Goal: Information Seeking & Learning: Learn about a topic

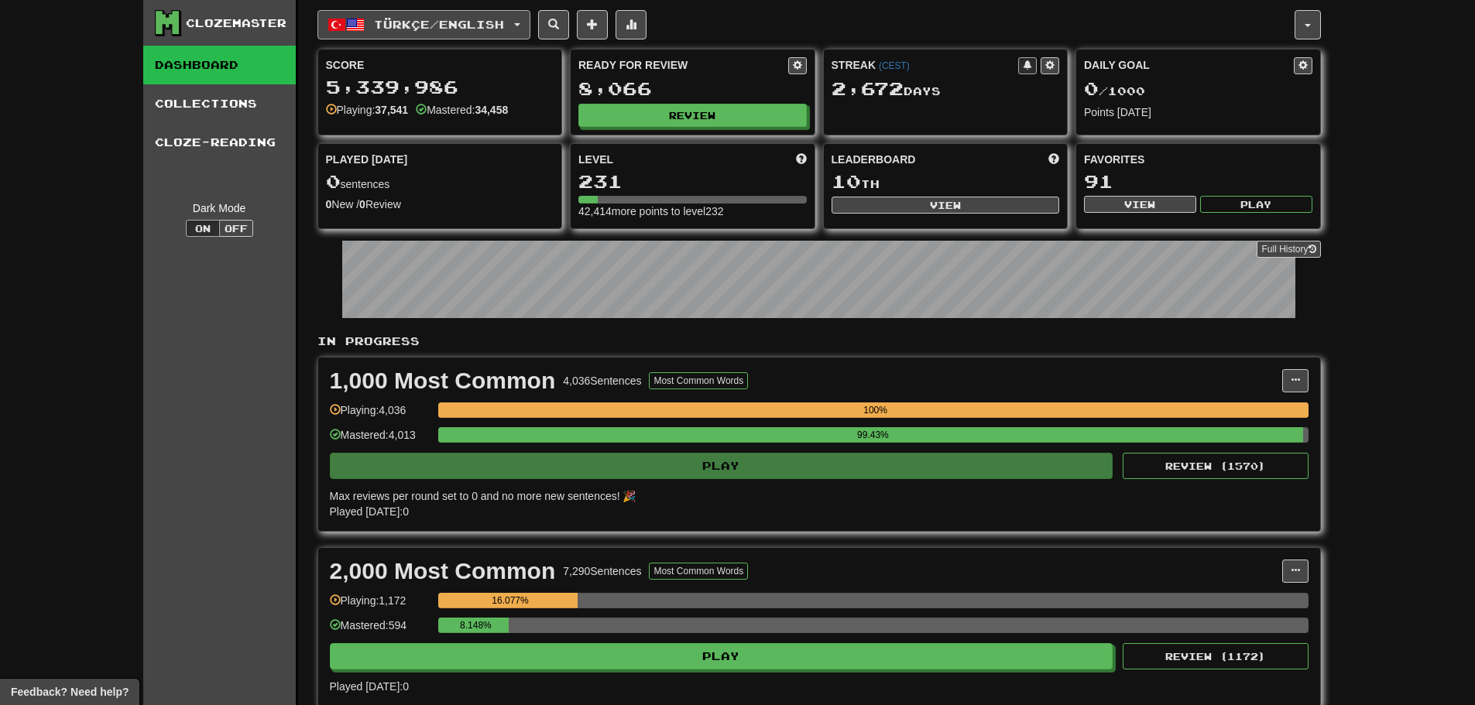
click at [439, 29] on span "Türkçe / English" at bounding box center [439, 24] width 130 height 13
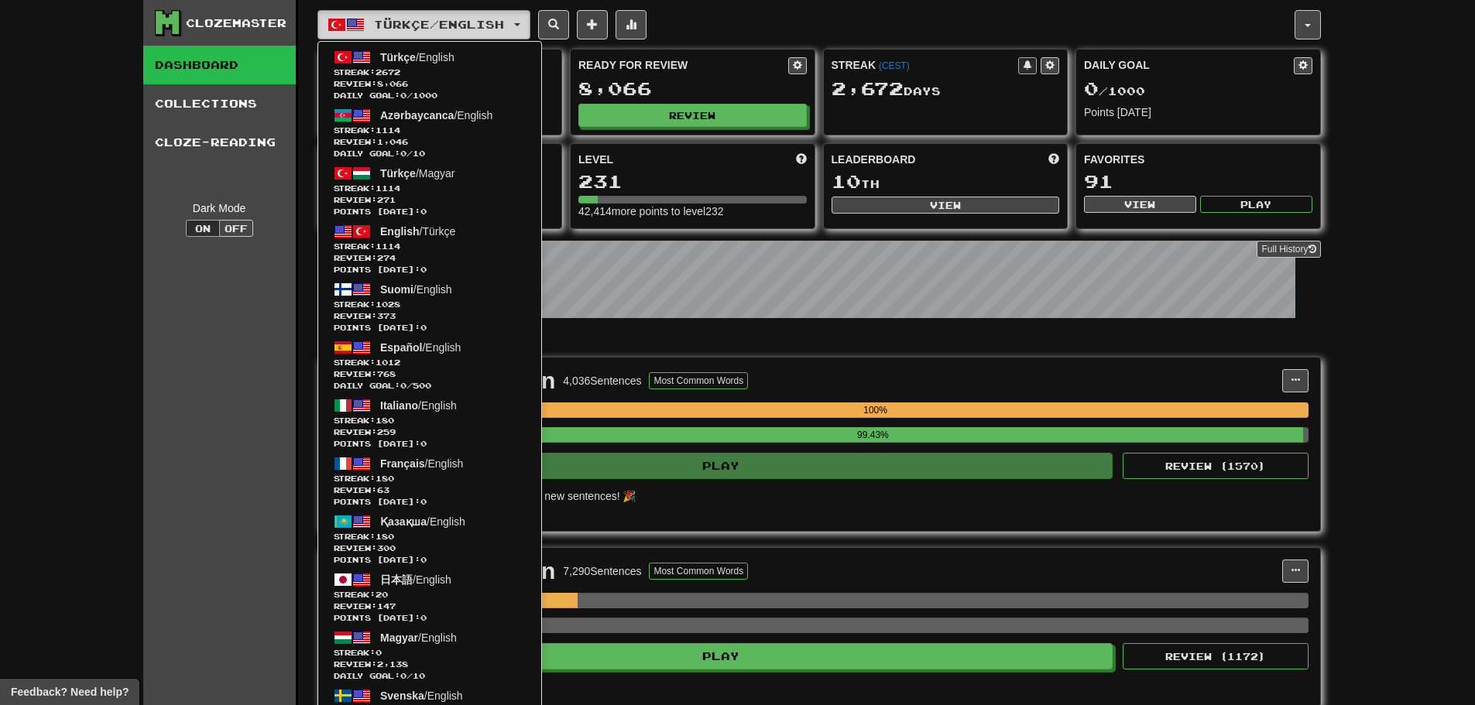
click at [439, 29] on span "Türkçe / English" at bounding box center [439, 24] width 130 height 13
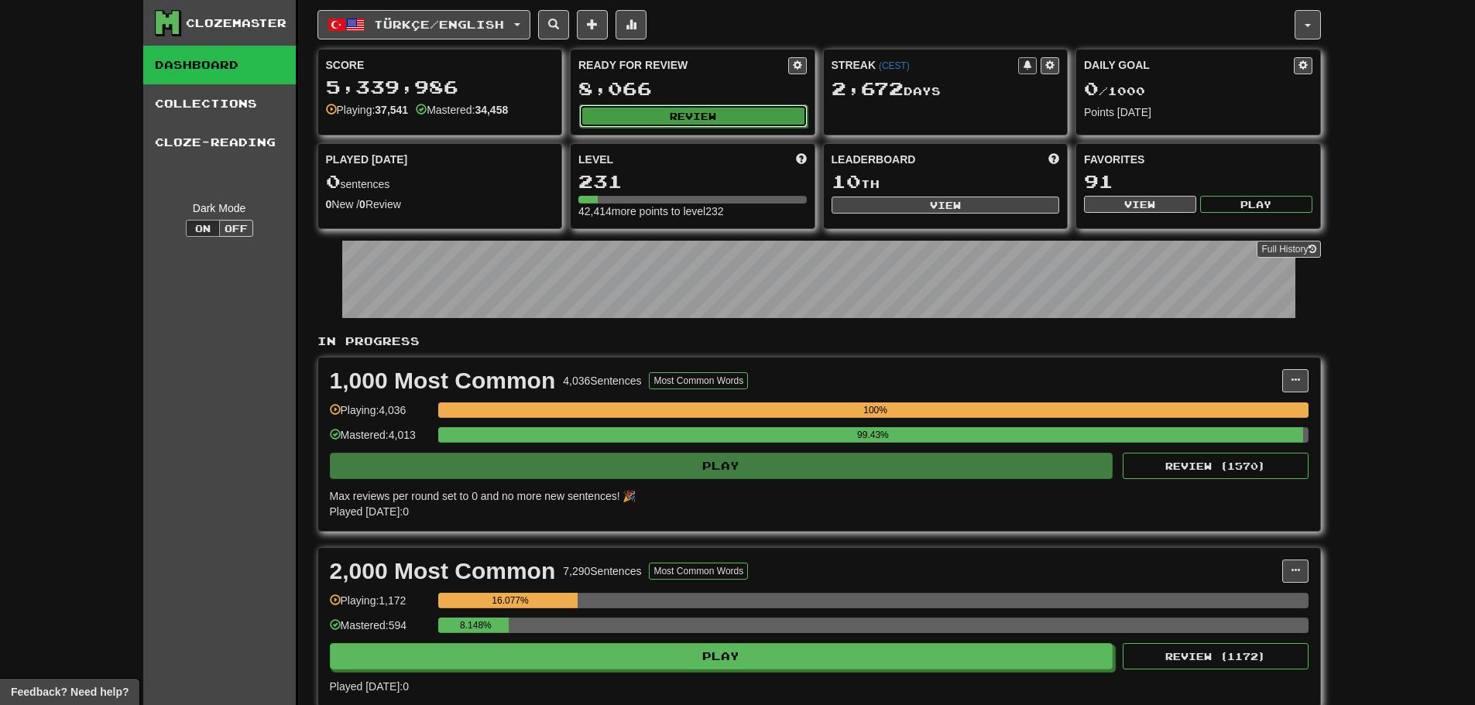
click at [674, 113] on button "Review" at bounding box center [693, 116] width 228 height 23
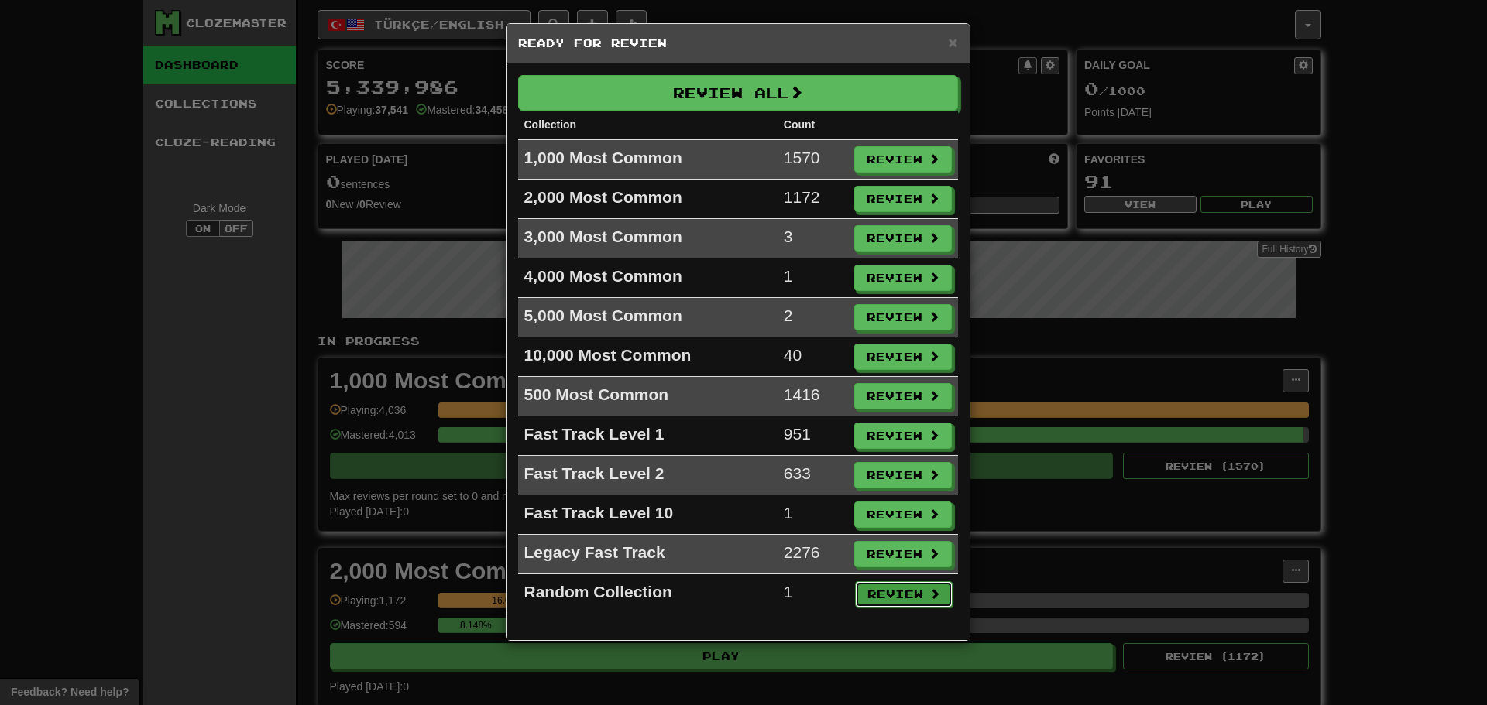
click at [878, 592] on button "Review" at bounding box center [904, 595] width 98 height 26
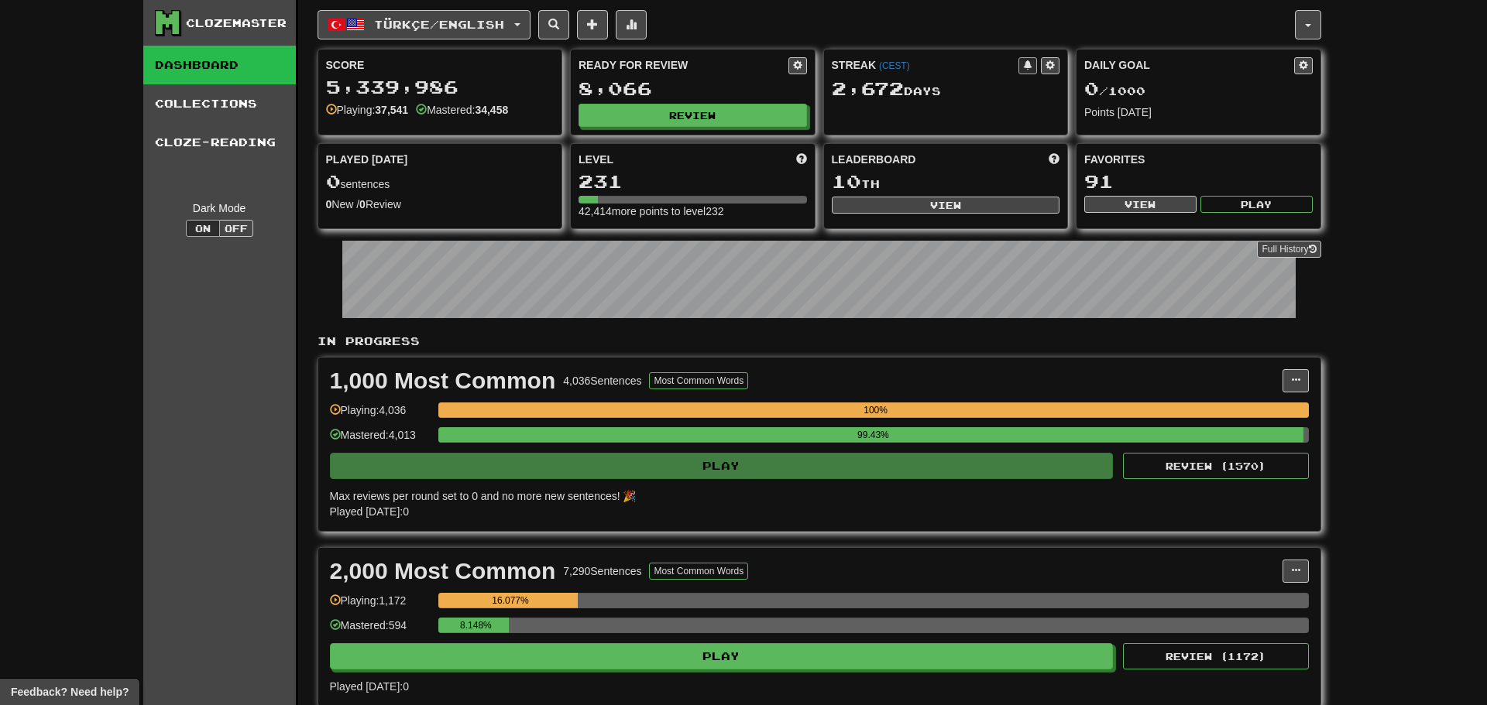
select select "********"
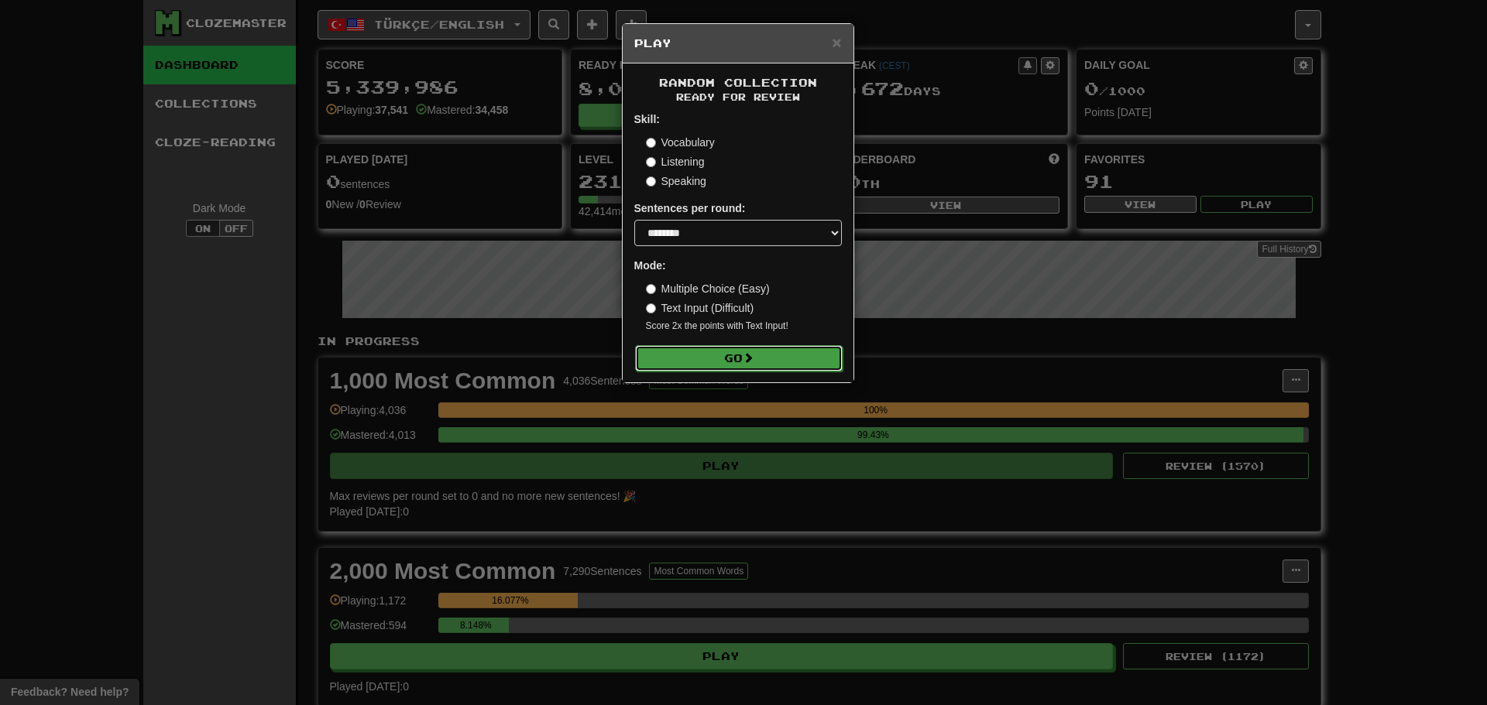
click at [761, 362] on button "Go" at bounding box center [739, 358] width 208 height 26
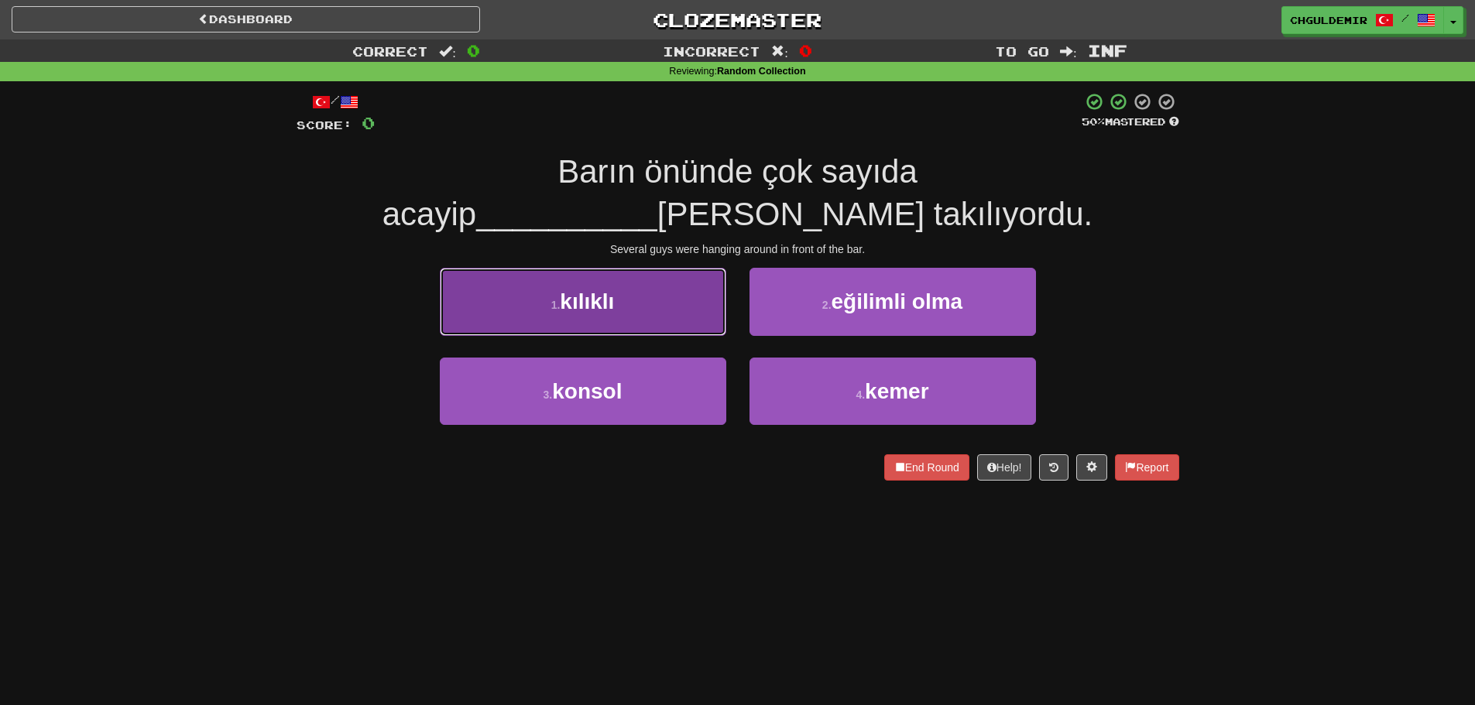
click at [671, 324] on button "1 . kılıklı" at bounding box center [583, 301] width 286 height 67
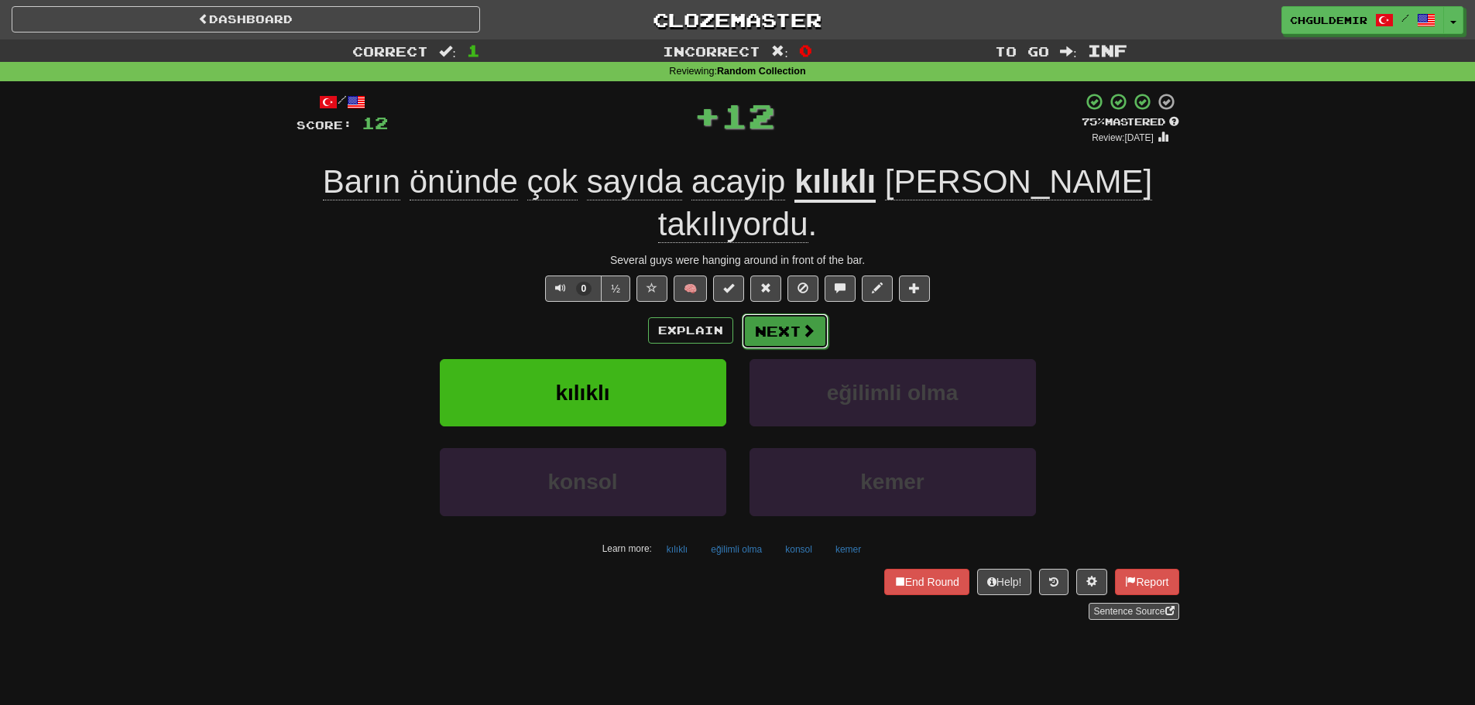
click at [784, 314] on button "Next" at bounding box center [785, 332] width 87 height 36
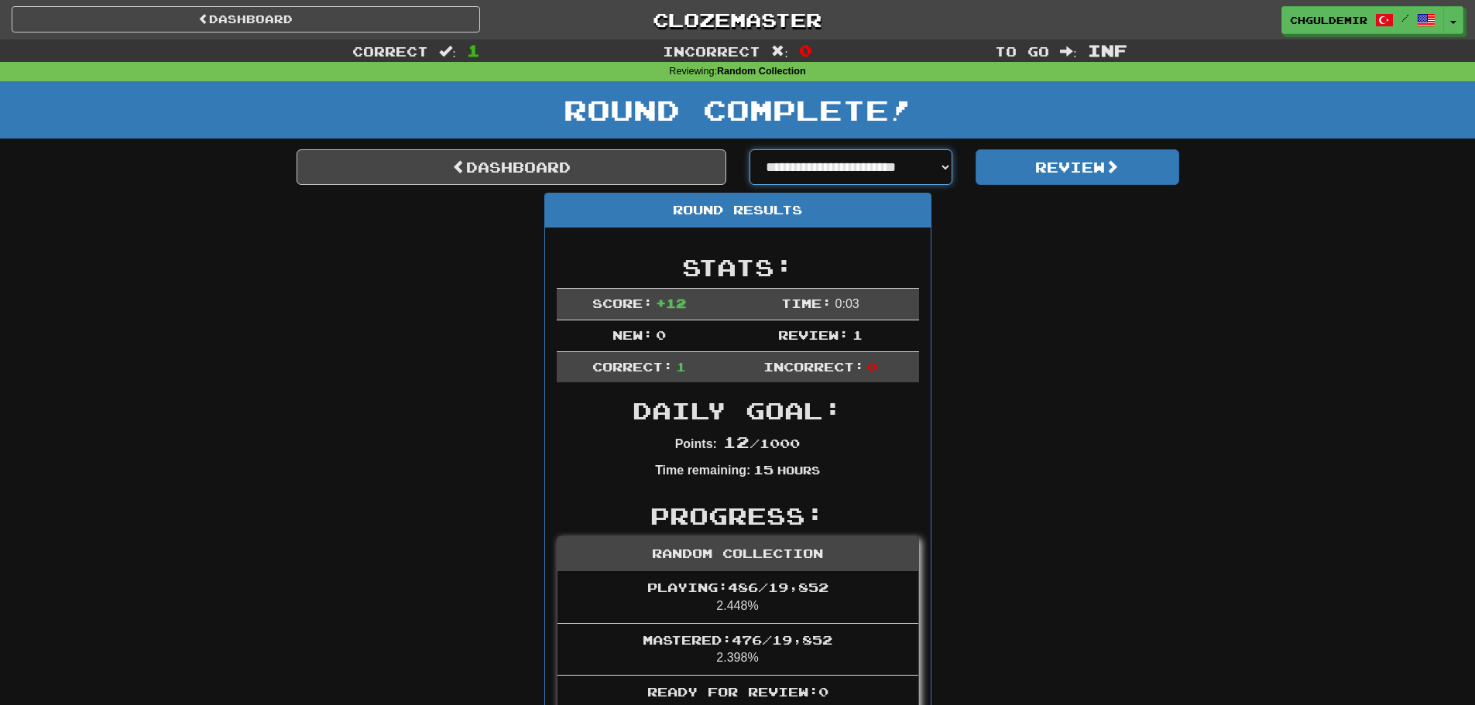
click at [828, 170] on select "**********" at bounding box center [852, 167] width 204 height 36
select select "**********"
click at [750, 149] on select "**********" at bounding box center [852, 167] width 204 height 36
click at [1067, 186] on div "**********" at bounding box center [738, 620] width 883 height 942
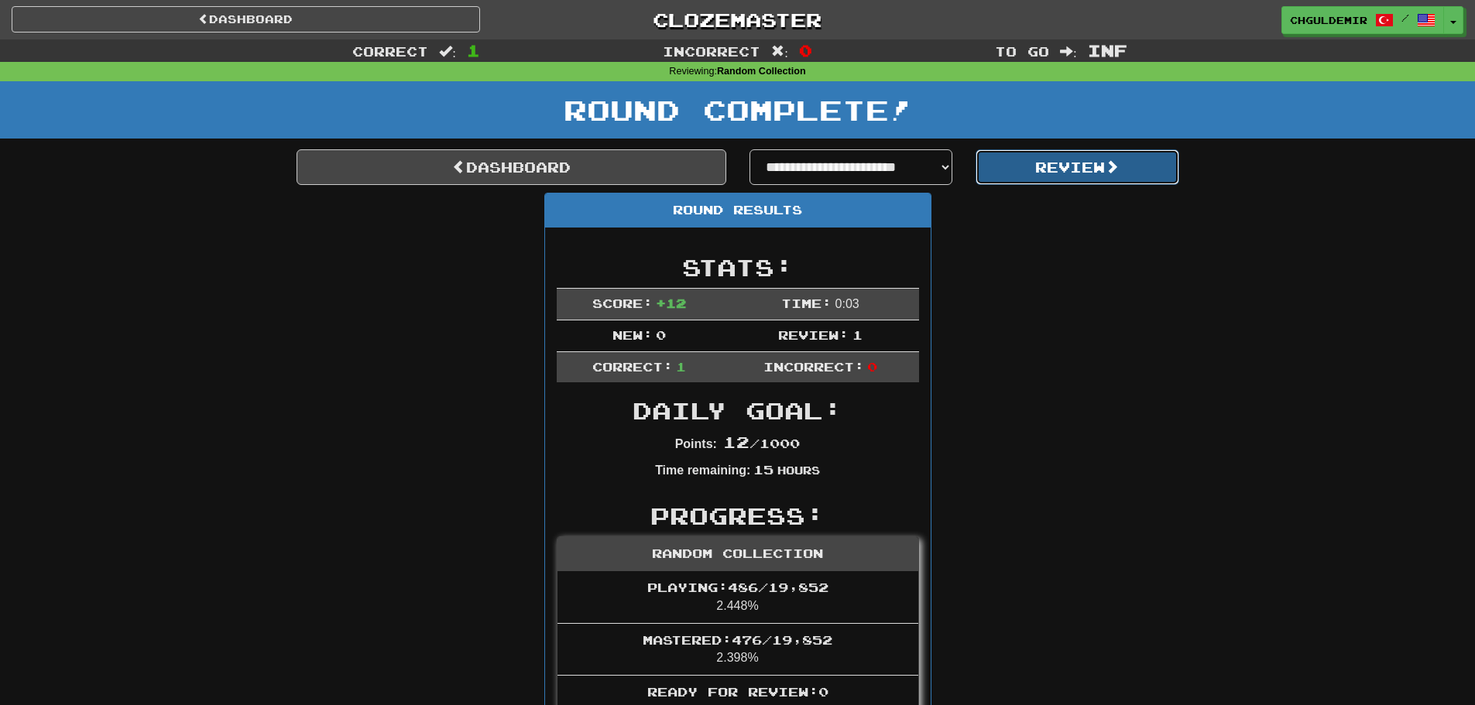
click at [1075, 180] on button "Review" at bounding box center [1078, 167] width 204 height 36
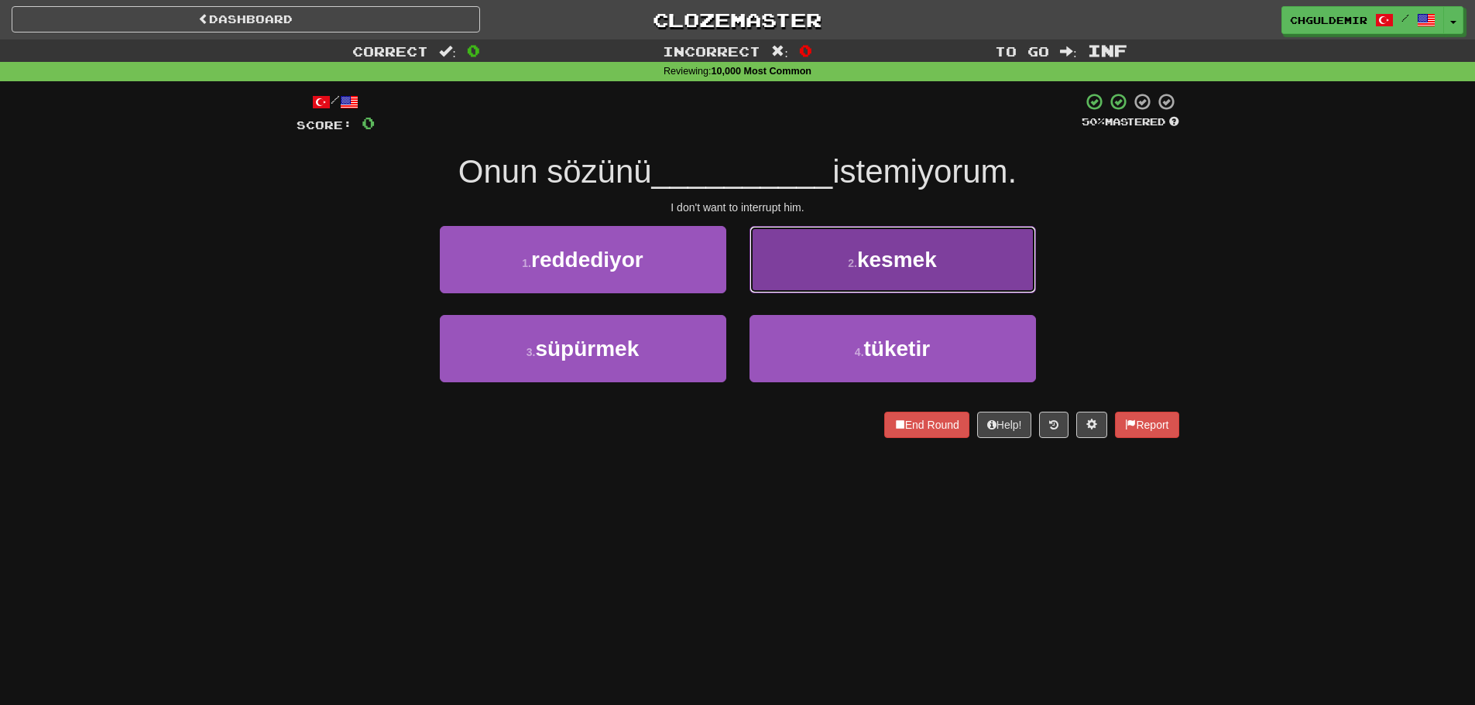
click at [812, 268] on button "2 . kesmek" at bounding box center [893, 259] width 286 height 67
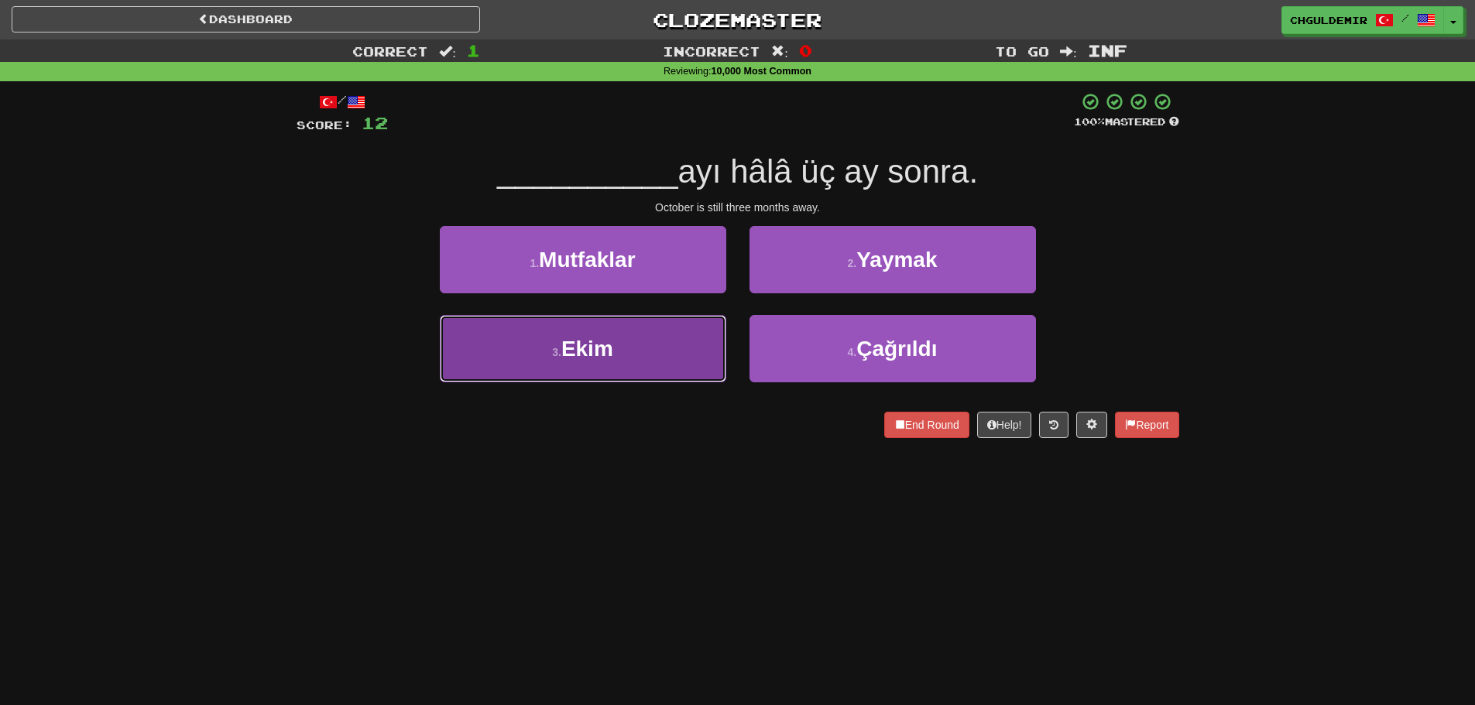
click at [705, 343] on button "3 . Ekim" at bounding box center [583, 348] width 286 height 67
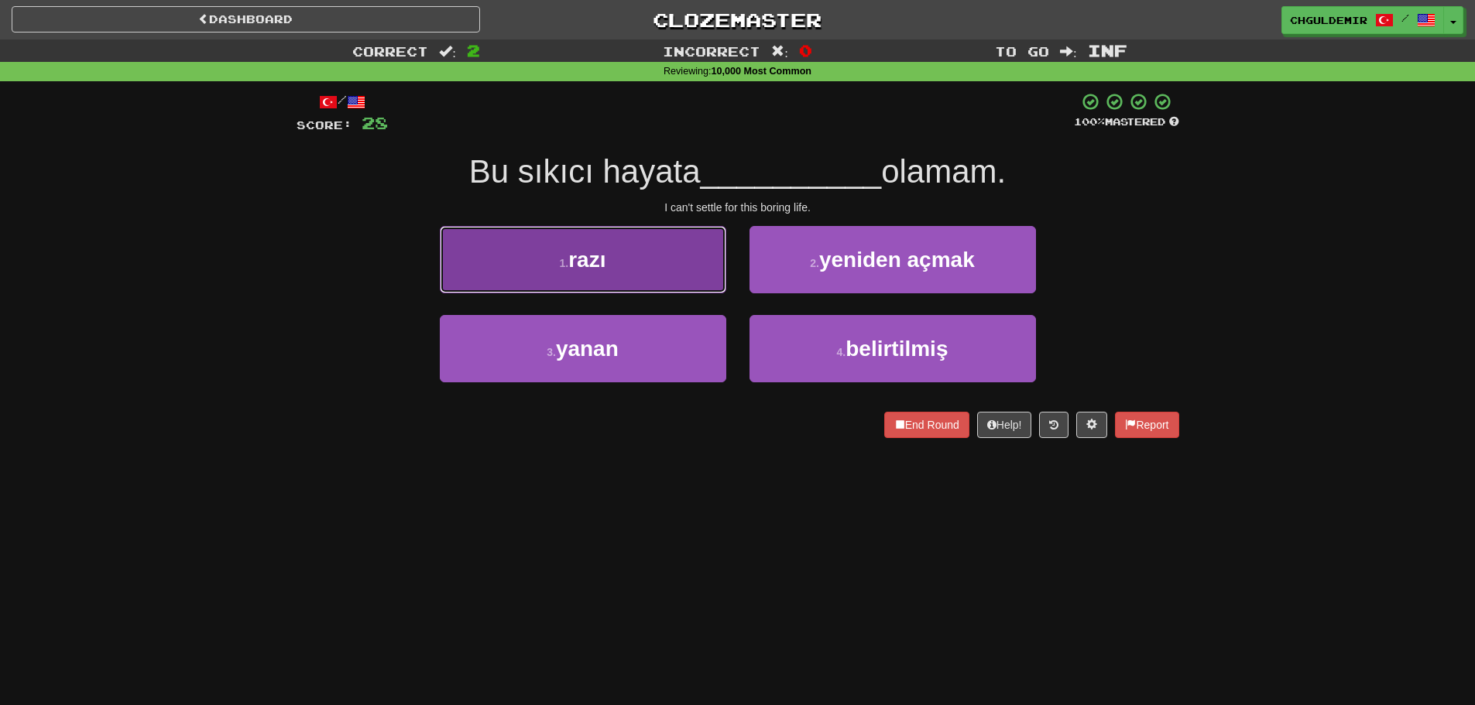
click at [710, 289] on button "1 . razı" at bounding box center [583, 259] width 286 height 67
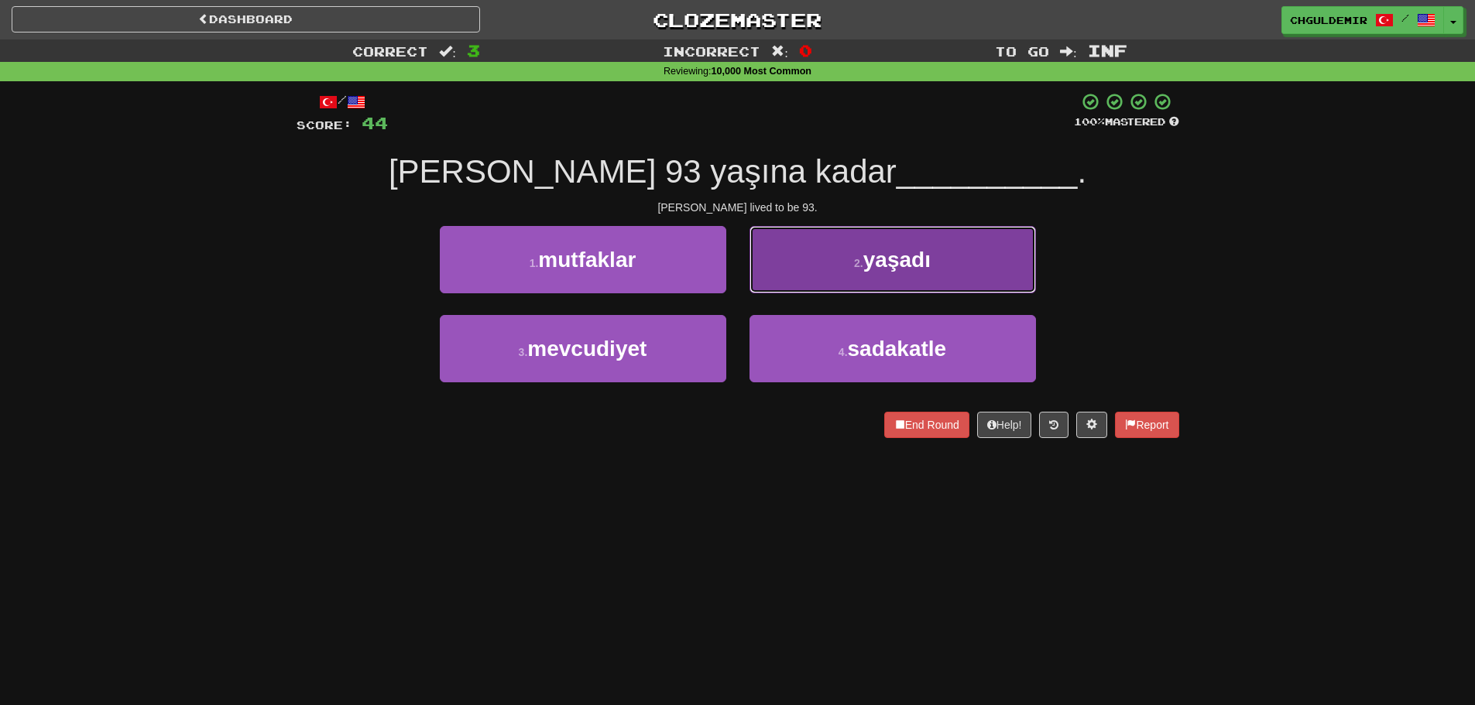
click at [783, 270] on button "2 . yaşadı" at bounding box center [893, 259] width 286 height 67
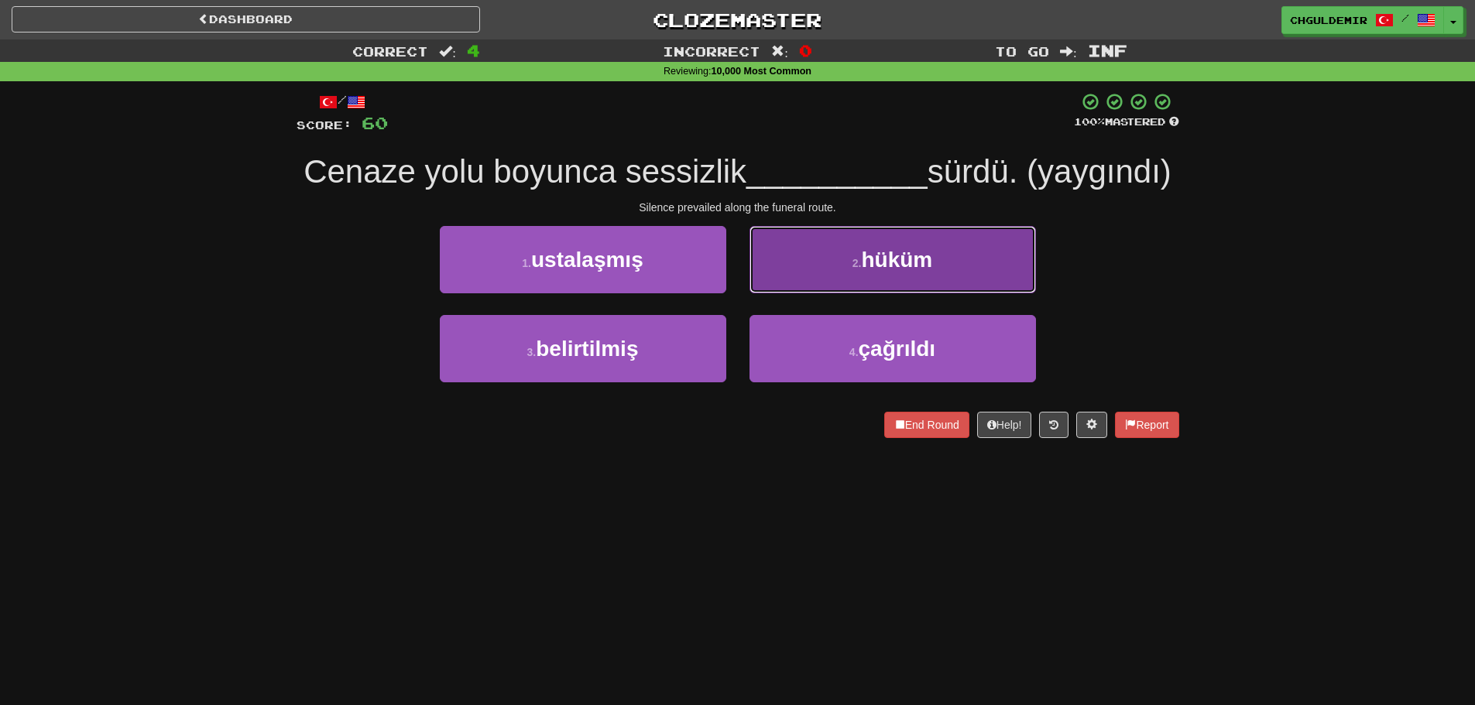
click at [861, 293] on button "2 . hüküm" at bounding box center [893, 259] width 286 height 67
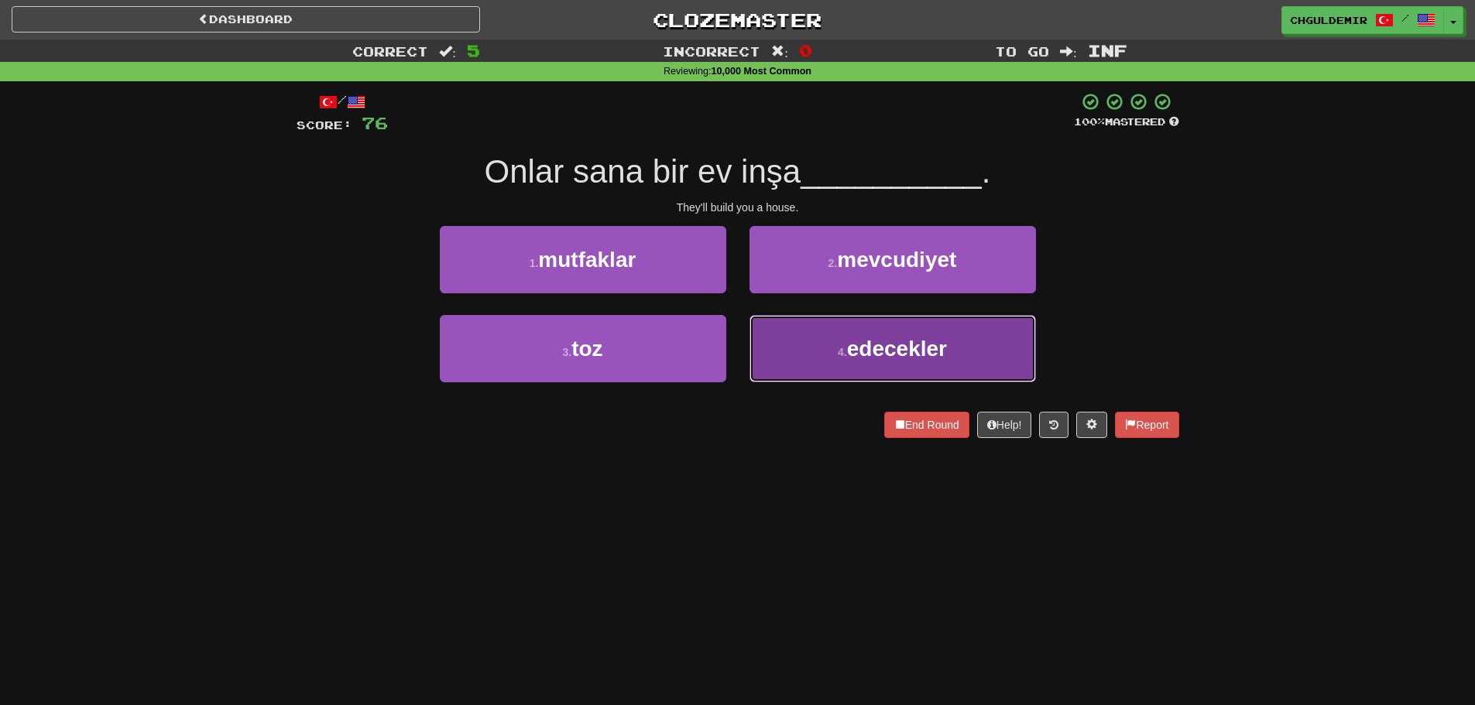
click at [818, 327] on button "4 . edecekler" at bounding box center [893, 348] width 286 height 67
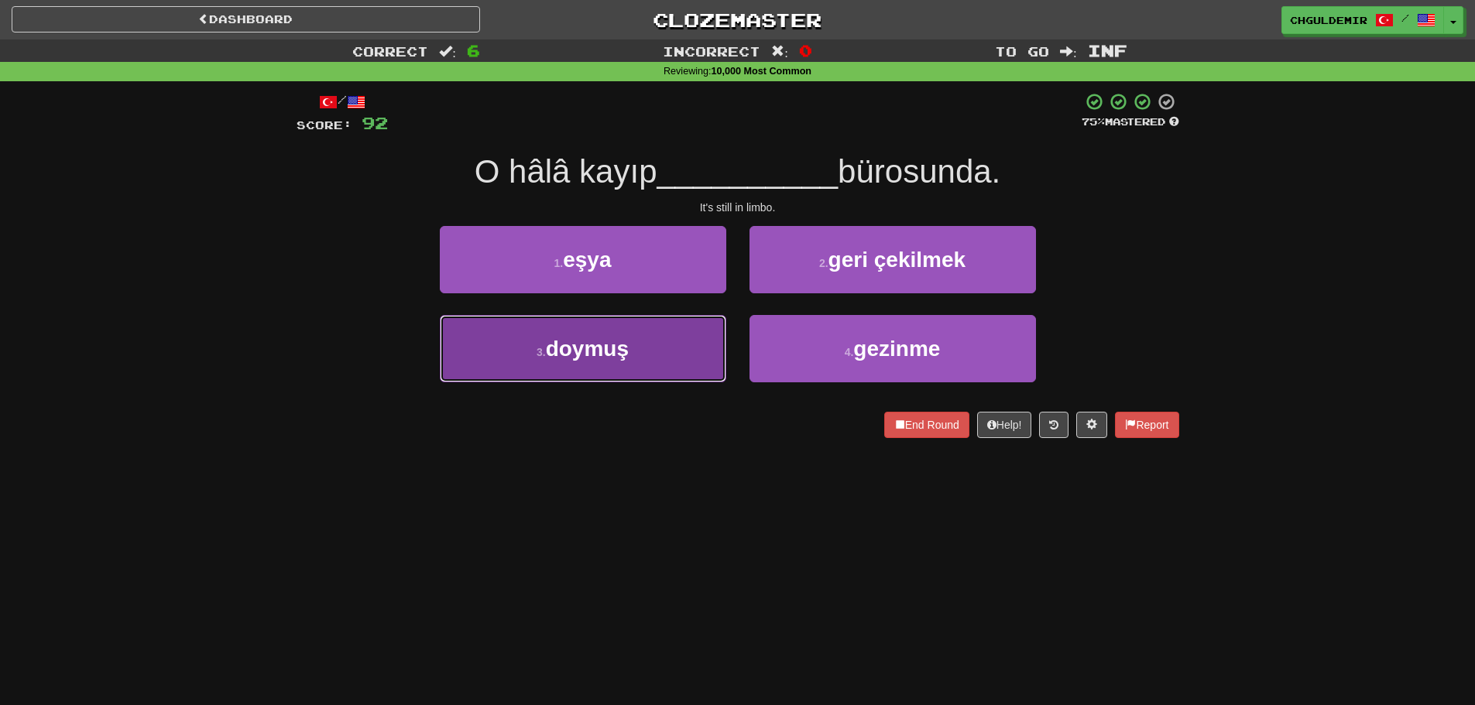
click at [652, 348] on button "3 . doymuş" at bounding box center [583, 348] width 286 height 67
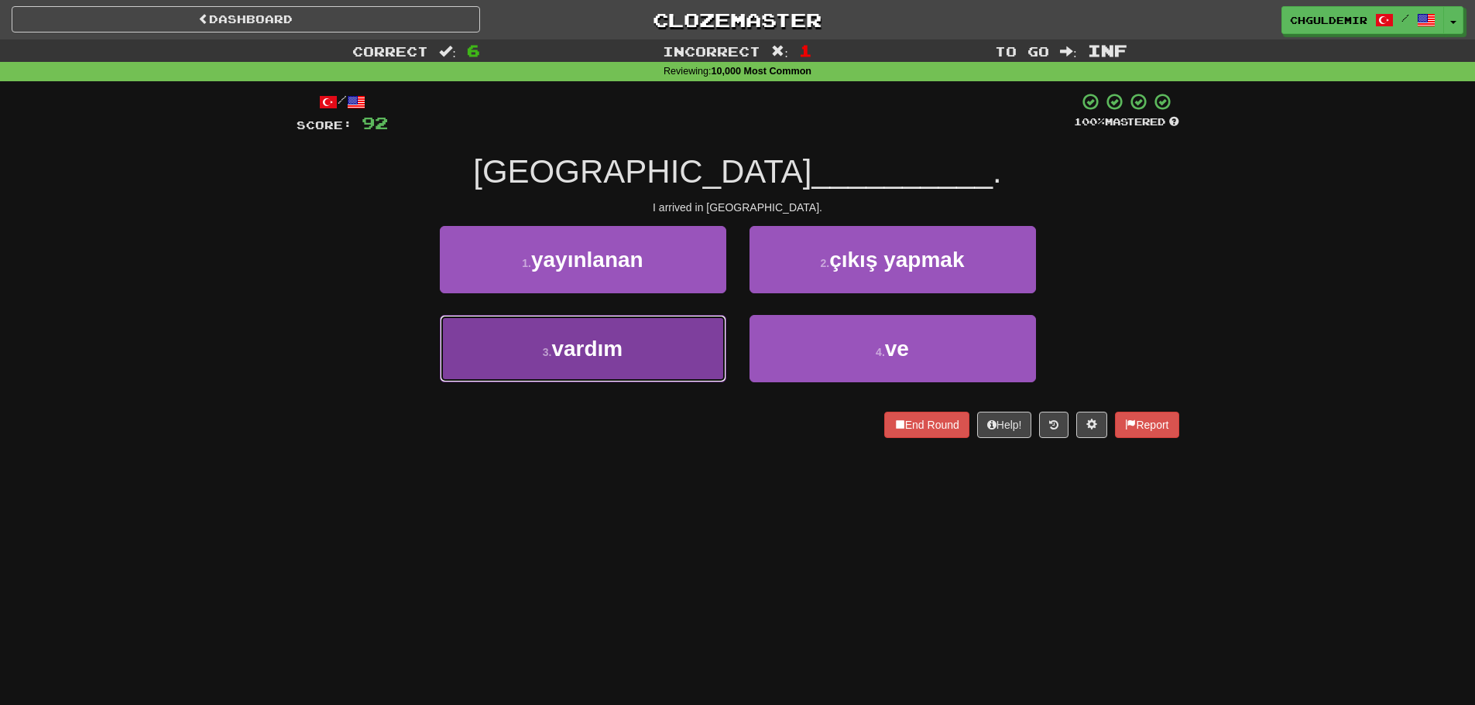
click at [669, 356] on button "3 . vardım" at bounding box center [583, 348] width 286 height 67
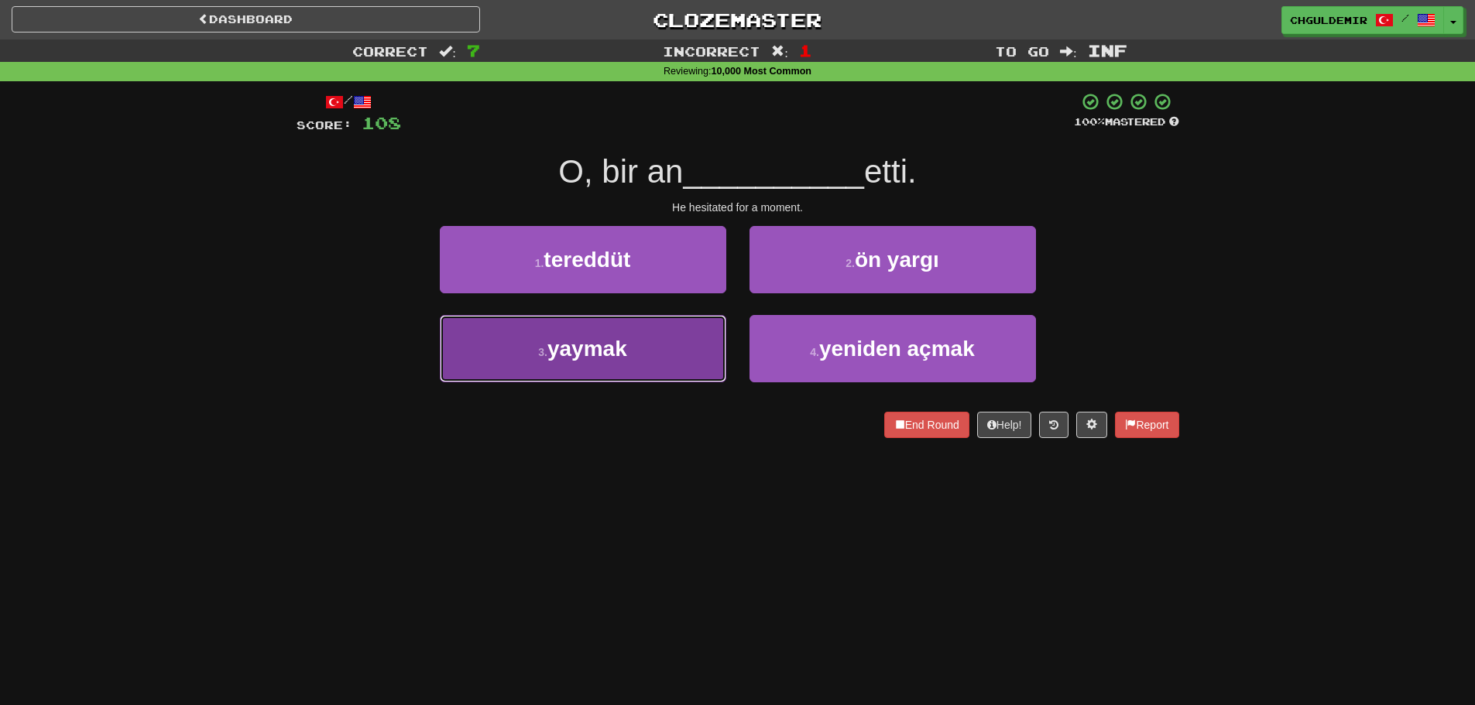
click at [666, 348] on button "3 . yaymak" at bounding box center [583, 348] width 286 height 67
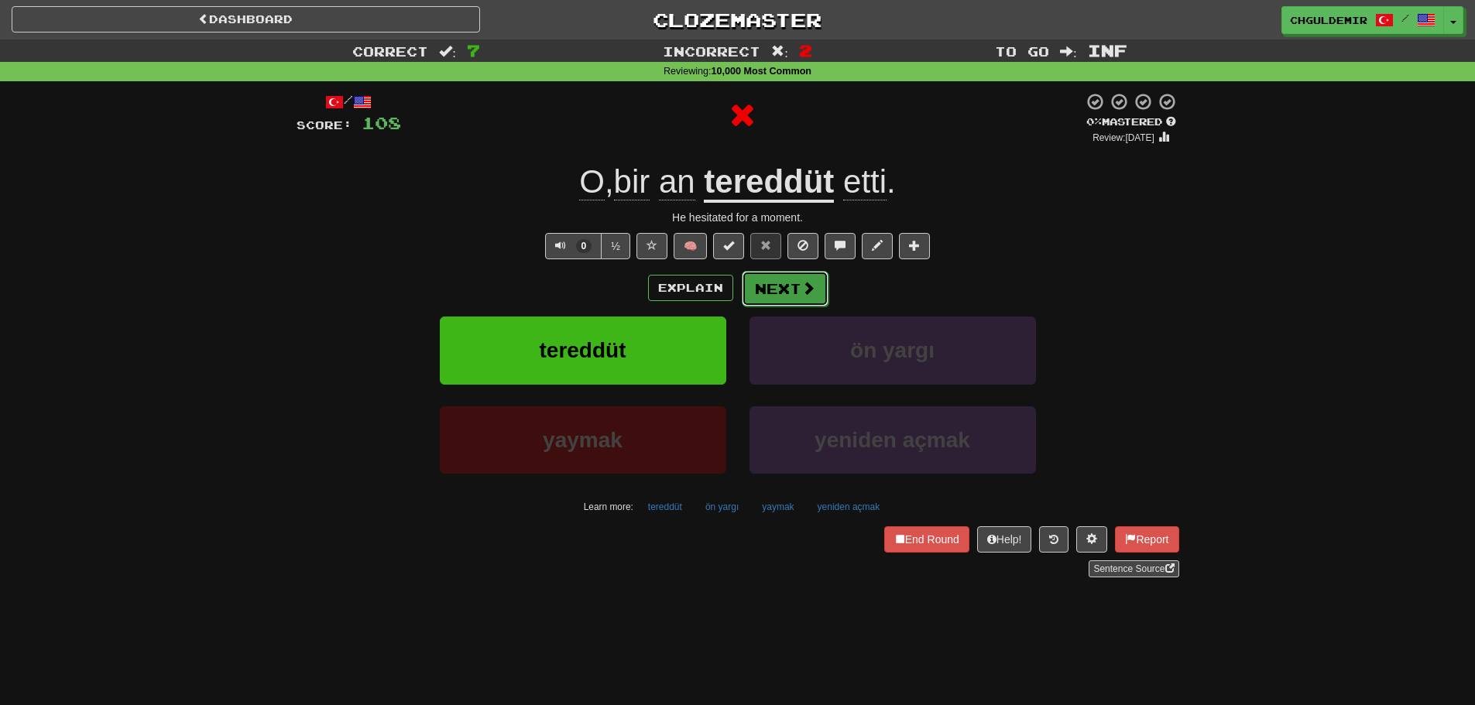
click at [798, 280] on button "Next" at bounding box center [785, 289] width 87 height 36
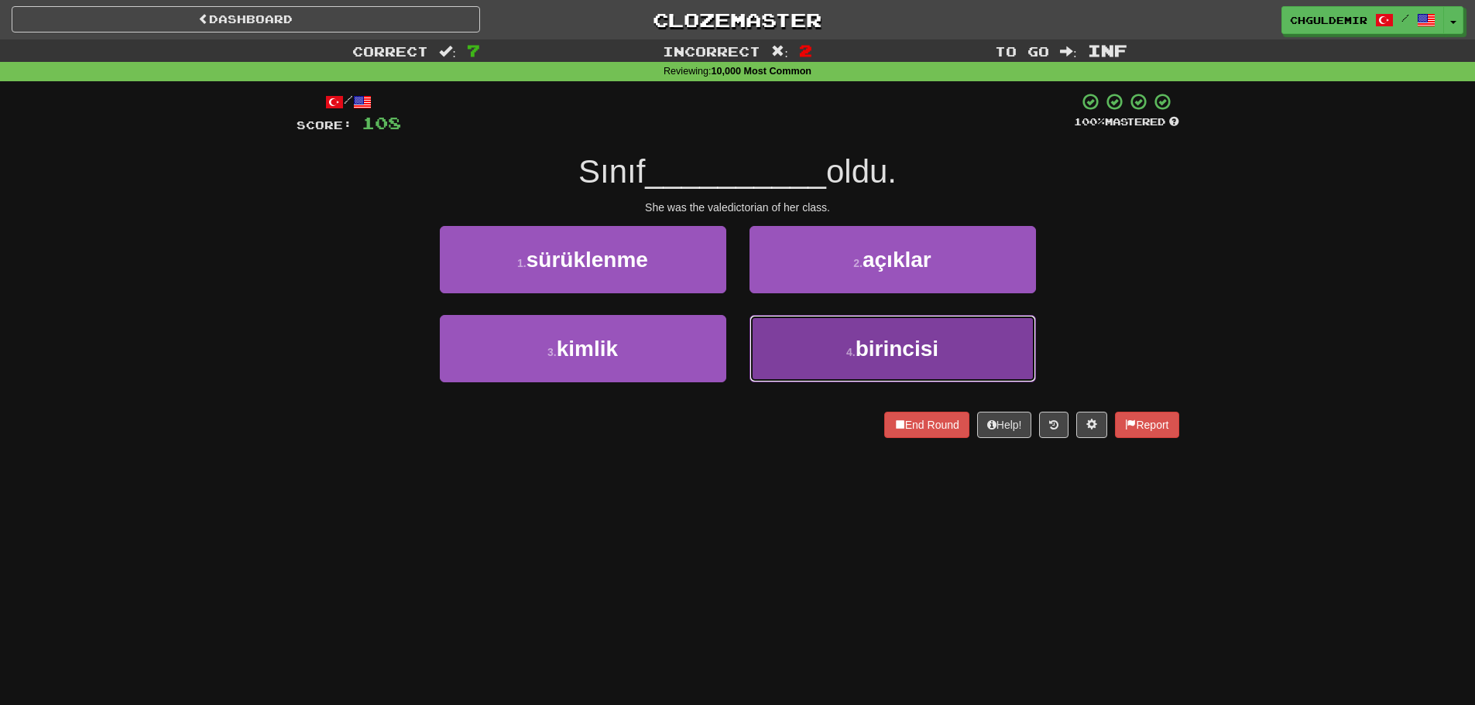
click at [839, 354] on button "4 . birincisi" at bounding box center [893, 348] width 286 height 67
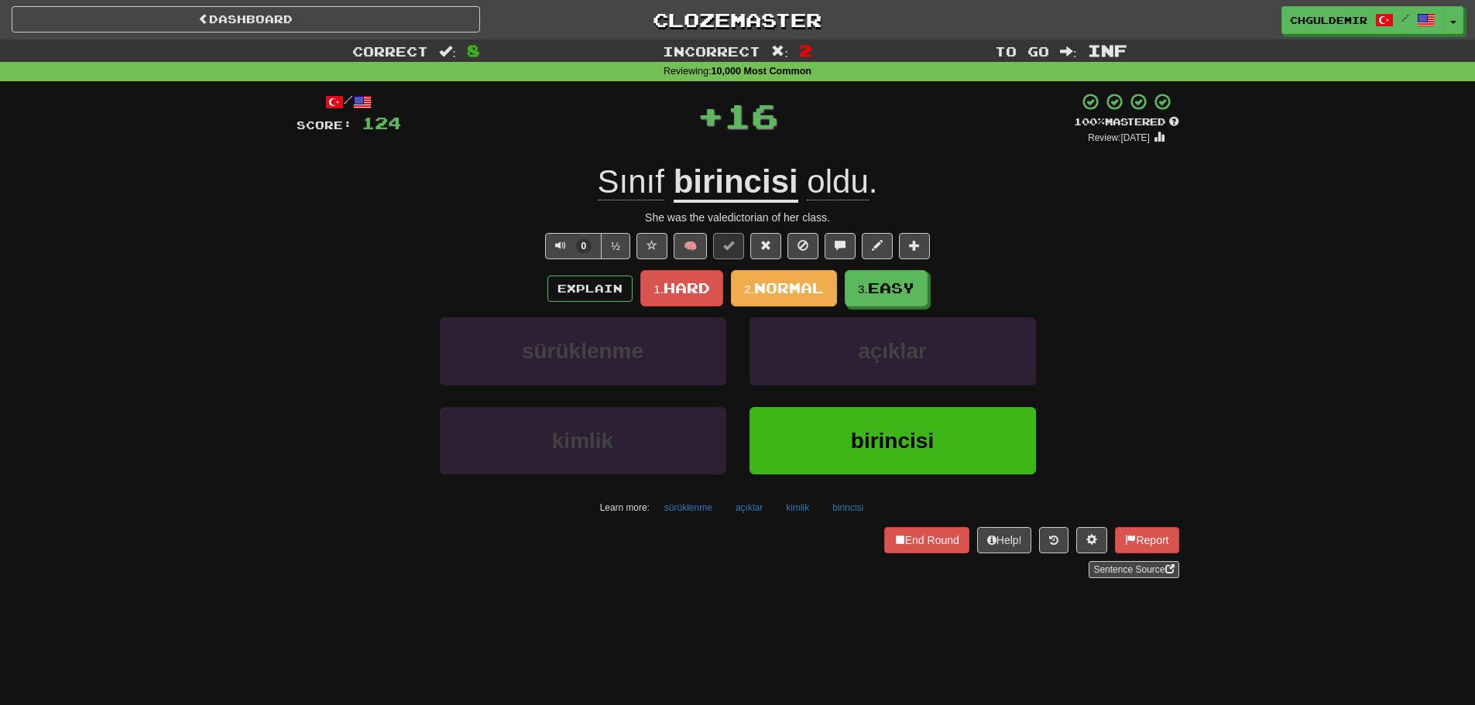
click at [779, 262] on div "/ Score: 124 + 16 100 % Mastered Review: 2026-03-18 Sınıf birincisi oldu . She …" at bounding box center [738, 335] width 883 height 486
click at [786, 278] on button "2. Normal" at bounding box center [784, 288] width 106 height 36
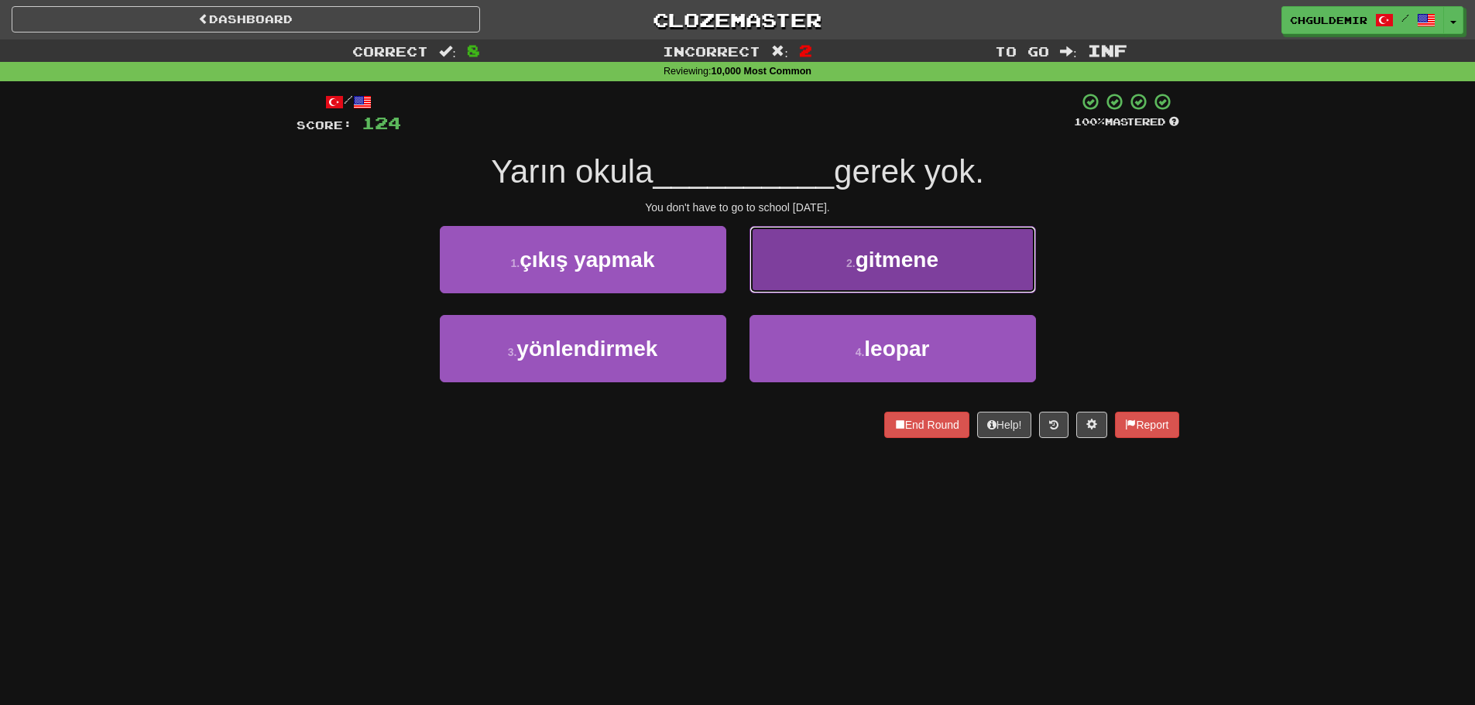
click at [818, 266] on button "2 . gitmene" at bounding box center [893, 259] width 286 height 67
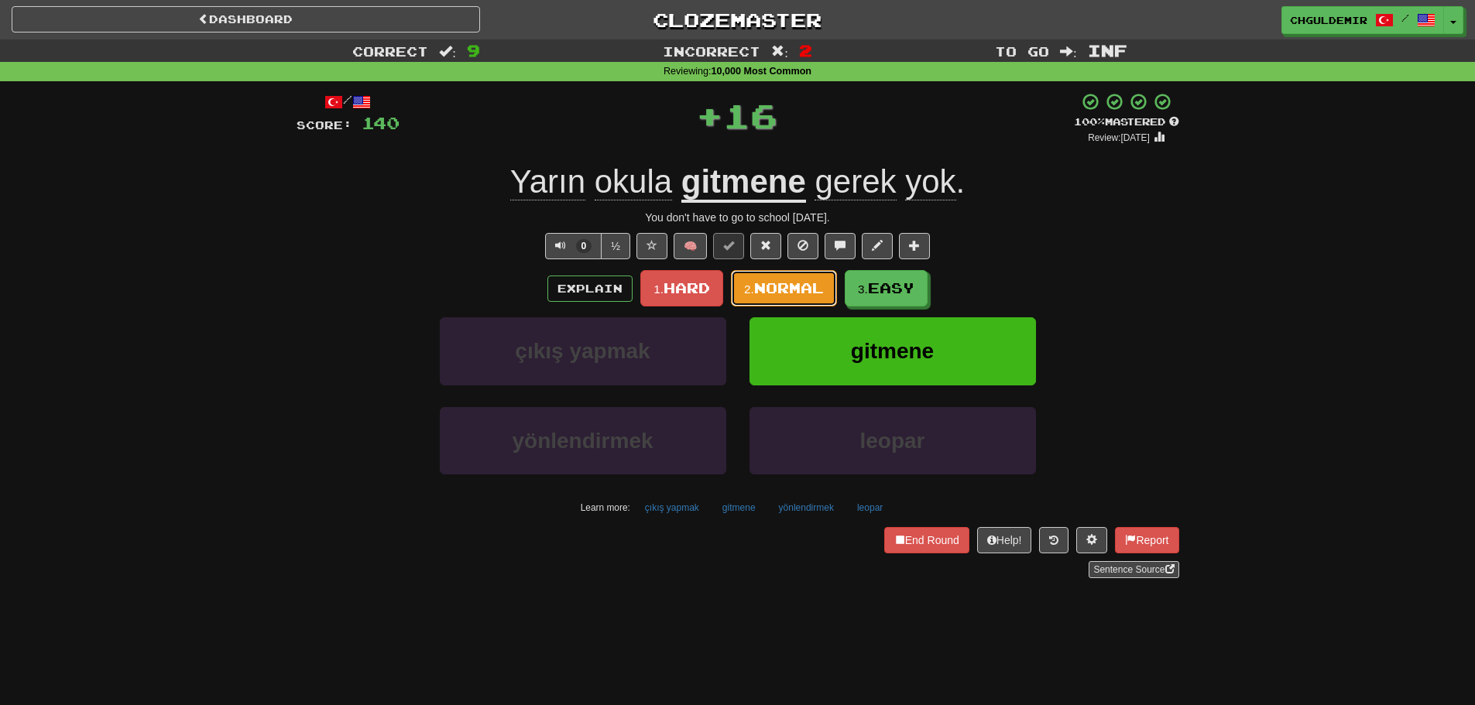
click at [801, 278] on button "2. Normal" at bounding box center [784, 288] width 106 height 36
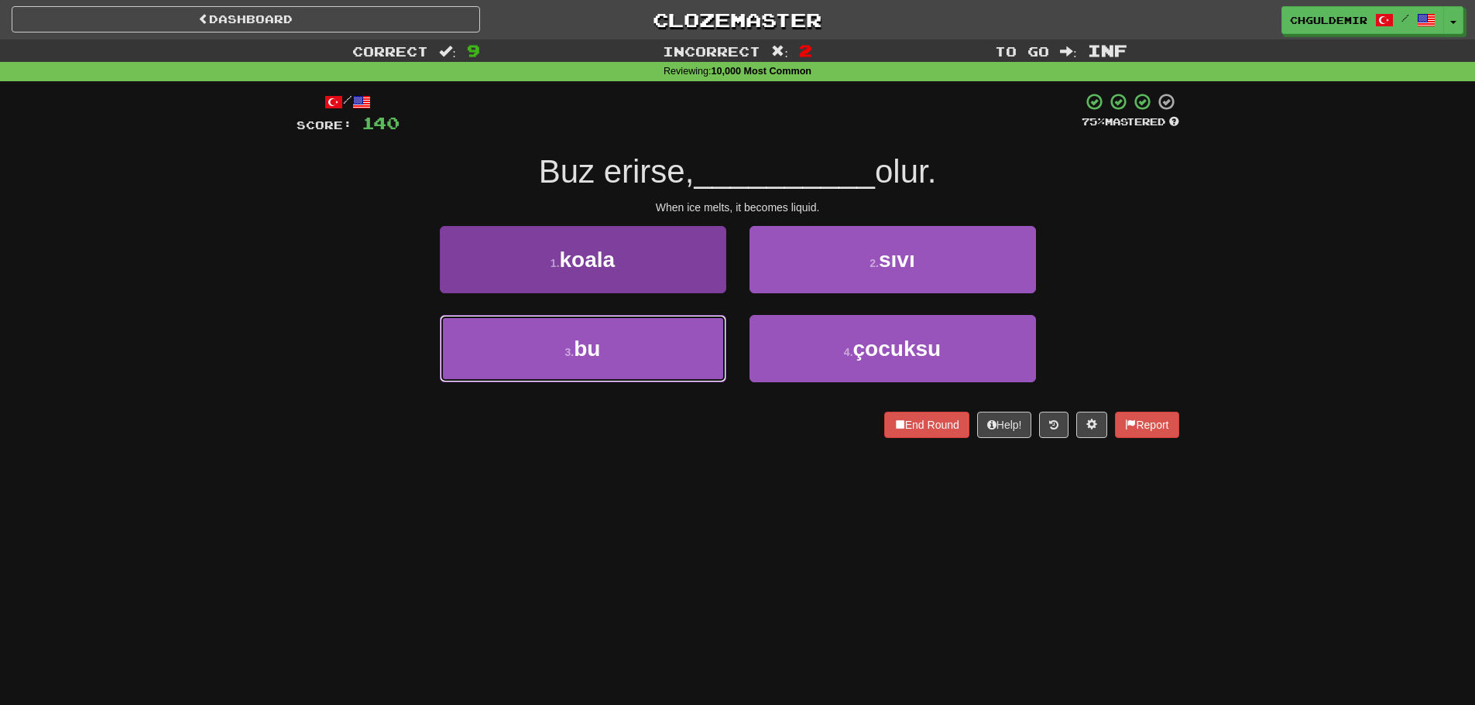
click at [696, 356] on button "3 . bu" at bounding box center [583, 348] width 286 height 67
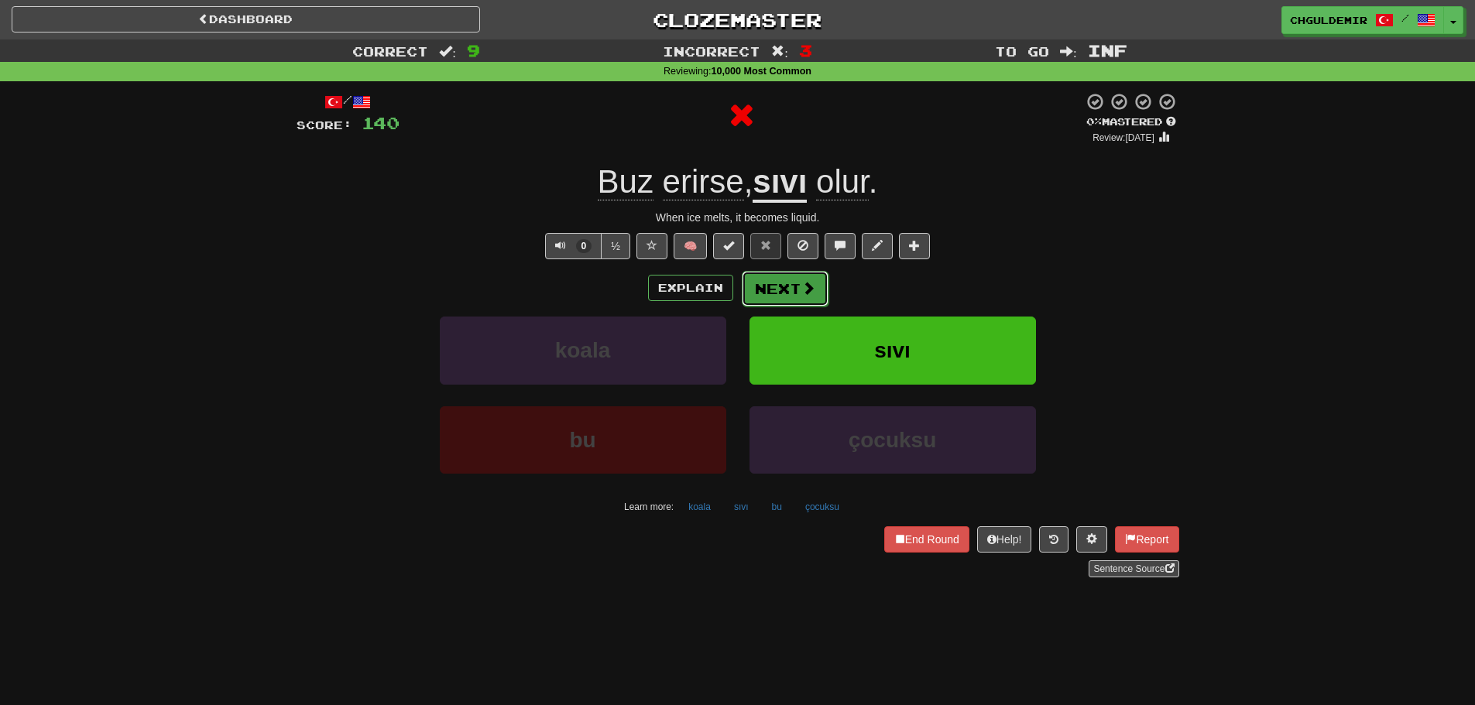
click at [787, 283] on button "Next" at bounding box center [785, 289] width 87 height 36
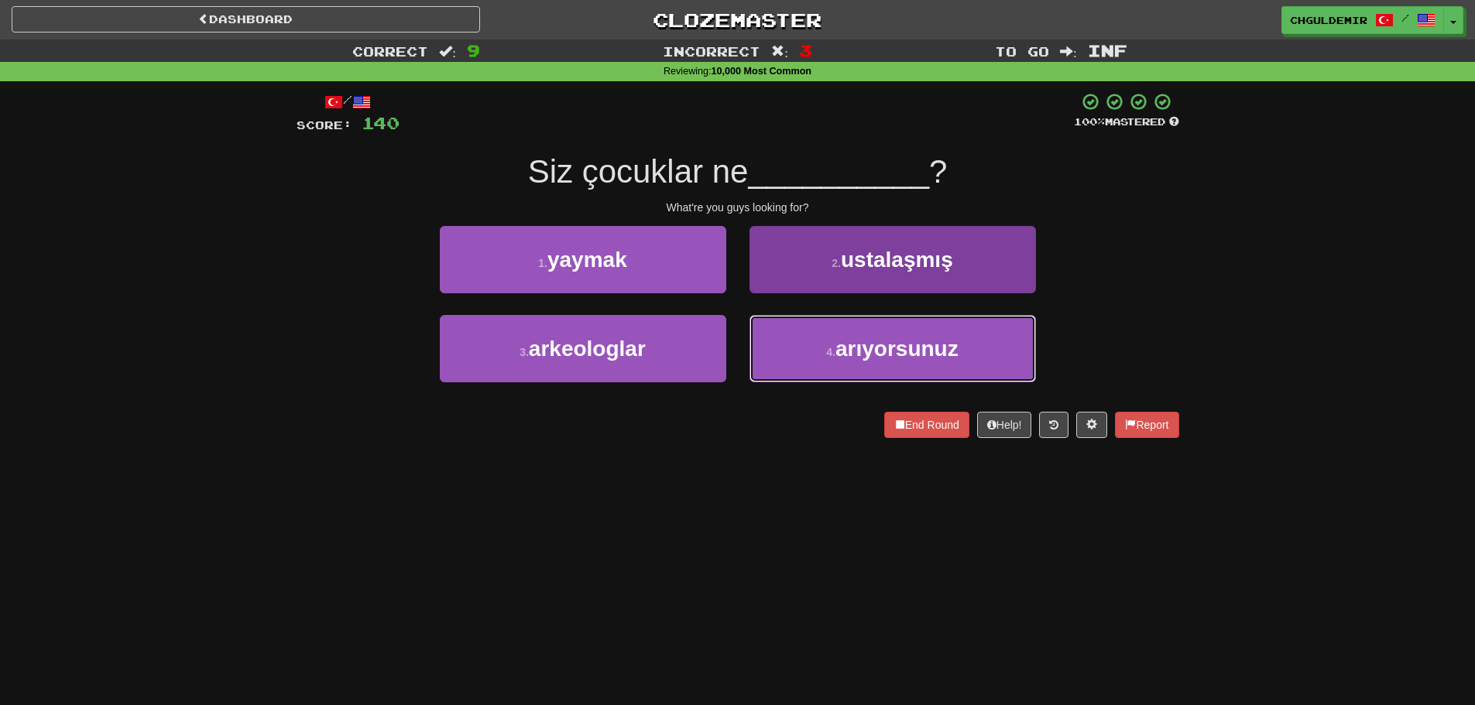
click at [837, 337] on span "arıyorsunuz" at bounding box center [896, 349] width 123 height 24
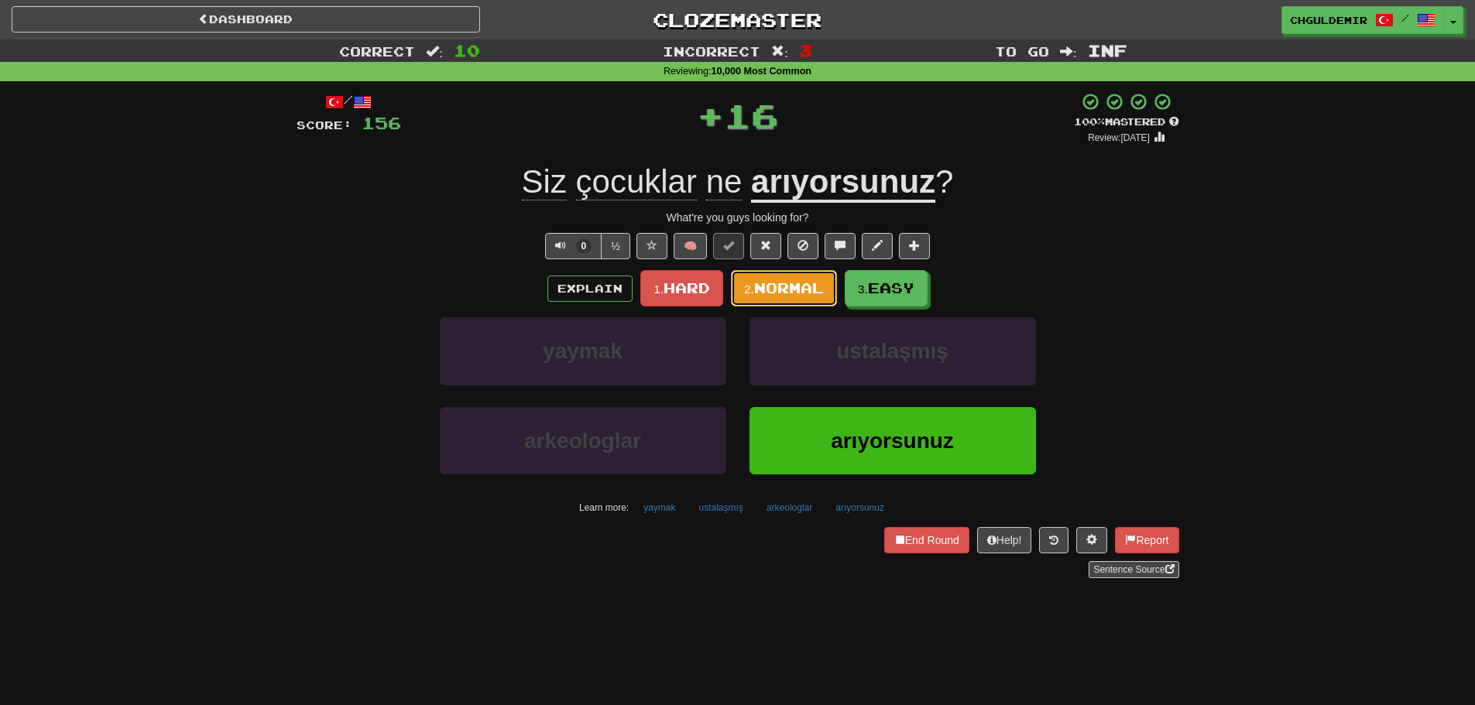
click at [778, 297] on span "Normal" at bounding box center [789, 288] width 70 height 17
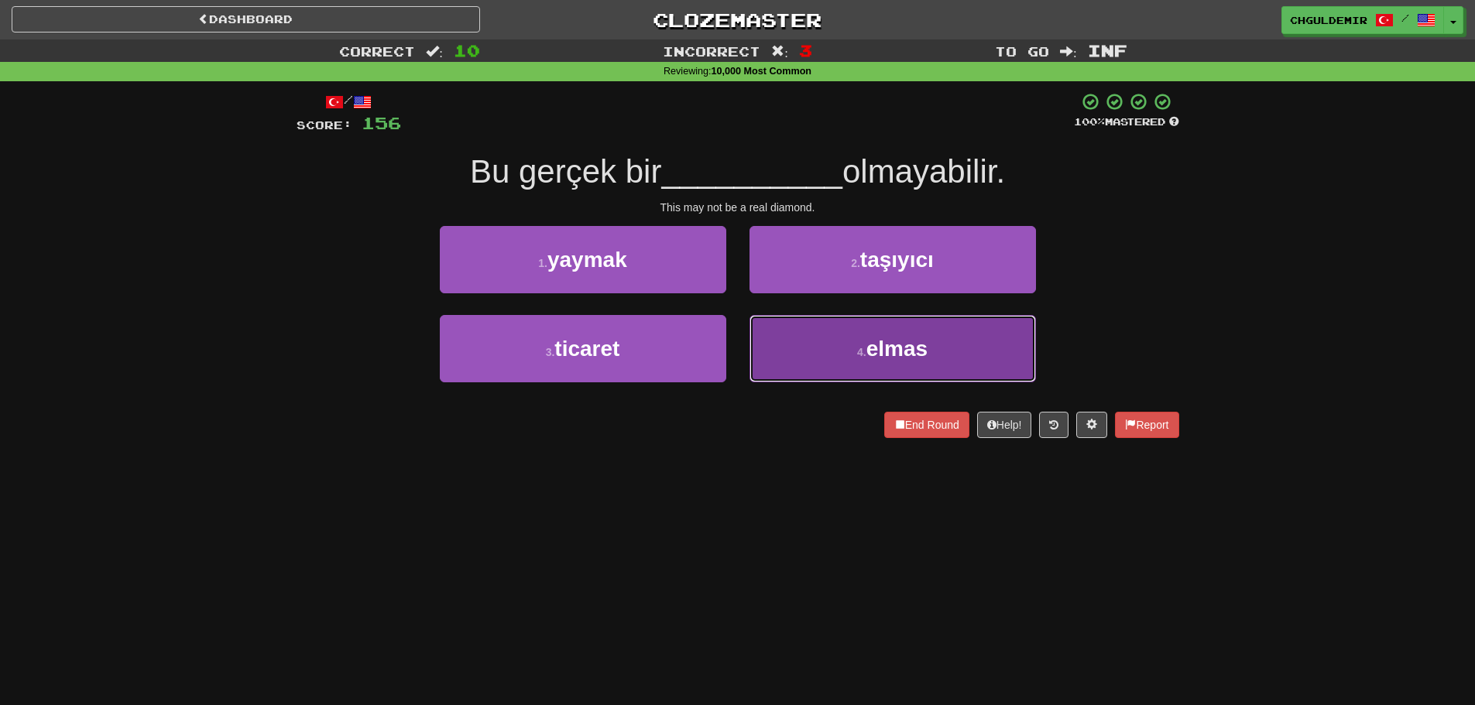
click at [870, 344] on span "elmas" at bounding box center [896, 349] width 61 height 24
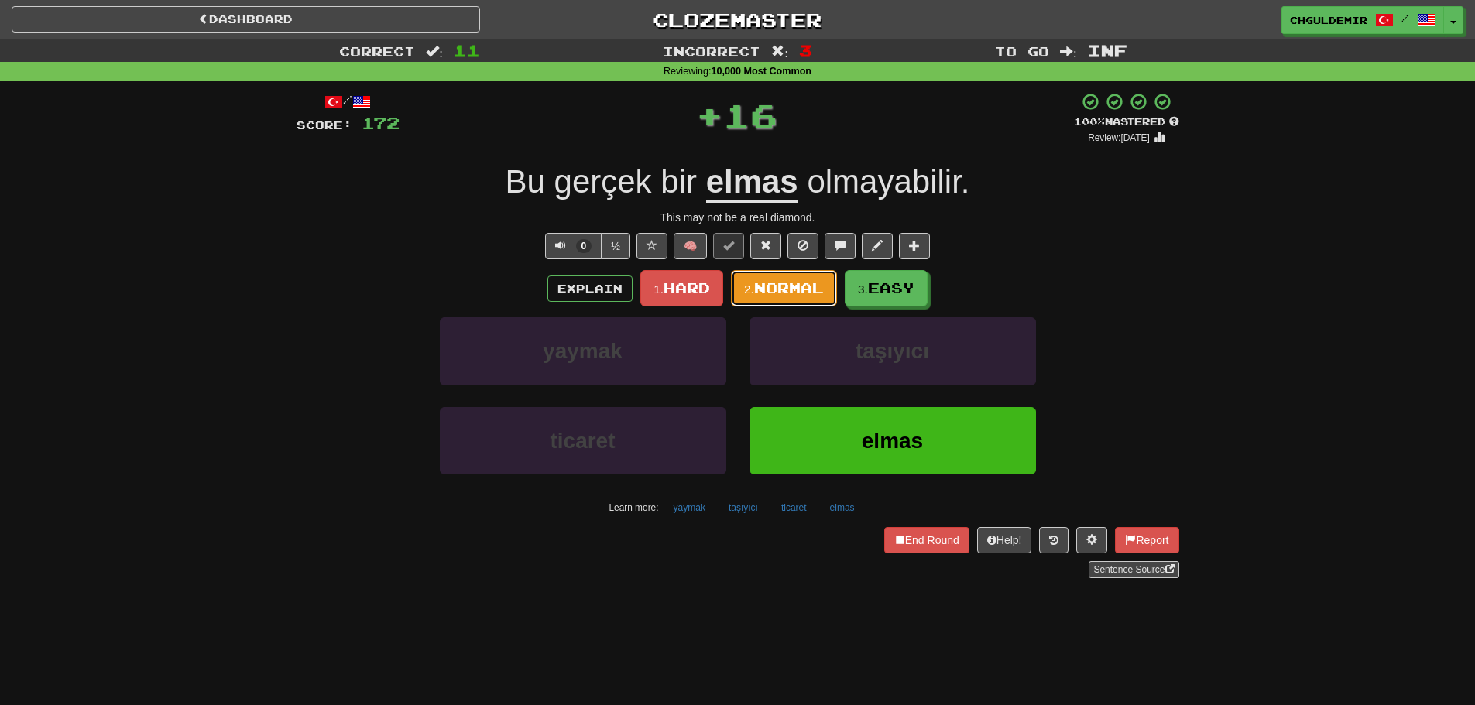
click at [801, 288] on span "Normal" at bounding box center [789, 288] width 70 height 17
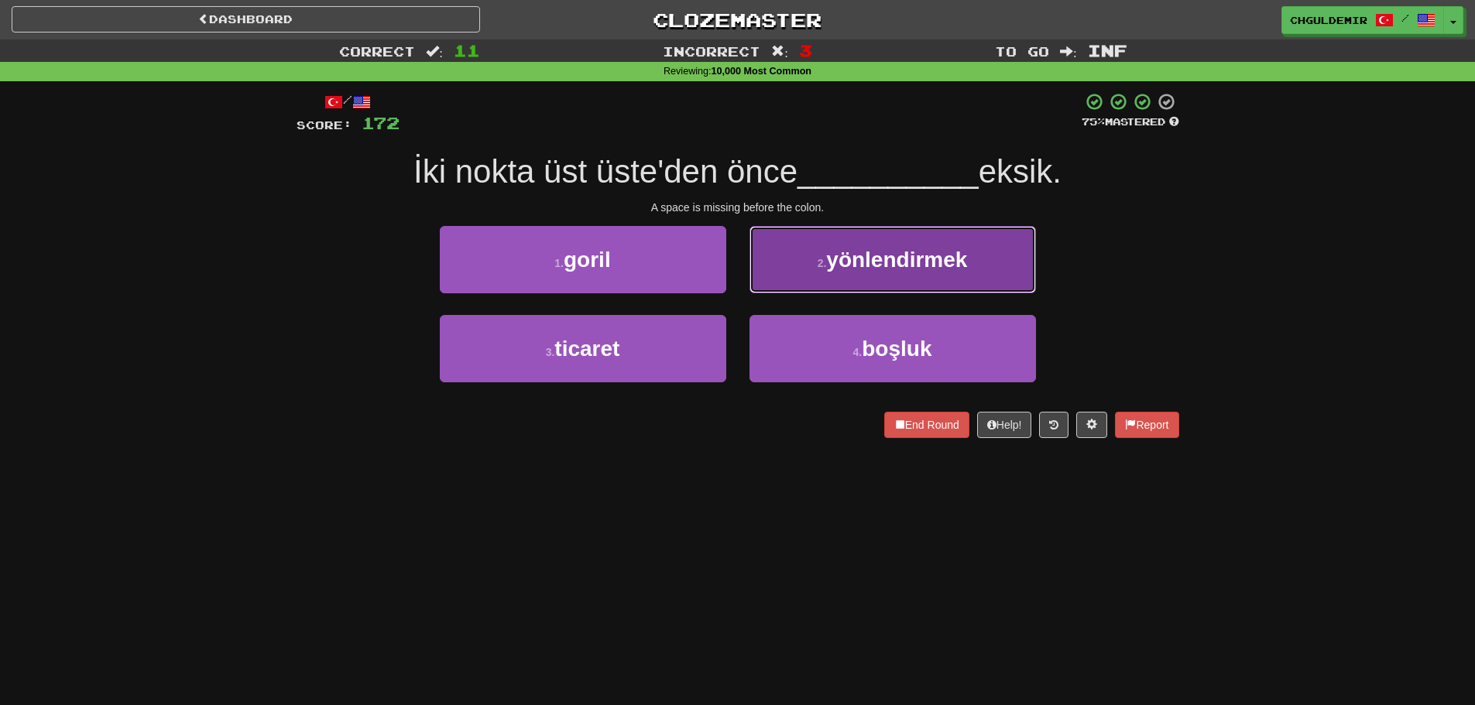
click at [836, 285] on button "2 . yönlendirmek" at bounding box center [893, 259] width 286 height 67
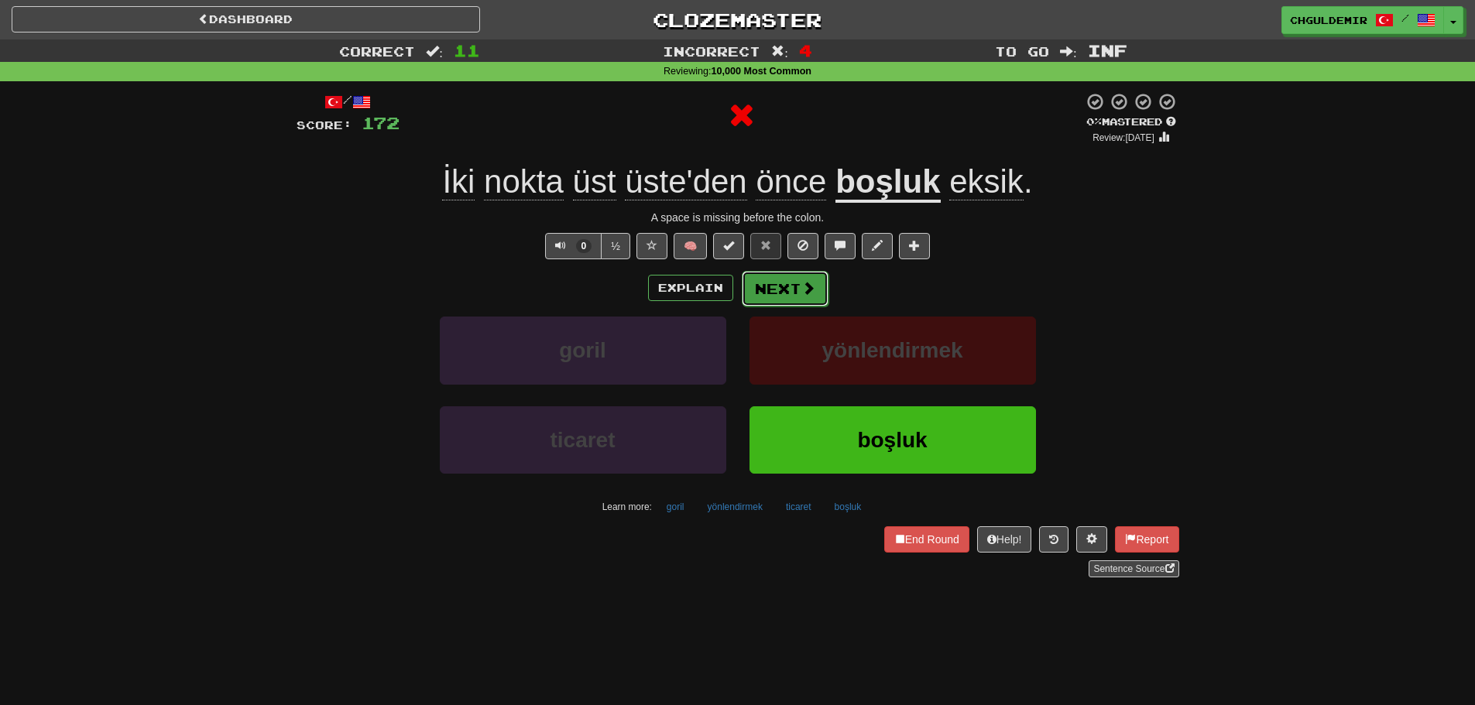
click at [816, 286] on button "Next" at bounding box center [785, 289] width 87 height 36
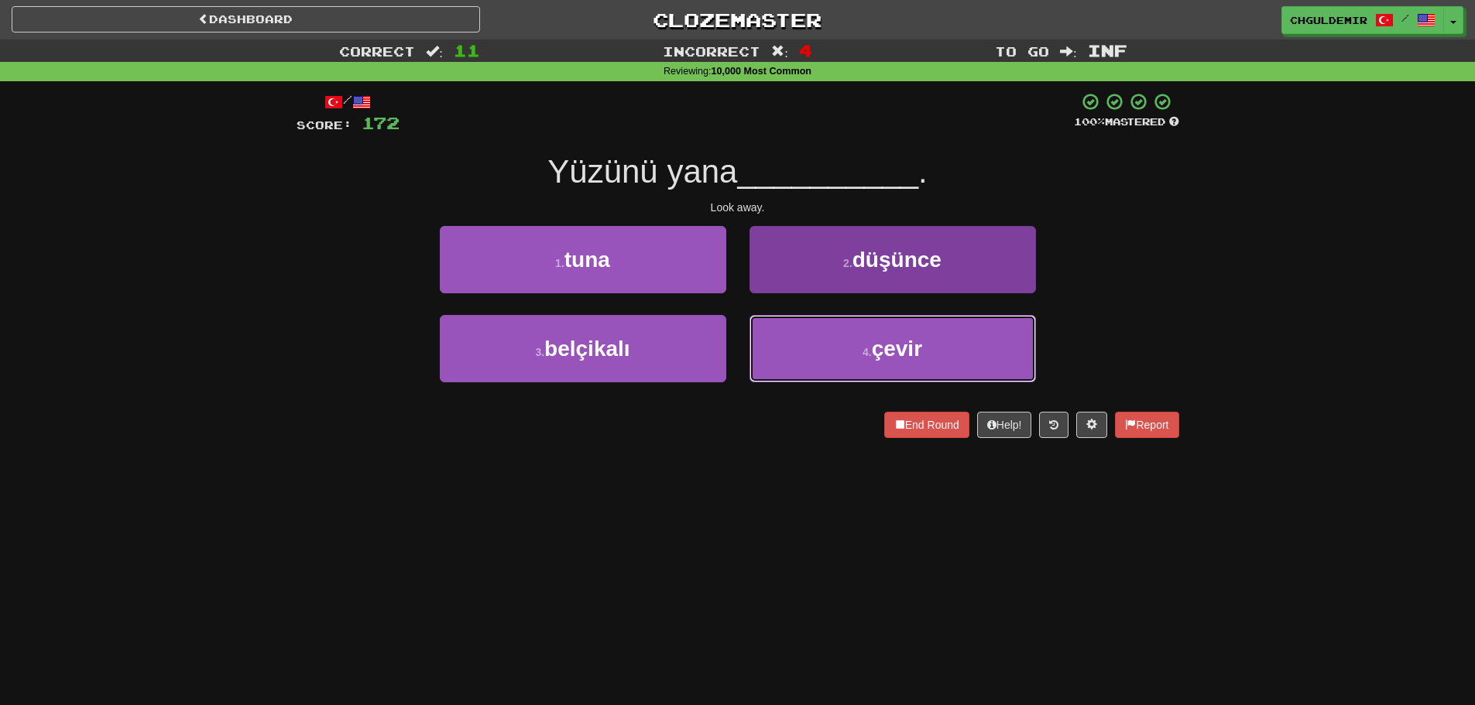
click at [859, 341] on button "4 . çevir" at bounding box center [893, 348] width 286 height 67
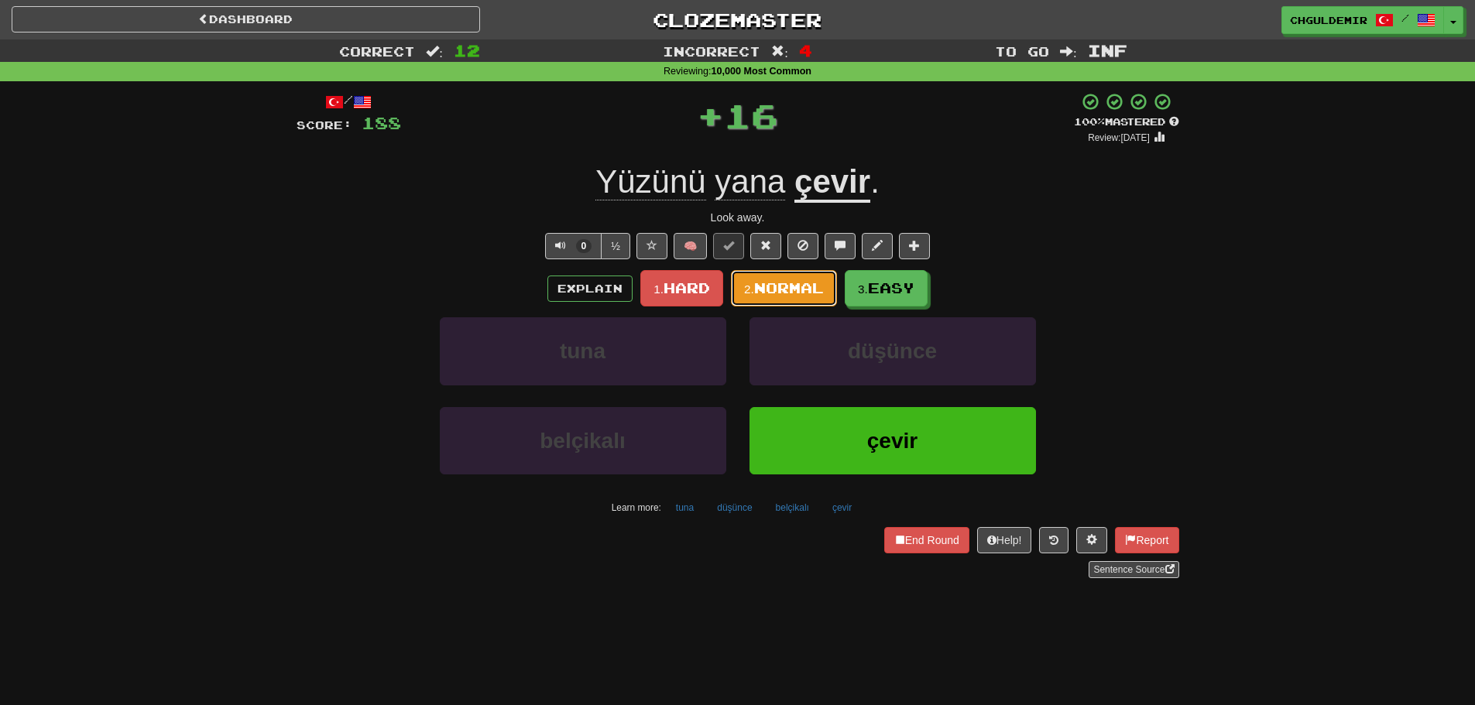
click at [817, 289] on span "Normal" at bounding box center [789, 288] width 70 height 17
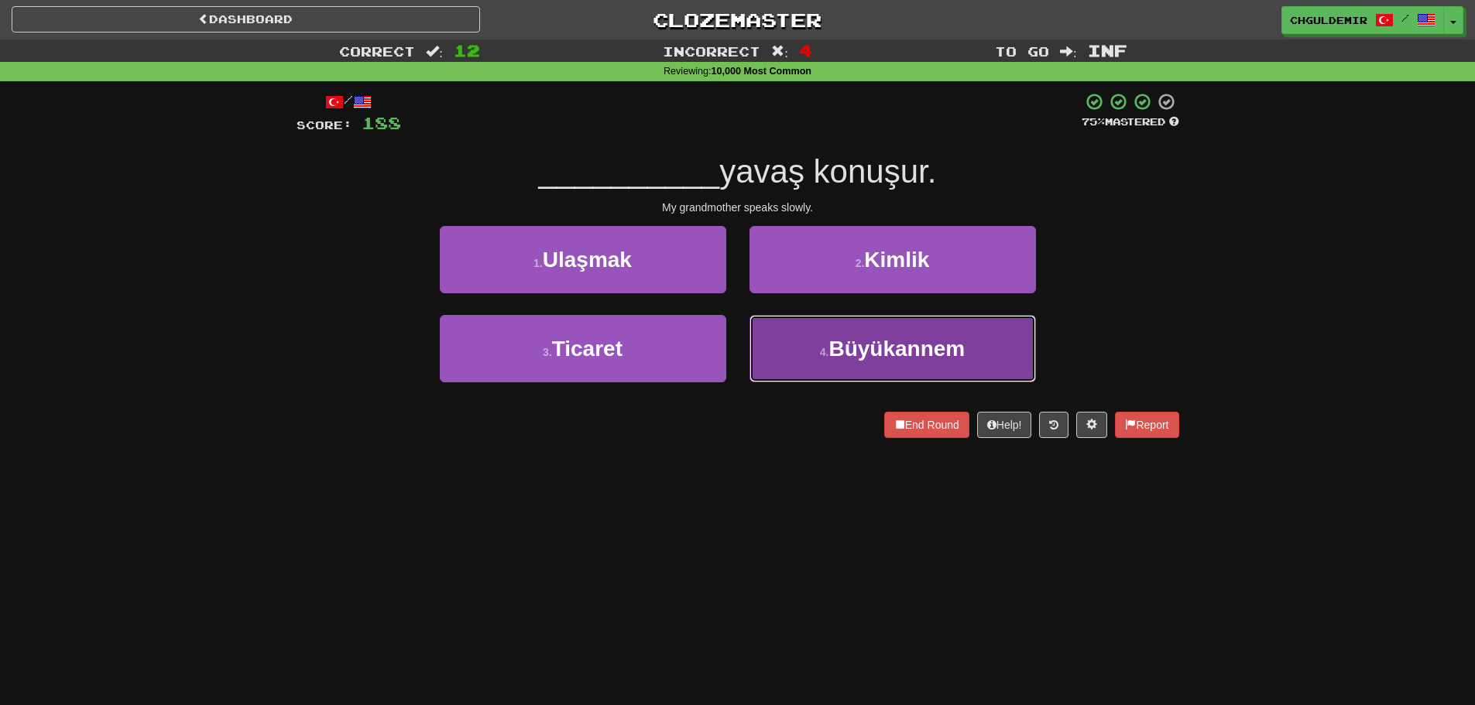
click at [818, 335] on button "4 . Büyükannem" at bounding box center [893, 348] width 286 height 67
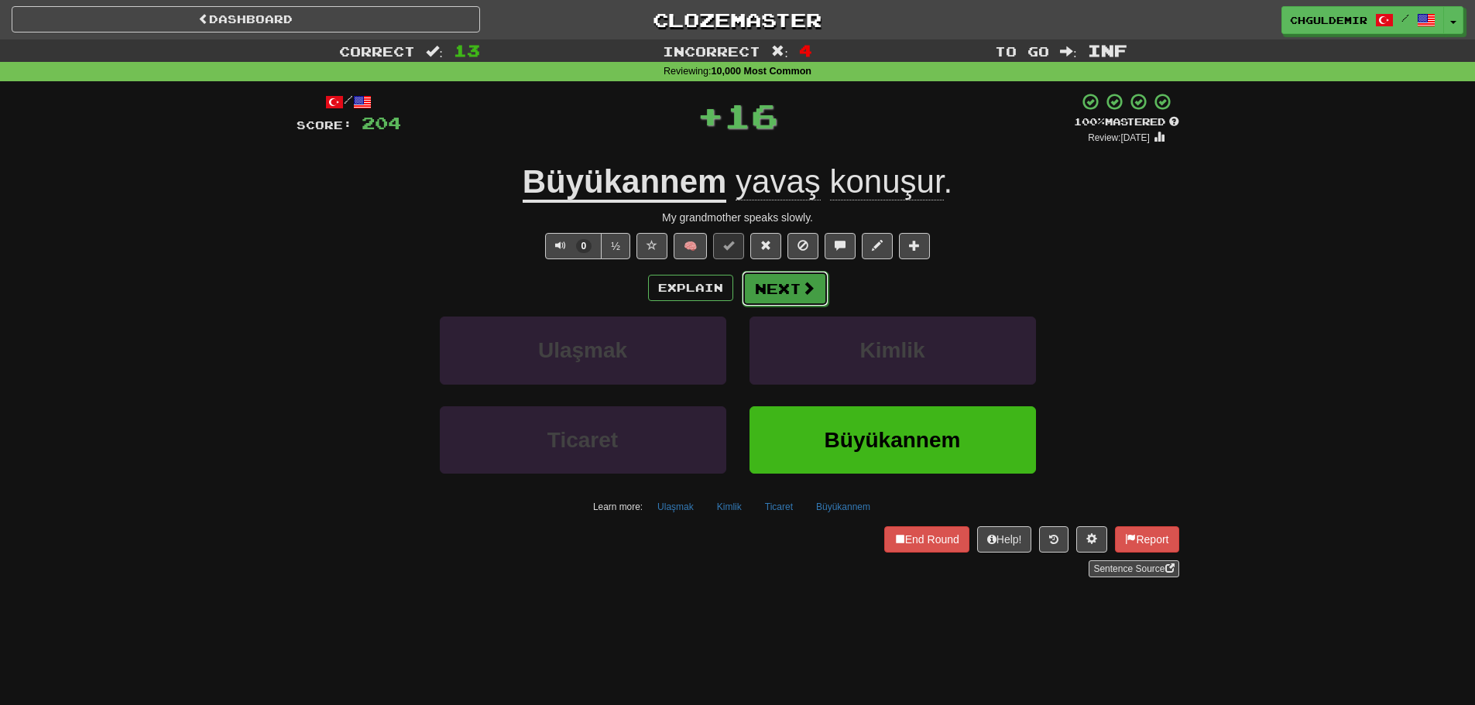
click at [802, 295] on span at bounding box center [808, 288] width 14 height 14
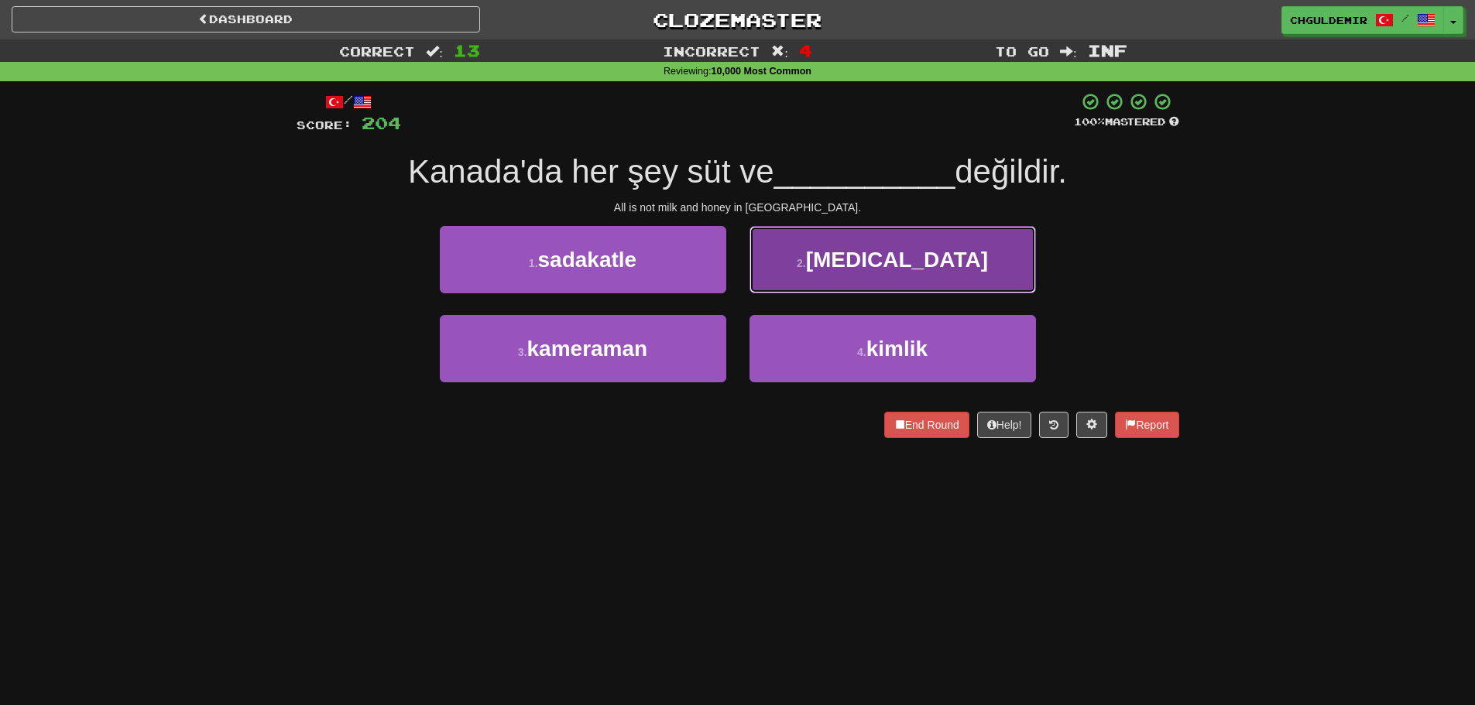
click at [862, 260] on button "2 . bal" at bounding box center [893, 259] width 286 height 67
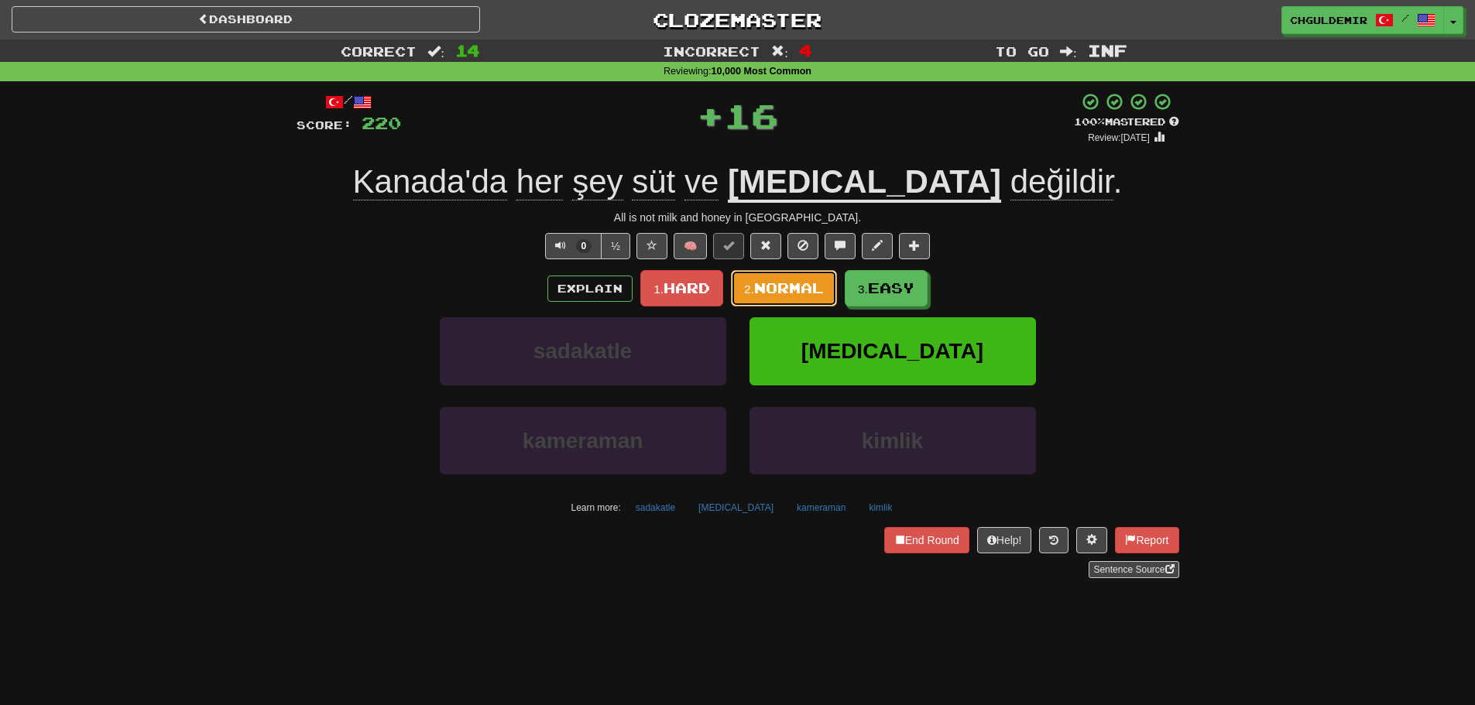
click at [811, 274] on button "2. Normal" at bounding box center [784, 288] width 106 height 36
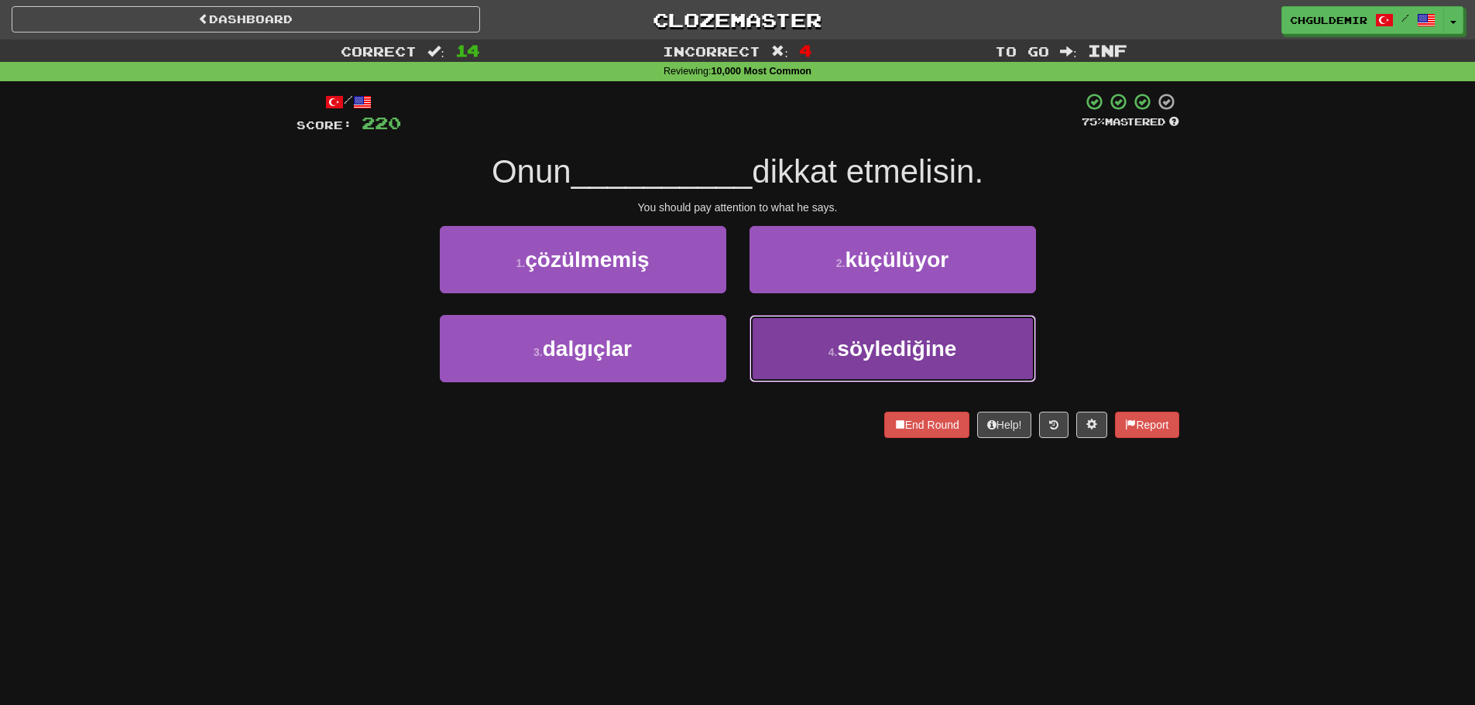
click at [853, 338] on span "söylediğine" at bounding box center [896, 349] width 119 height 24
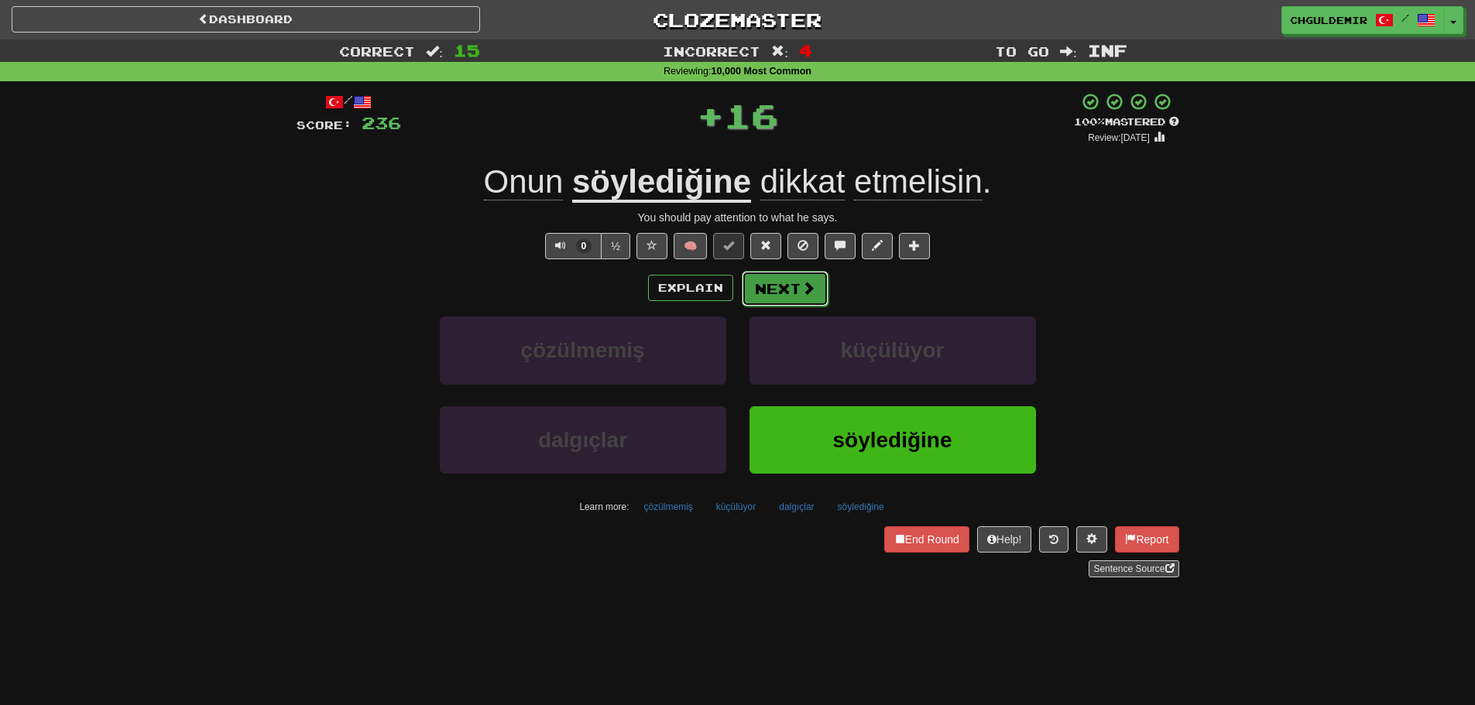
click at [809, 294] on span at bounding box center [808, 288] width 14 height 14
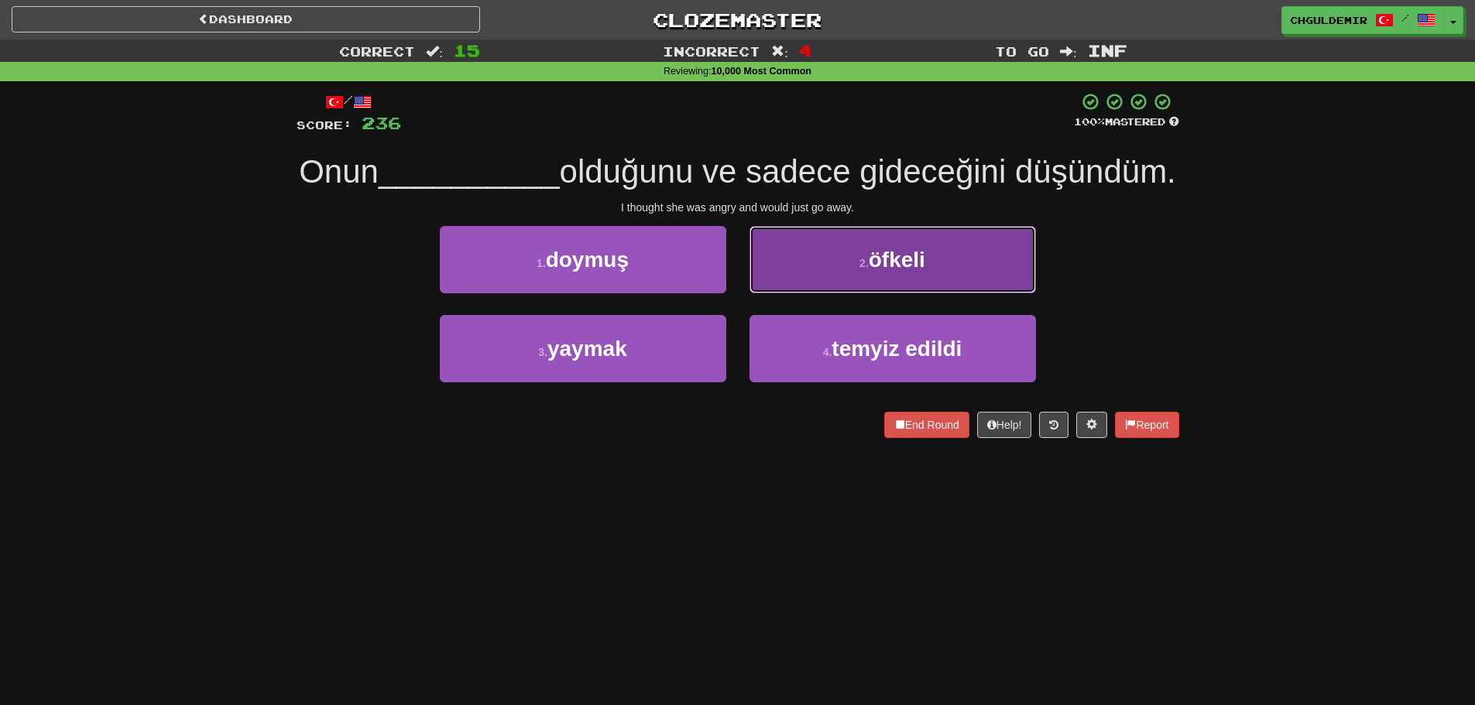
click at [824, 293] on button "2 . öfkeli" at bounding box center [893, 259] width 286 height 67
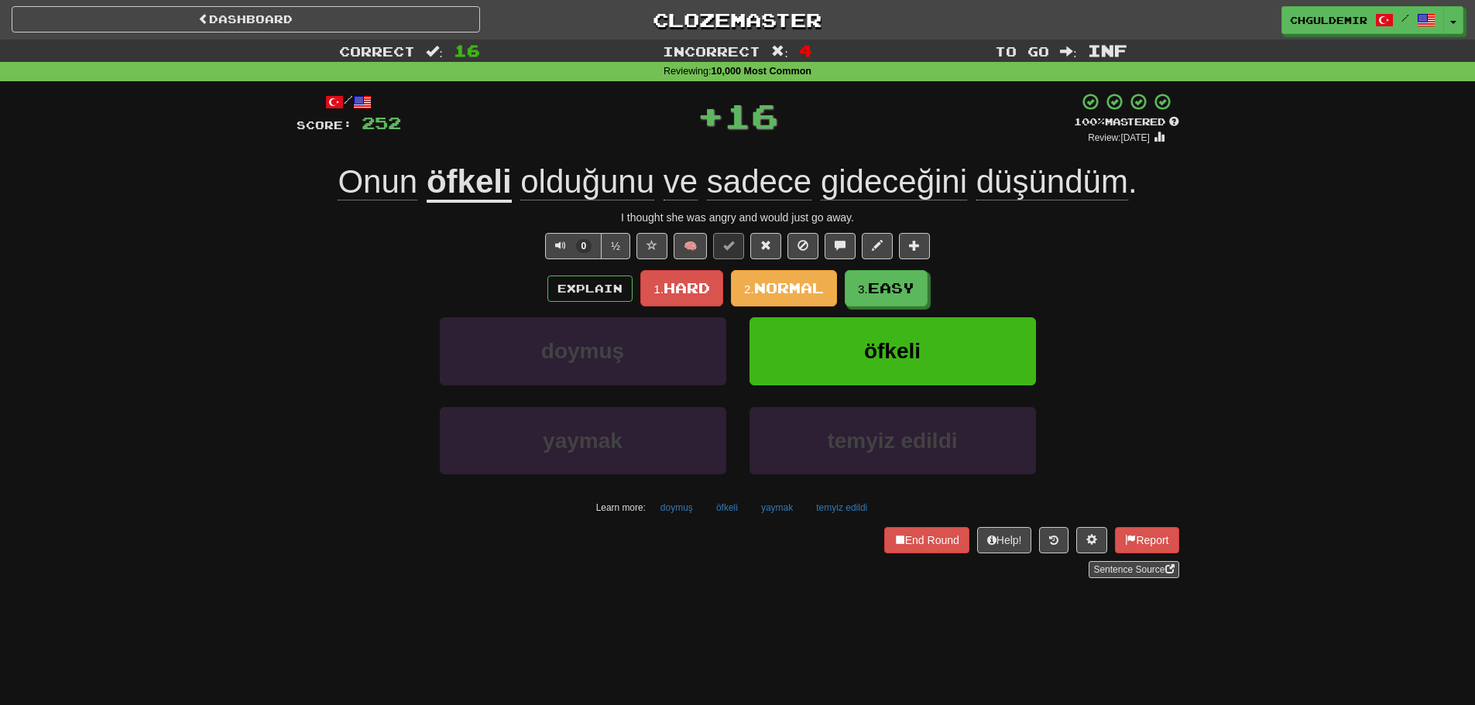
click at [811, 266] on div "/ Score: 252 + 16 100 % Mastered Review: 2026-03-18 Onun öfkeli olduğunu ve sad…" at bounding box center [738, 335] width 883 height 486
click at [811, 290] on span "Normal" at bounding box center [789, 288] width 70 height 17
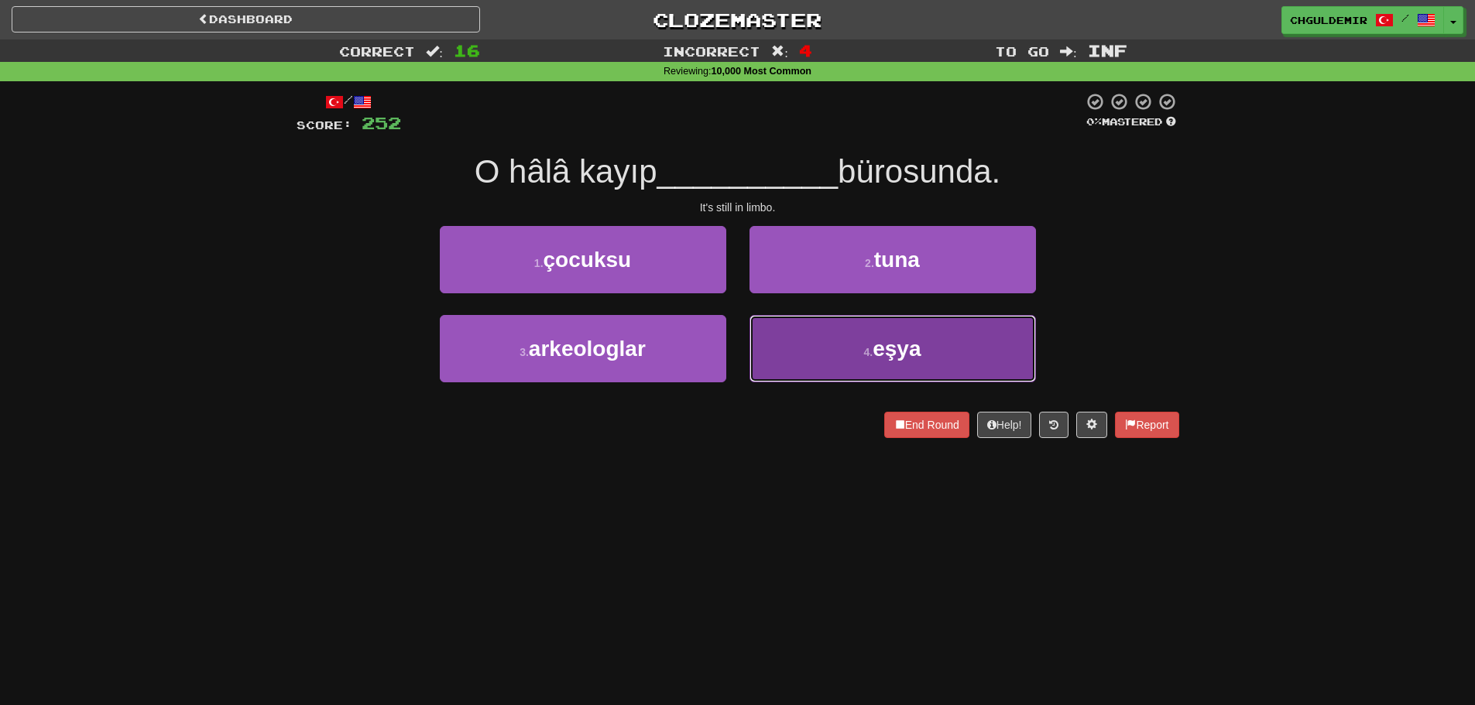
click at [822, 356] on button "4 . eşya" at bounding box center [893, 348] width 286 height 67
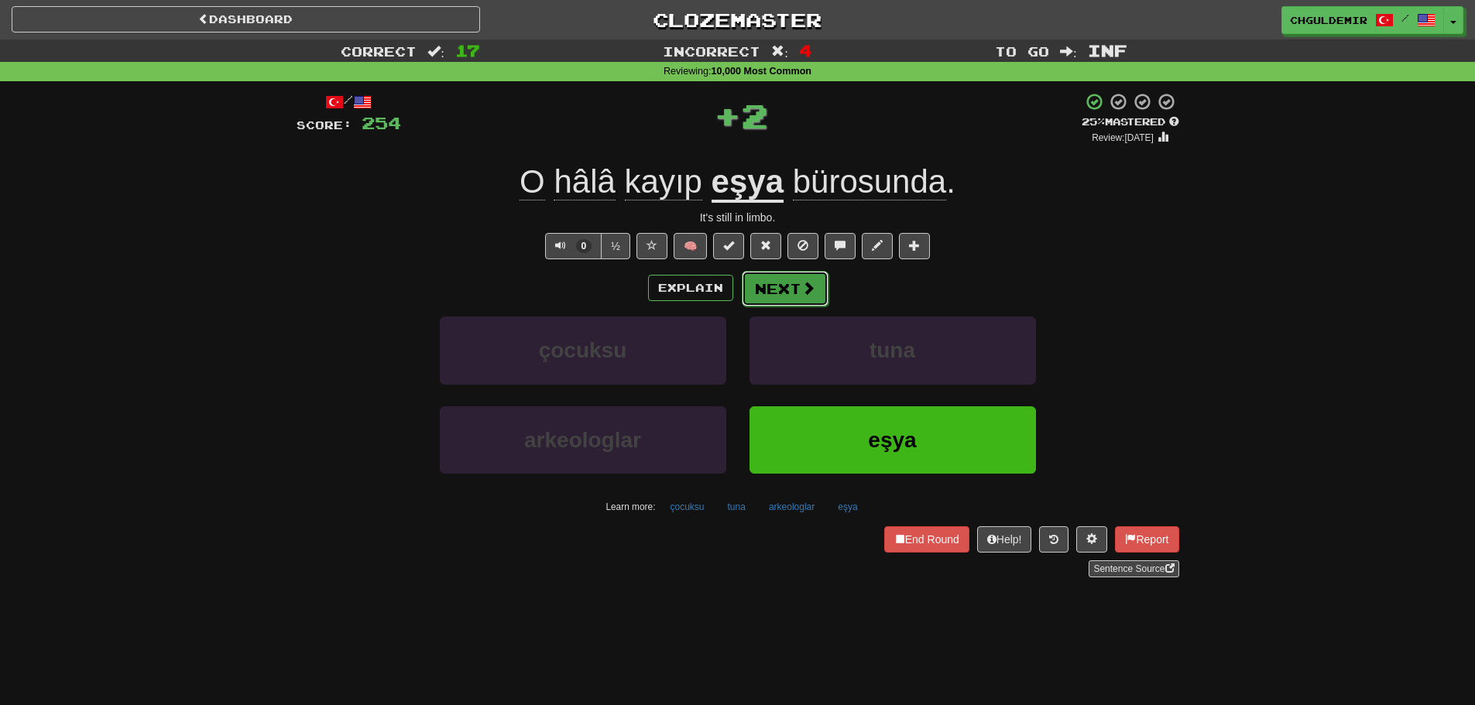
click at [784, 288] on button "Next" at bounding box center [785, 289] width 87 height 36
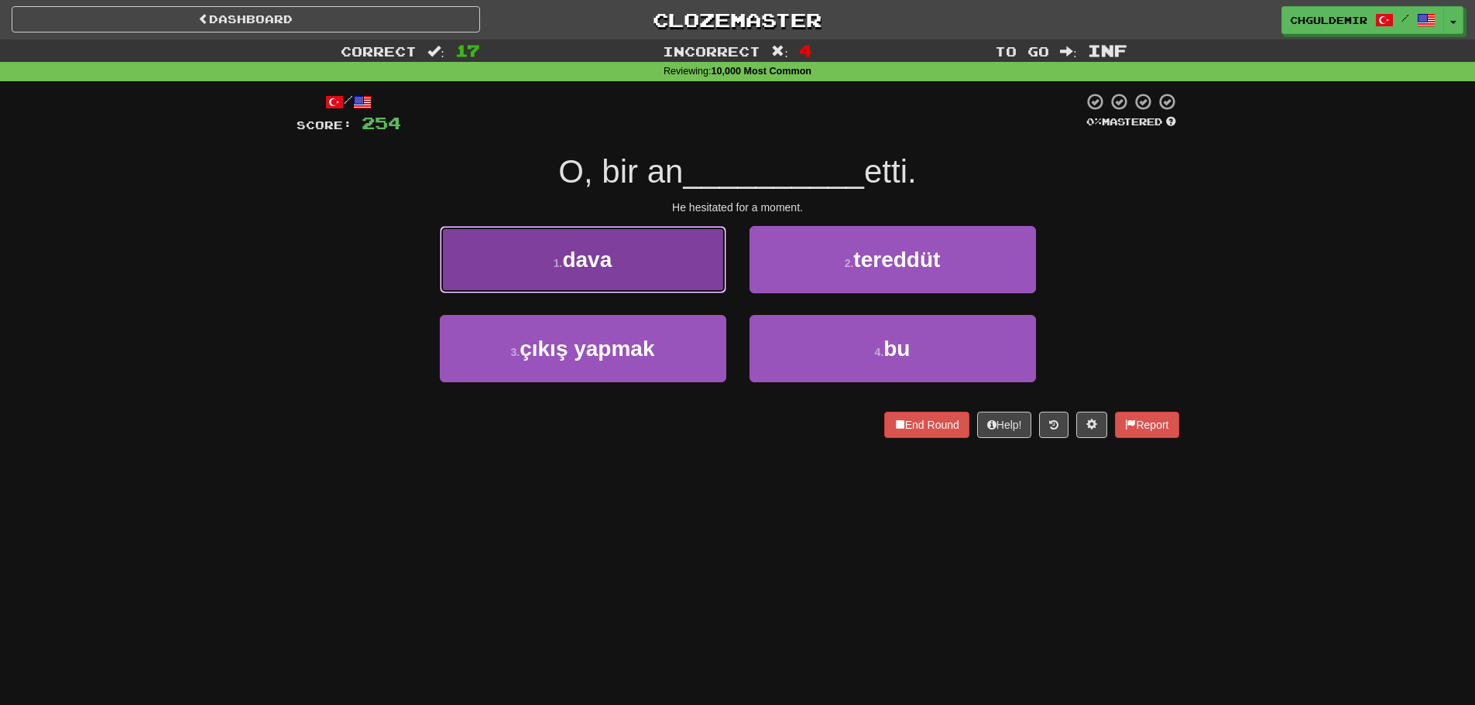
click at [694, 278] on button "1 . dava" at bounding box center [583, 259] width 286 height 67
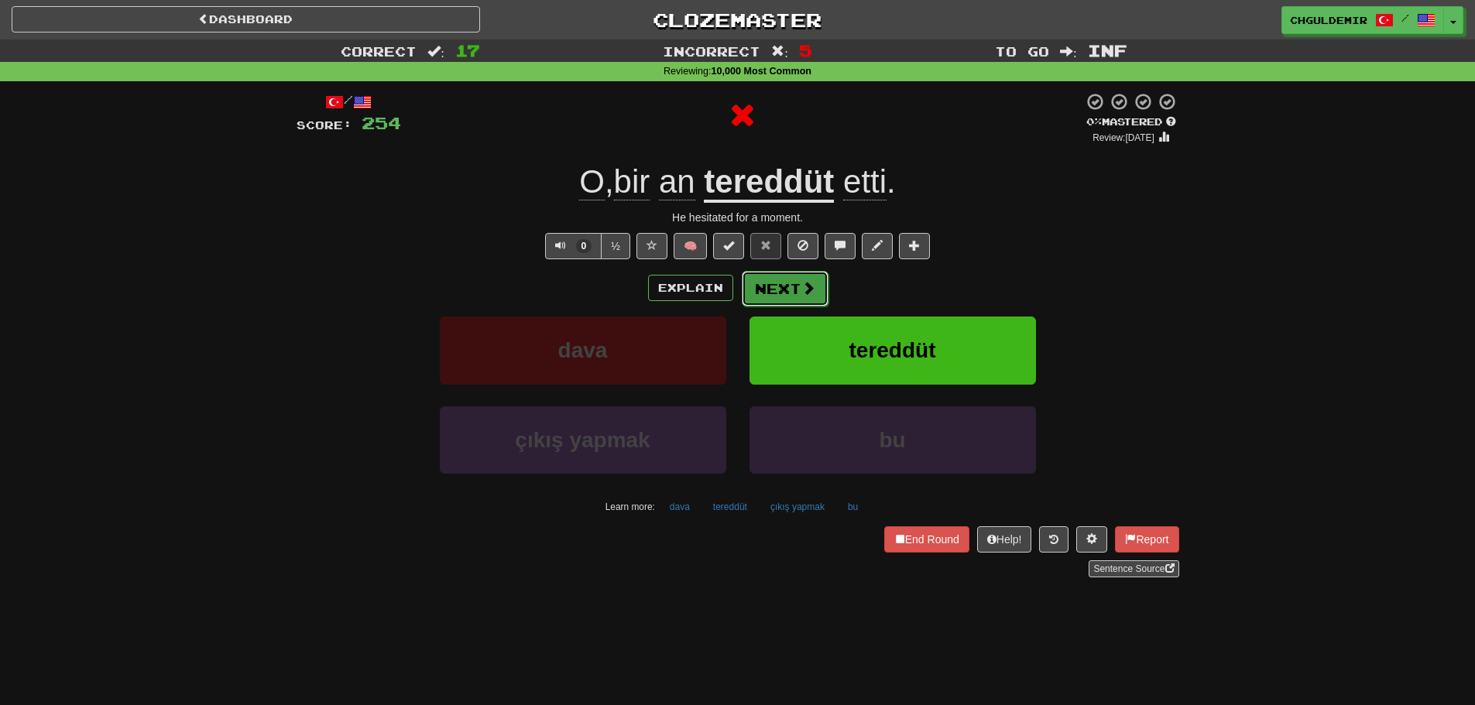
click at [791, 293] on button "Next" at bounding box center [785, 289] width 87 height 36
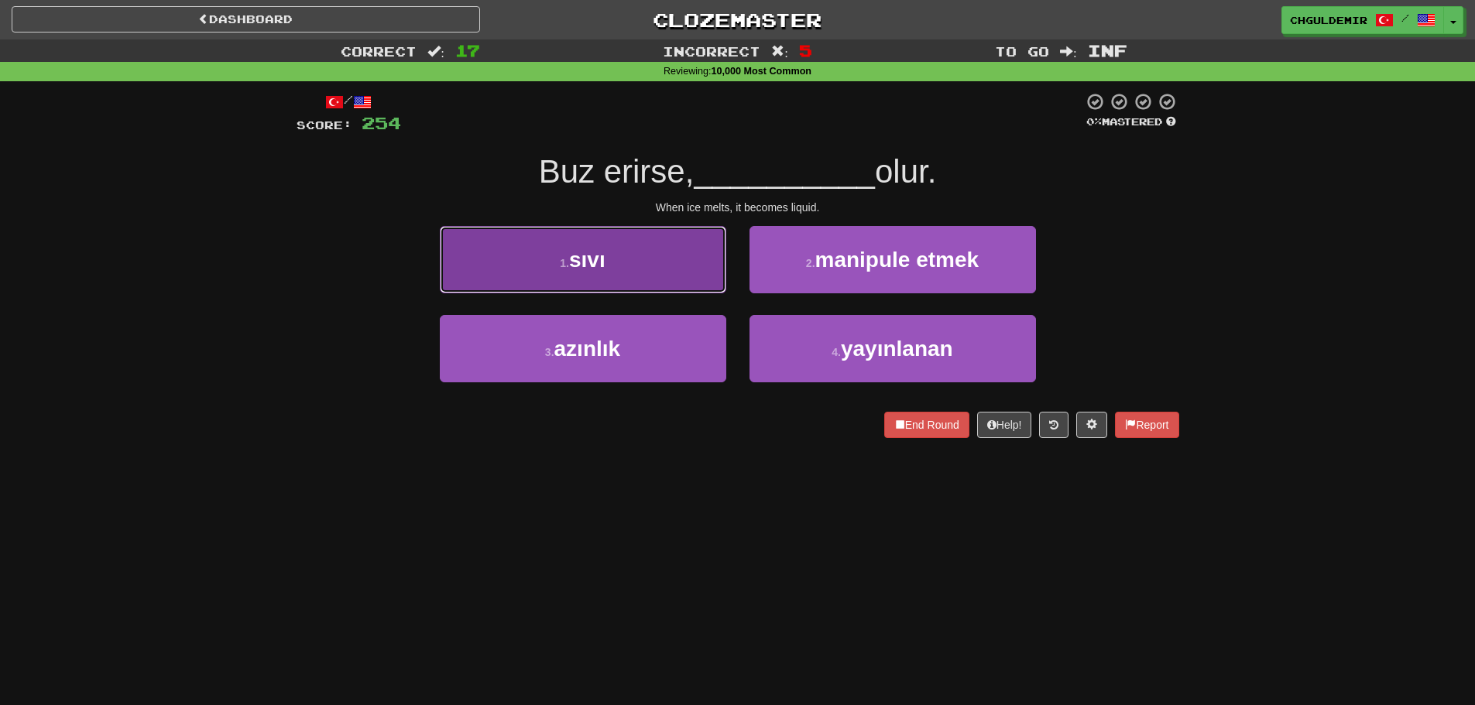
click at [663, 290] on button "1 . sıvı" at bounding box center [583, 259] width 286 height 67
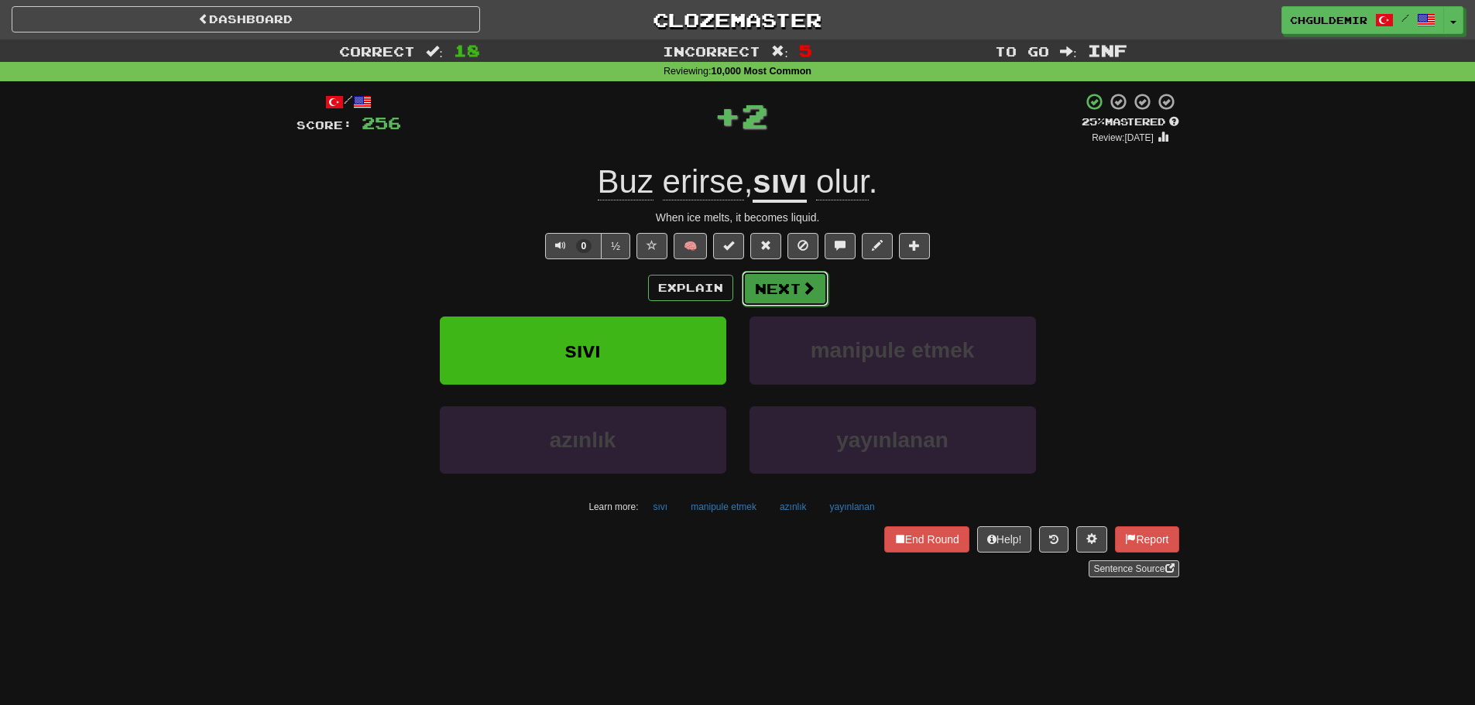
click at [787, 297] on button "Next" at bounding box center [785, 289] width 87 height 36
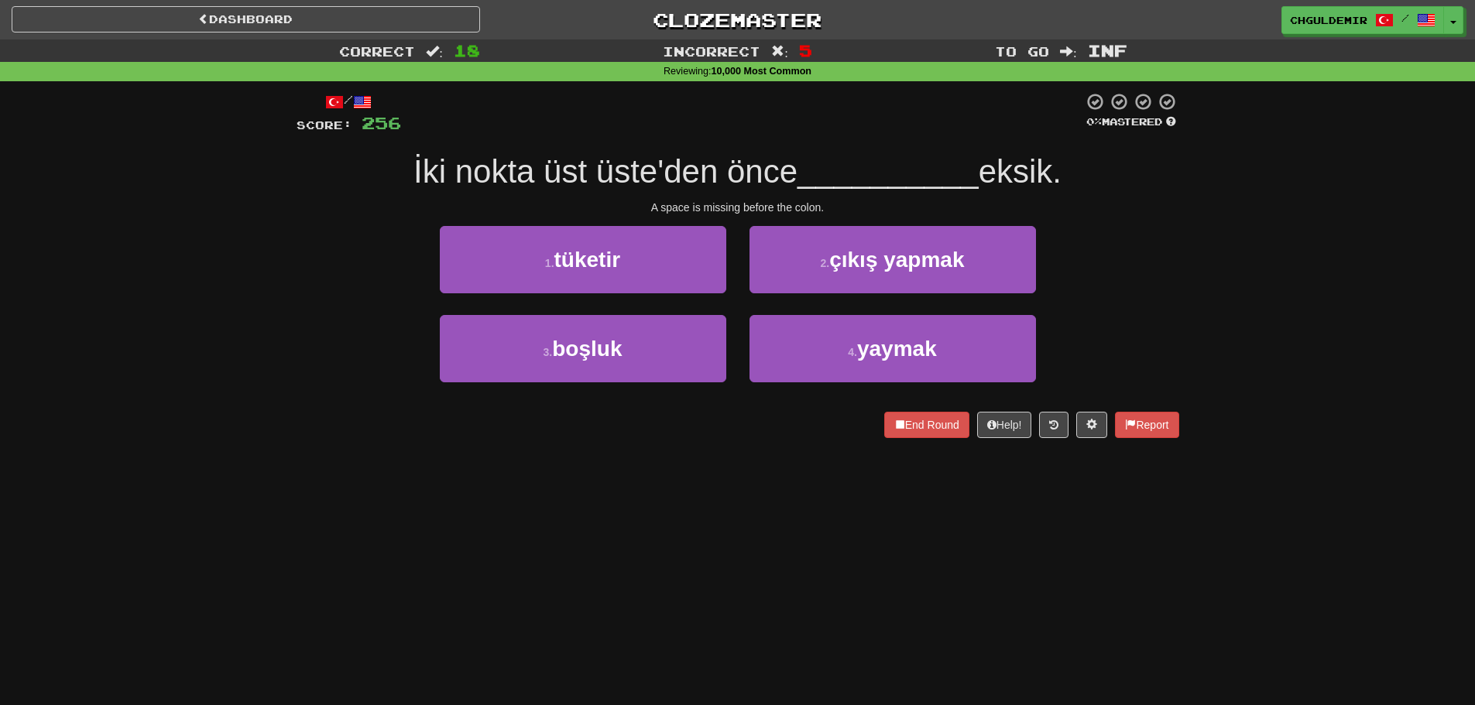
click at [811, 569] on div "Dashboard Clozemaster chguldemir / Toggle Dropdown Dashboard Leaderboard Activi…" at bounding box center [737, 352] width 1475 height 705
drag, startPoint x: 687, startPoint y: 342, endPoint x: 726, endPoint y: 322, distance: 44.3
click at [687, 342] on button "3 . boşluk" at bounding box center [583, 348] width 286 height 67
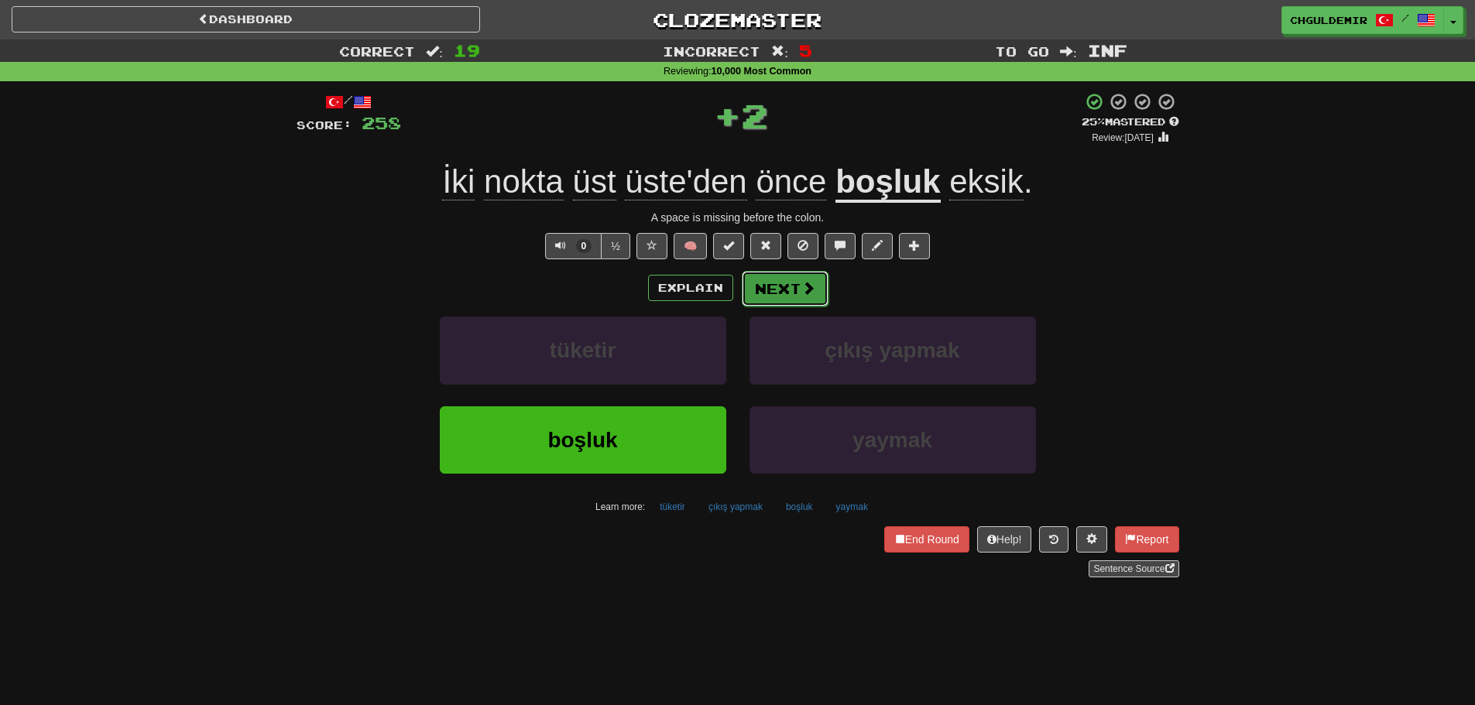
click at [763, 284] on button "Next" at bounding box center [785, 289] width 87 height 36
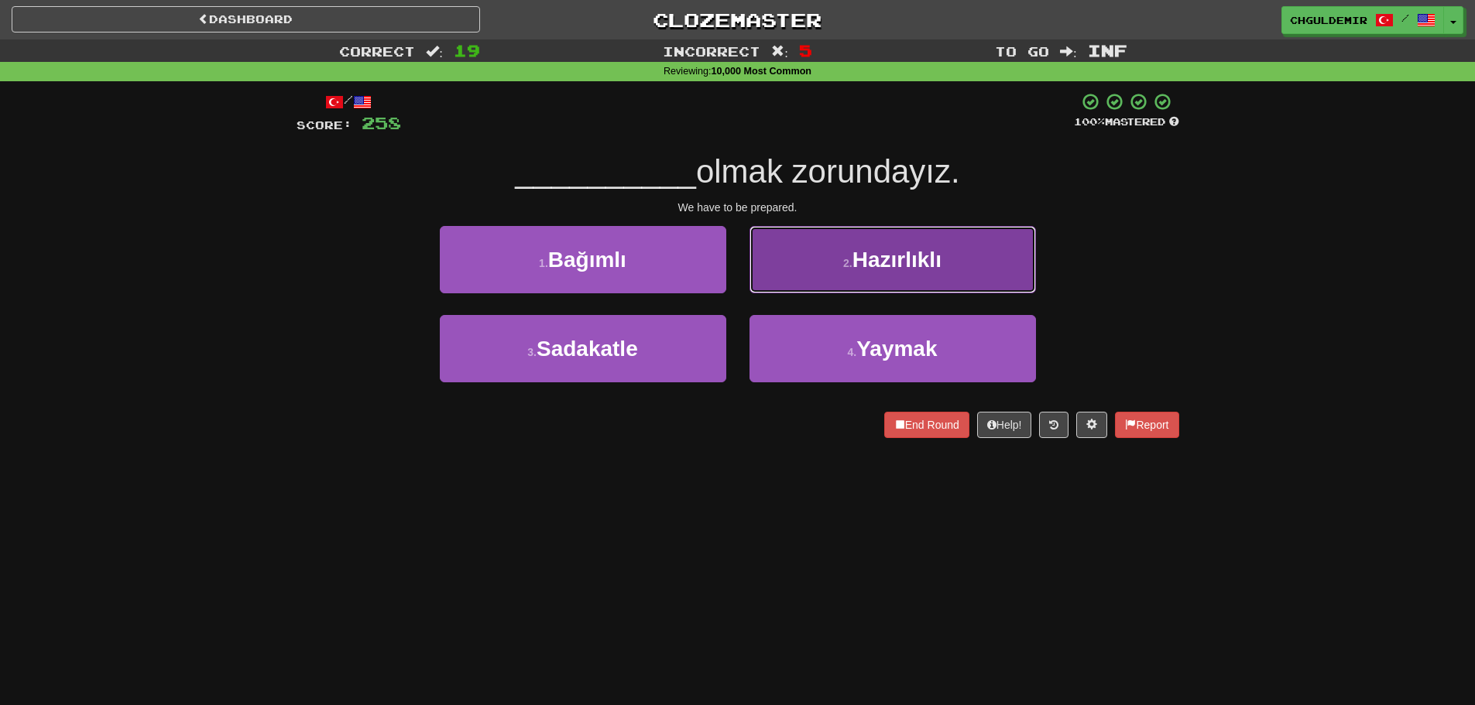
click at [768, 267] on button "2 . Hazırlıklı" at bounding box center [893, 259] width 286 height 67
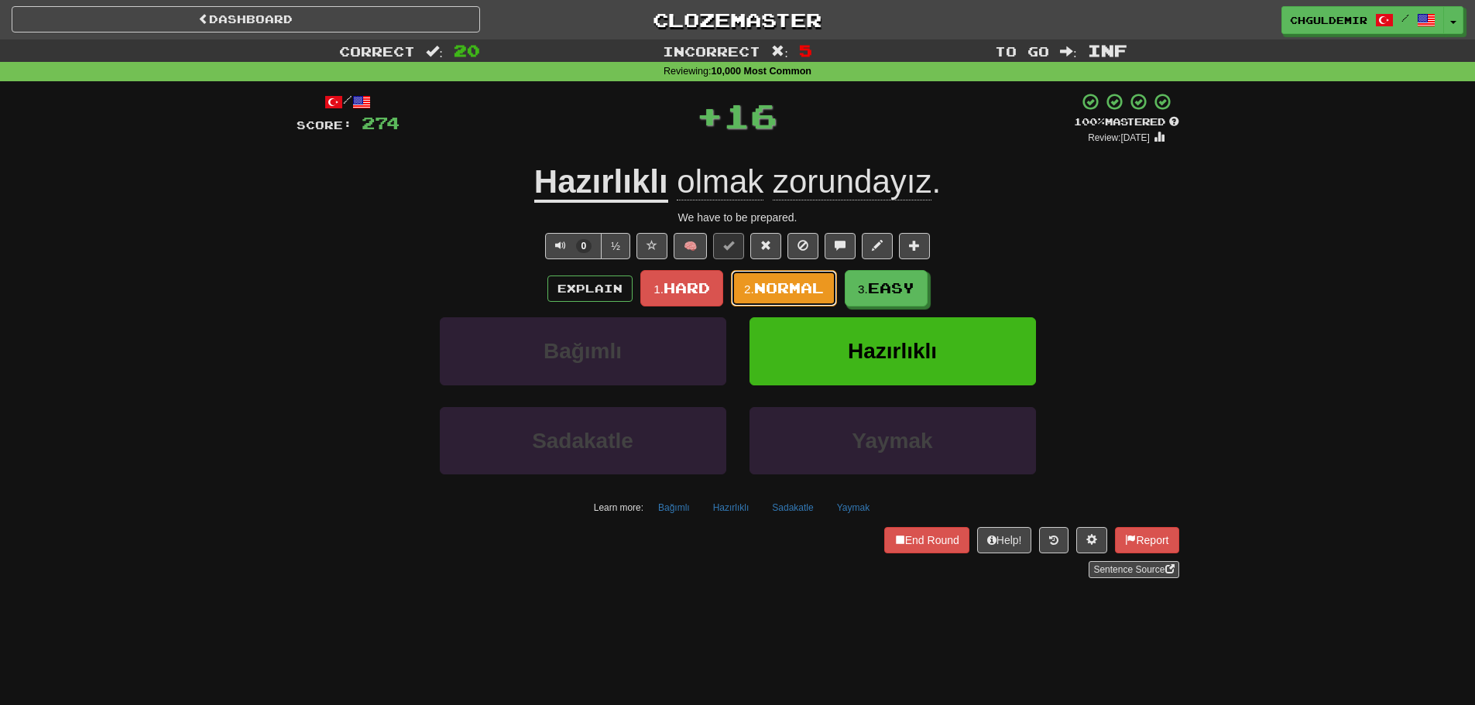
click at [767, 286] on span "Normal" at bounding box center [789, 288] width 70 height 17
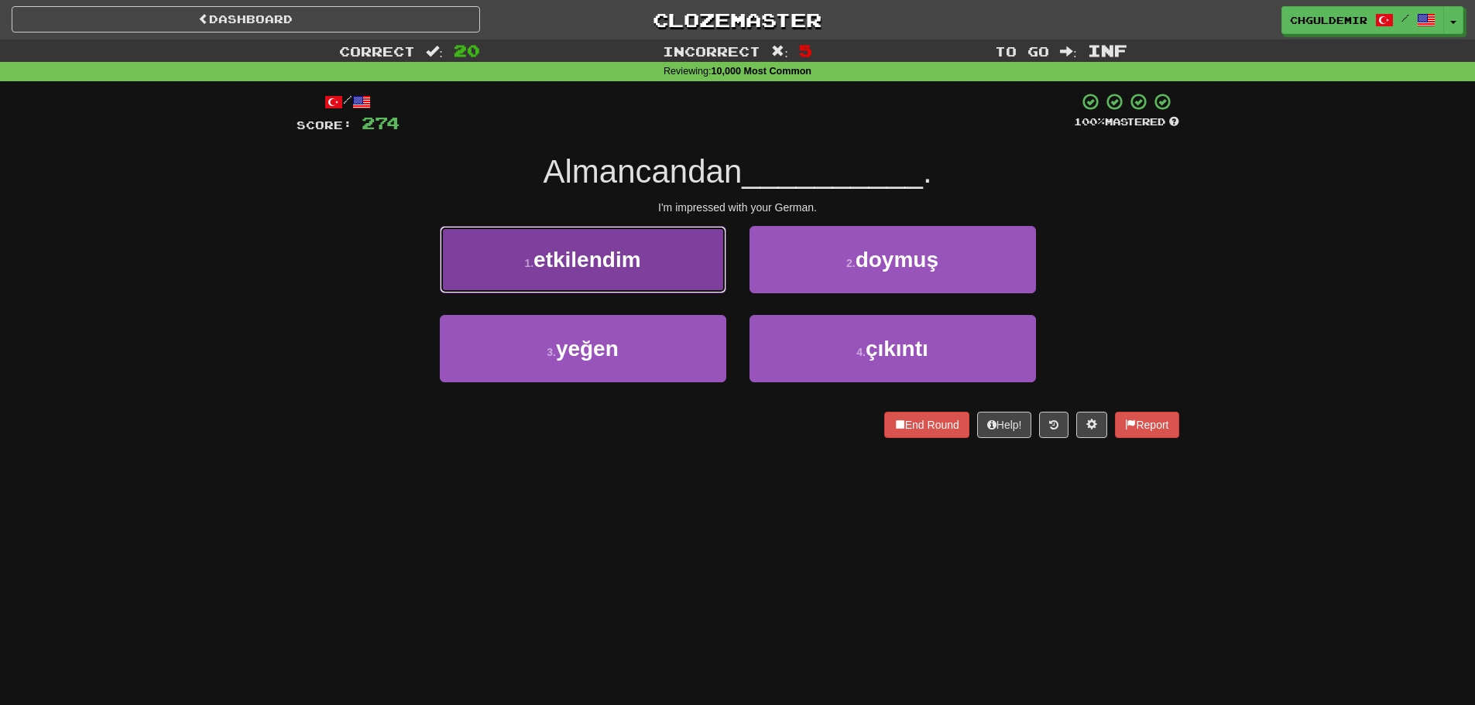
click at [660, 283] on button "1 . etkilendim" at bounding box center [583, 259] width 286 height 67
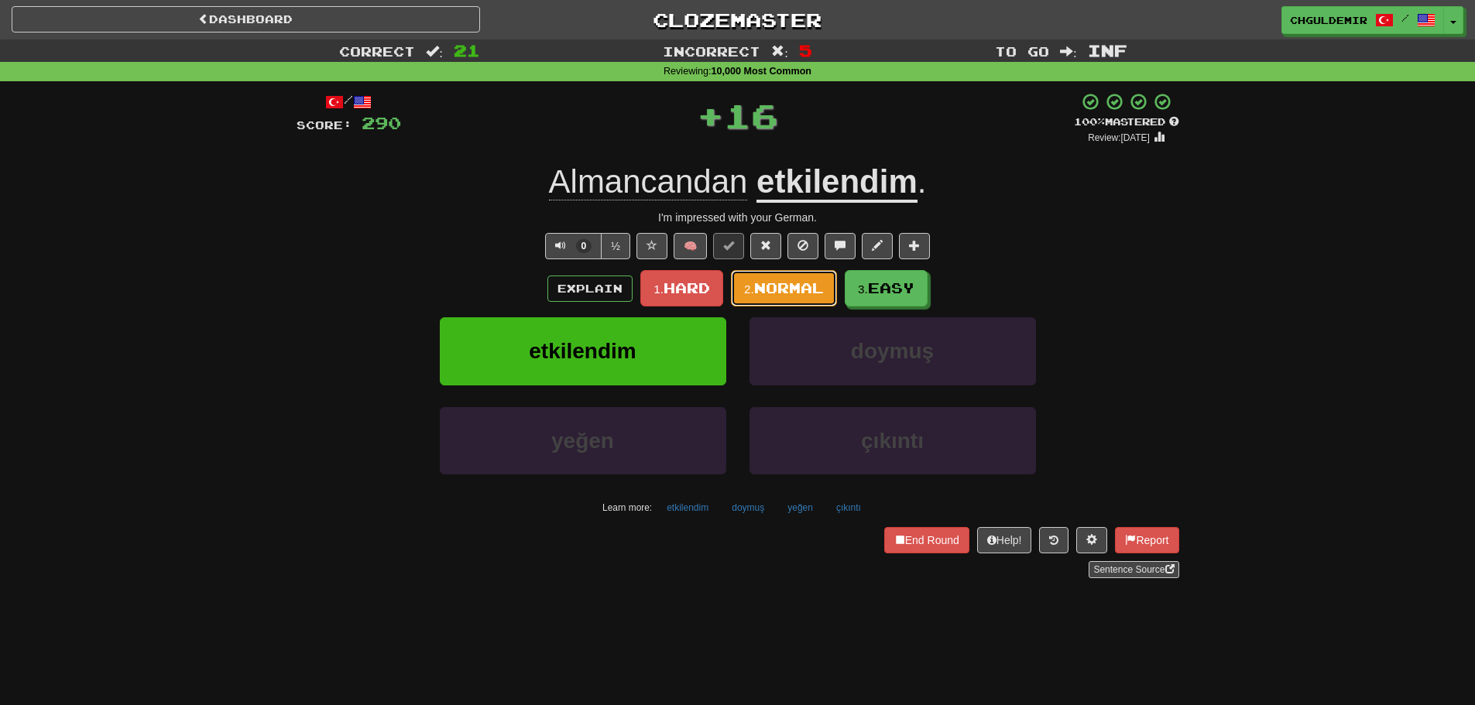
click at [739, 280] on button "2. Normal" at bounding box center [784, 288] width 106 height 36
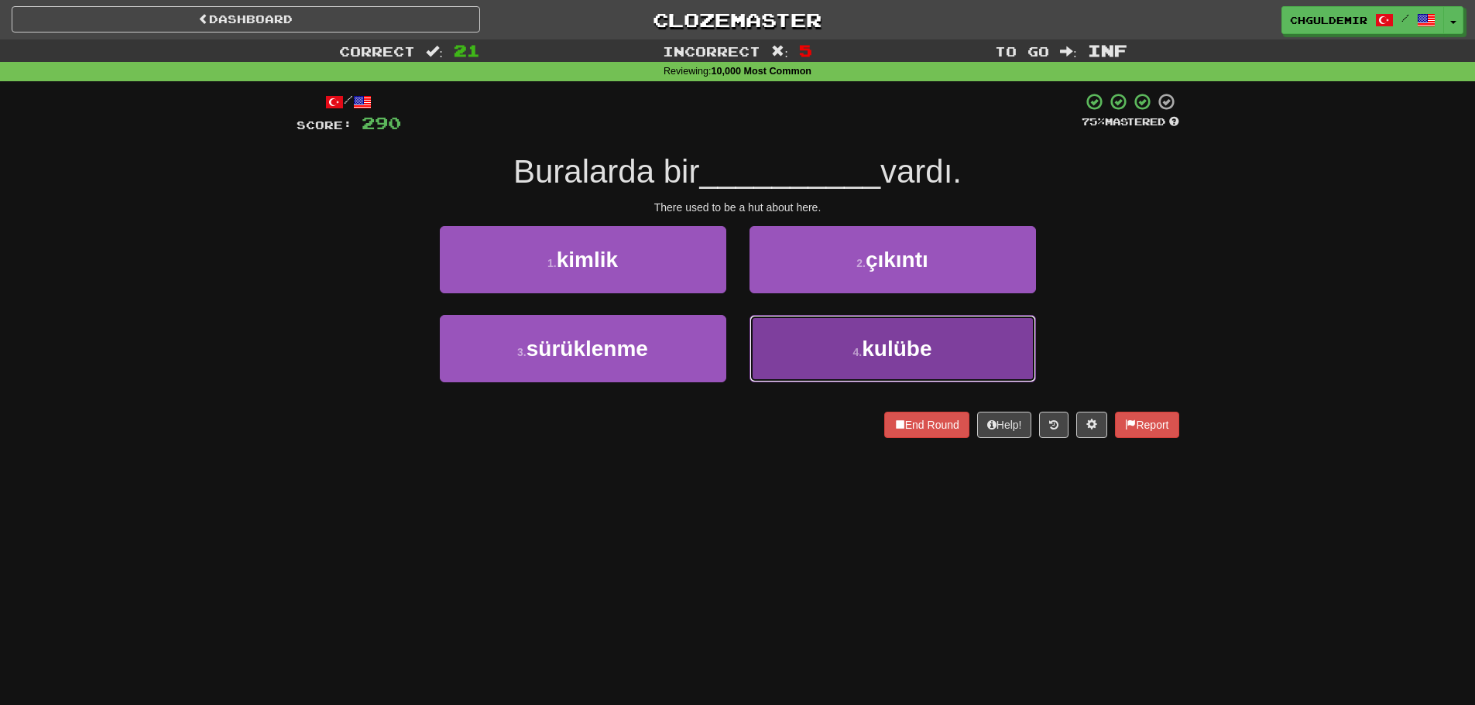
click at [930, 341] on span "kulübe" at bounding box center [897, 349] width 70 height 24
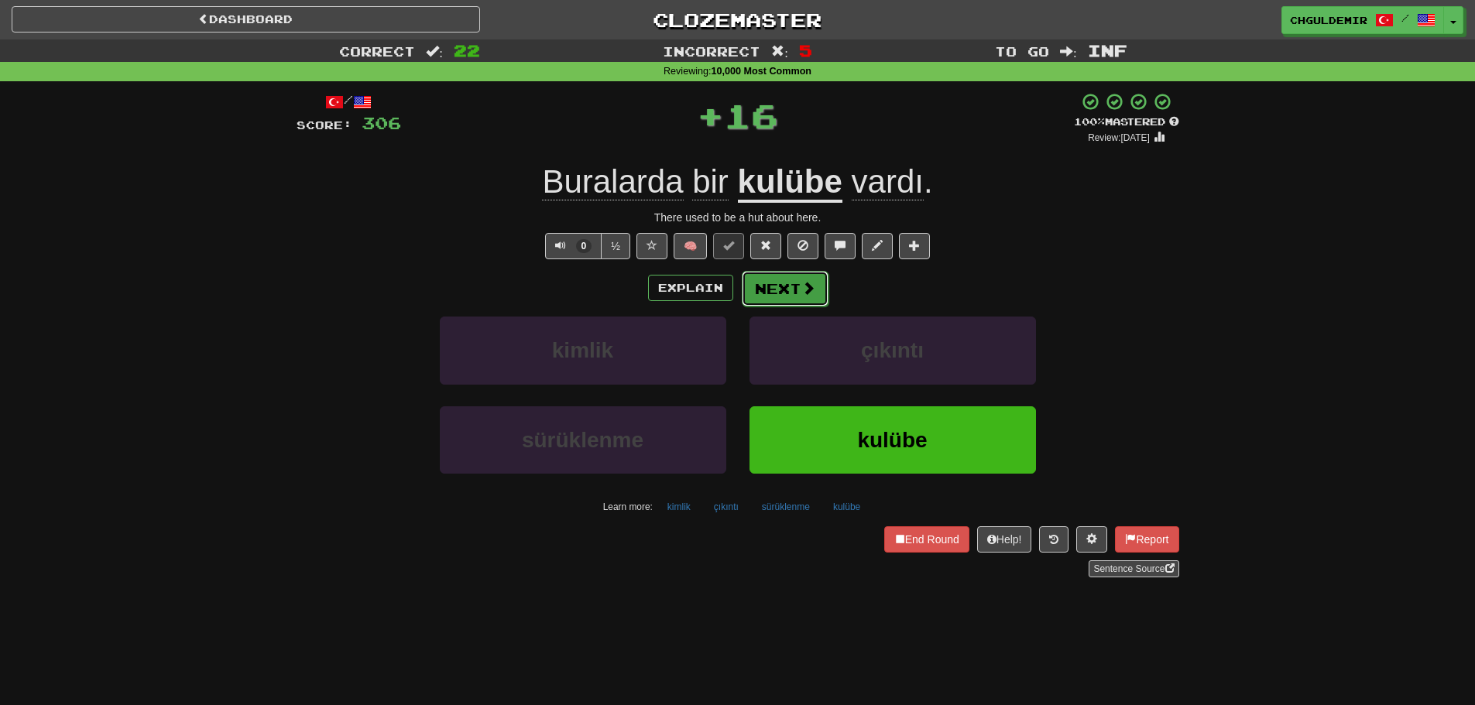
click at [814, 288] on button "Next" at bounding box center [785, 289] width 87 height 36
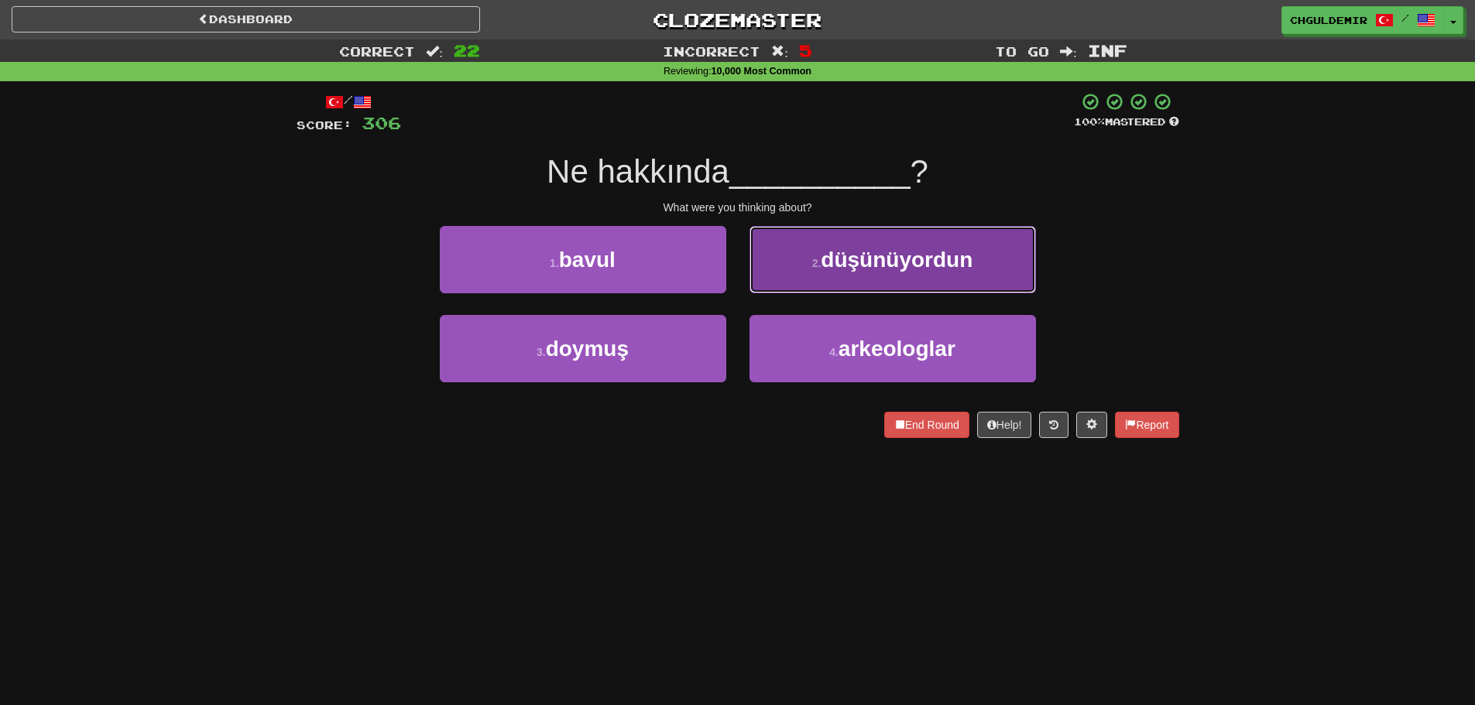
click at [814, 286] on button "2 . düşünüyordun" at bounding box center [893, 259] width 286 height 67
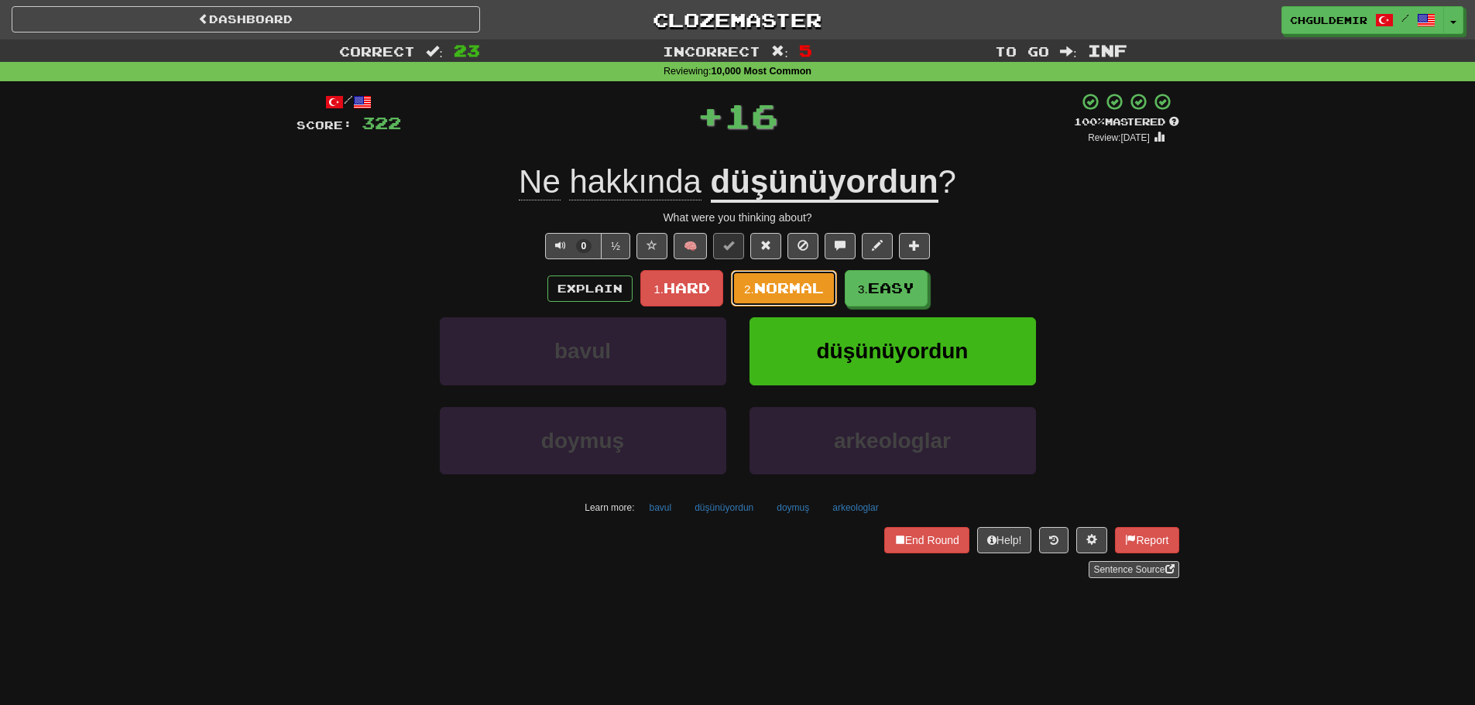
click at [796, 286] on span "Normal" at bounding box center [789, 288] width 70 height 17
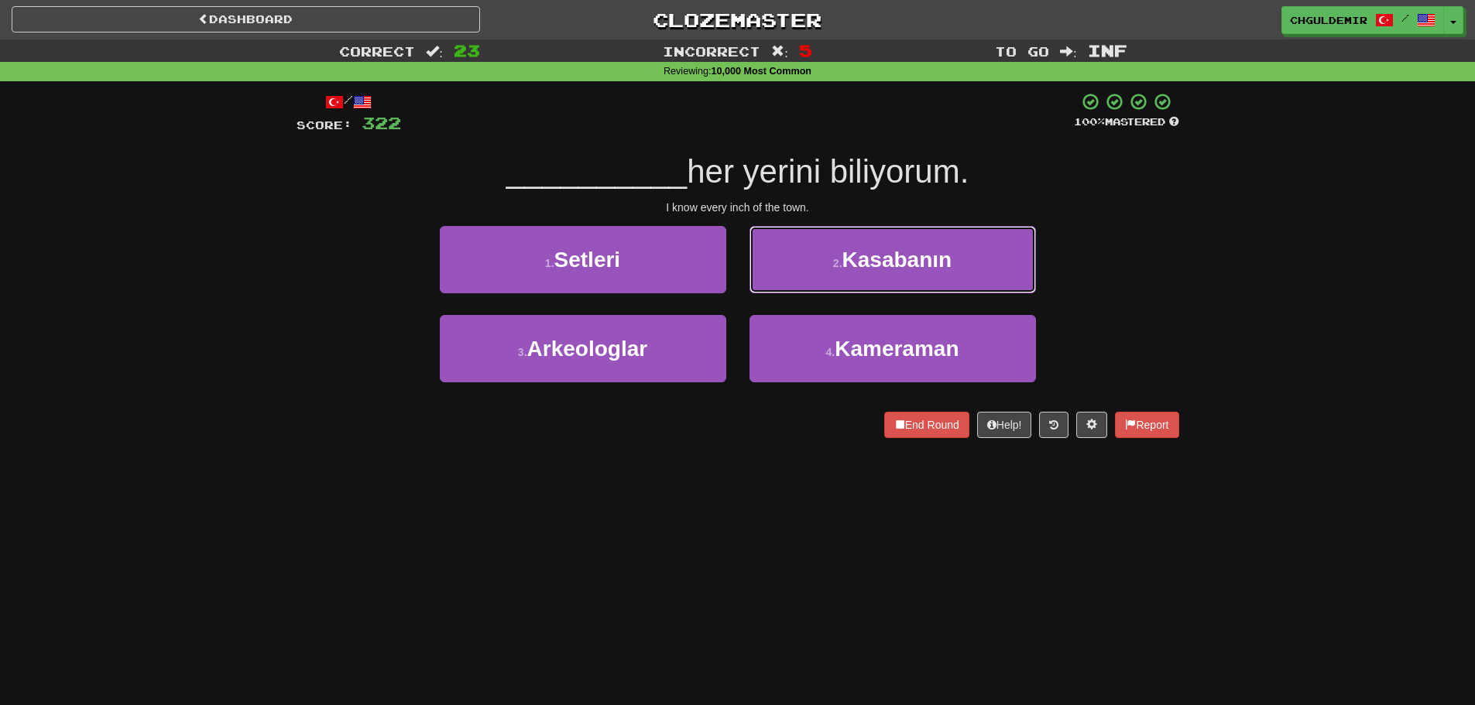
click at [796, 286] on button "2 . Kasabanın" at bounding box center [893, 259] width 286 height 67
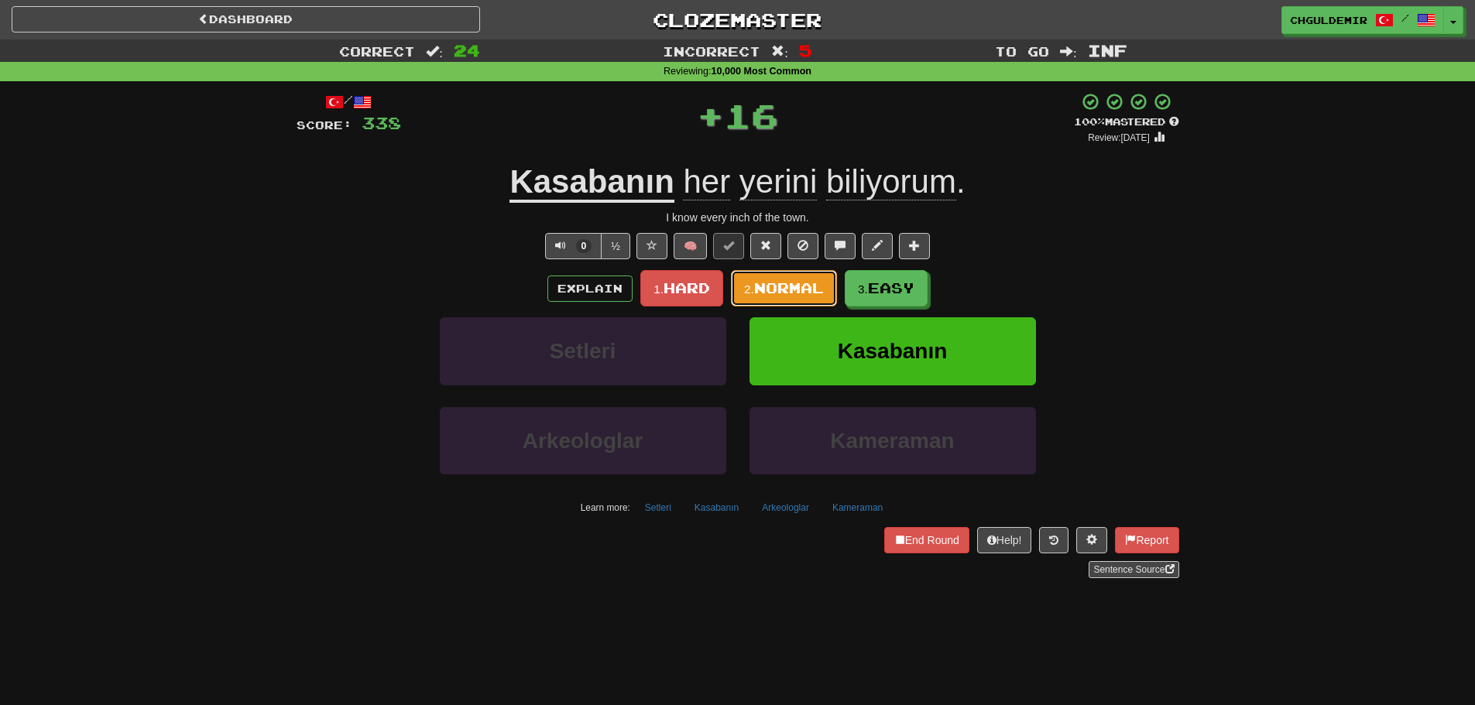
click at [787, 287] on span "Normal" at bounding box center [789, 288] width 70 height 17
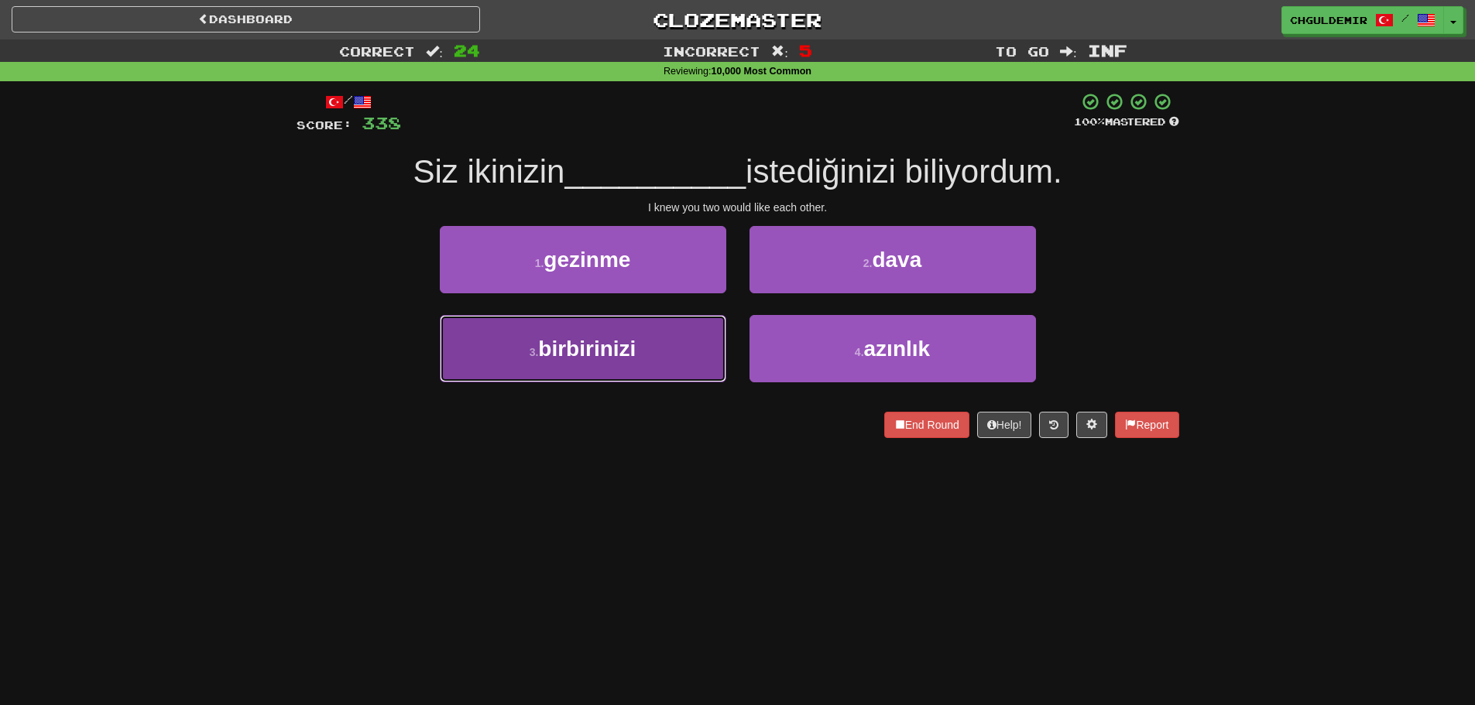
click at [671, 346] on button "3 . birbirinizi" at bounding box center [583, 348] width 286 height 67
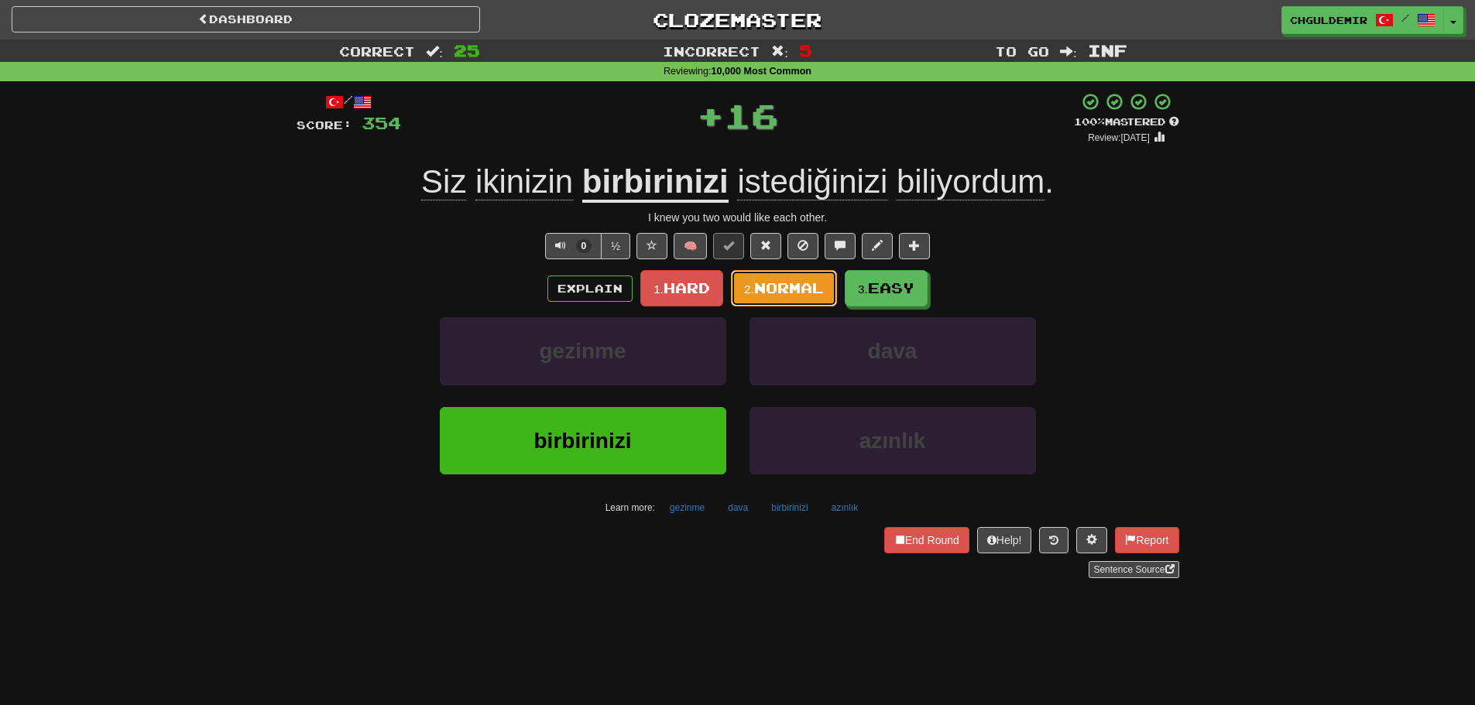
click at [797, 297] on button "2. Normal" at bounding box center [784, 288] width 106 height 36
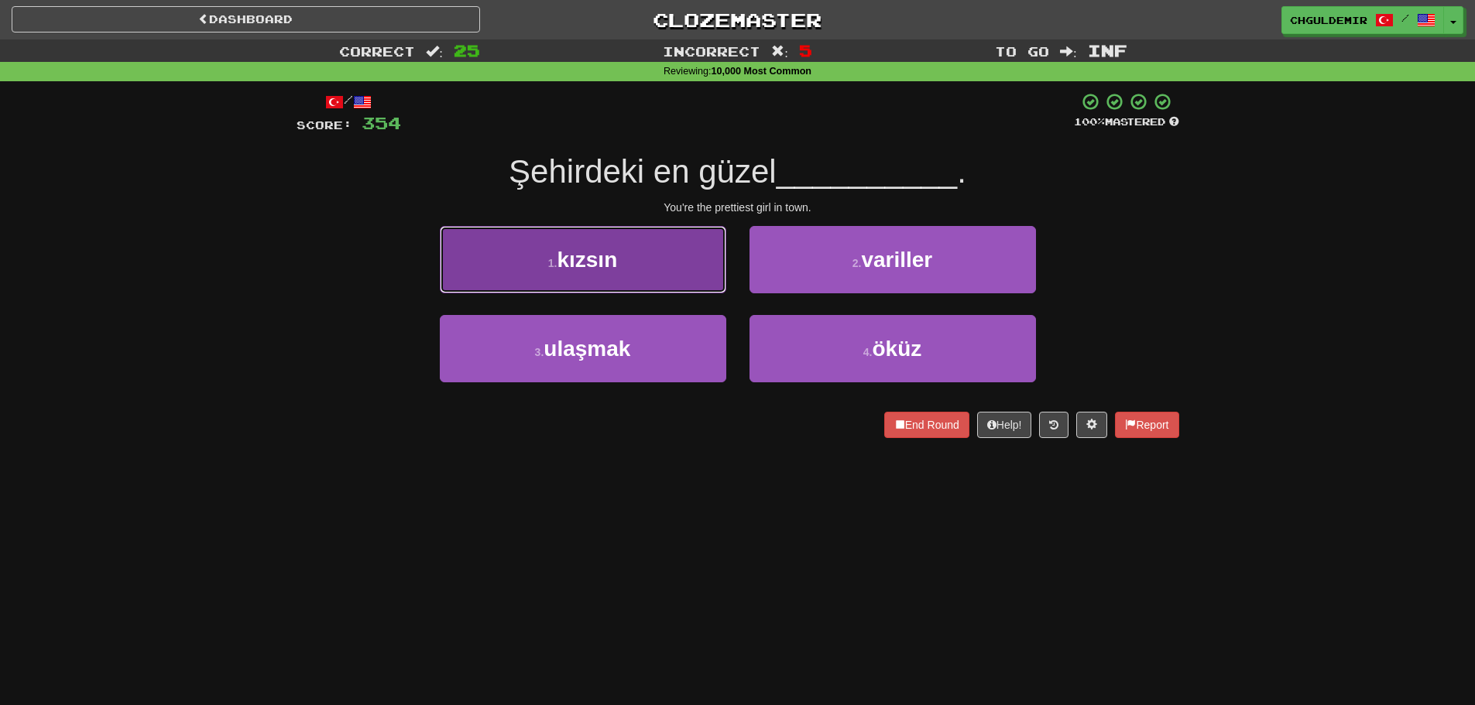
click at [683, 248] on button "1 . kızsın" at bounding box center [583, 259] width 286 height 67
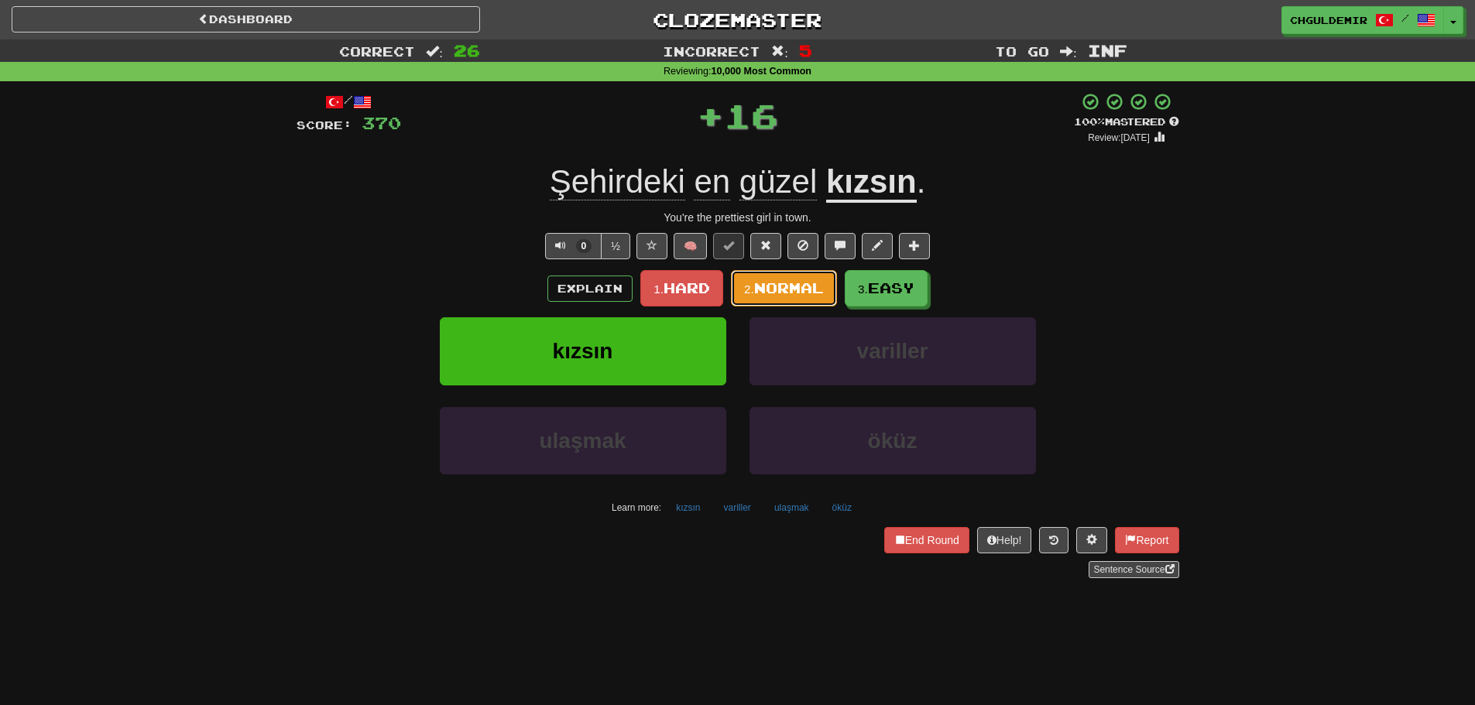
click at [776, 285] on span "Normal" at bounding box center [789, 288] width 70 height 17
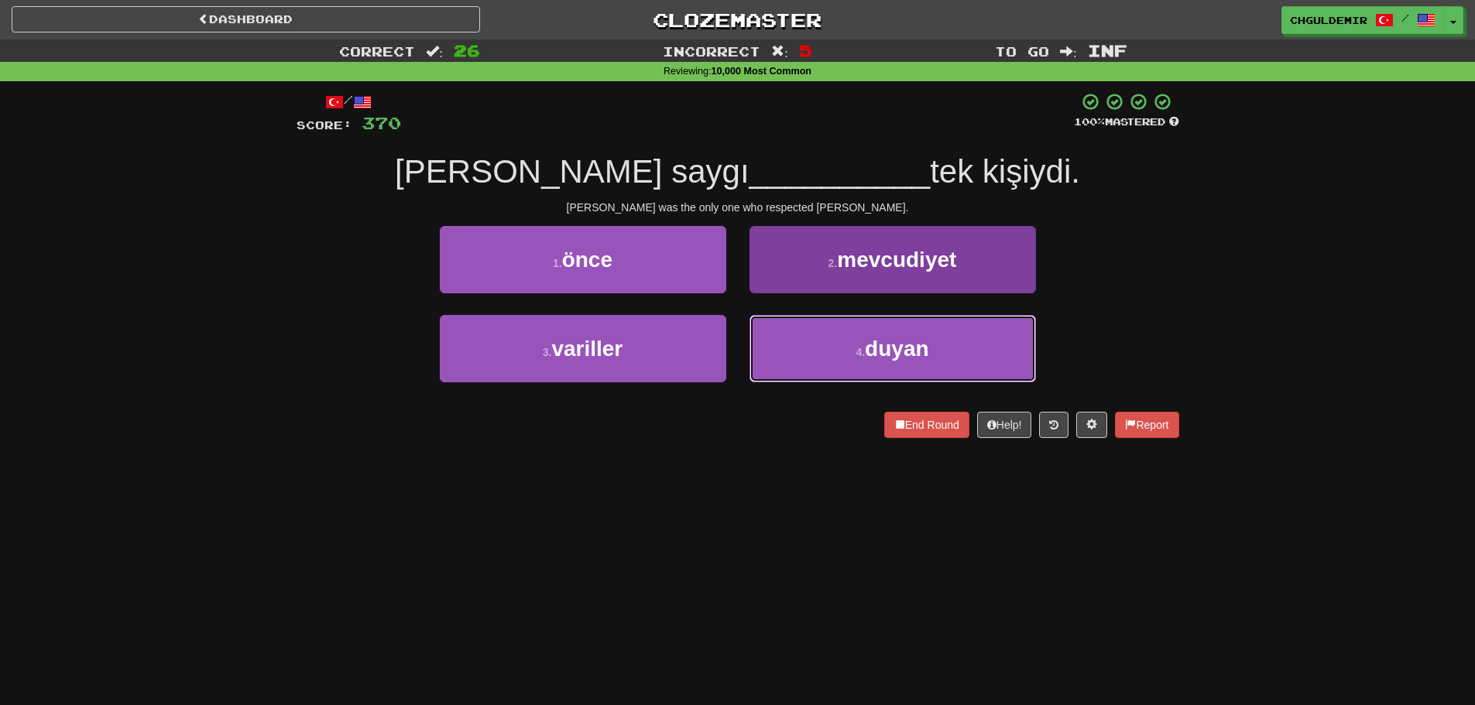
drag, startPoint x: 767, startPoint y: 340, endPoint x: 768, endPoint y: 328, distance: 11.6
click at [767, 340] on button "4 . duyan" at bounding box center [893, 348] width 286 height 67
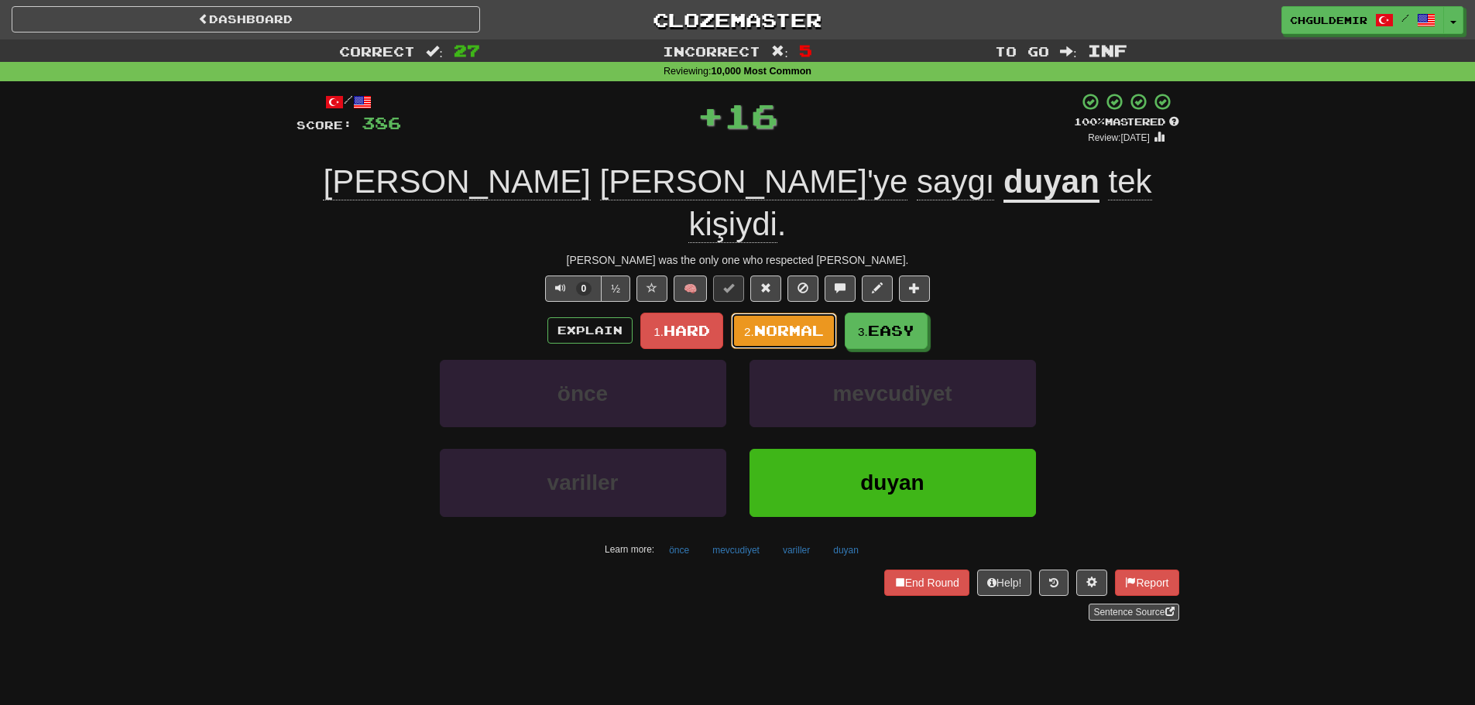
click at [783, 322] on span "Normal" at bounding box center [789, 330] width 70 height 17
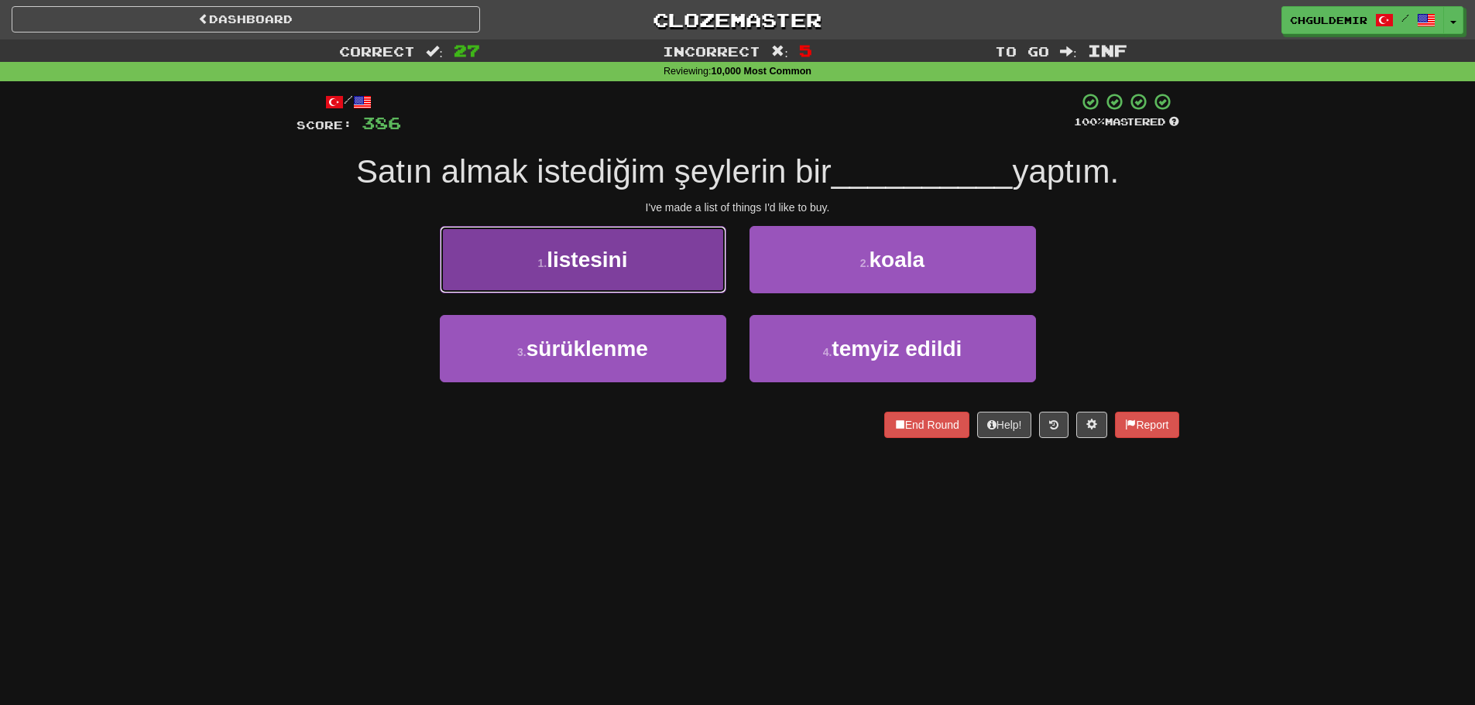
click at [653, 279] on button "1 . listesini" at bounding box center [583, 259] width 286 height 67
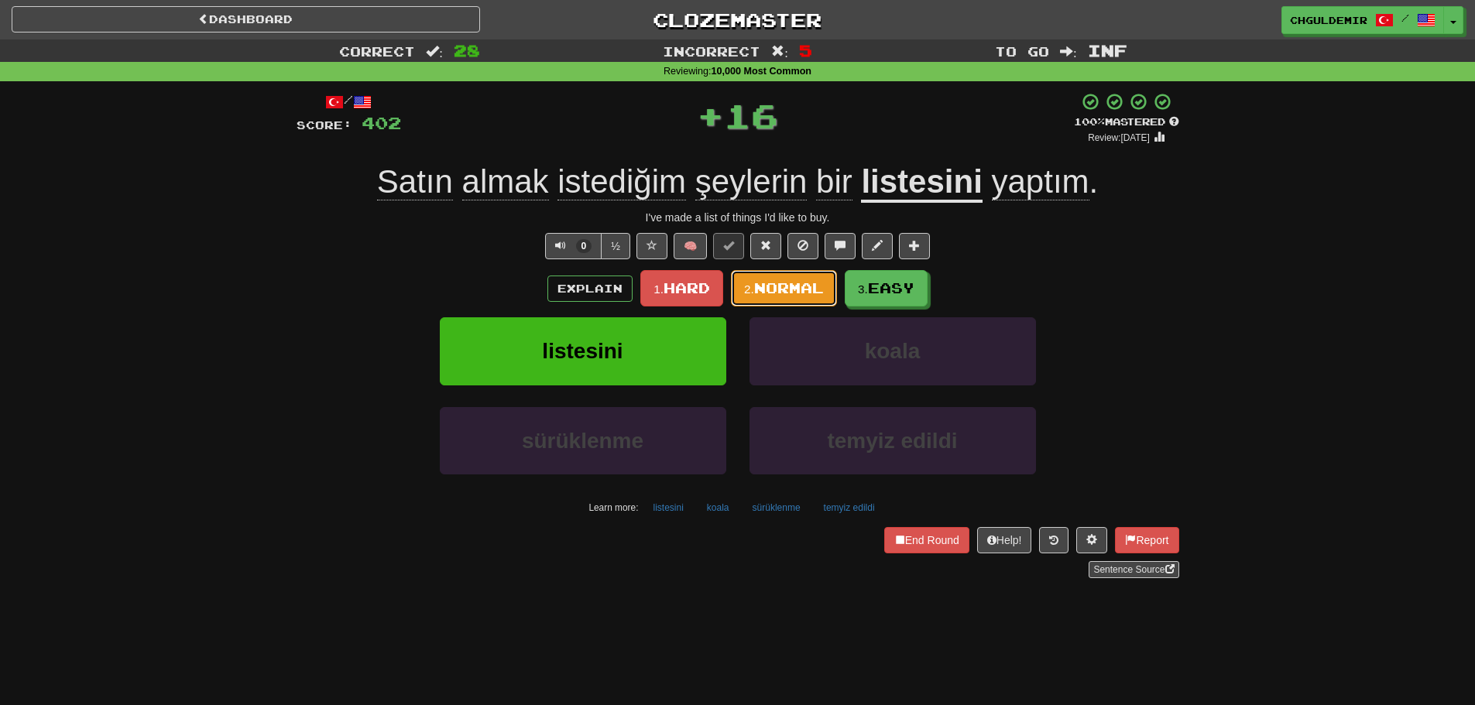
click at [777, 286] on span "Normal" at bounding box center [789, 288] width 70 height 17
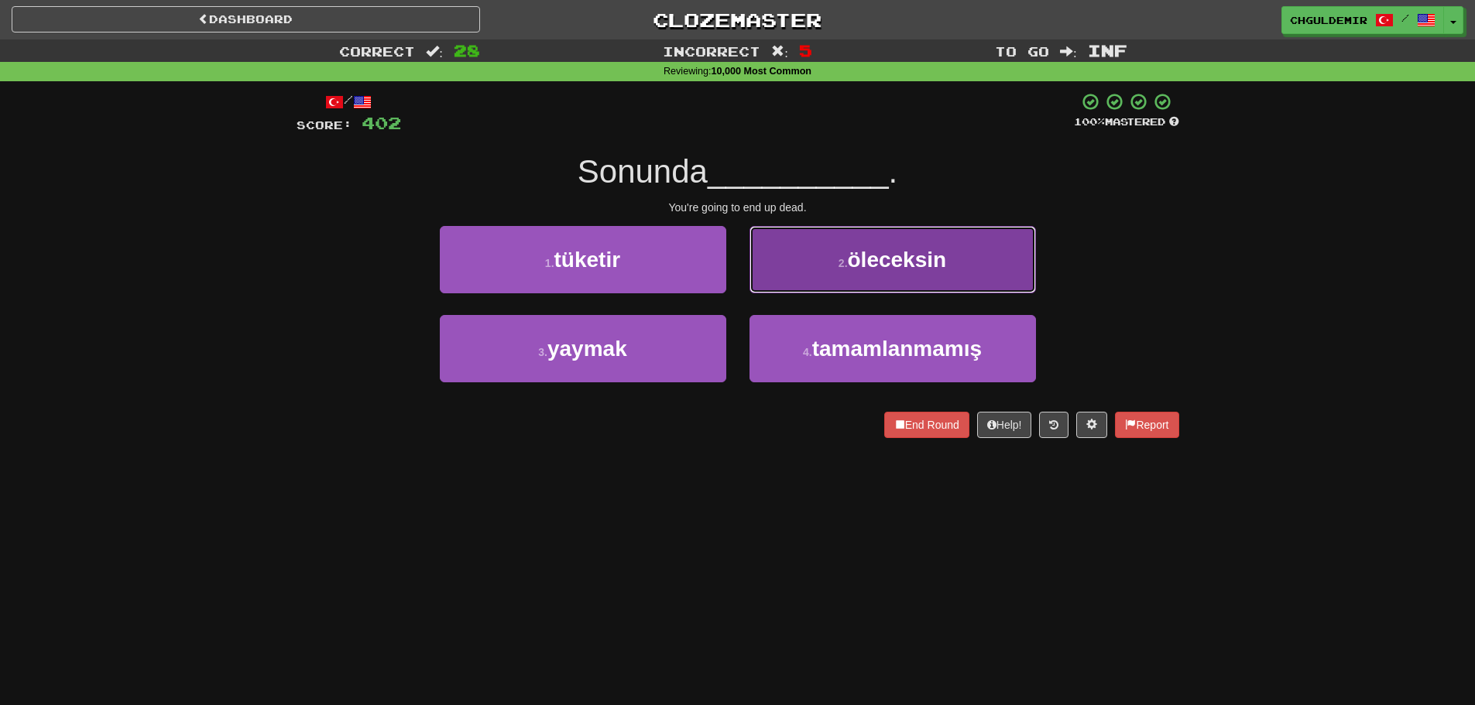
click at [897, 262] on span "öleceksin" at bounding box center [897, 260] width 99 height 24
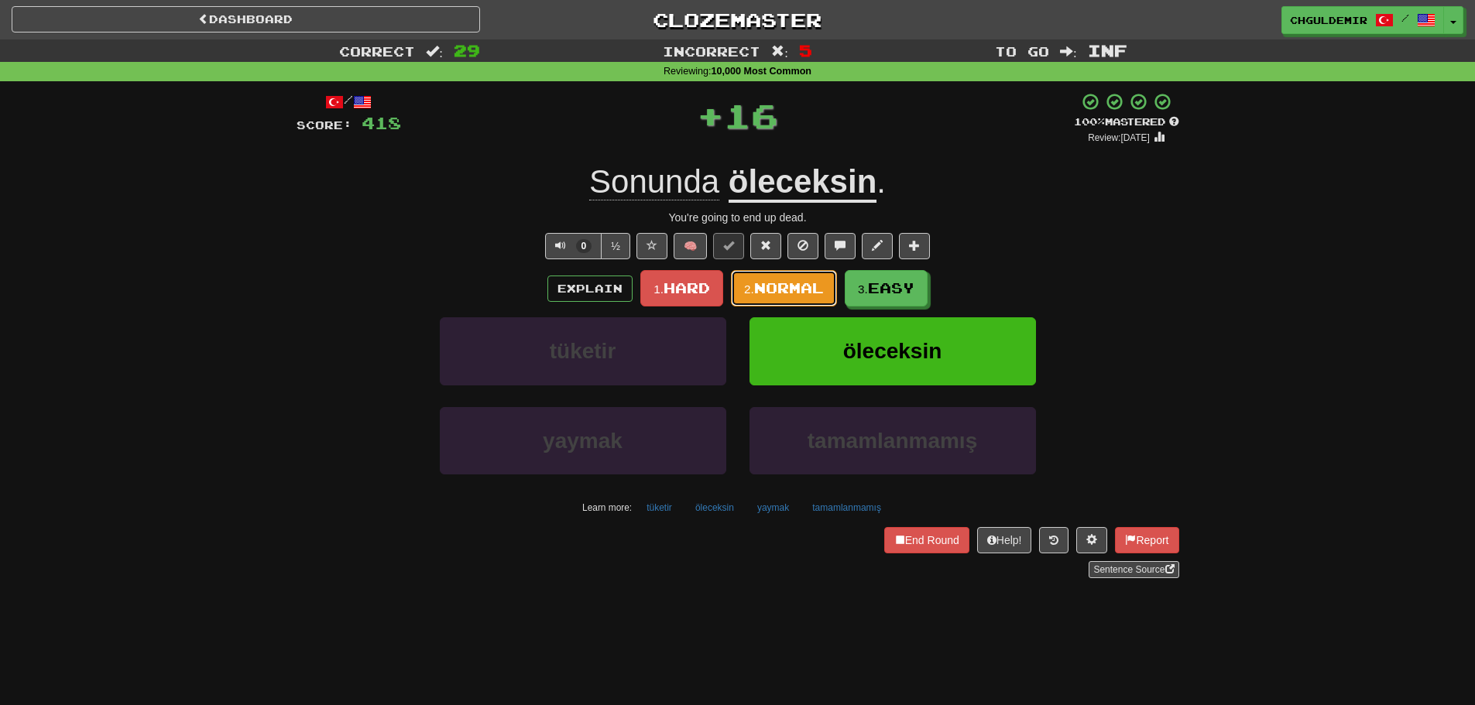
click at [798, 270] on button "2. Normal" at bounding box center [784, 288] width 106 height 36
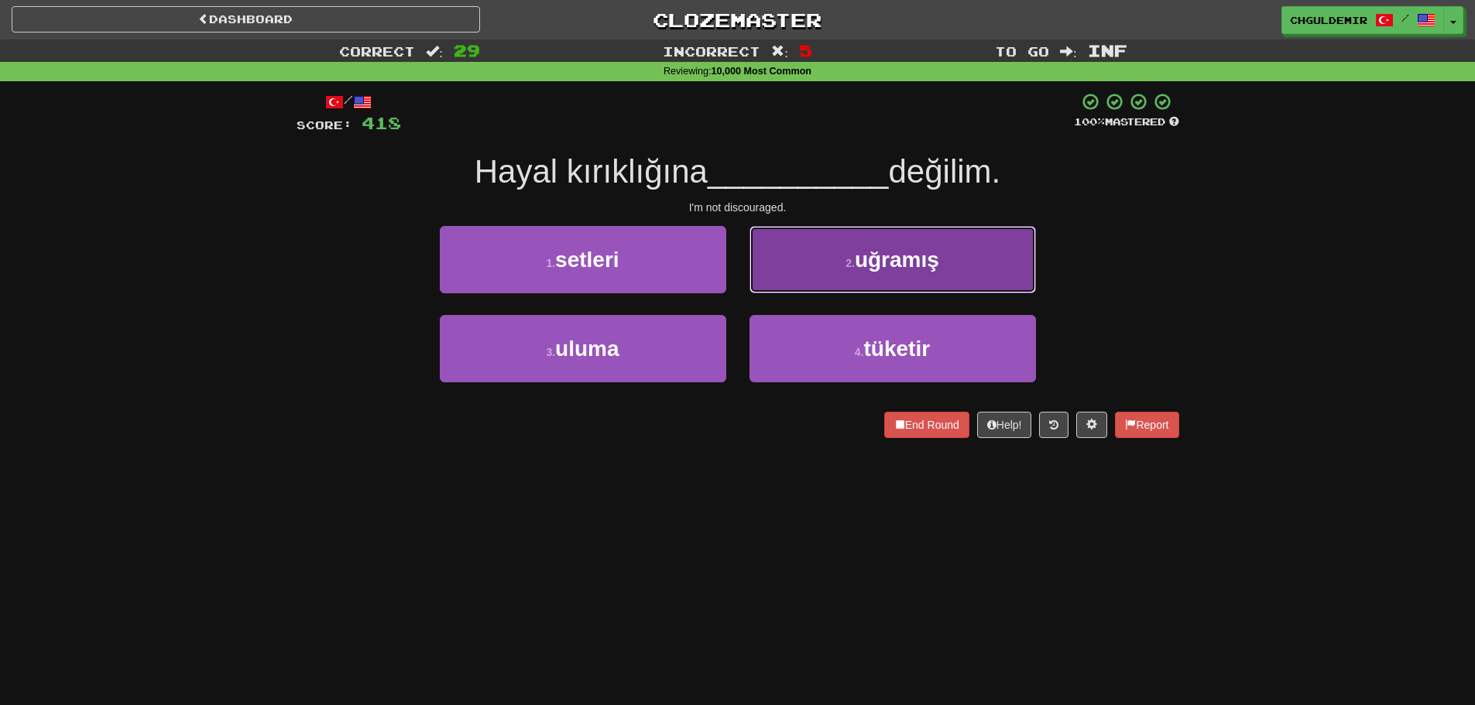
click at [837, 286] on button "2 . uğramış" at bounding box center [893, 259] width 286 height 67
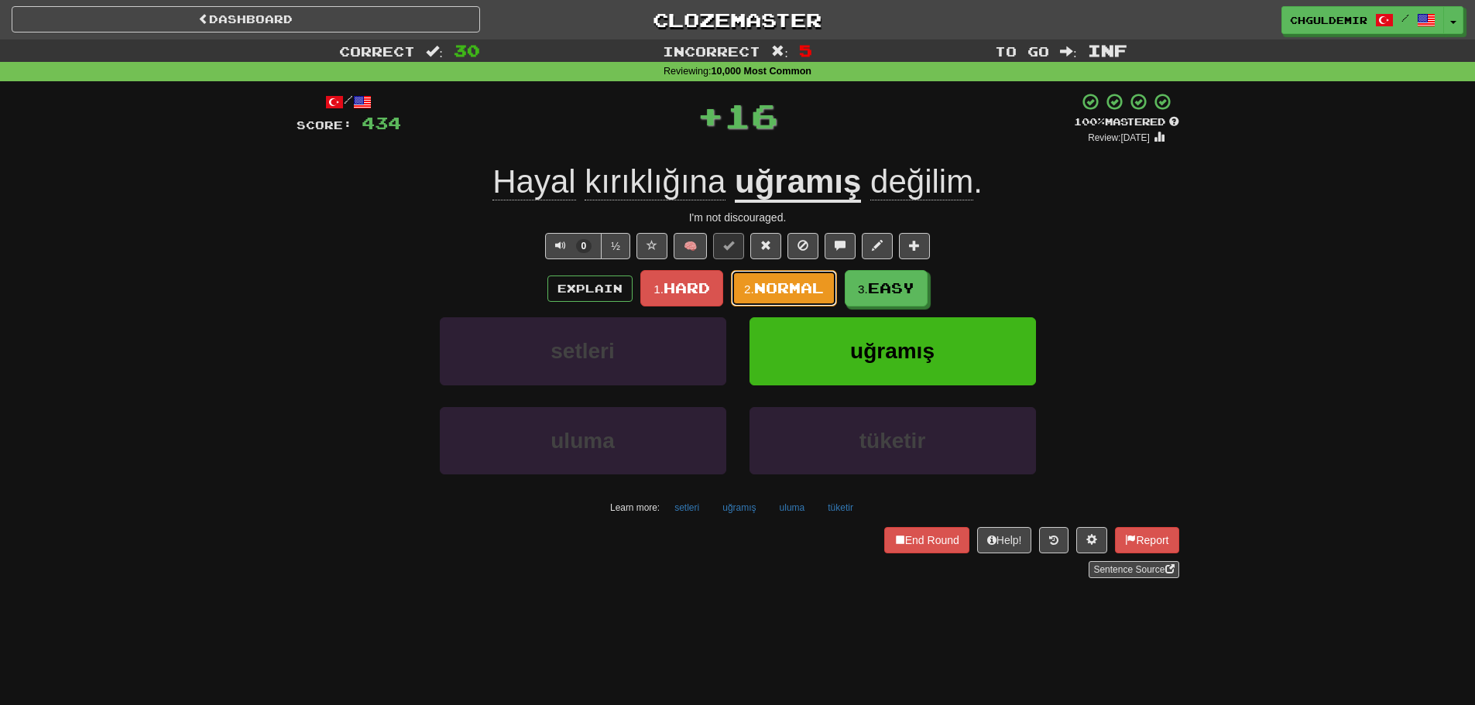
click at [800, 288] on span "Normal" at bounding box center [789, 288] width 70 height 17
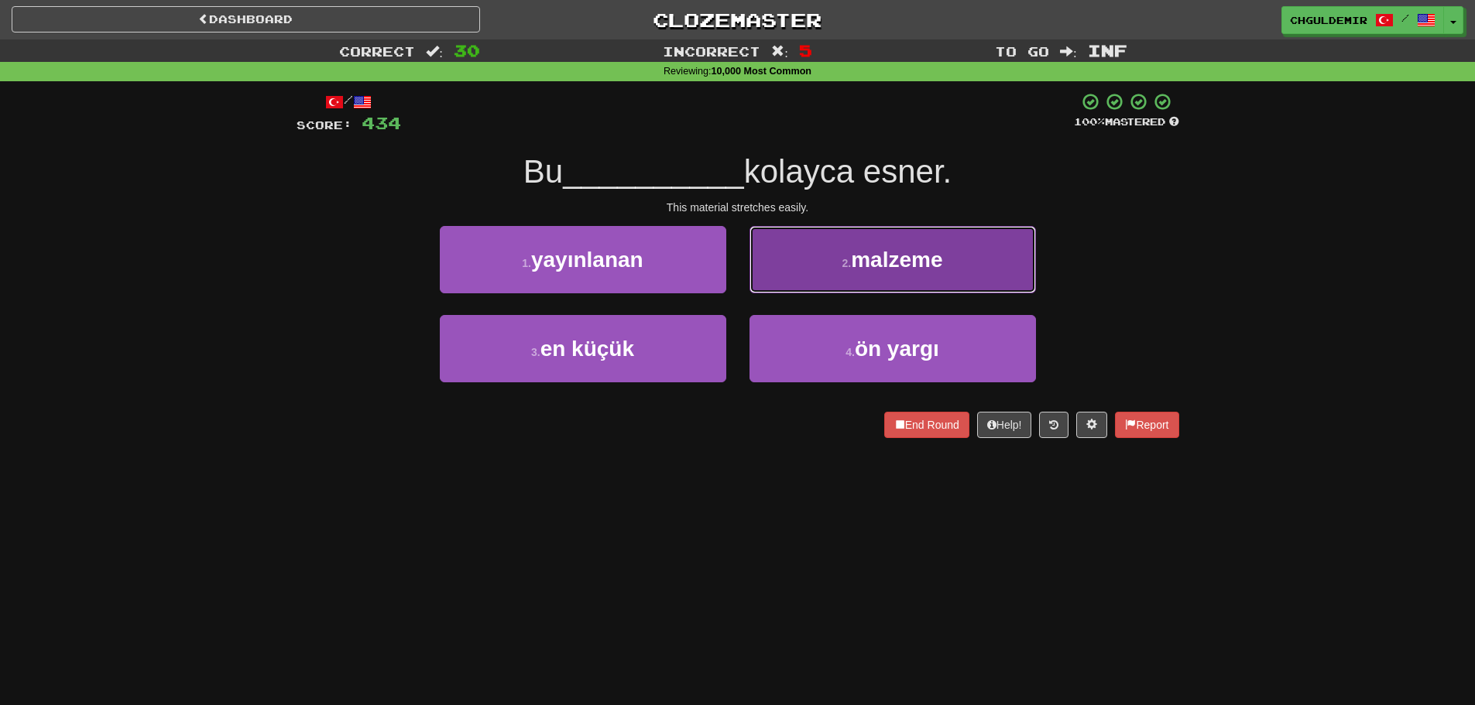
click at [800, 276] on button "2 . malzeme" at bounding box center [893, 259] width 286 height 67
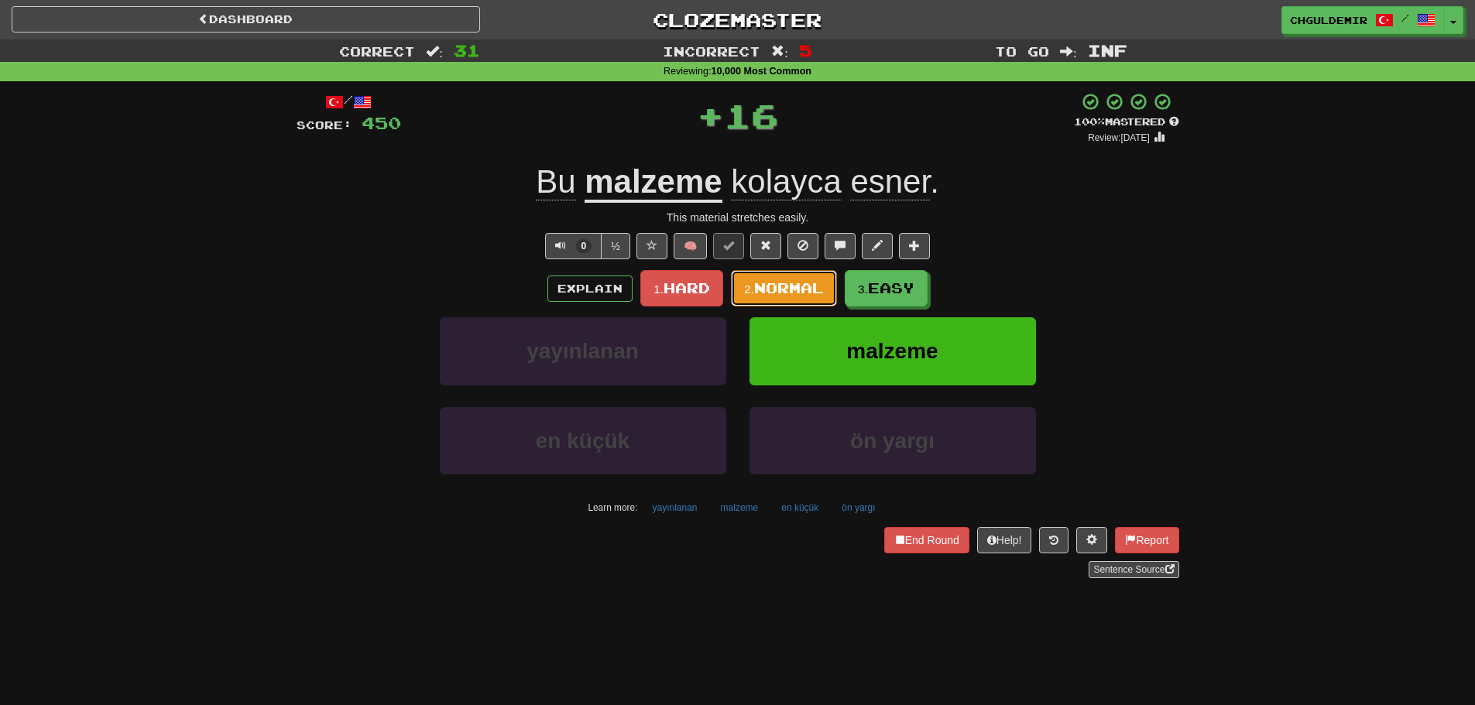
click at [793, 284] on span "Normal" at bounding box center [789, 288] width 70 height 17
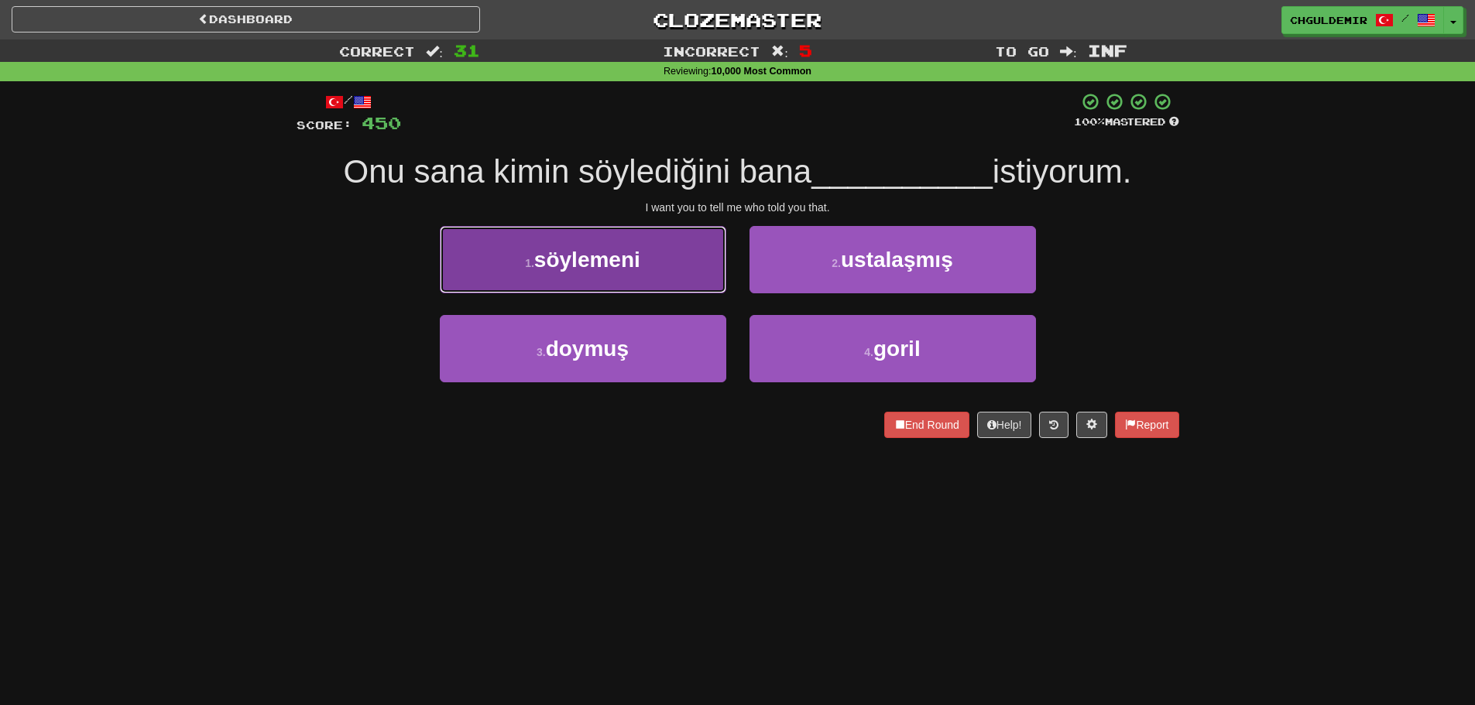
click at [687, 280] on button "1 . söylemeni" at bounding box center [583, 259] width 286 height 67
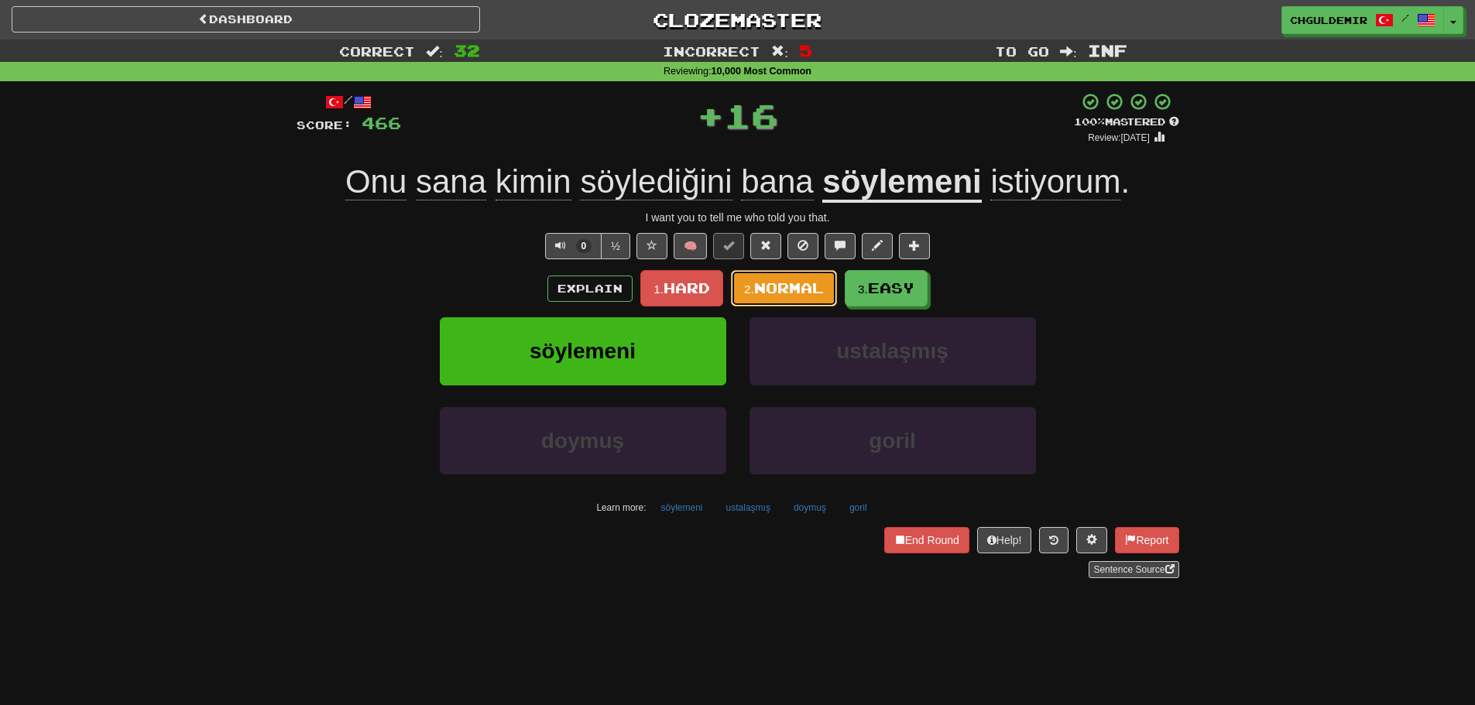
click at [788, 285] on span "Normal" at bounding box center [789, 288] width 70 height 17
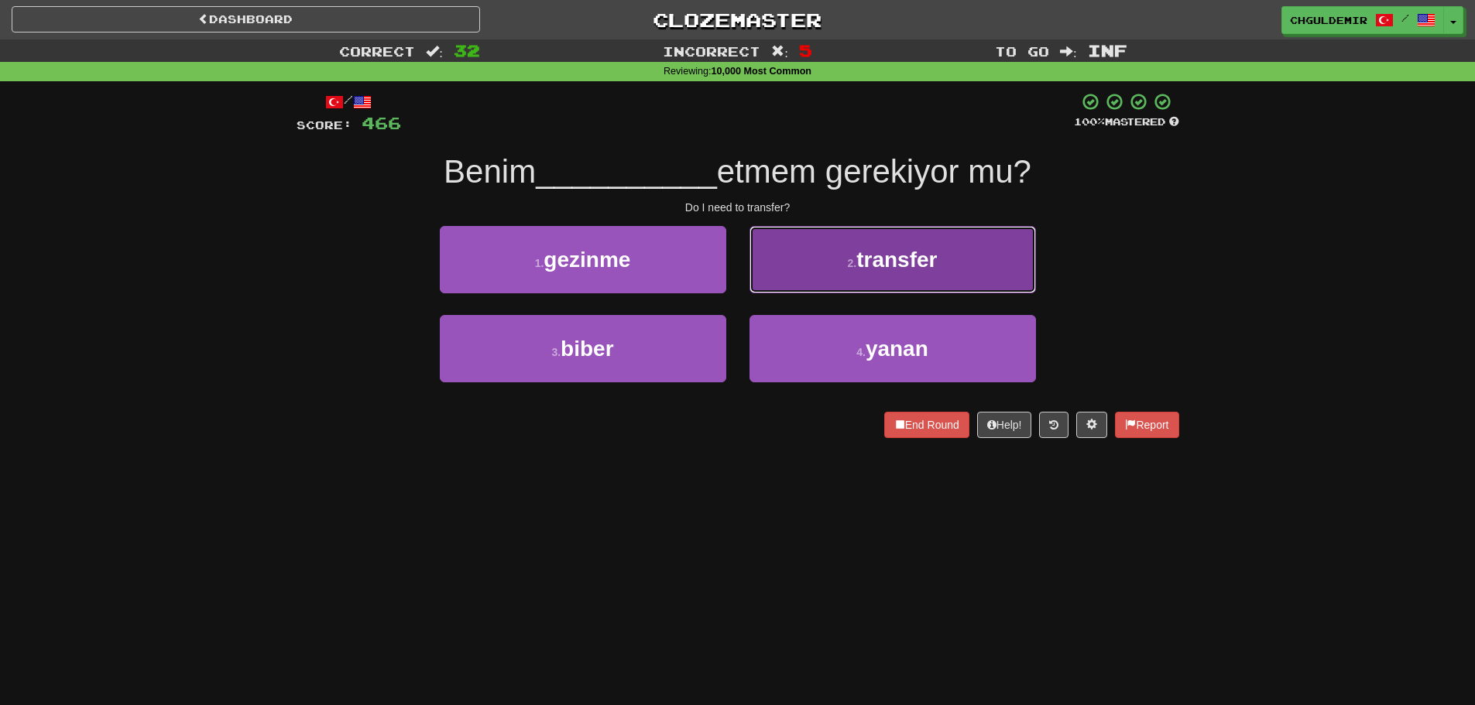
click at [794, 273] on button "2 . transfer" at bounding box center [893, 259] width 286 height 67
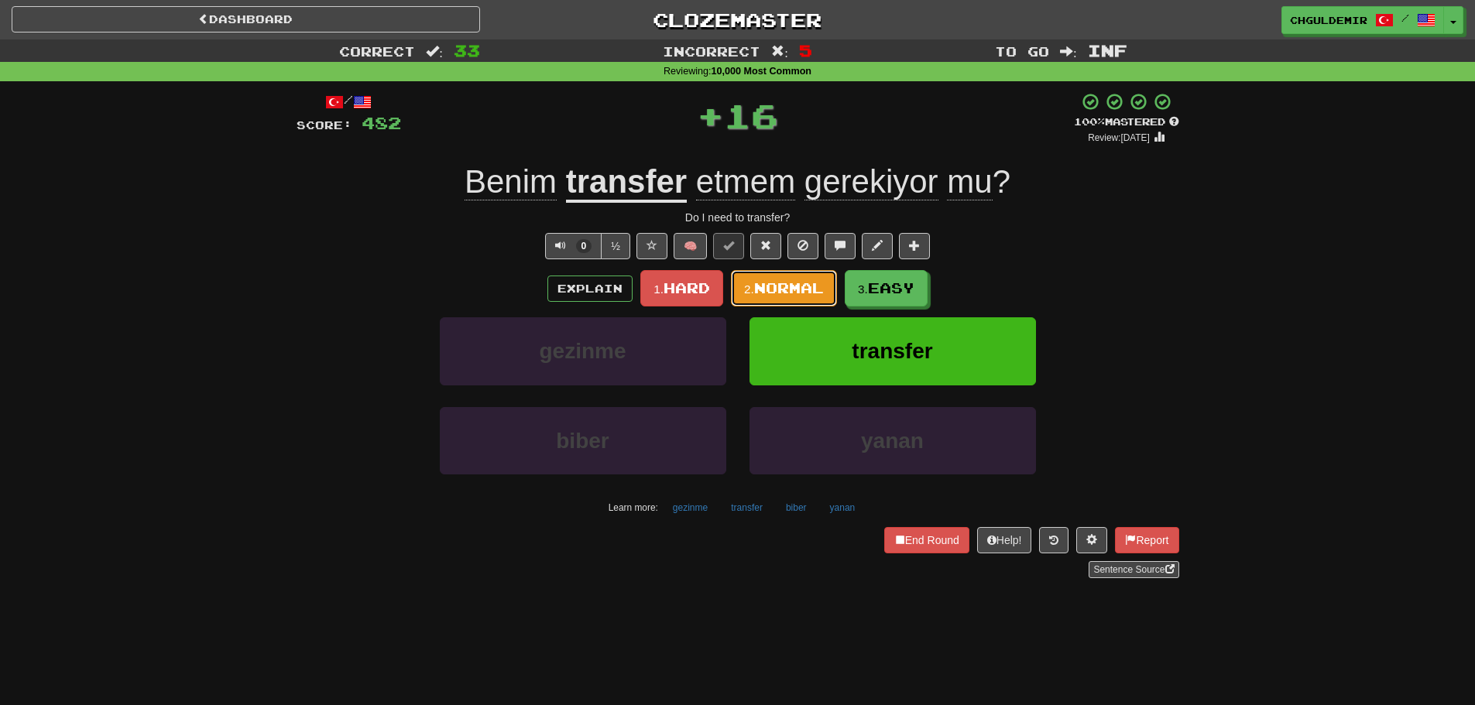
click at [787, 282] on span "Normal" at bounding box center [789, 288] width 70 height 17
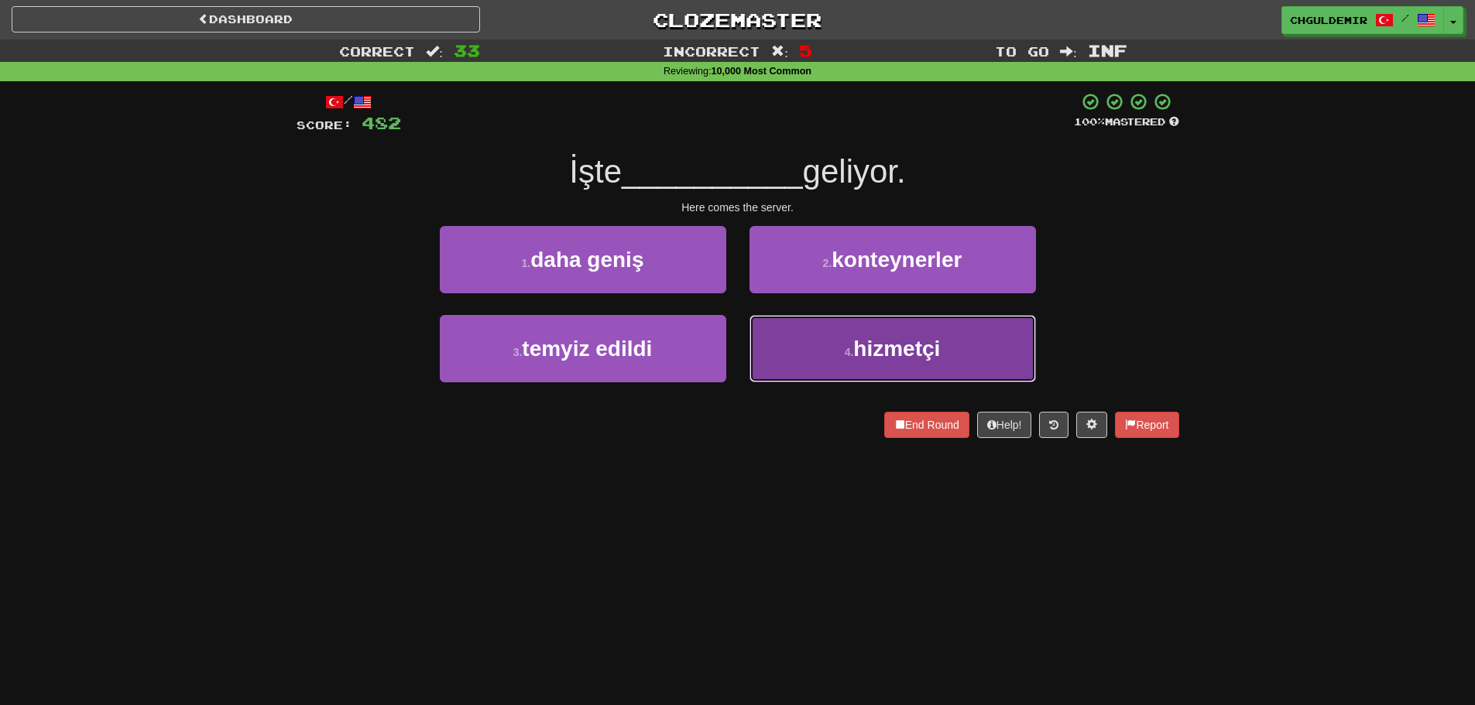
click at [801, 352] on button "4 . hizmetçi" at bounding box center [893, 348] width 286 height 67
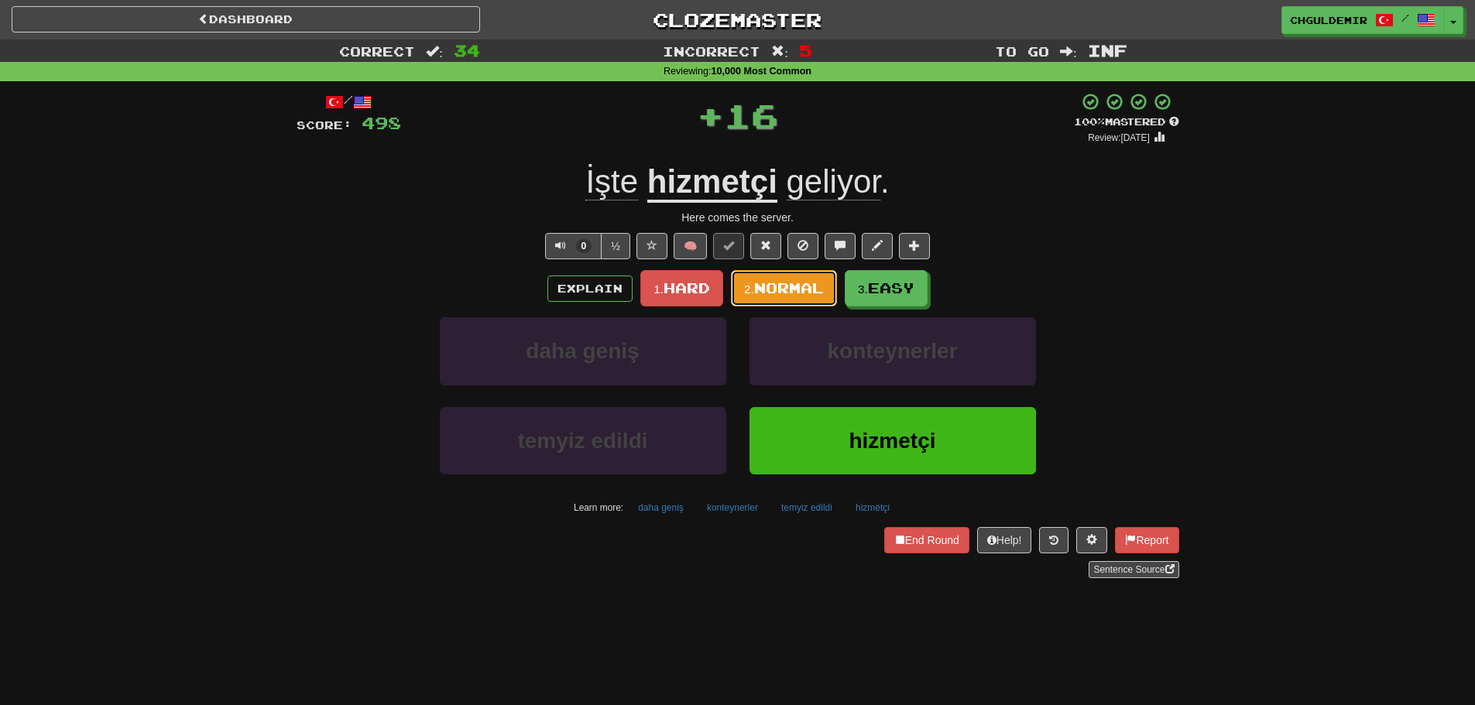
click at [760, 299] on button "2. Normal" at bounding box center [784, 288] width 106 height 36
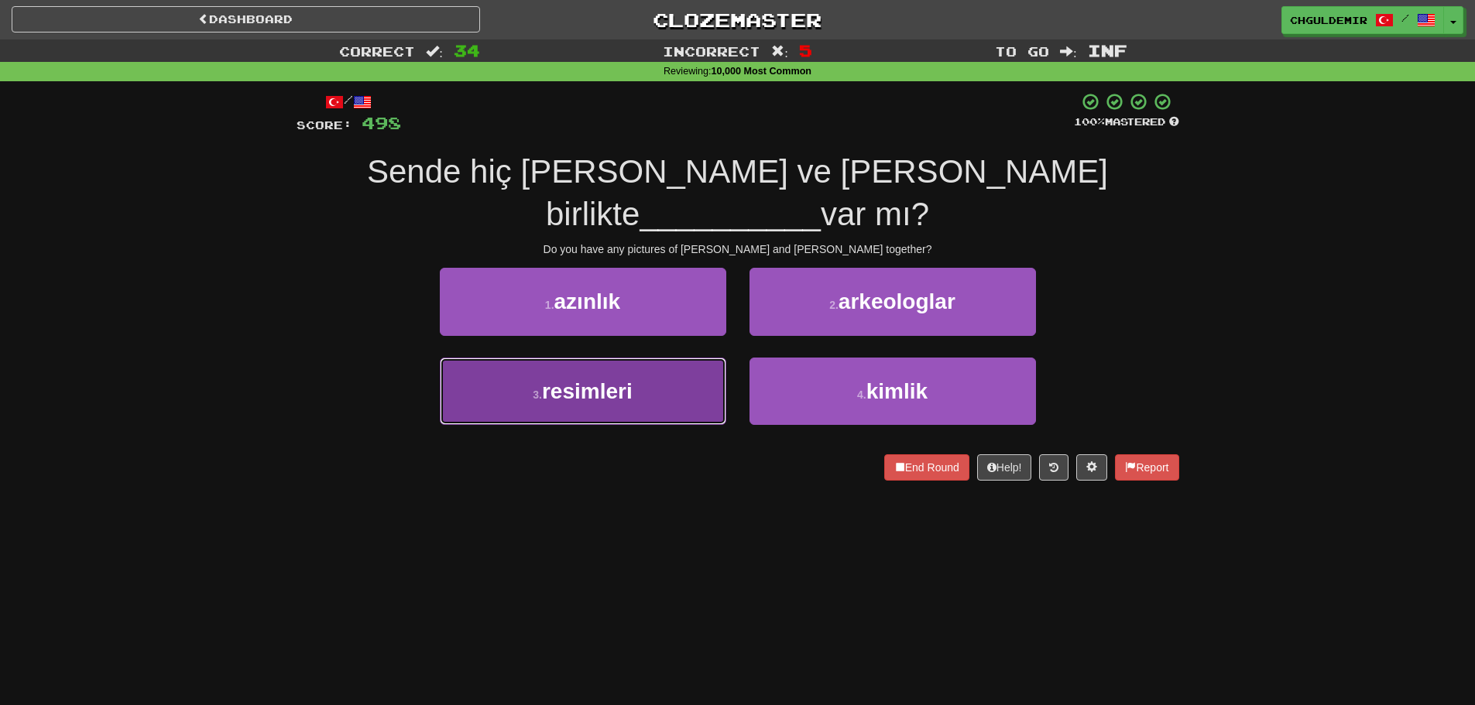
click at [688, 358] on button "3 . resimleri" at bounding box center [583, 391] width 286 height 67
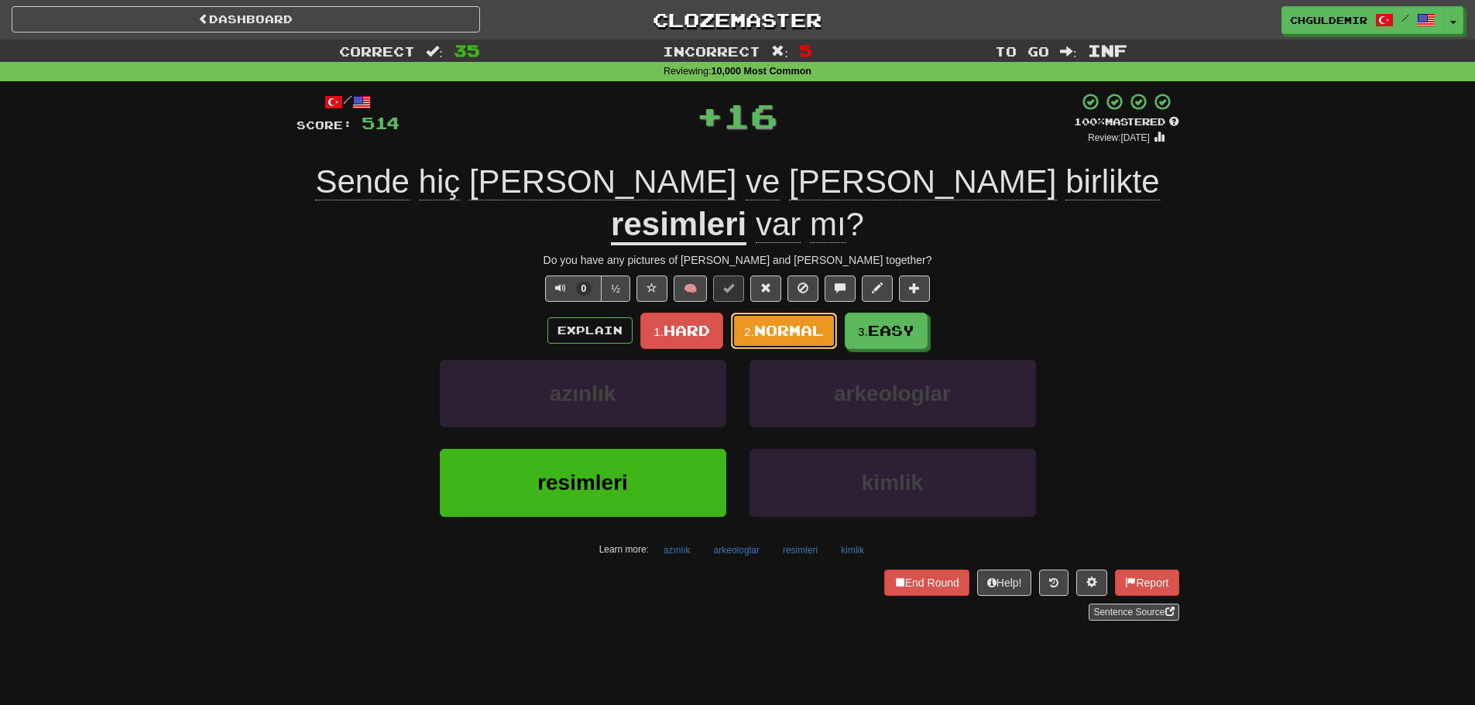
click at [767, 322] on span "Normal" at bounding box center [789, 330] width 70 height 17
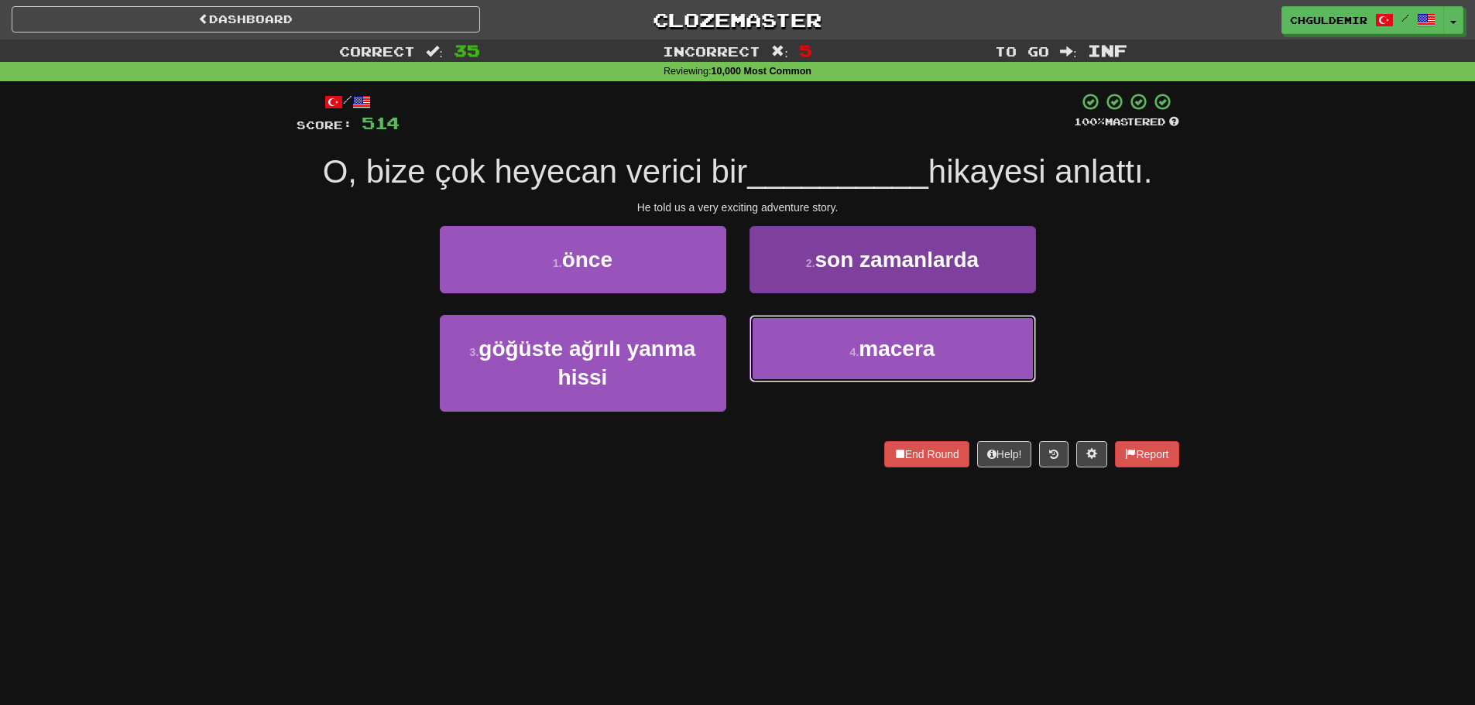
drag, startPoint x: 805, startPoint y: 344, endPoint x: 803, endPoint y: 328, distance: 16.4
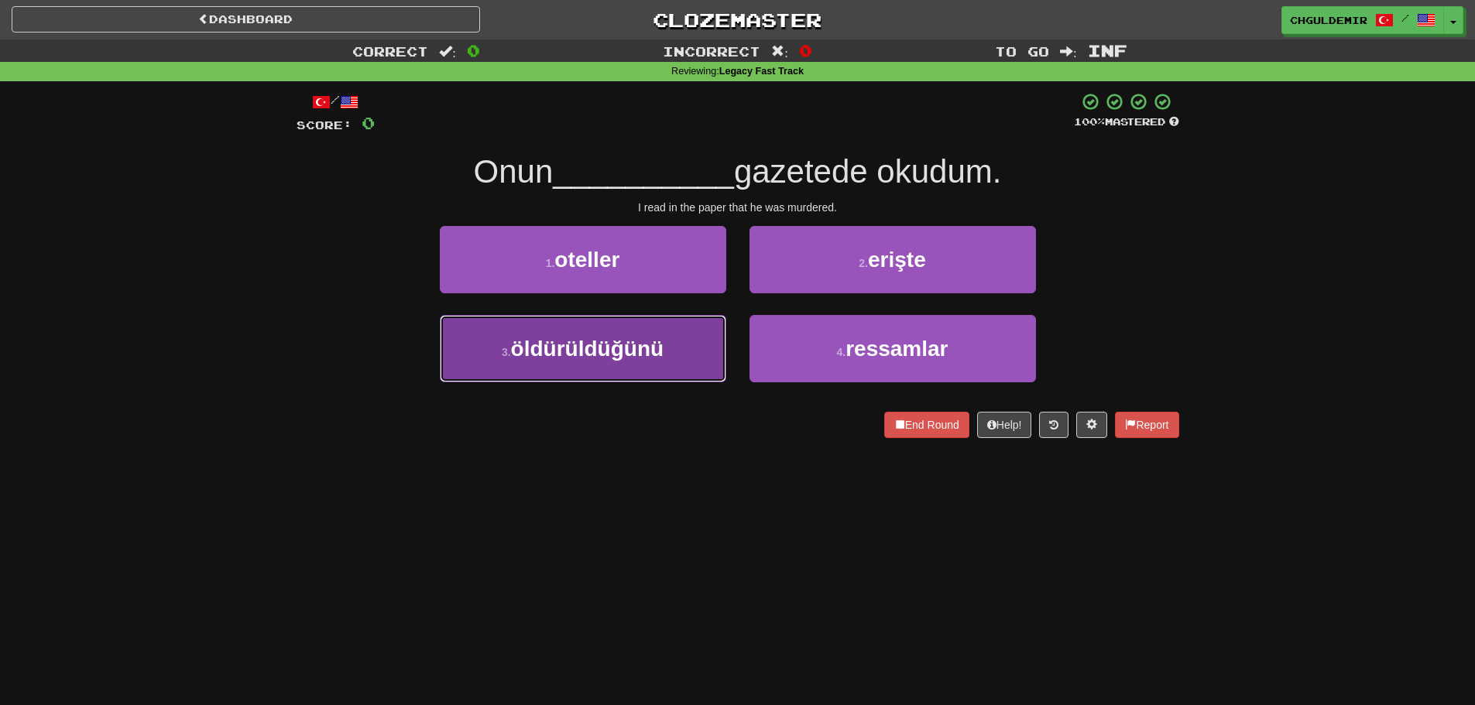
click at [669, 339] on button "3 . öldürüldüğünü" at bounding box center [583, 348] width 286 height 67
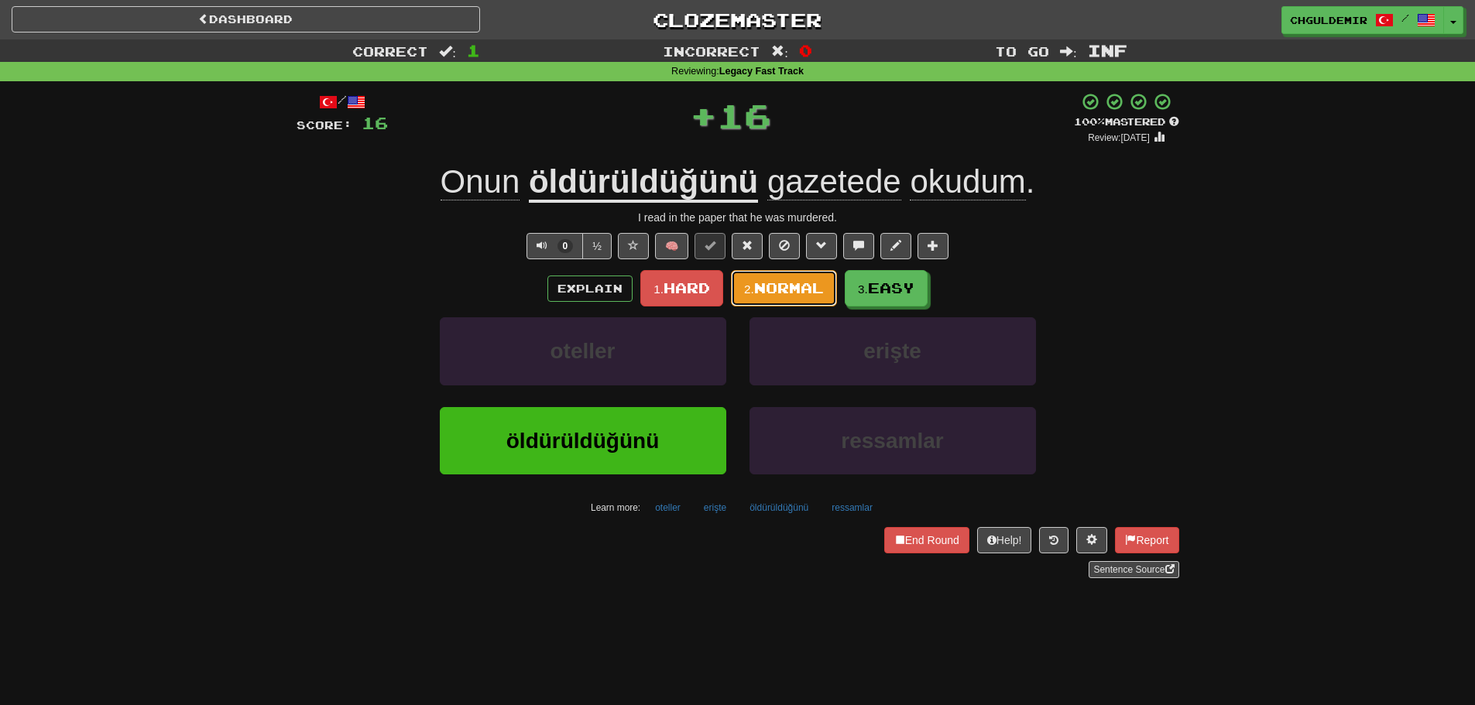
click at [778, 286] on span "Normal" at bounding box center [789, 288] width 70 height 17
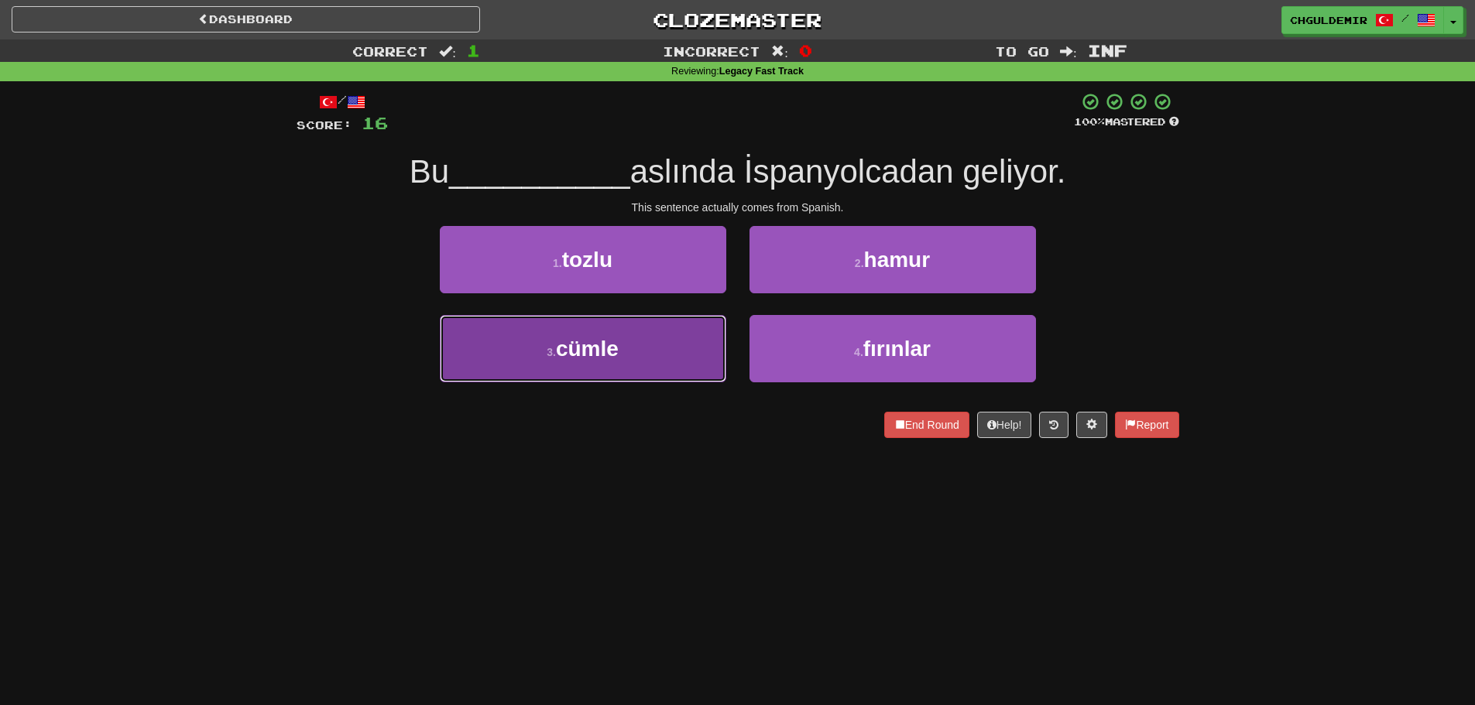
click at [697, 357] on button "3 . cümle" at bounding box center [583, 348] width 286 height 67
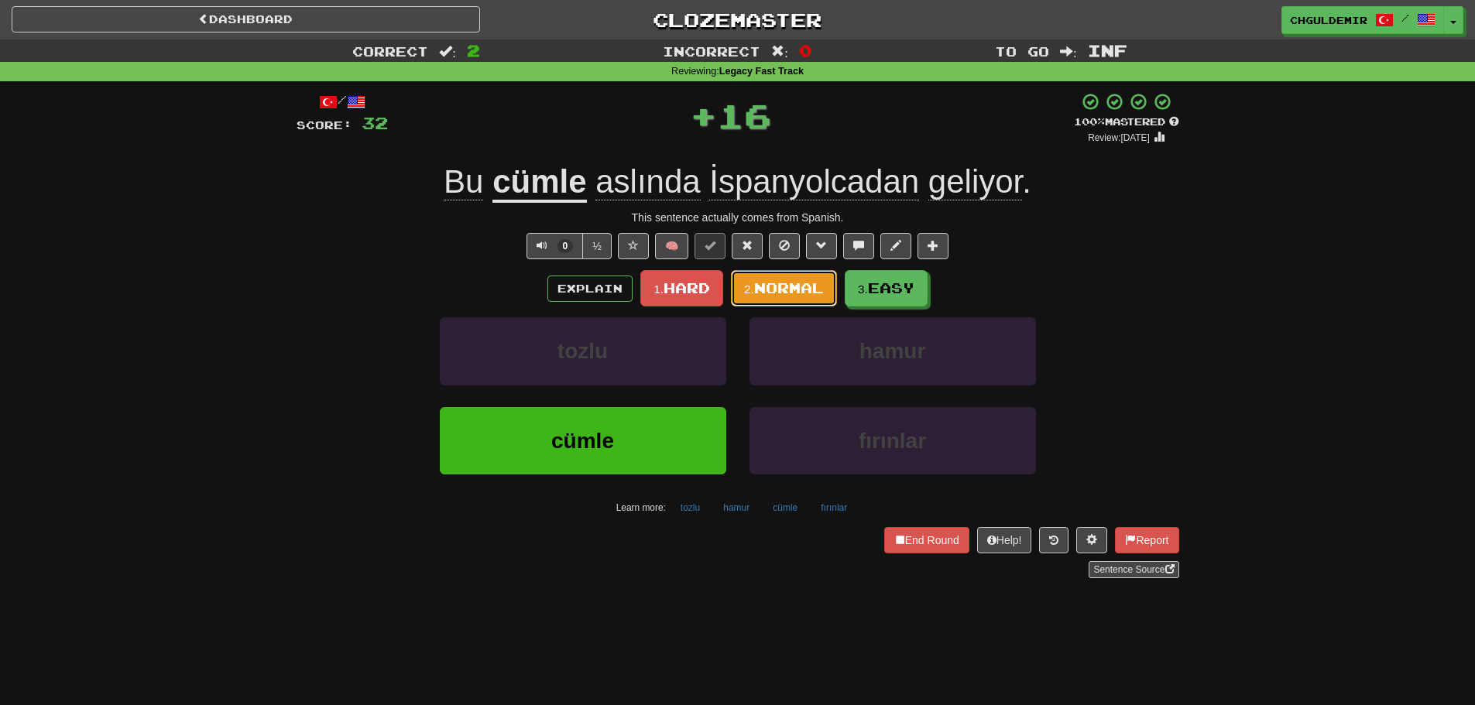
click at [764, 298] on button "2. Normal" at bounding box center [784, 288] width 106 height 36
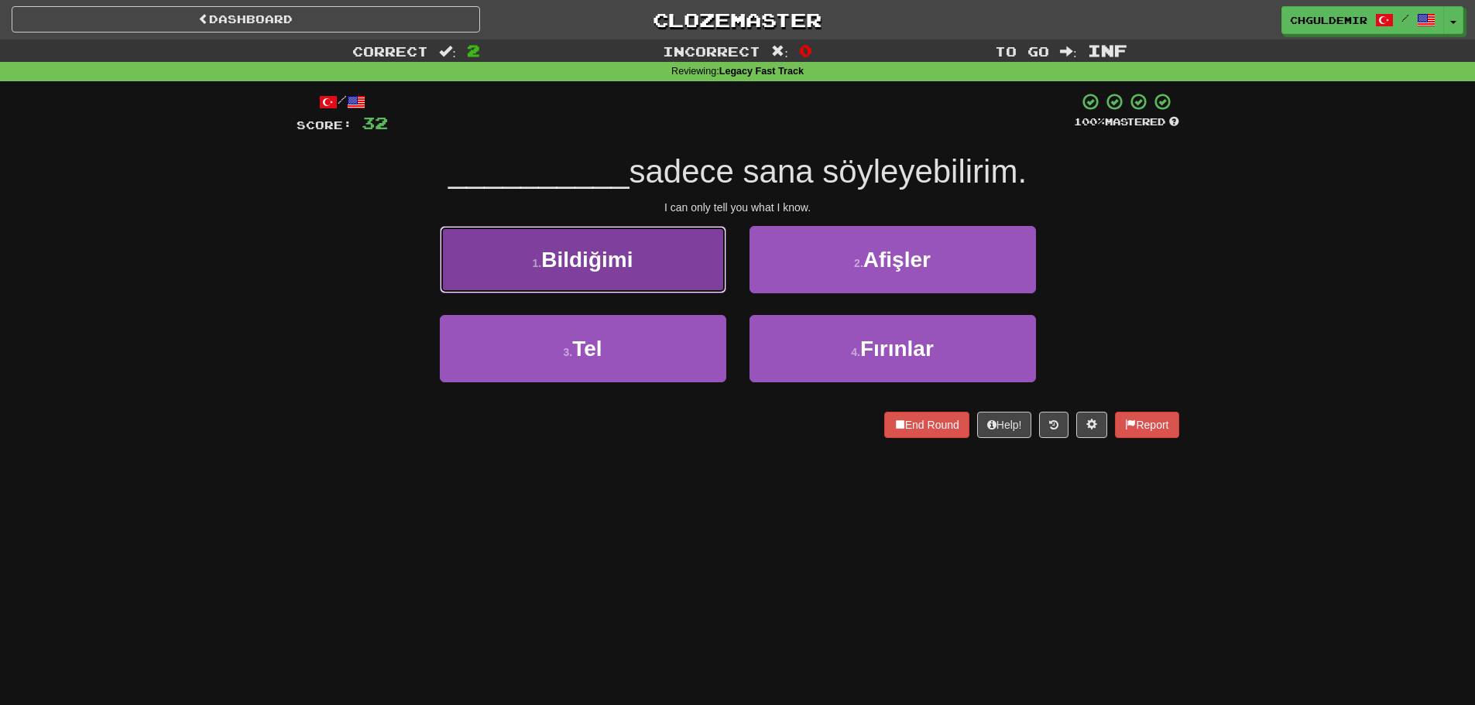
click at [702, 284] on button "1 . Bildiğimi" at bounding box center [583, 259] width 286 height 67
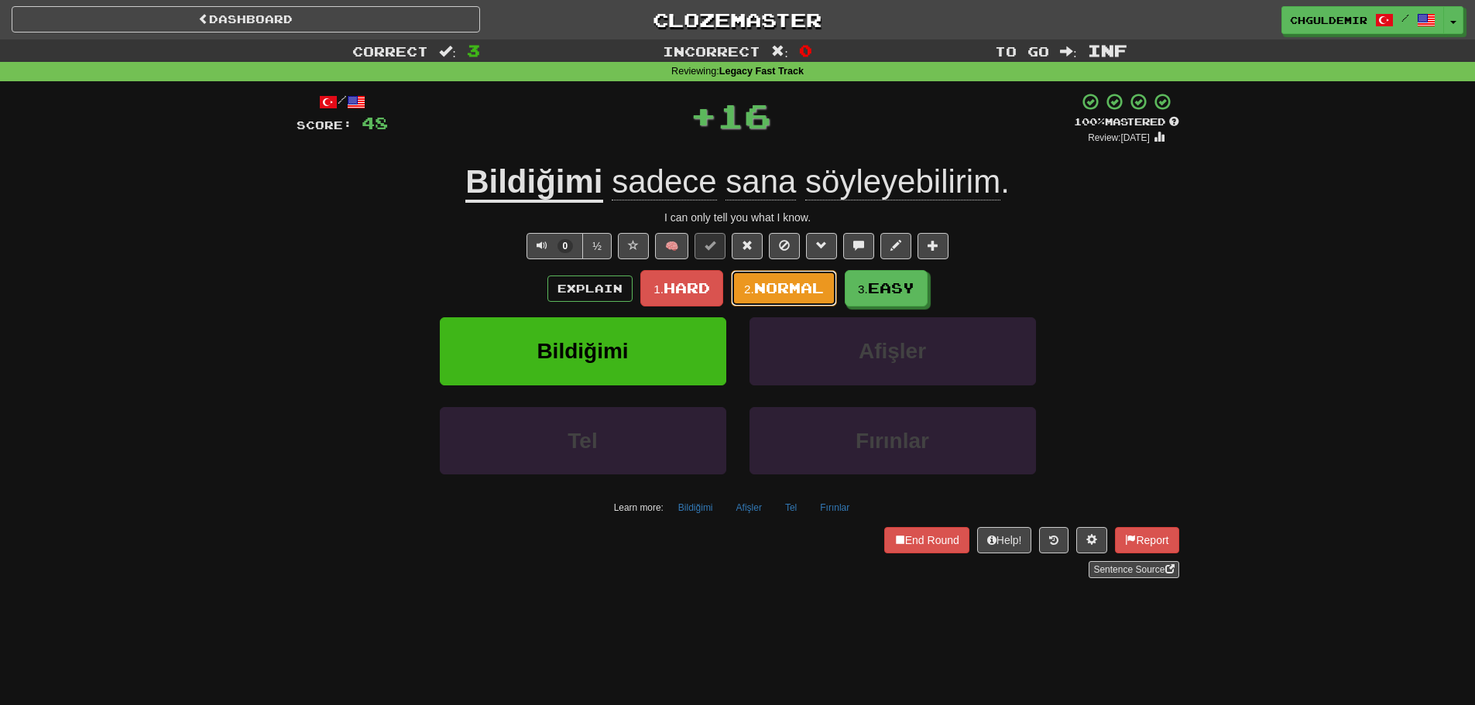
click at [784, 294] on span "Normal" at bounding box center [789, 288] width 70 height 17
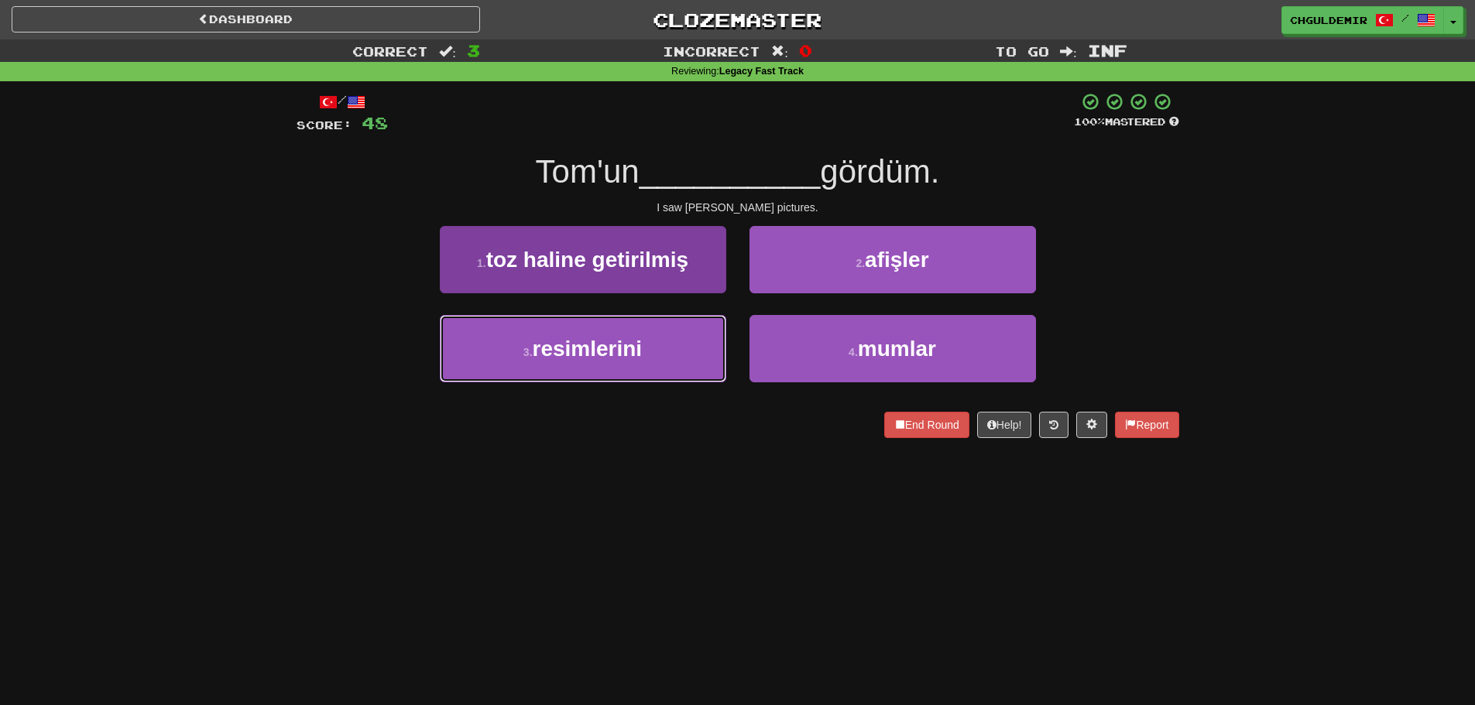
click at [686, 348] on button "3 . resimlerini" at bounding box center [583, 348] width 286 height 67
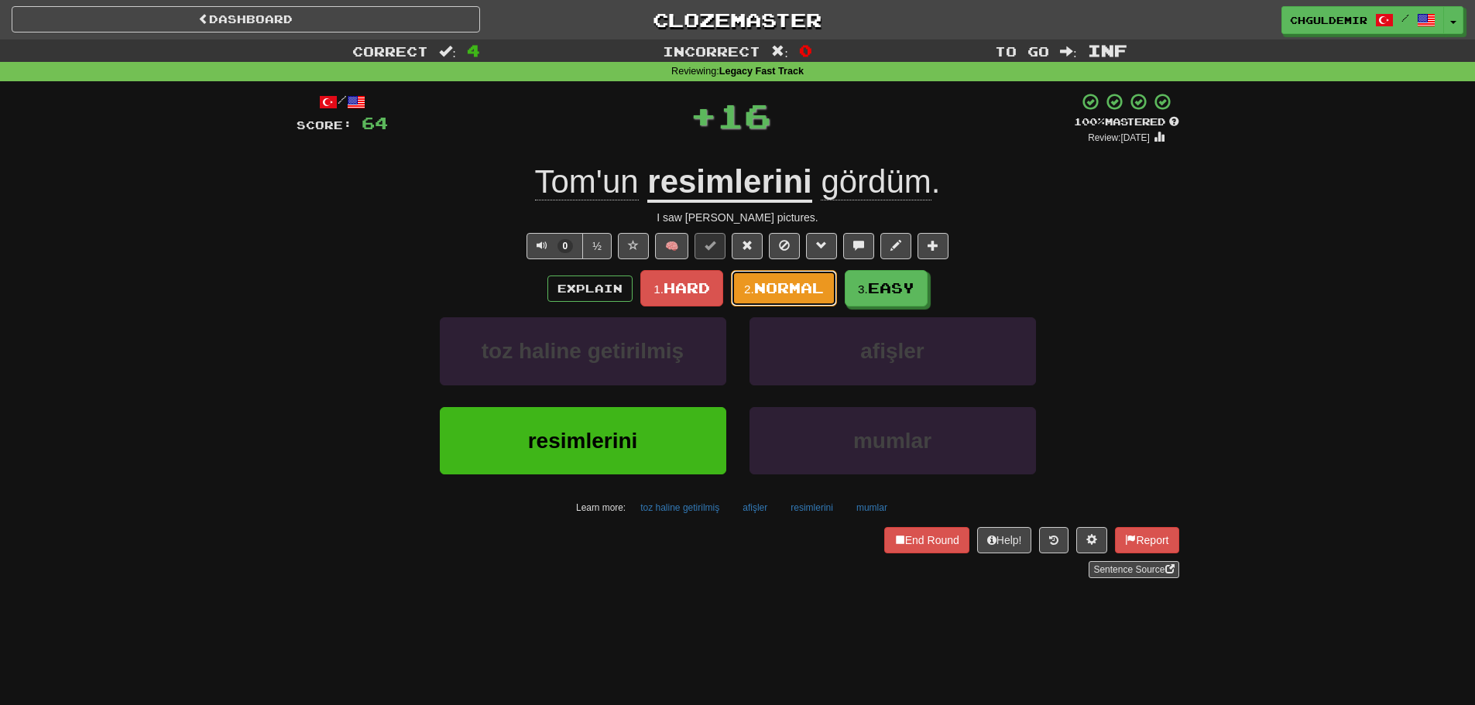
click at [767, 289] on span "Normal" at bounding box center [789, 288] width 70 height 17
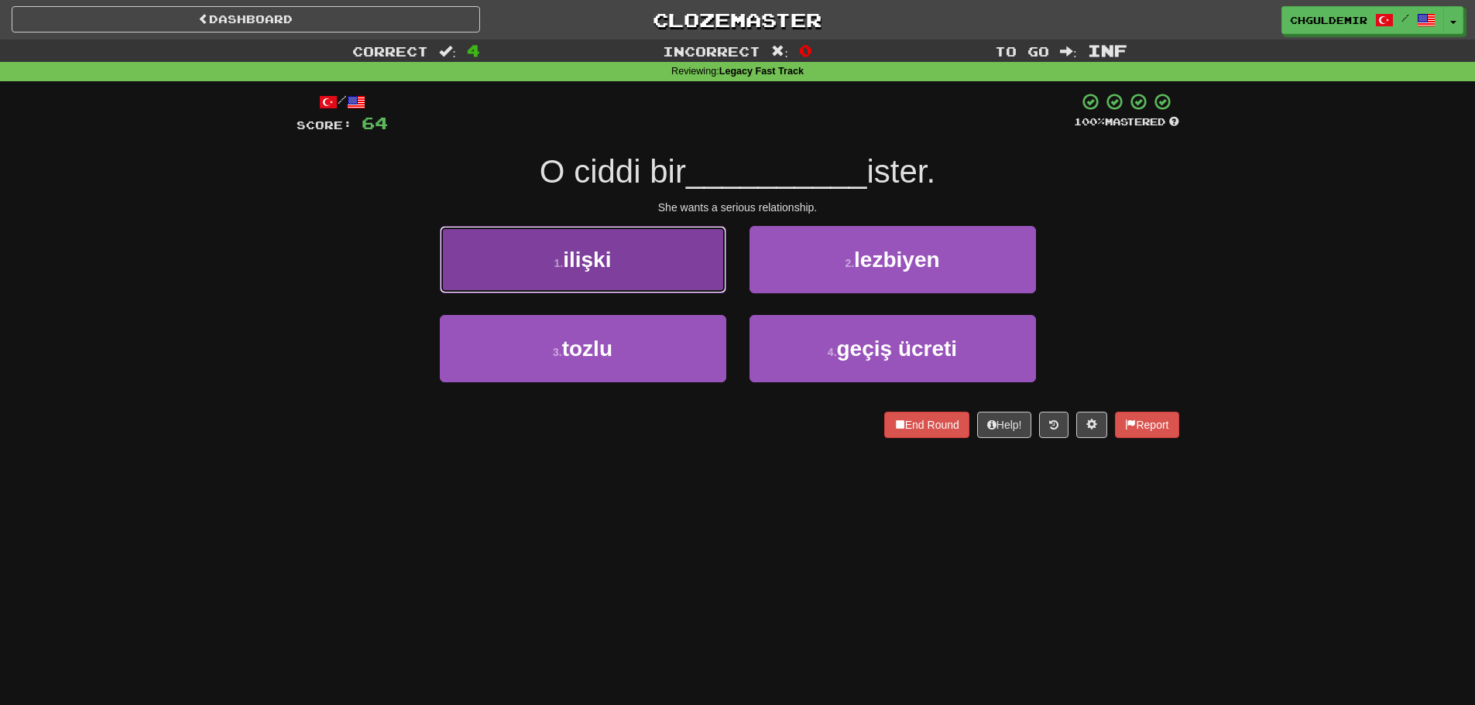
click at [665, 268] on button "1 . ilişki" at bounding box center [583, 259] width 286 height 67
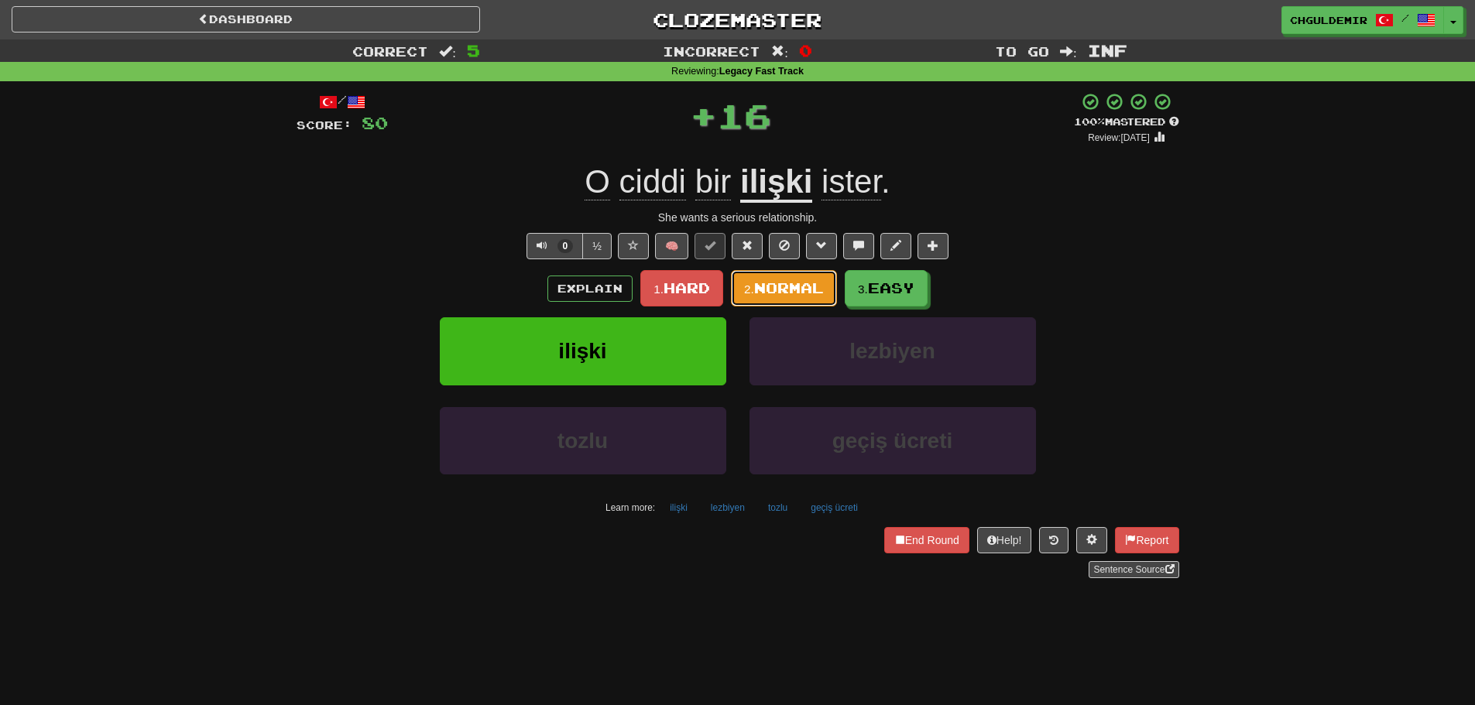
click at [777, 280] on span "Normal" at bounding box center [789, 288] width 70 height 17
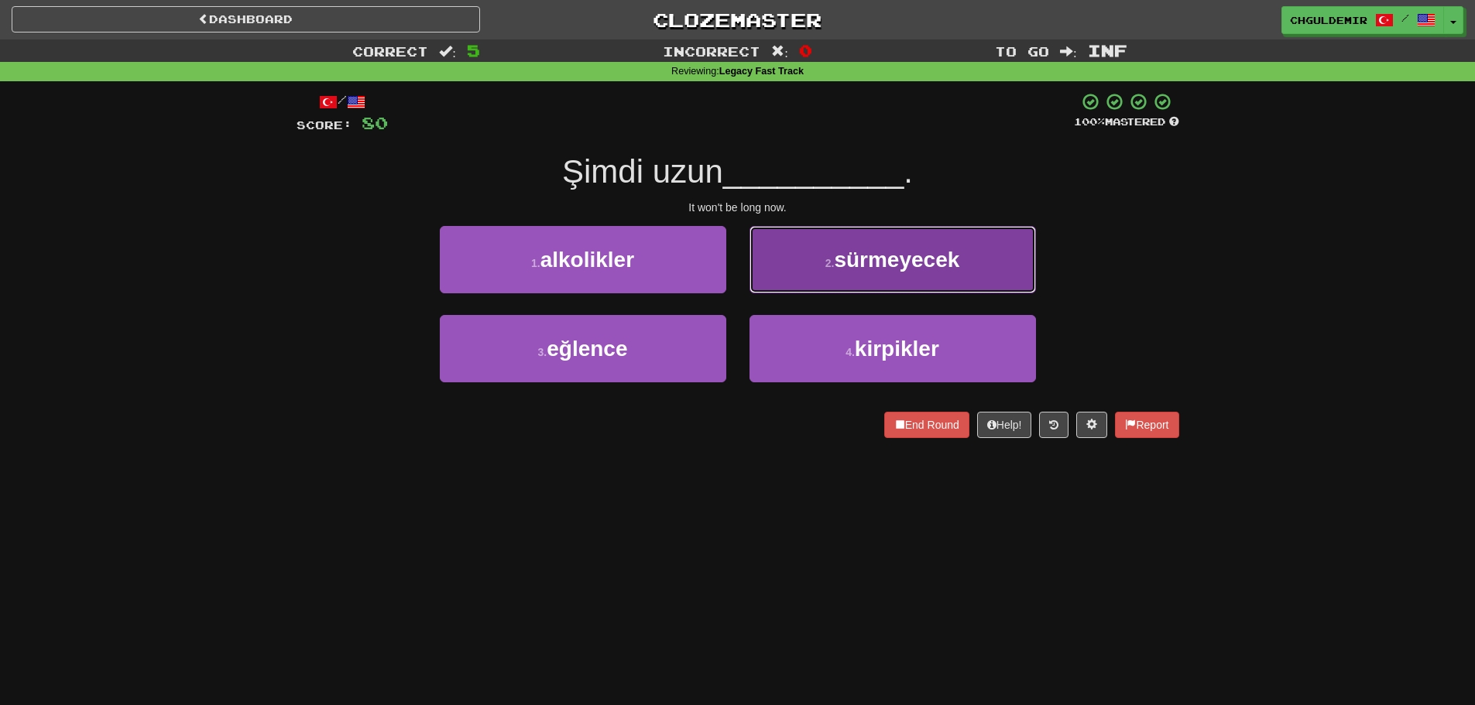
click at [778, 280] on button "2 . sürmeyecek" at bounding box center [893, 259] width 286 height 67
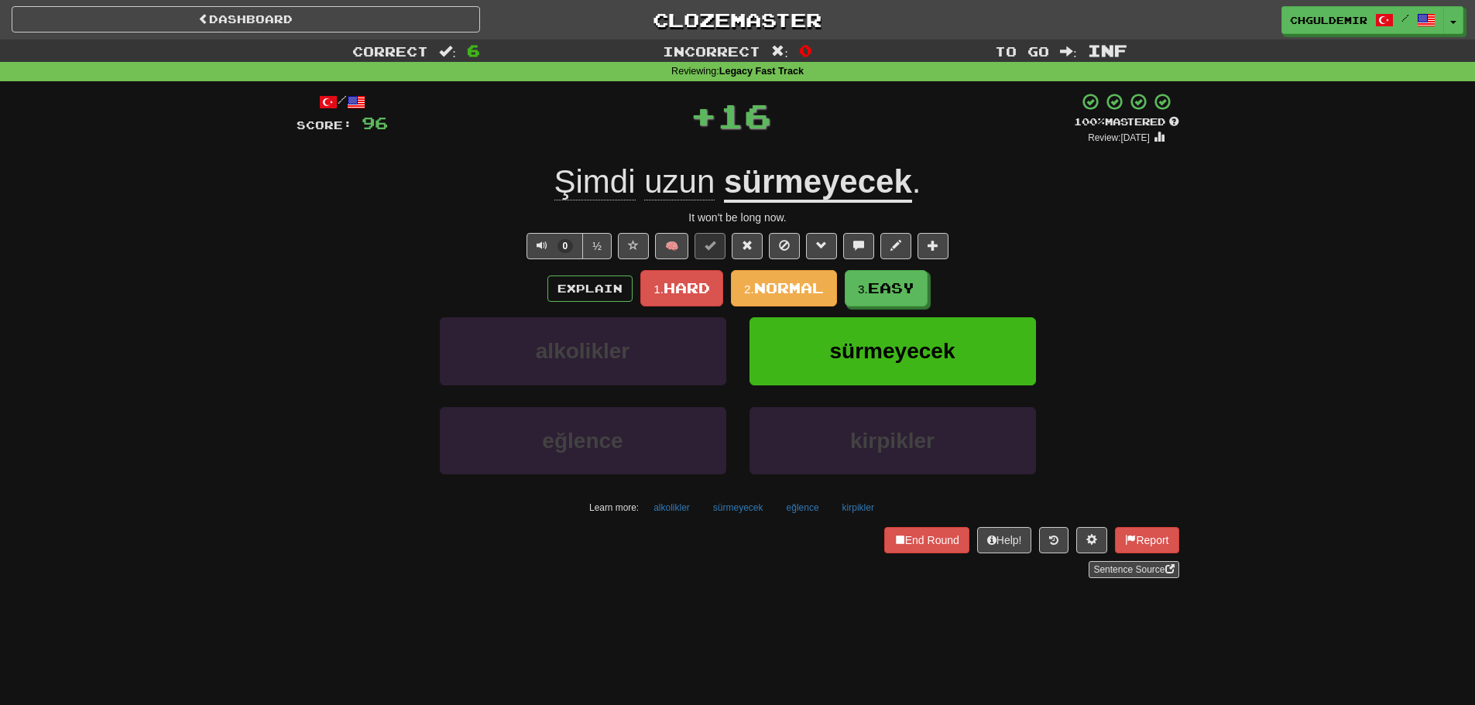
click at [778, 286] on span "Normal" at bounding box center [789, 288] width 70 height 17
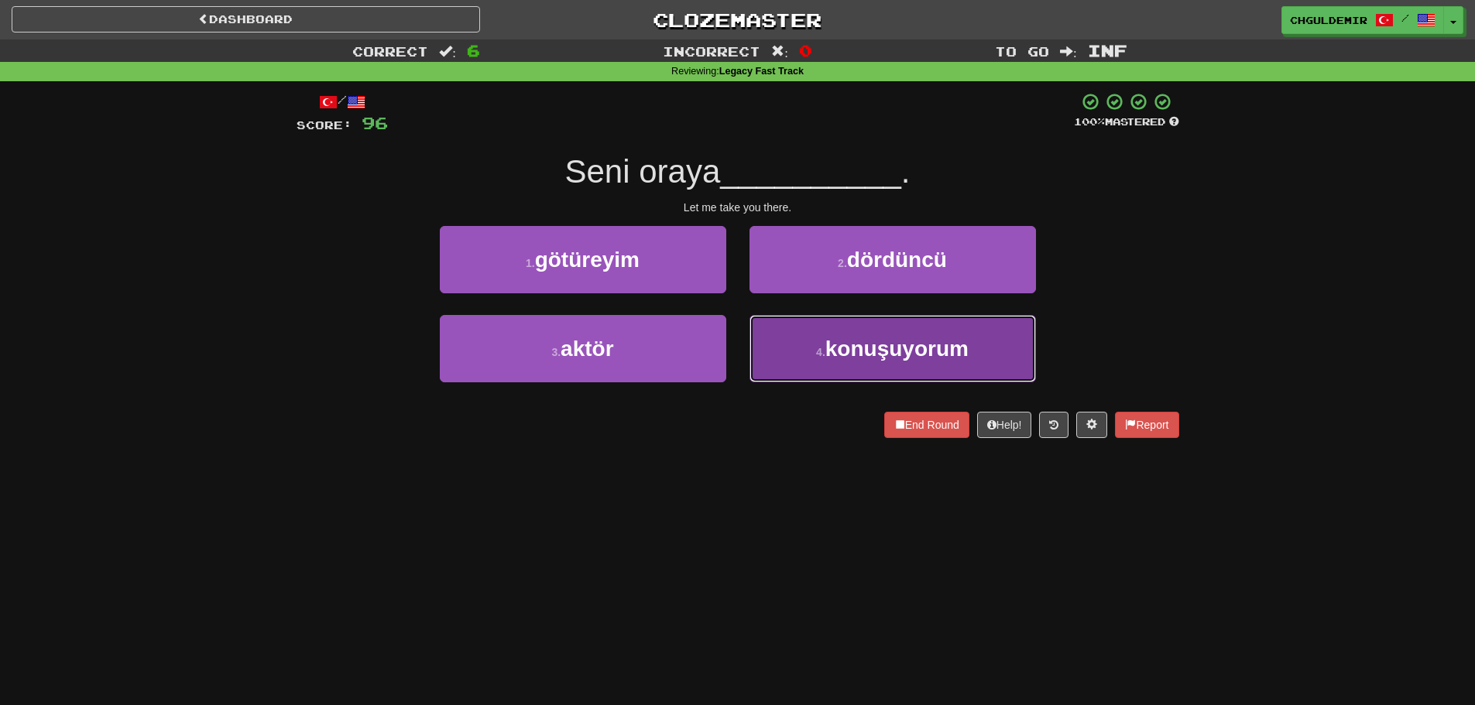
click at [809, 323] on button "4 . konuşuyorum" at bounding box center [893, 348] width 286 height 67
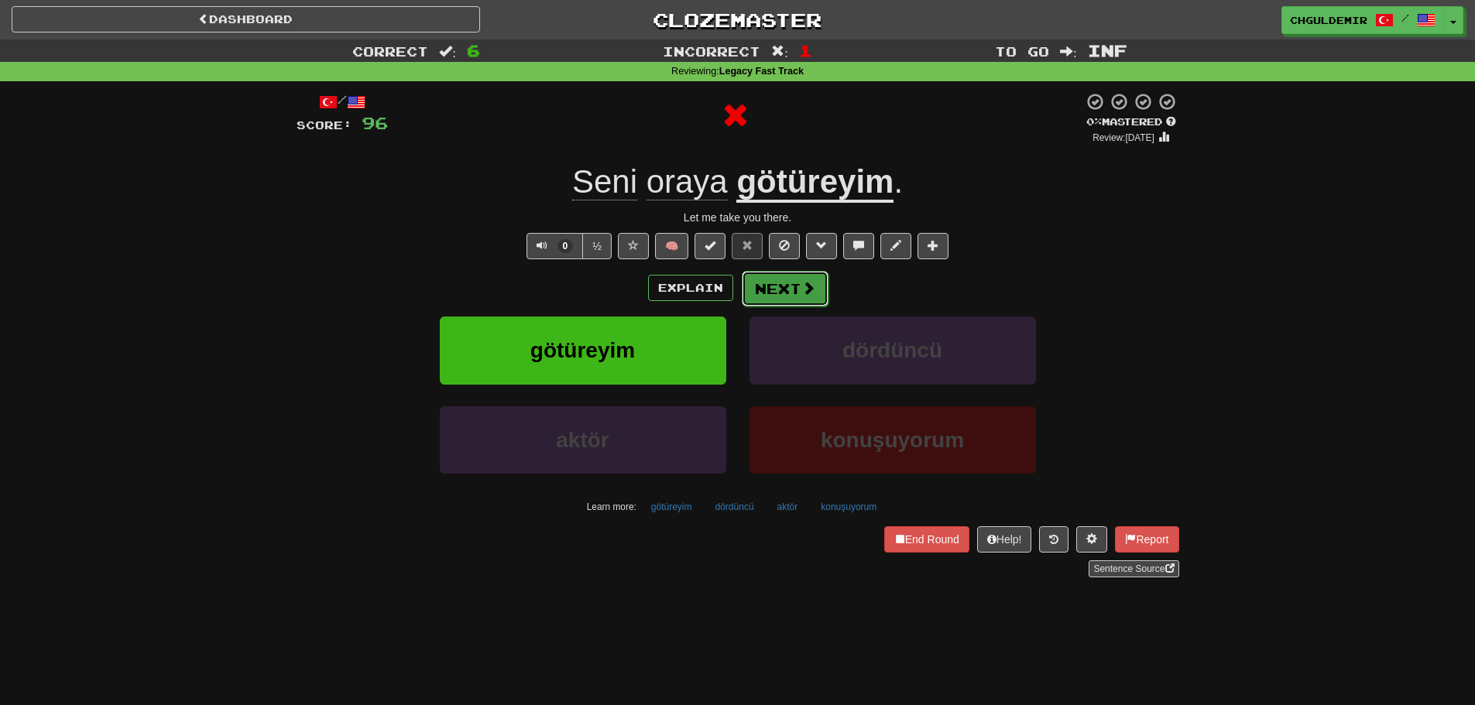
click at [786, 296] on button "Next" at bounding box center [785, 289] width 87 height 36
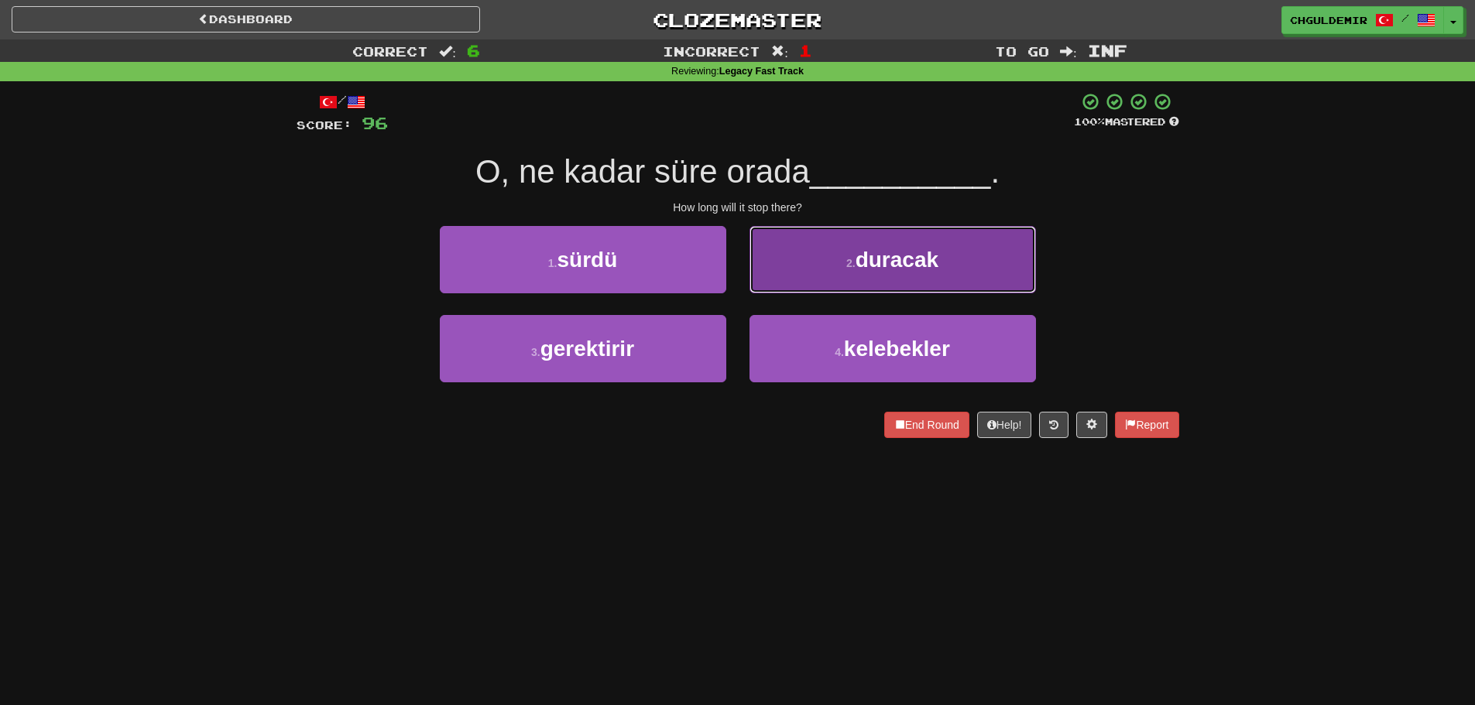
click at [788, 269] on button "2 . duracak" at bounding box center [893, 259] width 286 height 67
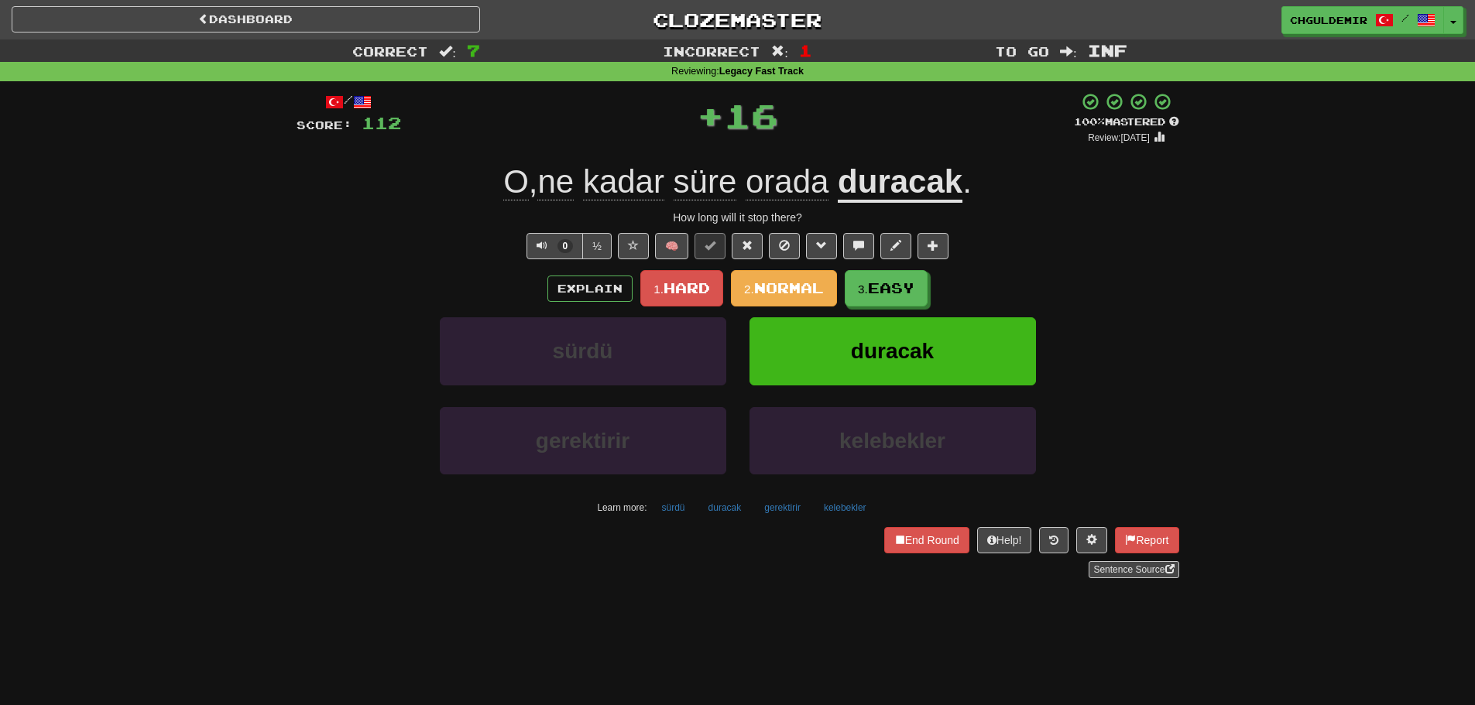
click at [777, 280] on span "Normal" at bounding box center [789, 288] width 70 height 17
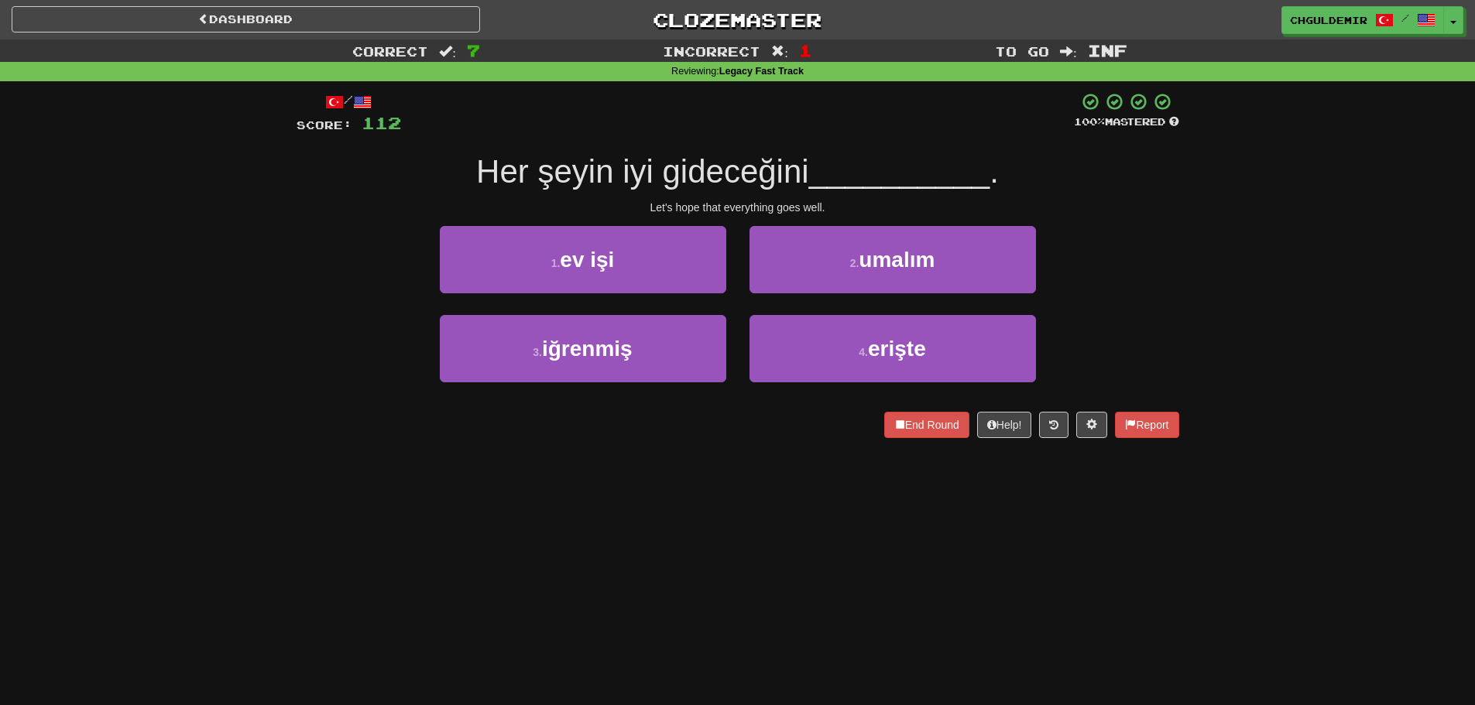
click at [777, 296] on div "2 . umalım" at bounding box center [893, 270] width 310 height 89
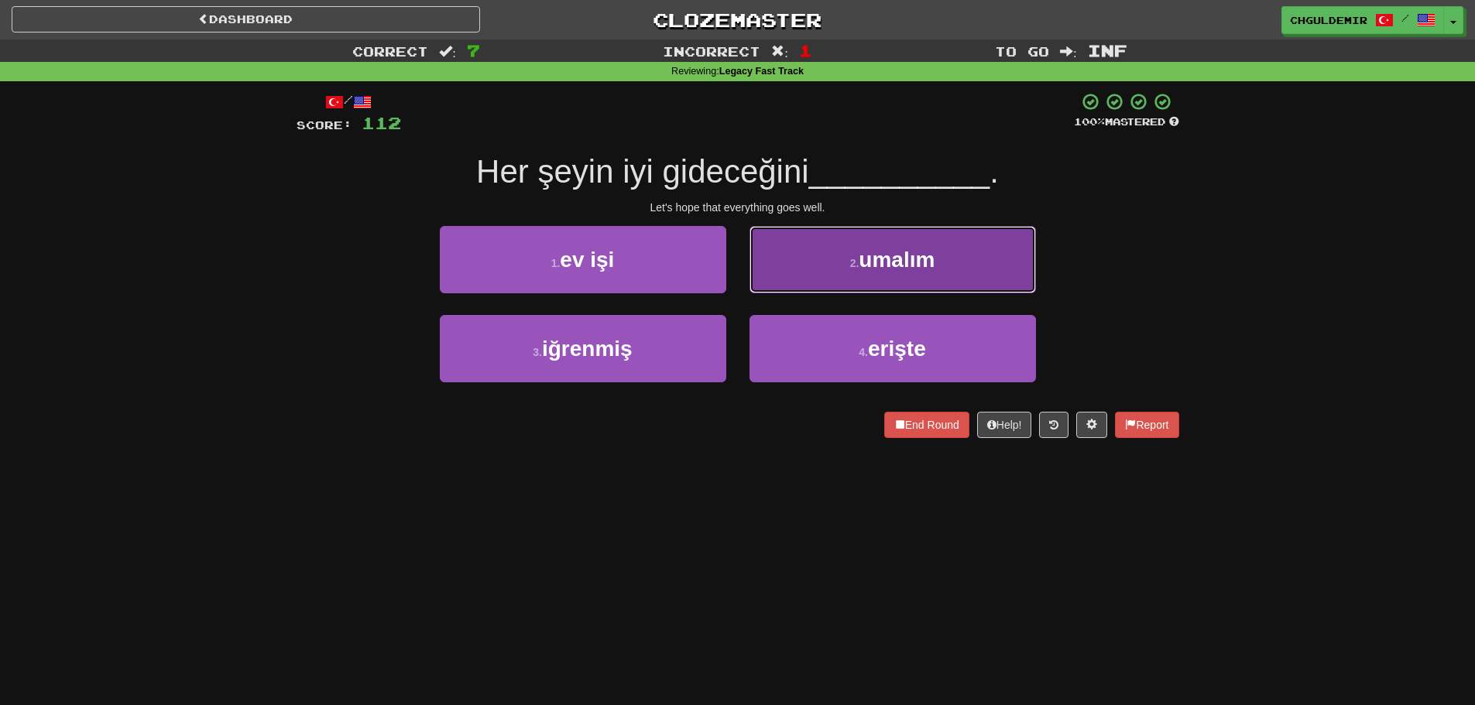
click at [781, 287] on button "2 . umalım" at bounding box center [893, 259] width 286 height 67
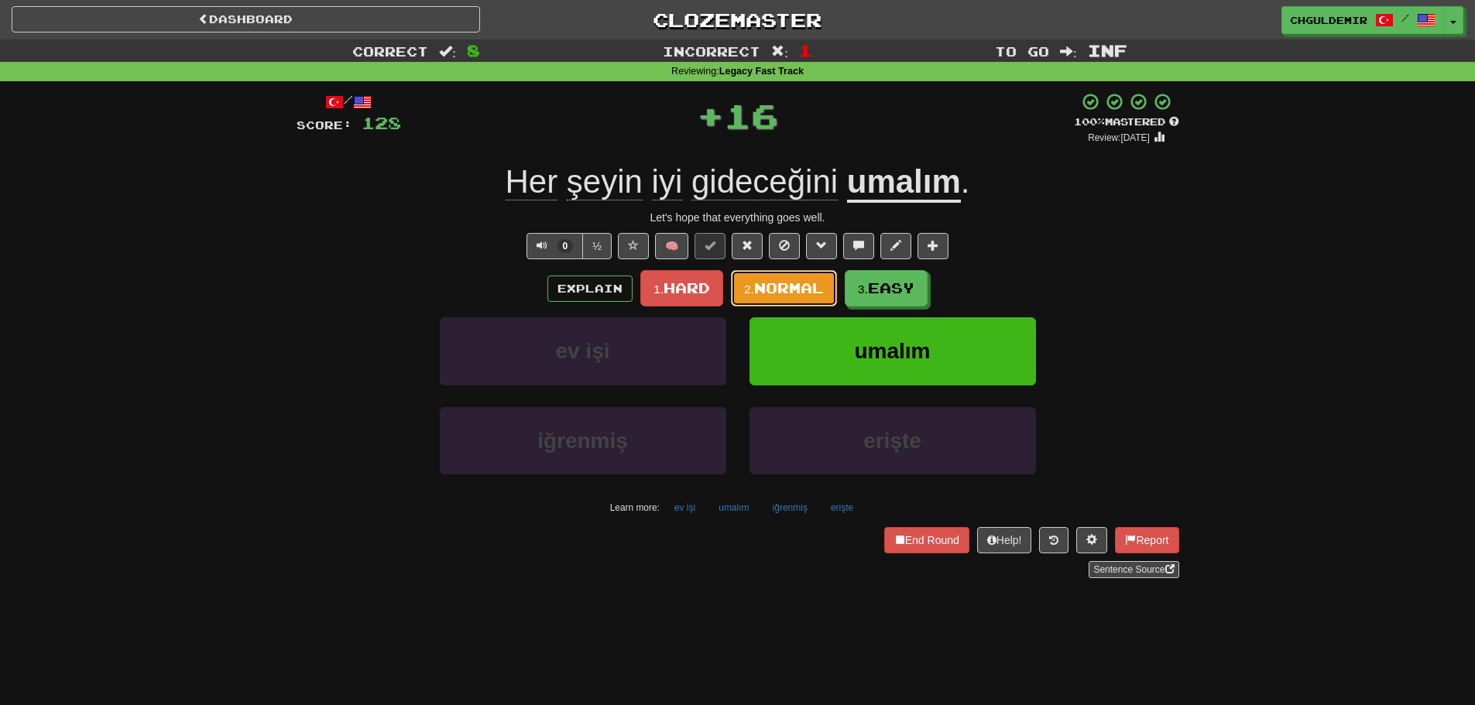
click at [780, 287] on span "Normal" at bounding box center [789, 288] width 70 height 17
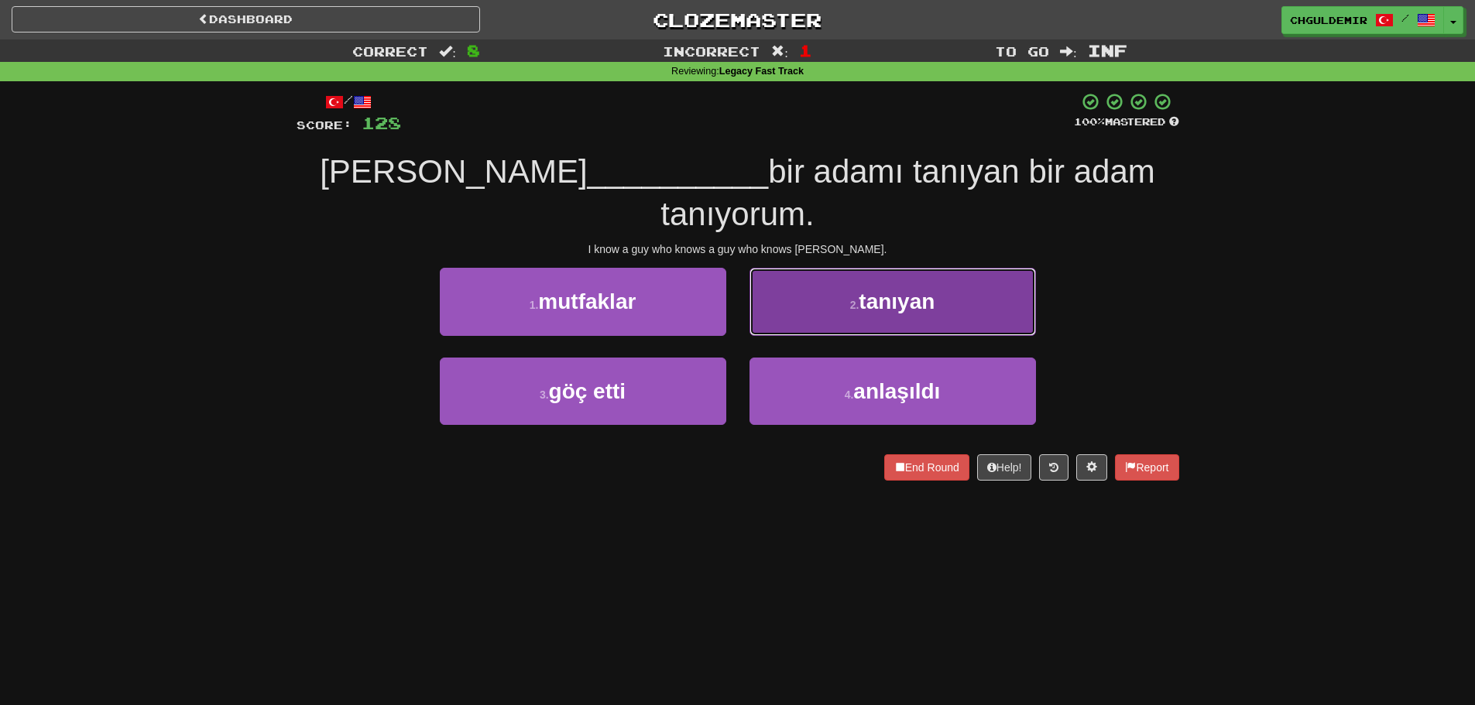
click at [763, 321] on button "2 . tanıyan" at bounding box center [893, 301] width 286 height 67
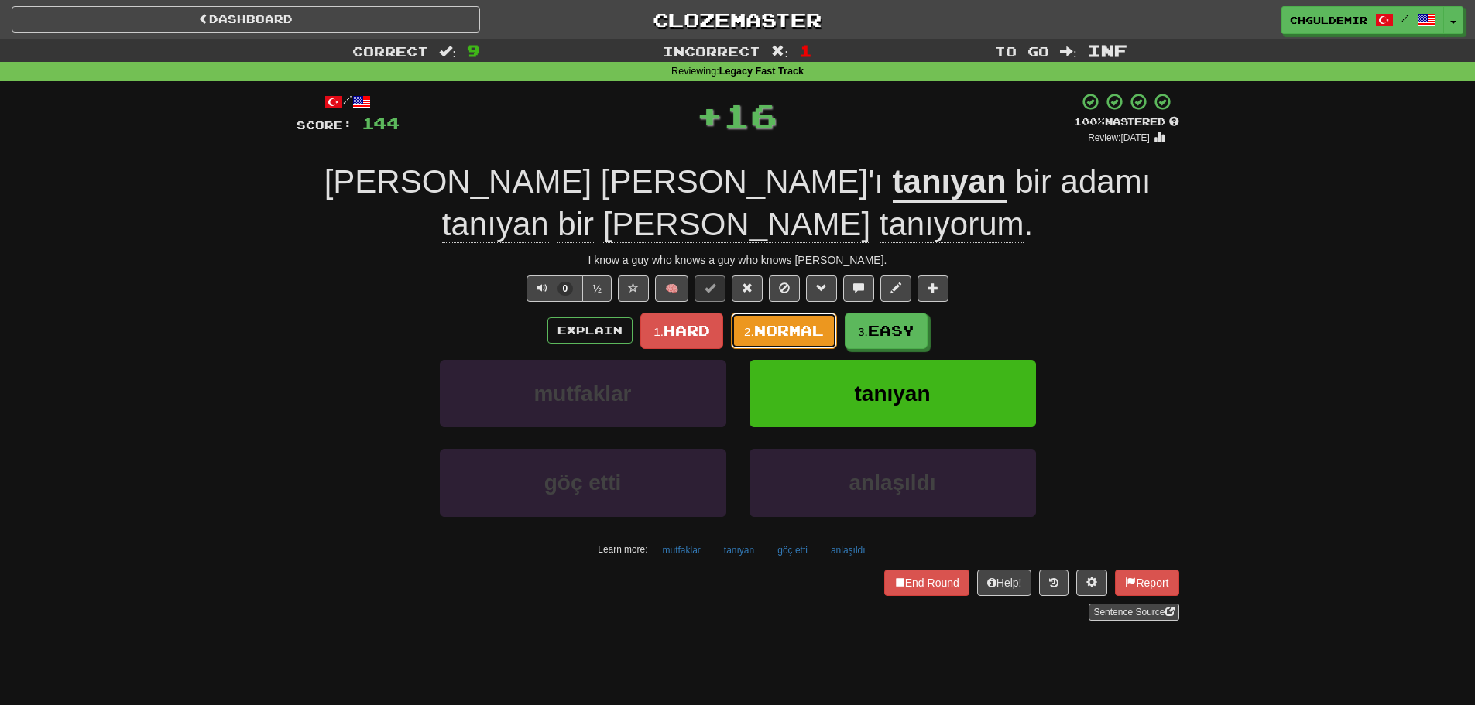
click at [772, 330] on span "Normal" at bounding box center [789, 330] width 70 height 17
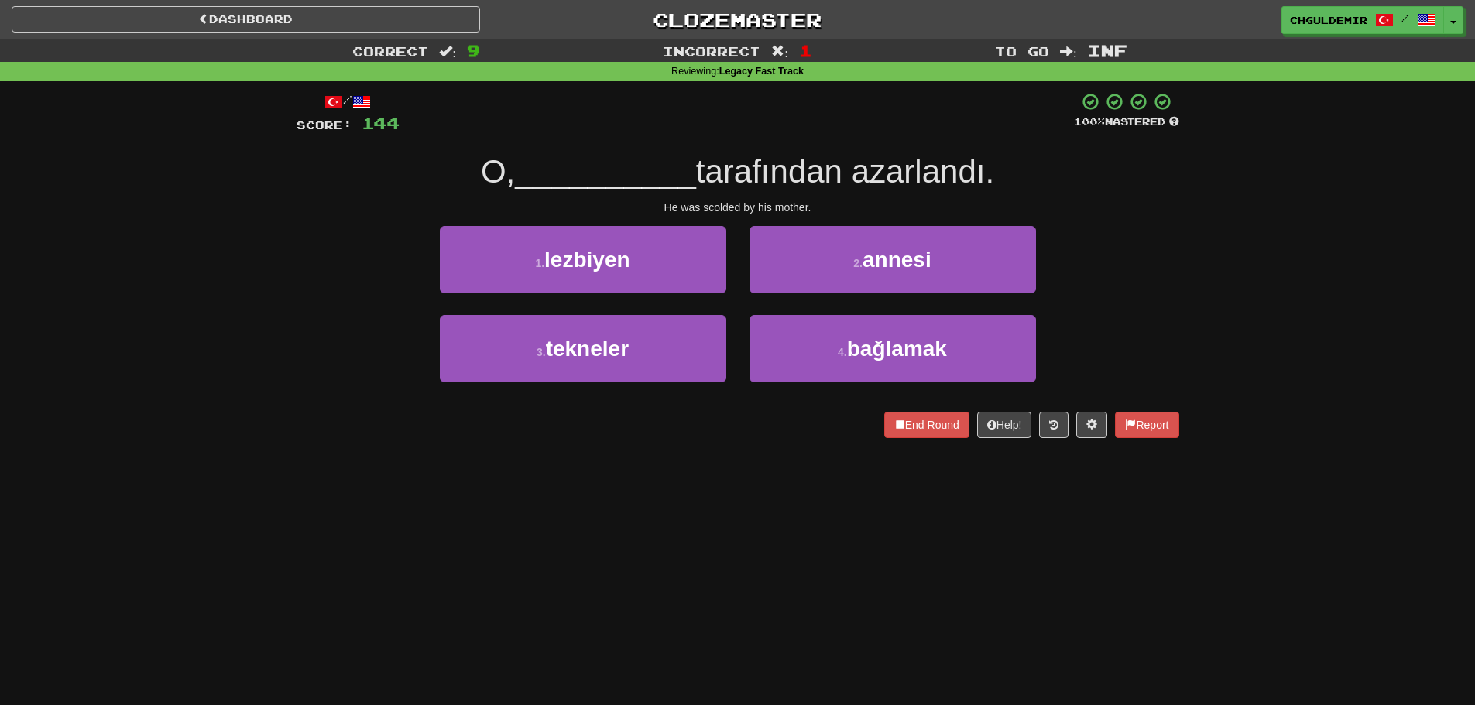
click at [805, 306] on div "2 . annesi" at bounding box center [893, 270] width 310 height 89
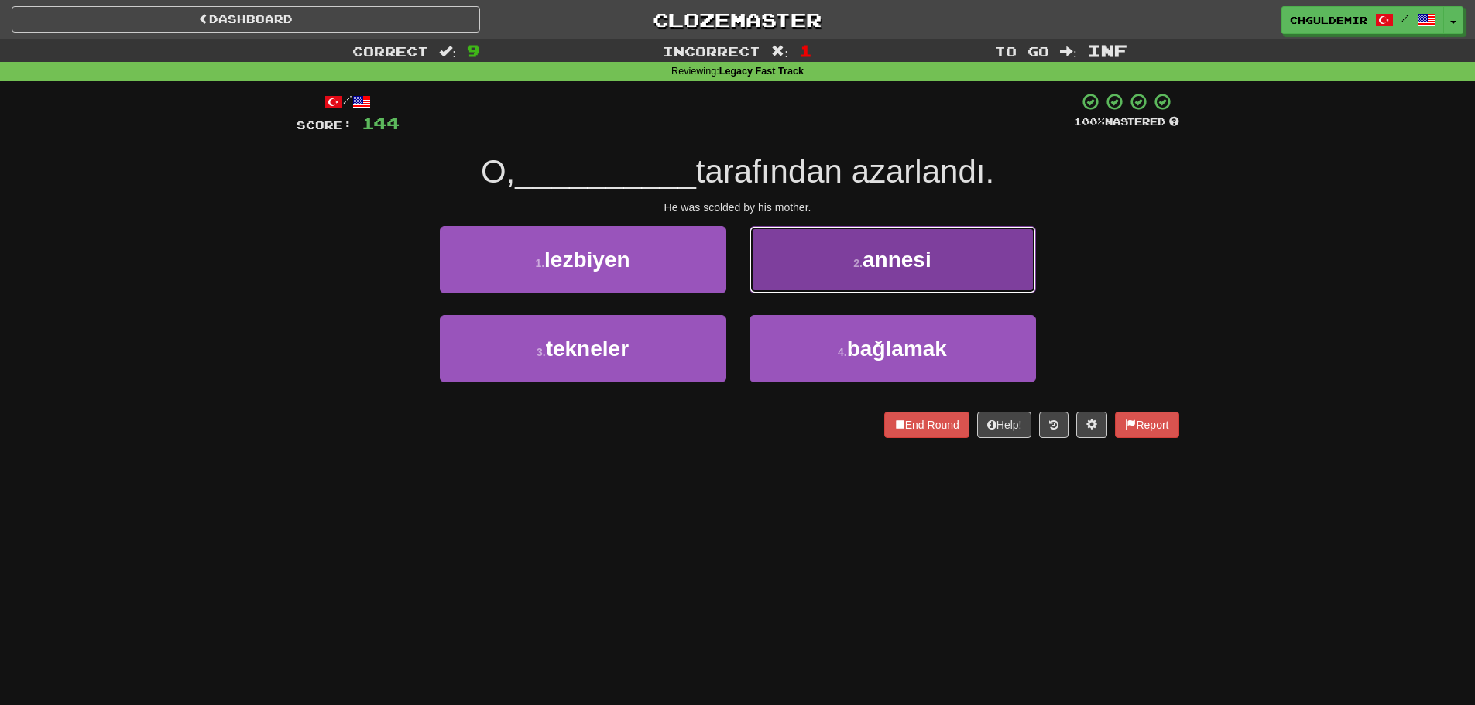
click at [798, 287] on button "2 . annesi" at bounding box center [893, 259] width 286 height 67
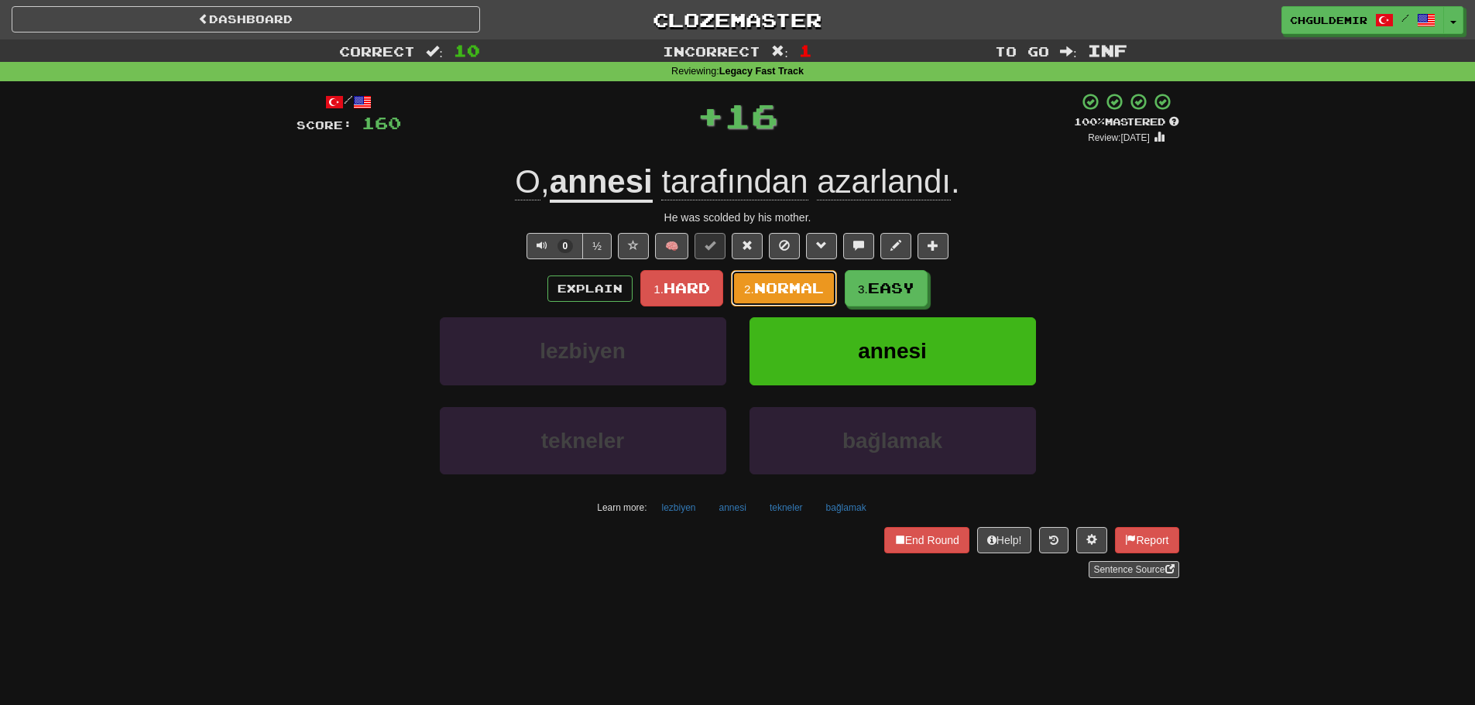
click at [781, 288] on span "Normal" at bounding box center [789, 288] width 70 height 17
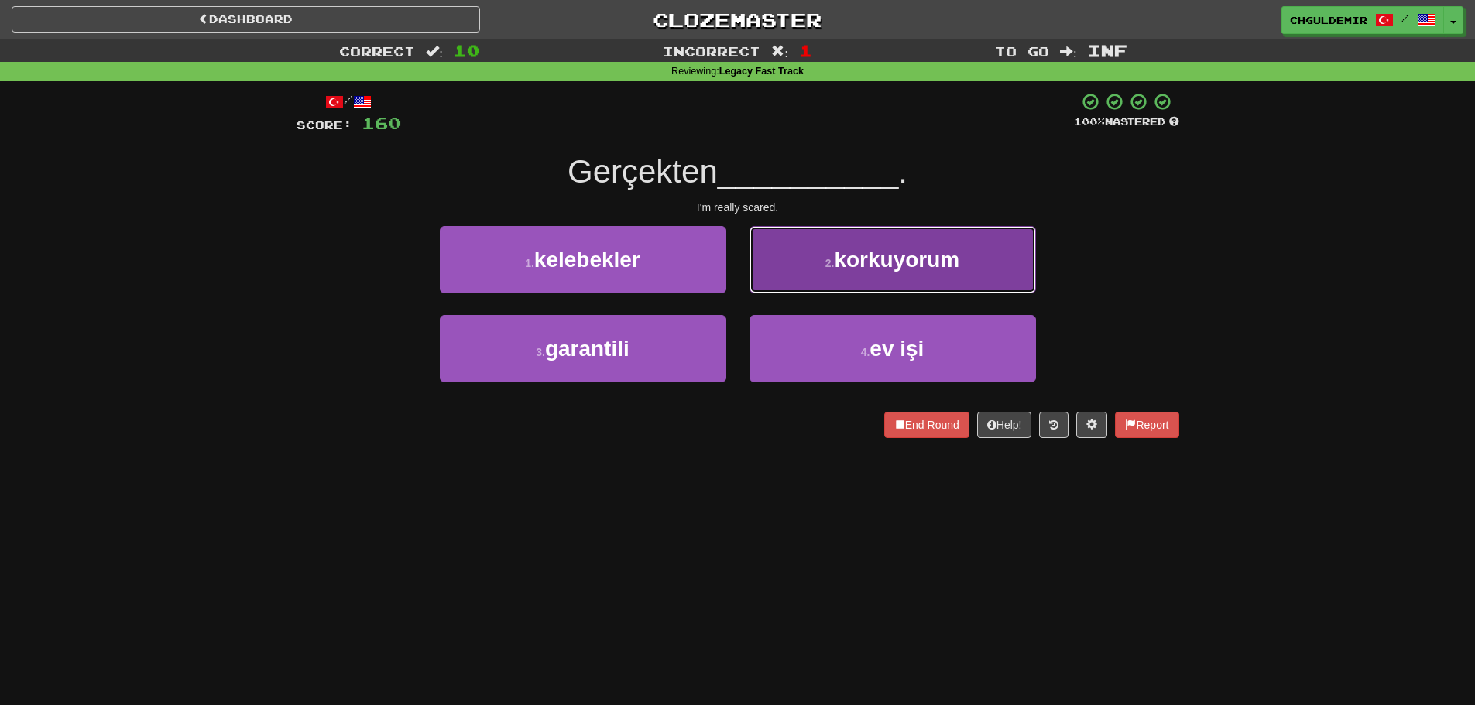
click at [779, 288] on button "2 . korkuyorum" at bounding box center [893, 259] width 286 height 67
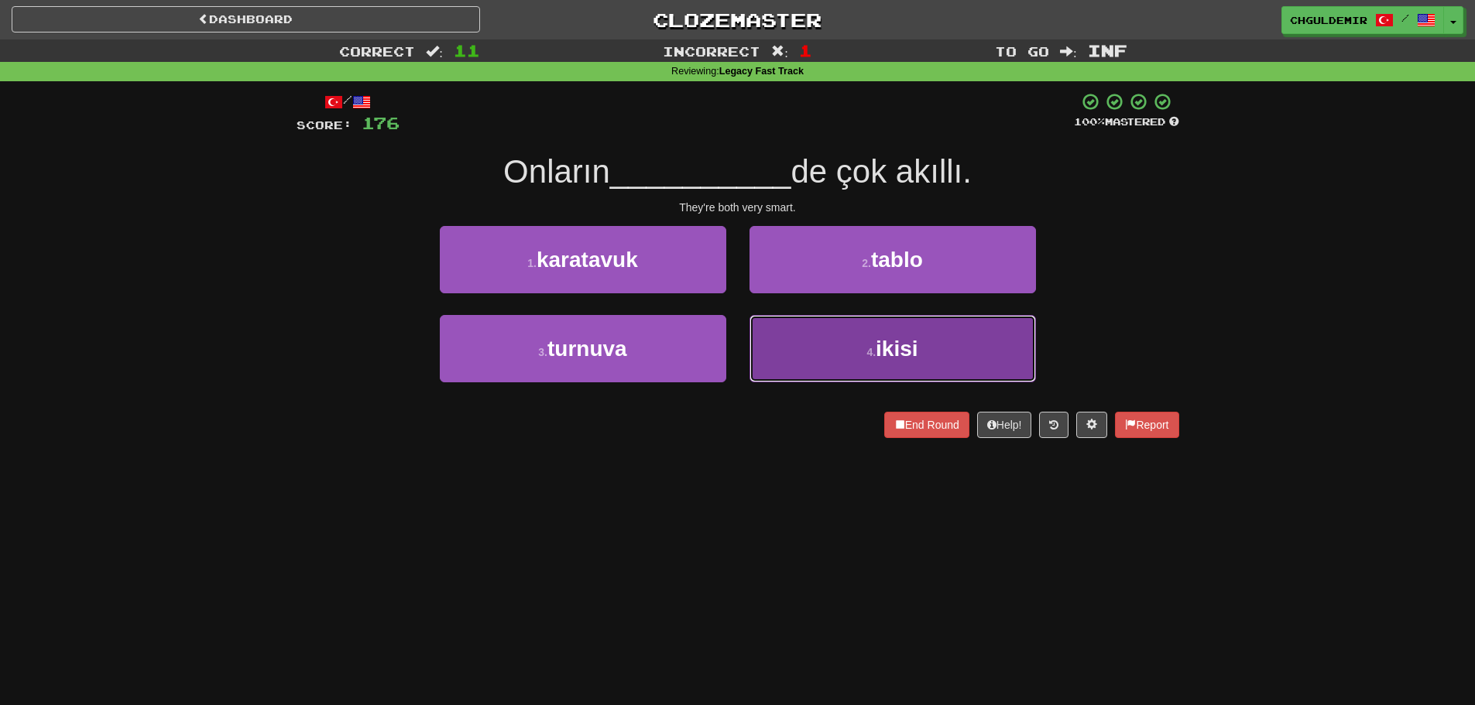
click at [829, 330] on button "4 . ikisi" at bounding box center [893, 348] width 286 height 67
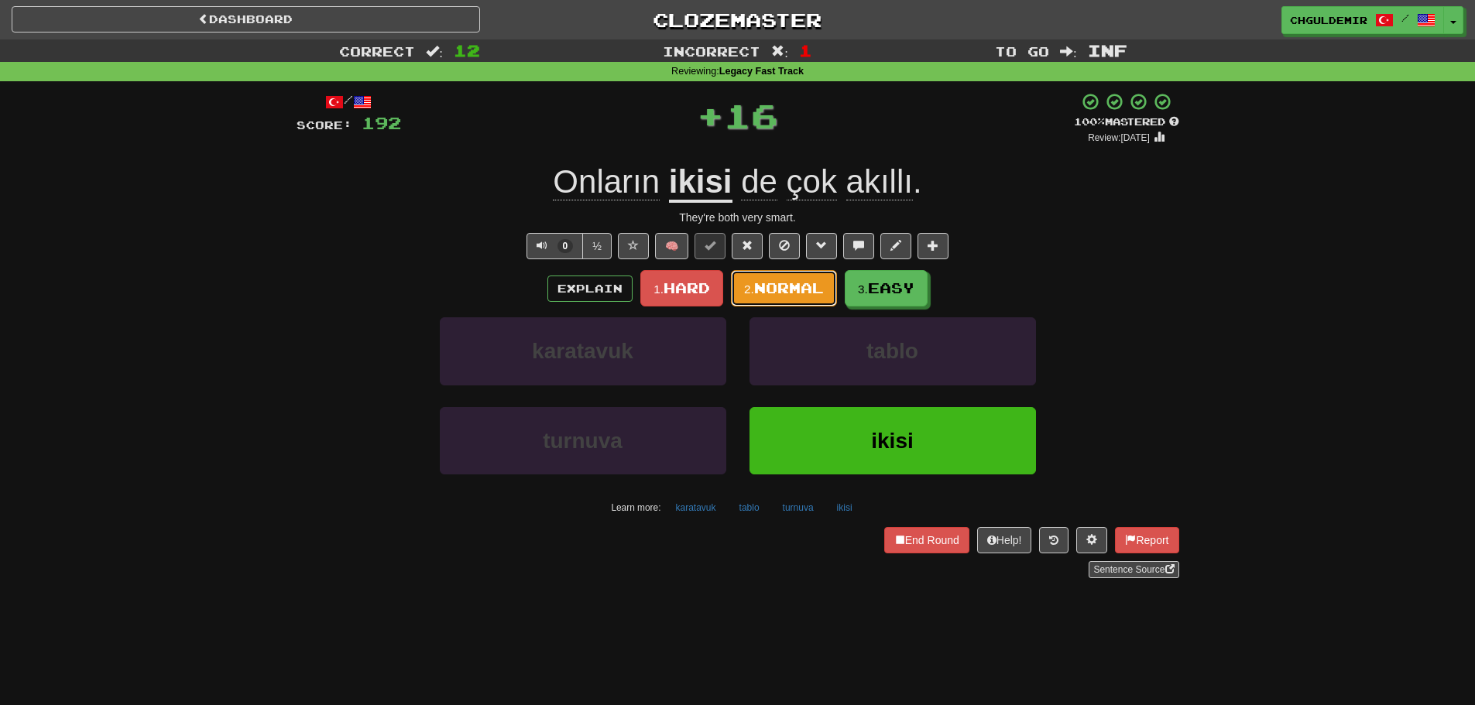
click at [790, 284] on span "Normal" at bounding box center [789, 288] width 70 height 17
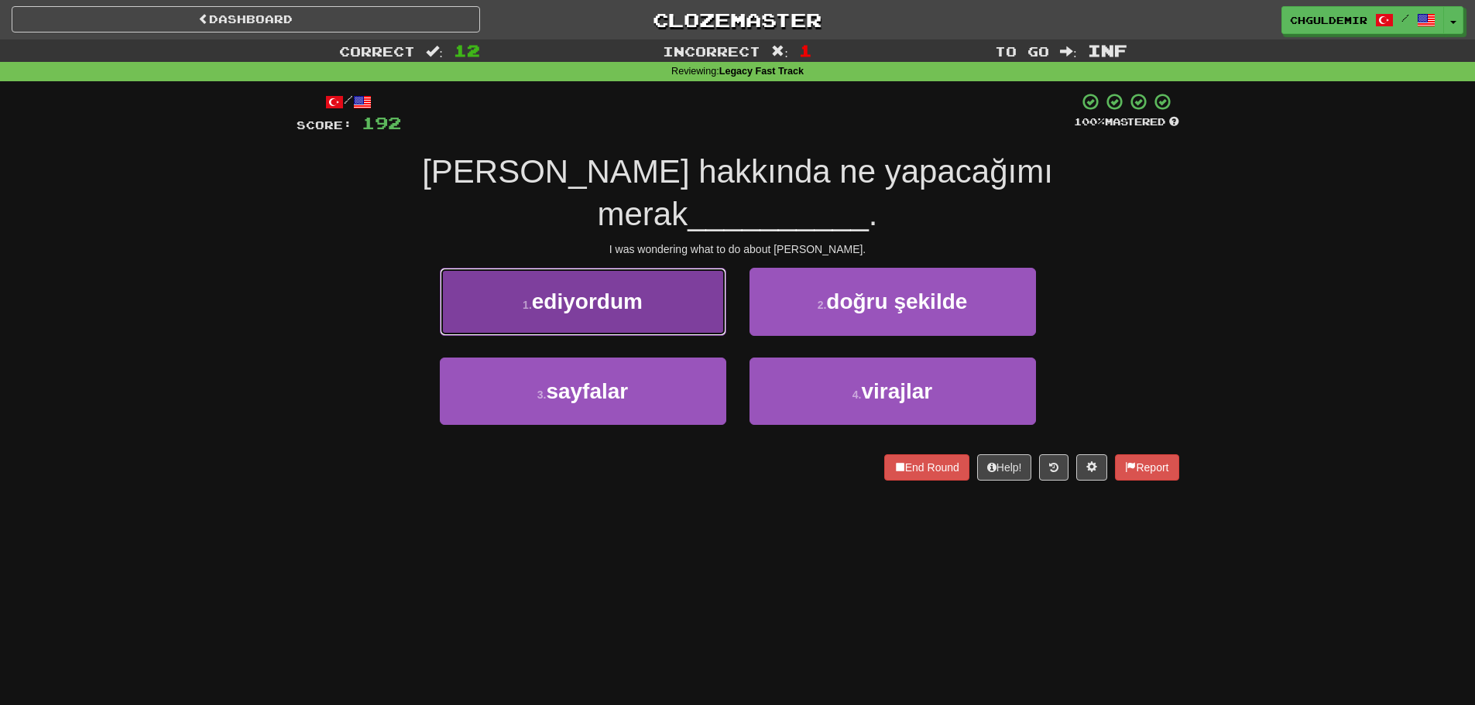
click at [633, 290] on span "ediyordum" at bounding box center [587, 302] width 111 height 24
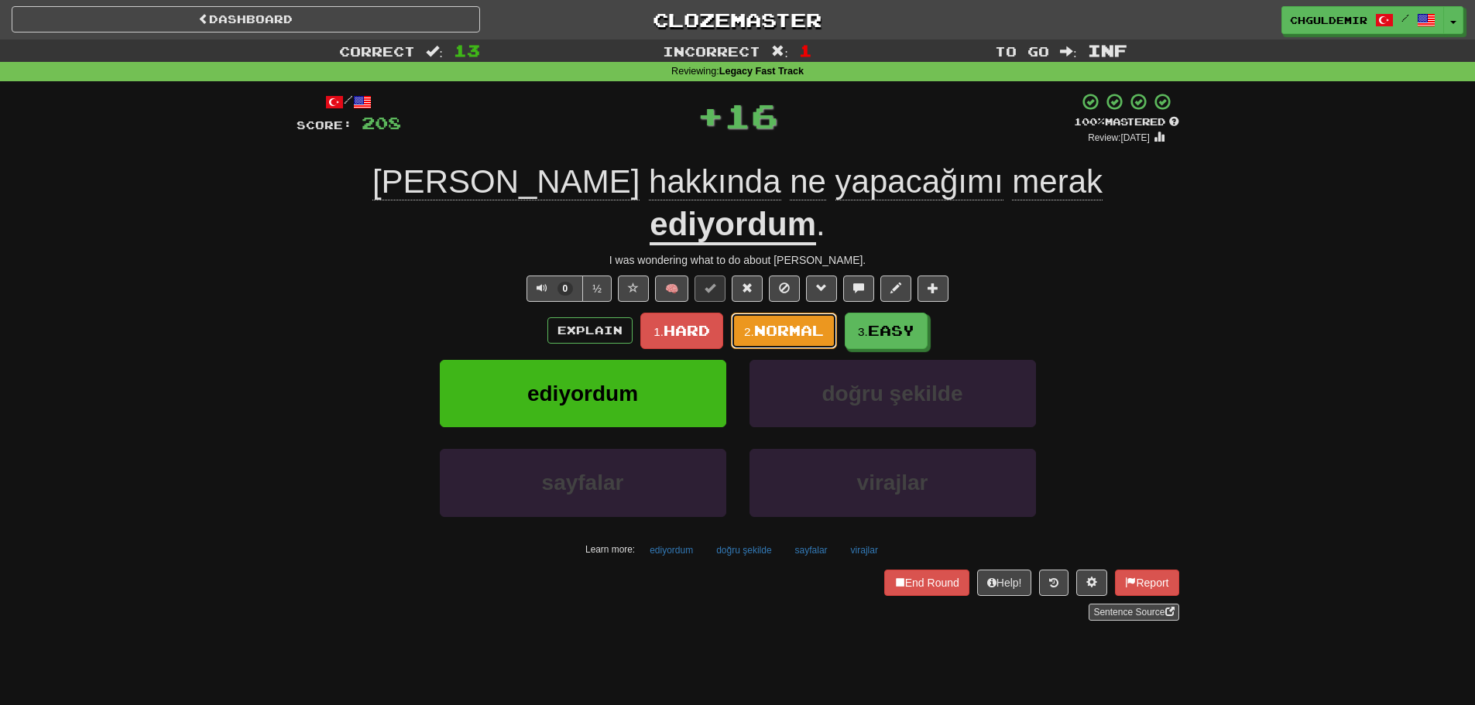
click at [811, 322] on span "Normal" at bounding box center [789, 330] width 70 height 17
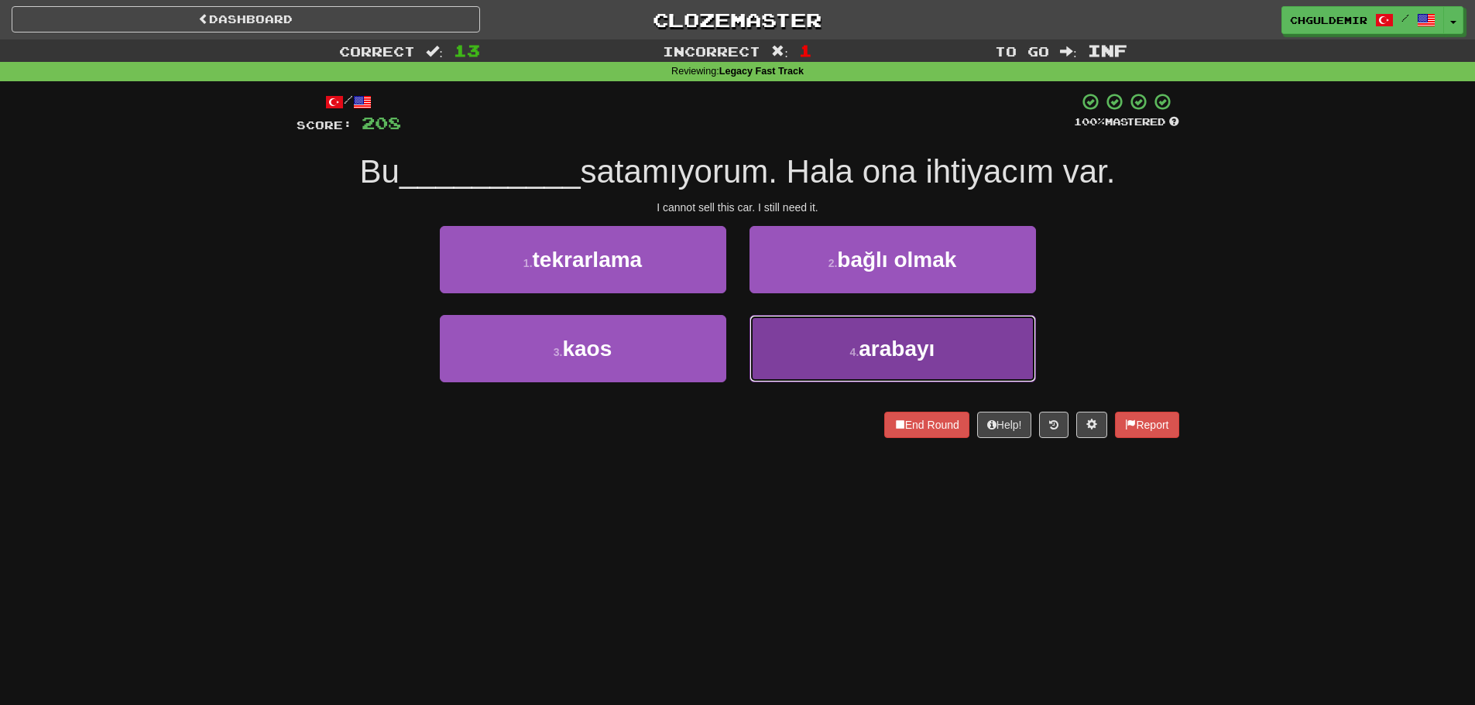
click at [839, 325] on button "4 . arabayı" at bounding box center [893, 348] width 286 height 67
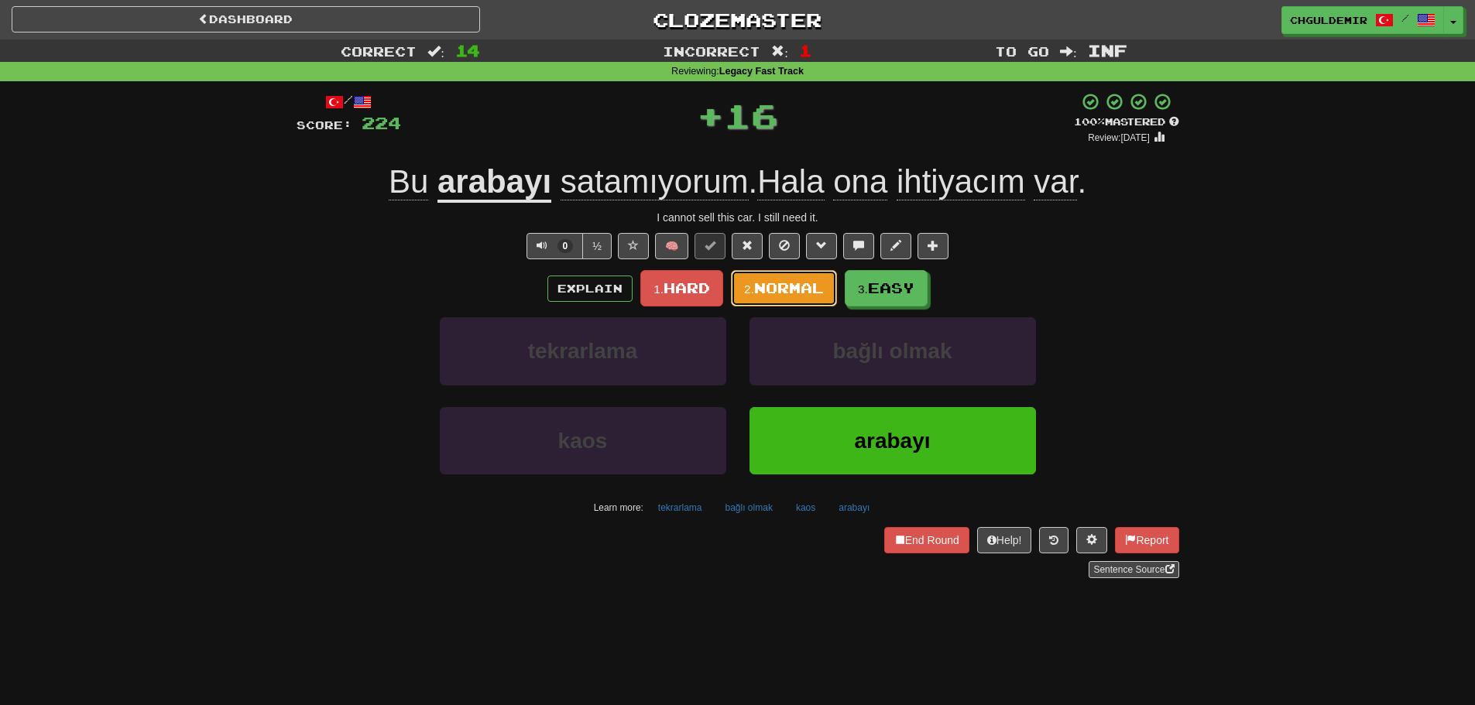
click at [797, 290] on span "Normal" at bounding box center [789, 288] width 70 height 17
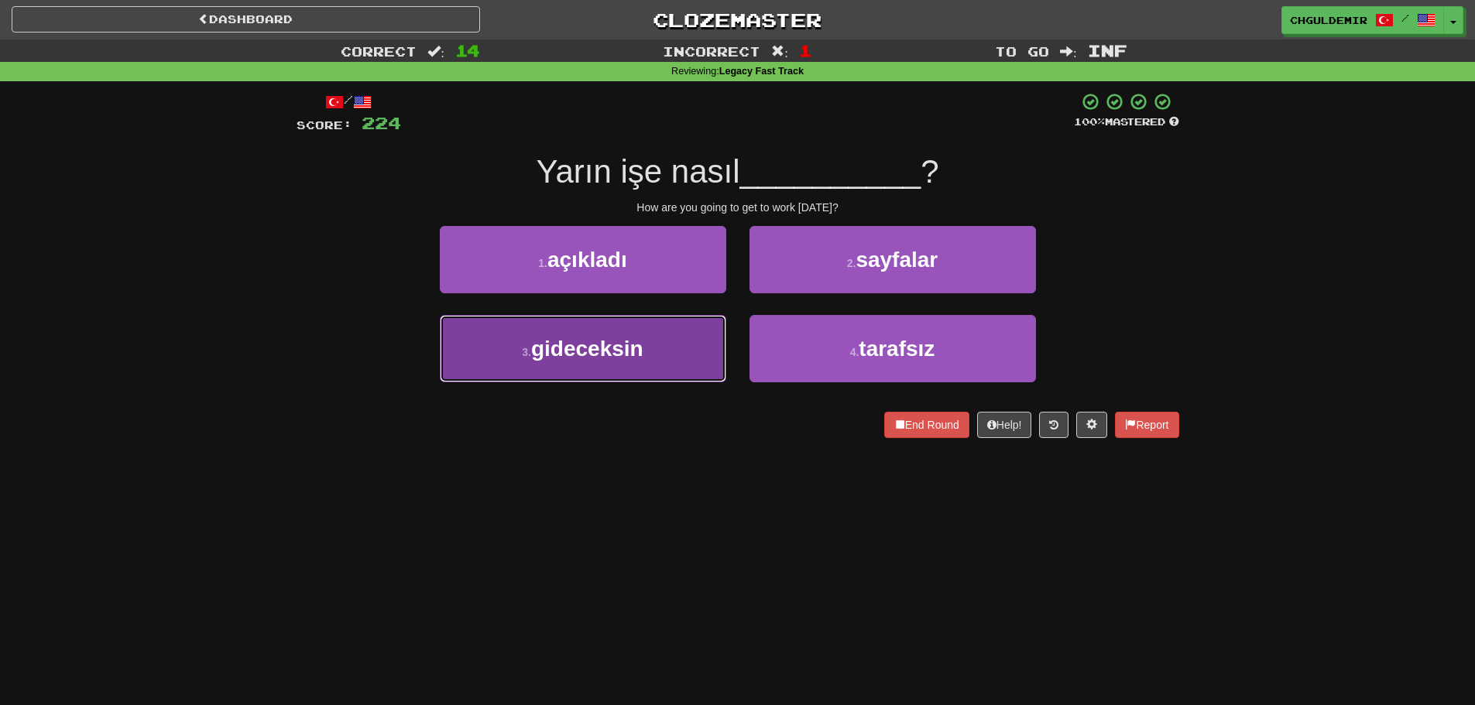
click at [653, 336] on button "3 . gideceksin" at bounding box center [583, 348] width 286 height 67
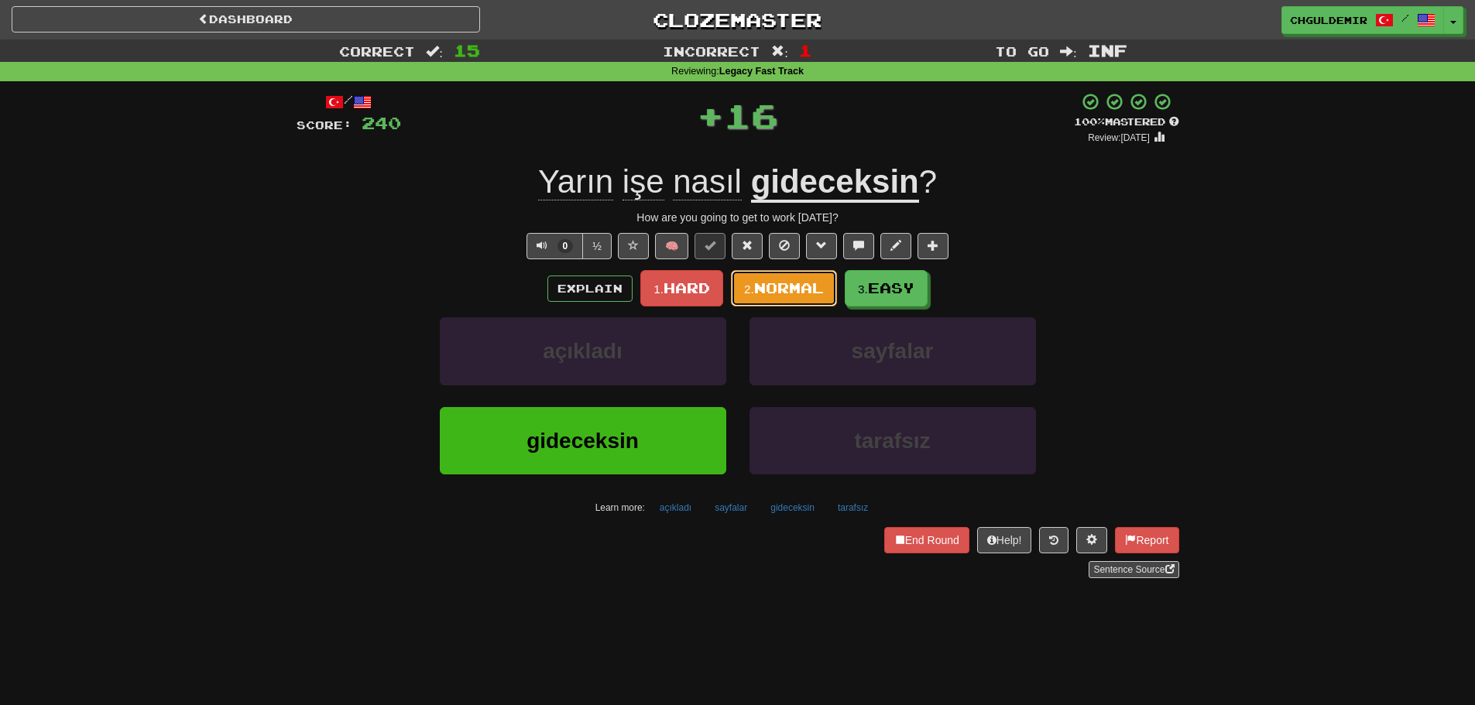
click at [757, 288] on span "Normal" at bounding box center [789, 288] width 70 height 17
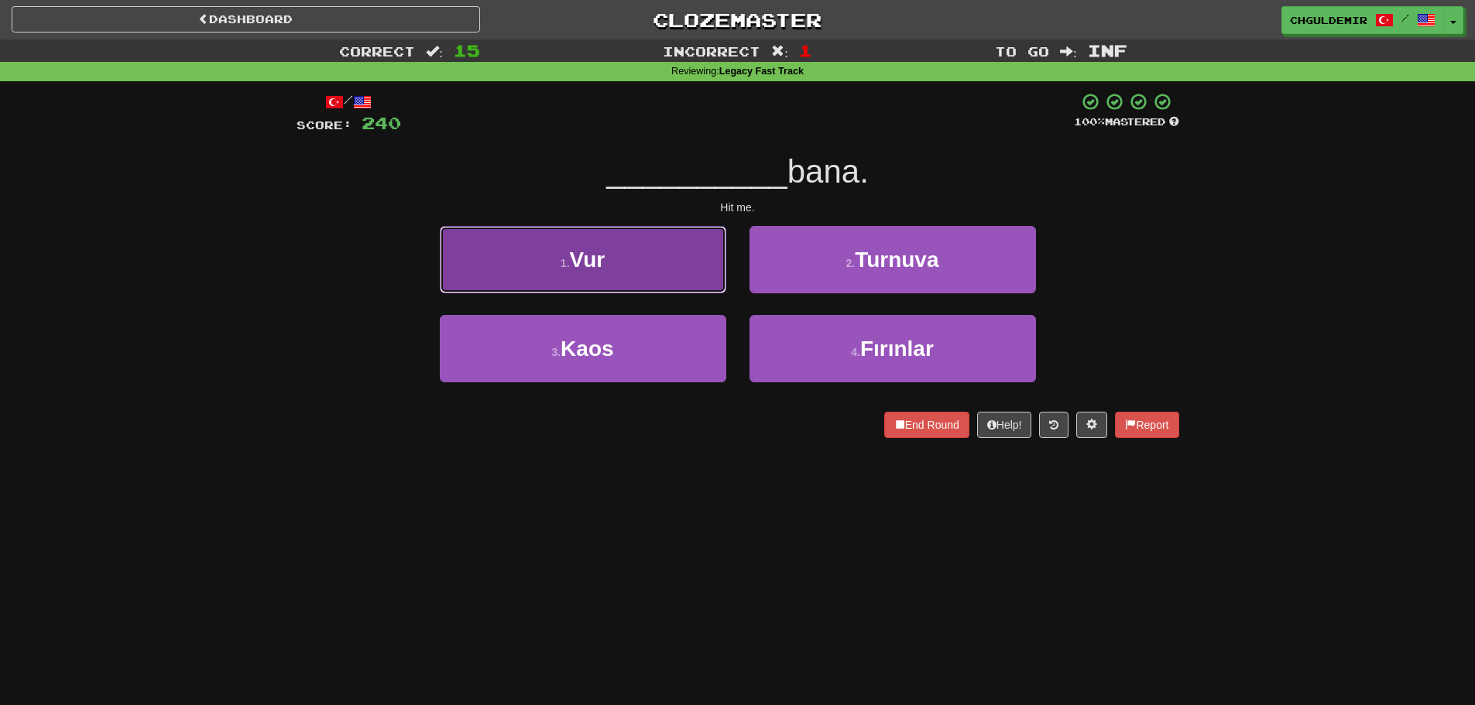
click at [690, 283] on button "1 . Vur" at bounding box center [583, 259] width 286 height 67
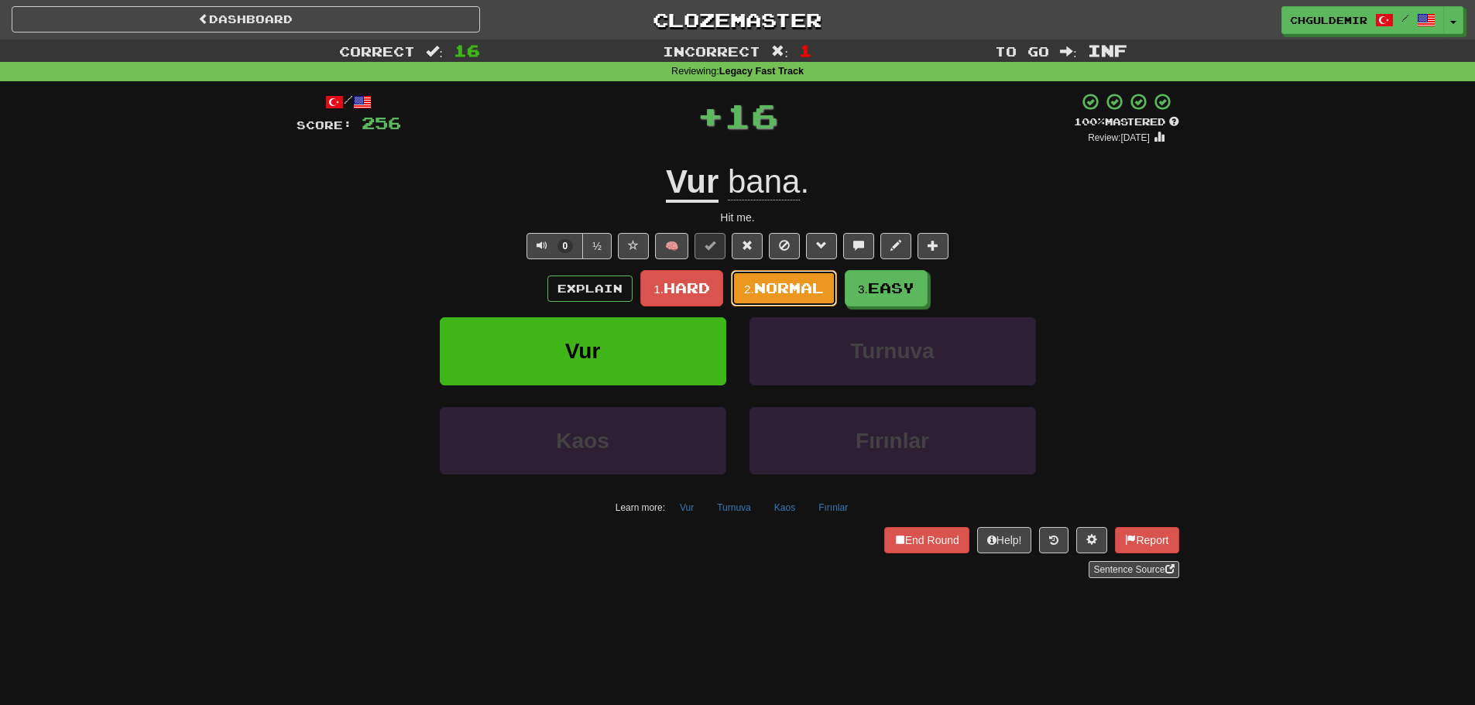
click at [779, 290] on span "Normal" at bounding box center [789, 288] width 70 height 17
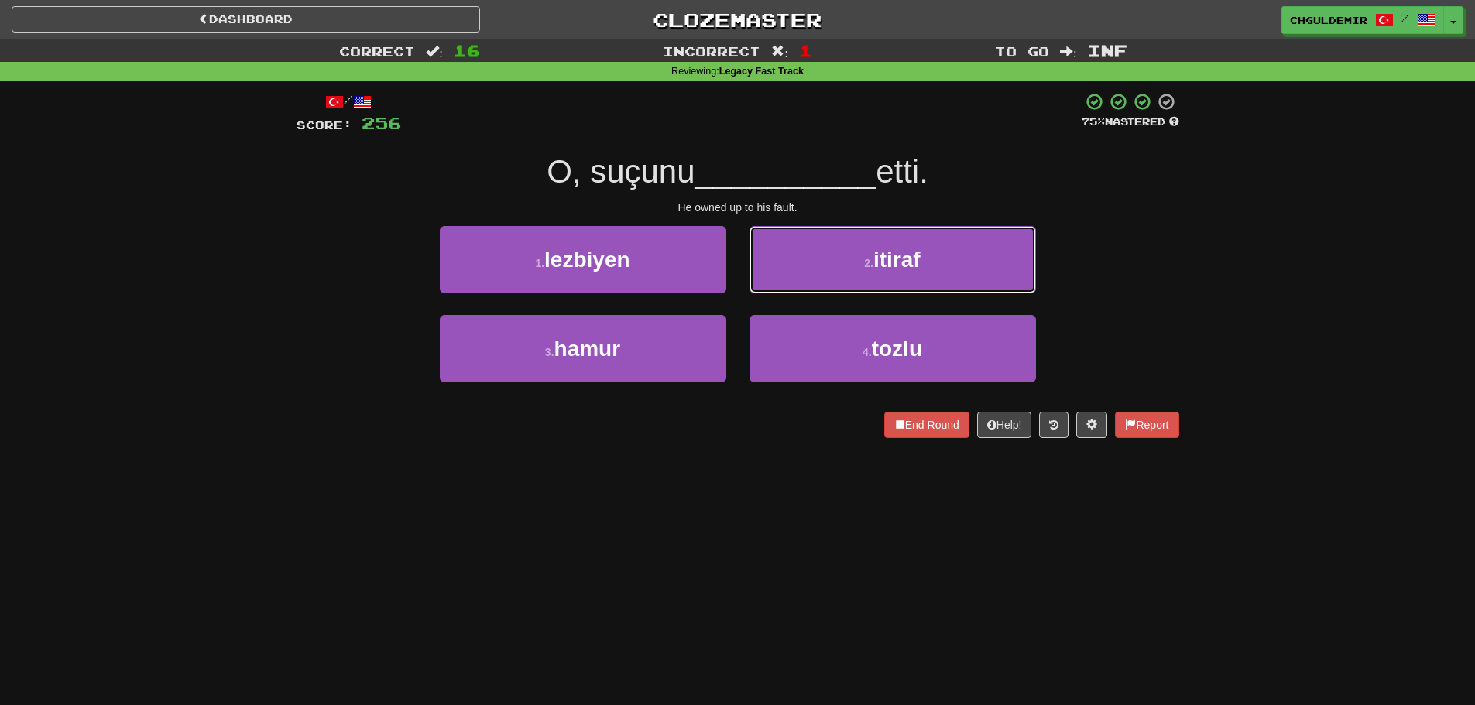
click at [779, 290] on button "2 . itiraf" at bounding box center [893, 259] width 286 height 67
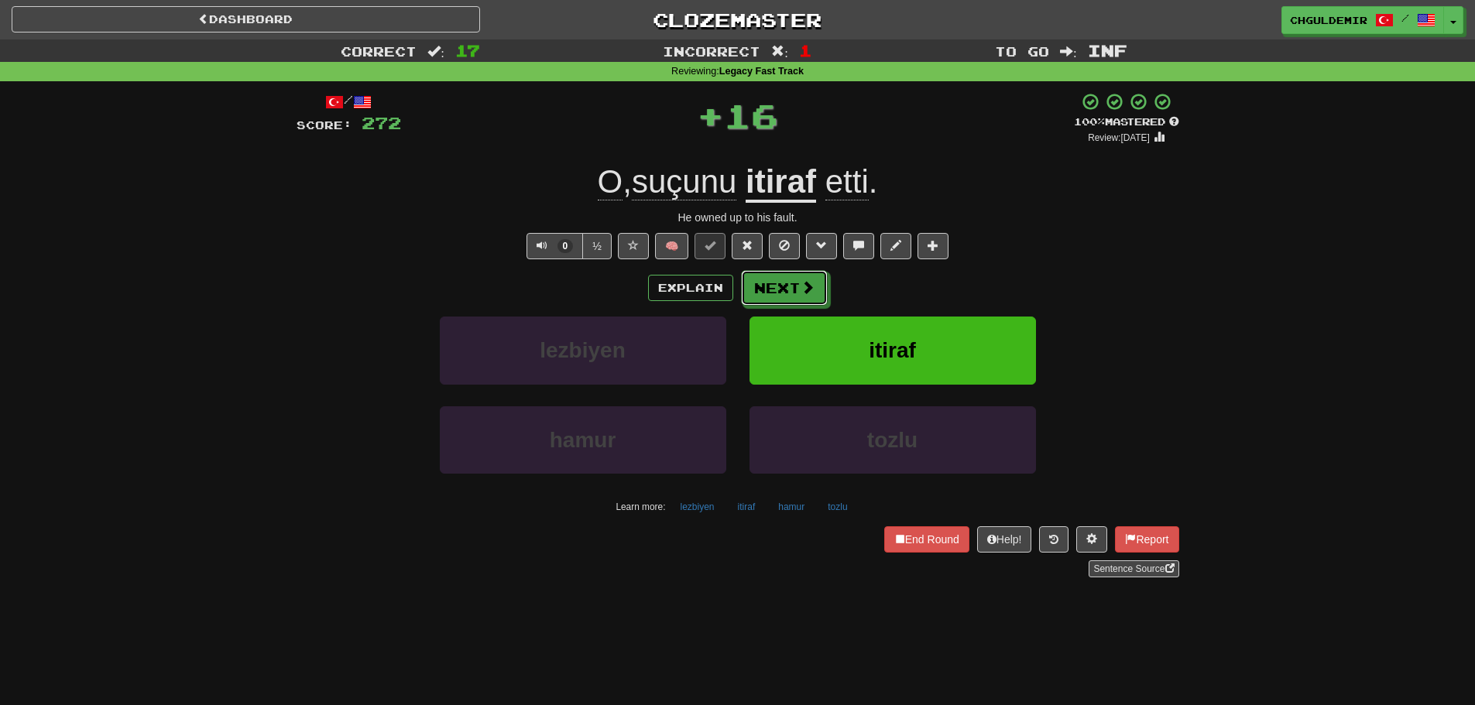
click at [779, 290] on button "Next" at bounding box center [784, 288] width 87 height 36
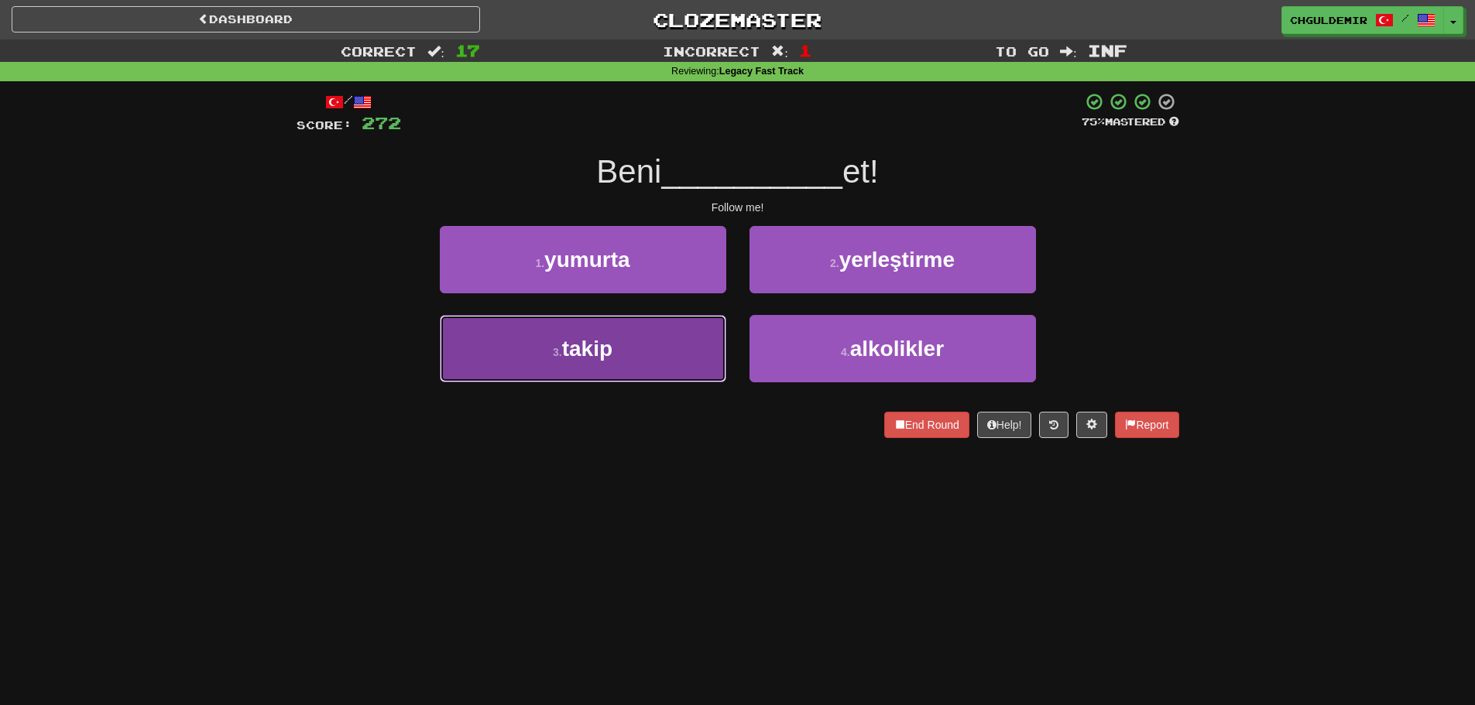
click at [724, 331] on button "3 . takip" at bounding box center [583, 348] width 286 height 67
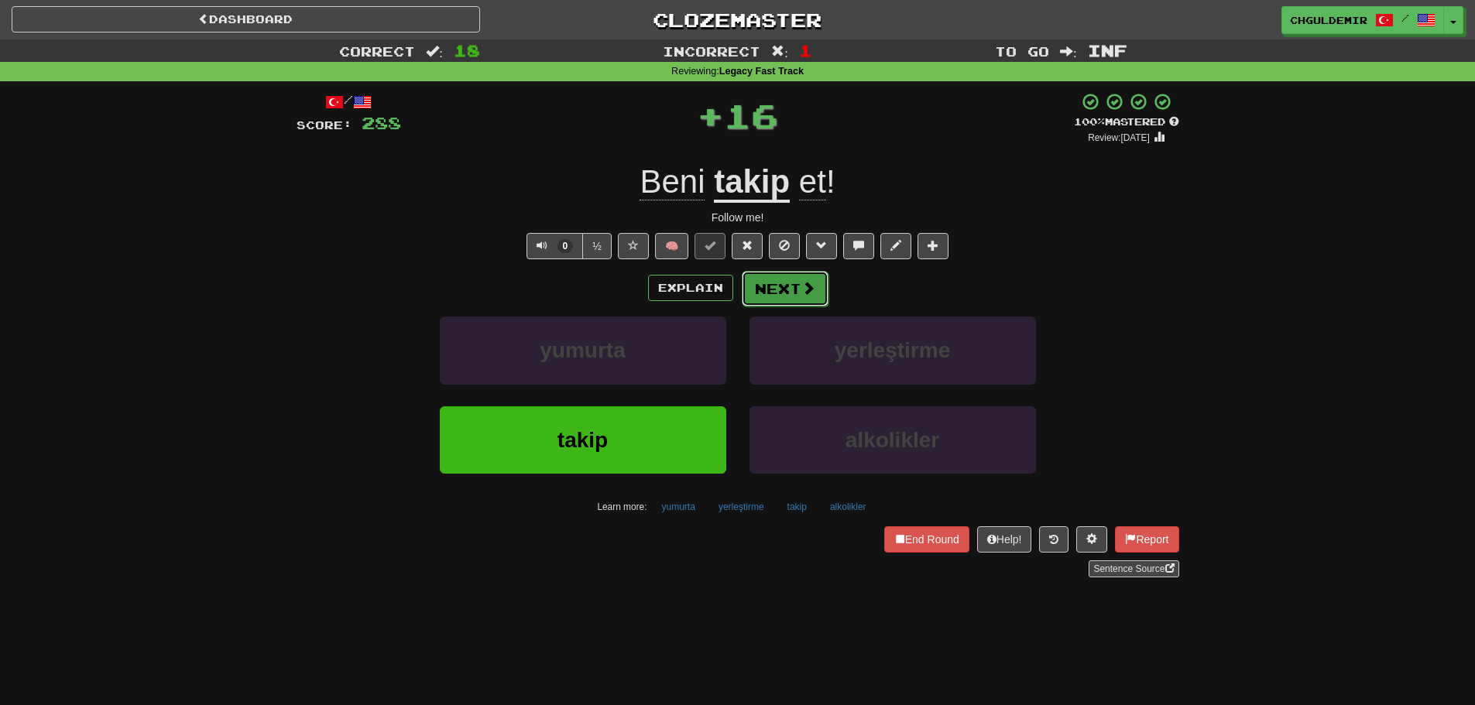
click at [801, 286] on span at bounding box center [808, 288] width 14 height 14
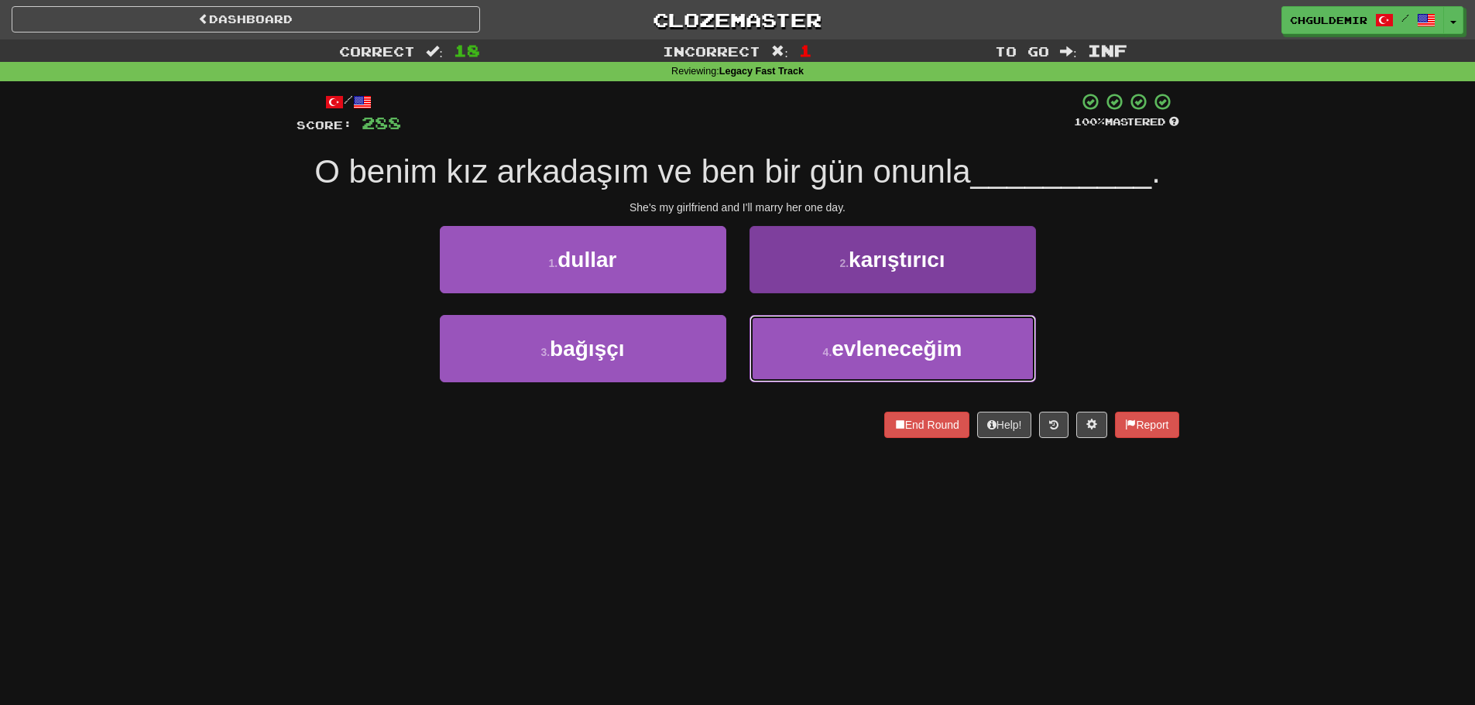
click at [821, 356] on button "4 . evleneceğim" at bounding box center [893, 348] width 286 height 67
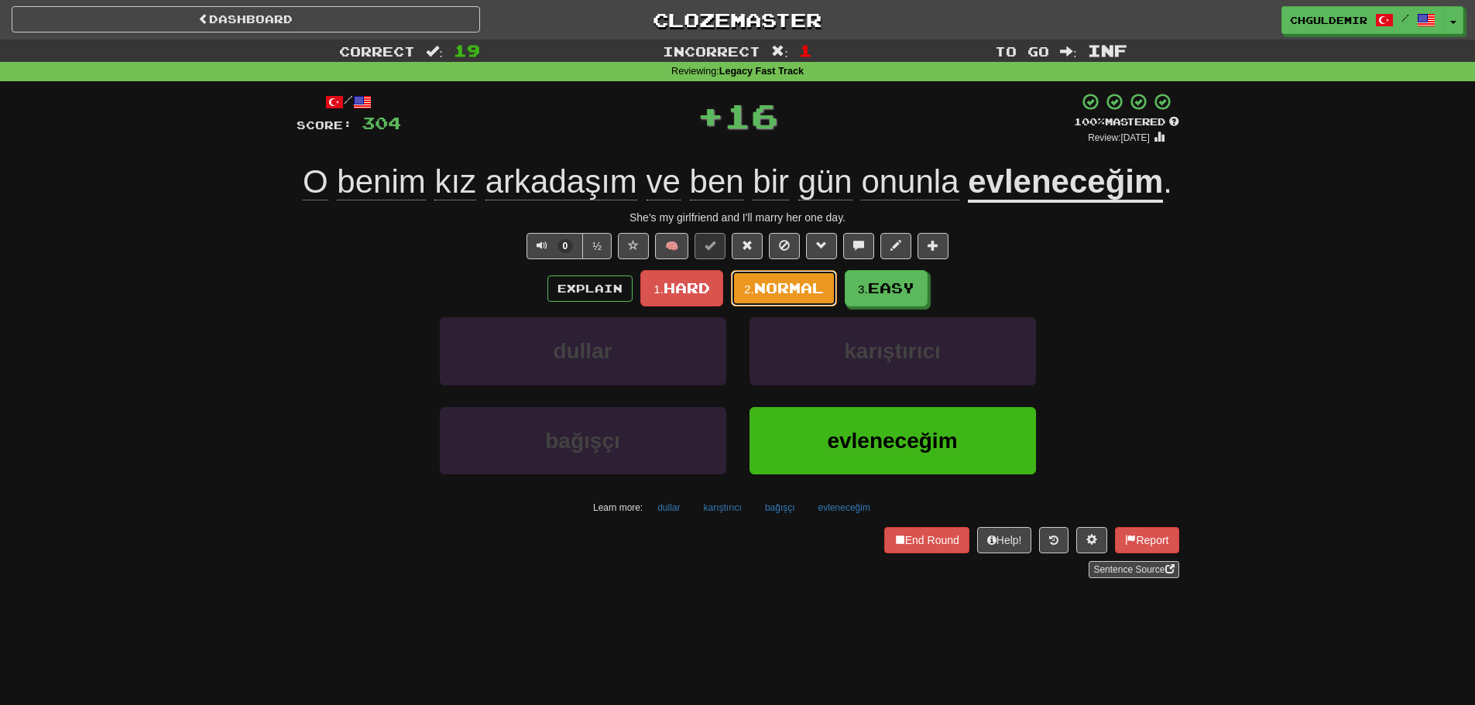
click at [765, 292] on span "Normal" at bounding box center [789, 288] width 70 height 17
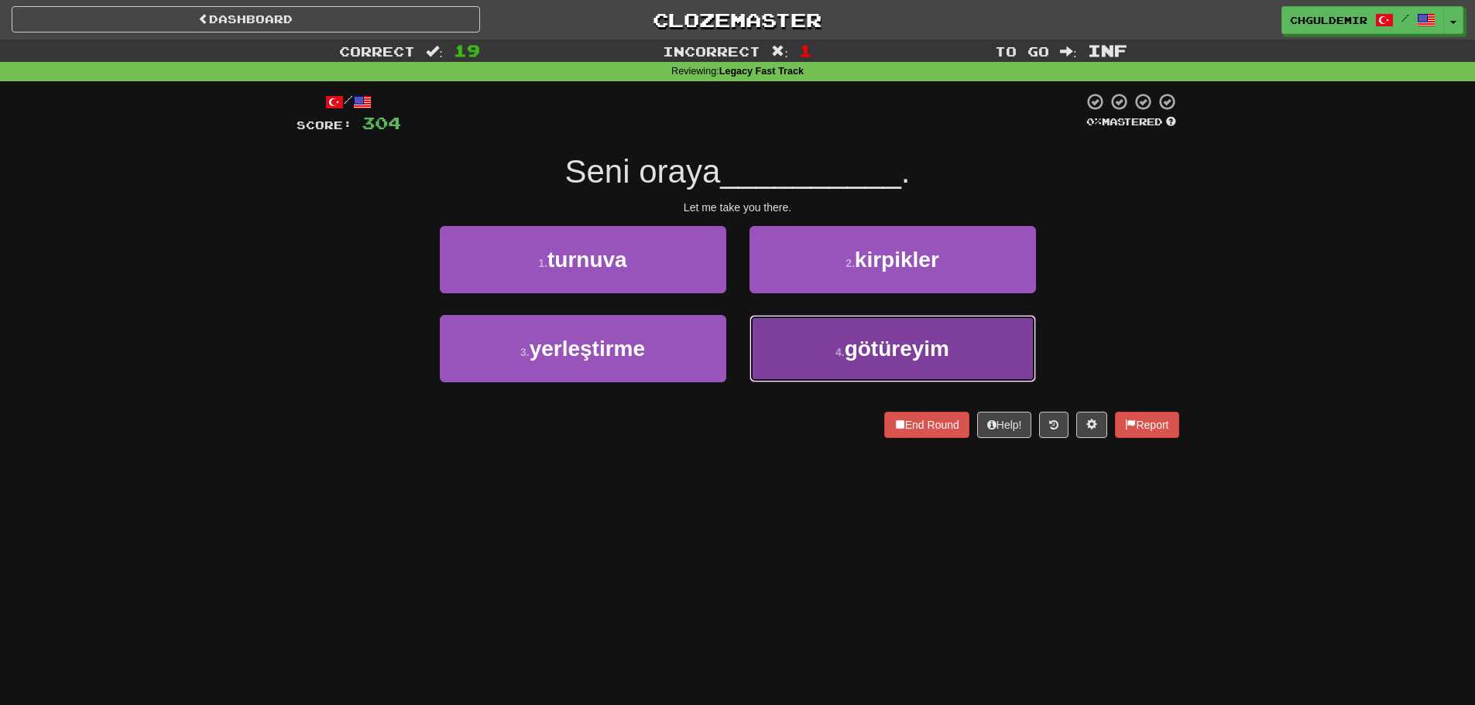
click at [804, 339] on button "4 . götüreyim" at bounding box center [893, 348] width 286 height 67
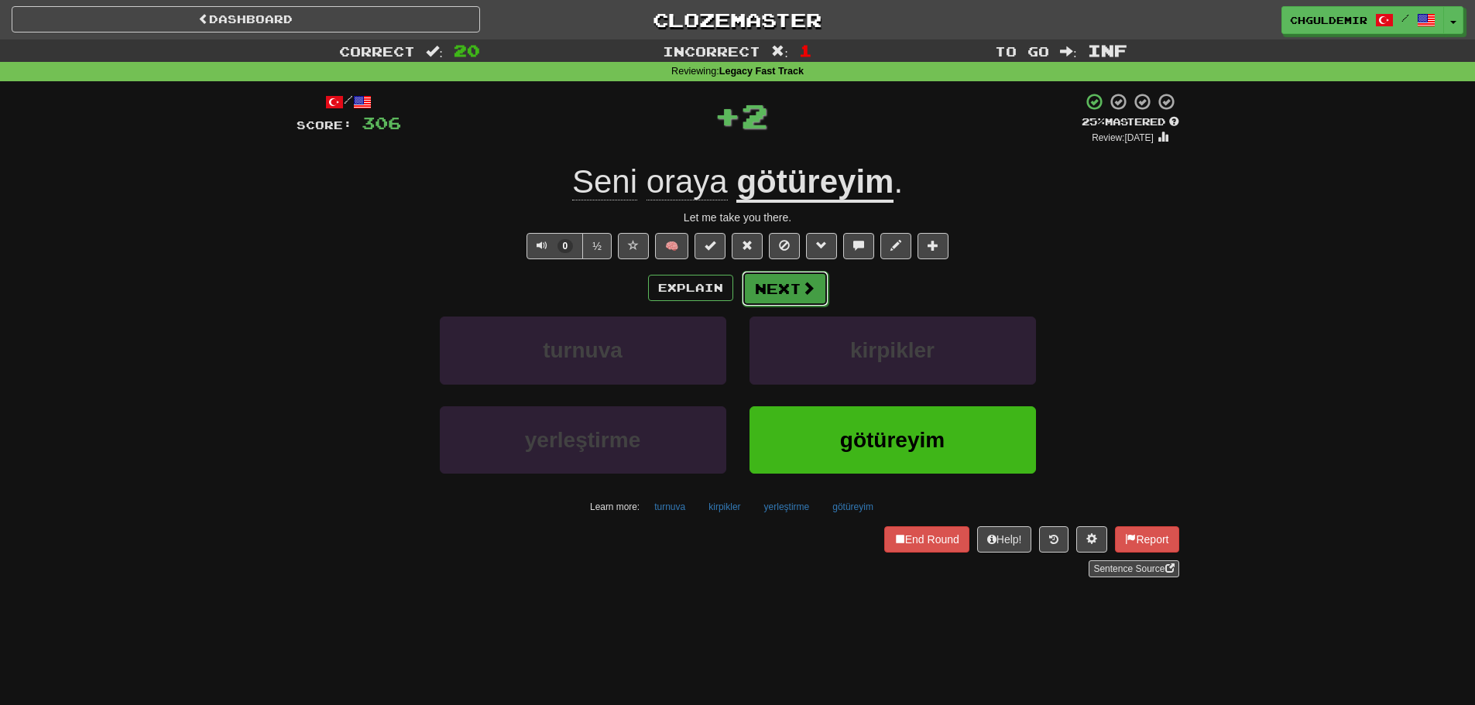
click at [767, 273] on button "Next" at bounding box center [785, 289] width 87 height 36
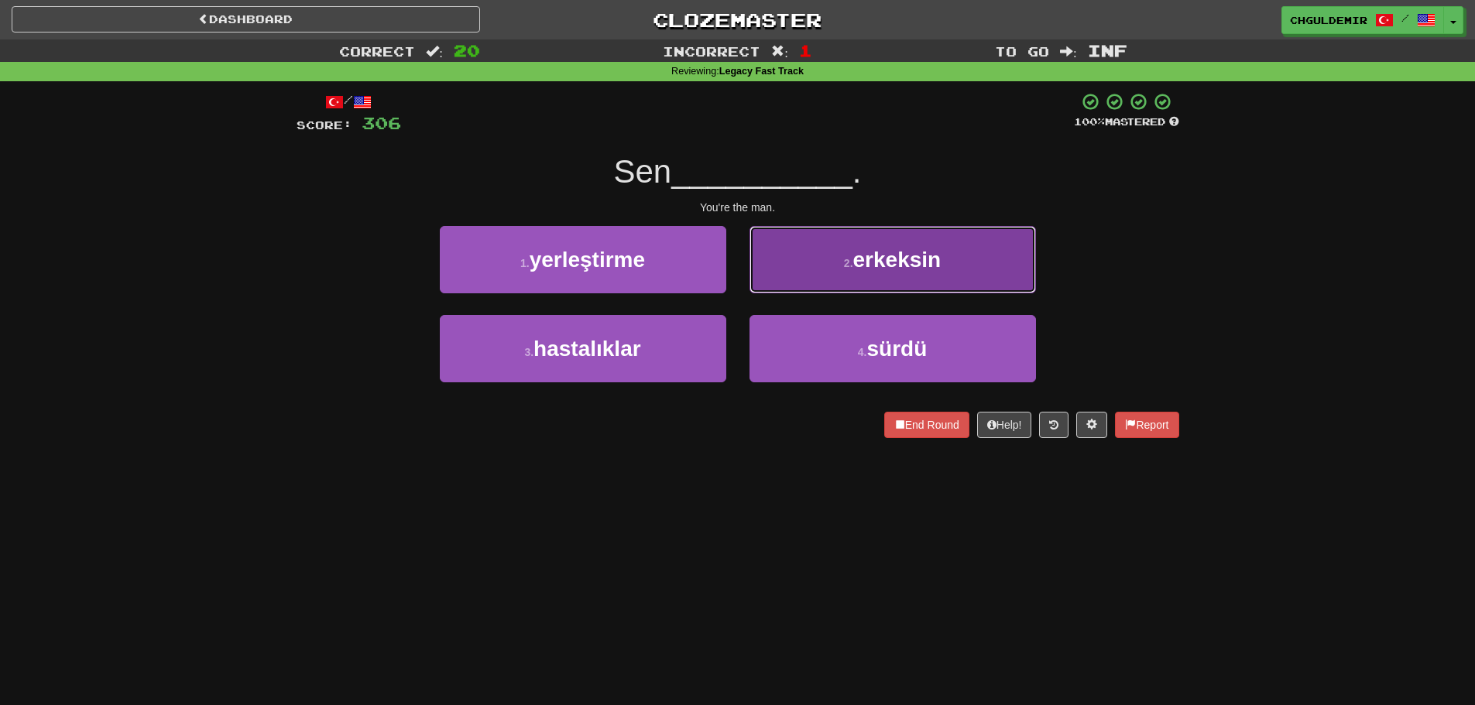
click at [814, 268] on button "2 . erkeksin" at bounding box center [893, 259] width 286 height 67
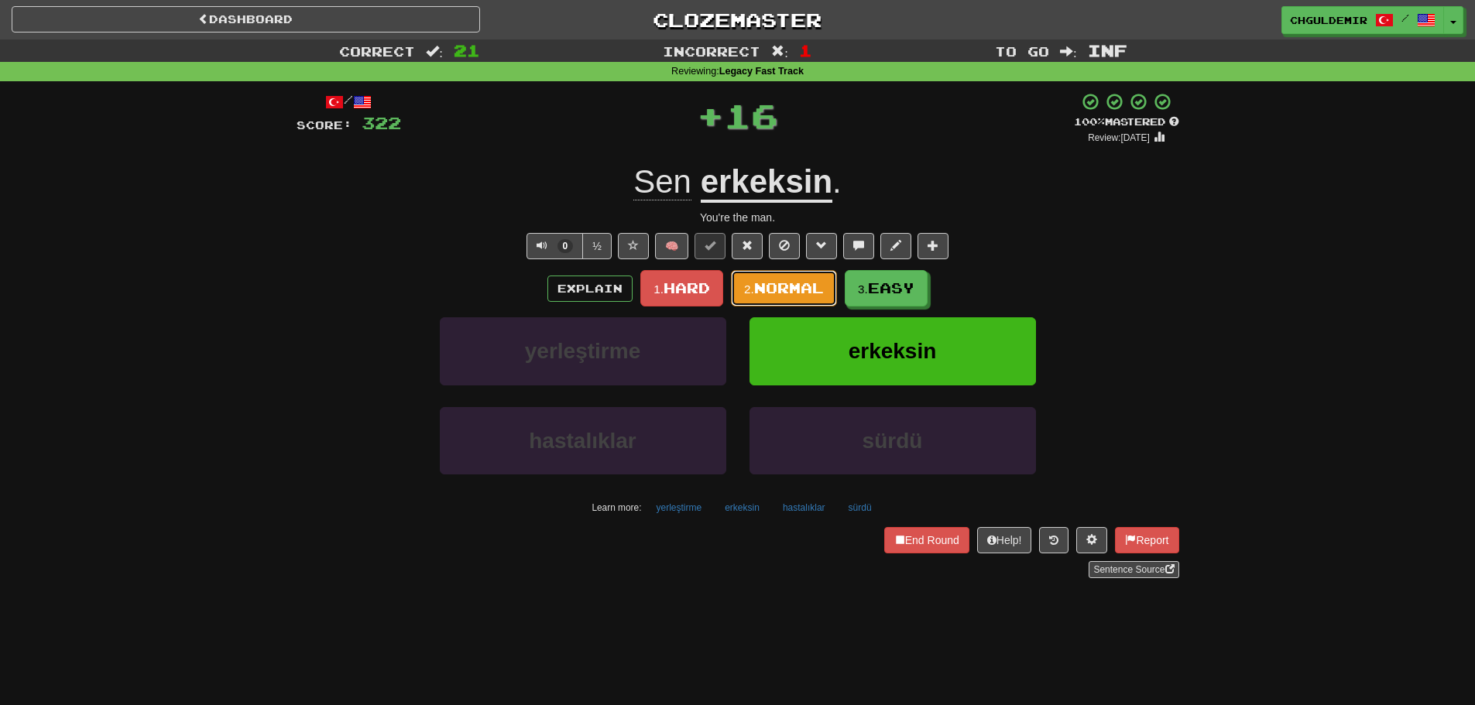
click at [798, 291] on span "Normal" at bounding box center [789, 288] width 70 height 17
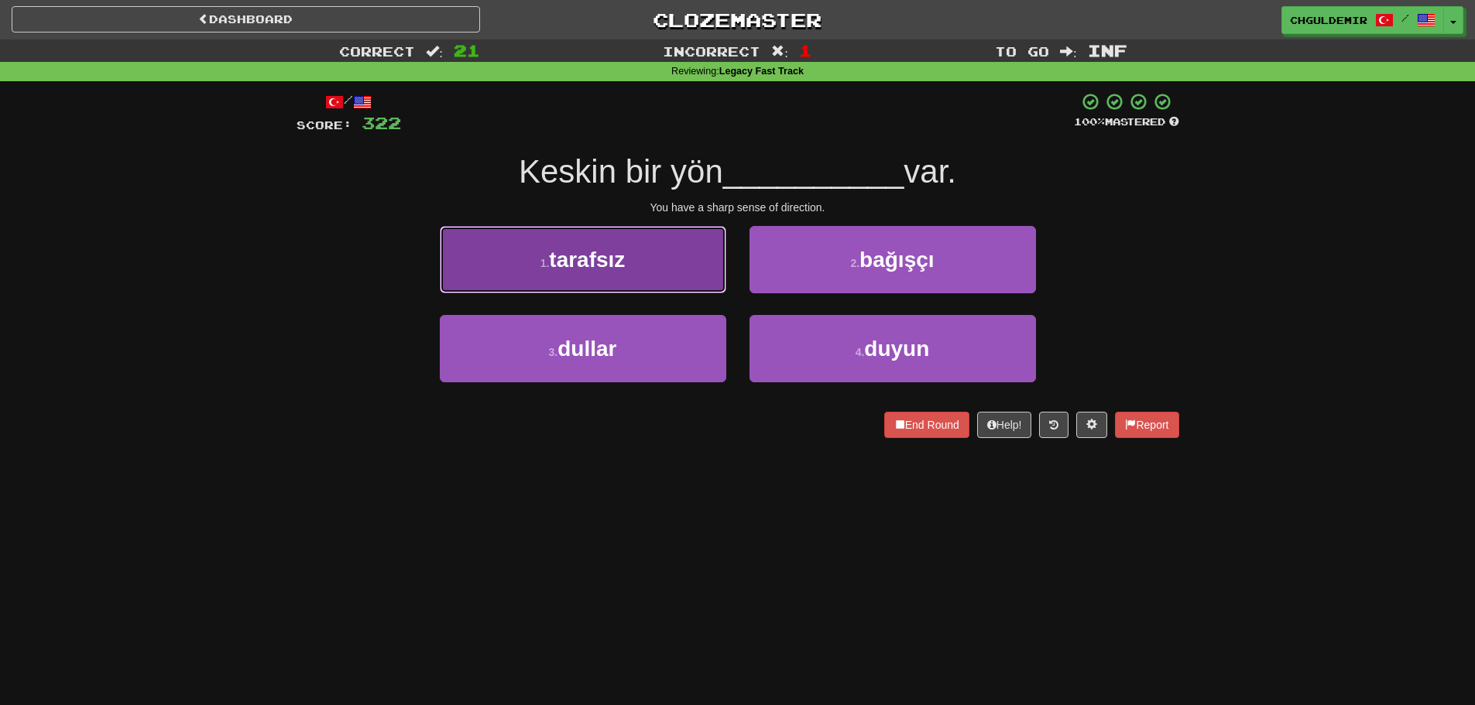
click at [676, 262] on button "1 . tarafsız" at bounding box center [583, 259] width 286 height 67
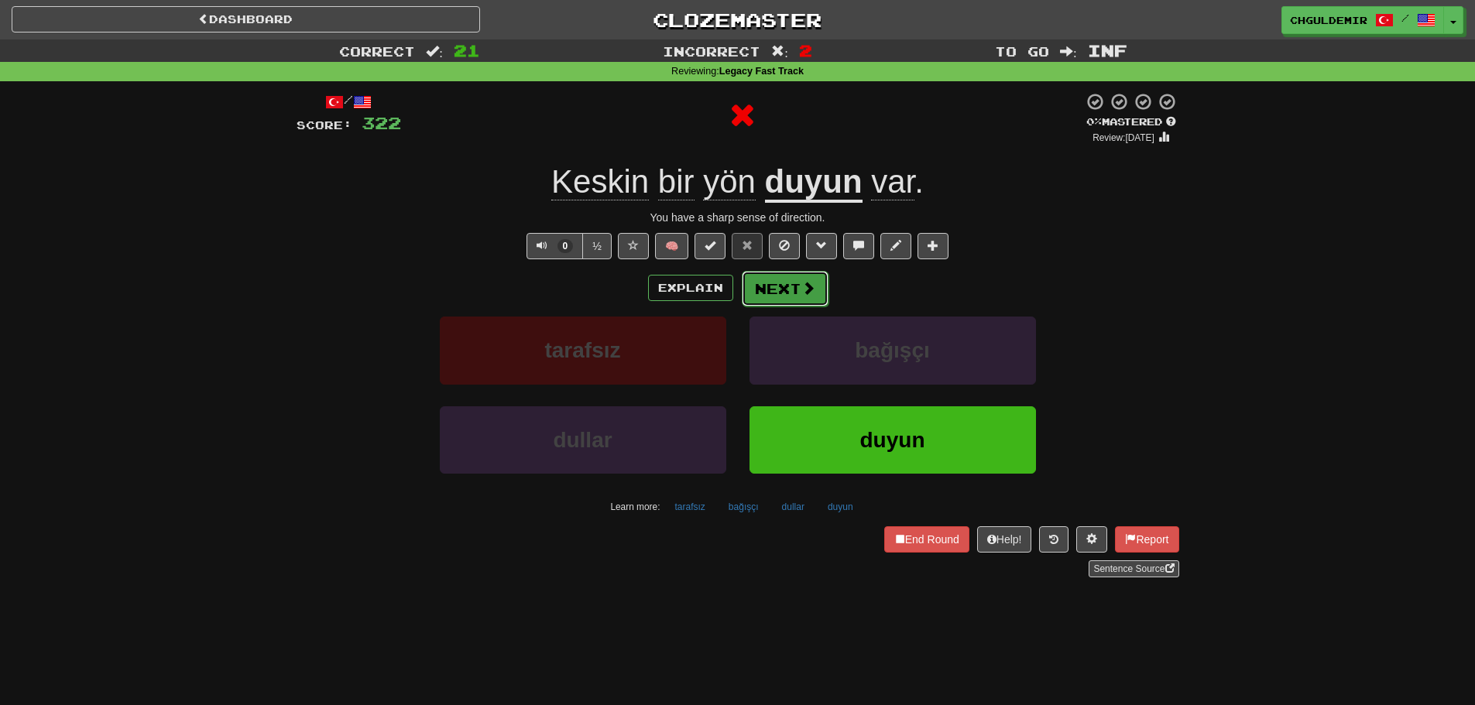
click at [753, 281] on button "Next" at bounding box center [785, 289] width 87 height 36
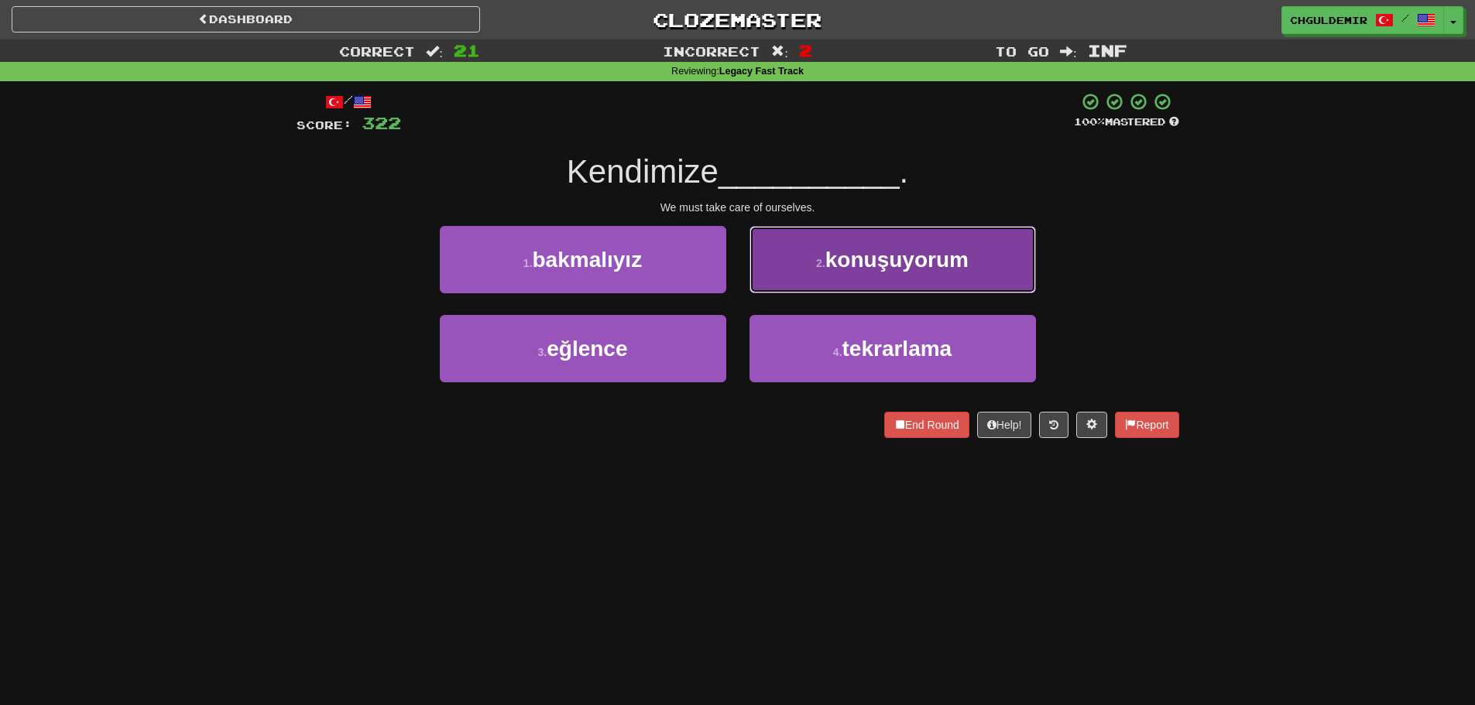
click at [784, 274] on button "2 . konuşuyorum" at bounding box center [893, 259] width 286 height 67
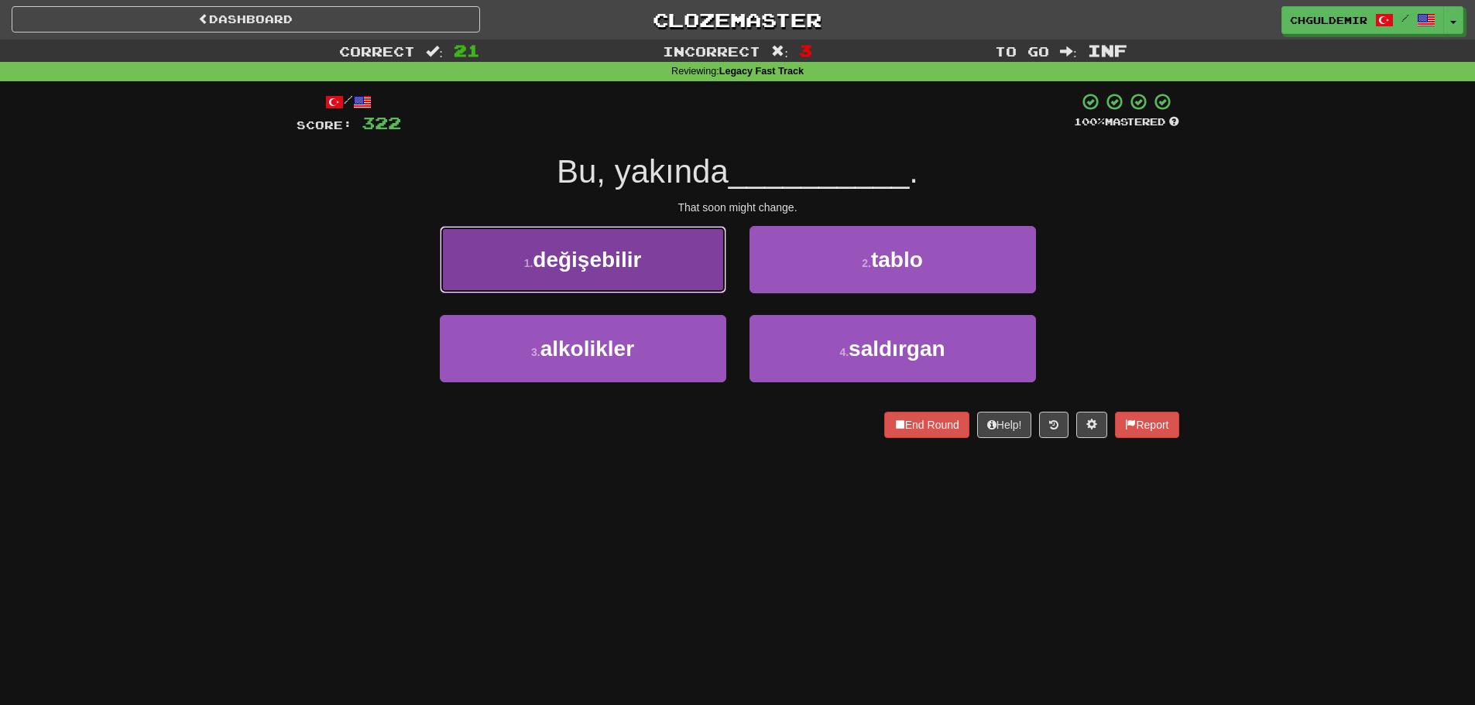
click at [652, 279] on button "1 . değişebilir" at bounding box center [583, 259] width 286 height 67
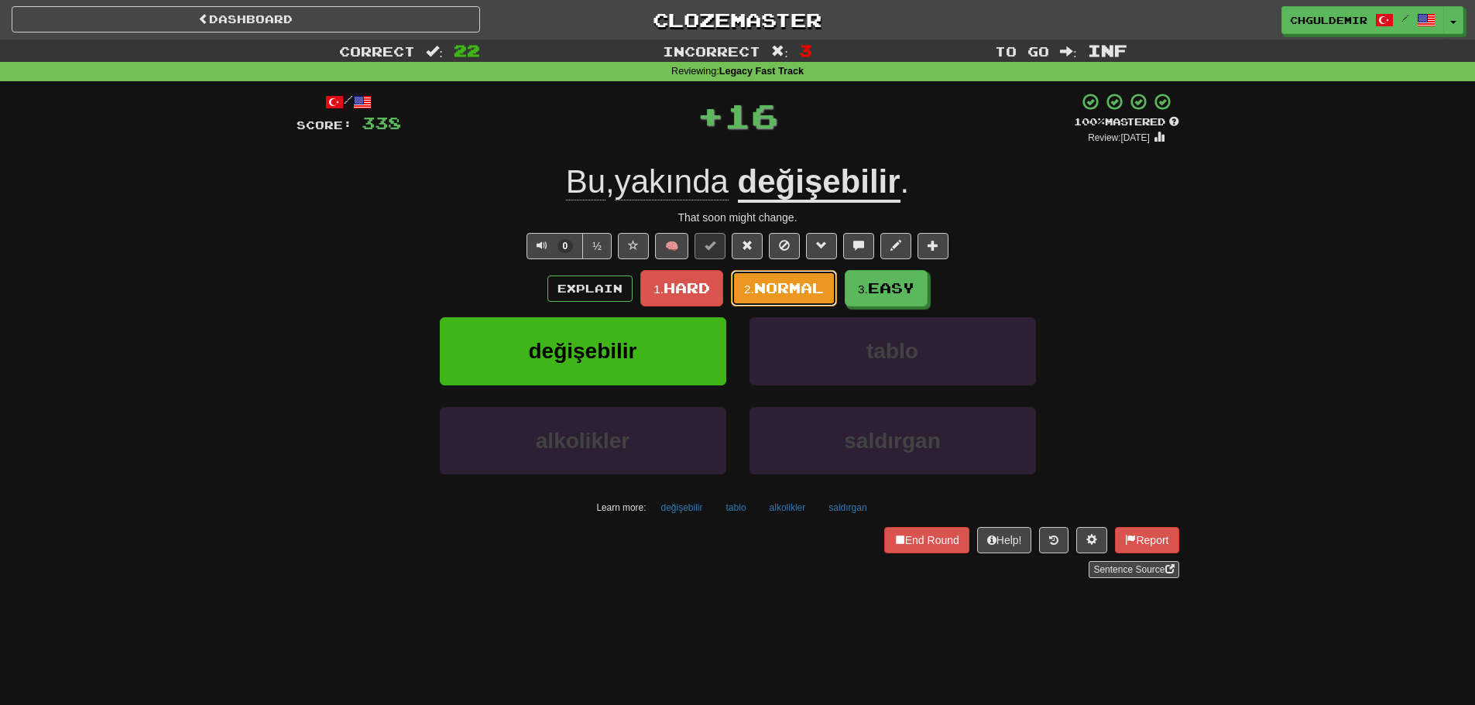
click at [769, 286] on span "Normal" at bounding box center [789, 288] width 70 height 17
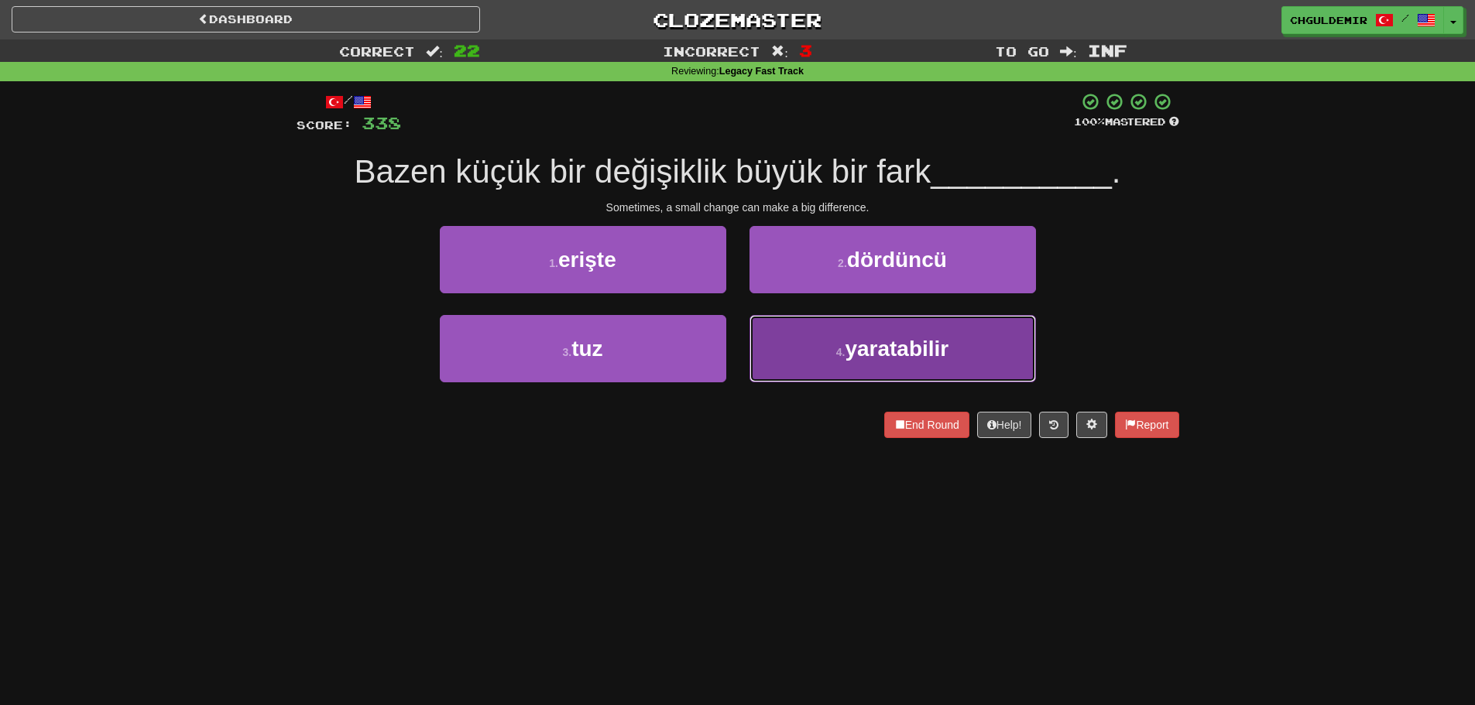
click at [817, 333] on button "4 . yaratabilir" at bounding box center [893, 348] width 286 height 67
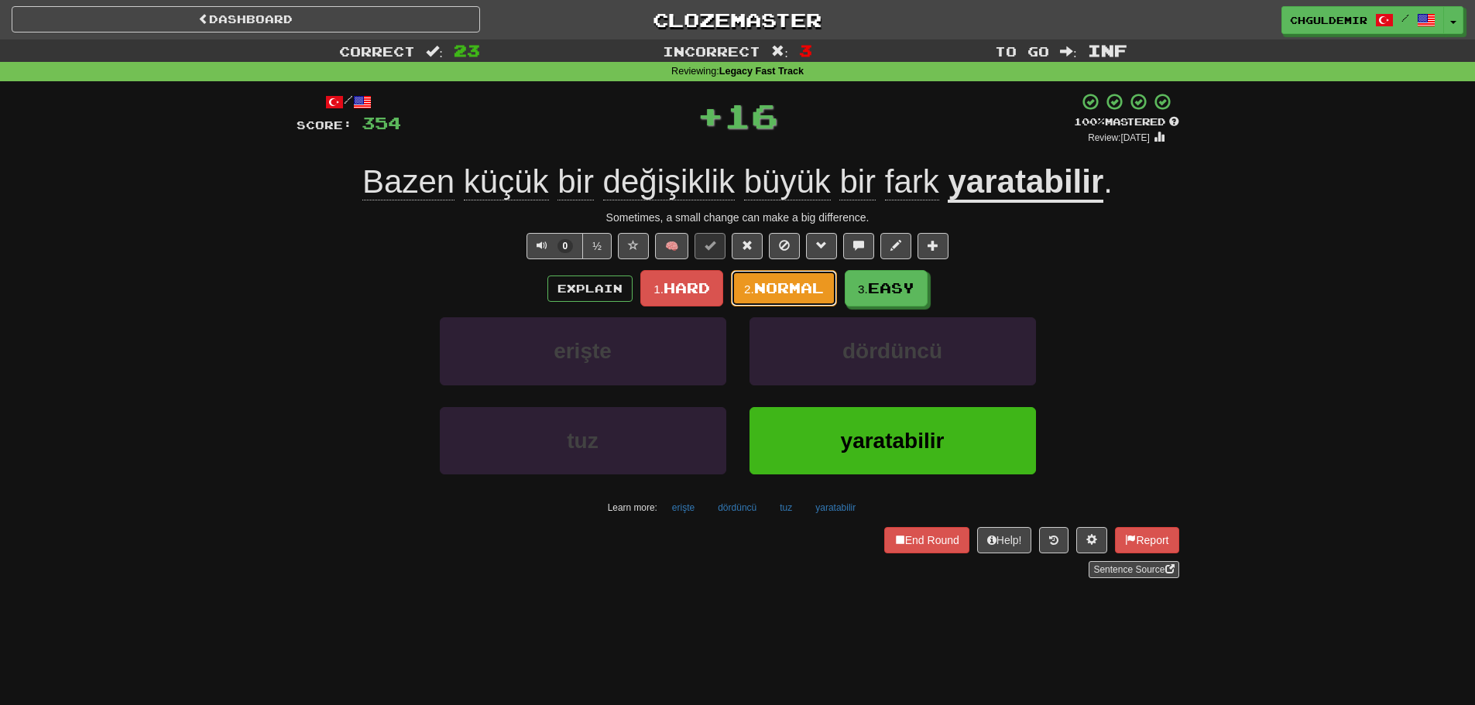
click at [795, 294] on span "Normal" at bounding box center [789, 288] width 70 height 17
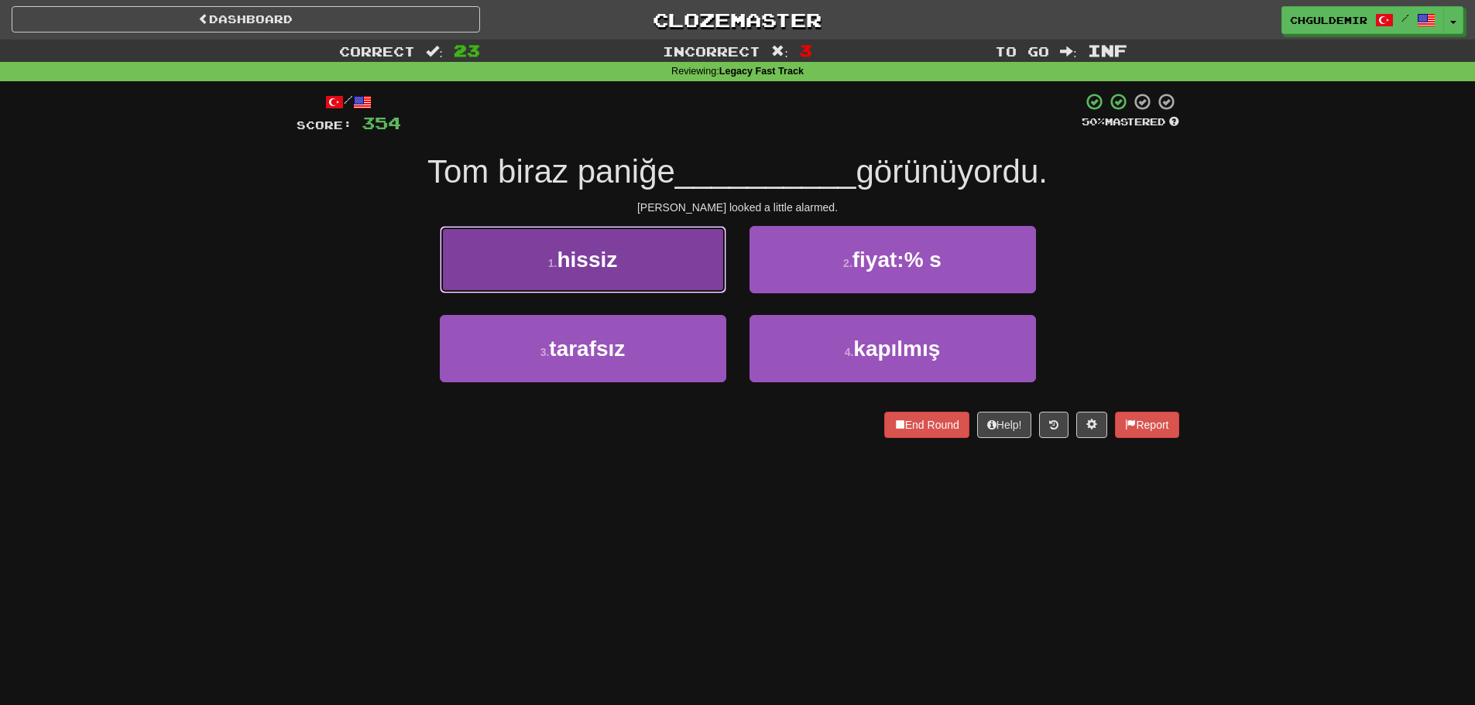
click at [687, 274] on button "1 . hissiz" at bounding box center [583, 259] width 286 height 67
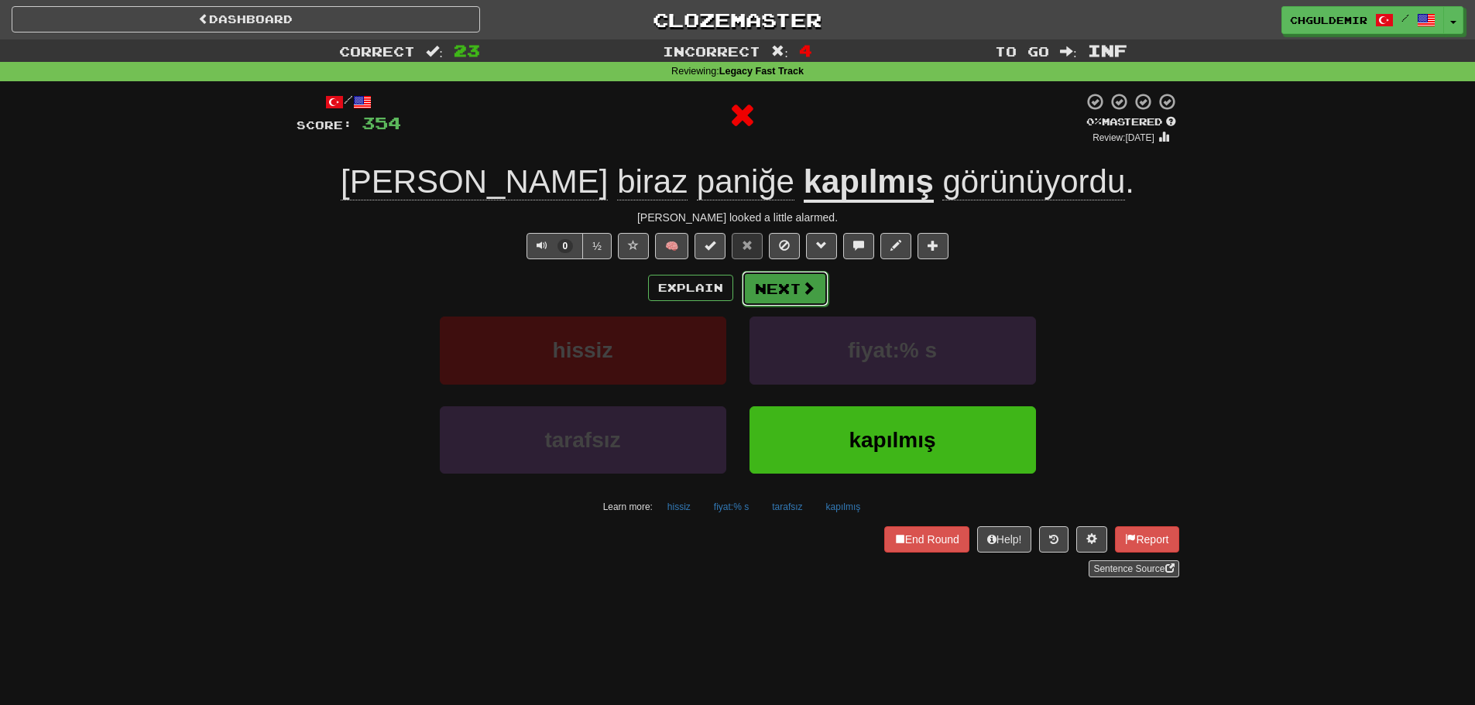
click at [787, 284] on button "Next" at bounding box center [785, 289] width 87 height 36
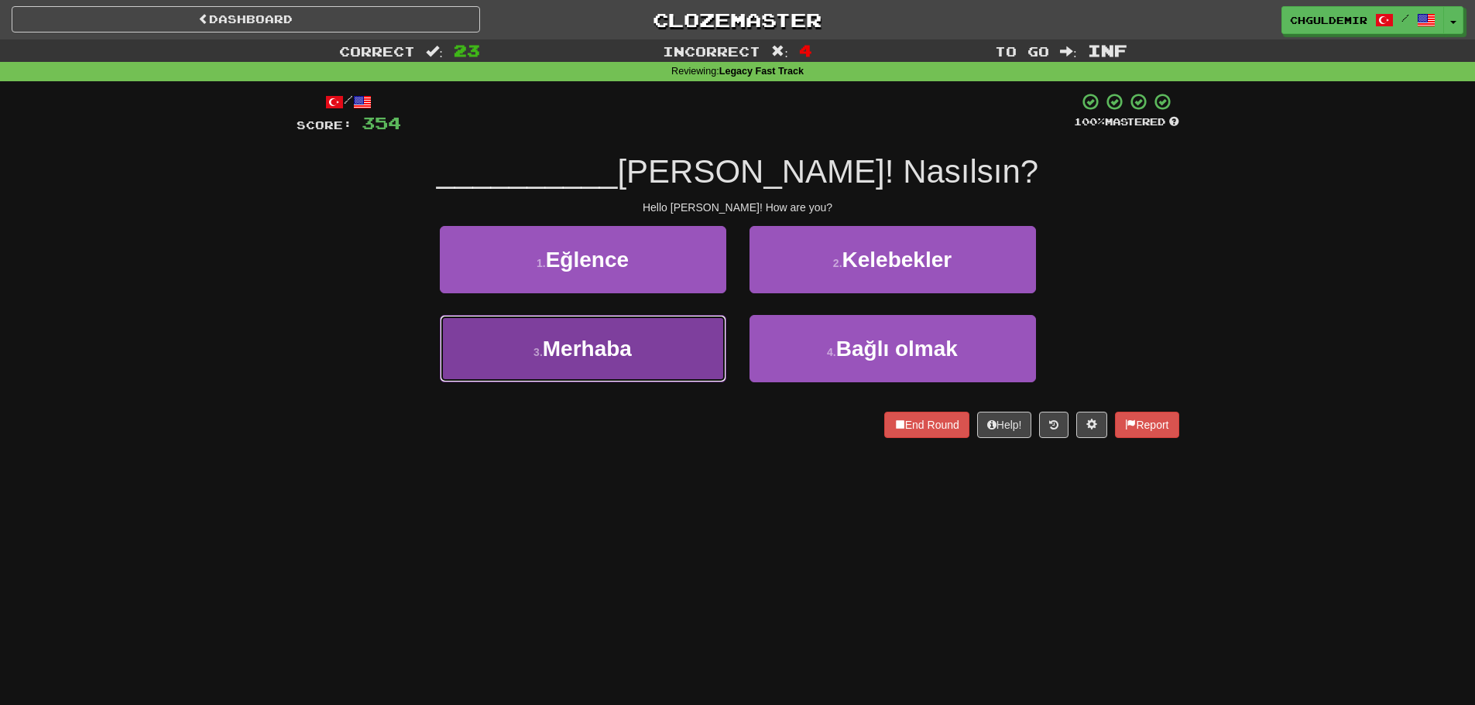
click at [677, 335] on button "3 . Merhaba" at bounding box center [583, 348] width 286 height 67
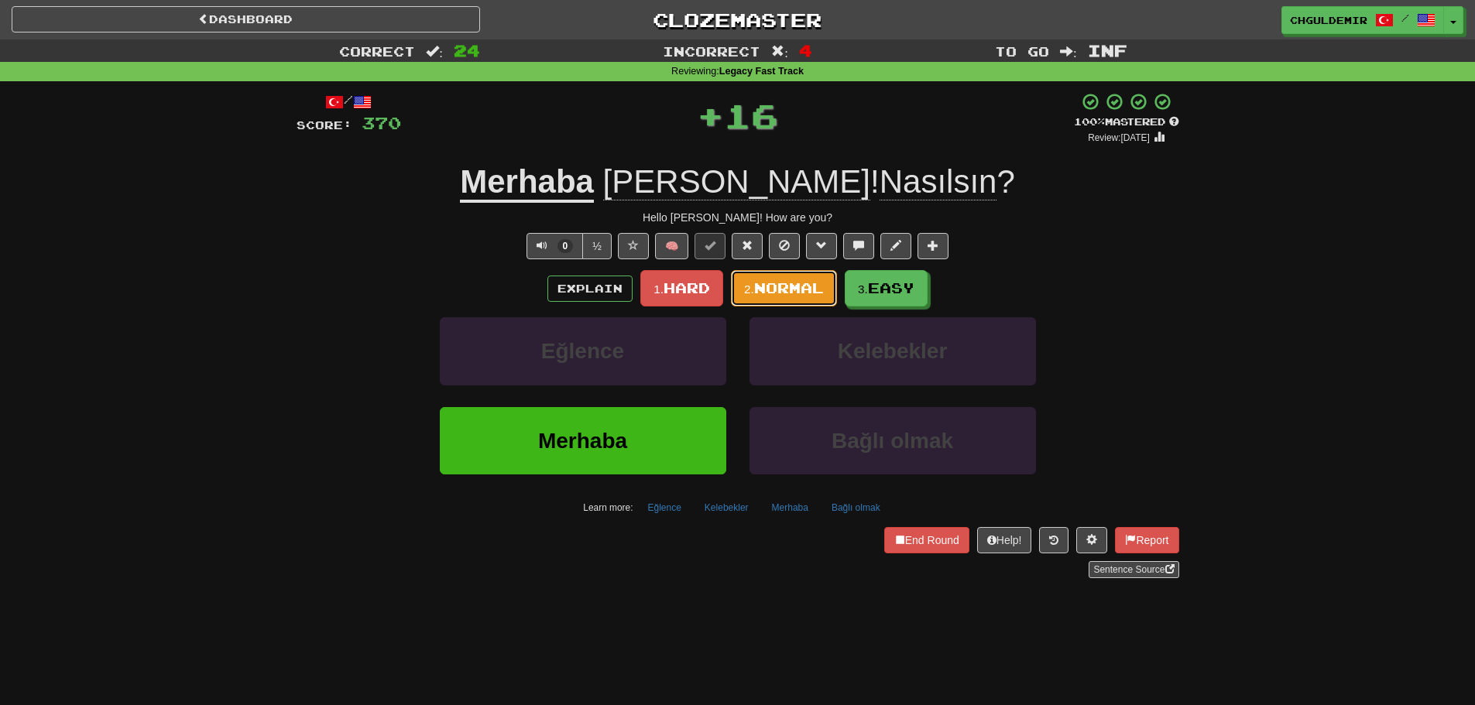
click at [759, 286] on span "Normal" at bounding box center [789, 288] width 70 height 17
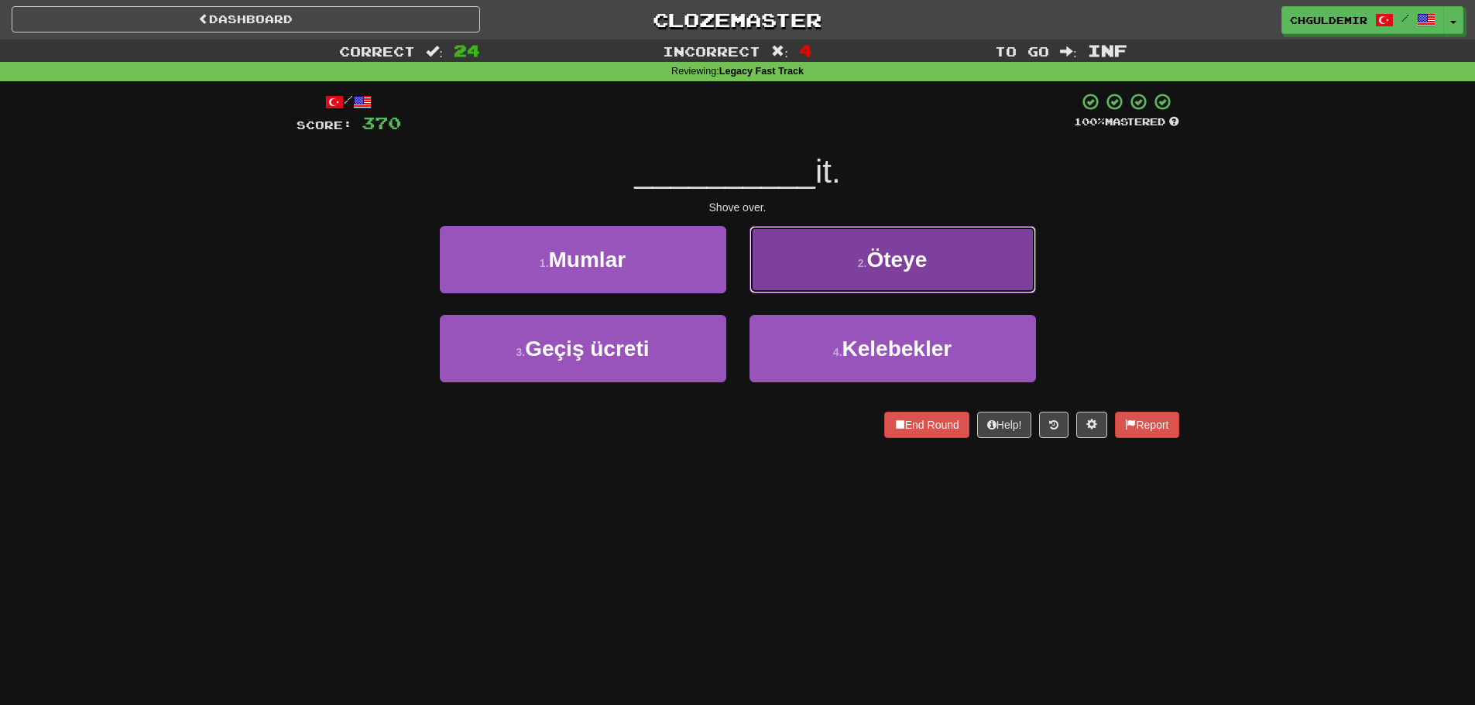
click at [815, 274] on button "2 . Öteye" at bounding box center [893, 259] width 286 height 67
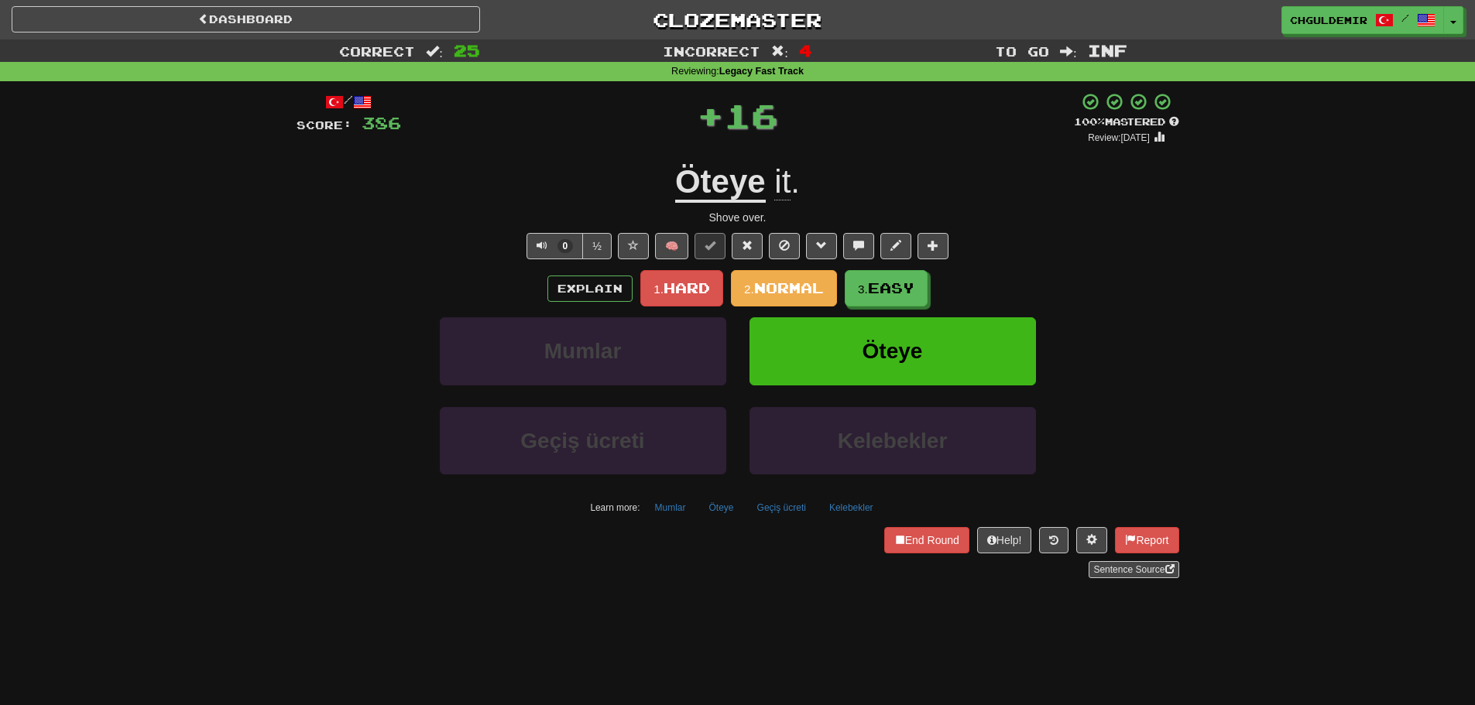
click at [795, 284] on span "Normal" at bounding box center [789, 288] width 70 height 17
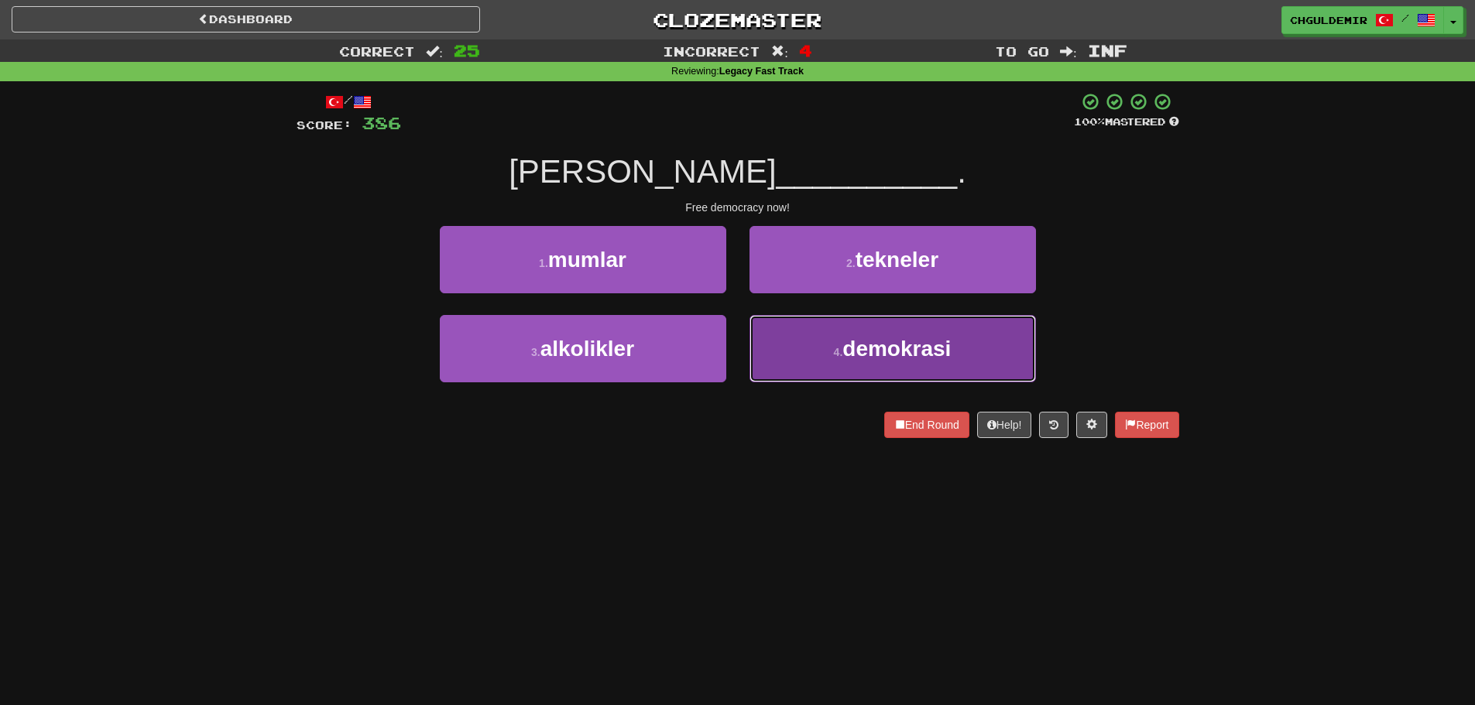
click at [802, 338] on button "4 . demokrasi" at bounding box center [893, 348] width 286 height 67
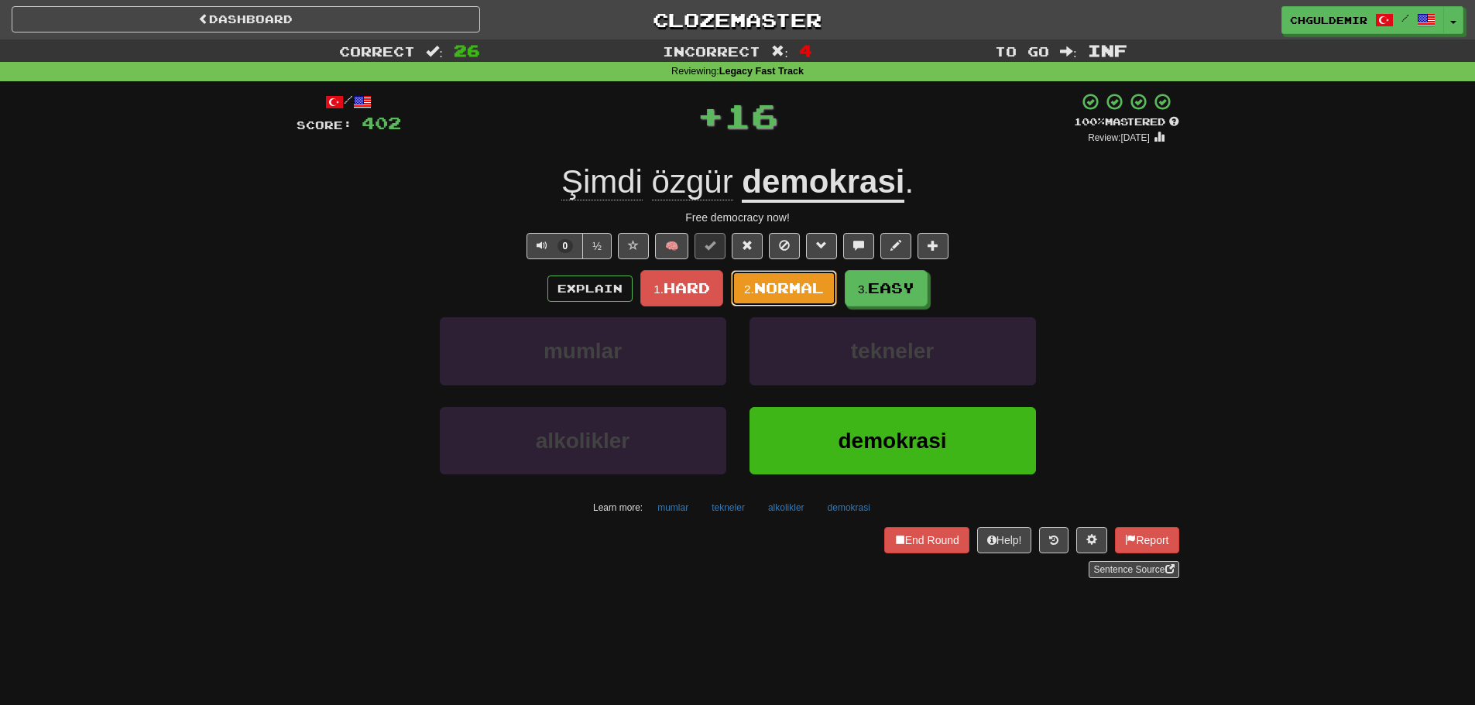
click at [758, 286] on span "Normal" at bounding box center [789, 288] width 70 height 17
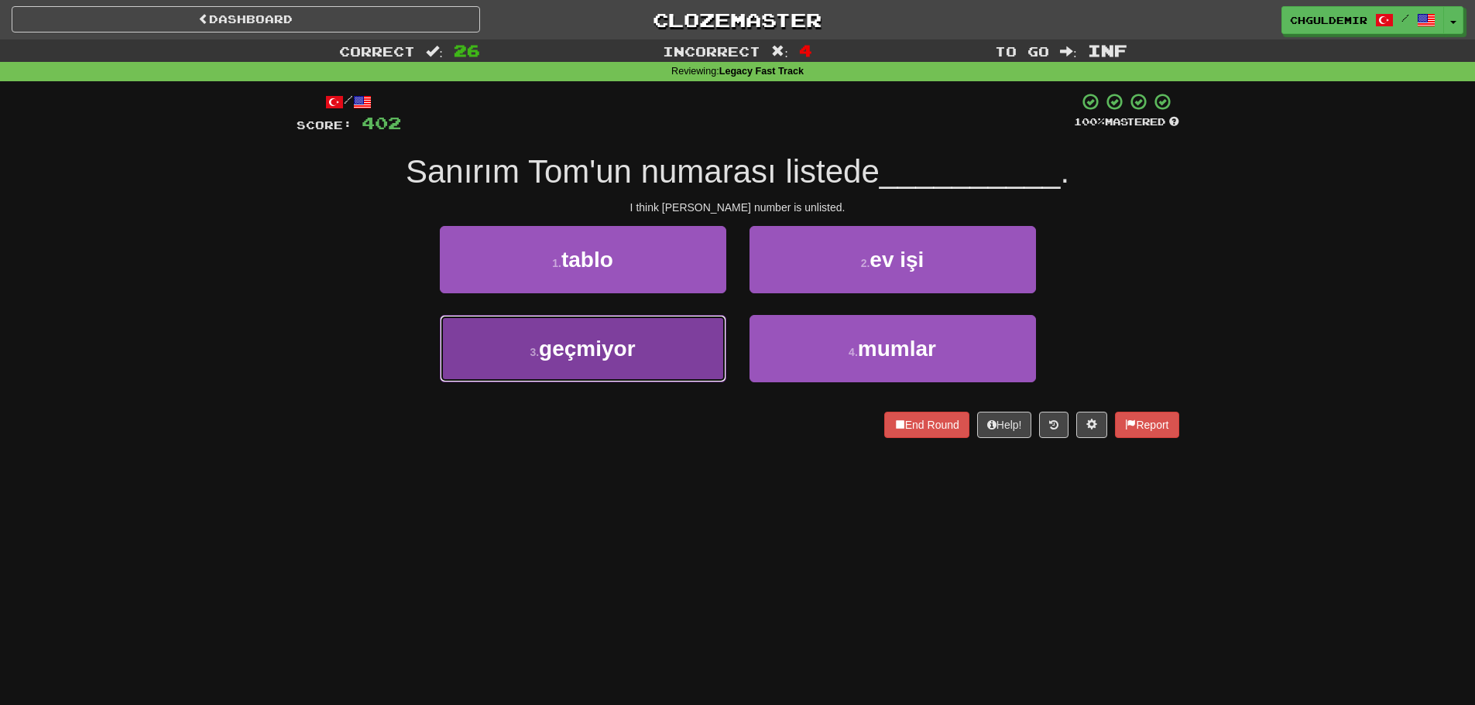
click at [661, 359] on button "3 . geçmiyor" at bounding box center [583, 348] width 286 height 67
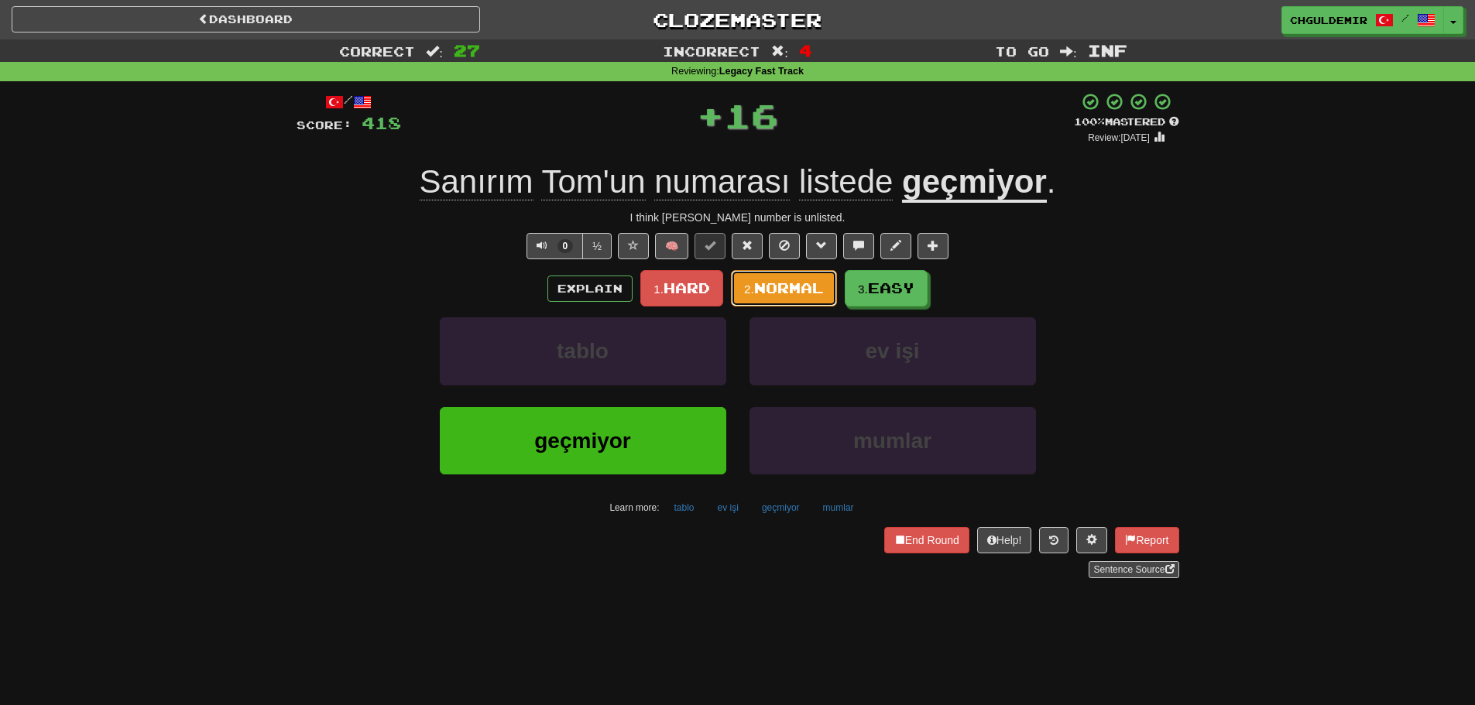
click at [762, 286] on span "Normal" at bounding box center [789, 288] width 70 height 17
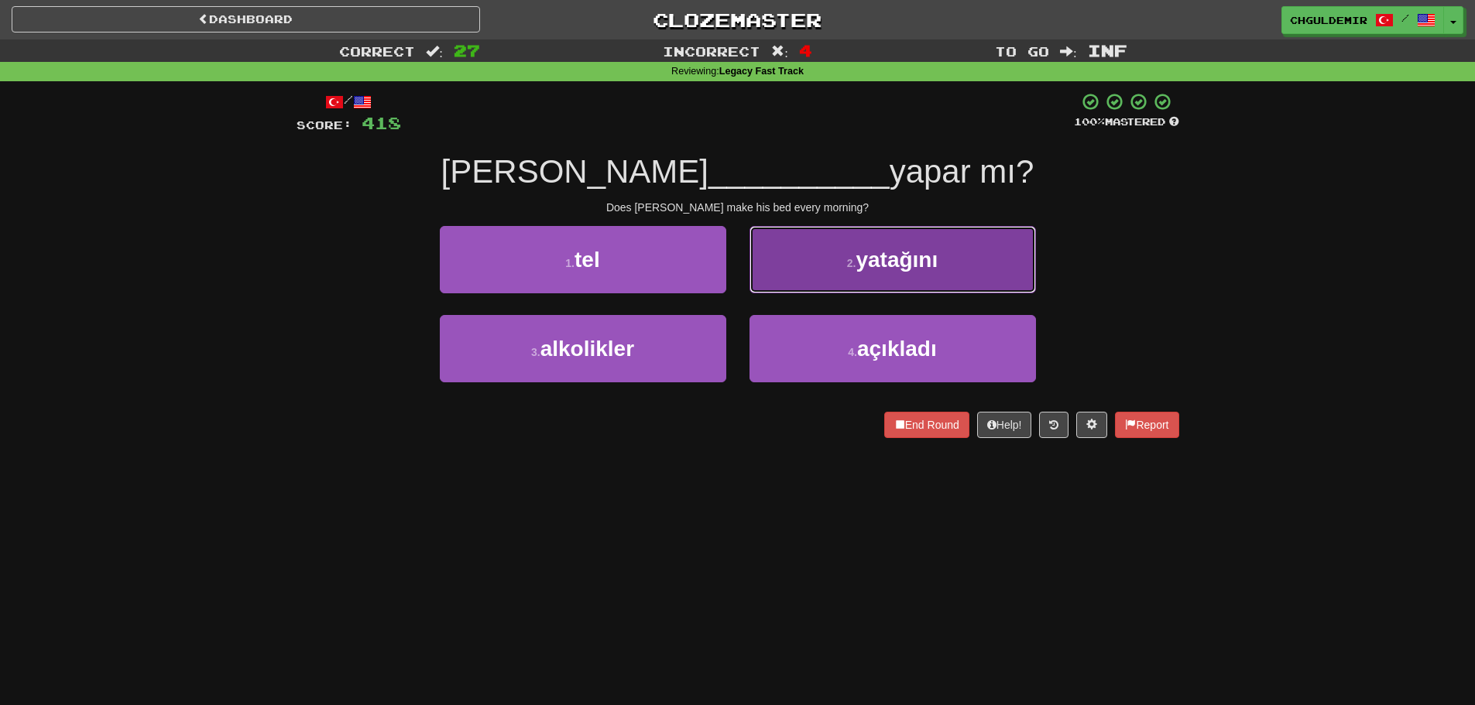
click at [778, 283] on button "2 . yatağını" at bounding box center [893, 259] width 286 height 67
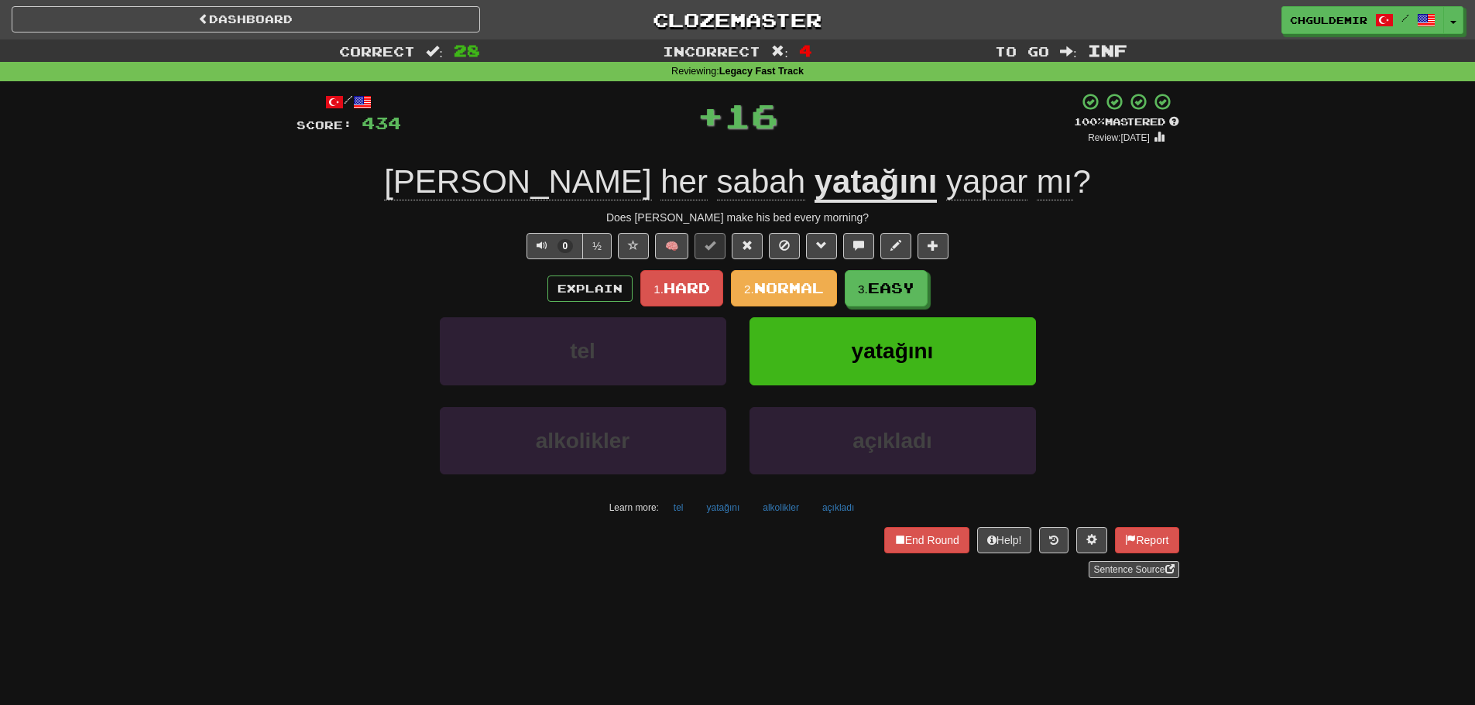
click at [777, 284] on span "Normal" at bounding box center [789, 288] width 70 height 17
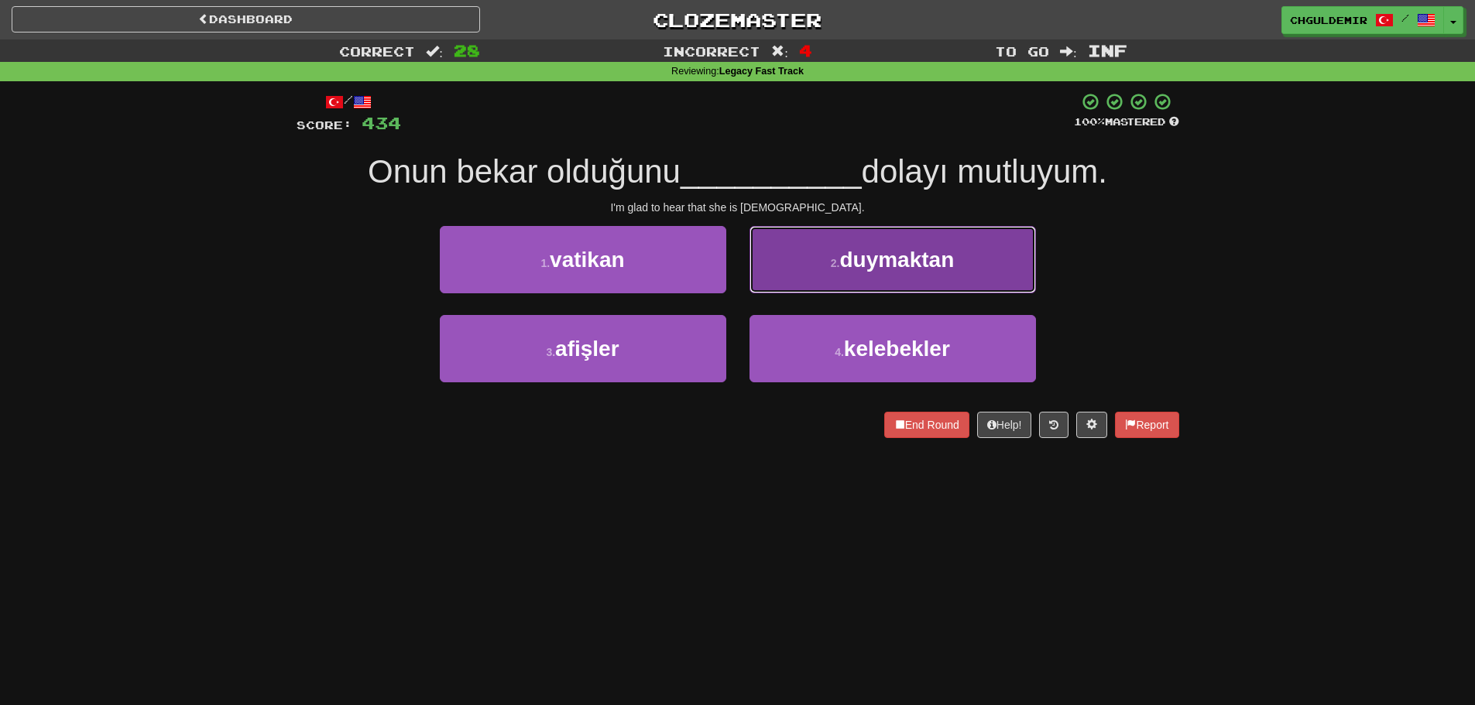
click at [779, 282] on button "2 . duymaktan" at bounding box center [893, 259] width 286 height 67
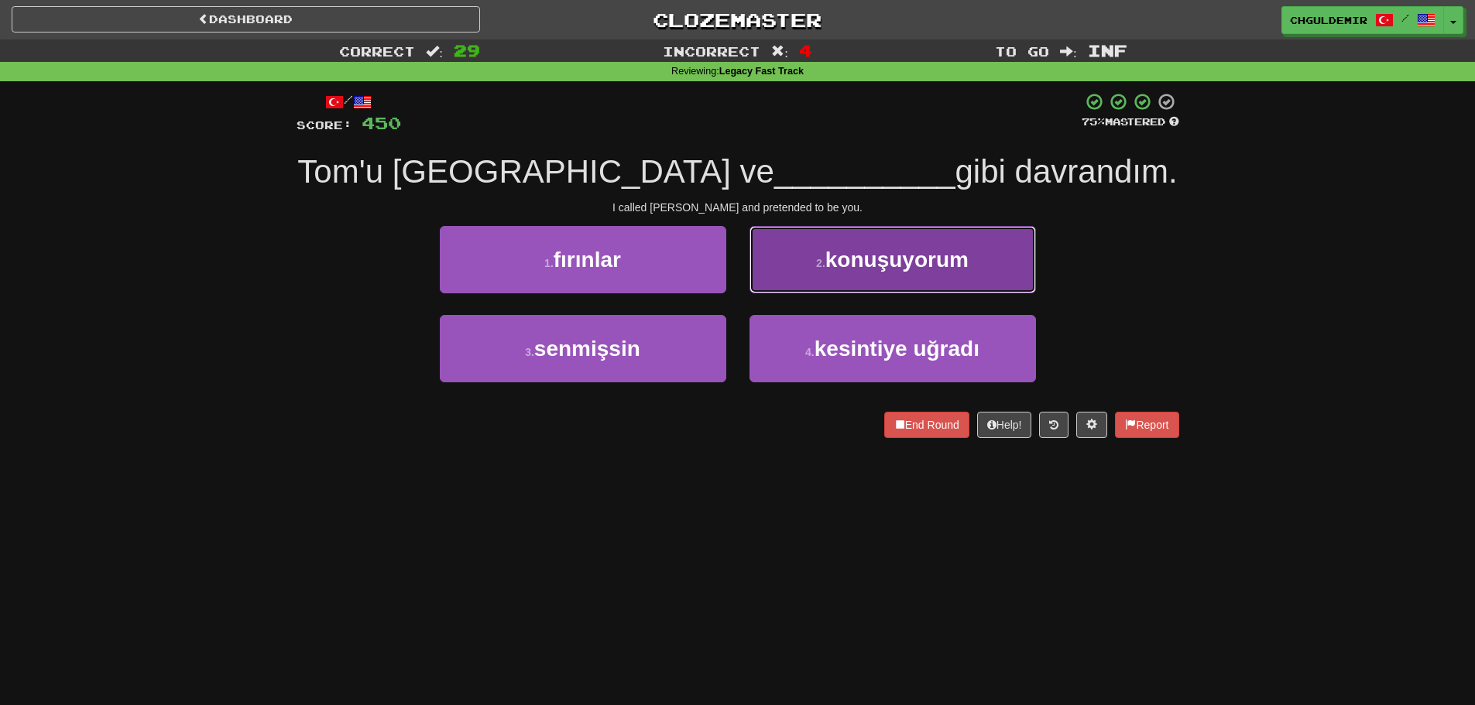
click at [777, 281] on button "2 . konuşuyorum" at bounding box center [893, 259] width 286 height 67
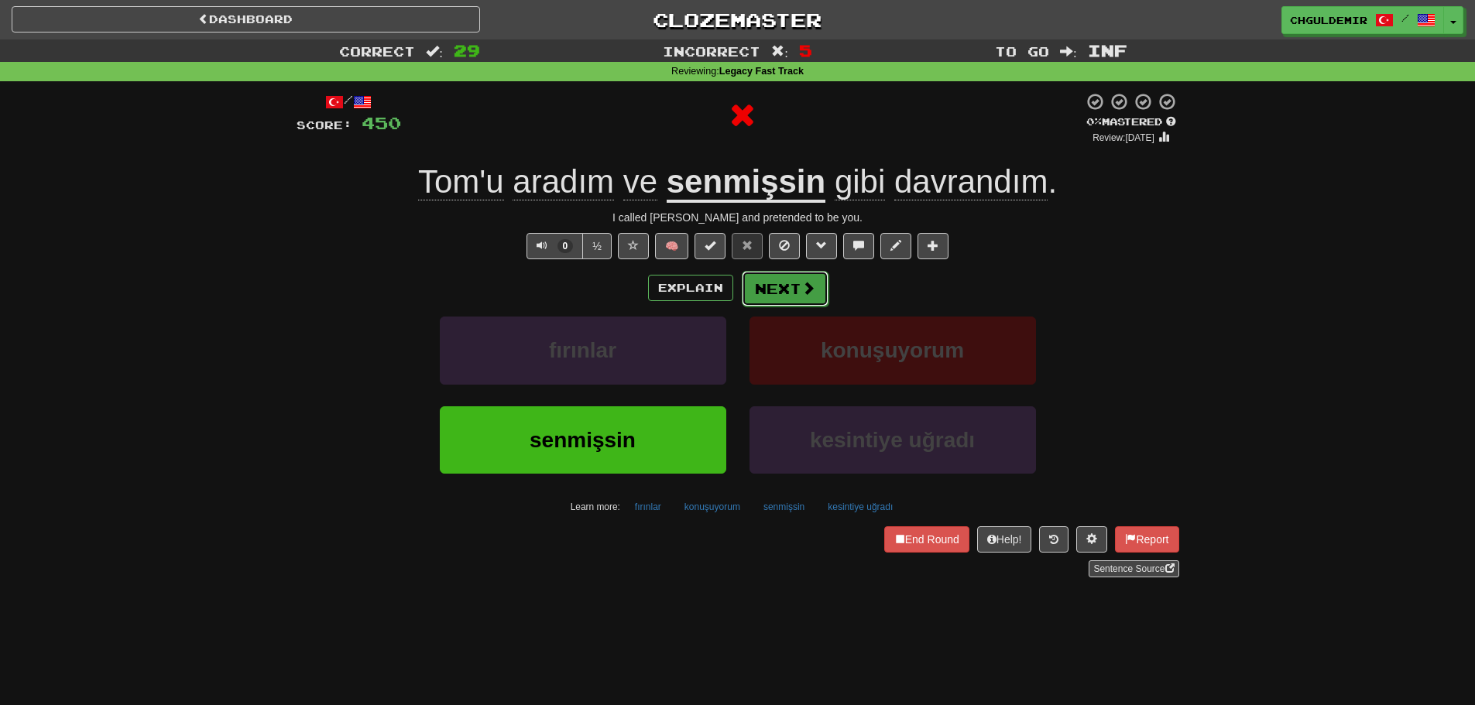
click at [774, 286] on button "Next" at bounding box center [785, 289] width 87 height 36
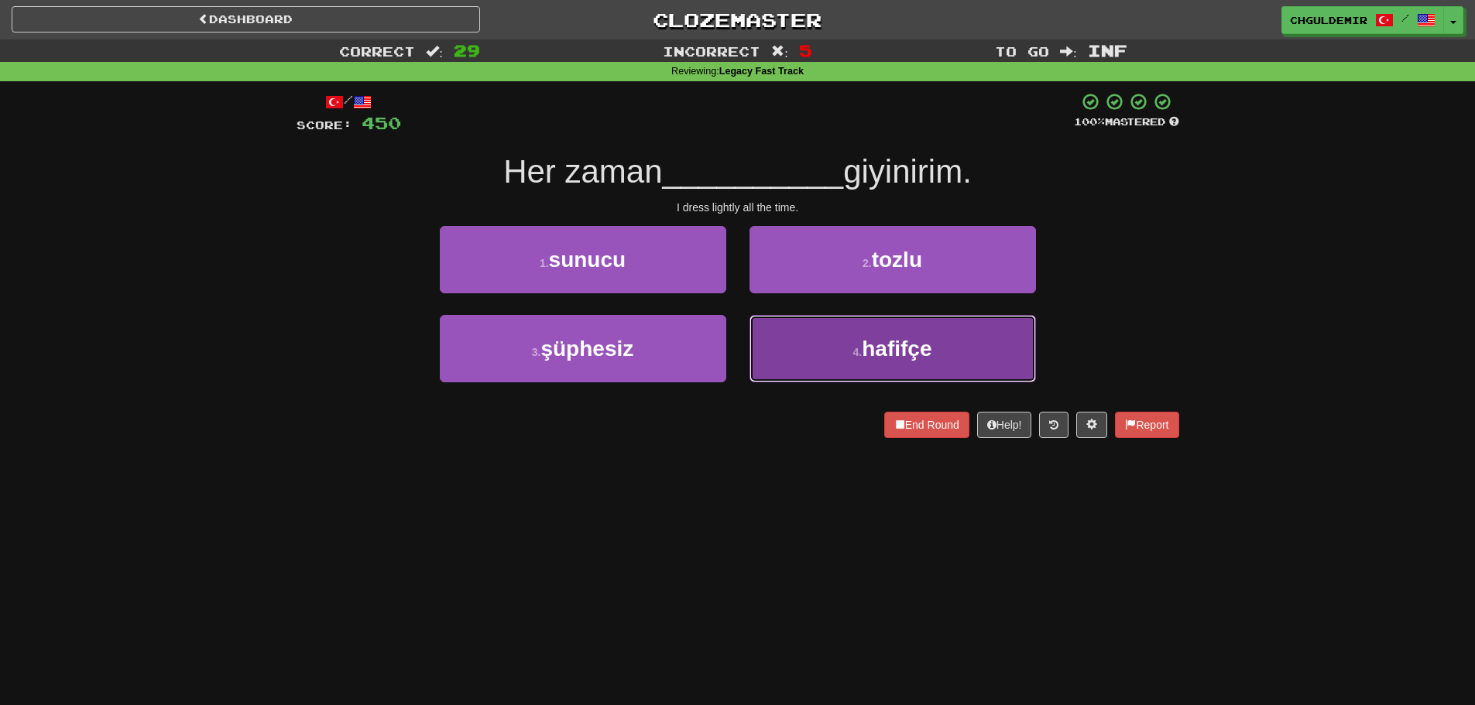
click at [846, 351] on button "4 . hafifçe" at bounding box center [893, 348] width 286 height 67
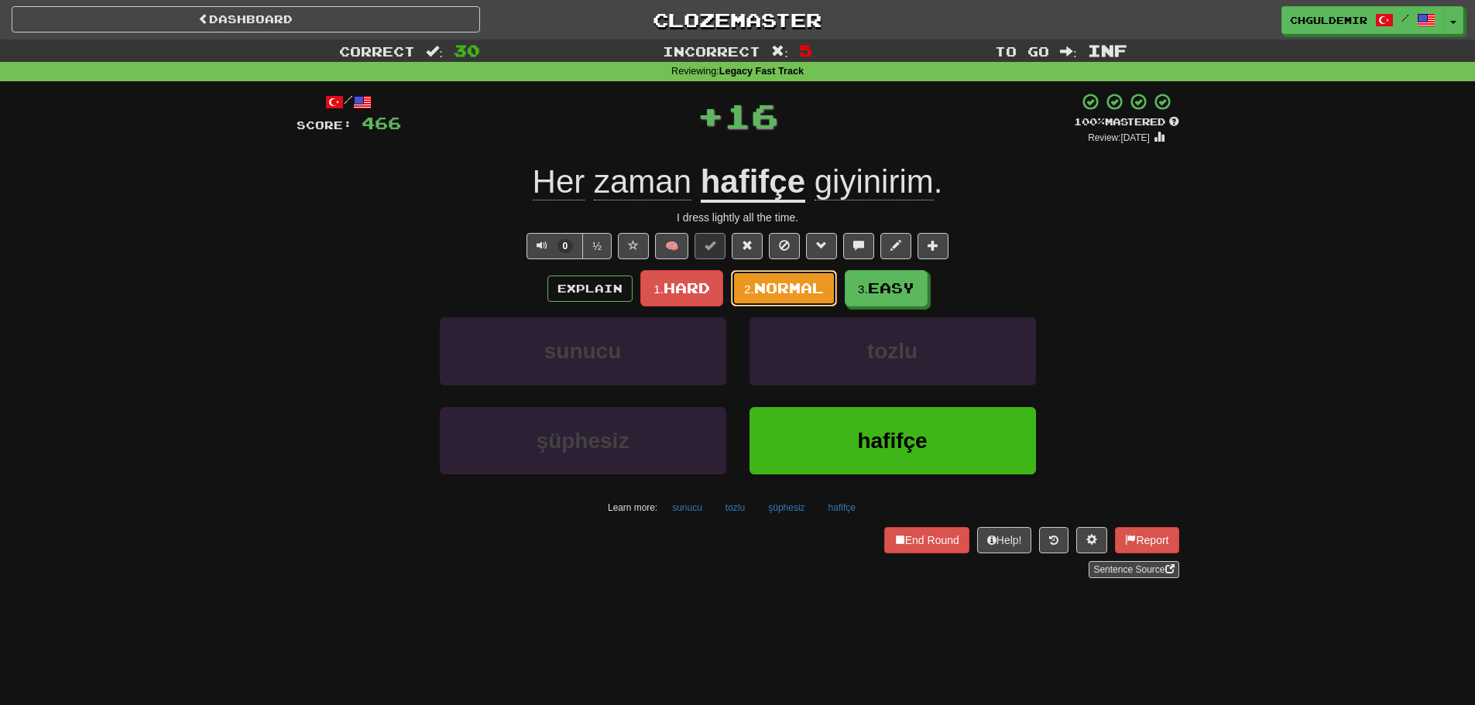
click at [779, 282] on span "Normal" at bounding box center [789, 288] width 70 height 17
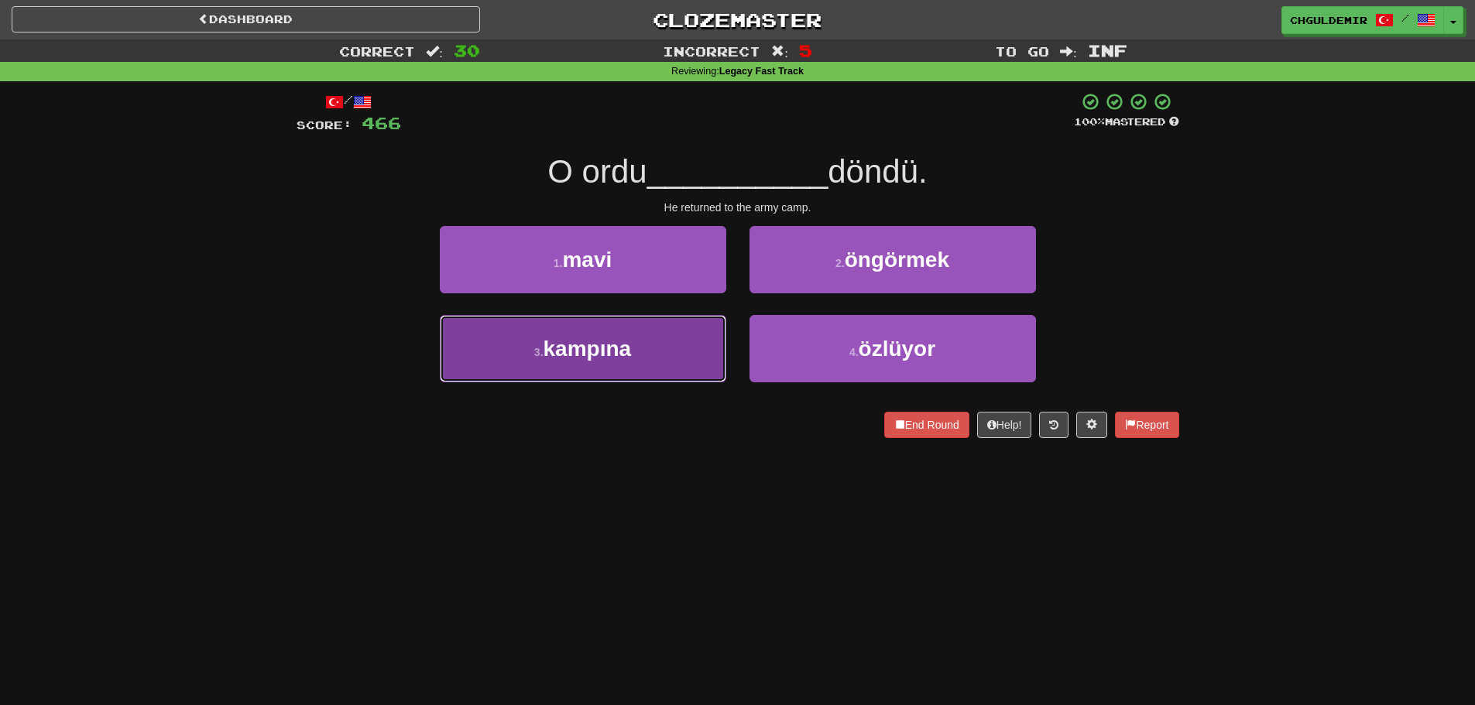
click at [640, 355] on button "3 . kampına" at bounding box center [583, 348] width 286 height 67
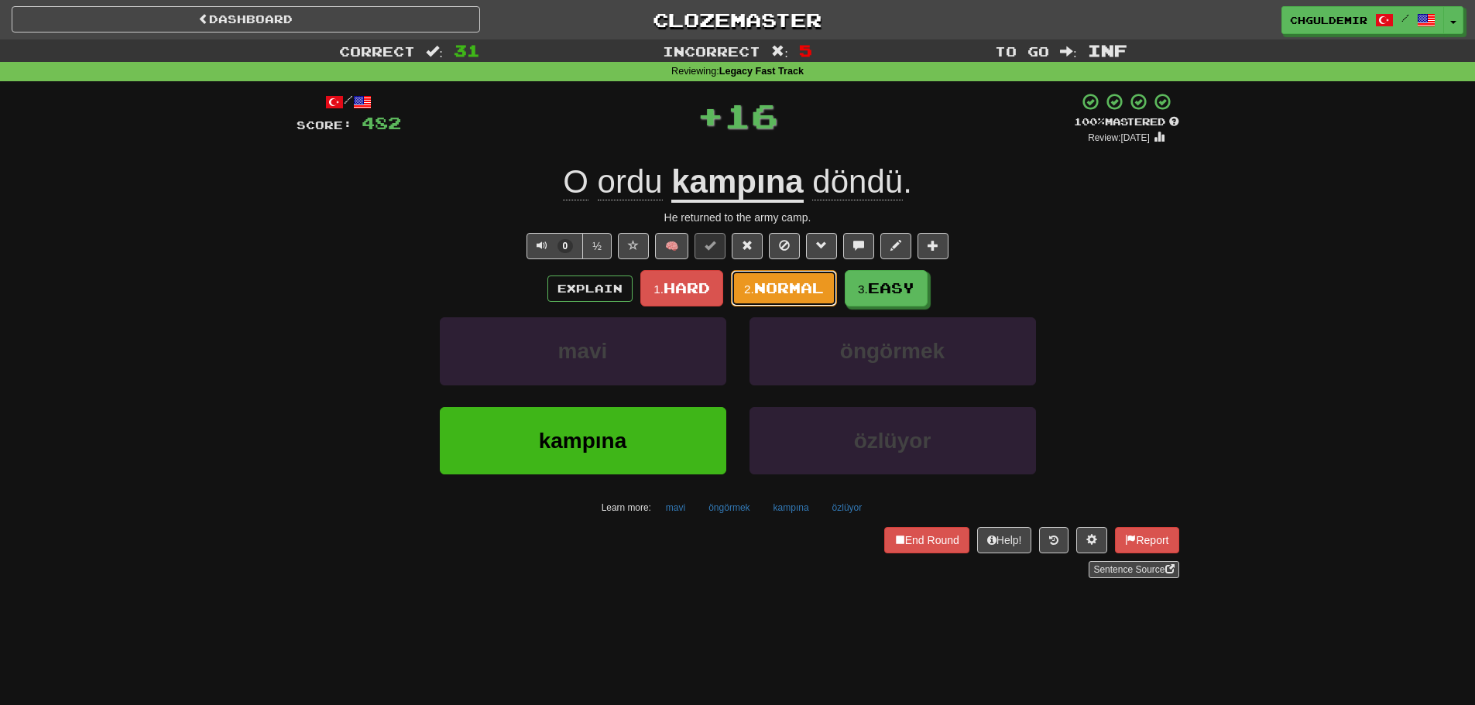
click at [787, 290] on span "Normal" at bounding box center [789, 288] width 70 height 17
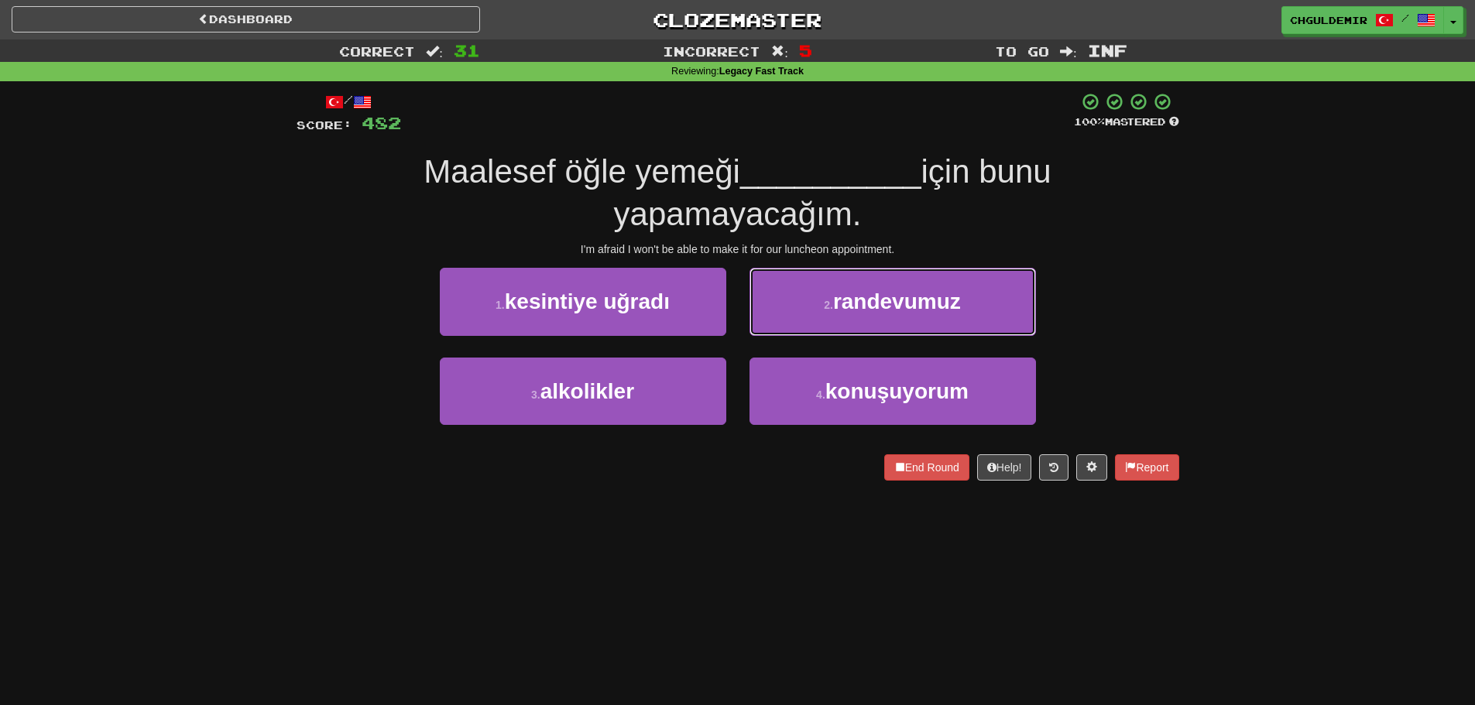
drag, startPoint x: 809, startPoint y: 298, endPoint x: 808, endPoint y: 306, distance: 7.9
click at [808, 303] on button "2 . randevumuz" at bounding box center [893, 301] width 286 height 67
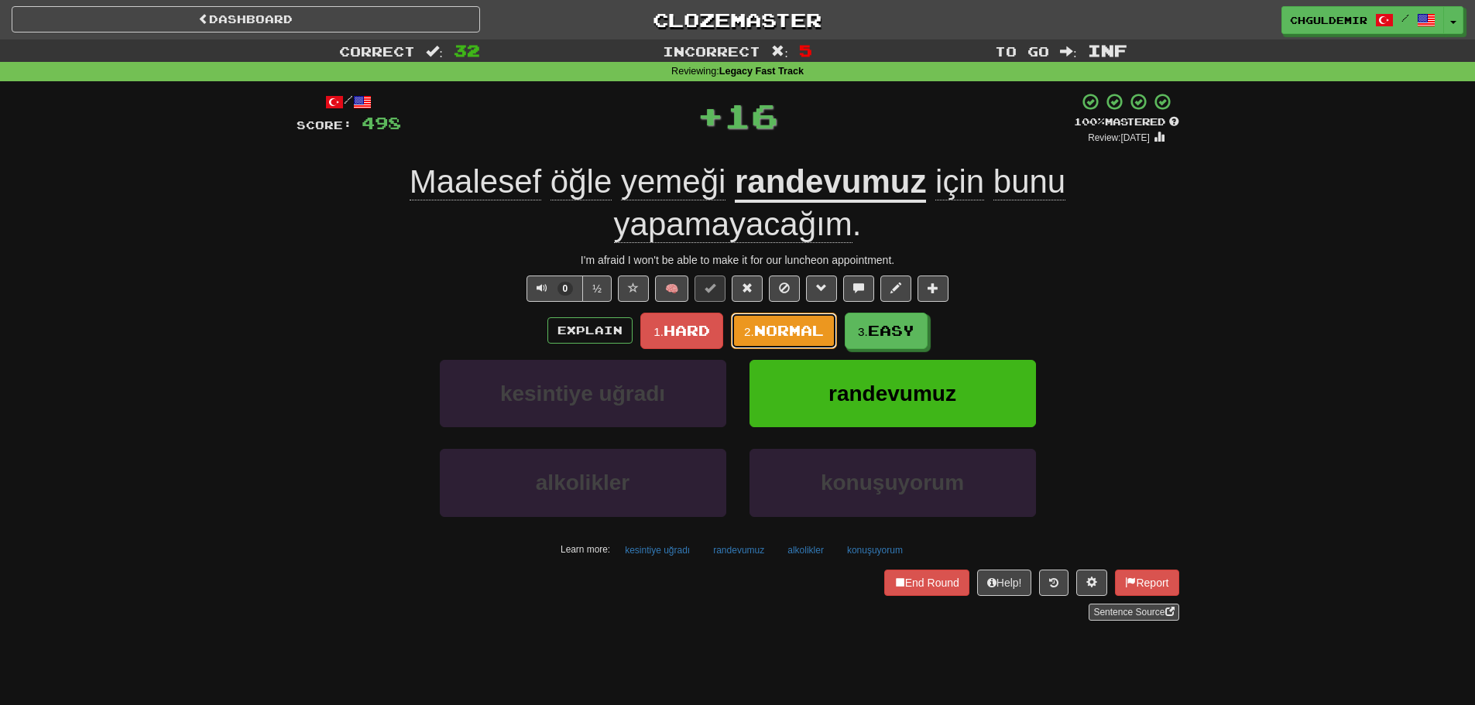
click at [791, 321] on button "2. Normal" at bounding box center [784, 331] width 106 height 36
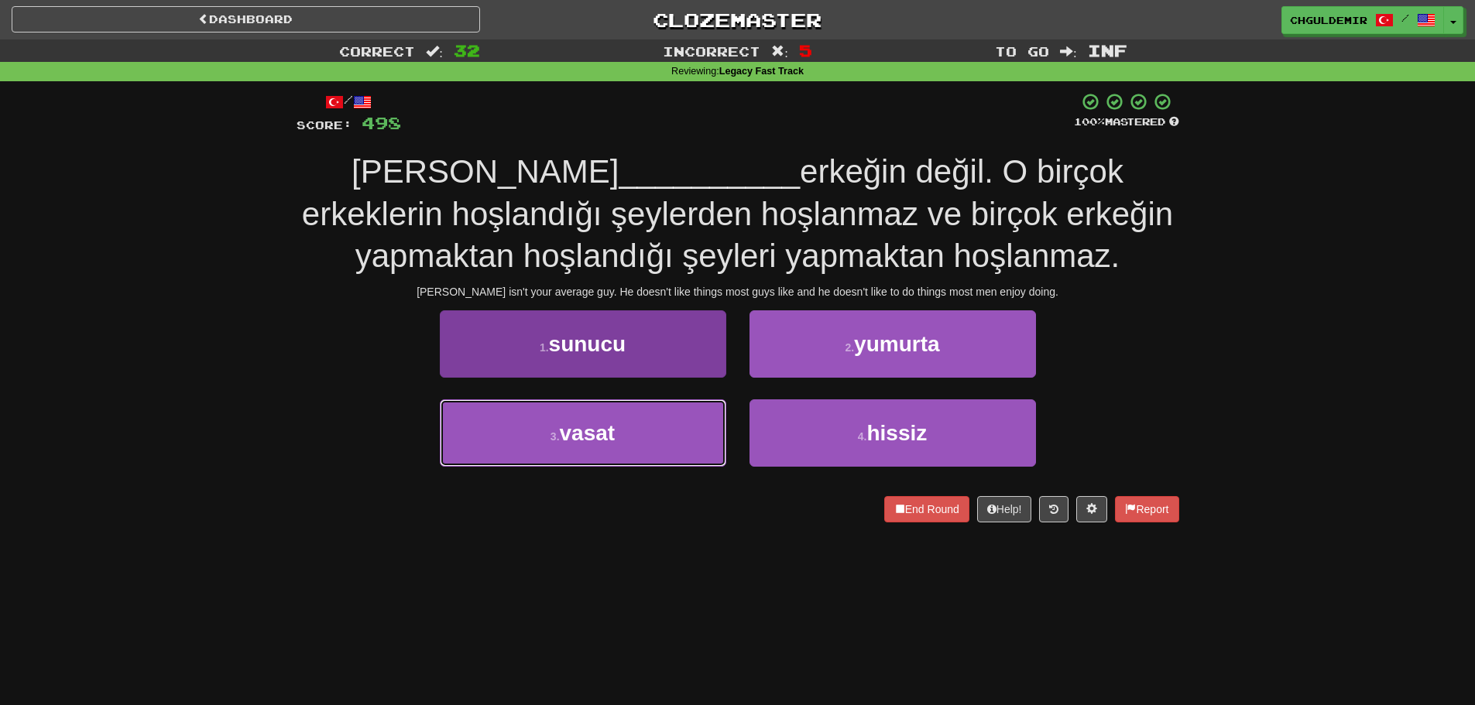
drag, startPoint x: 686, startPoint y: 434, endPoint x: 697, endPoint y: 417, distance: 20.8
click at [686, 434] on button "3 . vasat" at bounding box center [583, 433] width 286 height 67
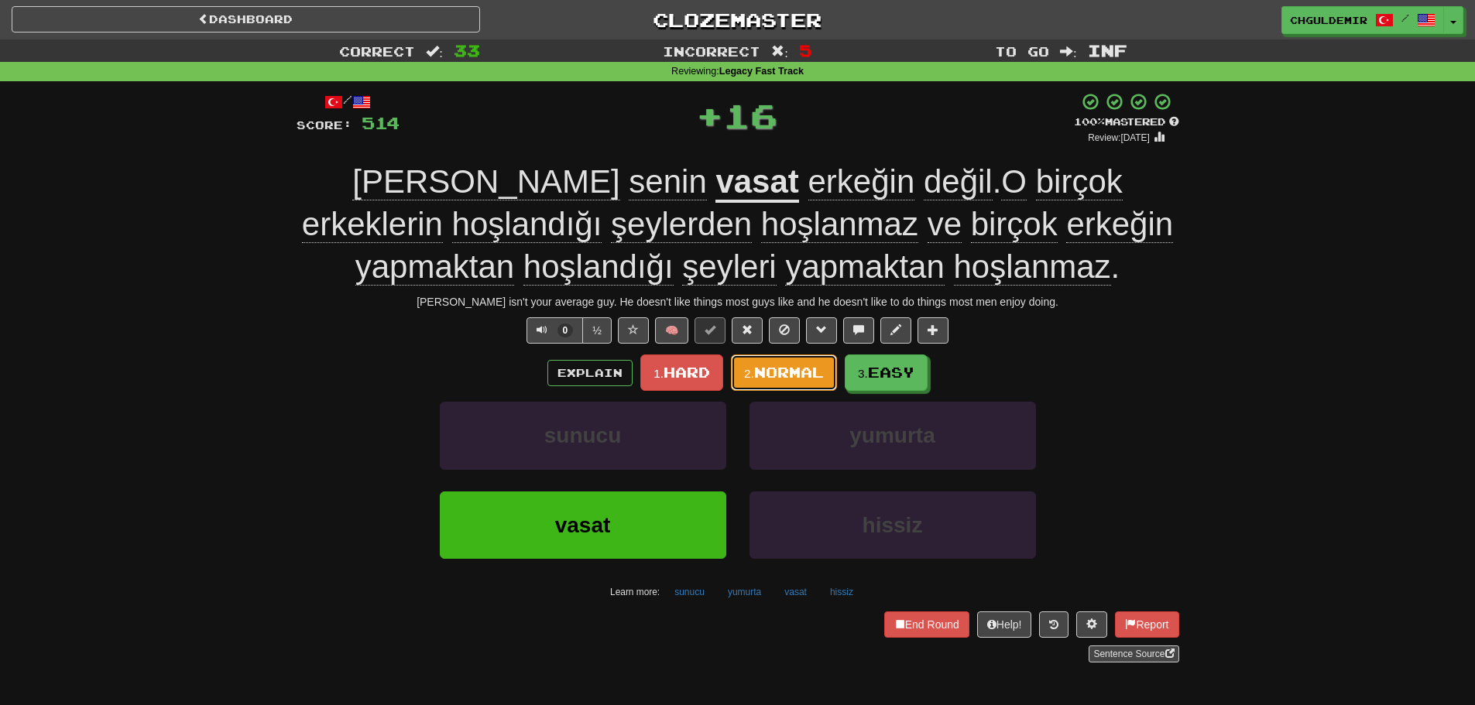
click at [786, 380] on span "Normal" at bounding box center [789, 372] width 70 height 17
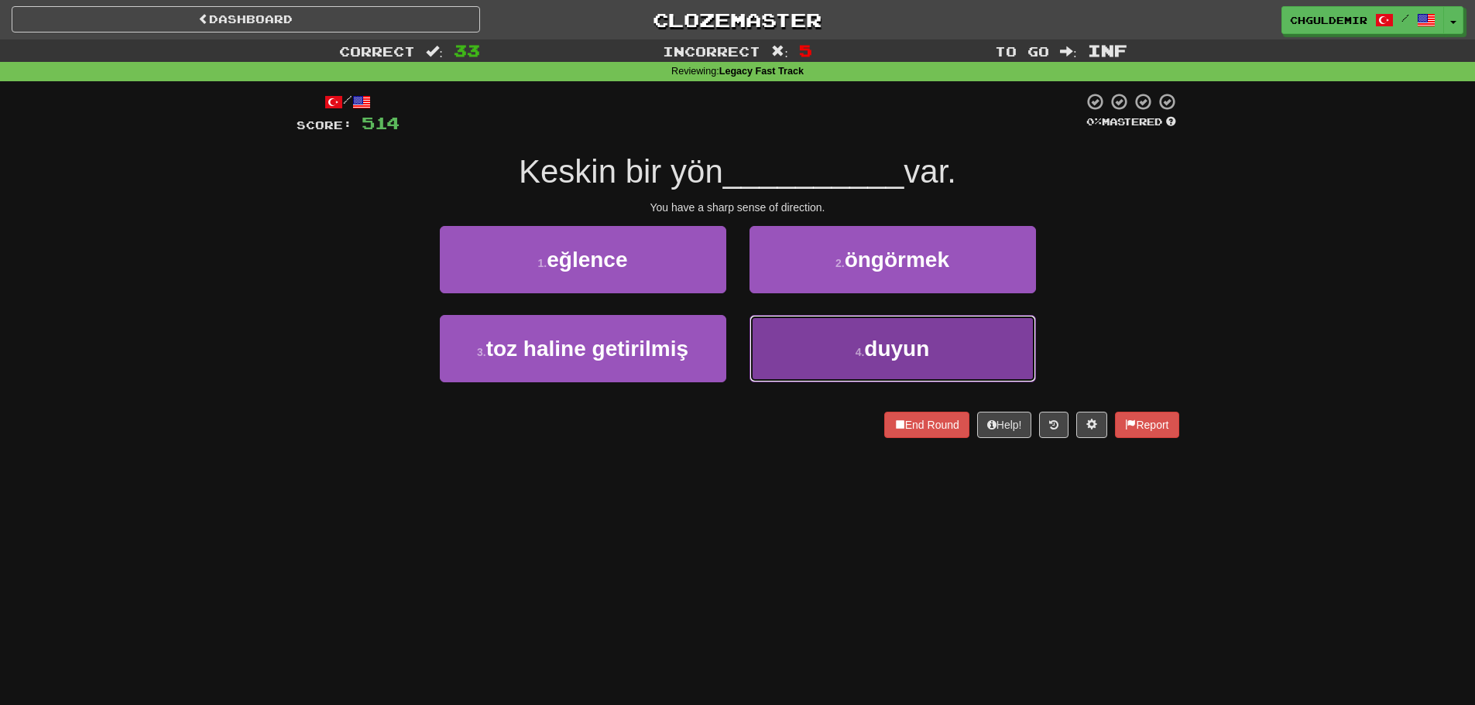
click at [844, 341] on button "4 . duyun" at bounding box center [893, 348] width 286 height 67
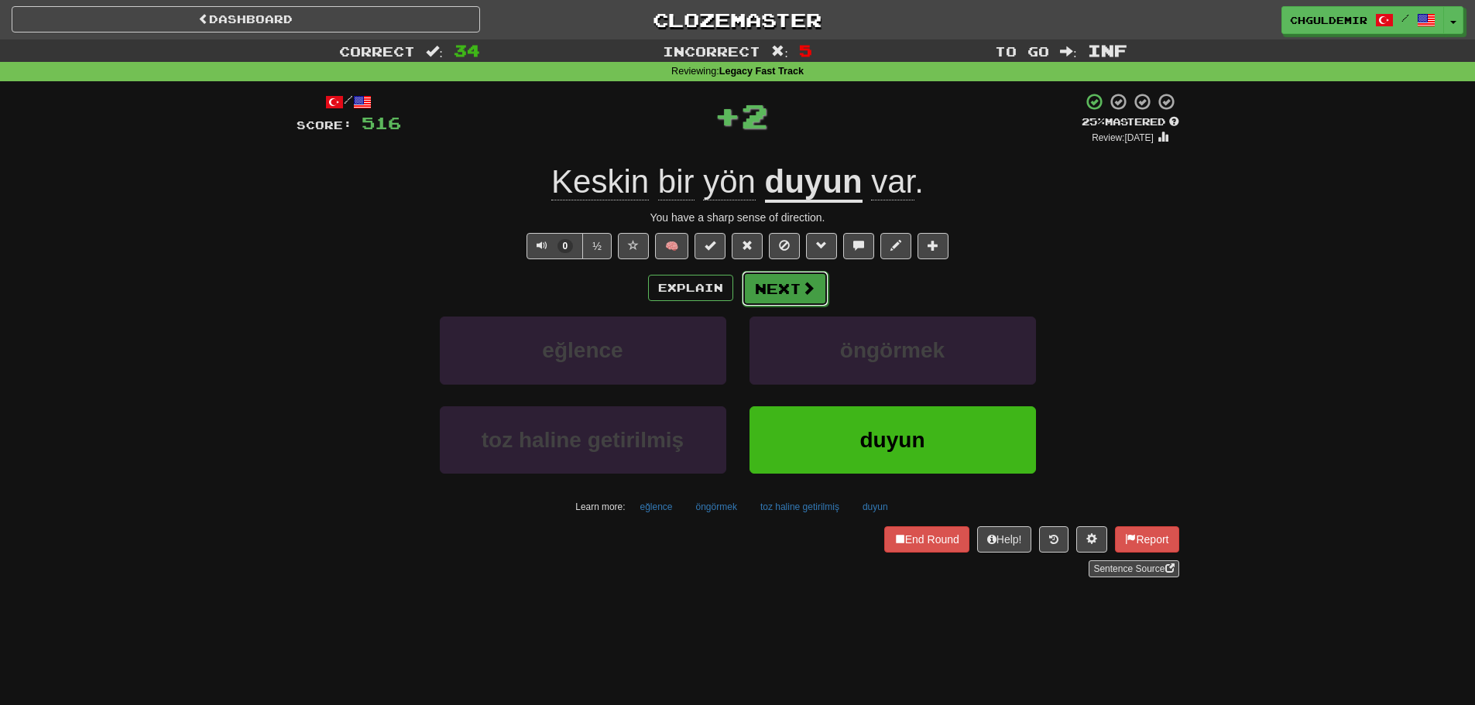
click at [805, 293] on span at bounding box center [808, 288] width 14 height 14
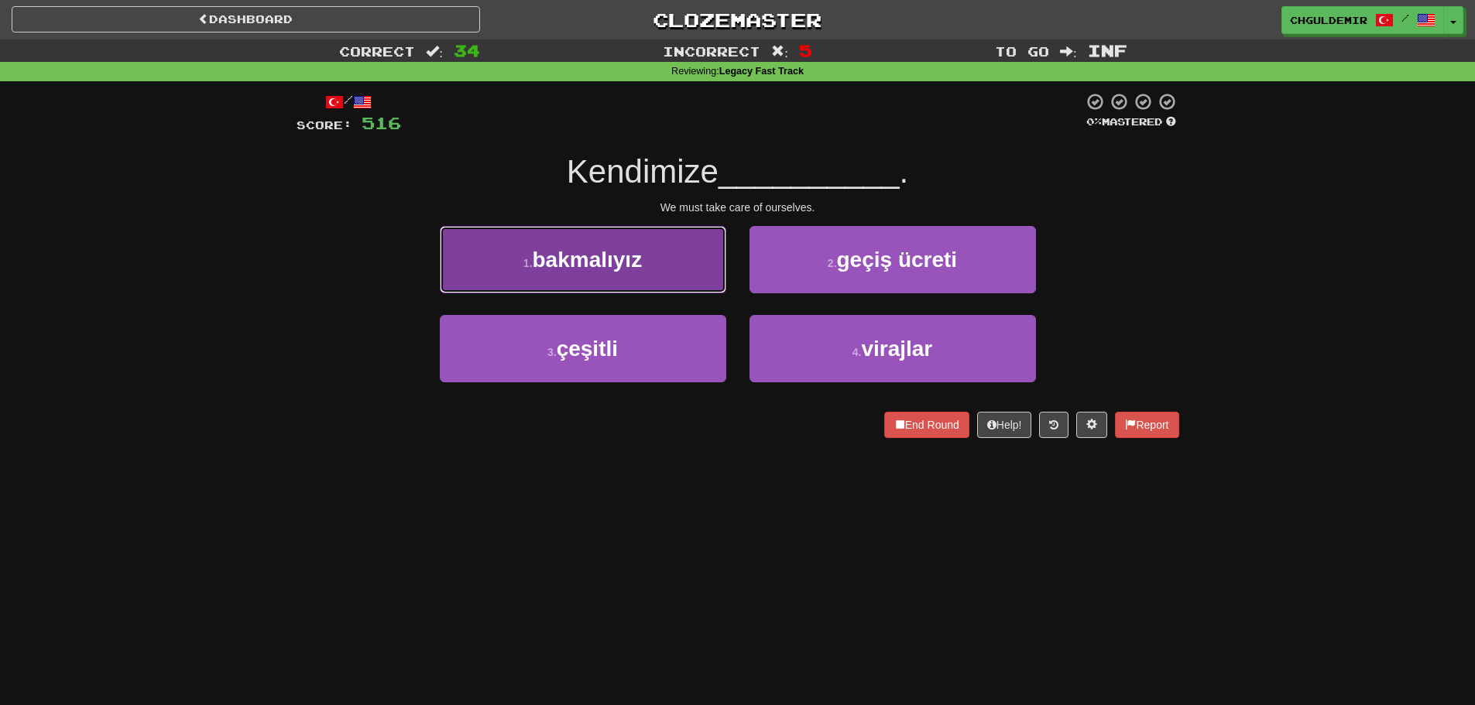
click at [667, 271] on button "1 . bakmalıyız" at bounding box center [583, 259] width 286 height 67
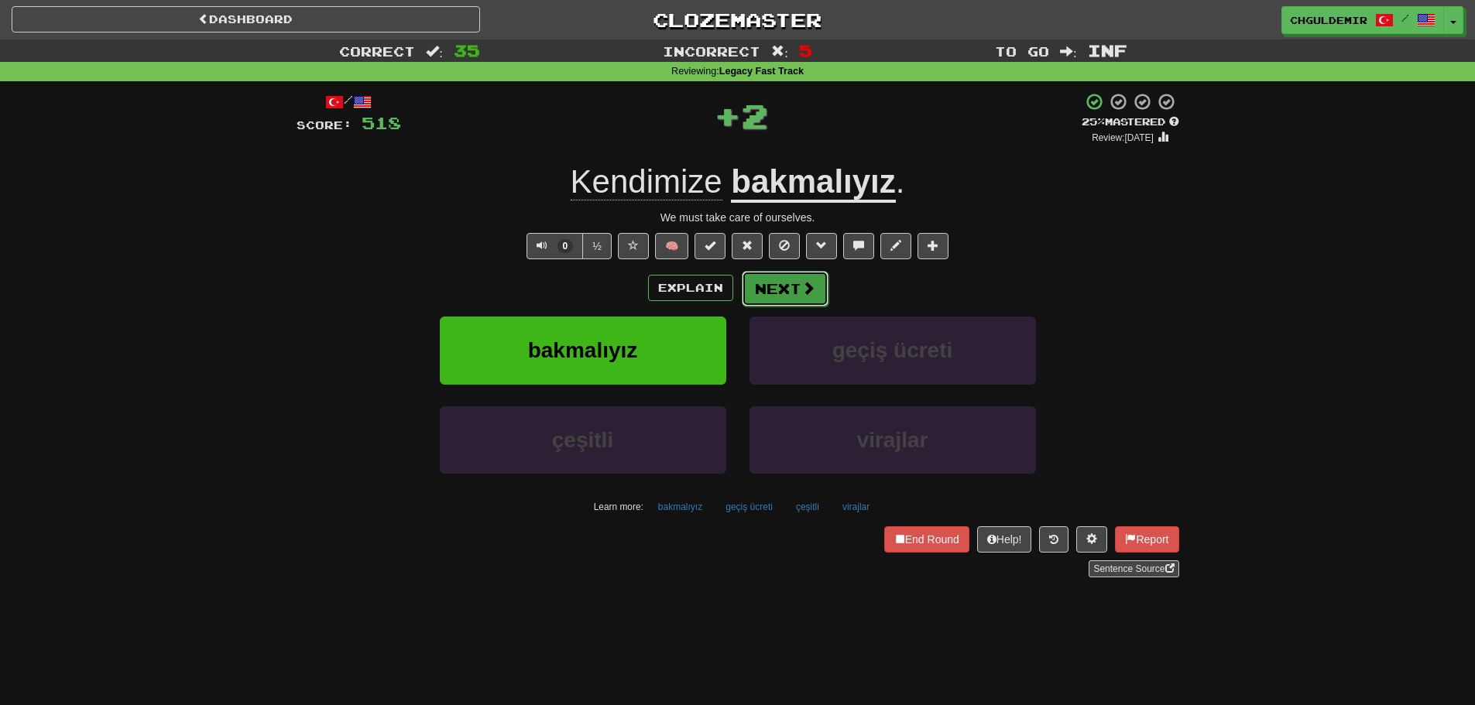
click at [770, 289] on button "Next" at bounding box center [785, 289] width 87 height 36
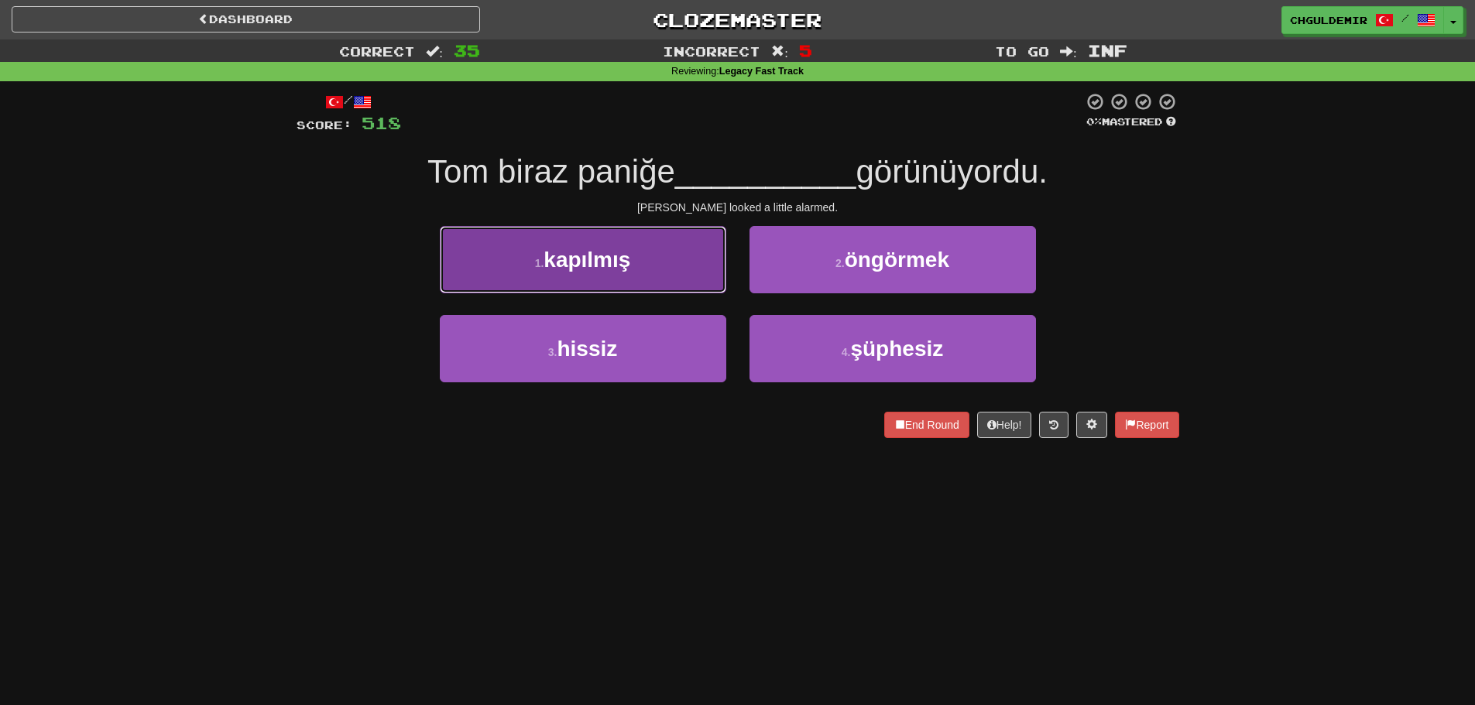
click at [702, 260] on button "1 . kapılmış" at bounding box center [583, 259] width 286 height 67
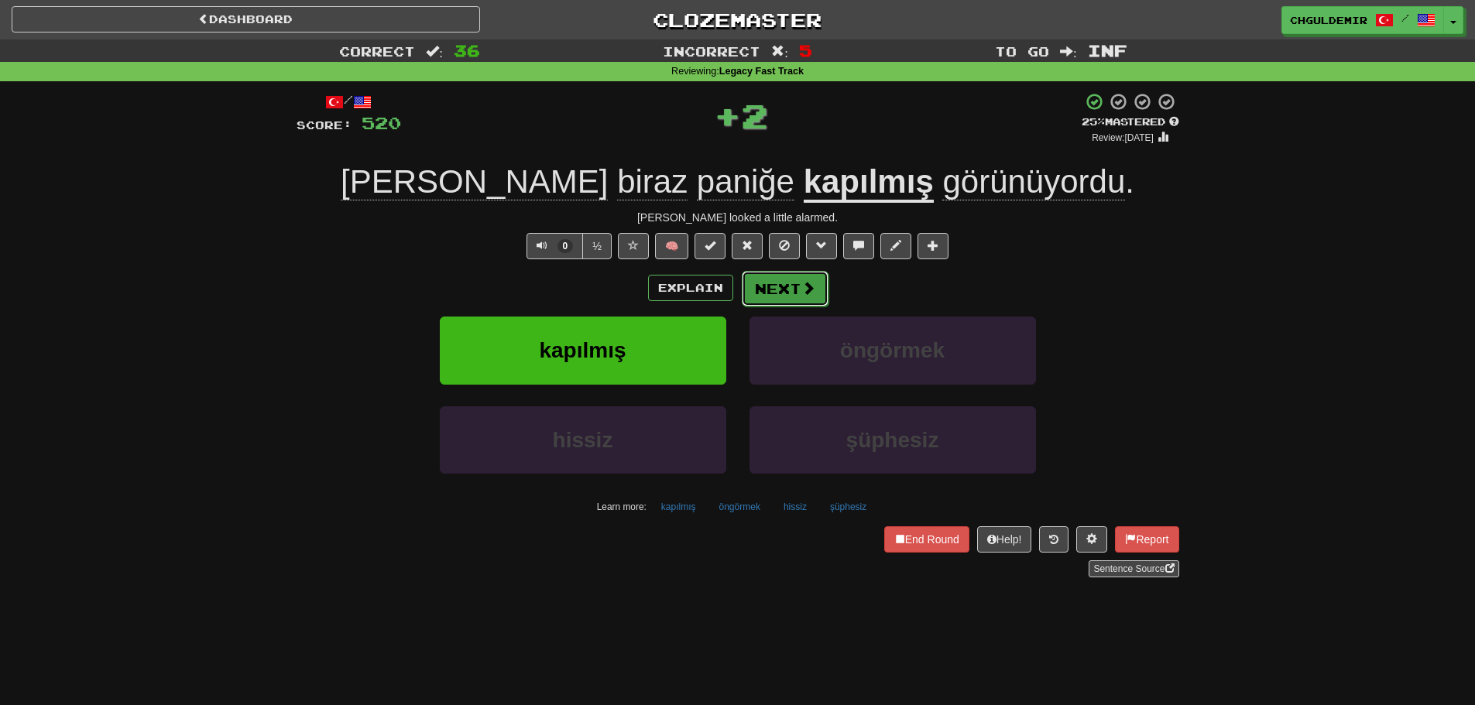
click at [798, 273] on button "Next" at bounding box center [785, 289] width 87 height 36
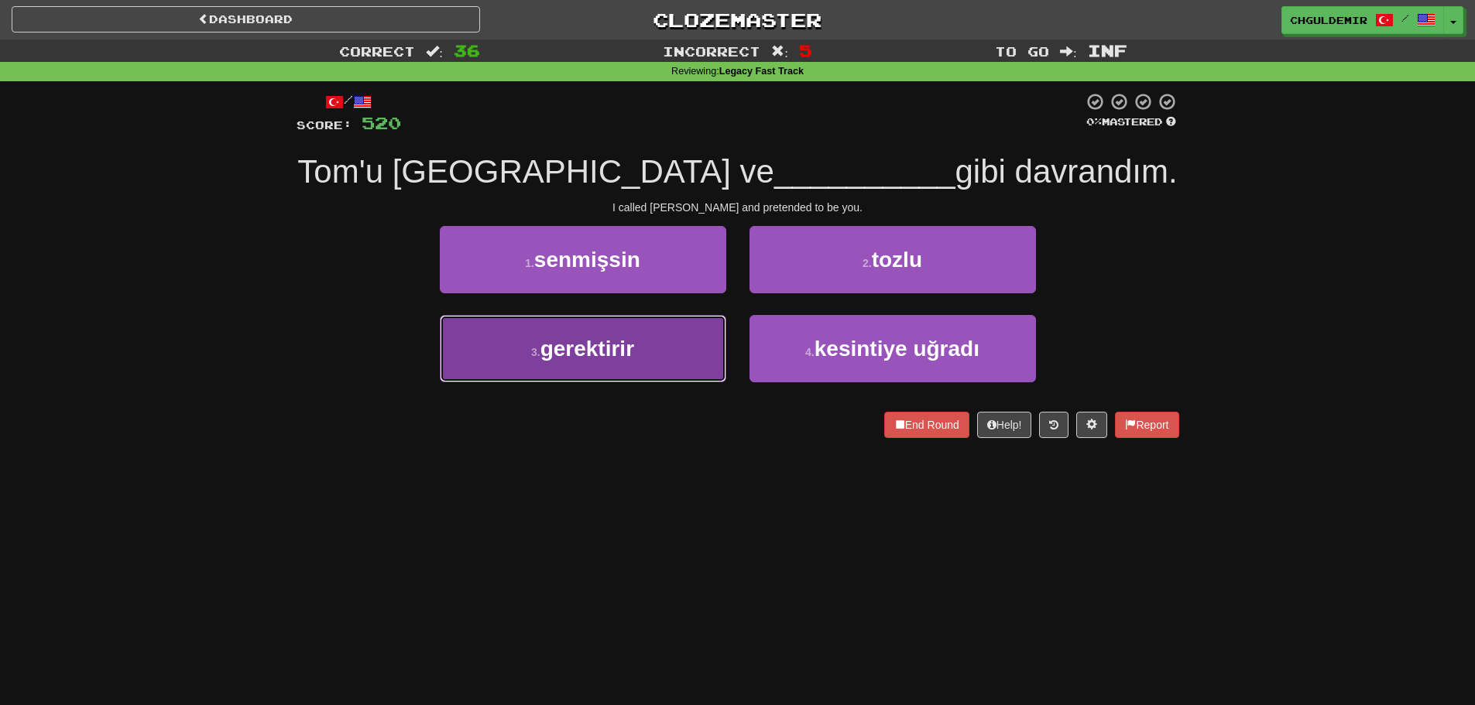
click at [654, 379] on button "3 . gerektirir" at bounding box center [583, 348] width 286 height 67
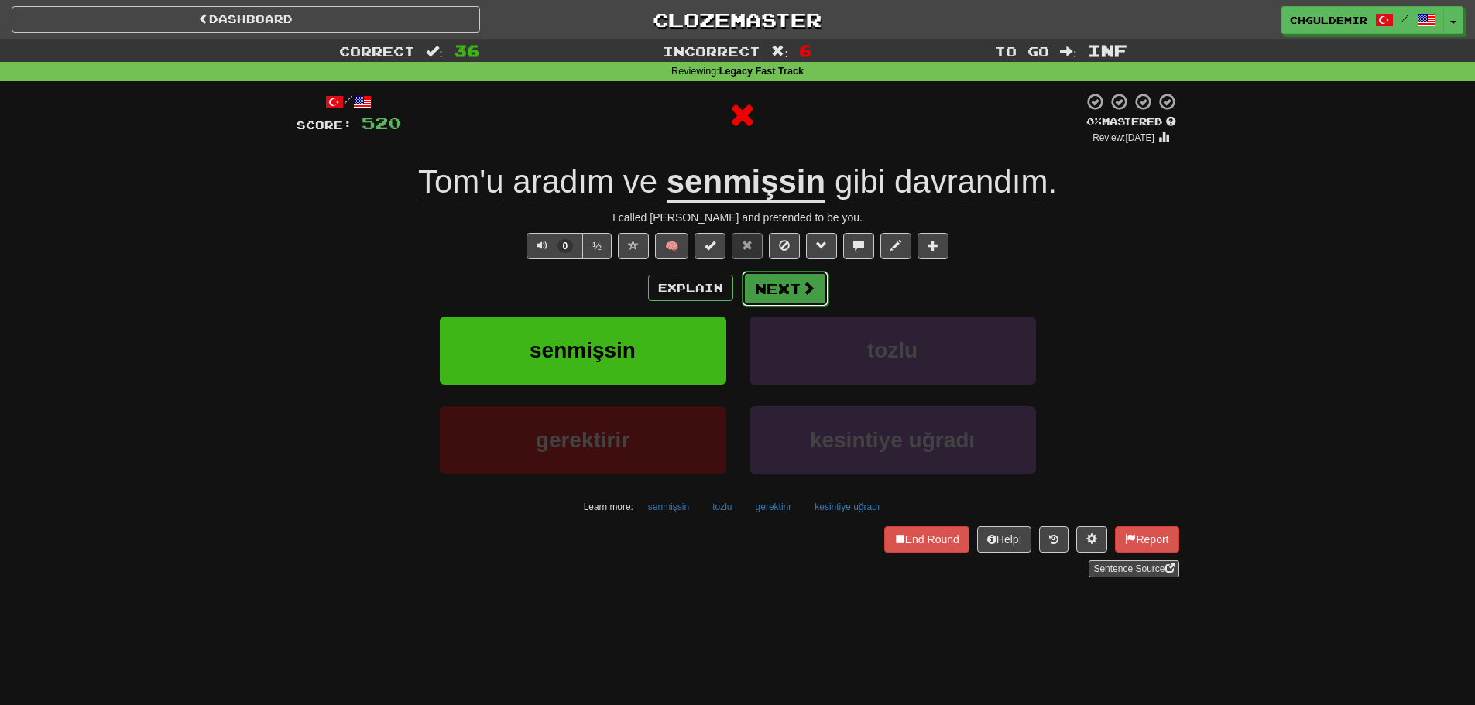
click at [791, 283] on button "Next" at bounding box center [785, 289] width 87 height 36
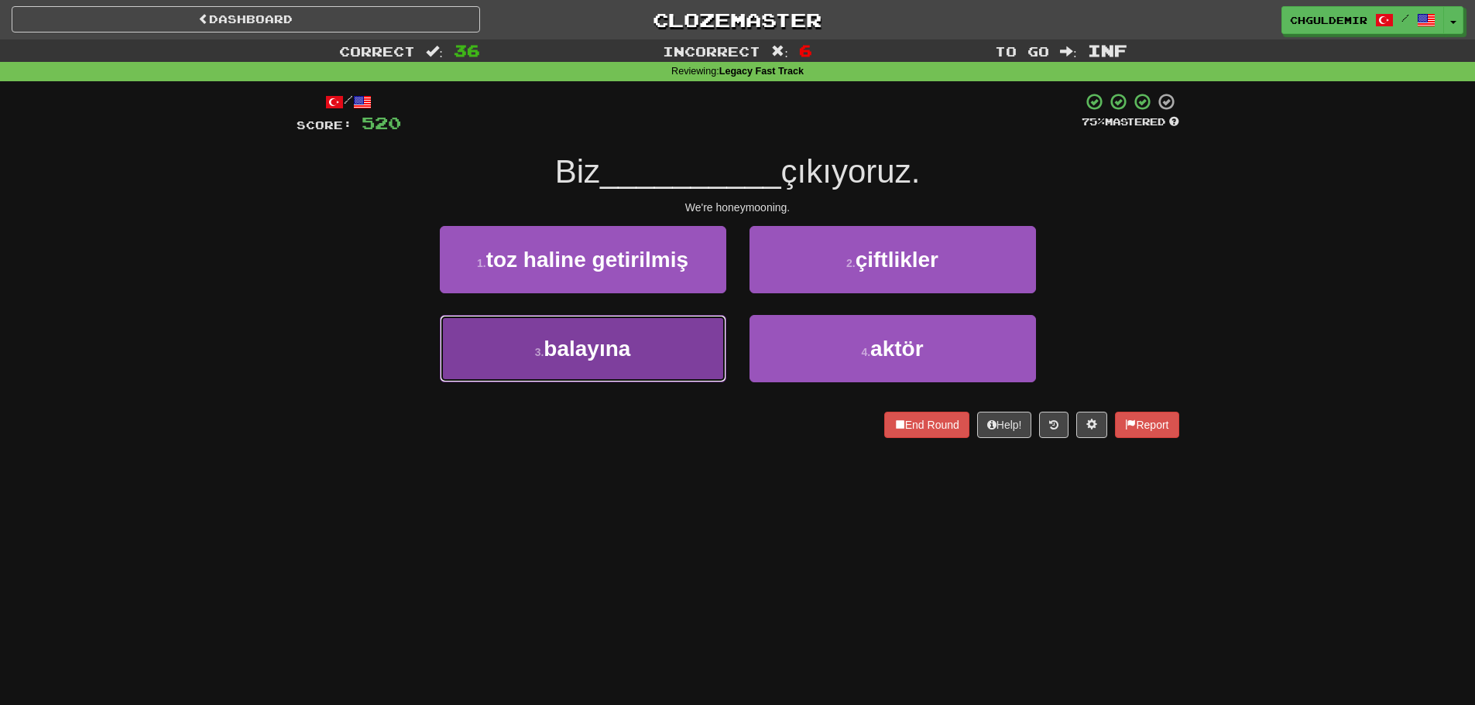
click at [657, 352] on button "3 . balayına" at bounding box center [583, 348] width 286 height 67
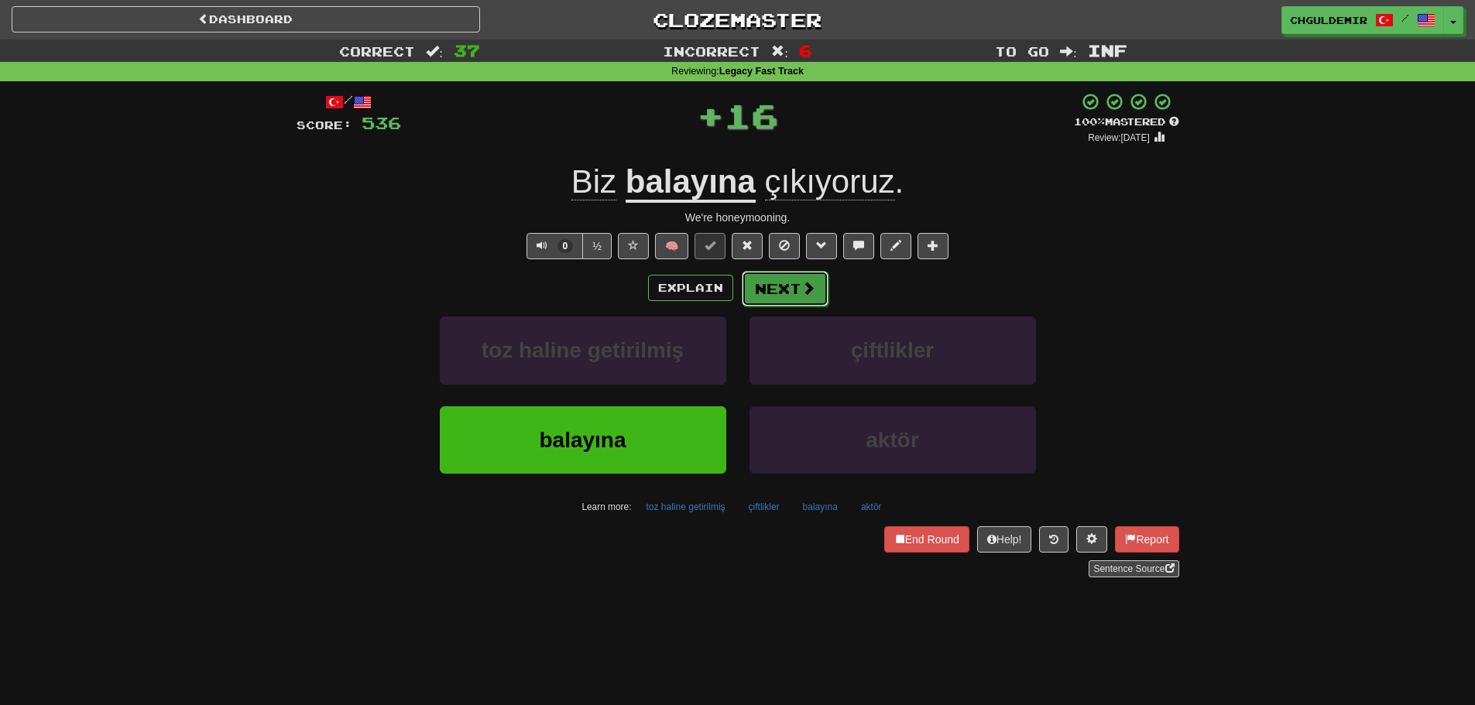
click at [774, 285] on button "Next" at bounding box center [785, 289] width 87 height 36
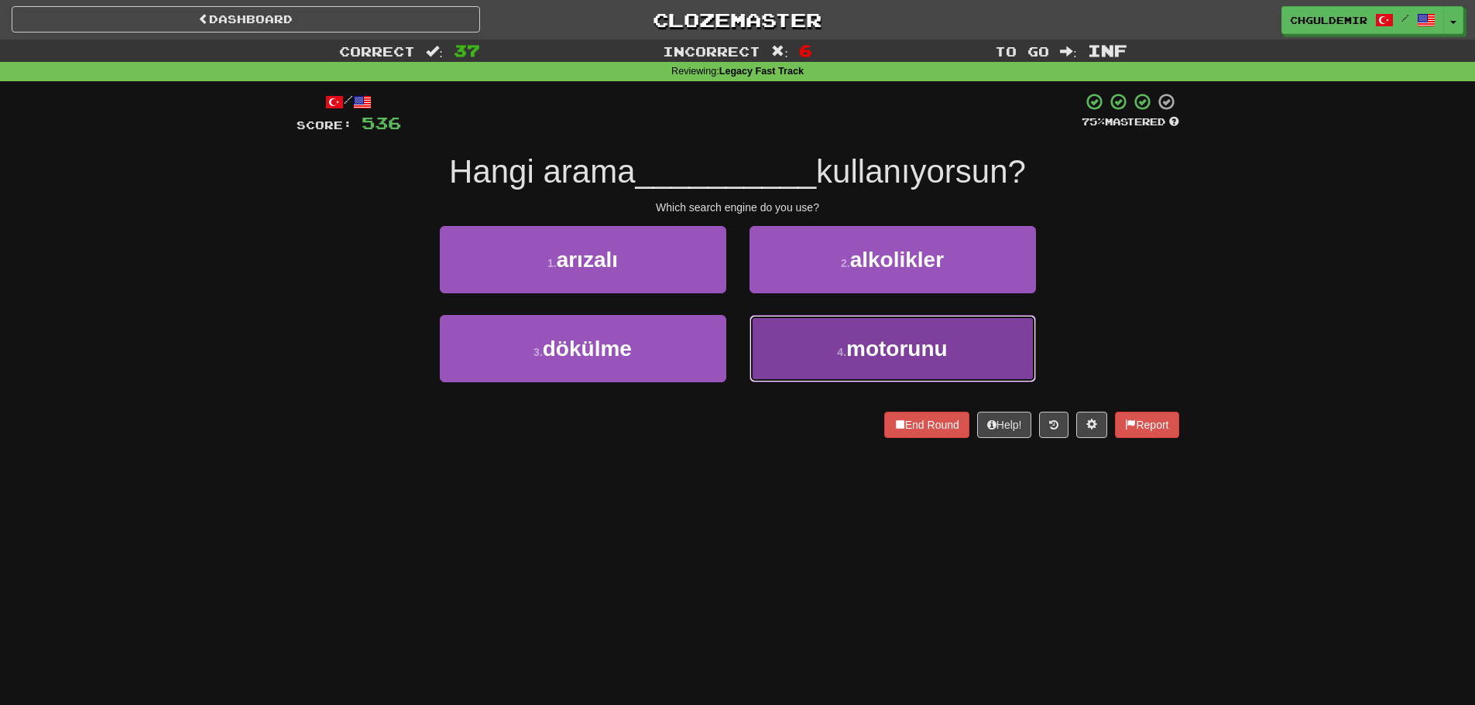
click at [808, 348] on button "4 . motorunu" at bounding box center [893, 348] width 286 height 67
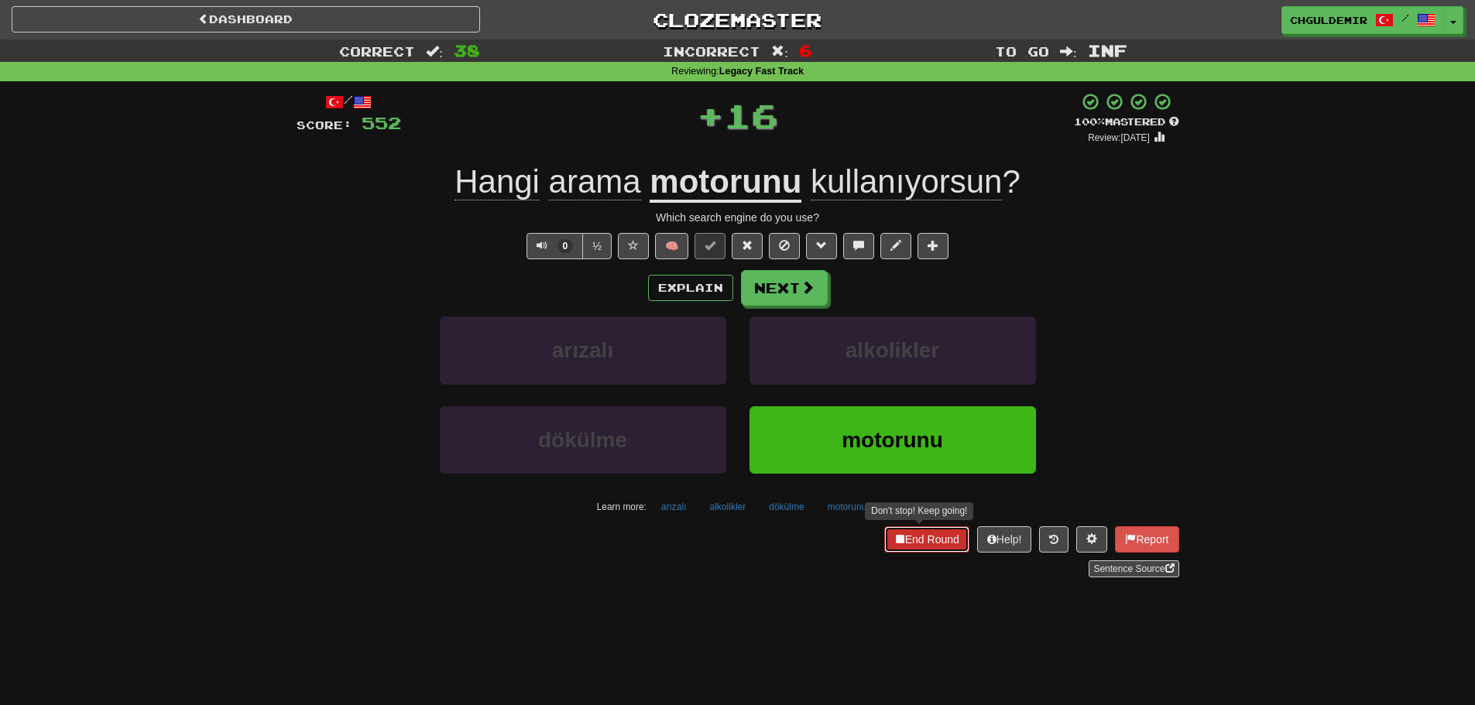
click at [923, 541] on button "End Round" at bounding box center [926, 540] width 85 height 26
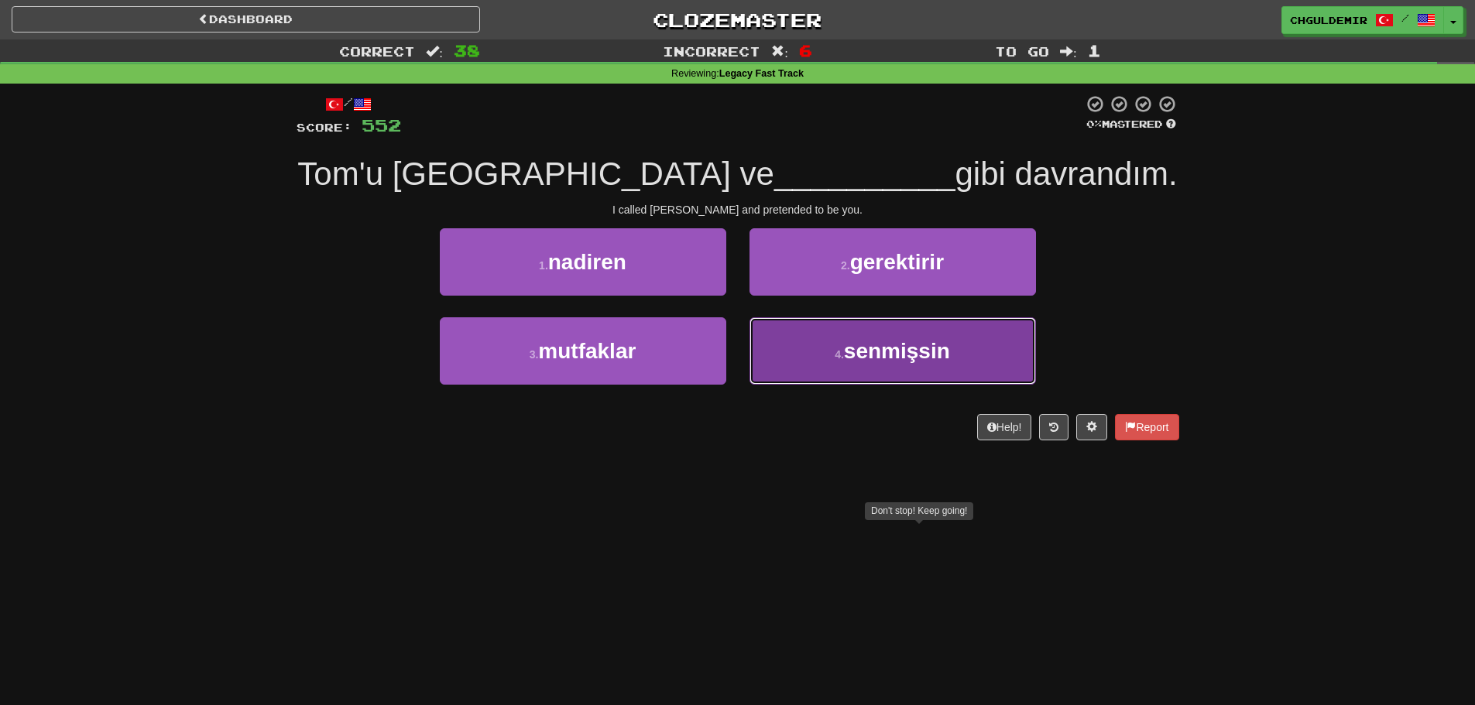
click at [791, 348] on button "4 . senmişsin" at bounding box center [893, 350] width 286 height 67
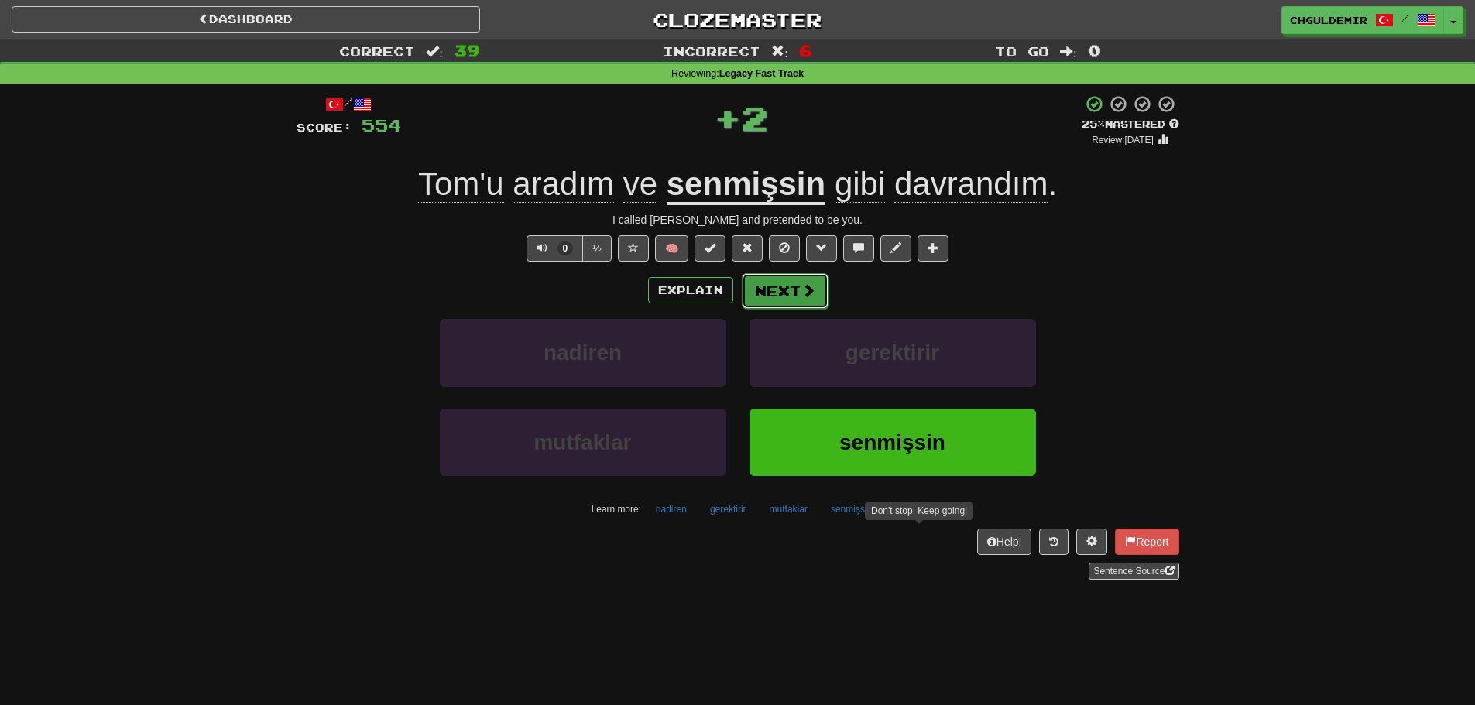
click at [778, 284] on button "Next" at bounding box center [785, 291] width 87 height 36
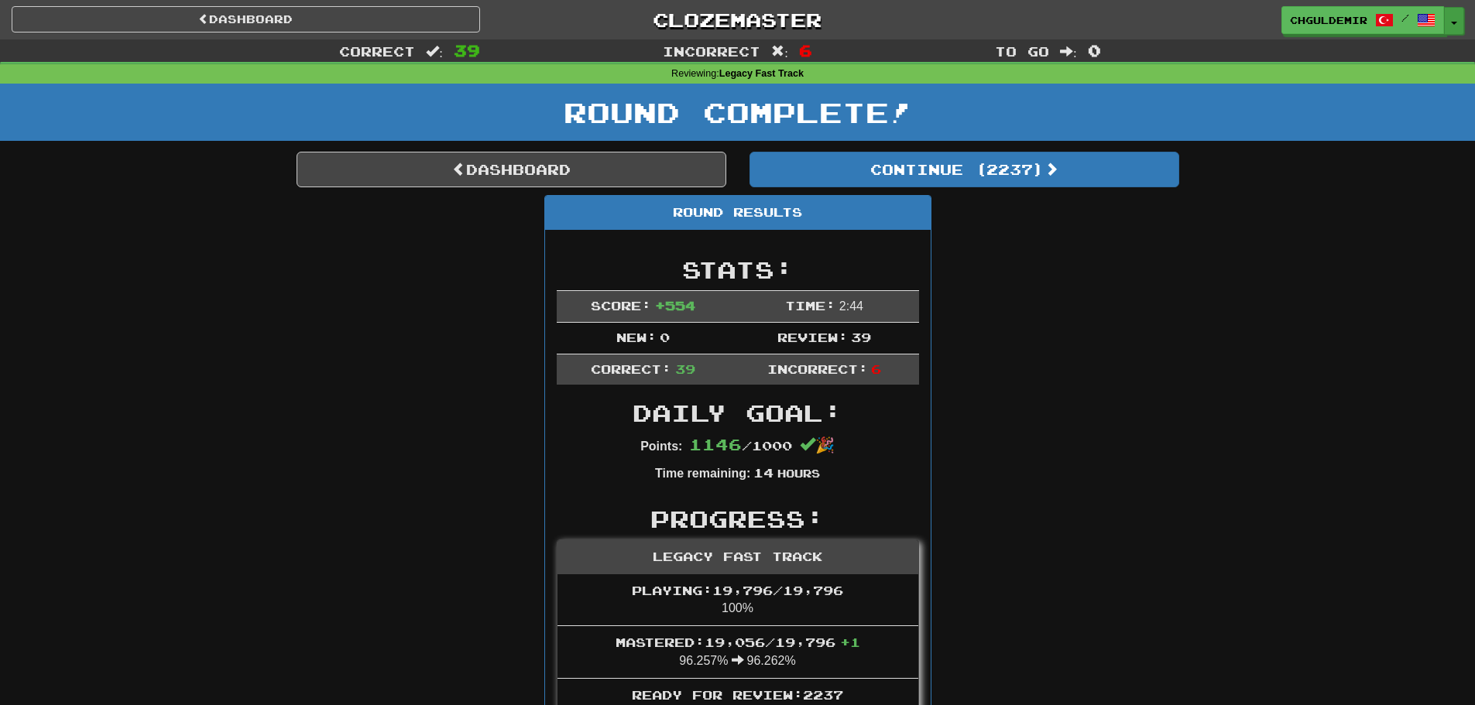
click at [1453, 28] on button "Toggle Dropdown" at bounding box center [1454, 21] width 20 height 28
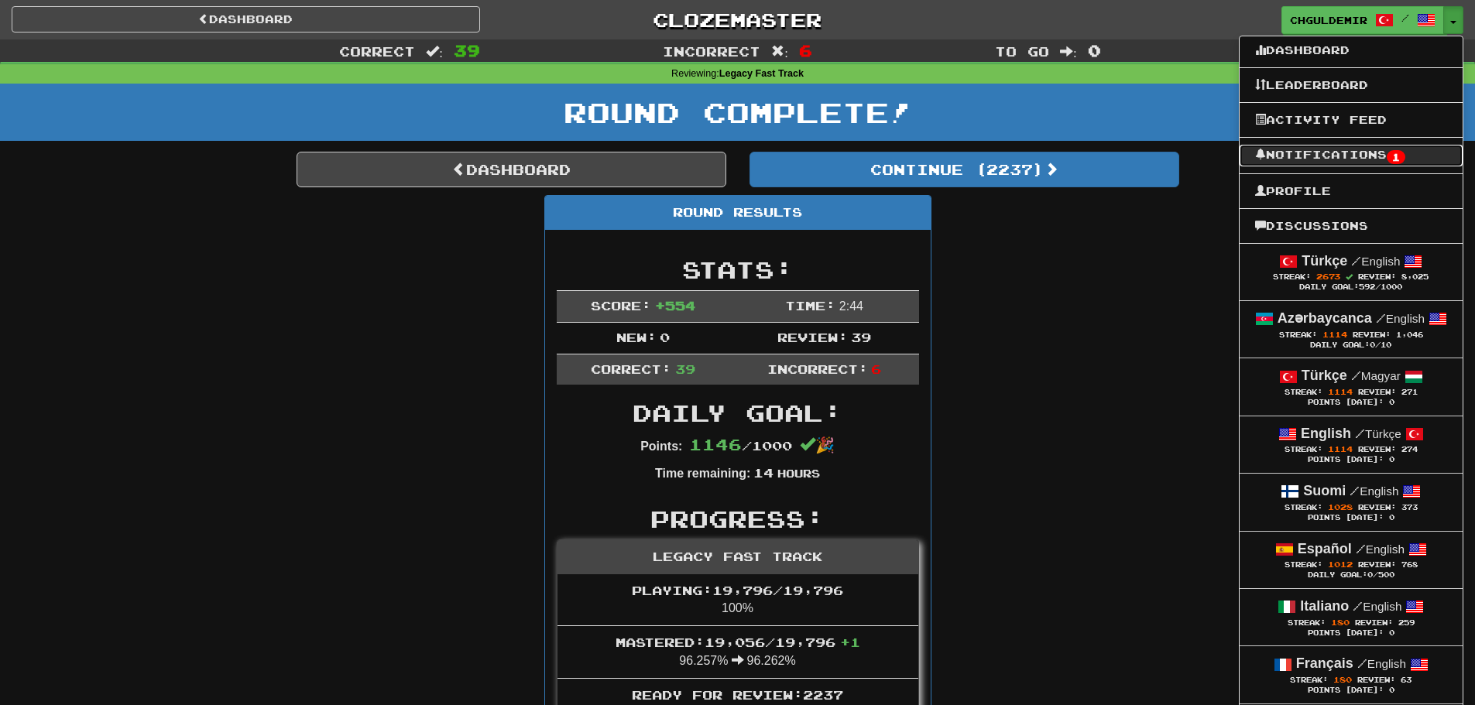
click at [1357, 160] on link "Notifications 1" at bounding box center [1351, 156] width 223 height 22
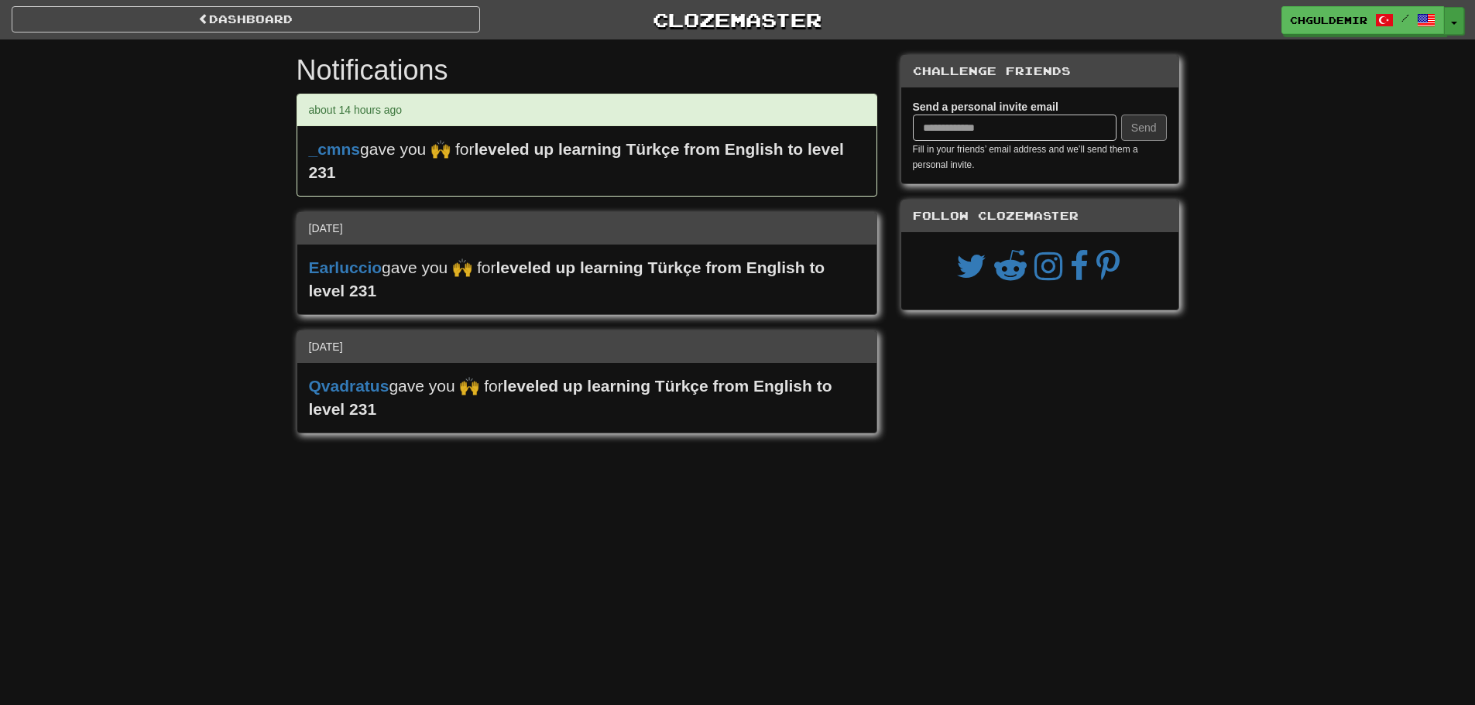
click at [1459, 15] on button "Toggle Dropdown" at bounding box center [1454, 21] width 20 height 28
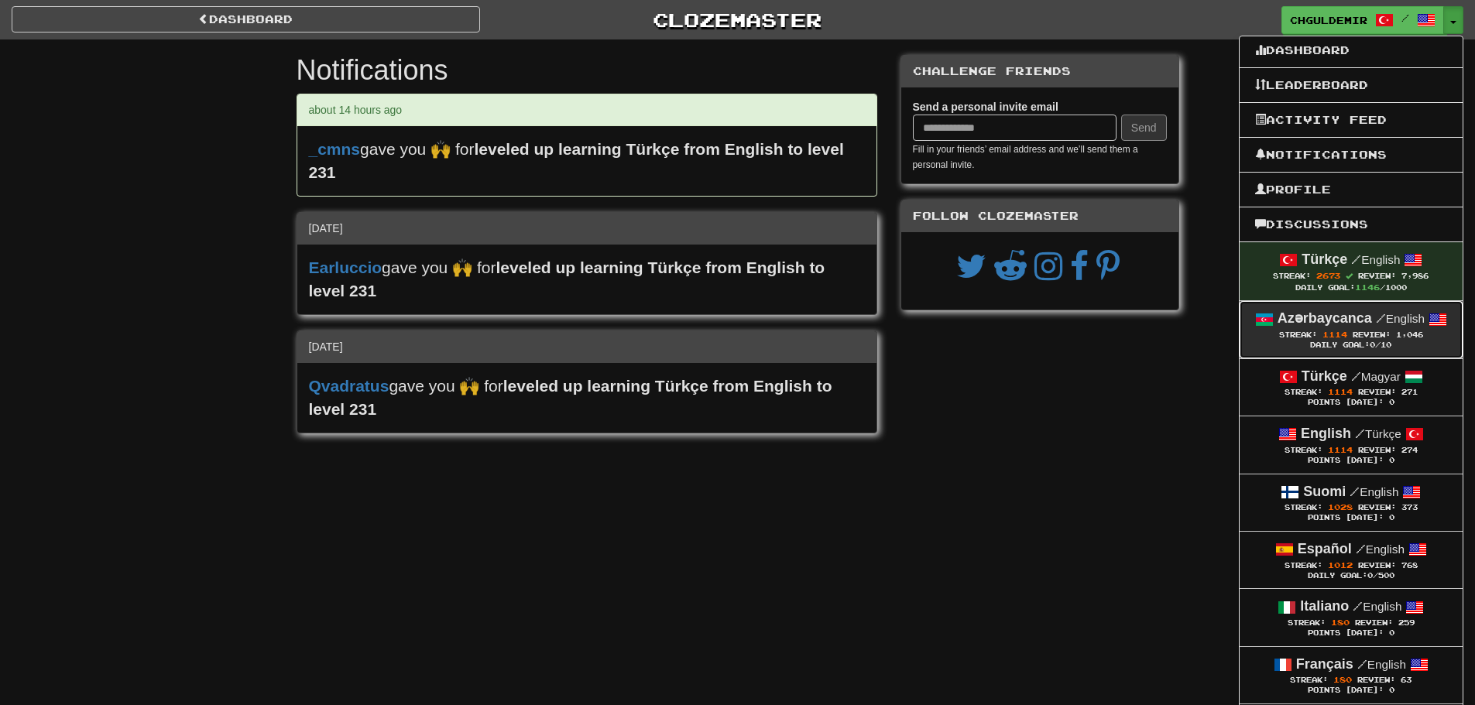
click at [1410, 345] on div "Daily Goal: 0 /10" at bounding box center [1351, 346] width 192 height 10
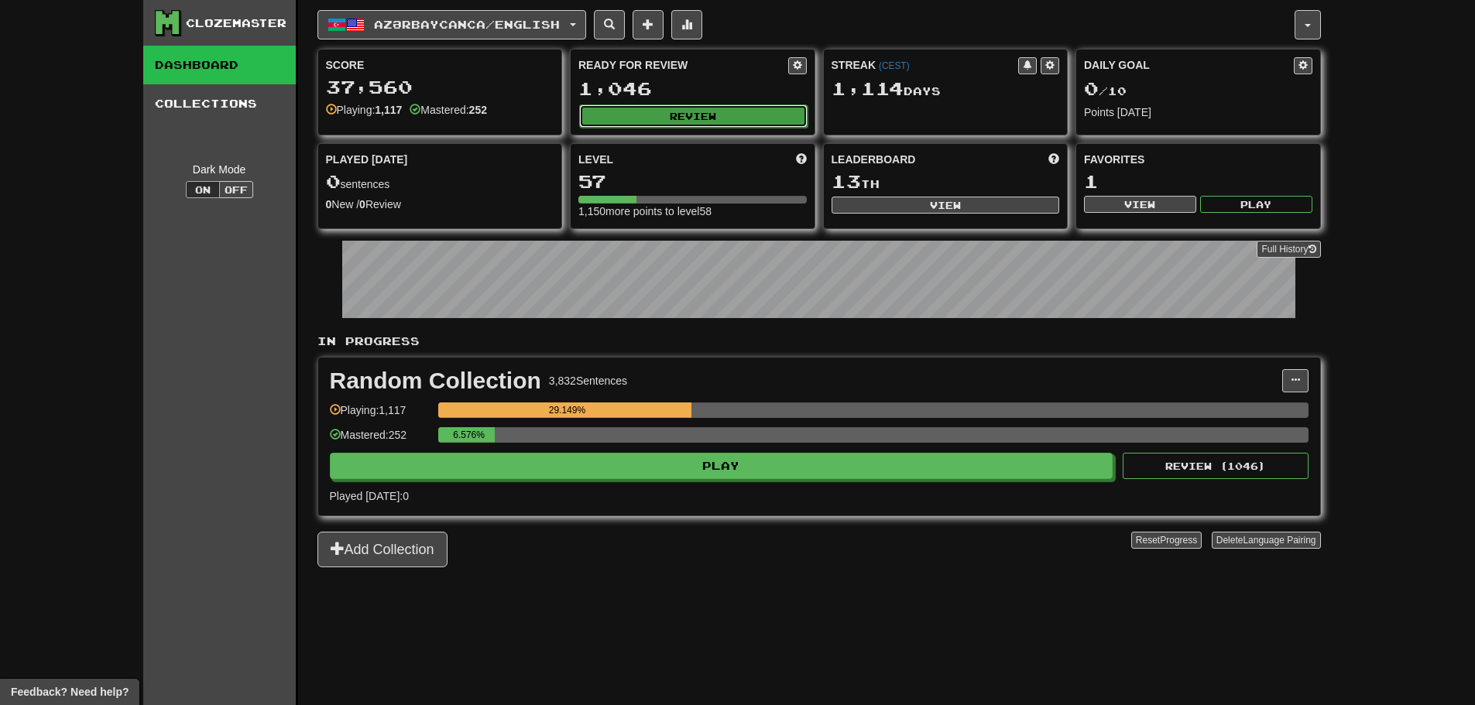
click at [679, 112] on button "Review" at bounding box center [693, 116] width 228 height 23
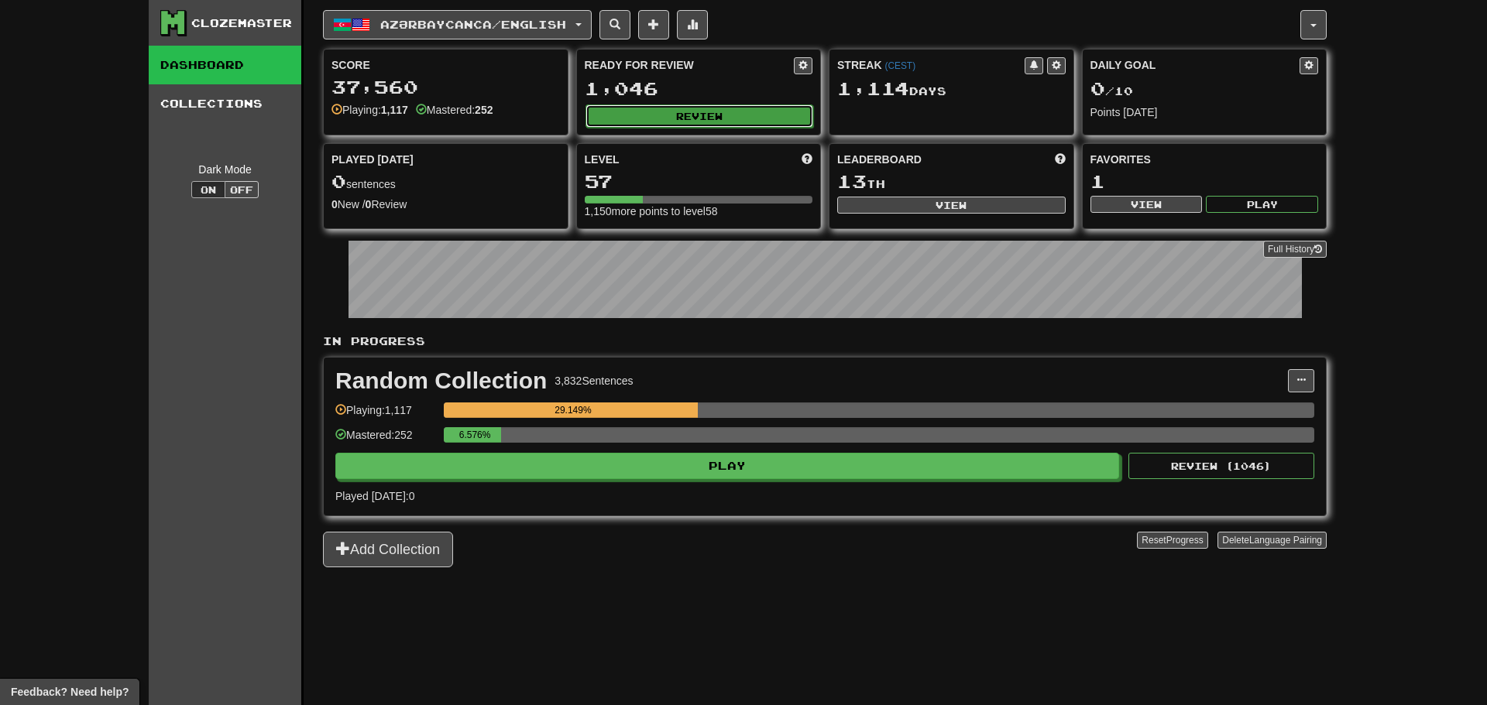
select select "**"
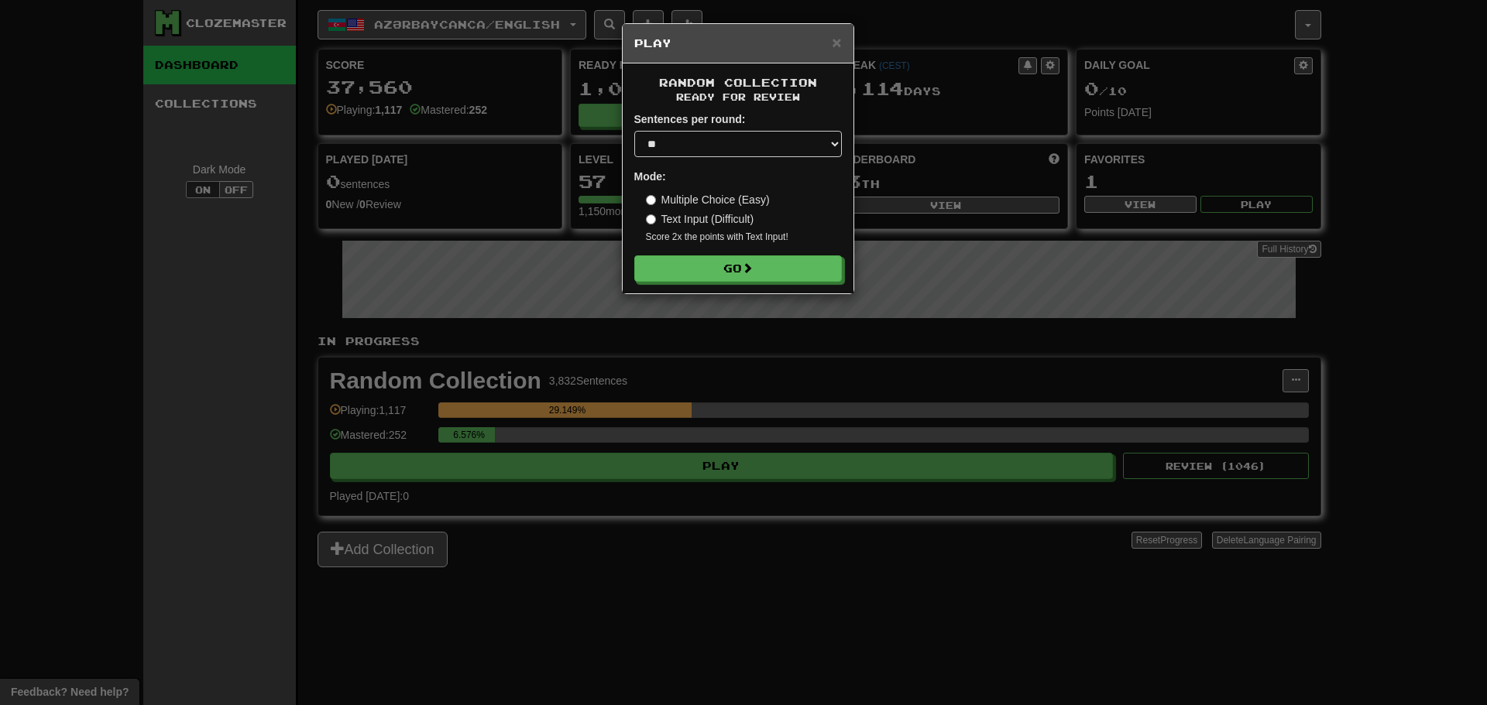
click at [754, 254] on form "Sentences per round: * ** ** ** ** ** *** ******** Mode: Multiple Choice (Easy)…" at bounding box center [738, 197] width 208 height 170
click at [752, 270] on span at bounding box center [748, 268] width 11 height 11
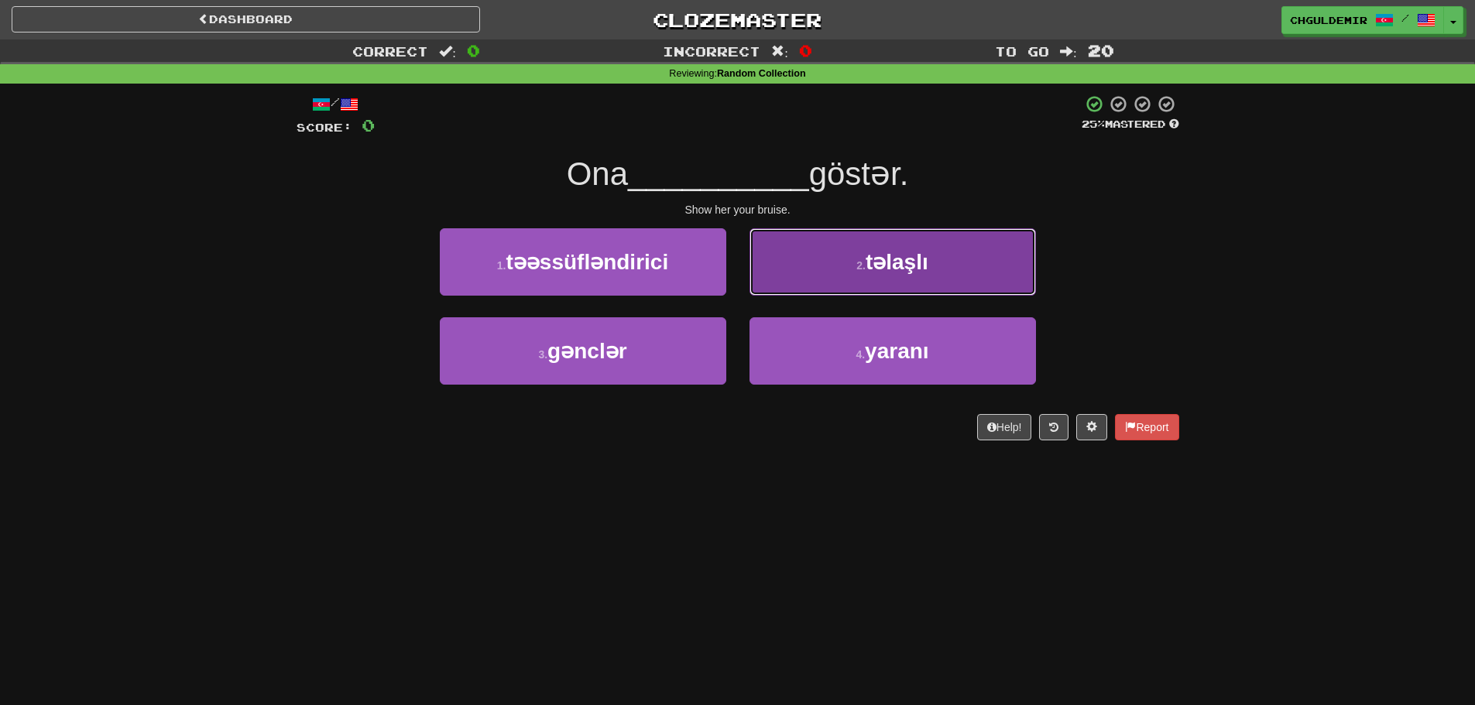
click at [812, 262] on button "2 . təlaşlı" at bounding box center [893, 261] width 286 height 67
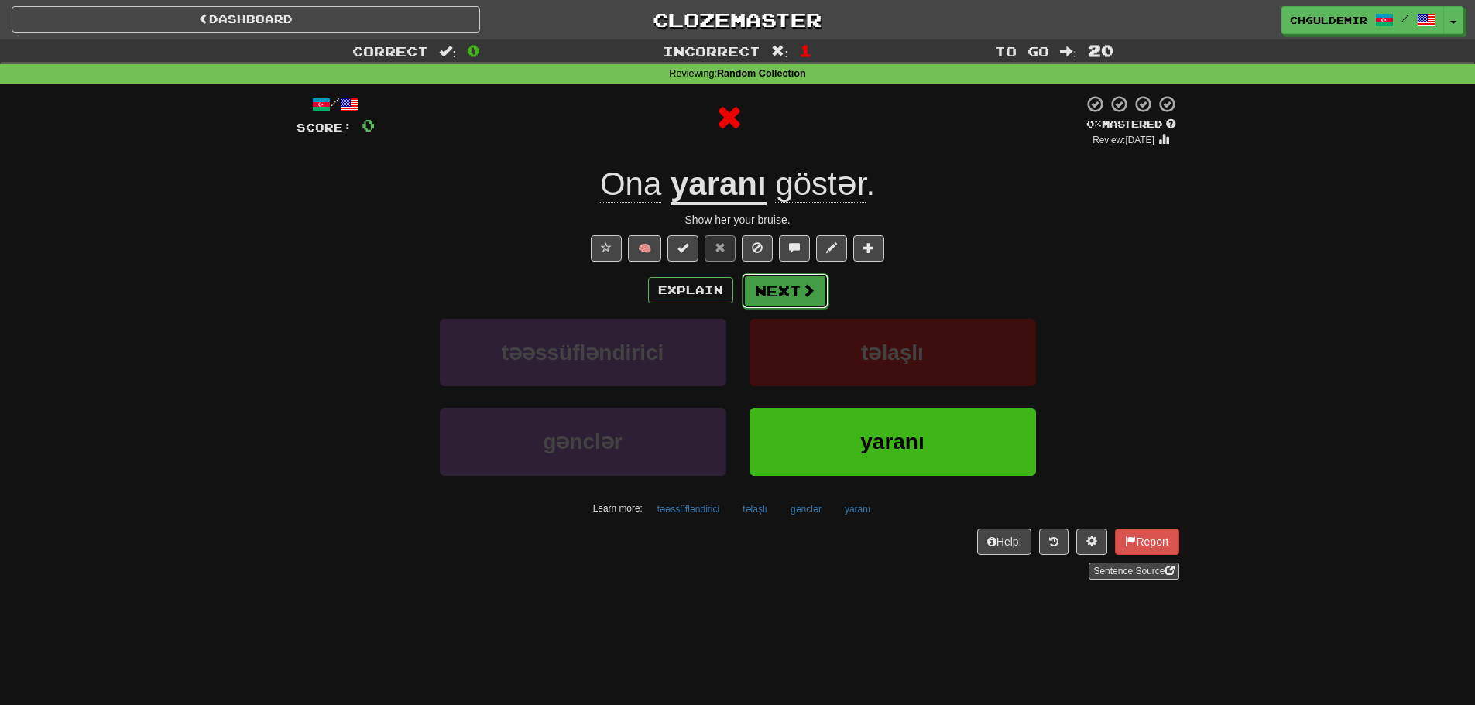
click at [772, 292] on button "Next" at bounding box center [785, 291] width 87 height 36
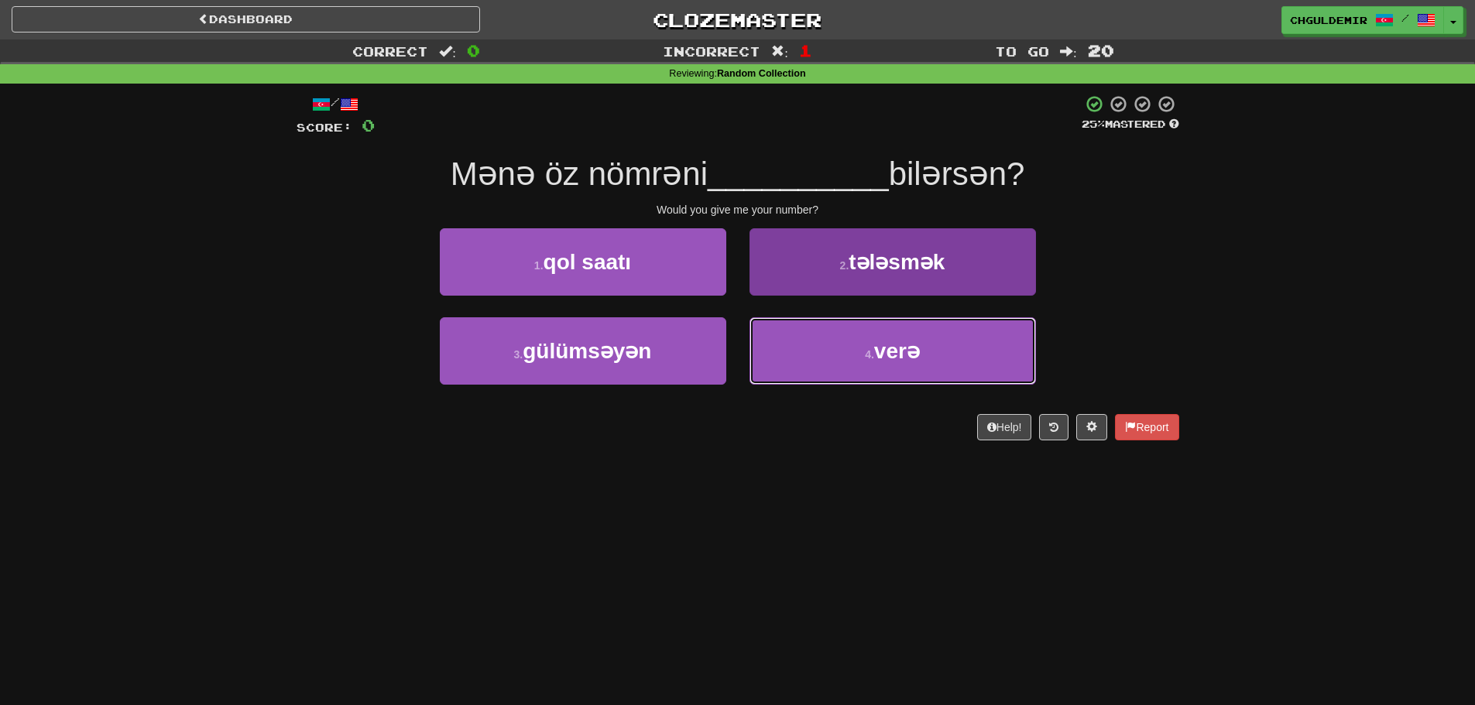
click at [794, 342] on button "4 . verə" at bounding box center [893, 350] width 286 height 67
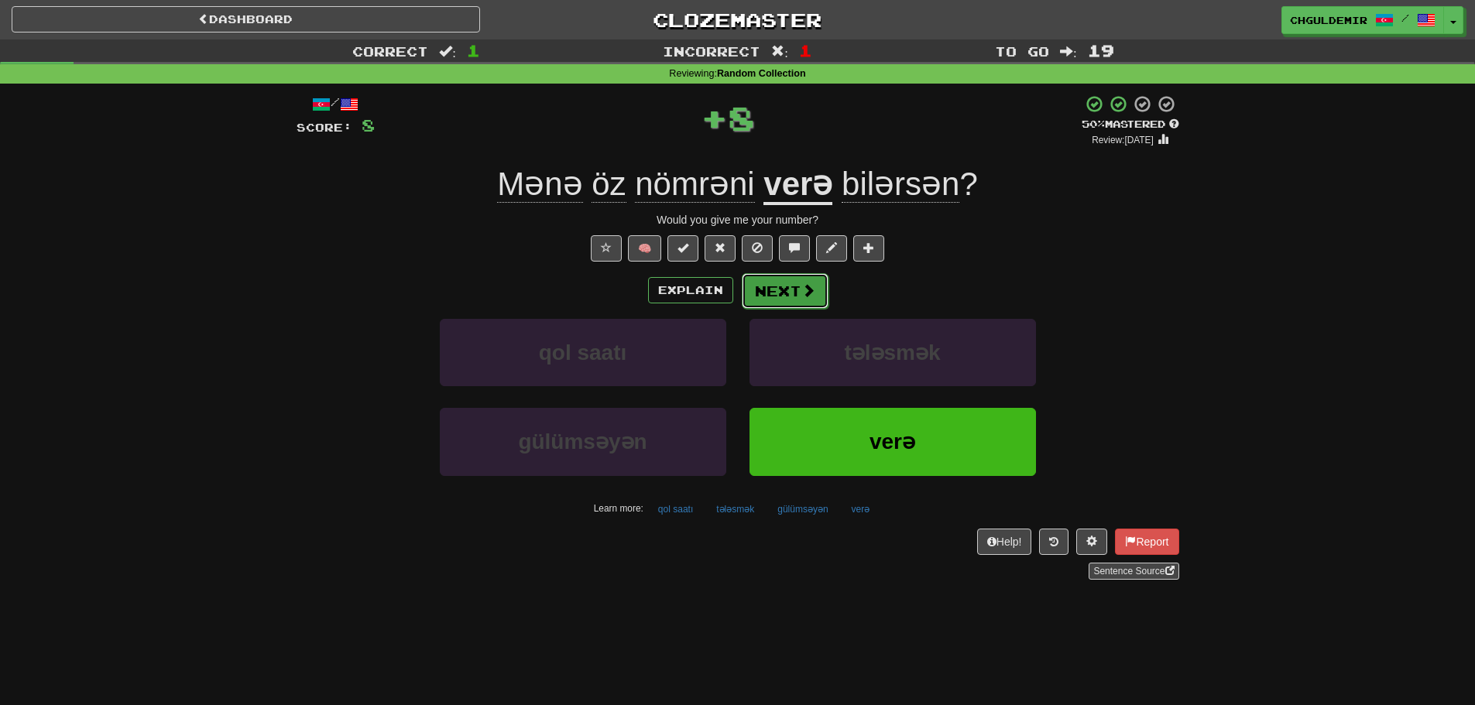
click at [779, 283] on button "Next" at bounding box center [785, 291] width 87 height 36
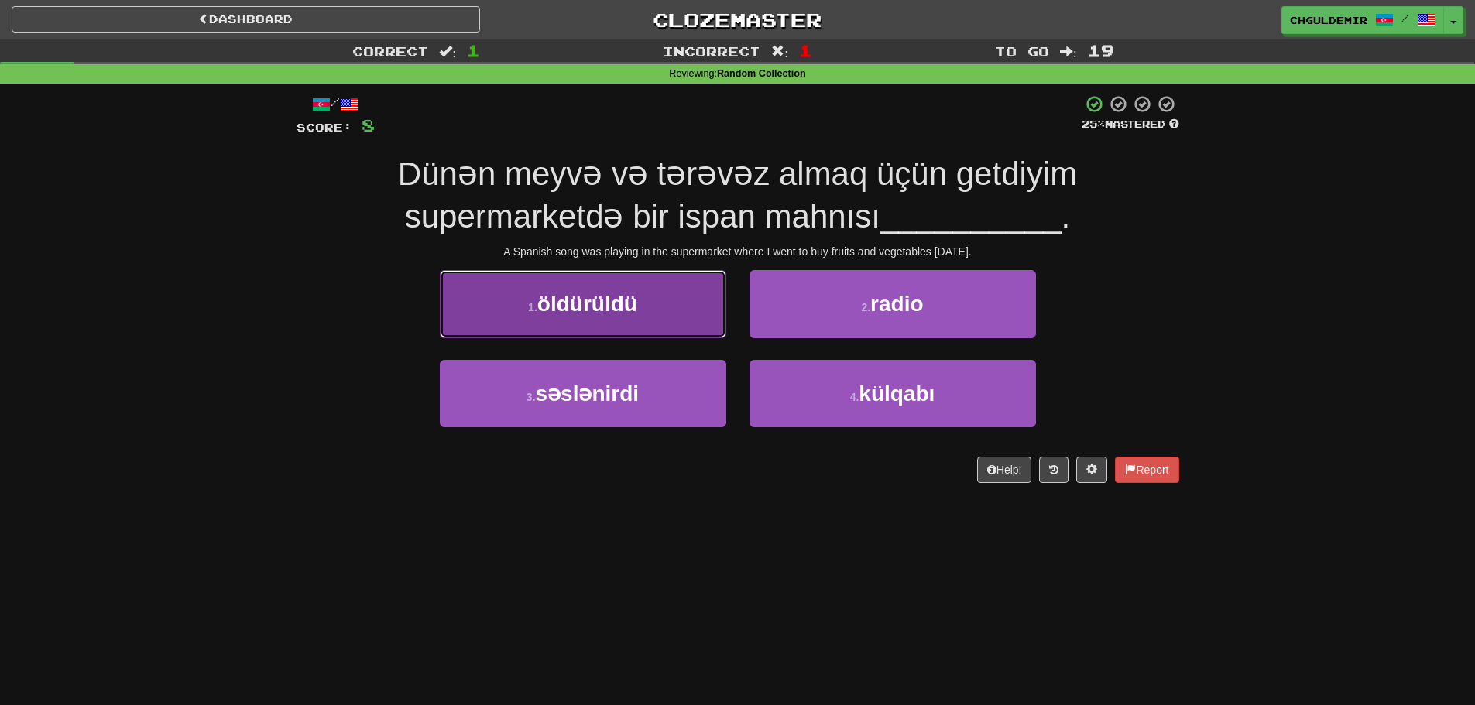
click at [672, 311] on button "1 . öldürüldü" at bounding box center [583, 303] width 286 height 67
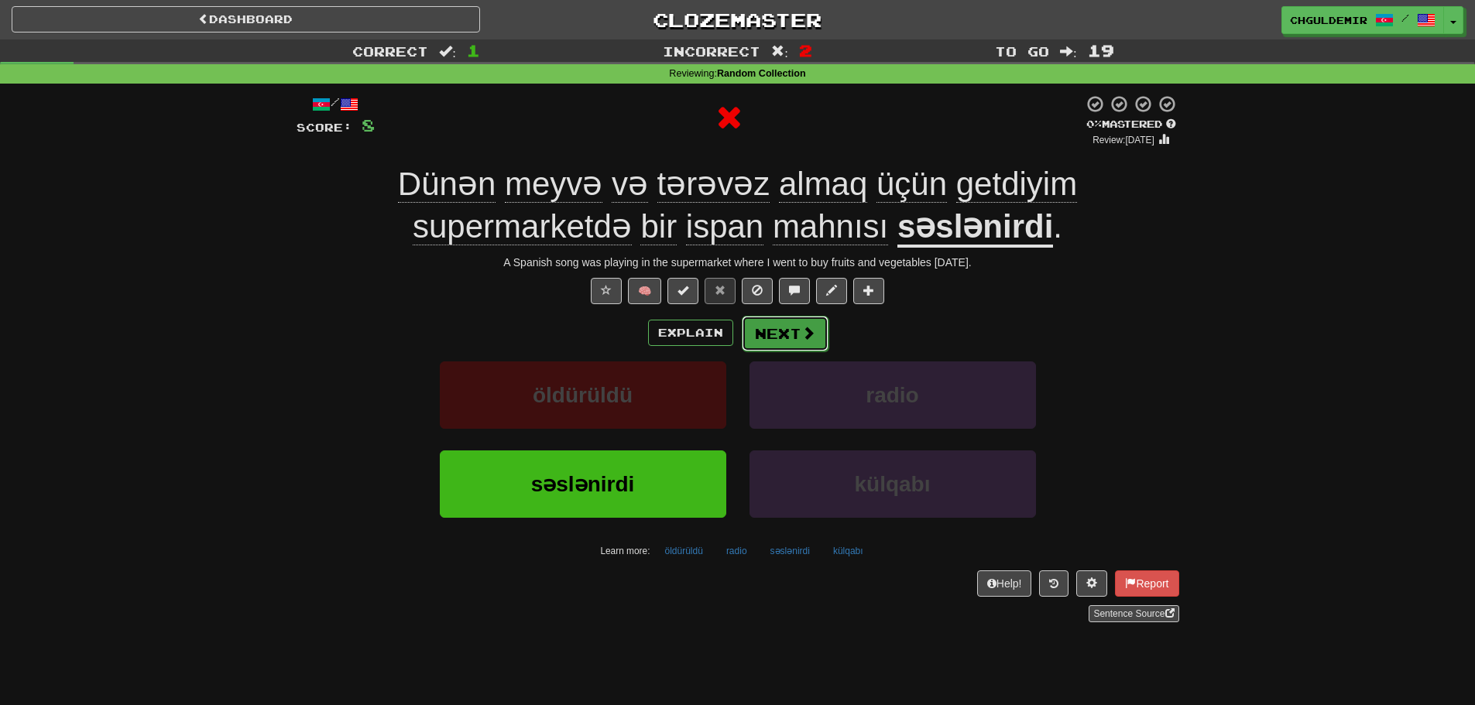
click at [766, 338] on button "Next" at bounding box center [785, 334] width 87 height 36
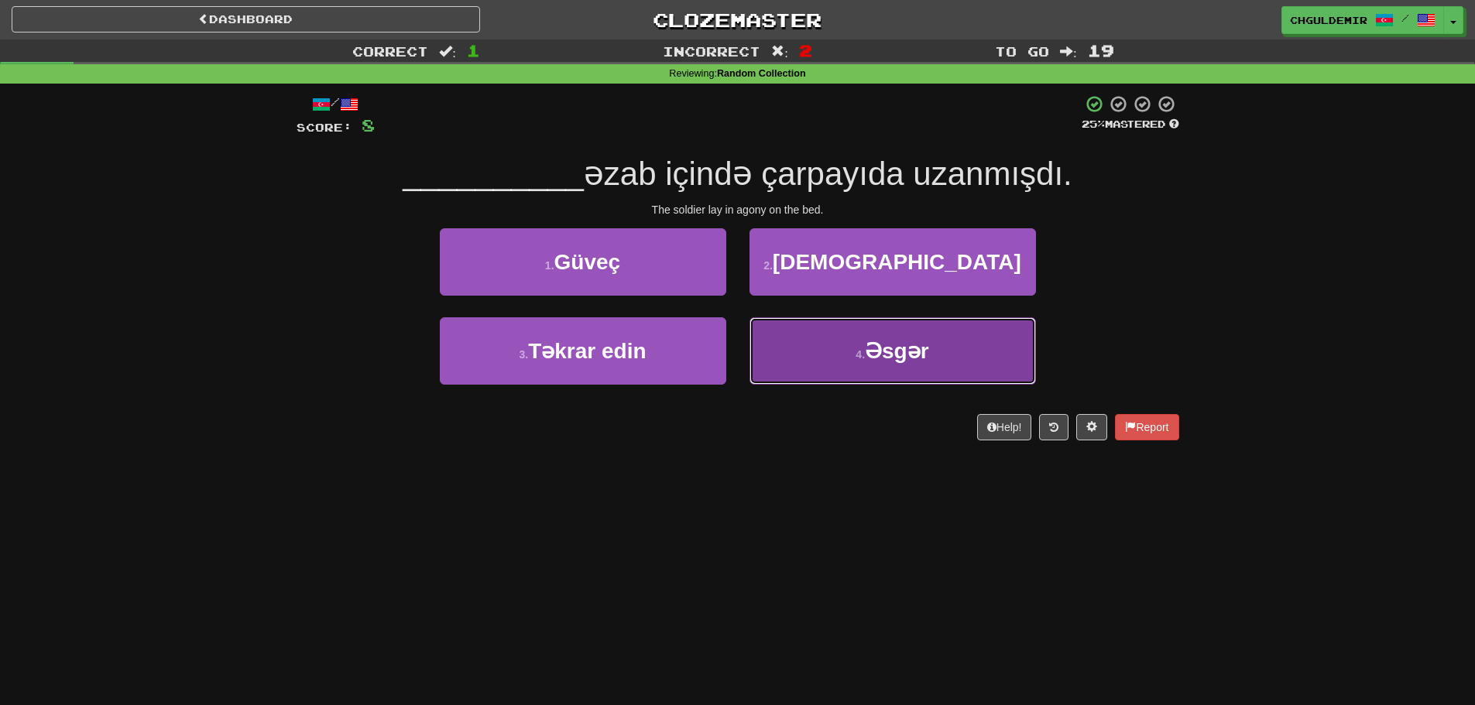
click at [787, 348] on button "4 . Əsgər" at bounding box center [893, 350] width 286 height 67
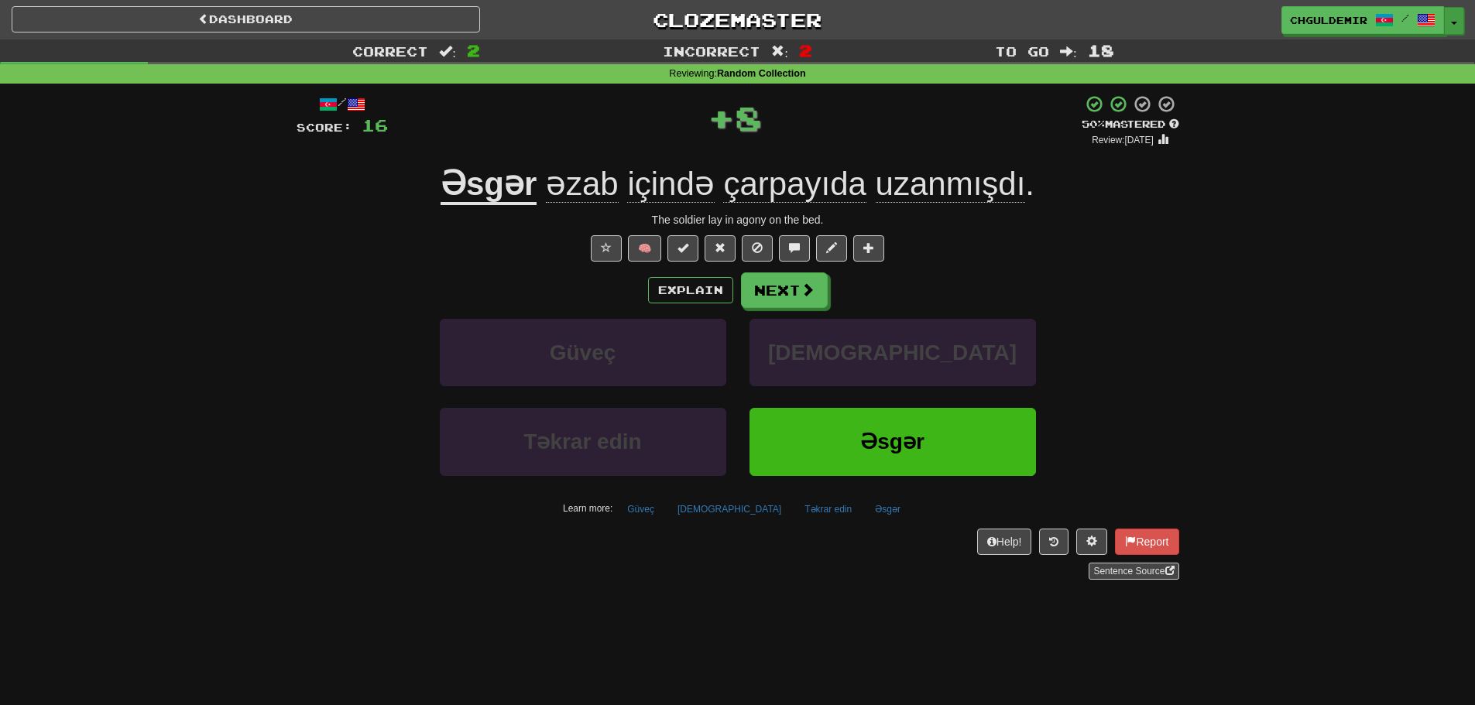
click at [1453, 22] on span "button" at bounding box center [1454, 23] width 6 height 3
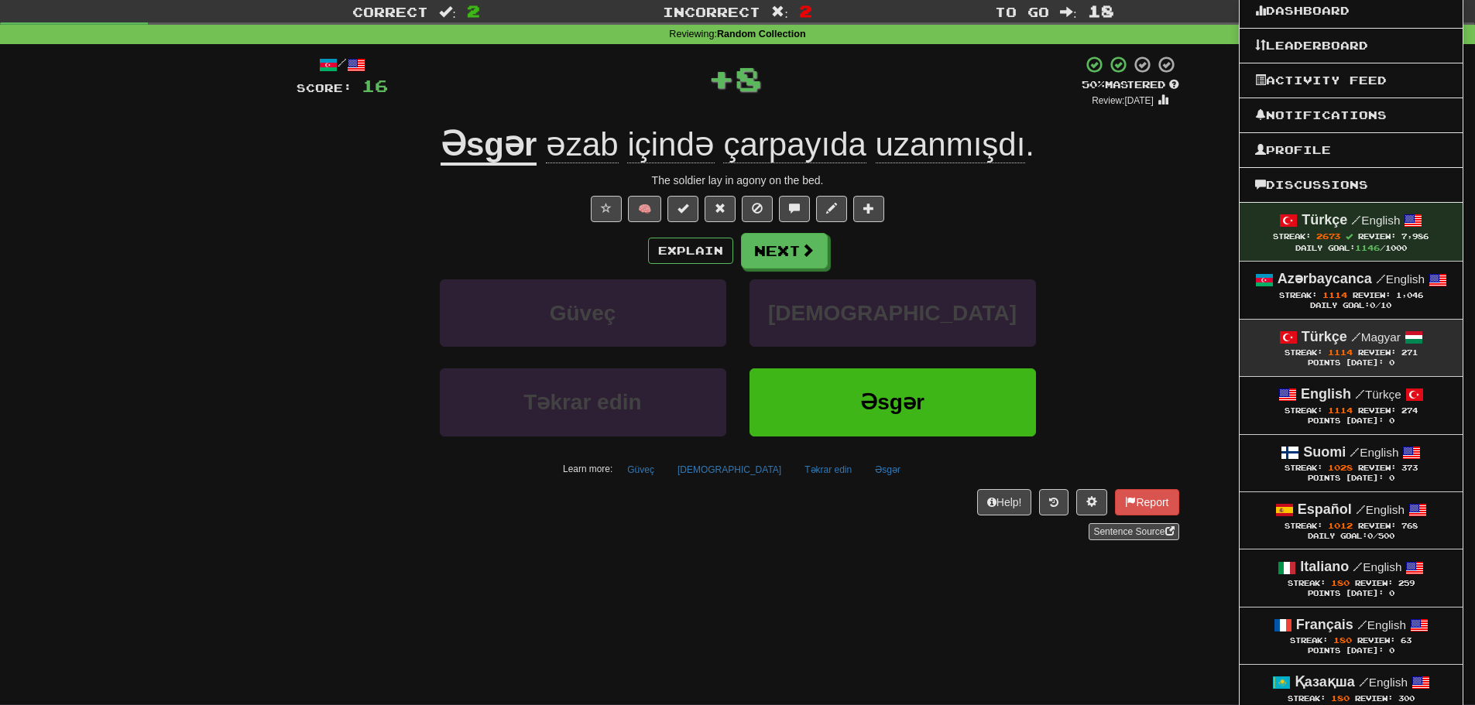
scroll to position [77, 0]
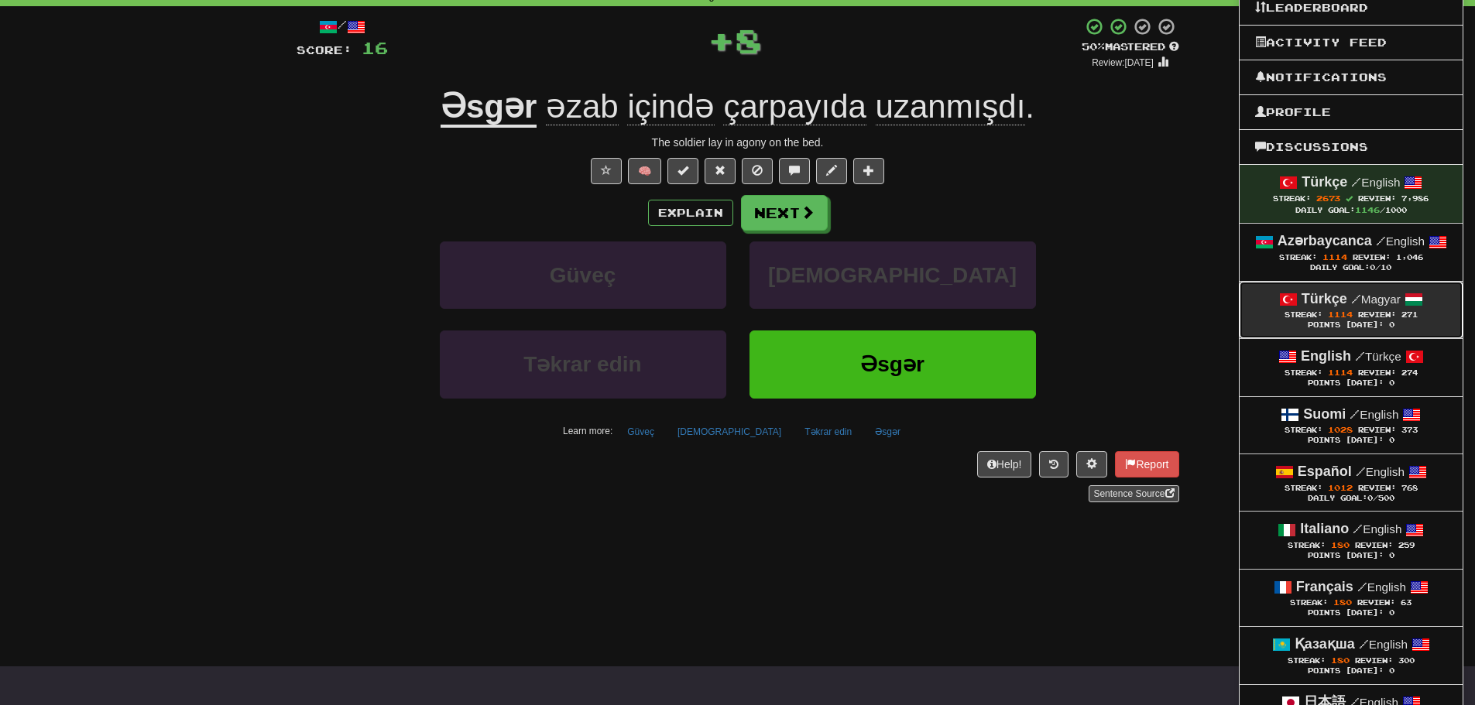
click at [1343, 324] on div "Points [DATE]: 0" at bounding box center [1351, 326] width 192 height 10
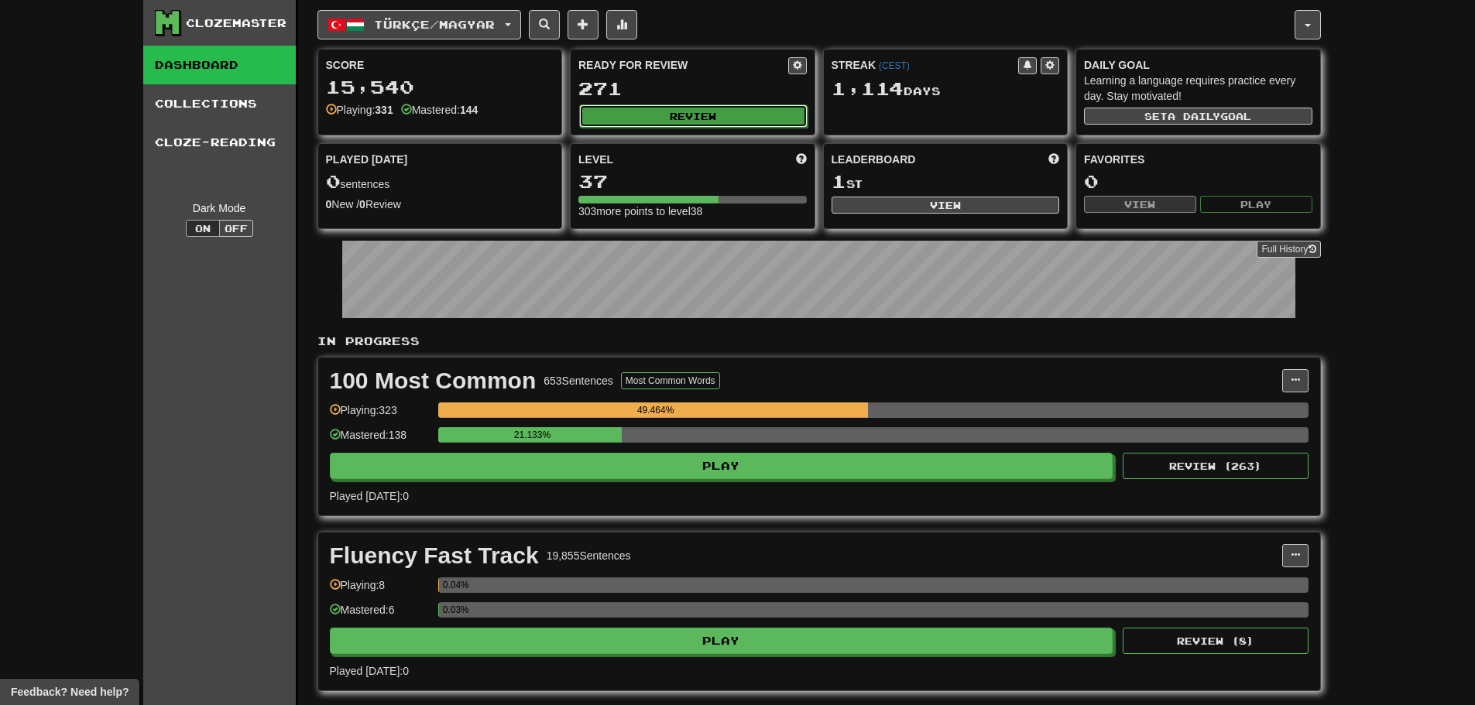
click at [768, 115] on button "Review" at bounding box center [693, 116] width 228 height 23
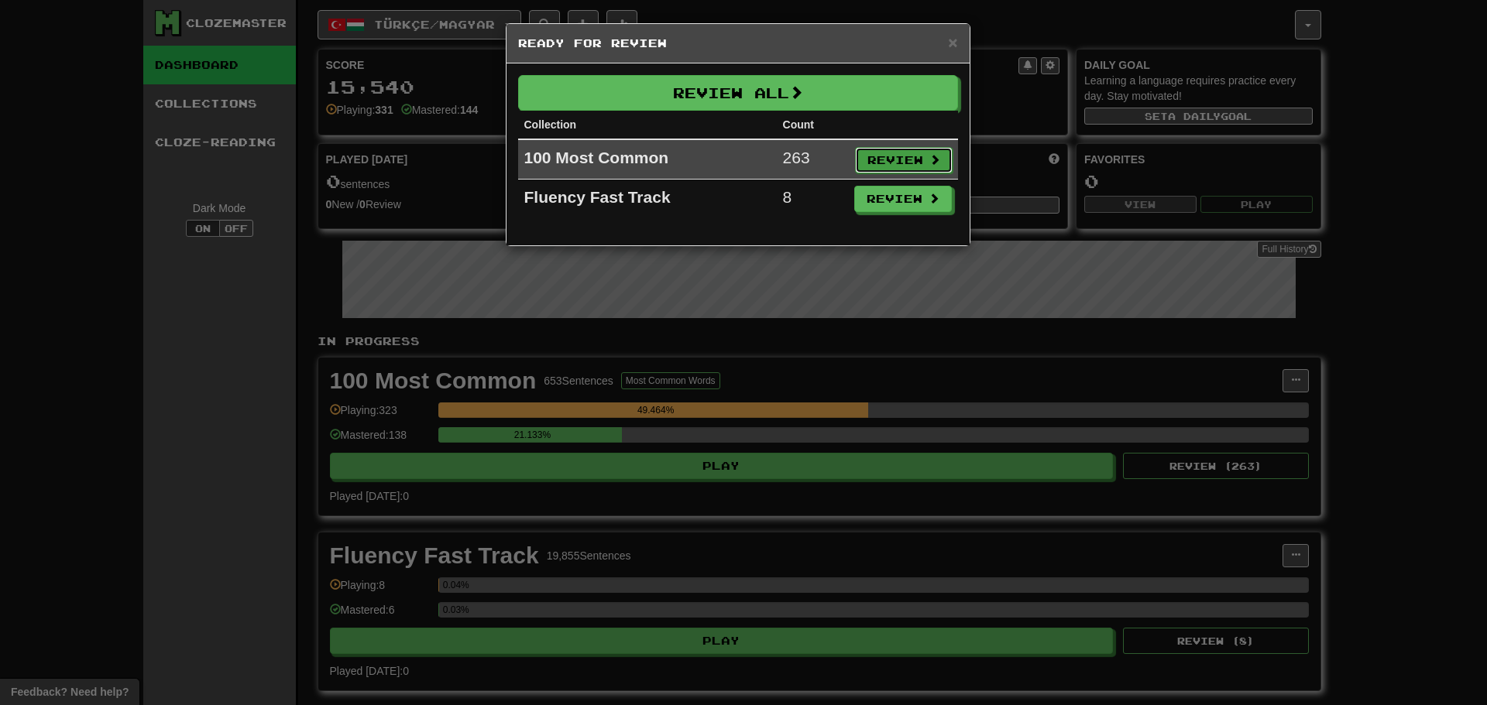
click at [907, 170] on button "Review" at bounding box center [904, 160] width 98 height 26
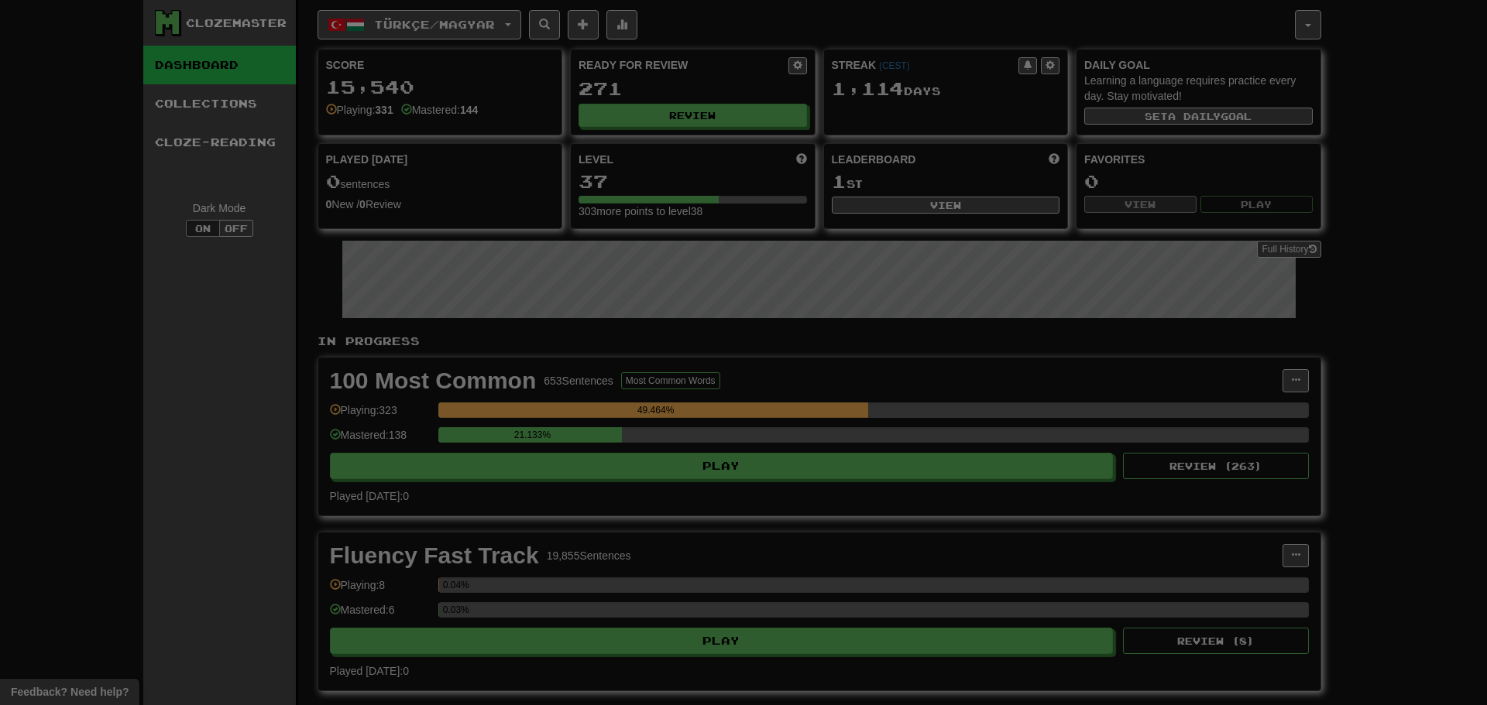
select select "**"
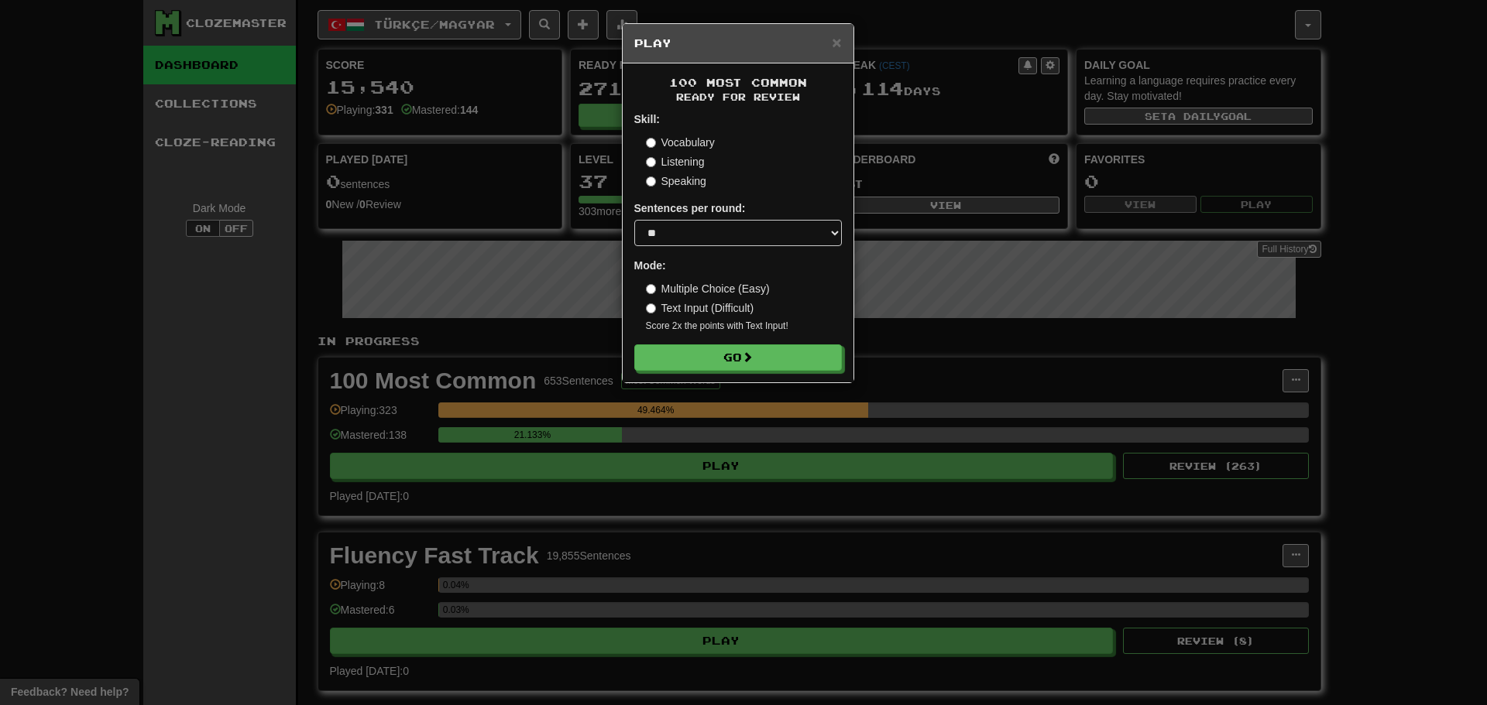
click at [760, 344] on form "Skill: Vocabulary Listening Speaking Sentences per round: * ** ** ** ** ** *** …" at bounding box center [738, 241] width 208 height 259
click at [757, 369] on button "Go" at bounding box center [739, 358] width 208 height 26
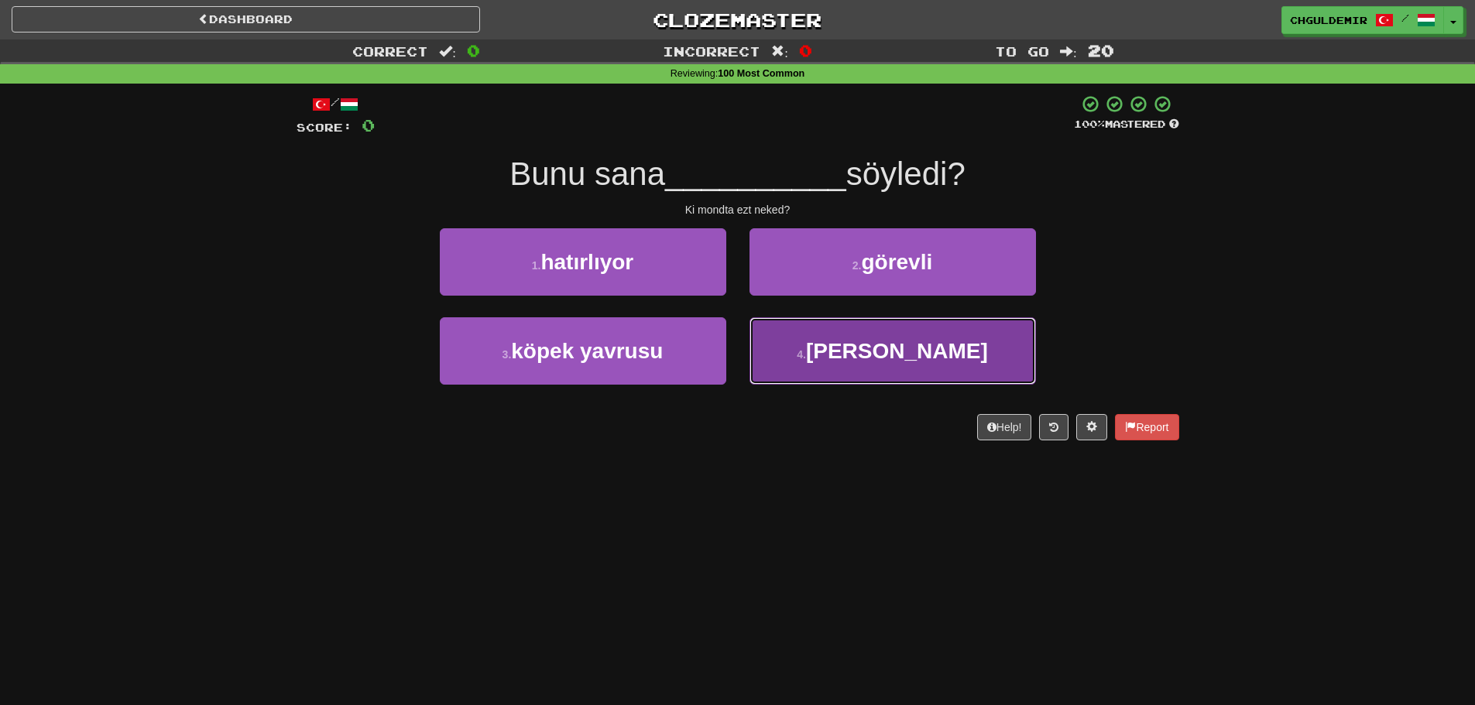
click at [796, 340] on button "4 . [PERSON_NAME]" at bounding box center [893, 350] width 286 height 67
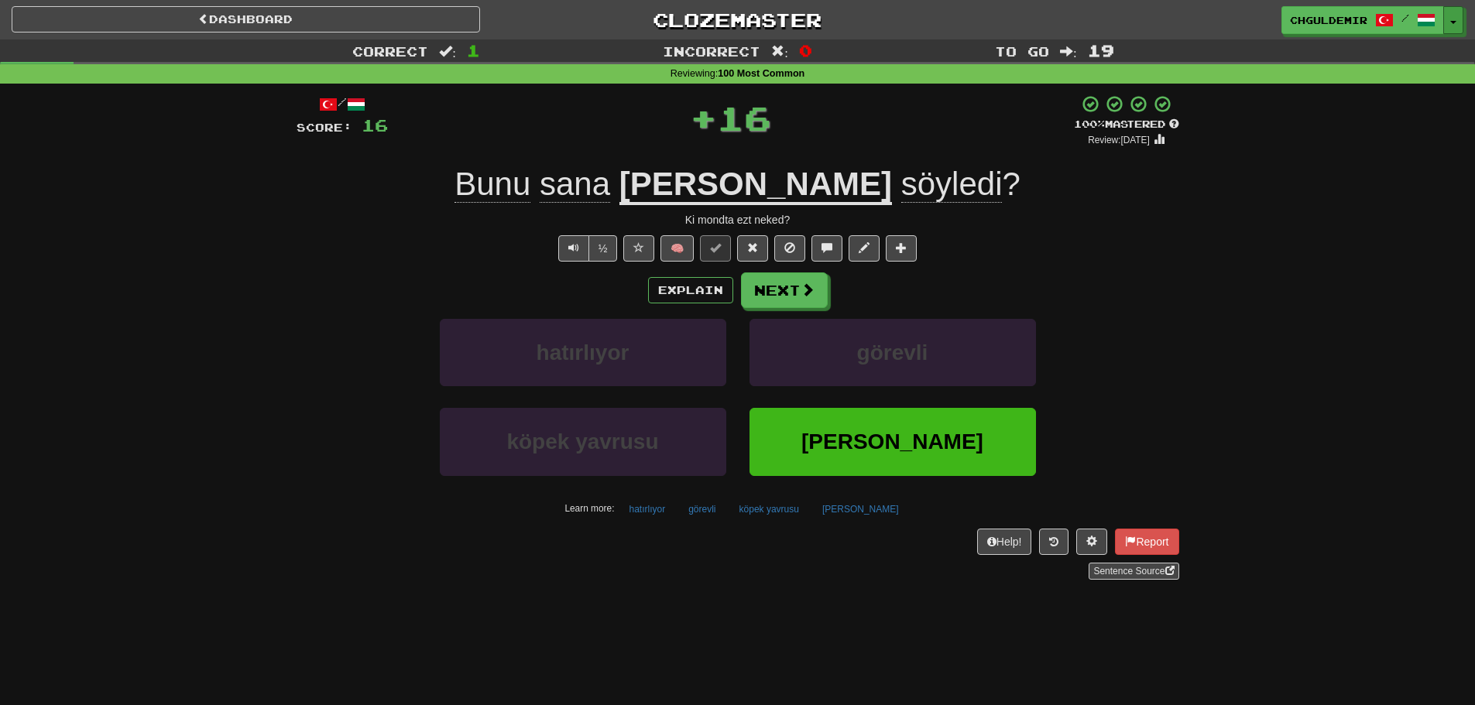
drag, startPoint x: 1452, startPoint y: 22, endPoint x: 1439, endPoint y: 53, distance: 34.1
click at [1453, 21] on span "button" at bounding box center [1453, 22] width 6 height 3
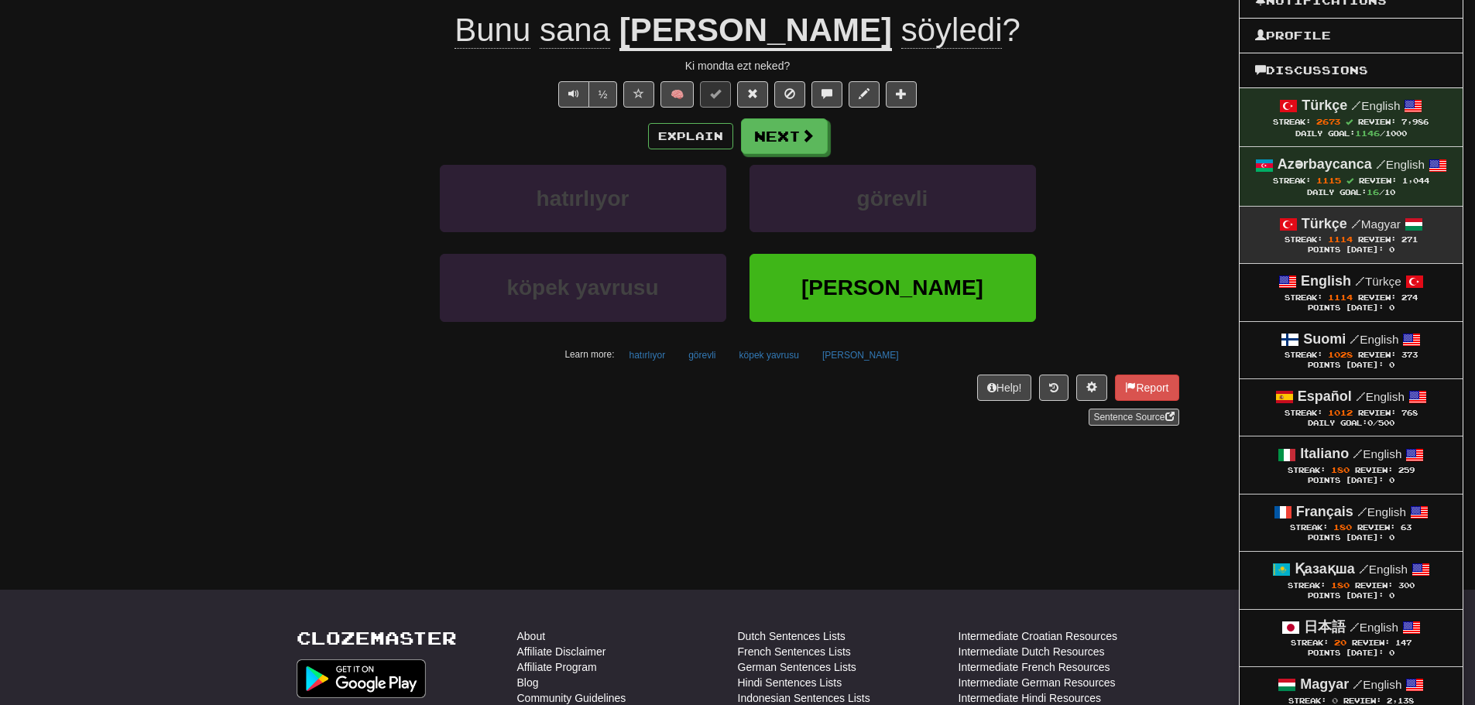
scroll to position [155, 0]
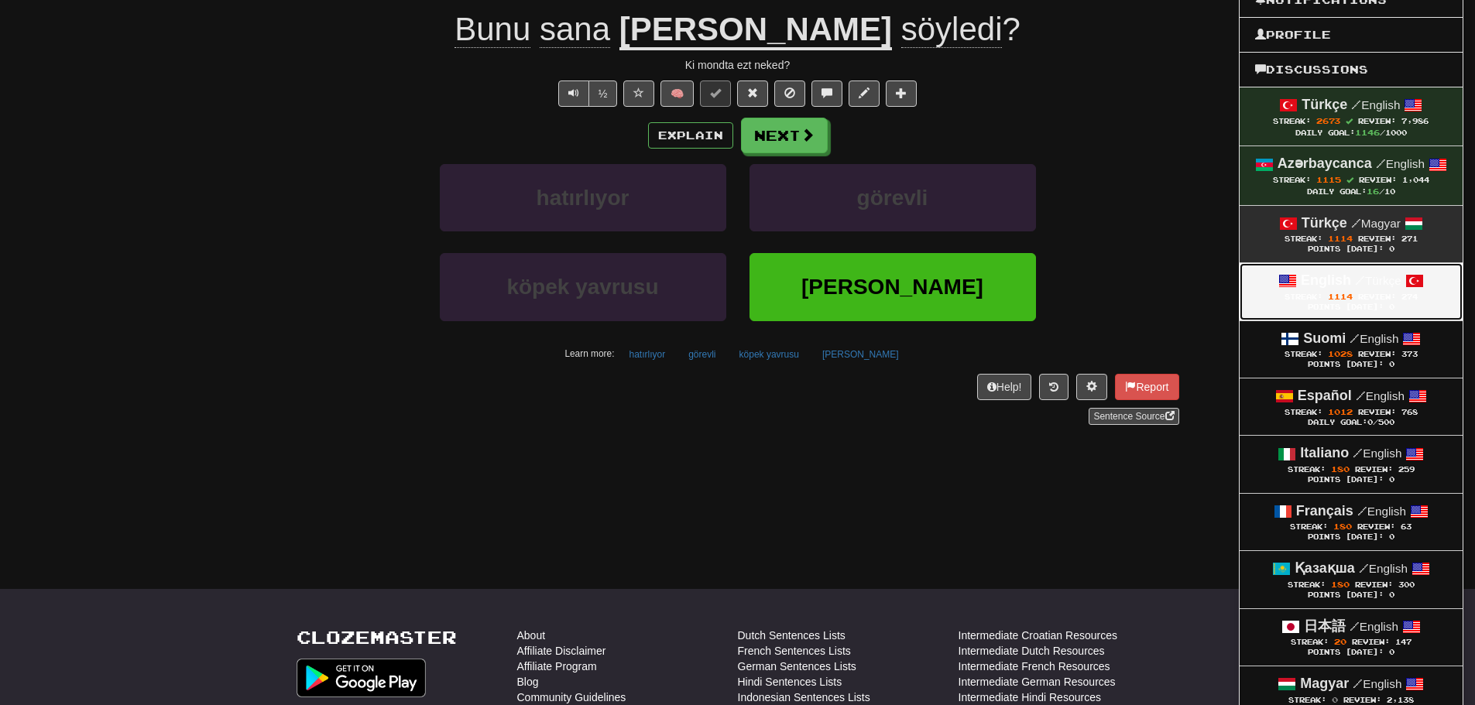
click at [1354, 300] on span "Streak: 1114" at bounding box center [1322, 297] width 74 height 9
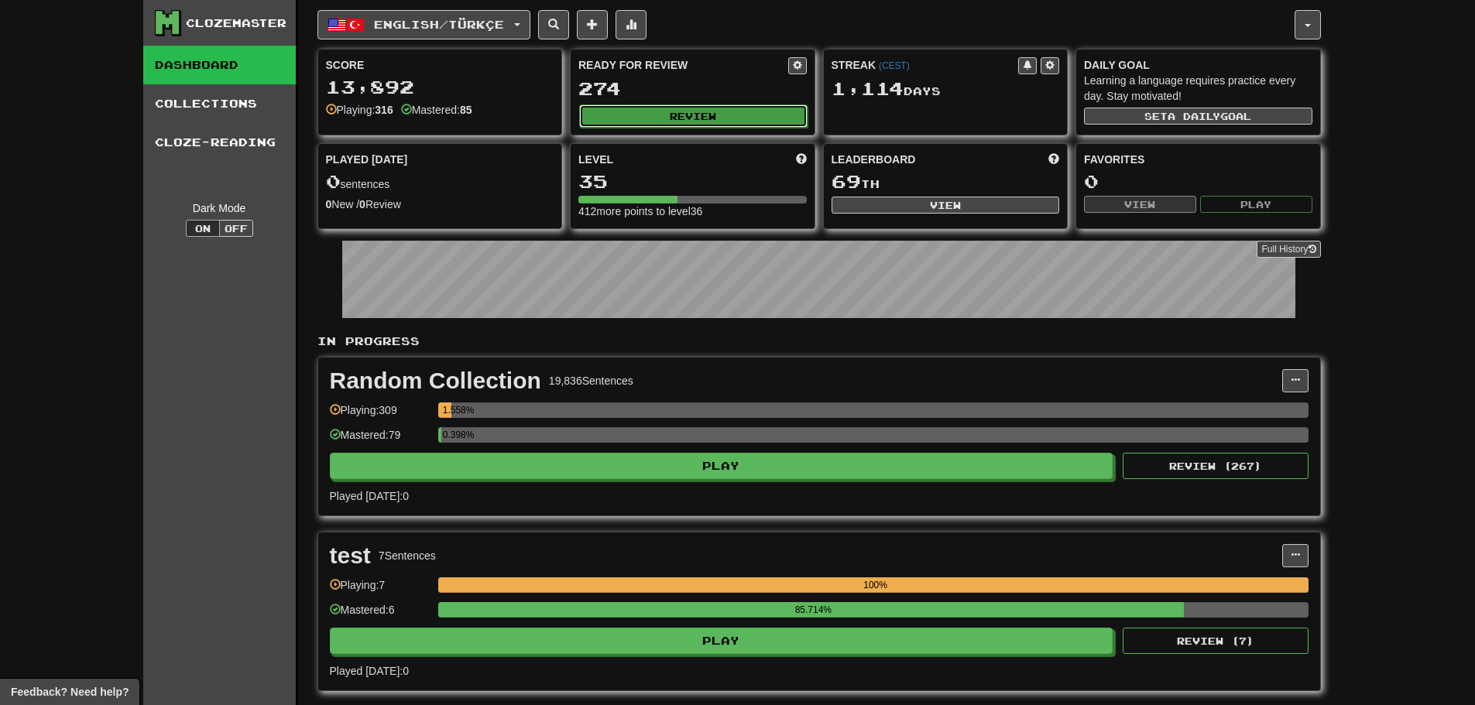
click at [733, 120] on button "Review" at bounding box center [693, 116] width 228 height 23
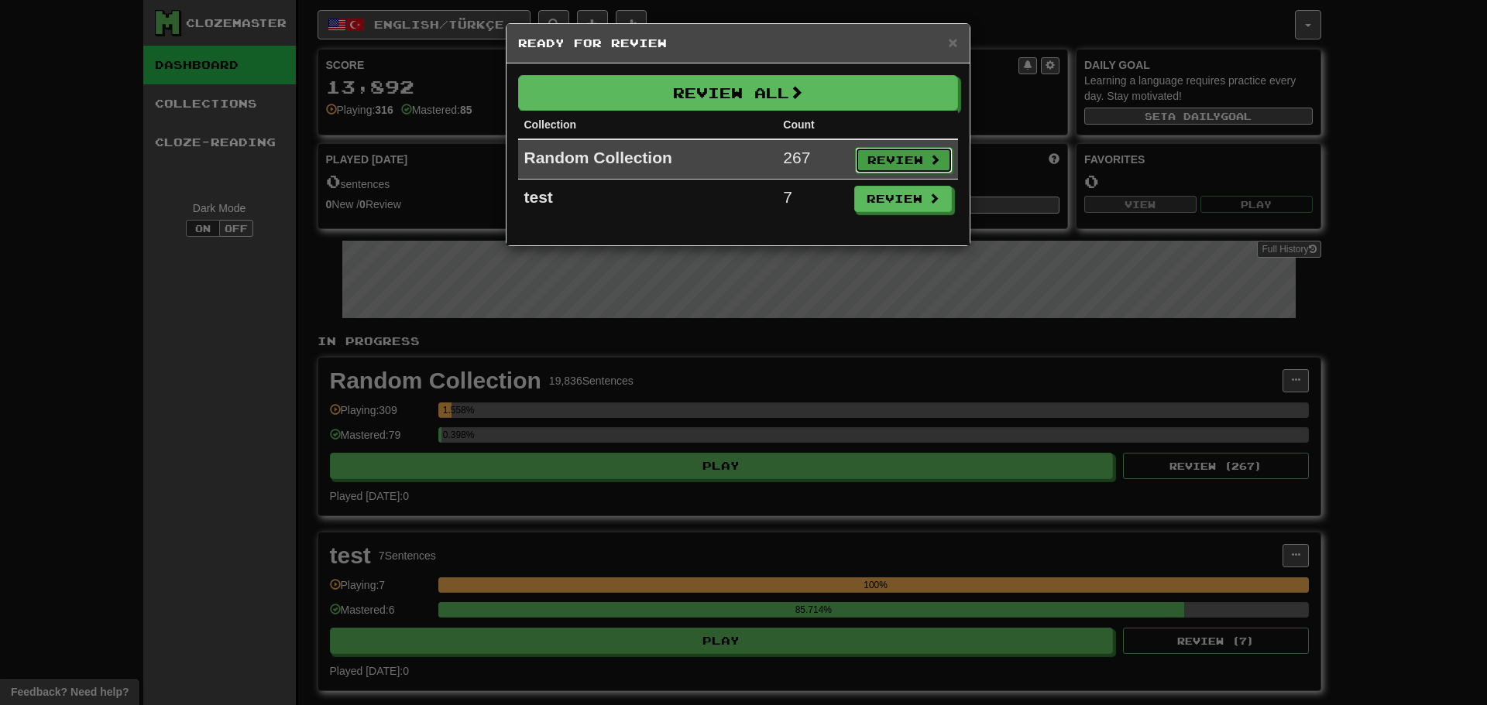
click at [935, 148] on button "Review" at bounding box center [904, 160] width 98 height 26
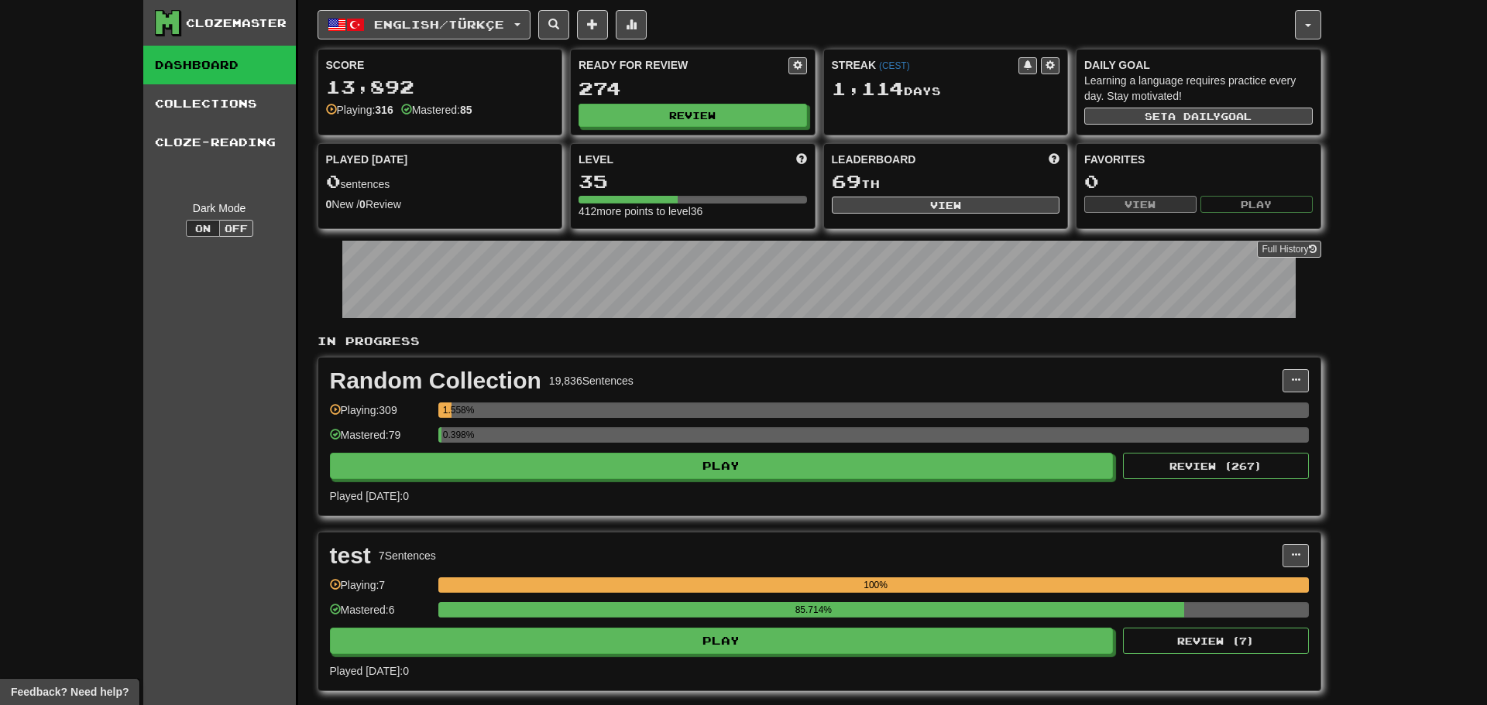
select select "**"
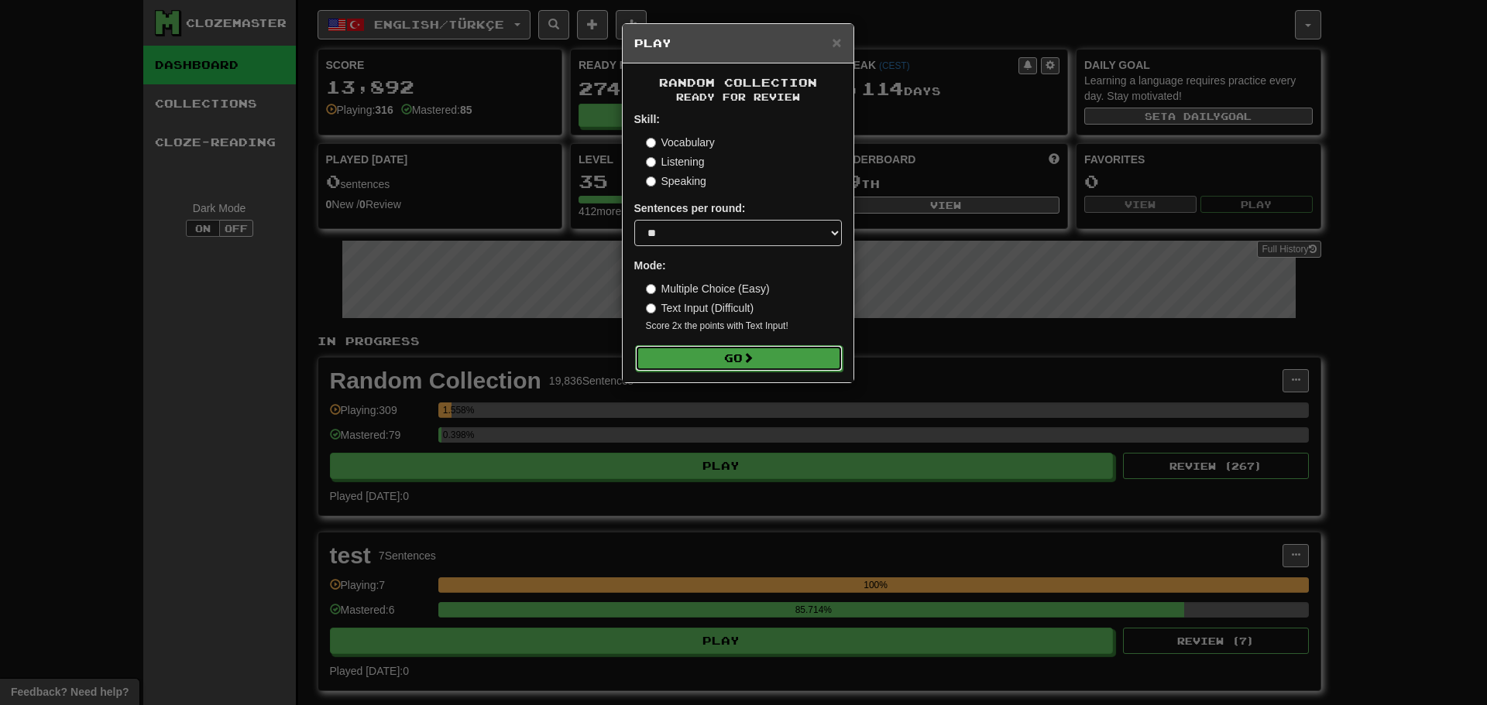
click at [713, 365] on button "Go" at bounding box center [739, 358] width 208 height 26
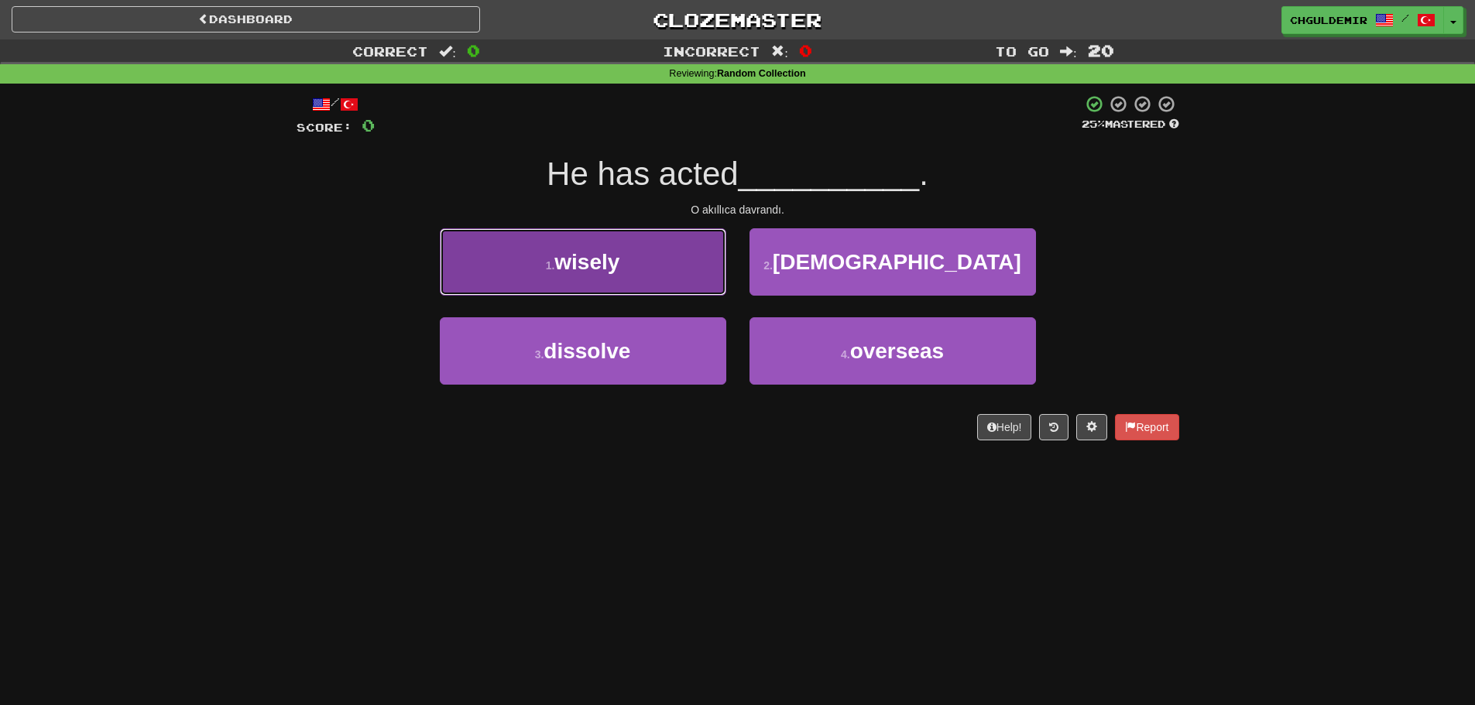
click at [704, 256] on button "1 . wisely" at bounding box center [583, 261] width 286 height 67
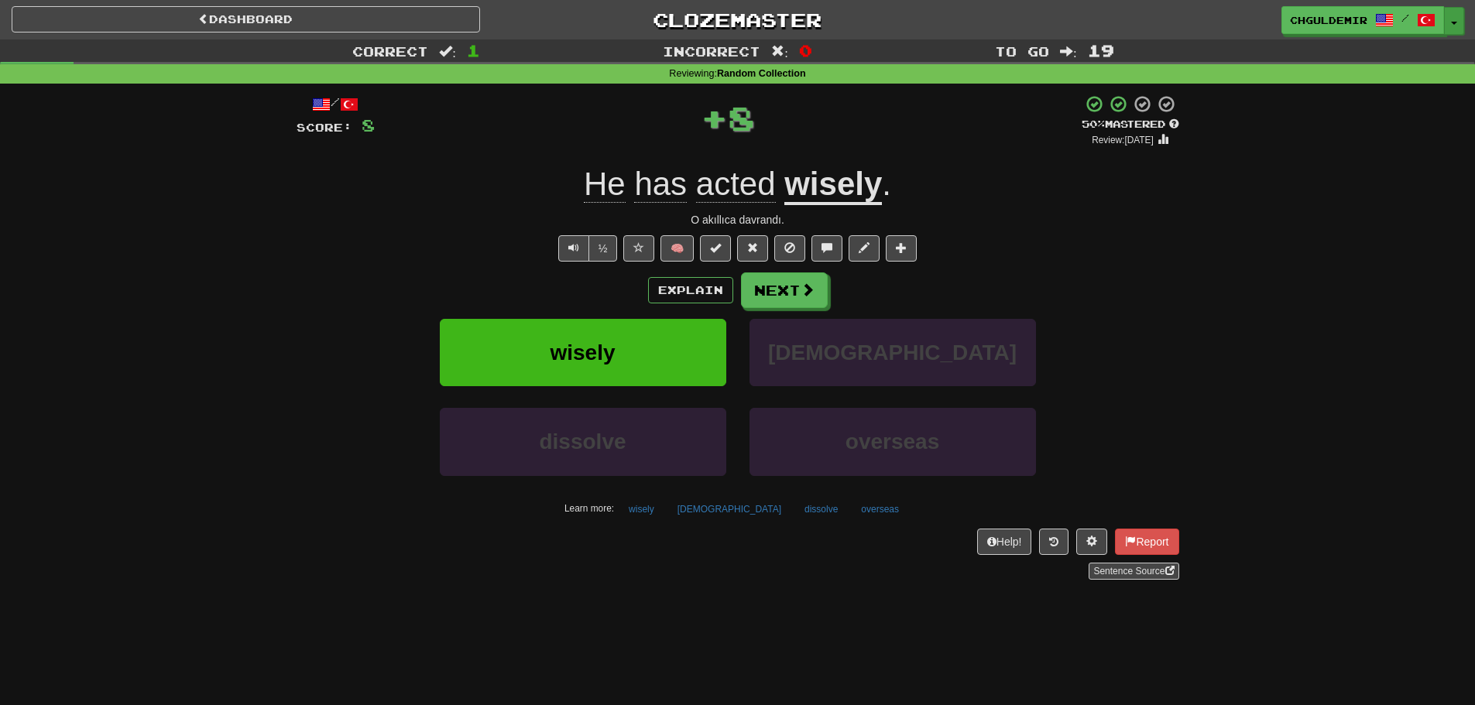
click at [1463, 29] on button "Toggle Dropdown" at bounding box center [1454, 21] width 20 height 28
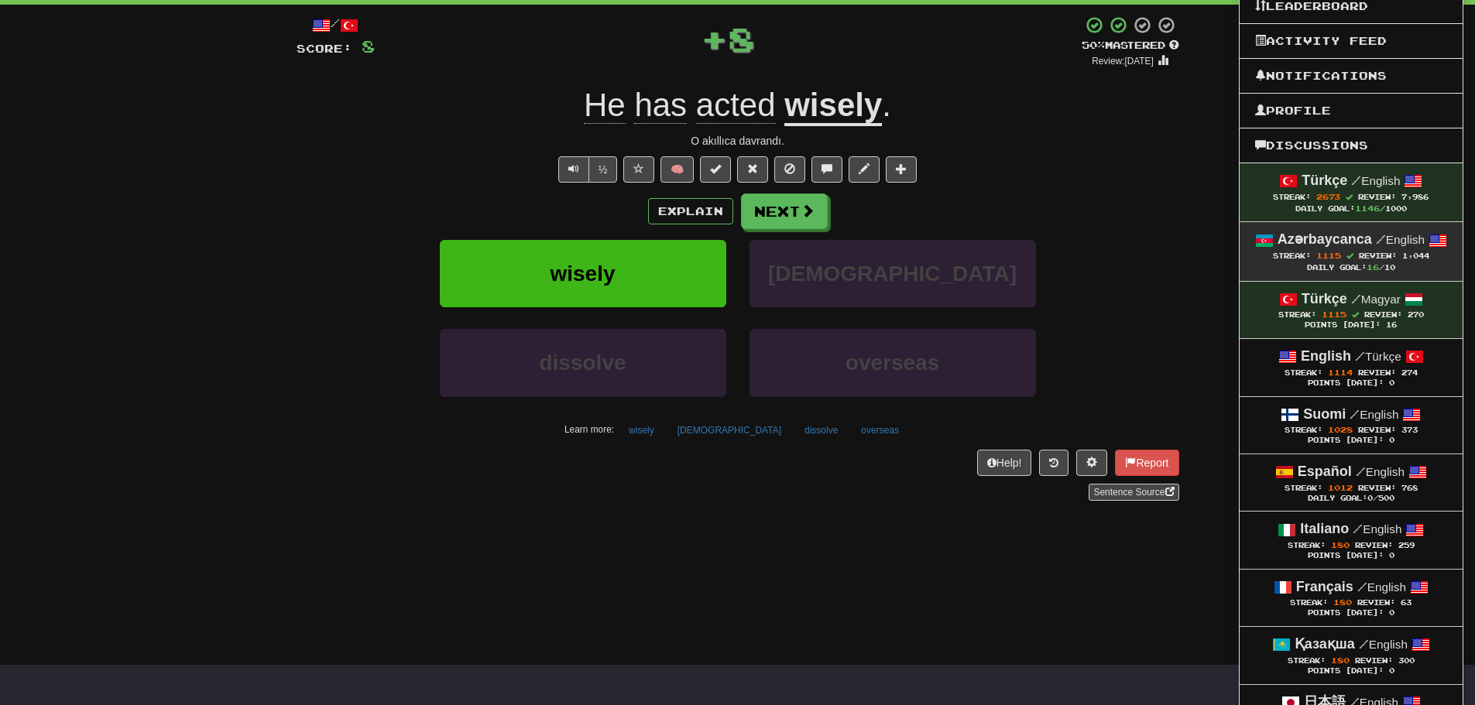
scroll to position [155, 0]
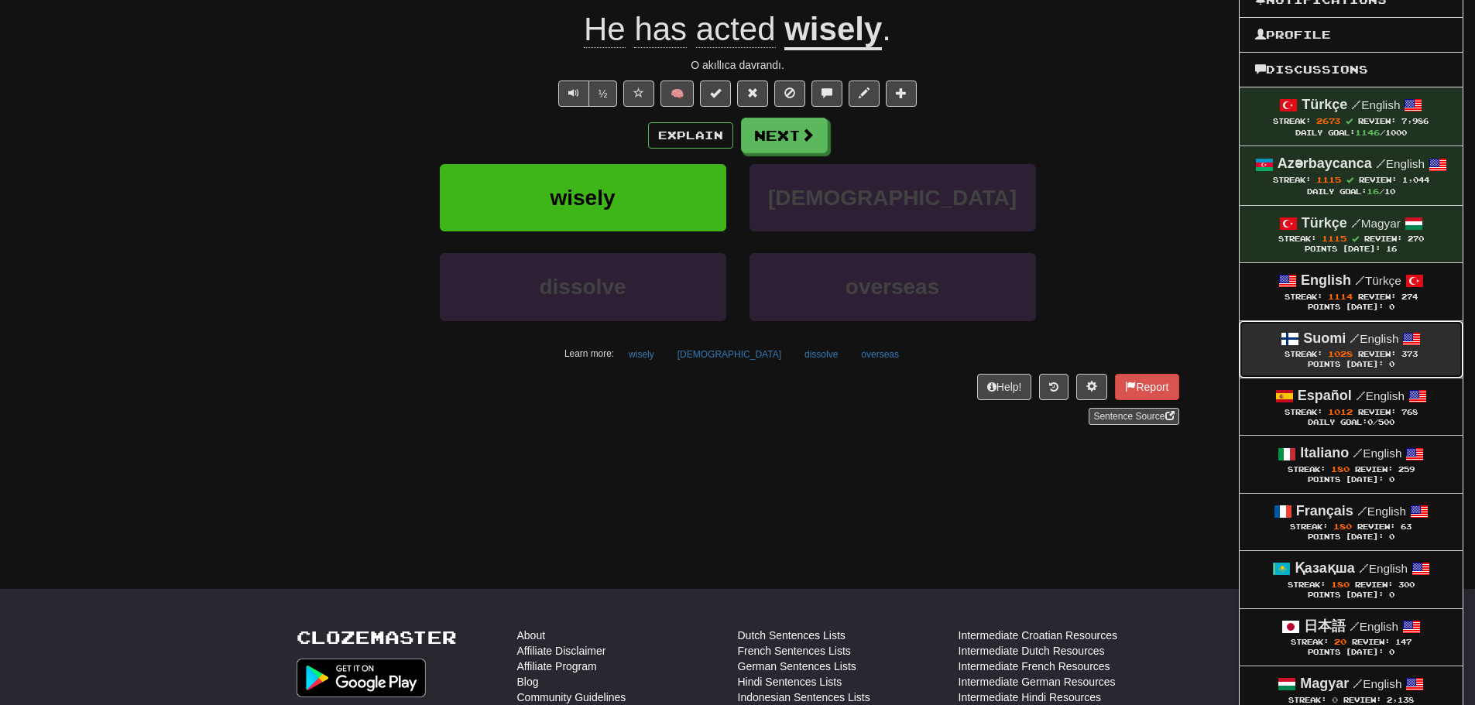
click at [1336, 335] on strong "Suomi" at bounding box center [1324, 338] width 43 height 15
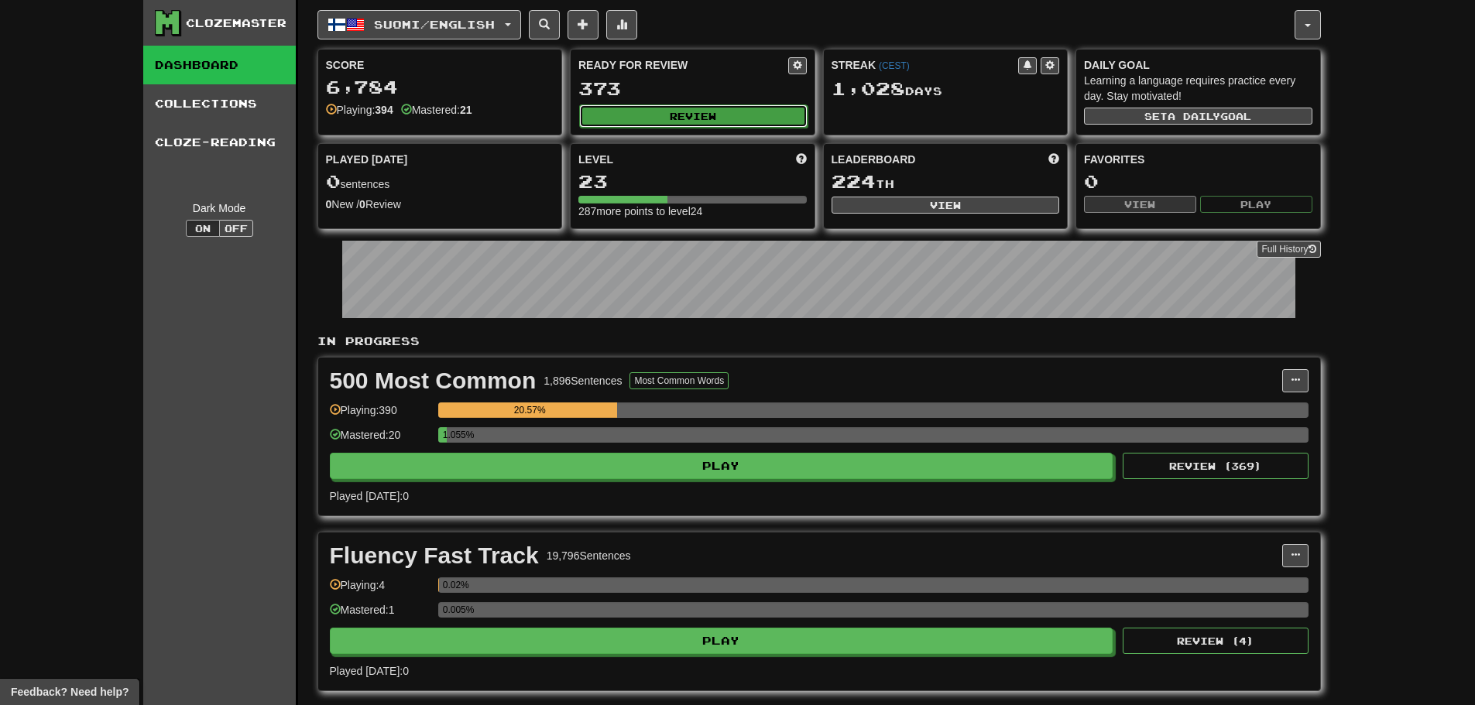
click at [669, 112] on button "Review" at bounding box center [693, 116] width 228 height 23
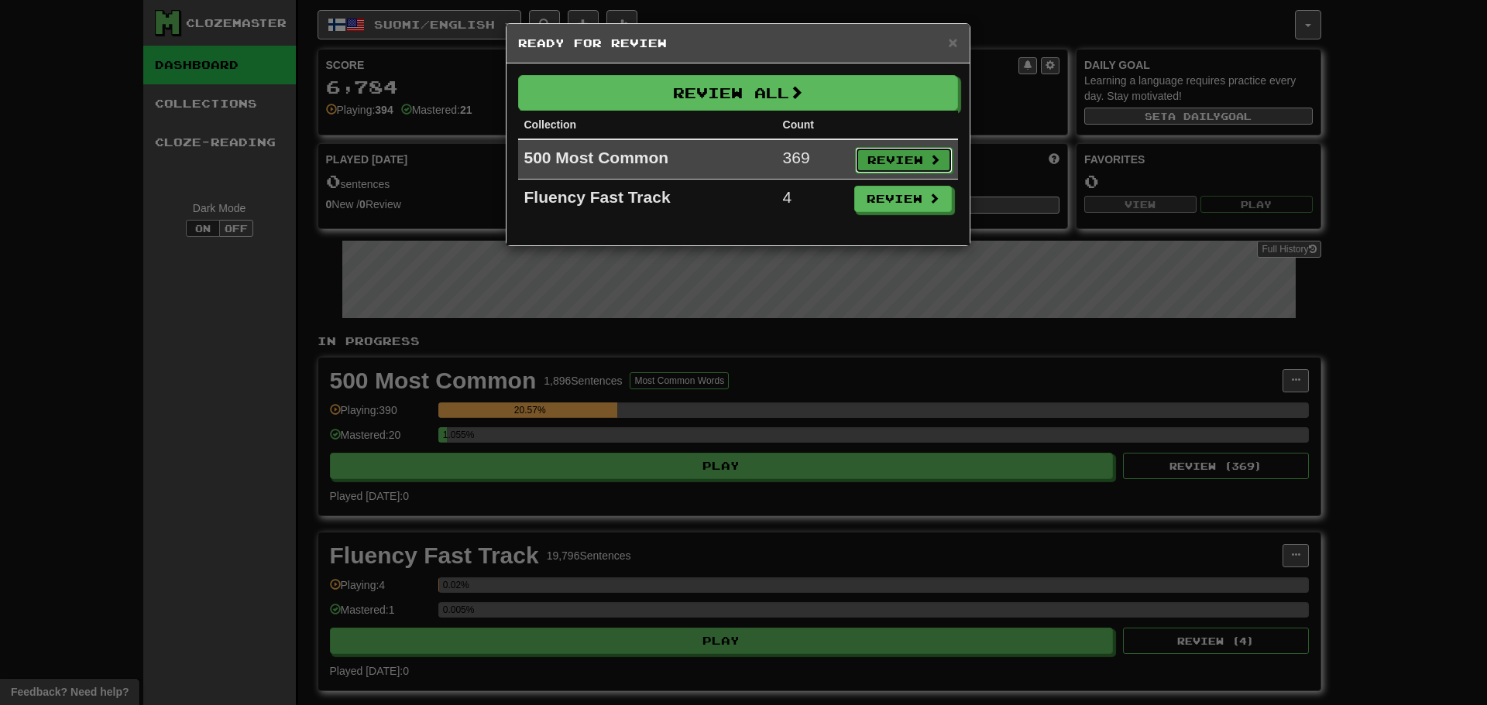
click at [897, 169] on button "Review" at bounding box center [904, 160] width 98 height 26
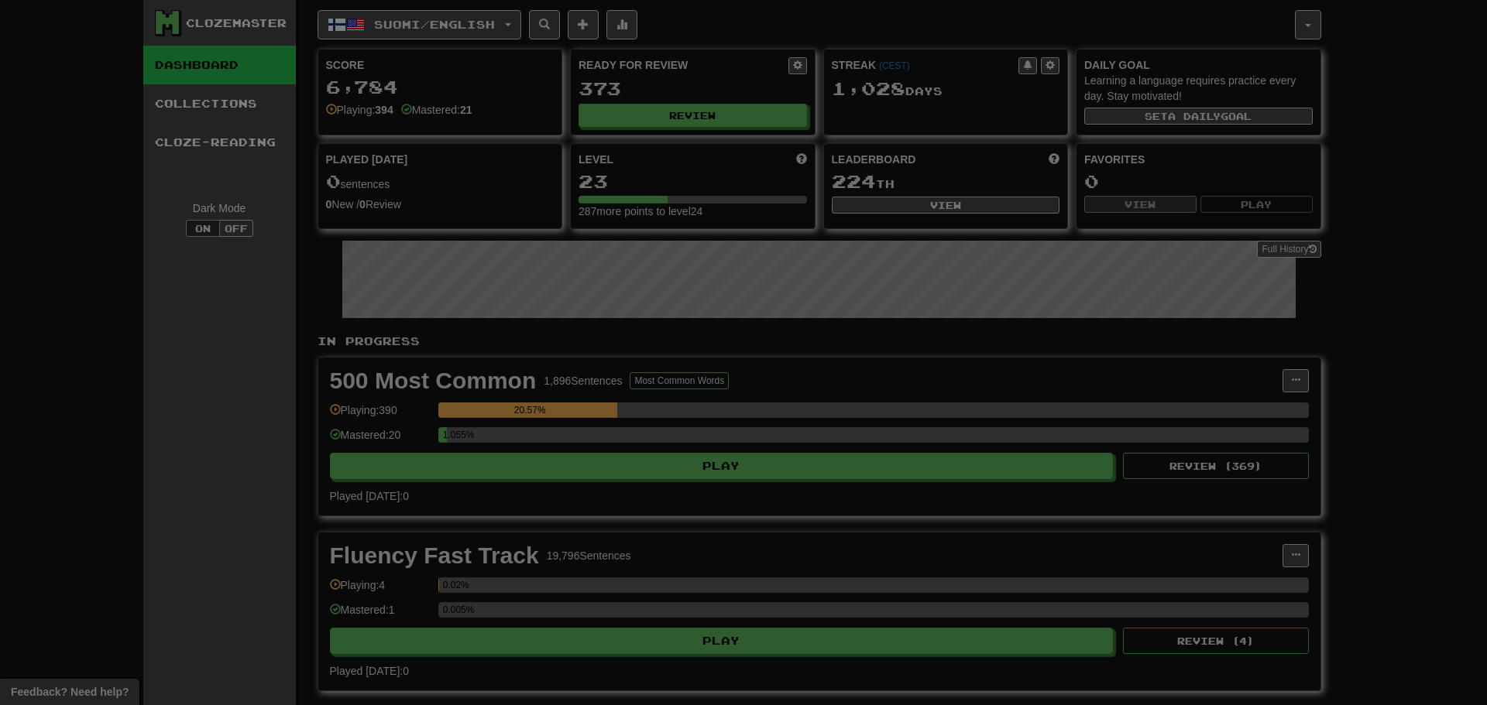
select select "**"
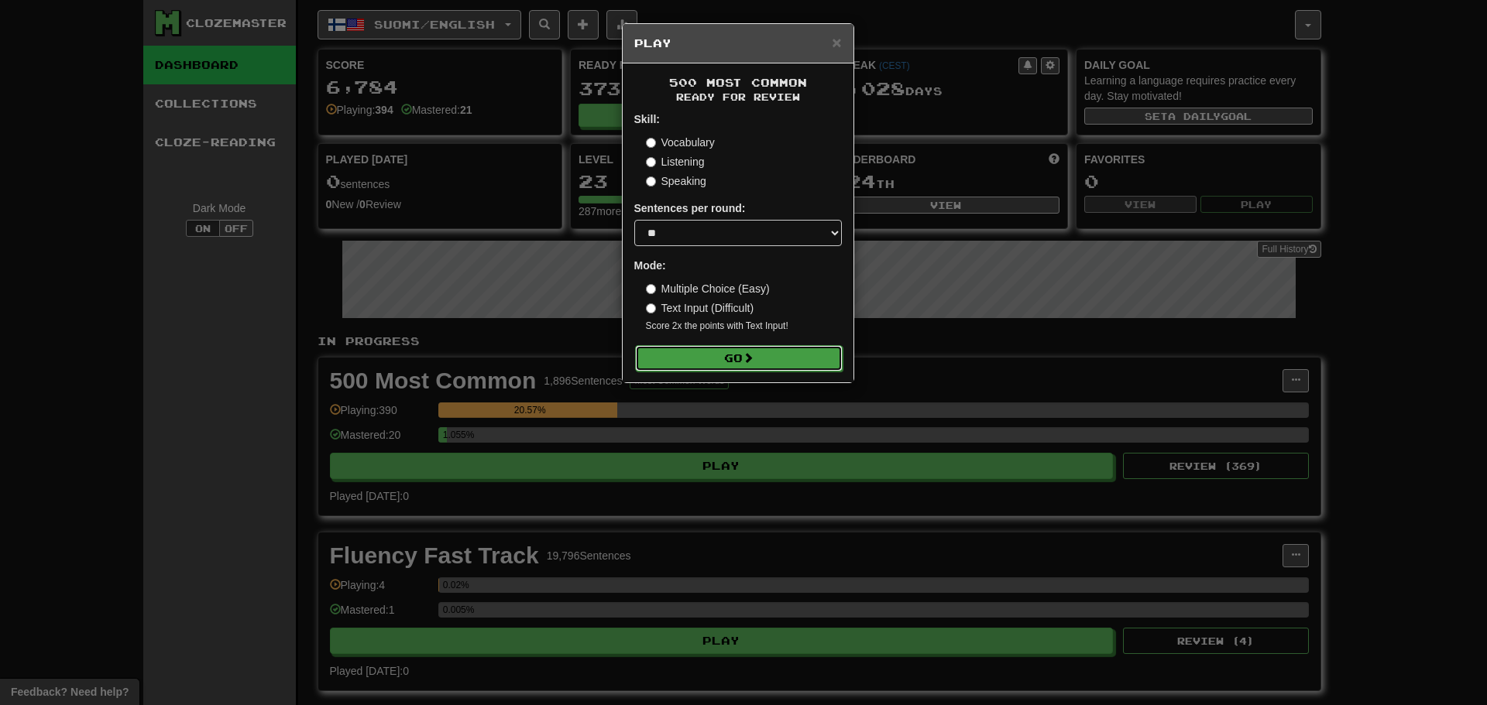
click at [779, 346] on button "Go" at bounding box center [739, 358] width 208 height 26
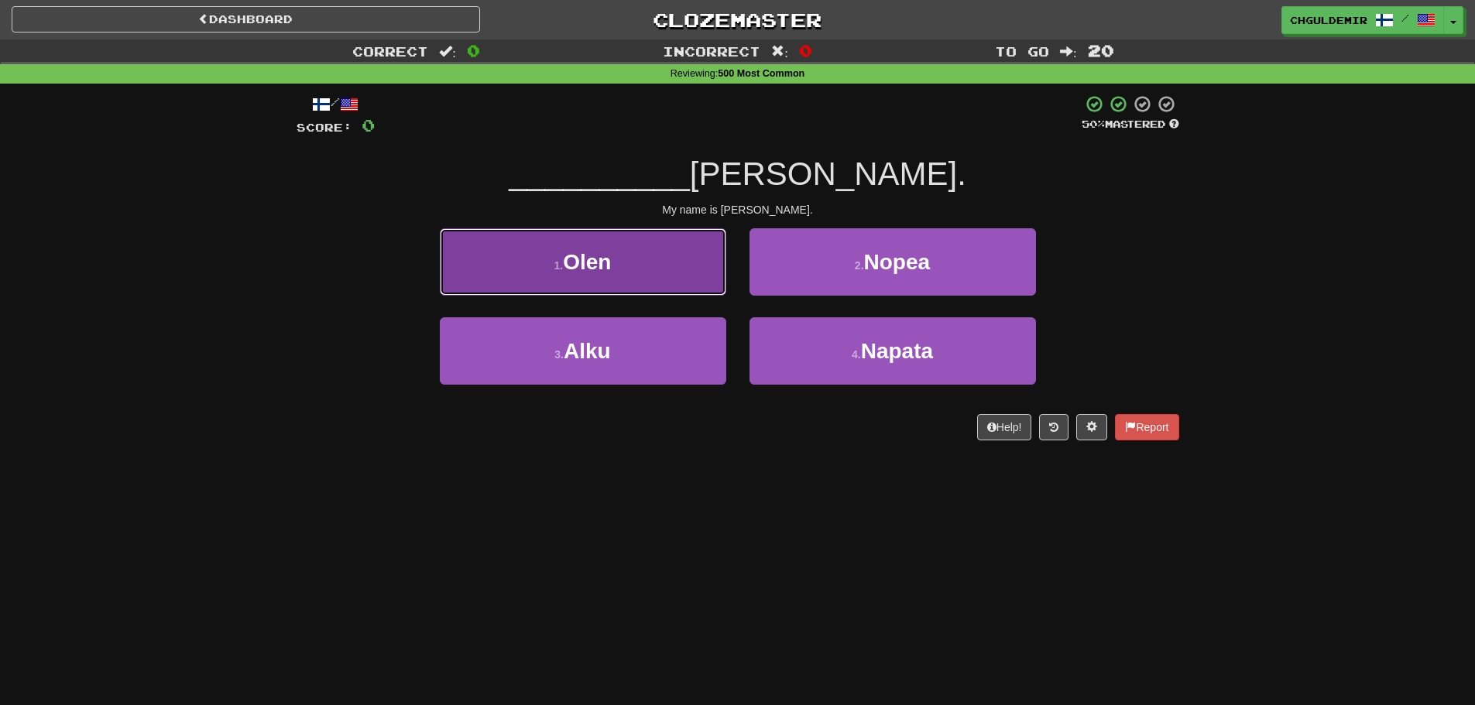
click at [694, 269] on button "1 . Olen" at bounding box center [583, 261] width 286 height 67
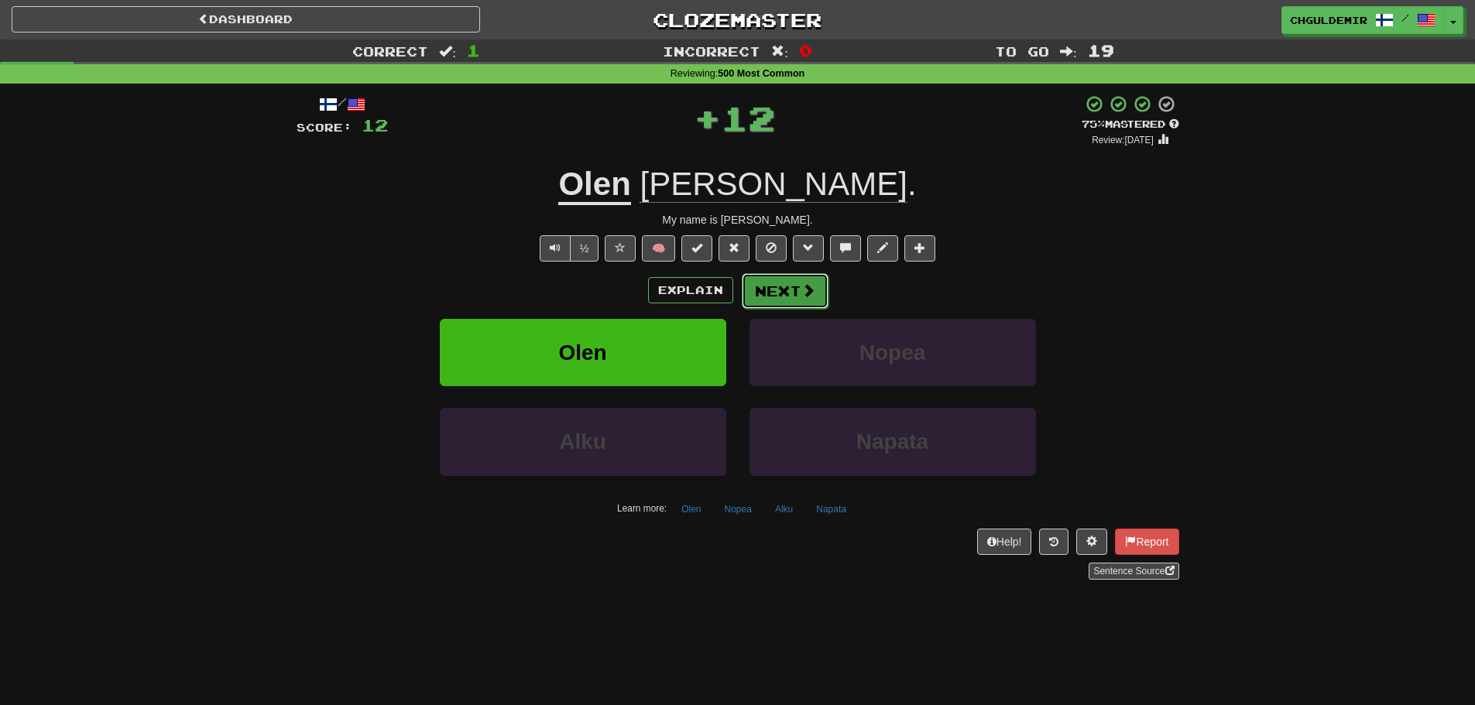
click at [785, 280] on button "Next" at bounding box center [785, 291] width 87 height 36
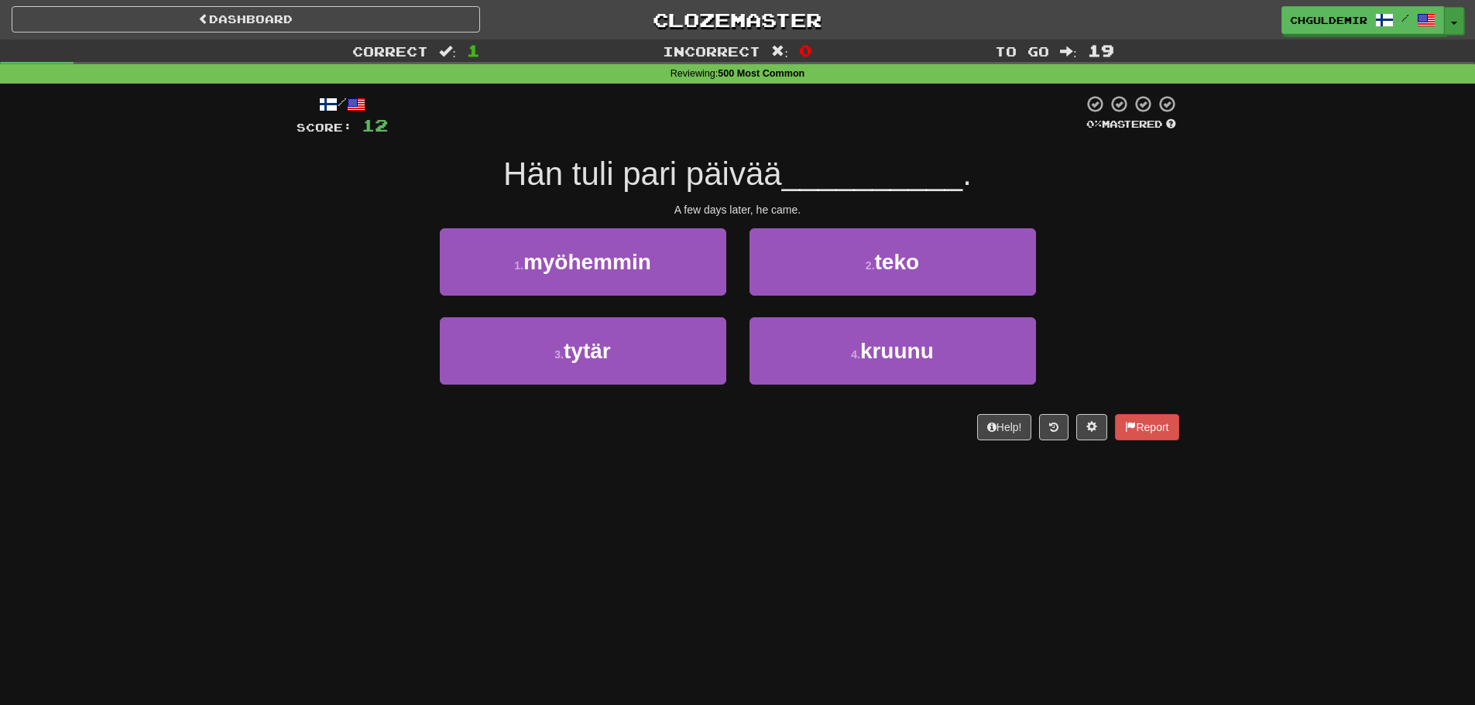
click at [1450, 25] on button "Toggle Dropdown" at bounding box center [1454, 21] width 20 height 28
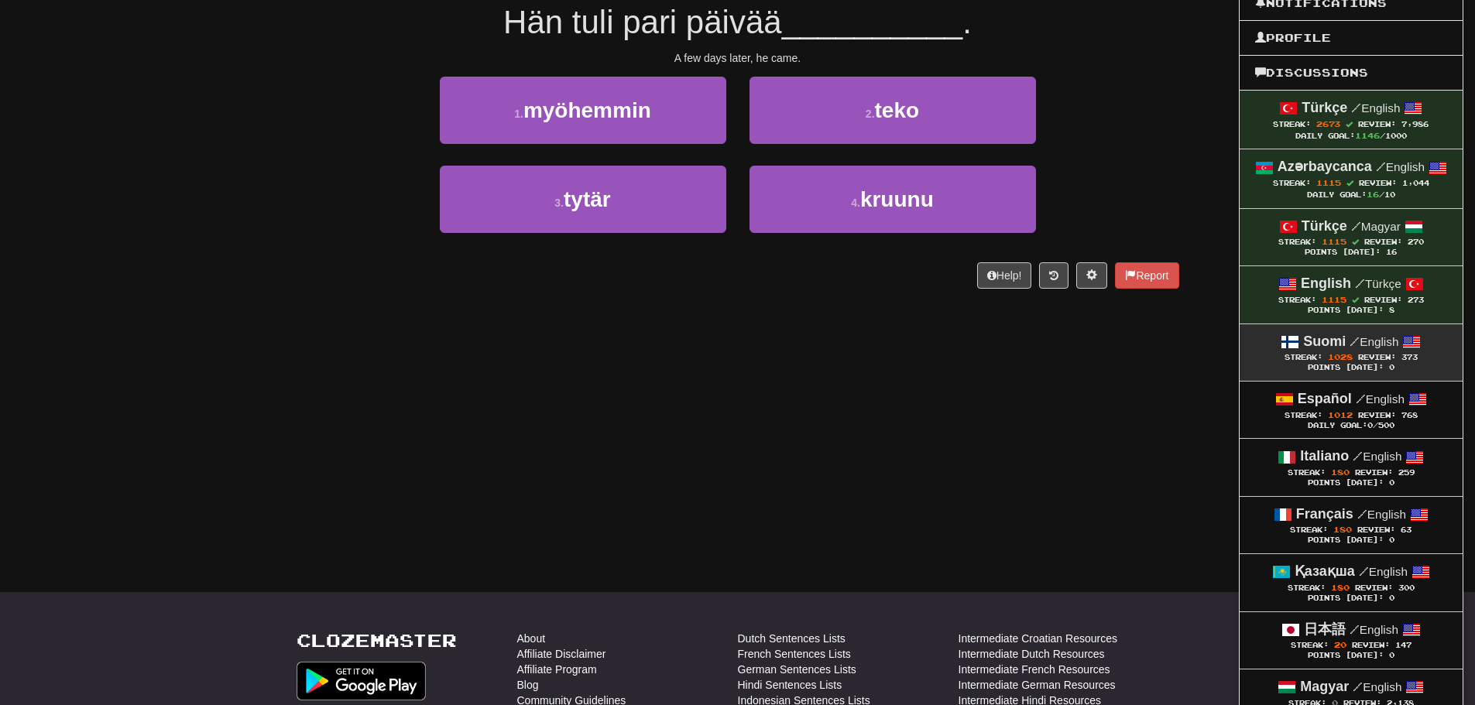
scroll to position [155, 0]
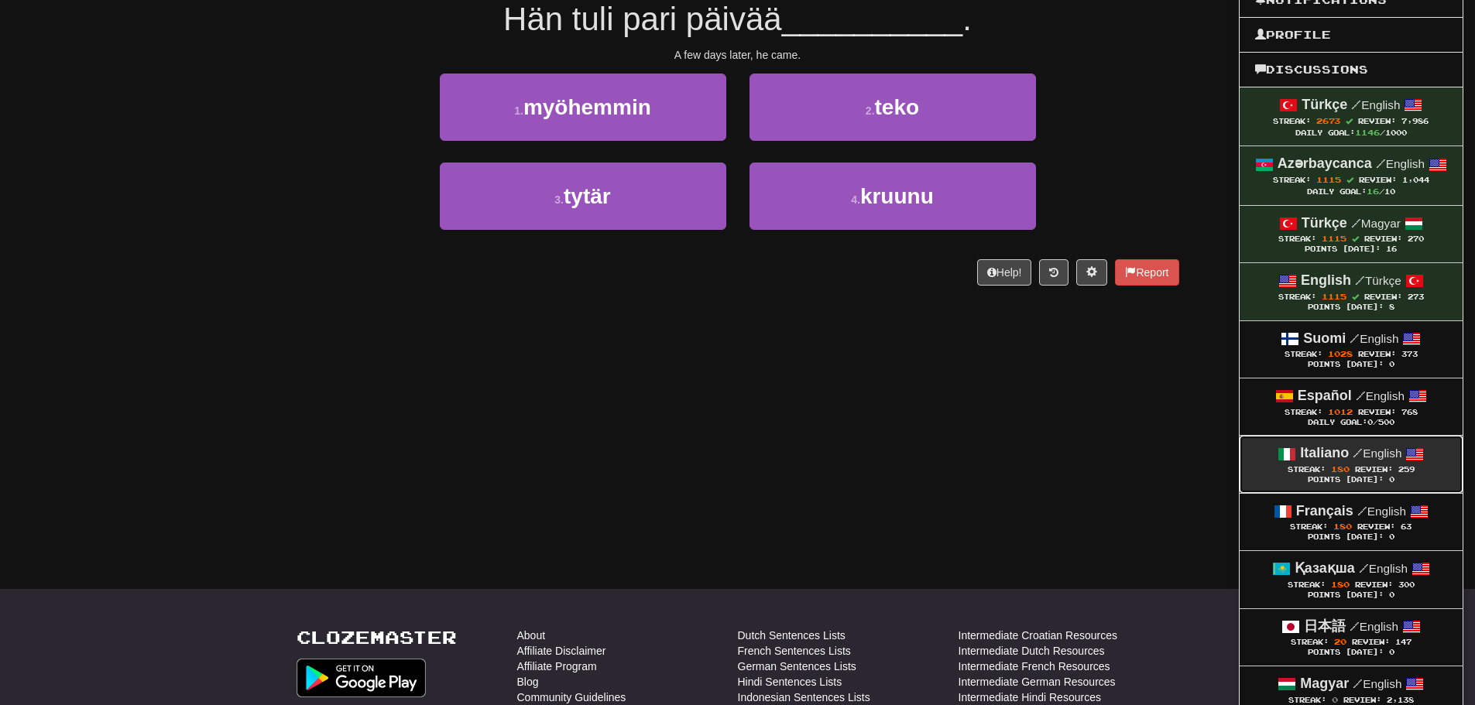
click at [1323, 454] on strong "Italiano" at bounding box center [1324, 452] width 49 height 15
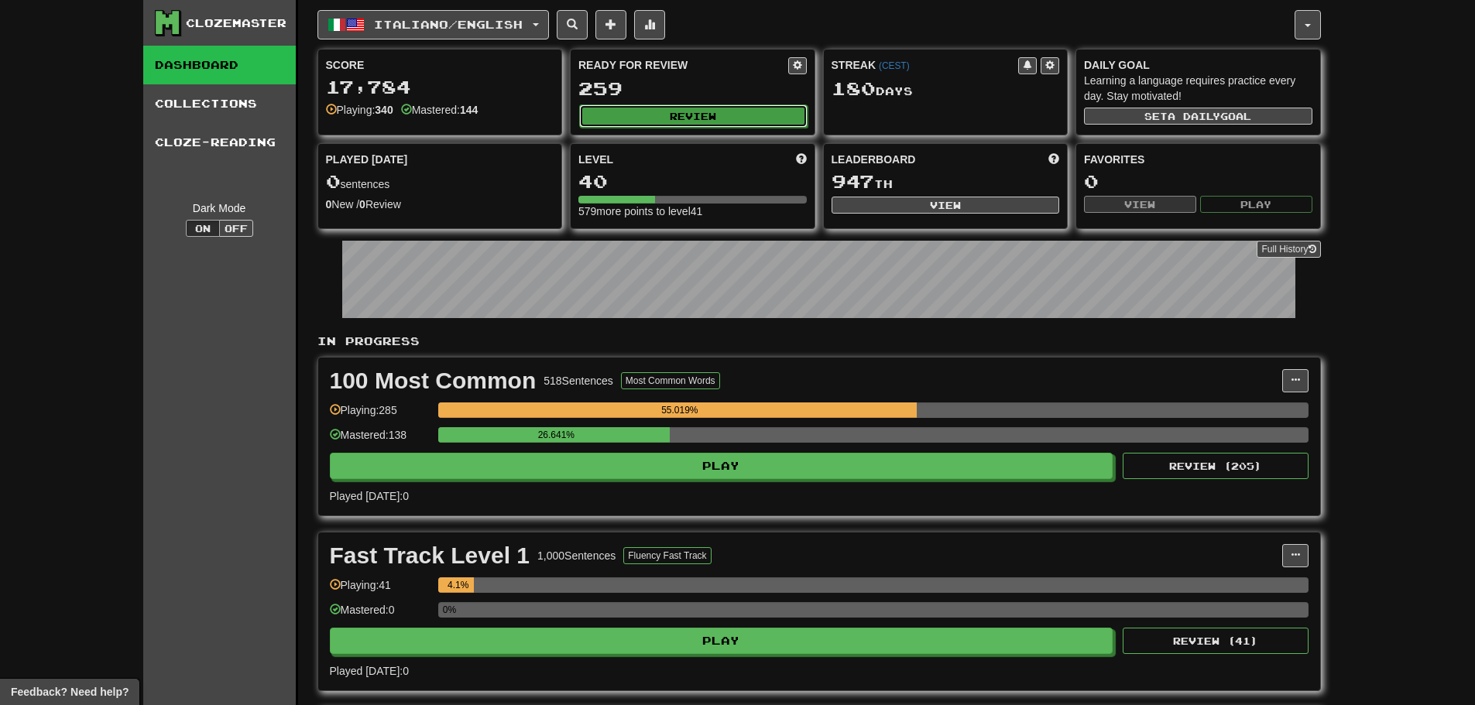
click at [751, 114] on button "Review" at bounding box center [693, 116] width 228 height 23
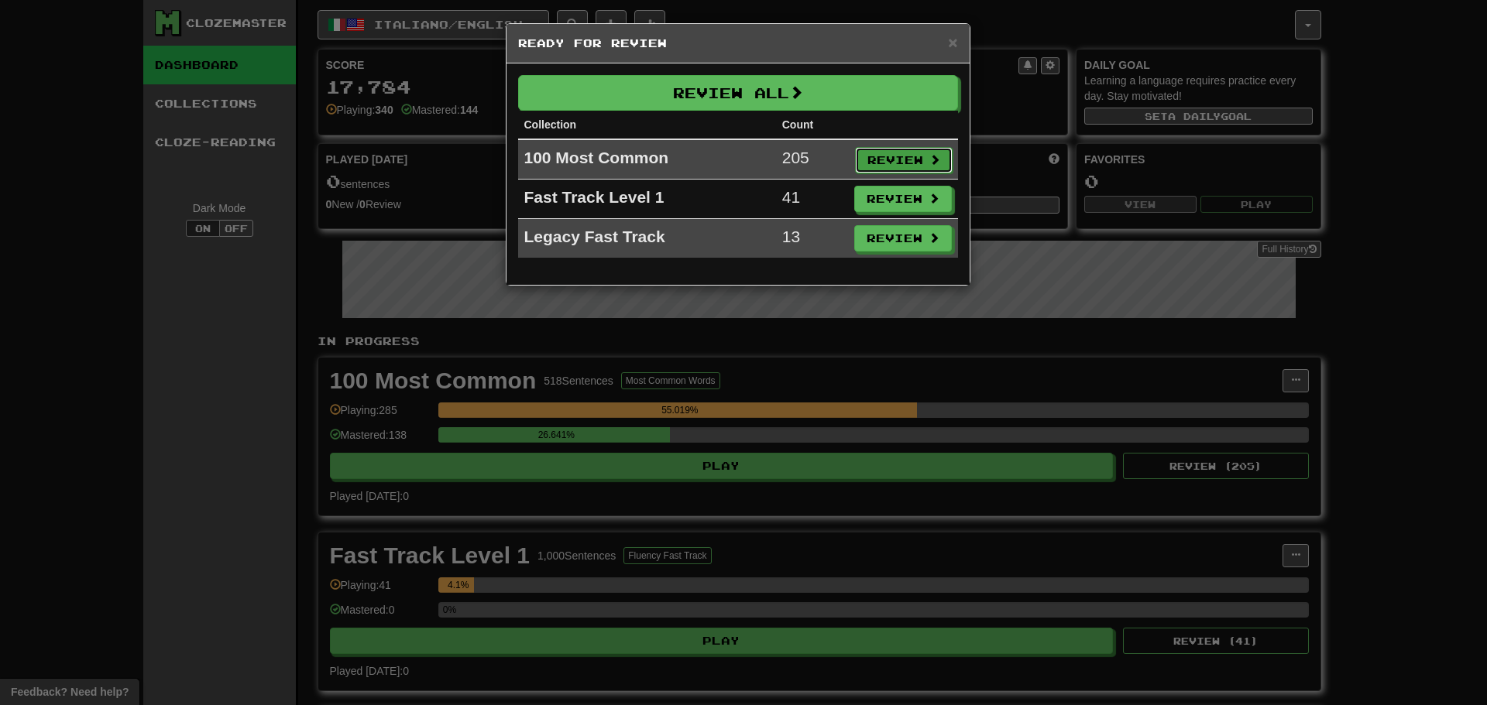
click at [910, 159] on button "Review" at bounding box center [904, 160] width 98 height 26
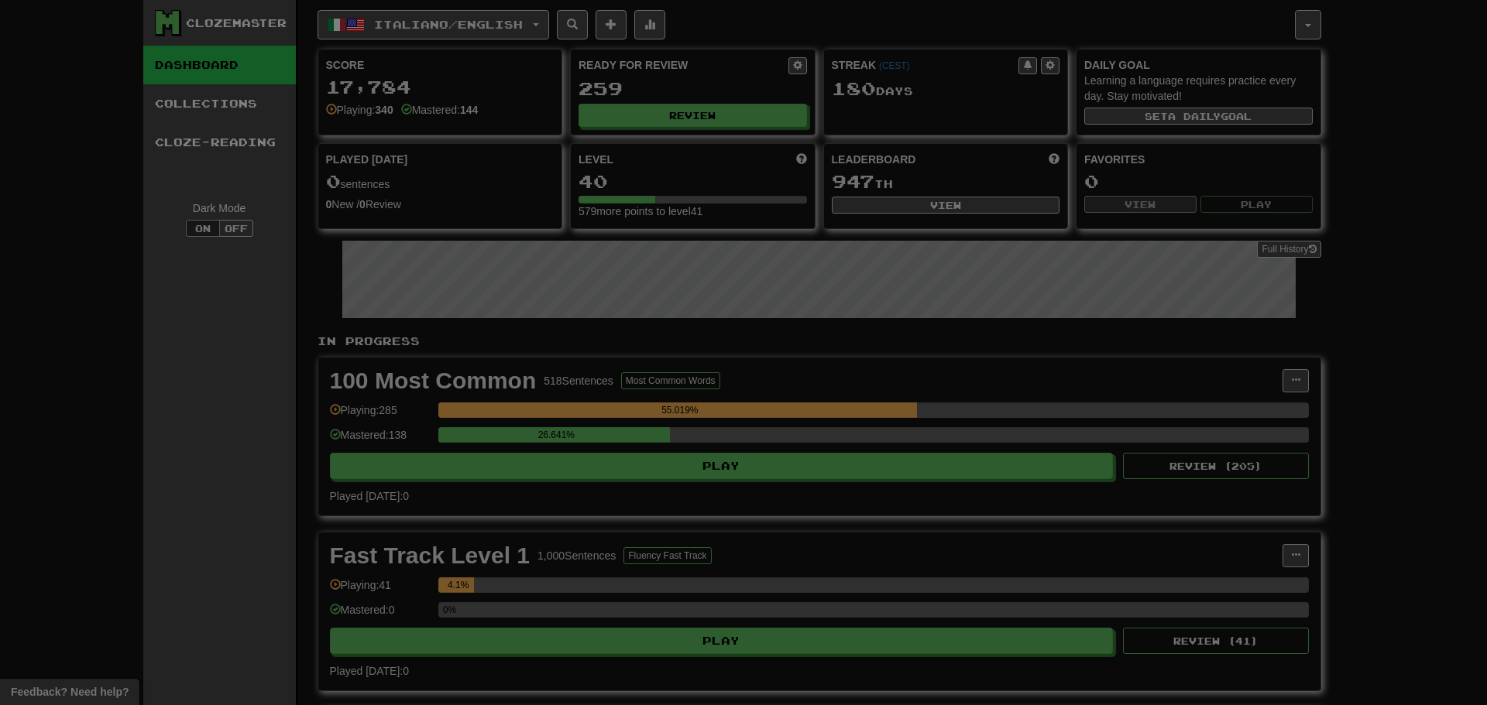
select select "**"
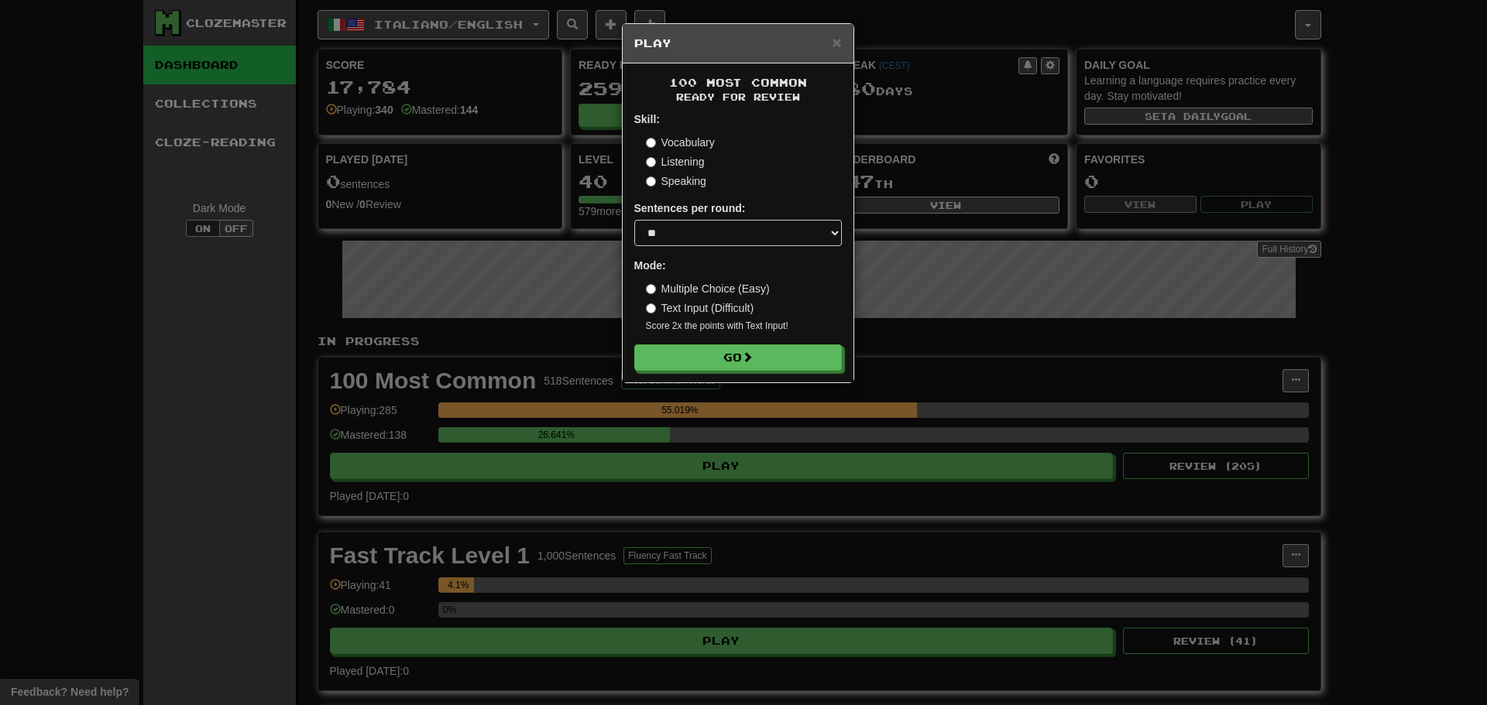
click at [735, 371] on div "100 Most Common Ready for Review Skill: Vocabulary Listening Speaking Sentences…" at bounding box center [738, 222] width 231 height 319
click at [733, 370] on button "Go" at bounding box center [739, 358] width 208 height 26
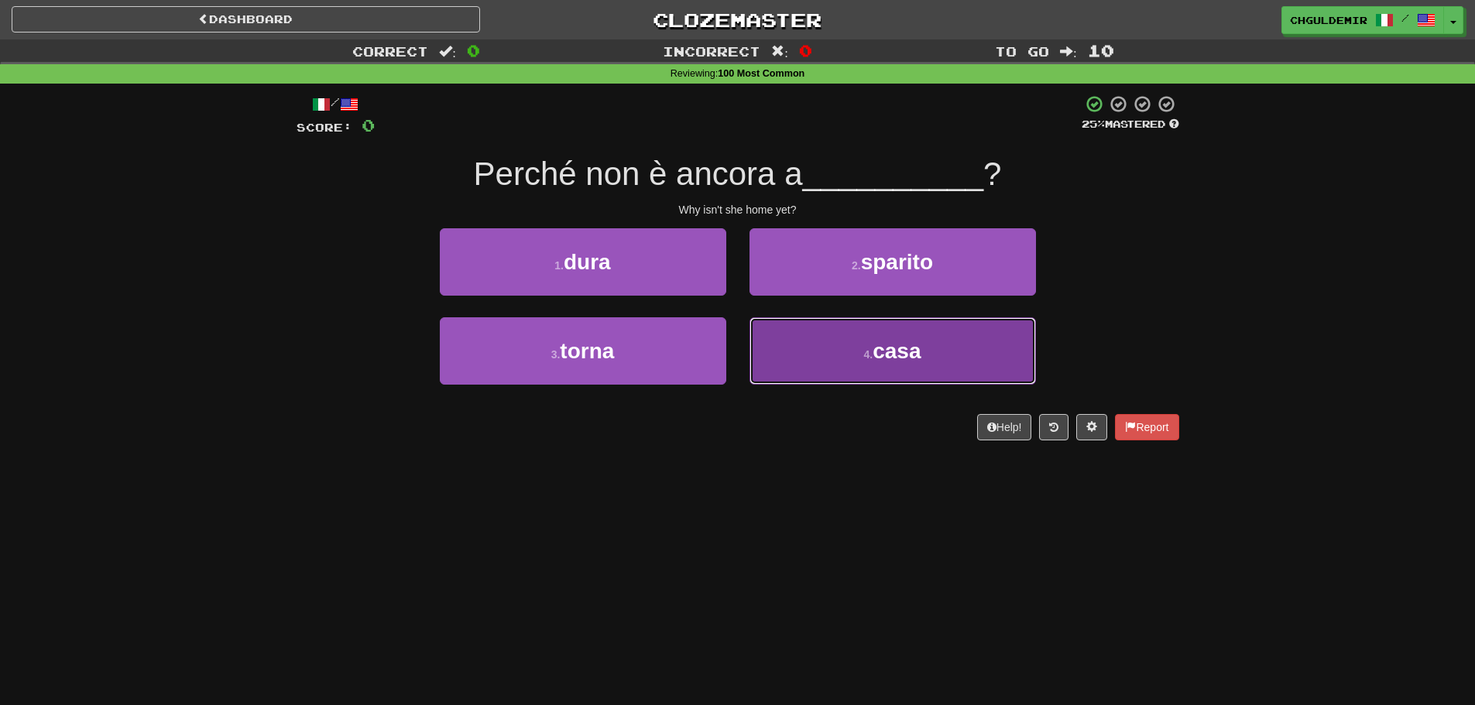
click at [819, 339] on button "4 . casa" at bounding box center [893, 350] width 286 height 67
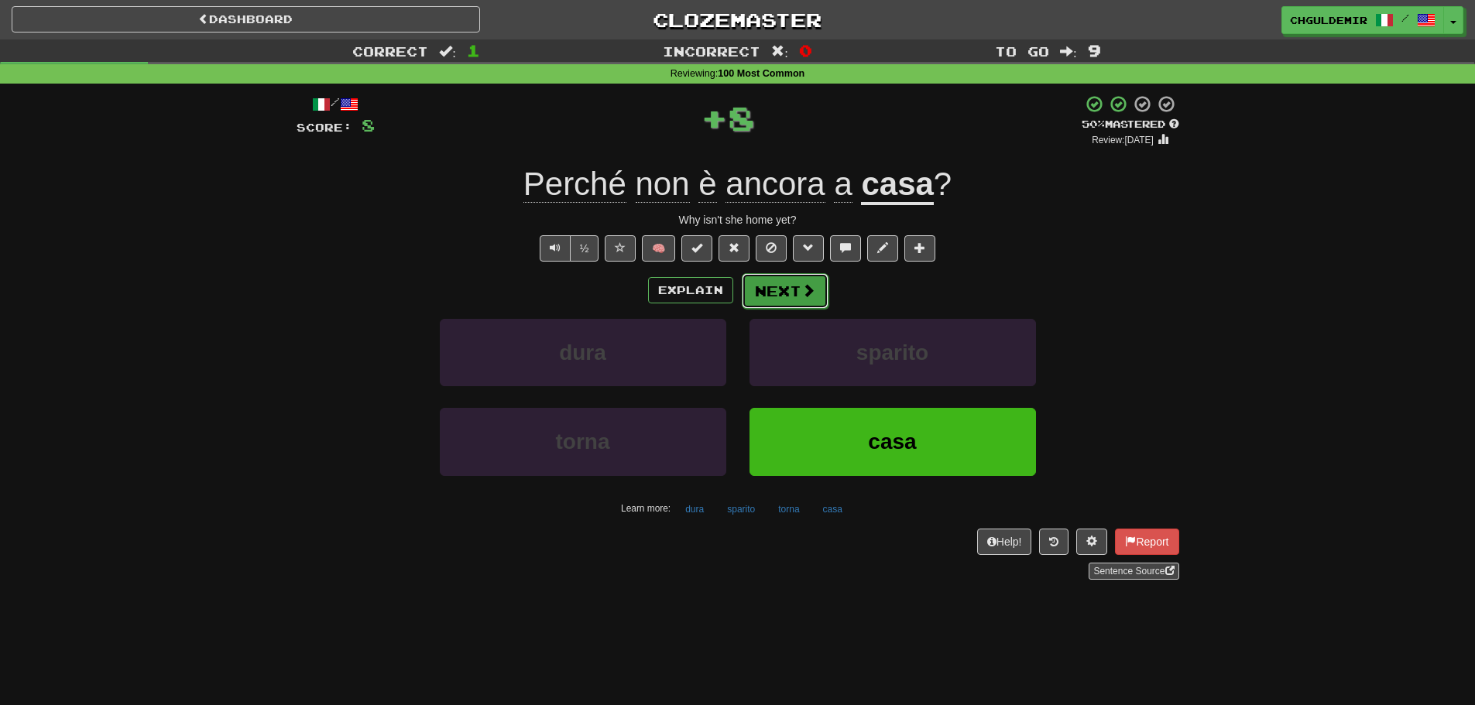
click at [791, 294] on button "Next" at bounding box center [785, 291] width 87 height 36
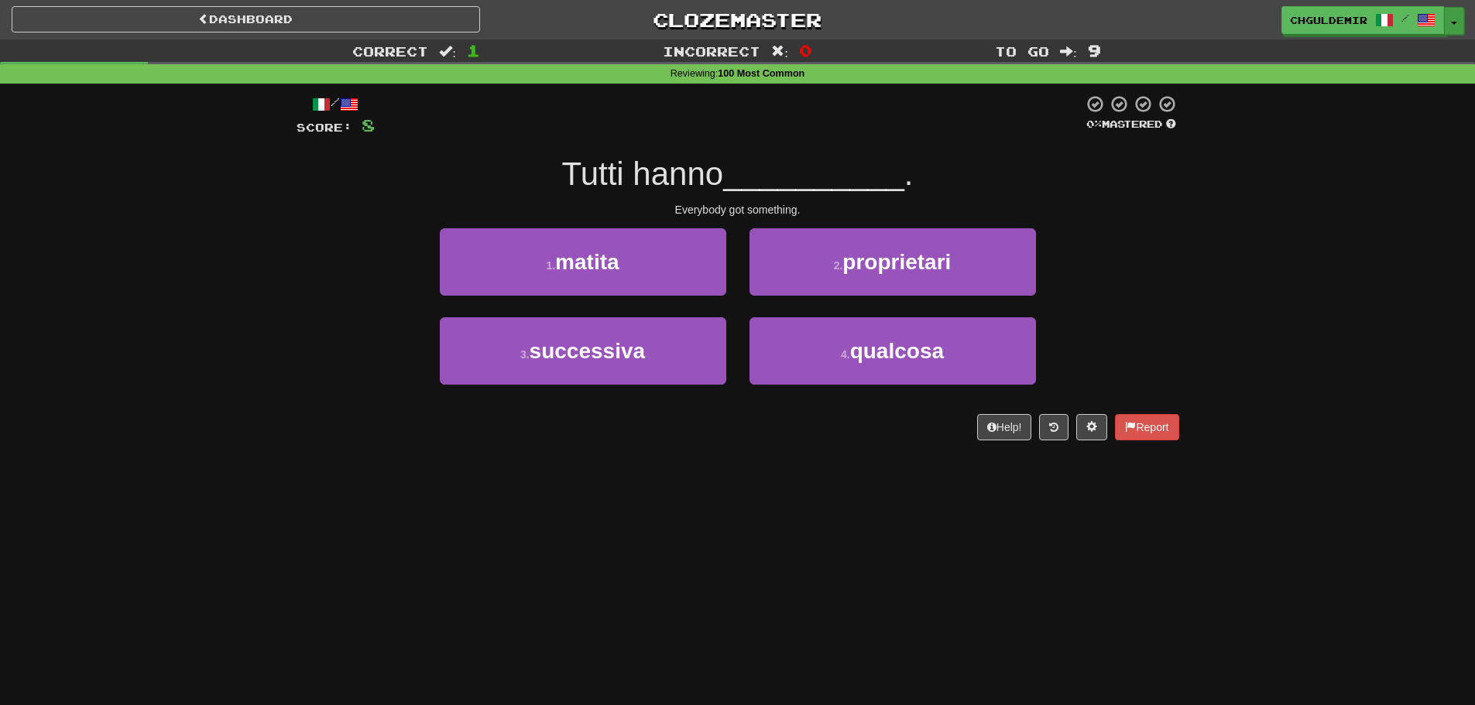
click at [1451, 25] on button "Toggle Dropdown" at bounding box center [1454, 21] width 20 height 28
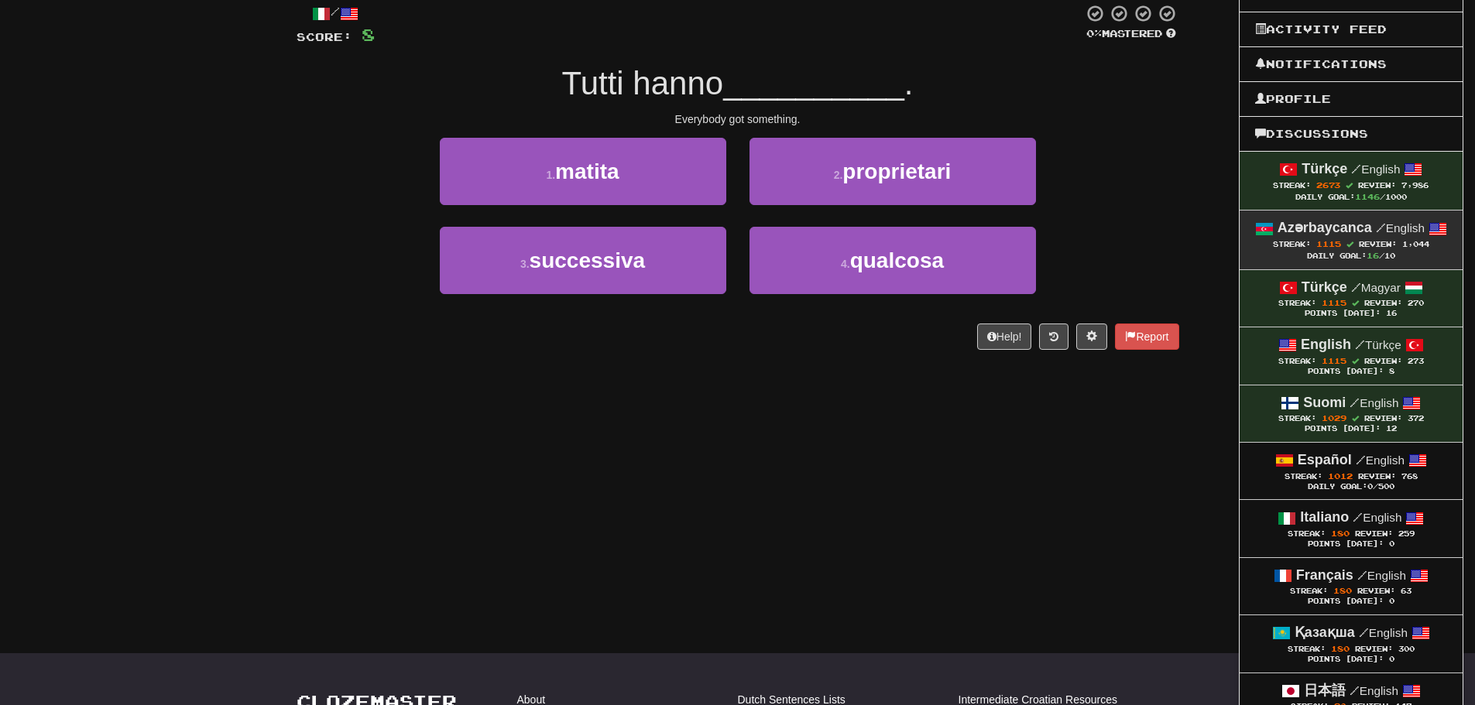
scroll to position [310, 0]
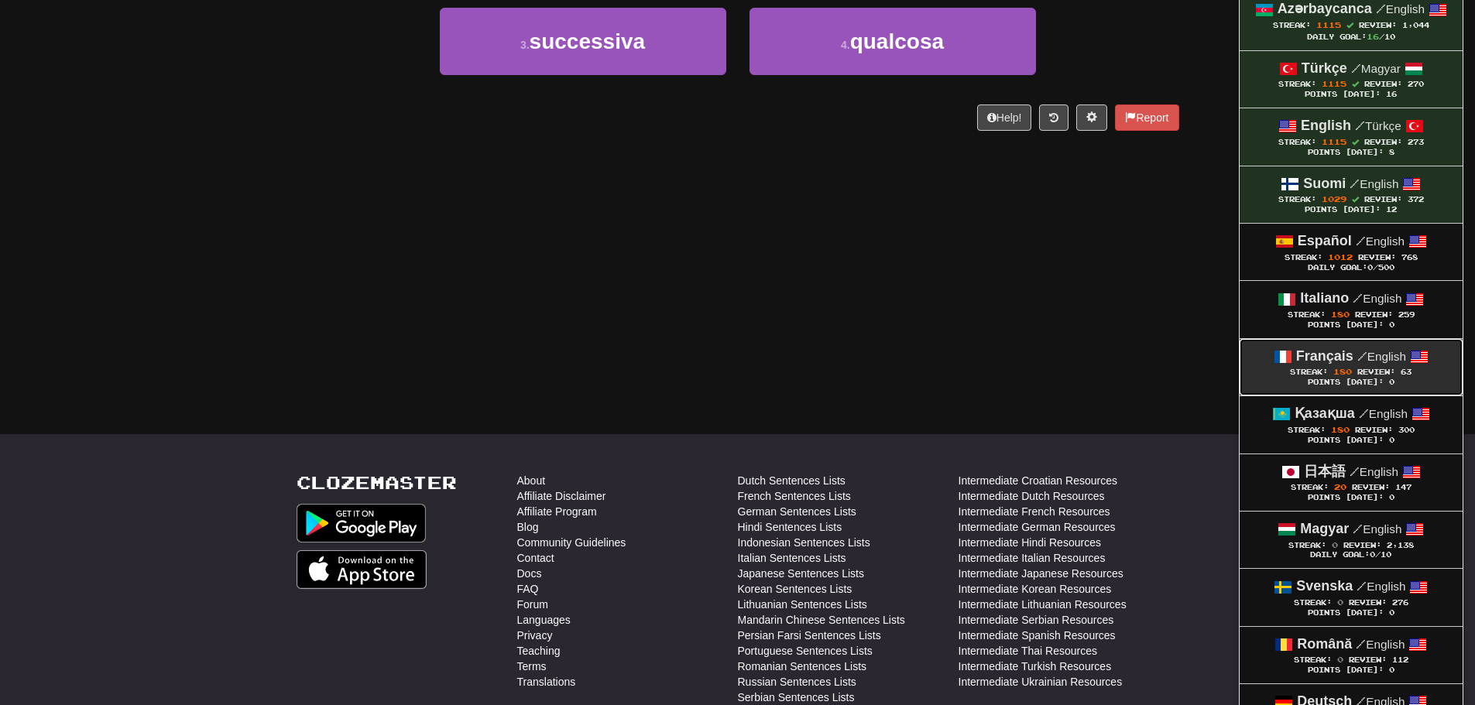
click at [1346, 361] on strong "Français" at bounding box center [1324, 355] width 57 height 15
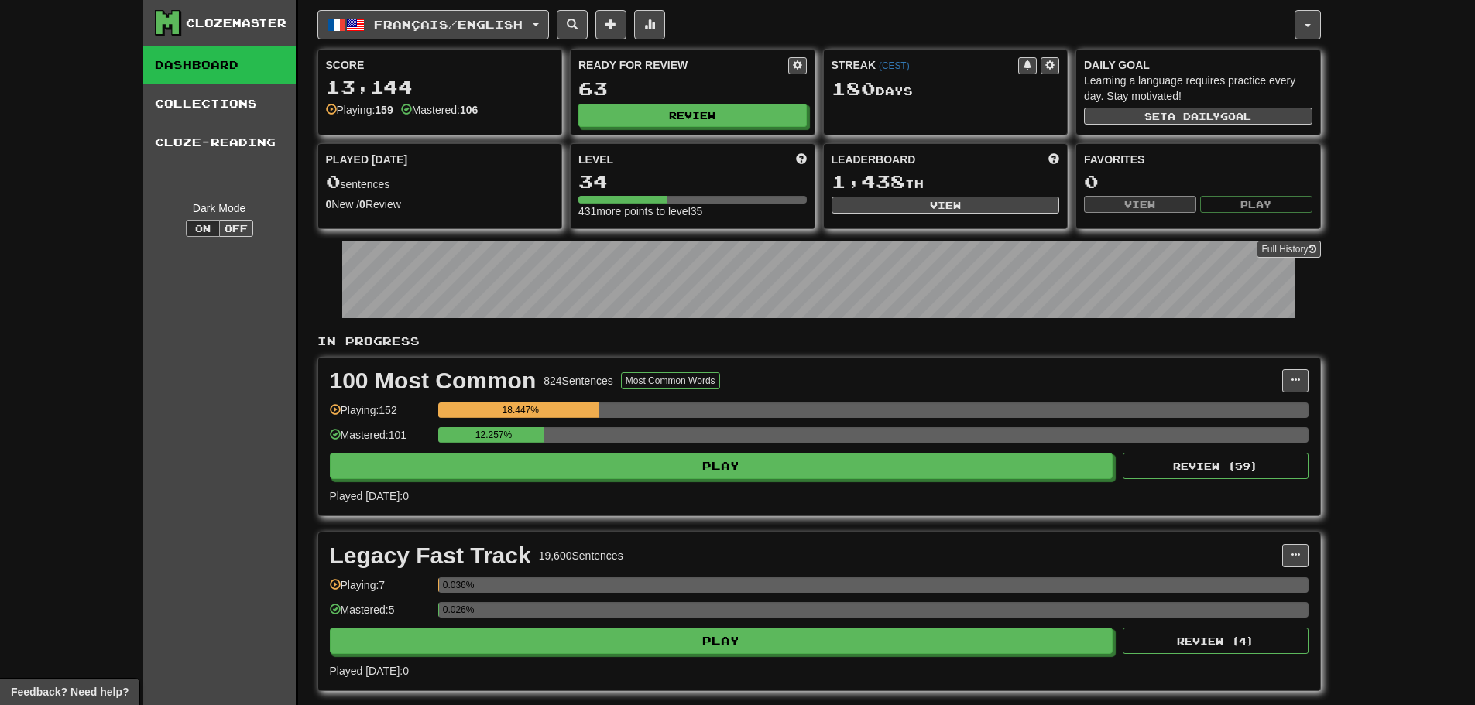
click at [729, 94] on div "63" at bounding box center [692, 88] width 228 height 19
click at [727, 105] on button "Review" at bounding box center [693, 116] width 228 height 23
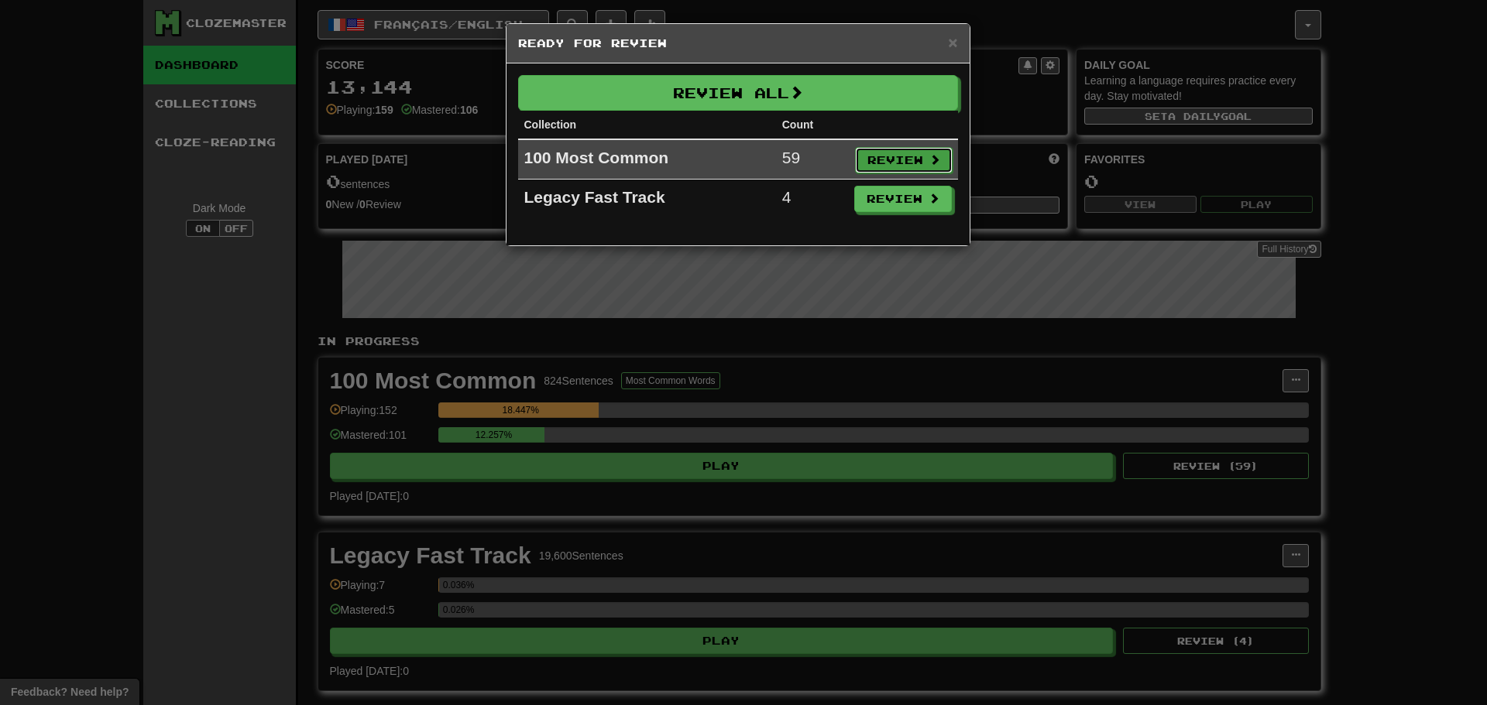
click at [902, 151] on button "Review" at bounding box center [904, 160] width 98 height 26
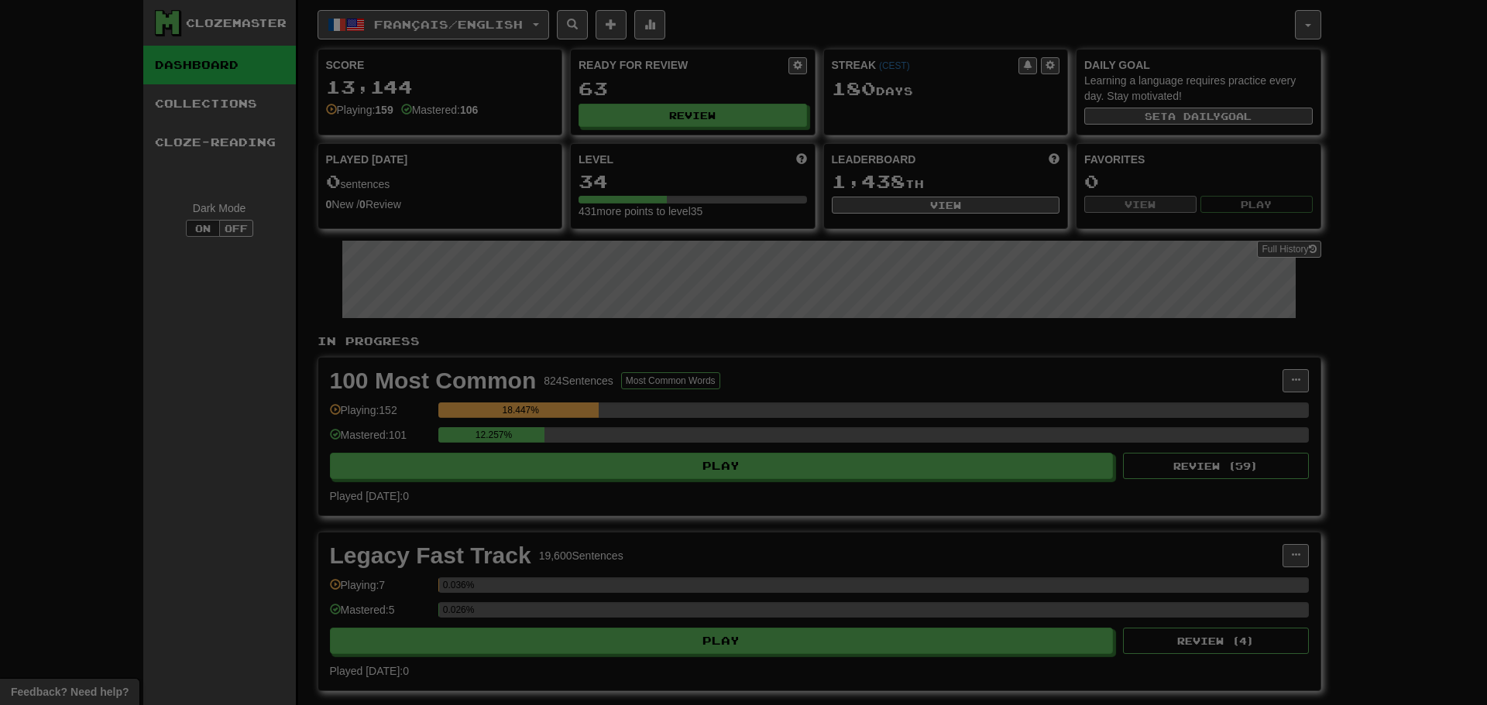
select select "**"
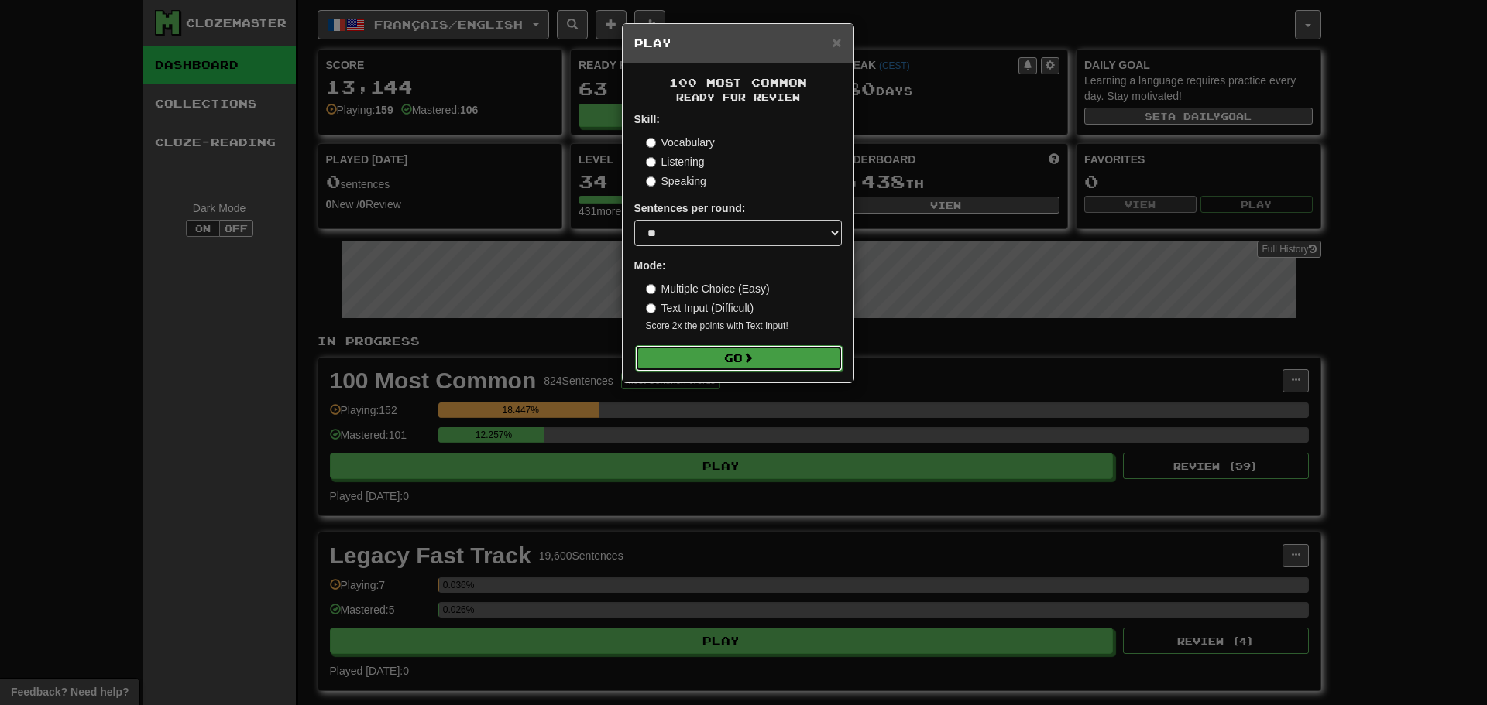
click at [761, 348] on button "Go" at bounding box center [739, 358] width 208 height 26
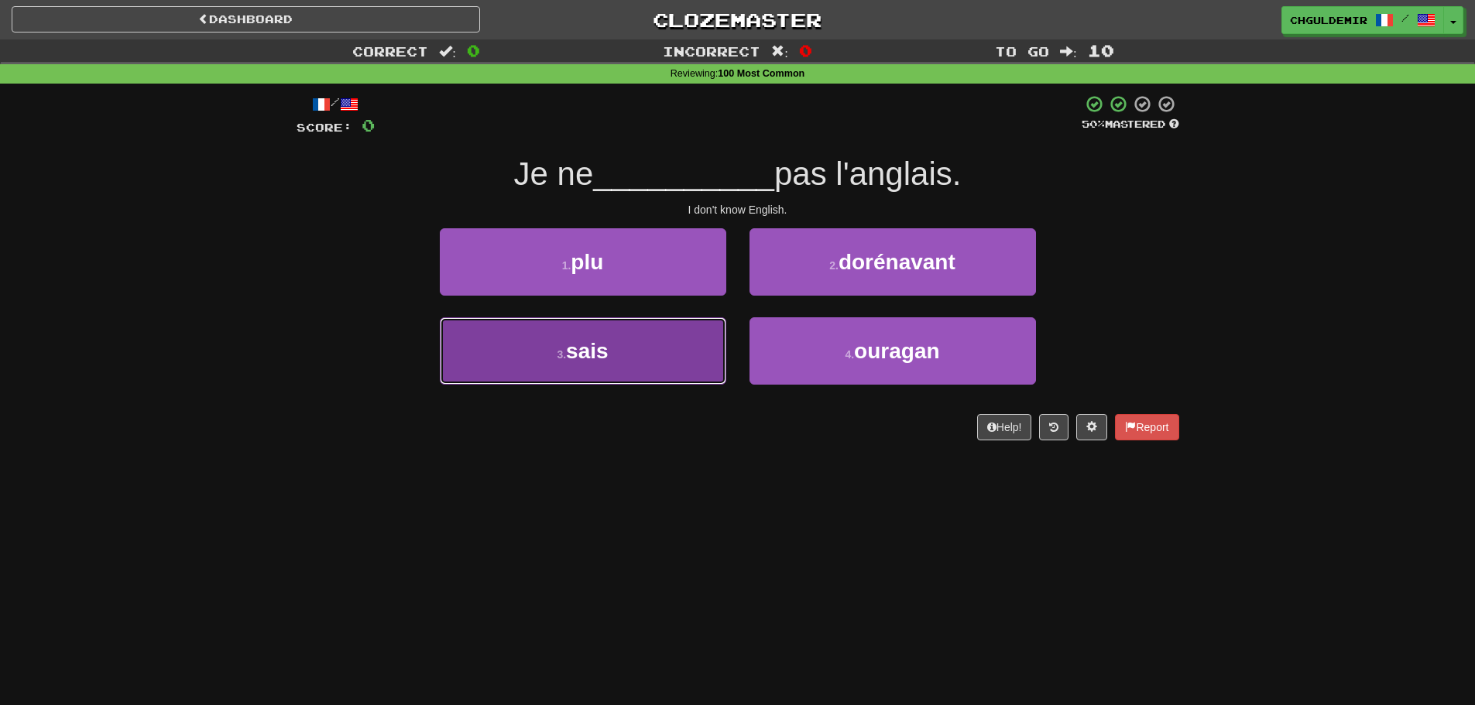
click at [695, 340] on button "3 . [GEOGRAPHIC_DATA]" at bounding box center [583, 350] width 286 height 67
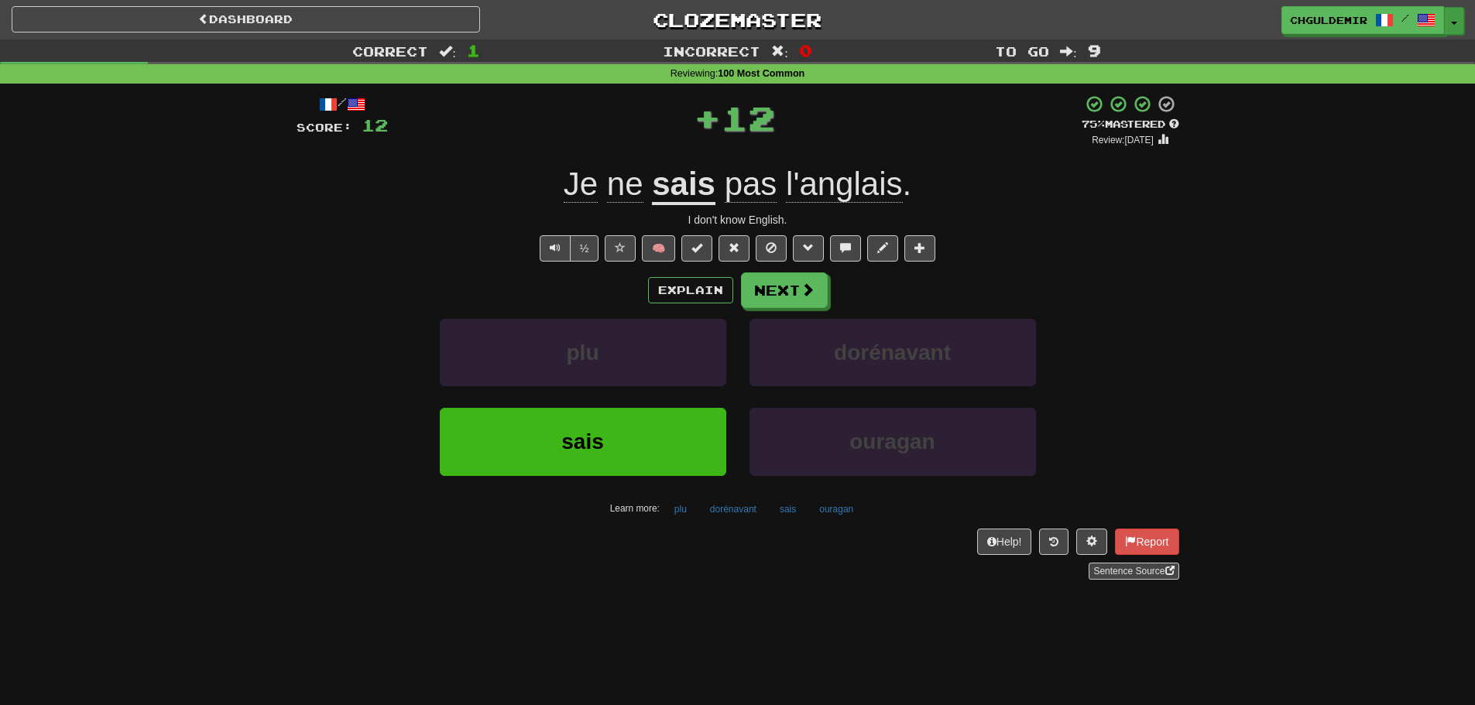
click at [1455, 19] on button "Toggle Dropdown" at bounding box center [1454, 21] width 20 height 28
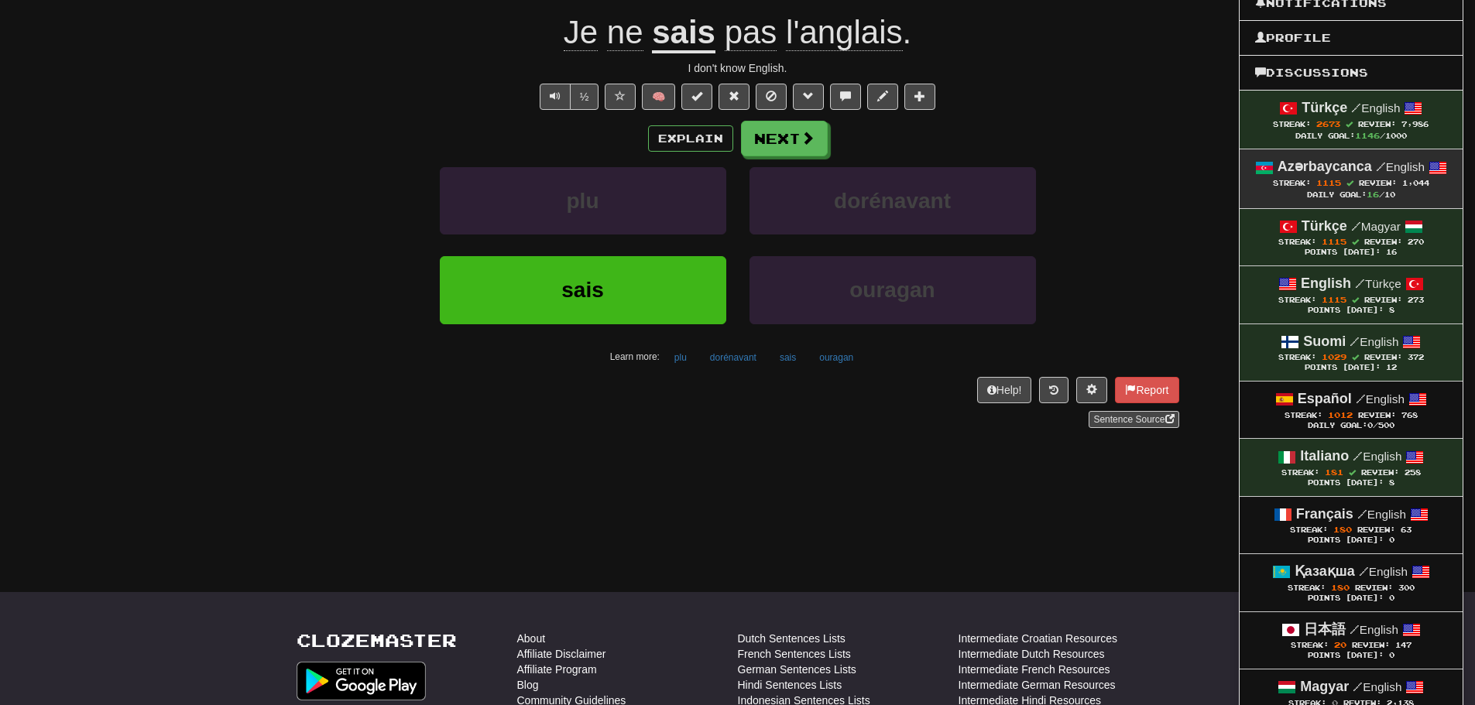
scroll to position [232, 0]
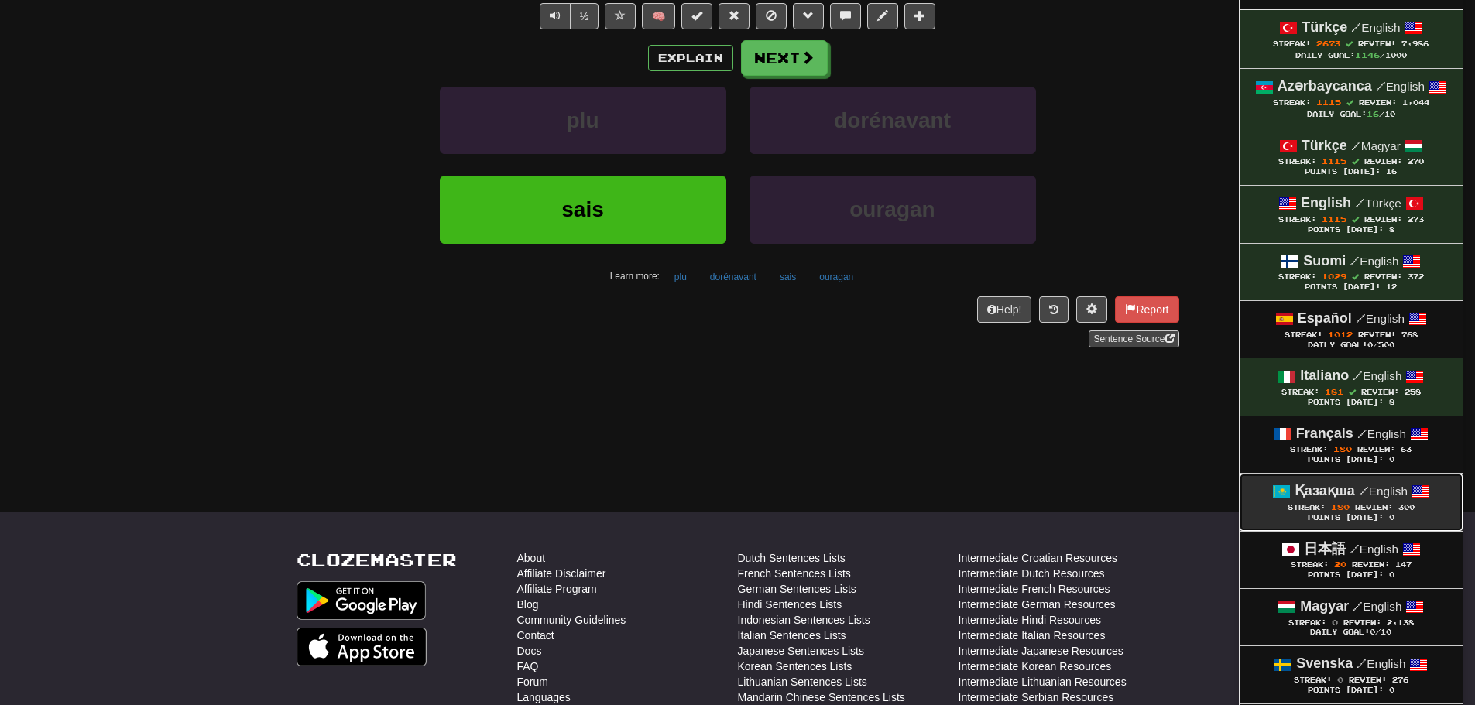
click at [1364, 492] on span "/" at bounding box center [1364, 491] width 10 height 14
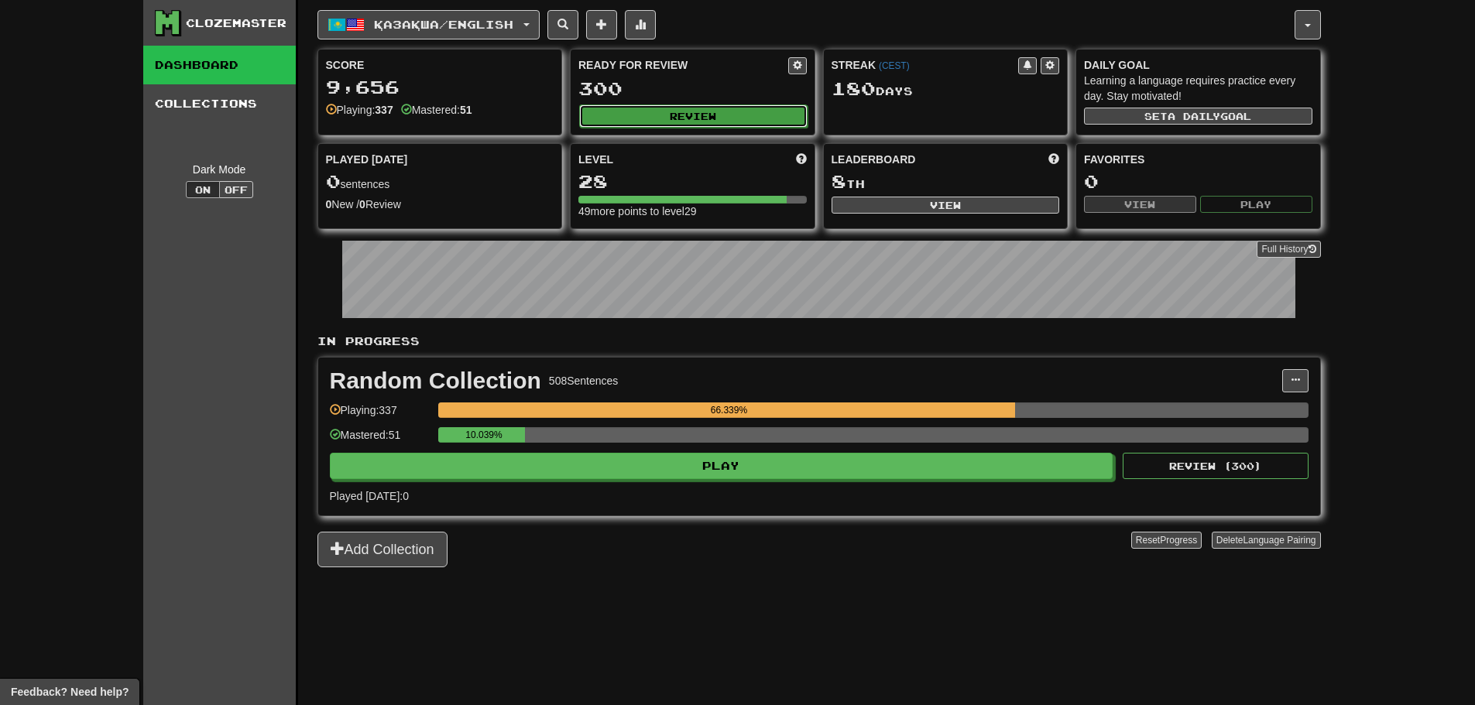
click at [708, 107] on button "Review" at bounding box center [693, 116] width 228 height 23
select select "**"
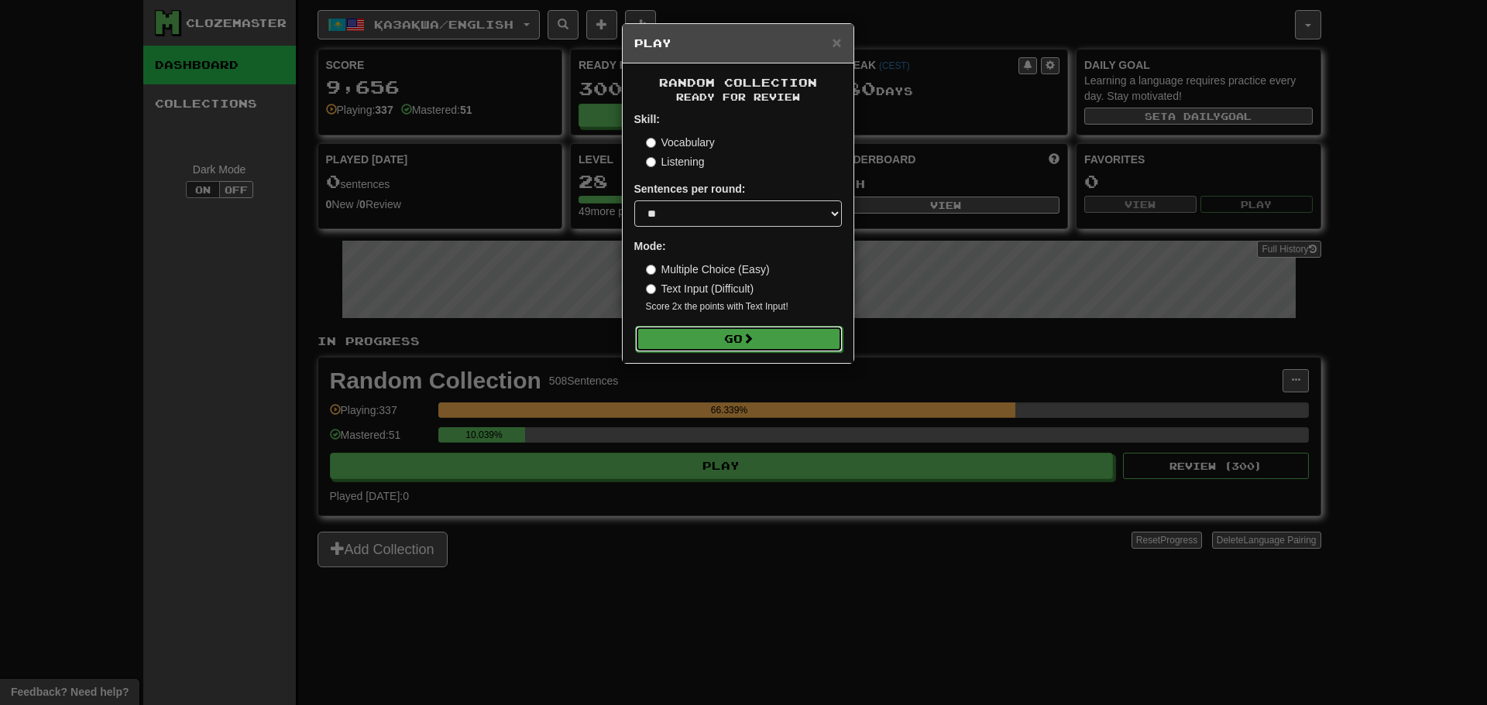
click at [777, 340] on button "Go" at bounding box center [739, 339] width 208 height 26
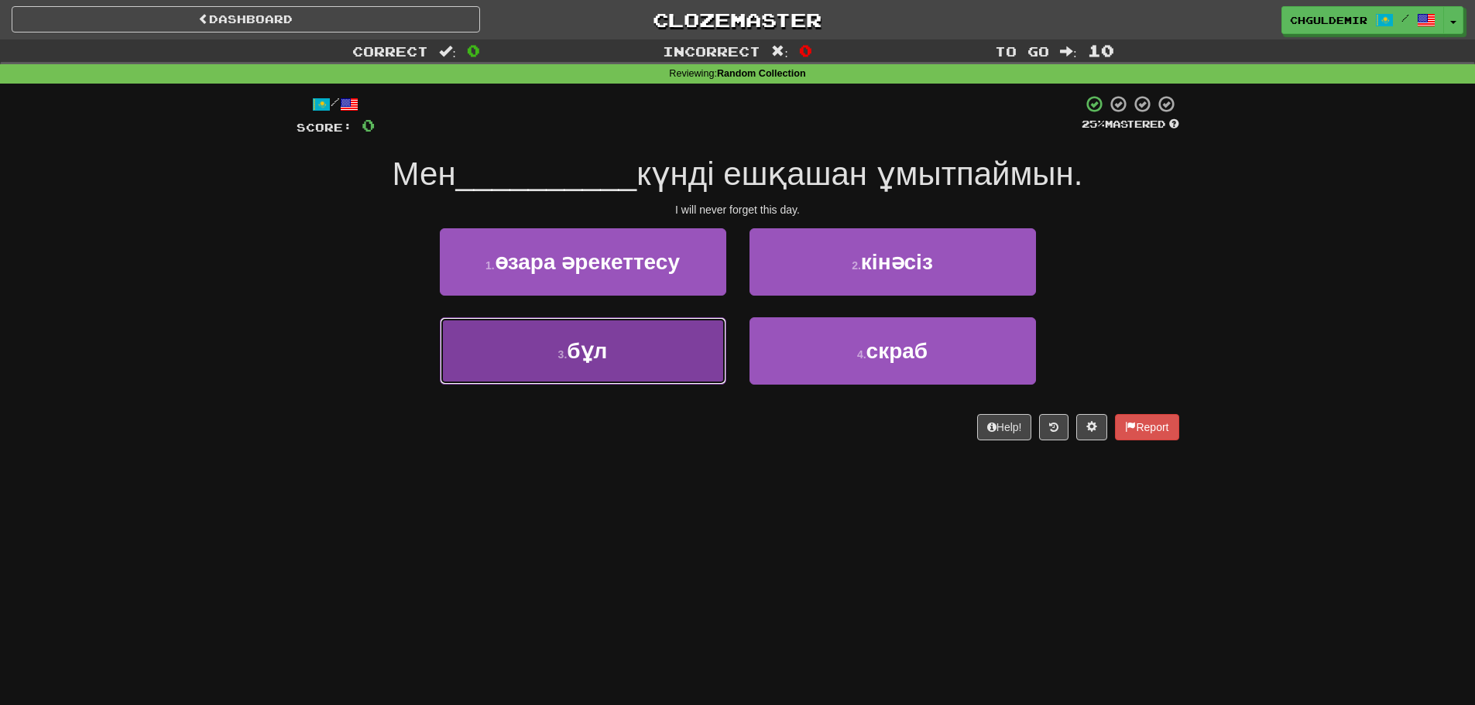
click at [669, 356] on button "3 . бұл" at bounding box center [583, 350] width 286 height 67
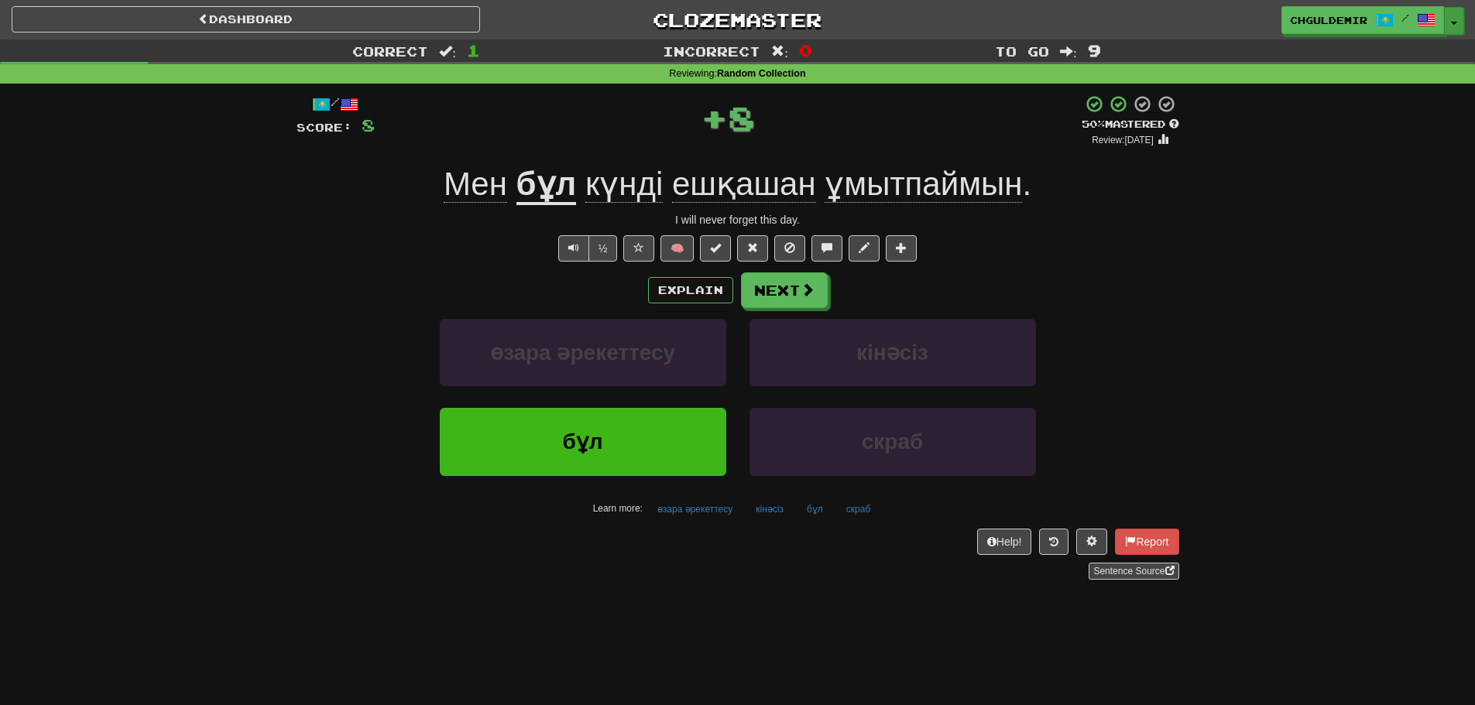
click at [1455, 20] on button "Toggle Dropdown" at bounding box center [1454, 21] width 20 height 28
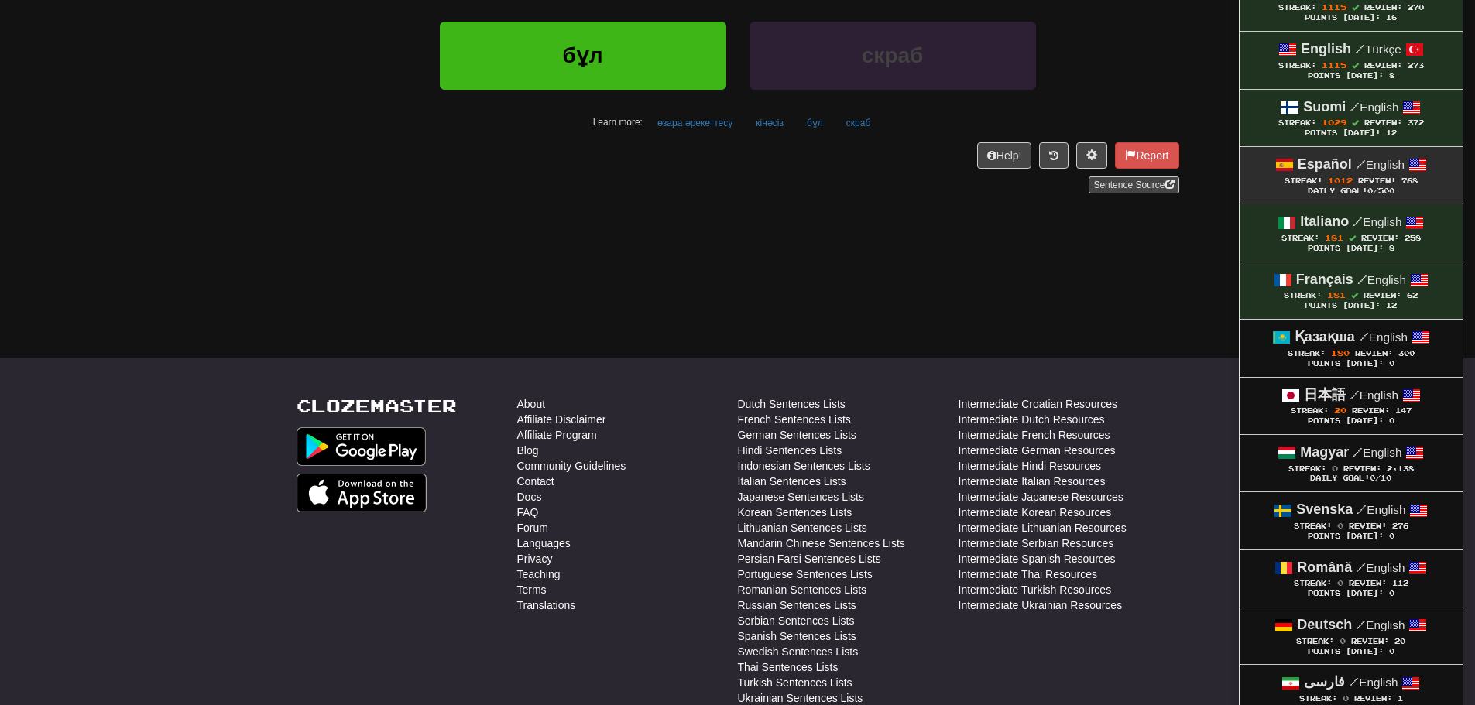
scroll to position [387, 0]
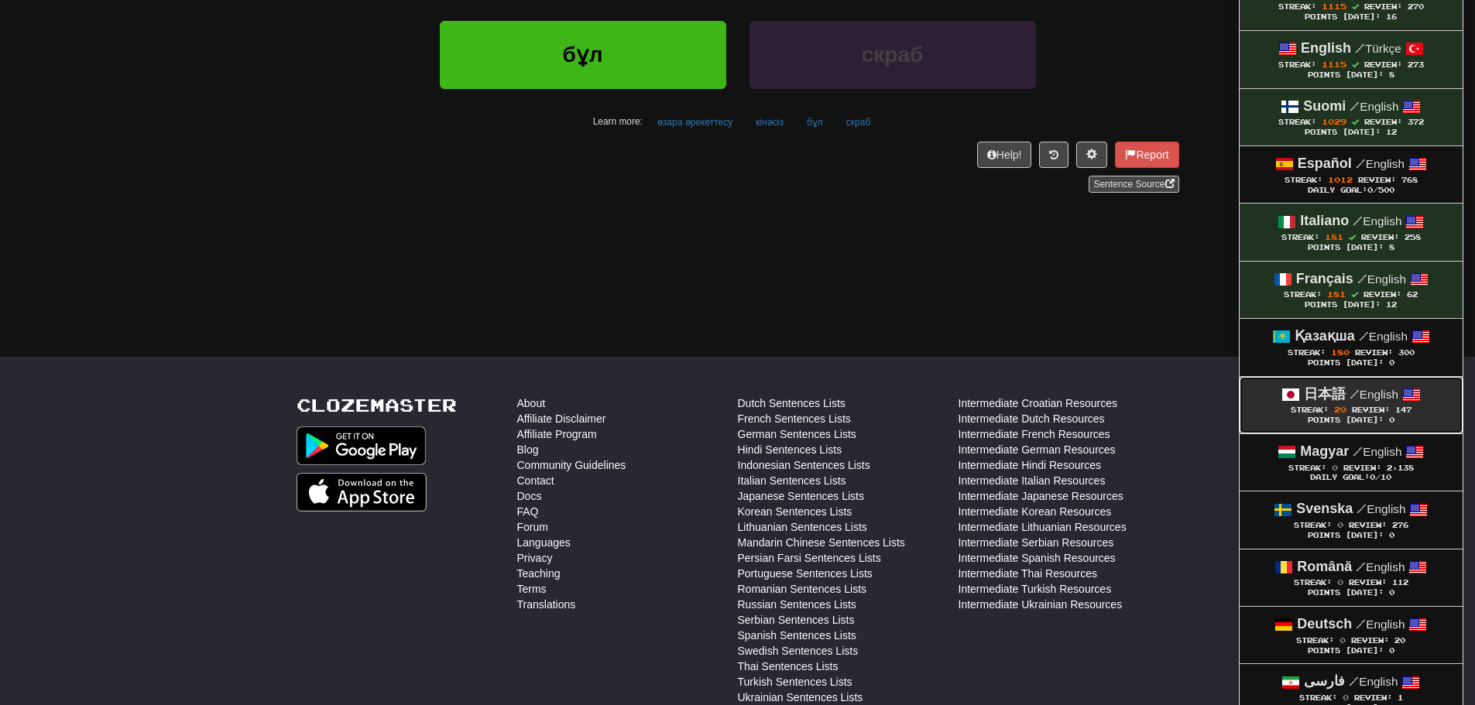
click at [1329, 416] on div "Points [DATE]: 0" at bounding box center [1351, 421] width 192 height 10
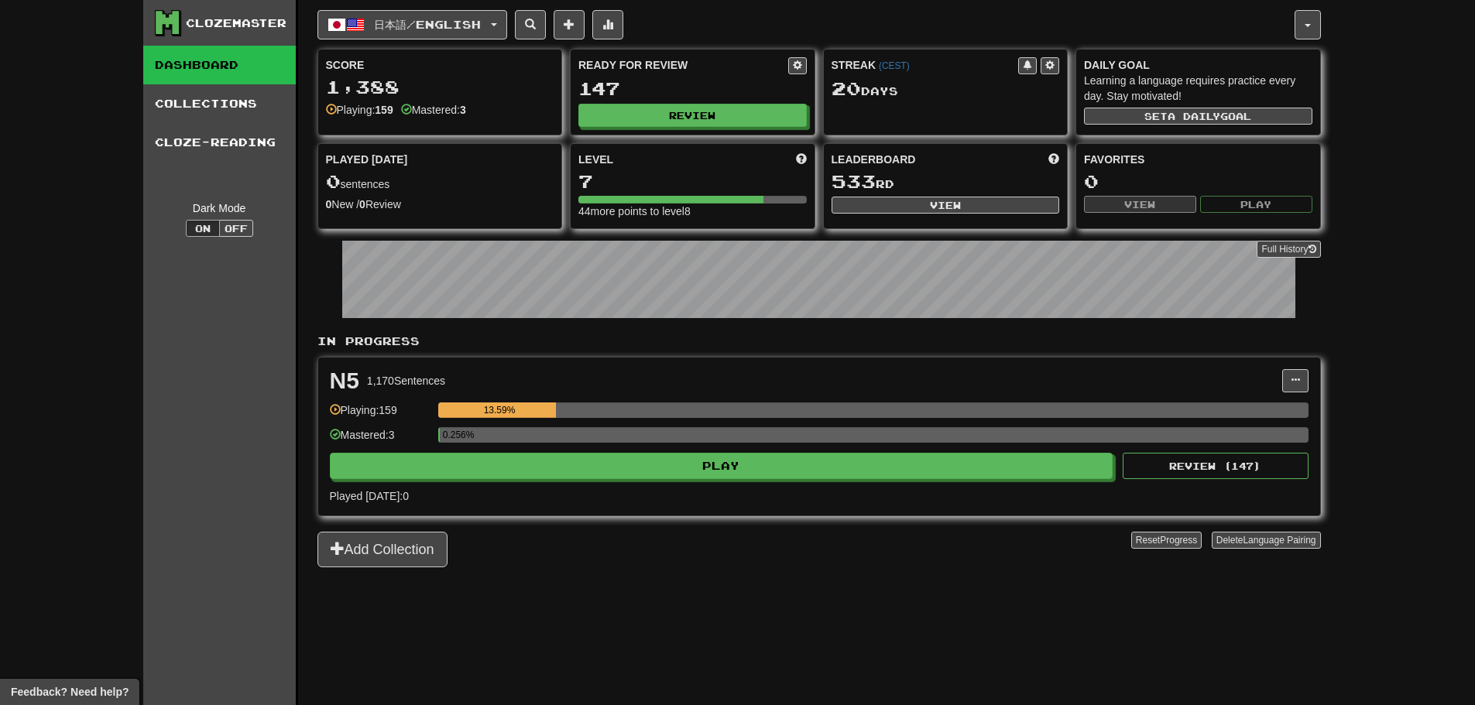
click at [646, 101] on div "Ready for Review 147 Review" at bounding box center [693, 92] width 244 height 85
click at [649, 105] on button "Review" at bounding box center [693, 116] width 228 height 23
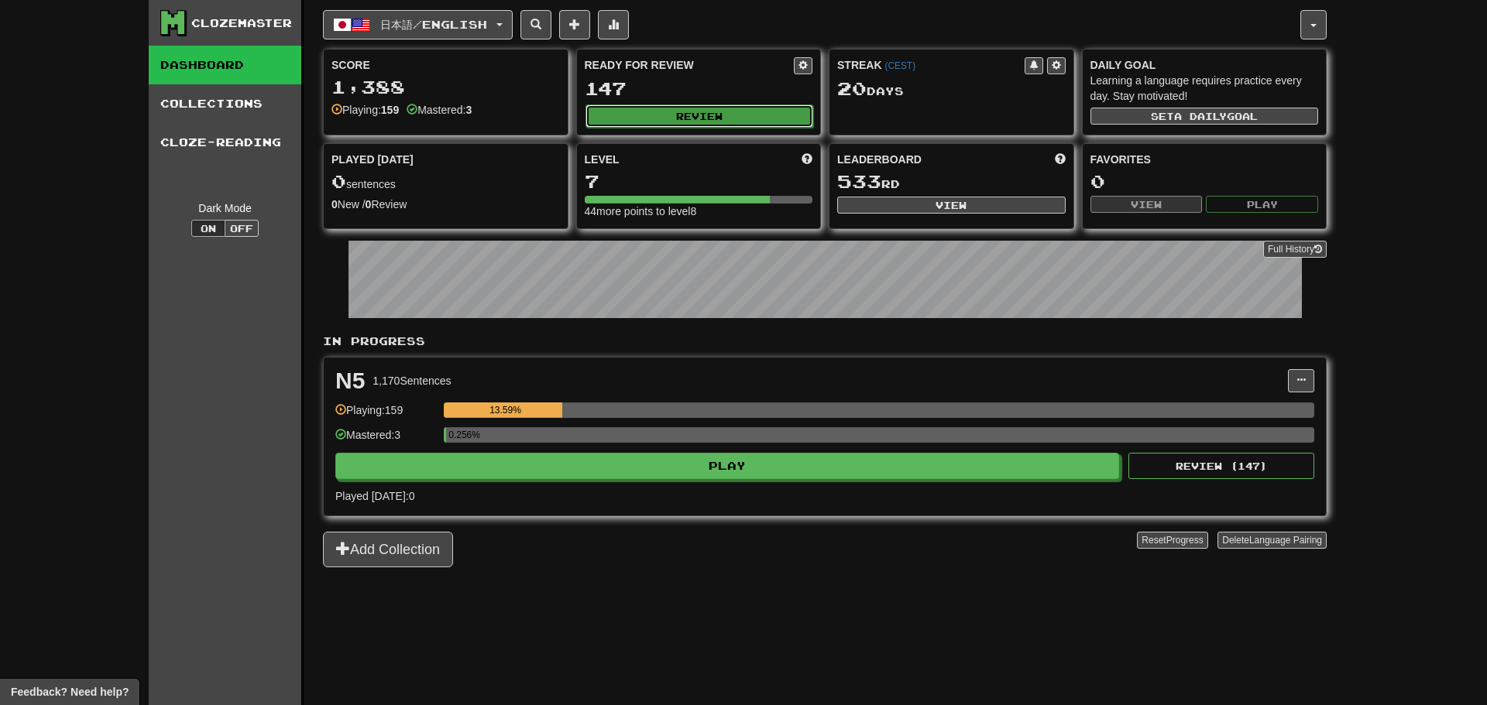
select select "********"
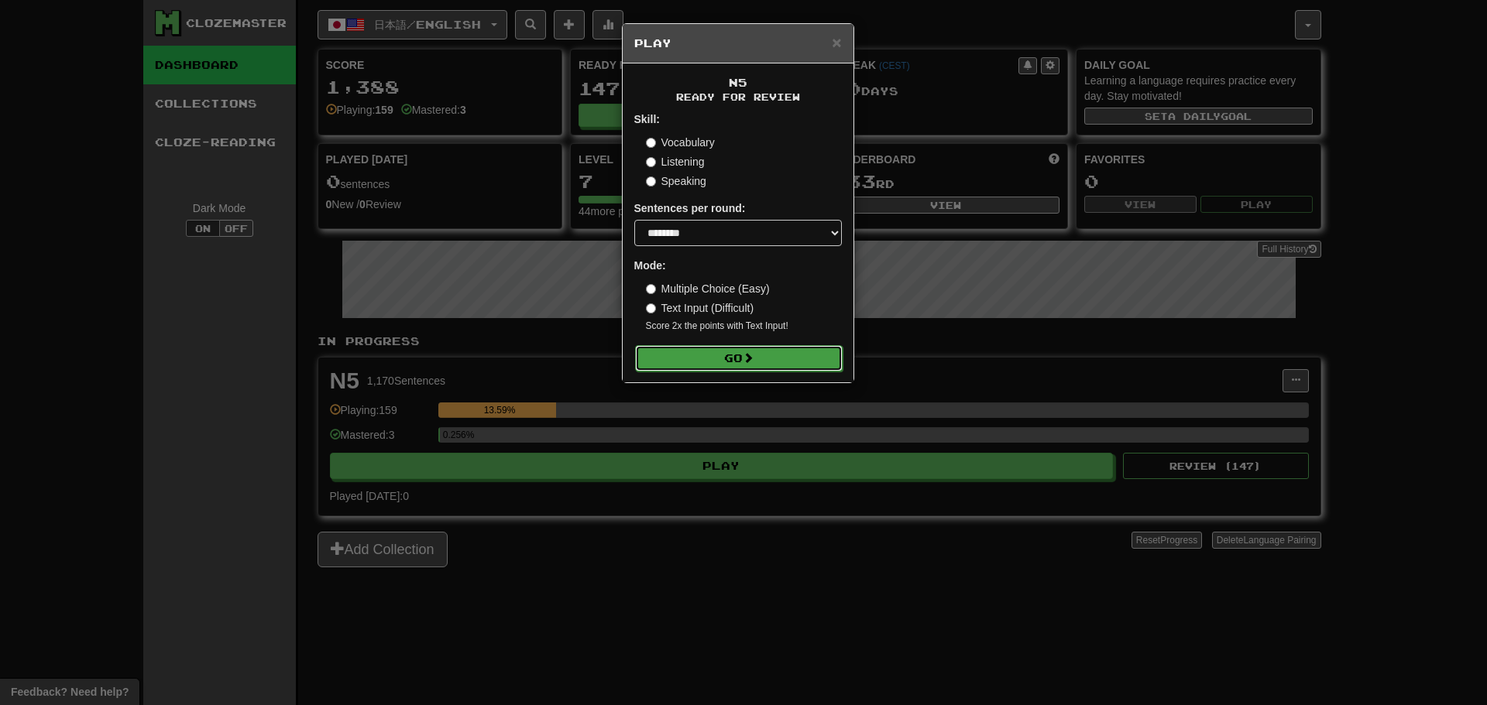
click at [768, 359] on button "Go" at bounding box center [739, 358] width 208 height 26
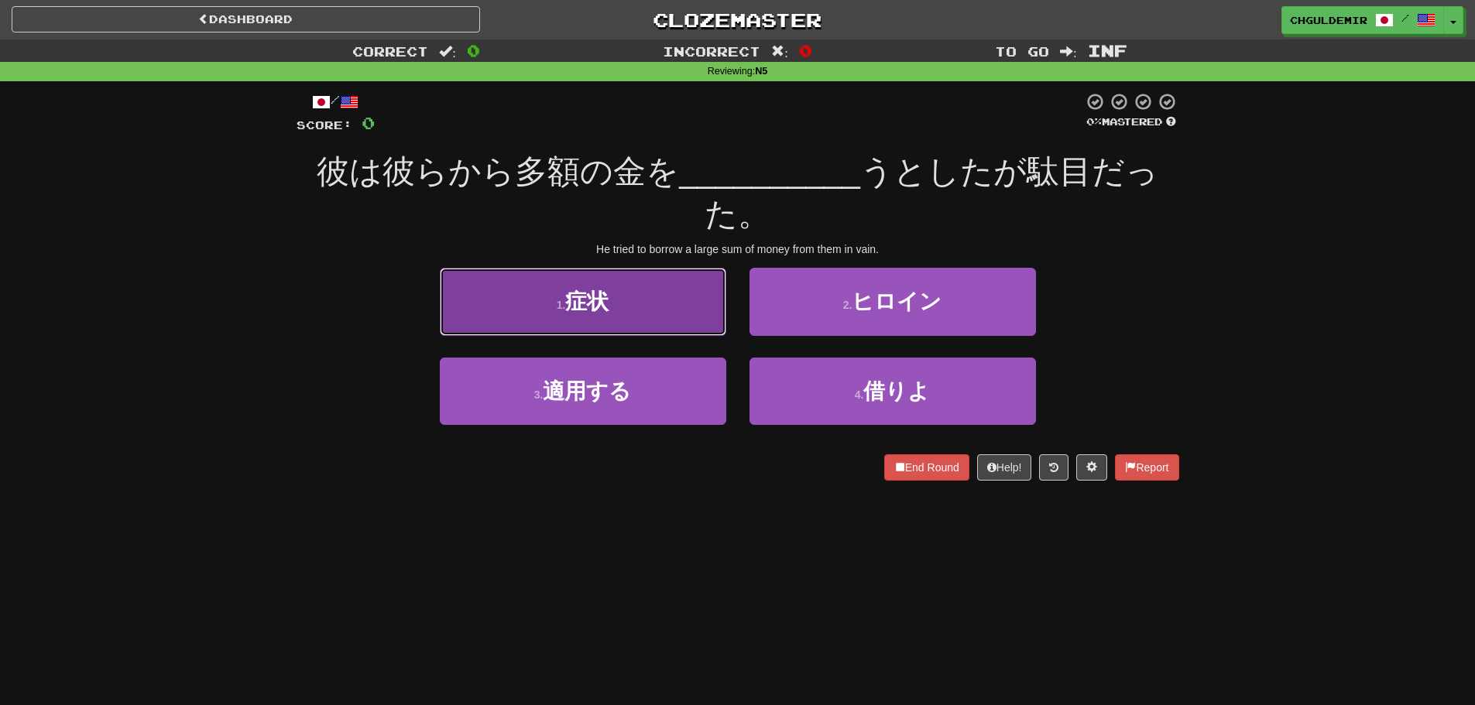
click at [678, 324] on button "1 . 症状" at bounding box center [583, 301] width 286 height 67
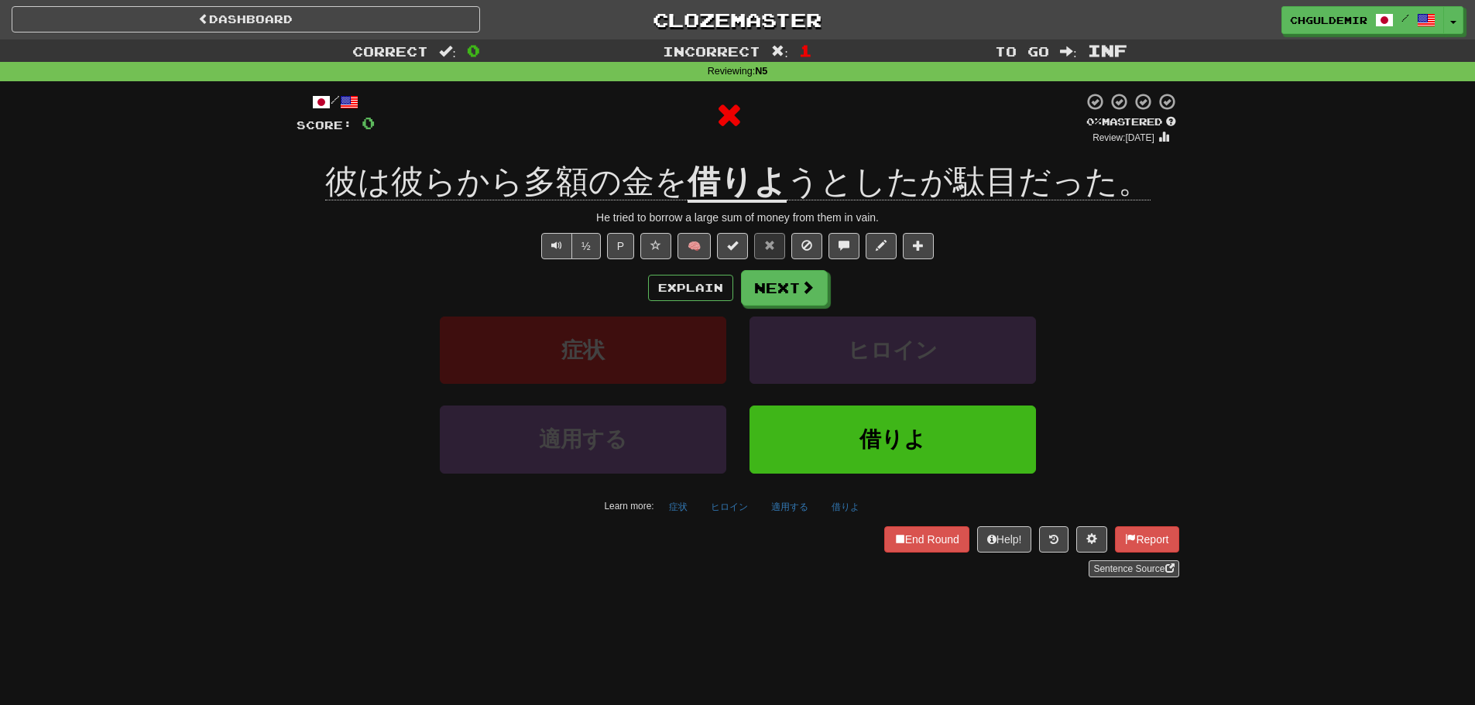
click at [777, 310] on div "Explain Next 症状 ヒロイン 適用する 借りよ Learn more: 症状 ヒロイン 適用する 借りよ" at bounding box center [738, 394] width 883 height 249
click at [780, 295] on button "Next" at bounding box center [785, 289] width 87 height 36
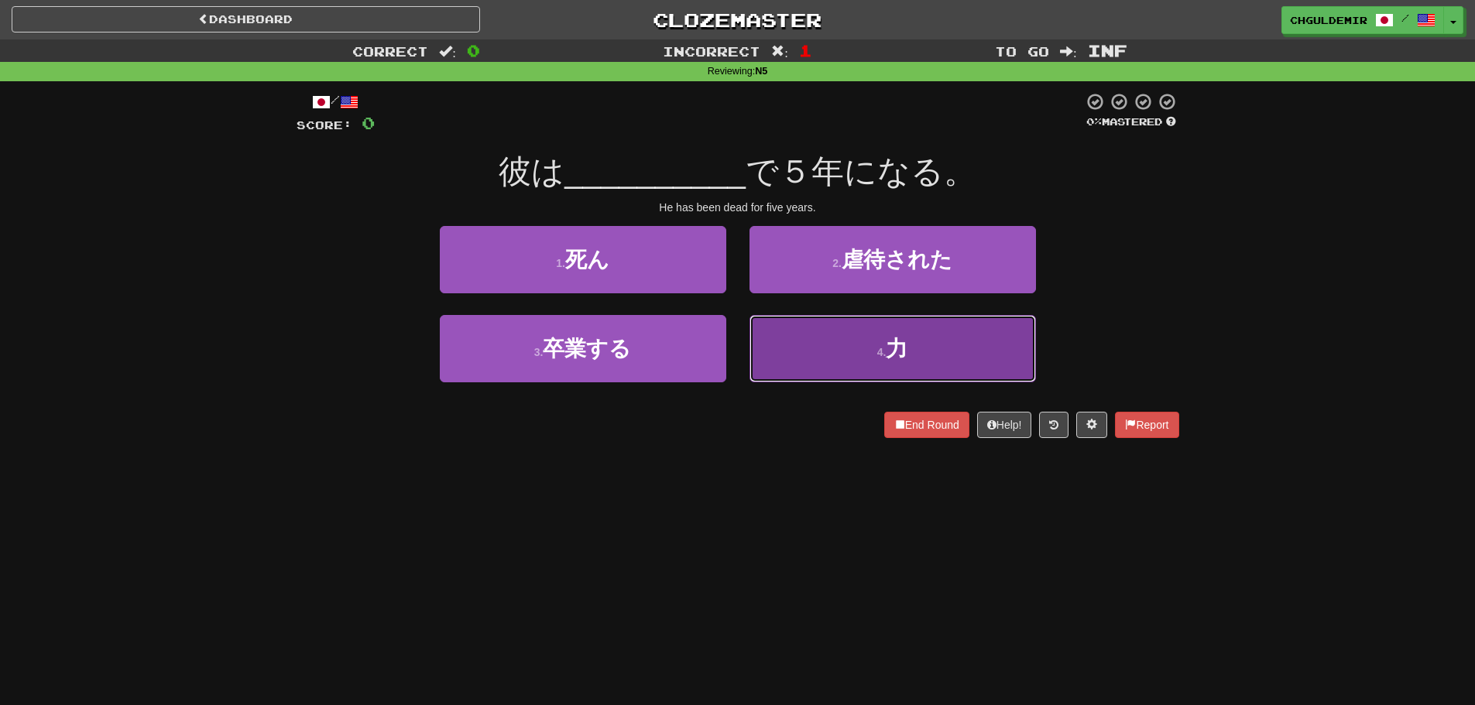
click at [786, 324] on button "4 . 力" at bounding box center [893, 348] width 286 height 67
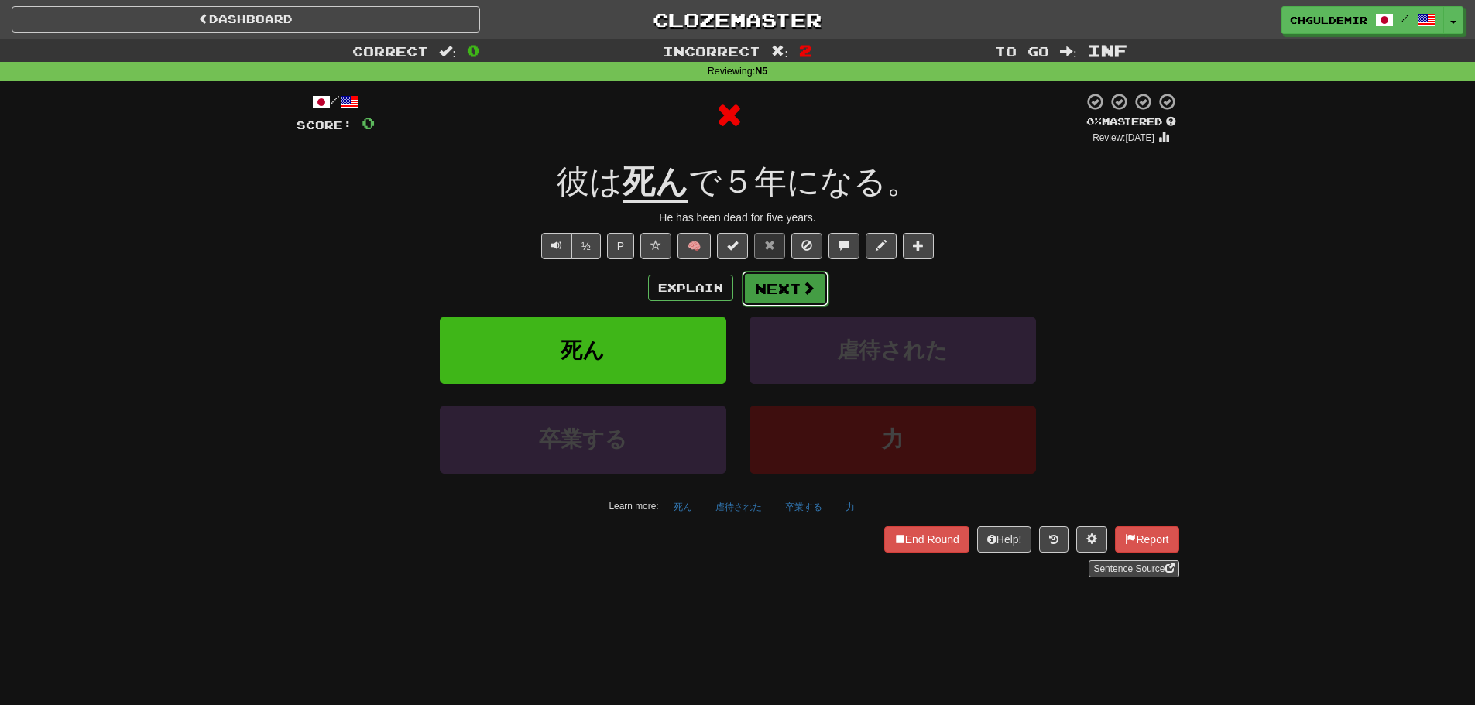
click at [774, 288] on button "Next" at bounding box center [785, 289] width 87 height 36
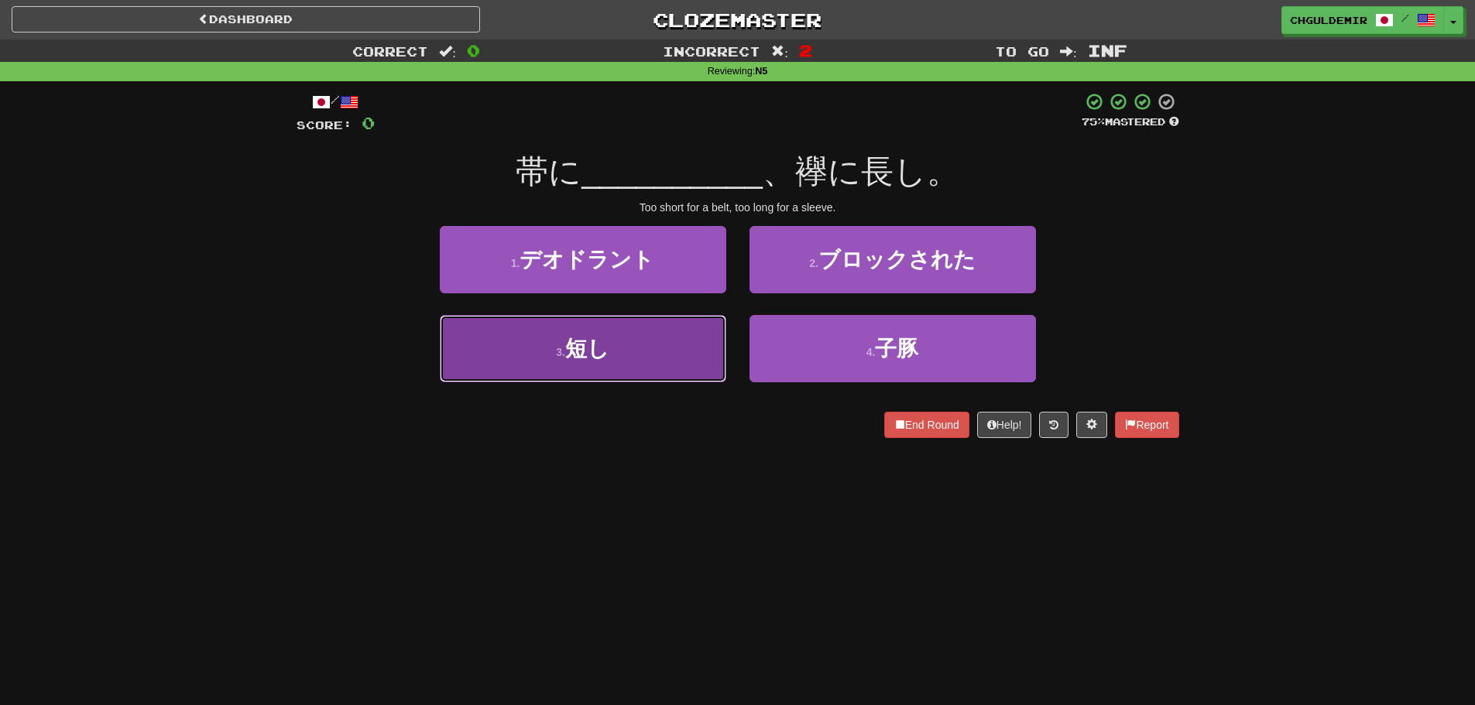
click at [659, 365] on button "3 . 短し" at bounding box center [583, 348] width 286 height 67
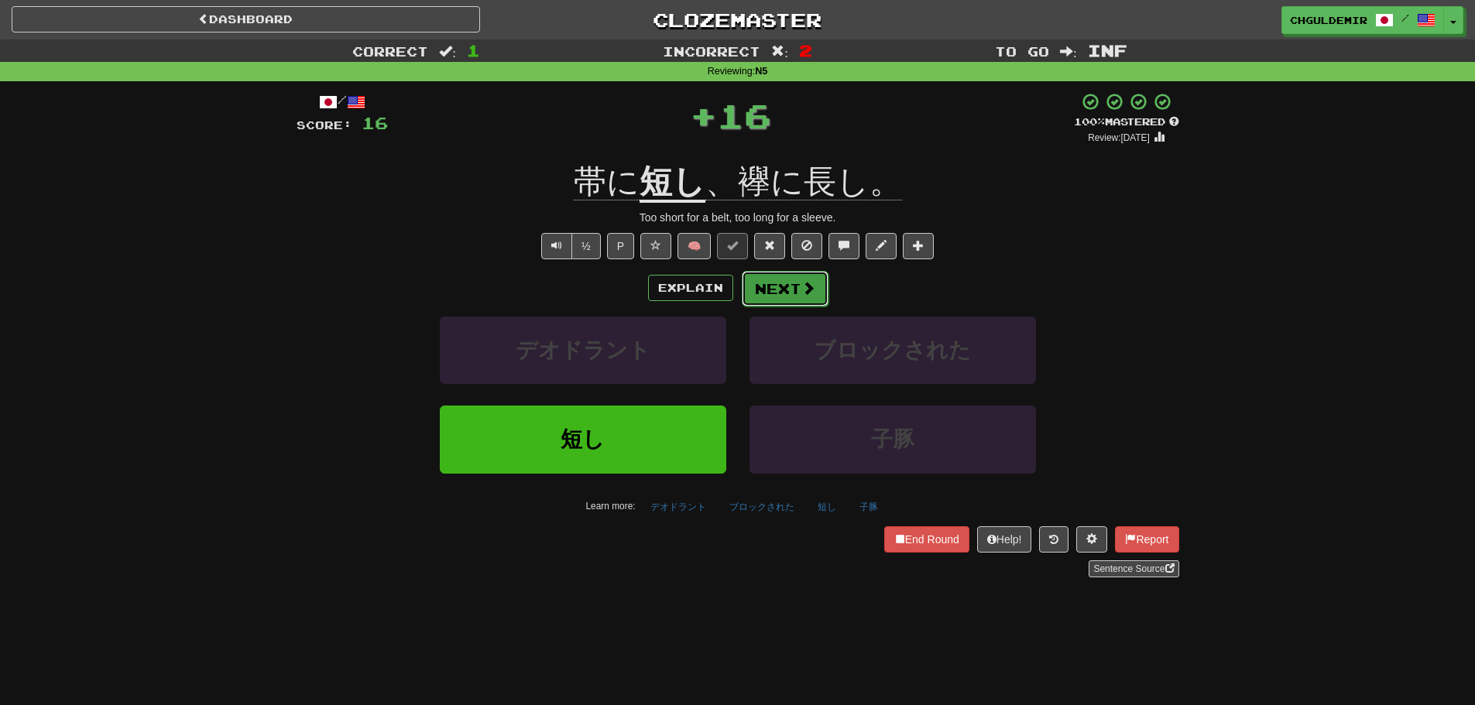
click at [773, 294] on button "Next" at bounding box center [785, 289] width 87 height 36
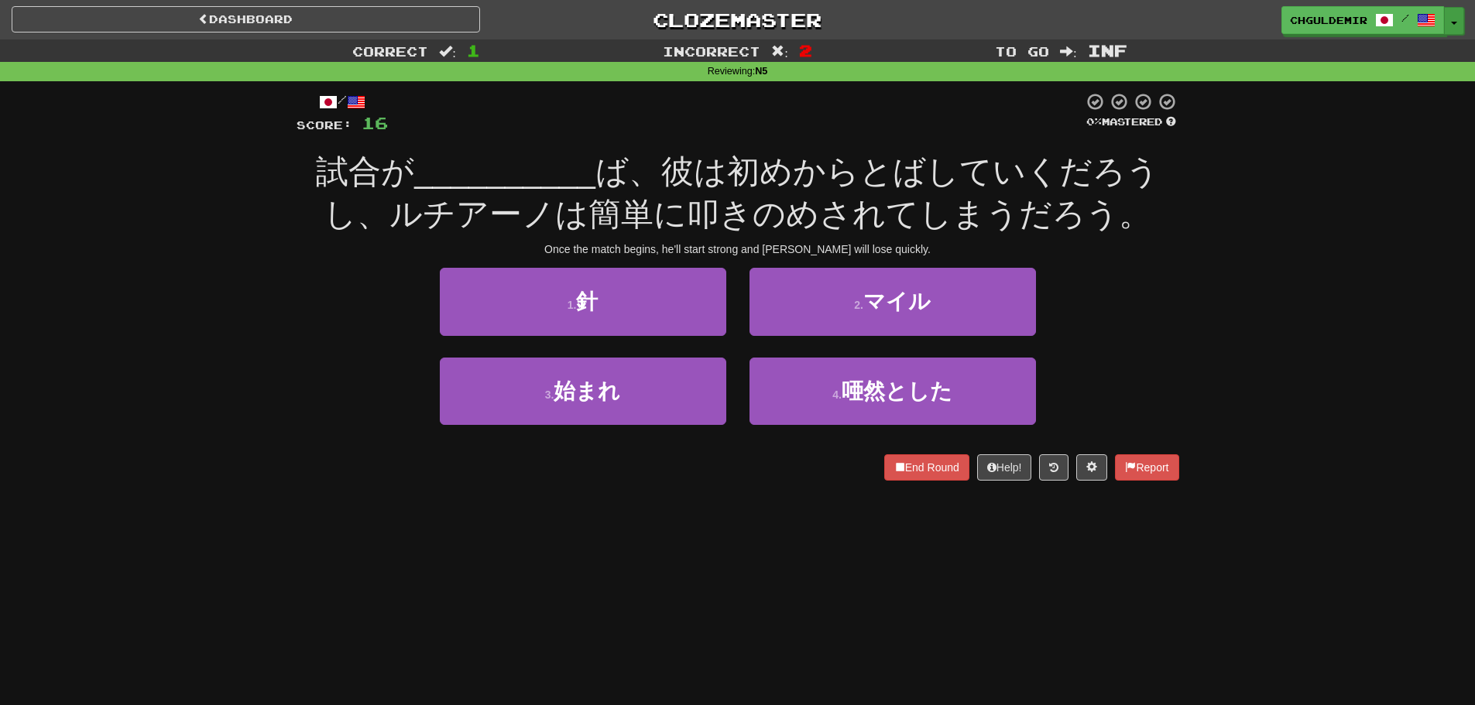
click at [1455, 19] on button "Toggle Dropdown" at bounding box center [1454, 21] width 20 height 28
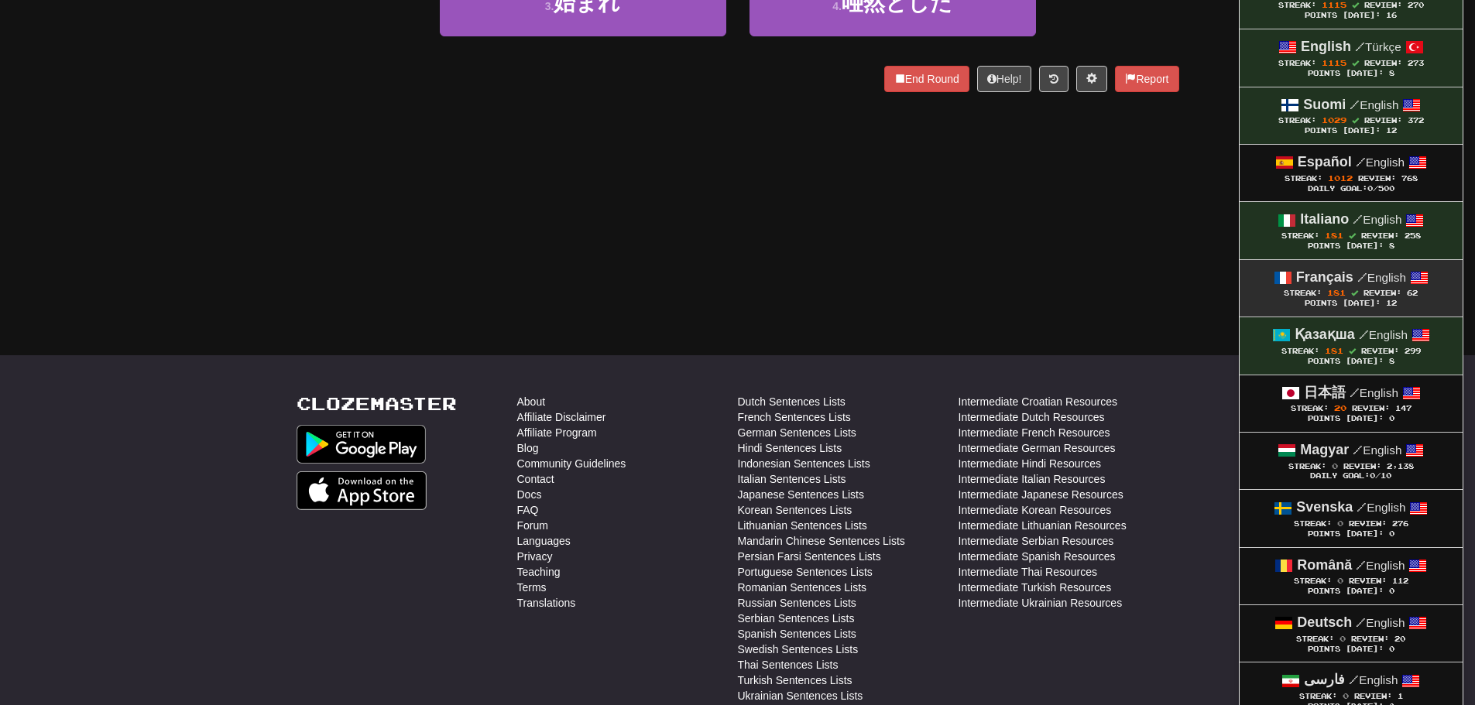
scroll to position [387, 0]
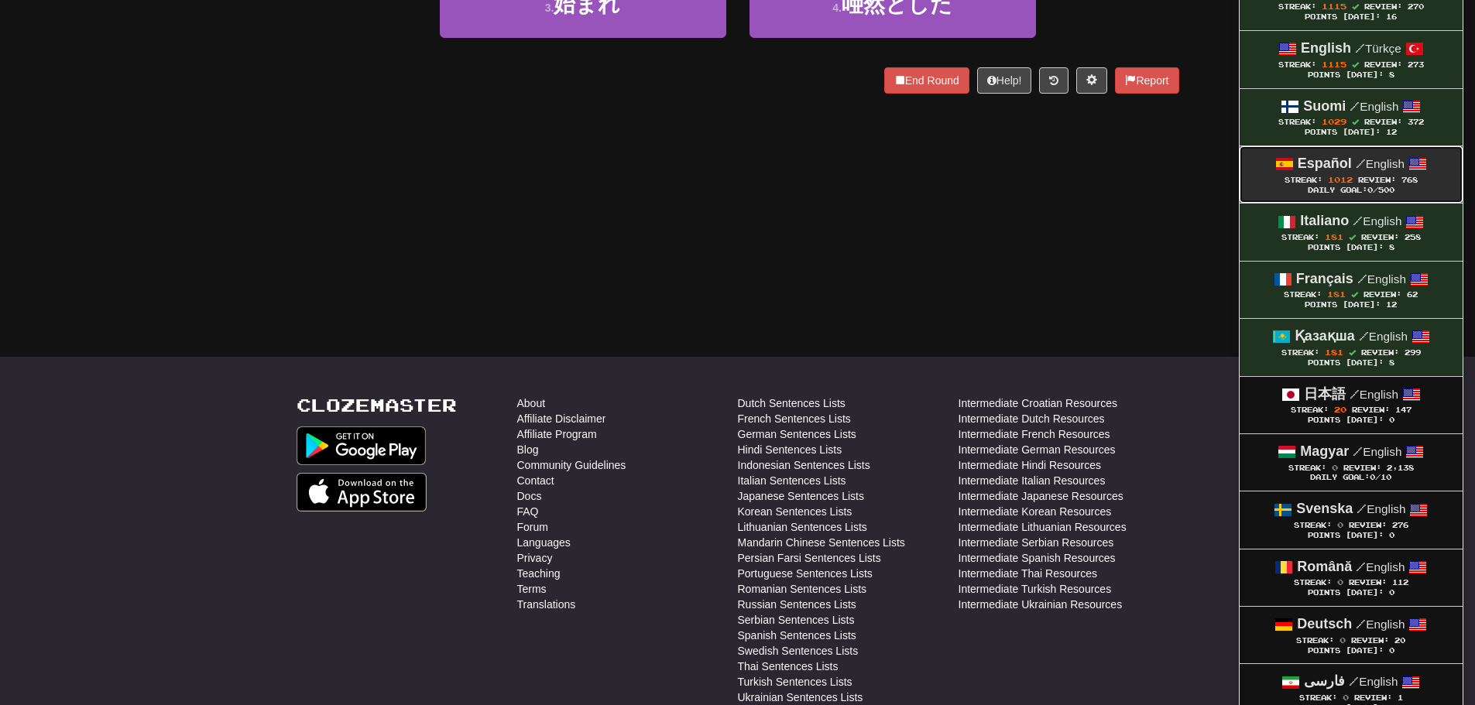
click at [1343, 188] on div "Daily Goal: 0 /500" at bounding box center [1351, 191] width 192 height 10
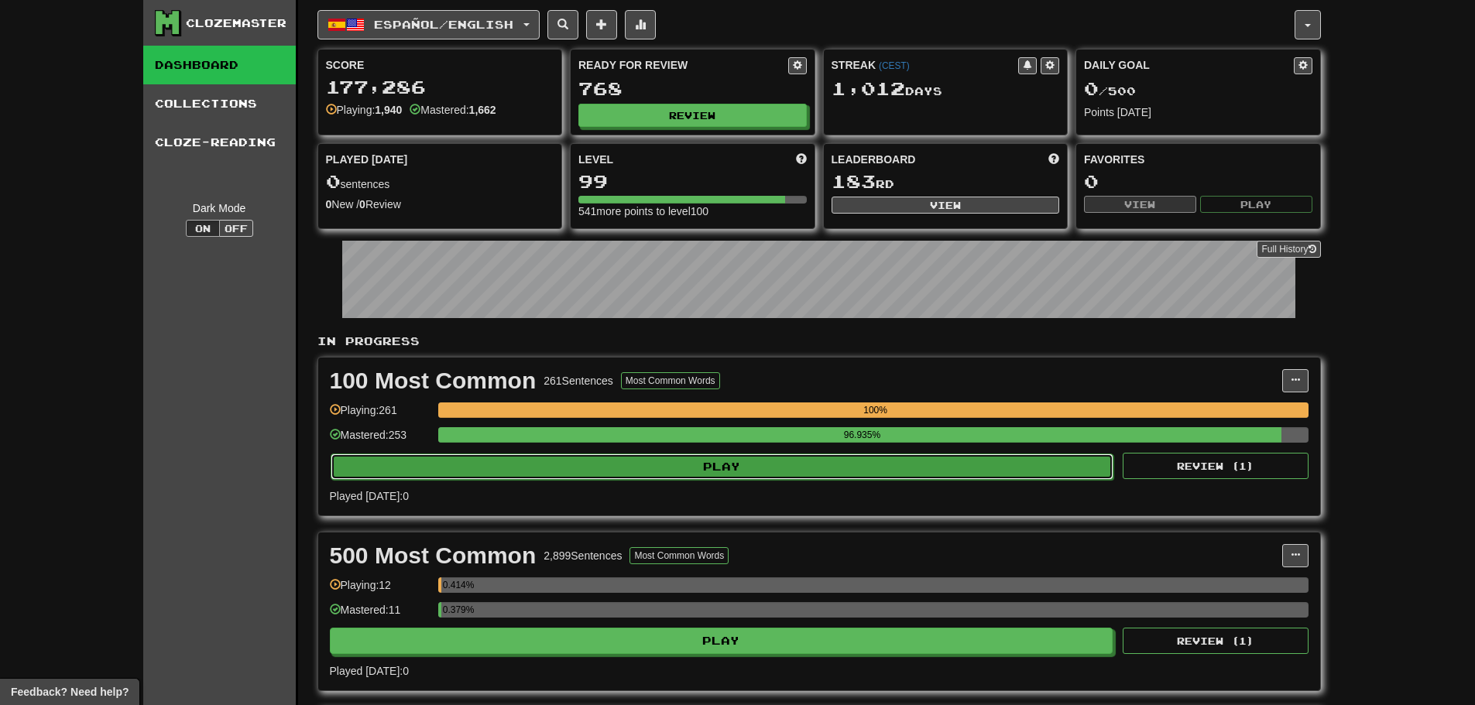
click at [655, 472] on button "Play" at bounding box center [723, 467] width 784 height 26
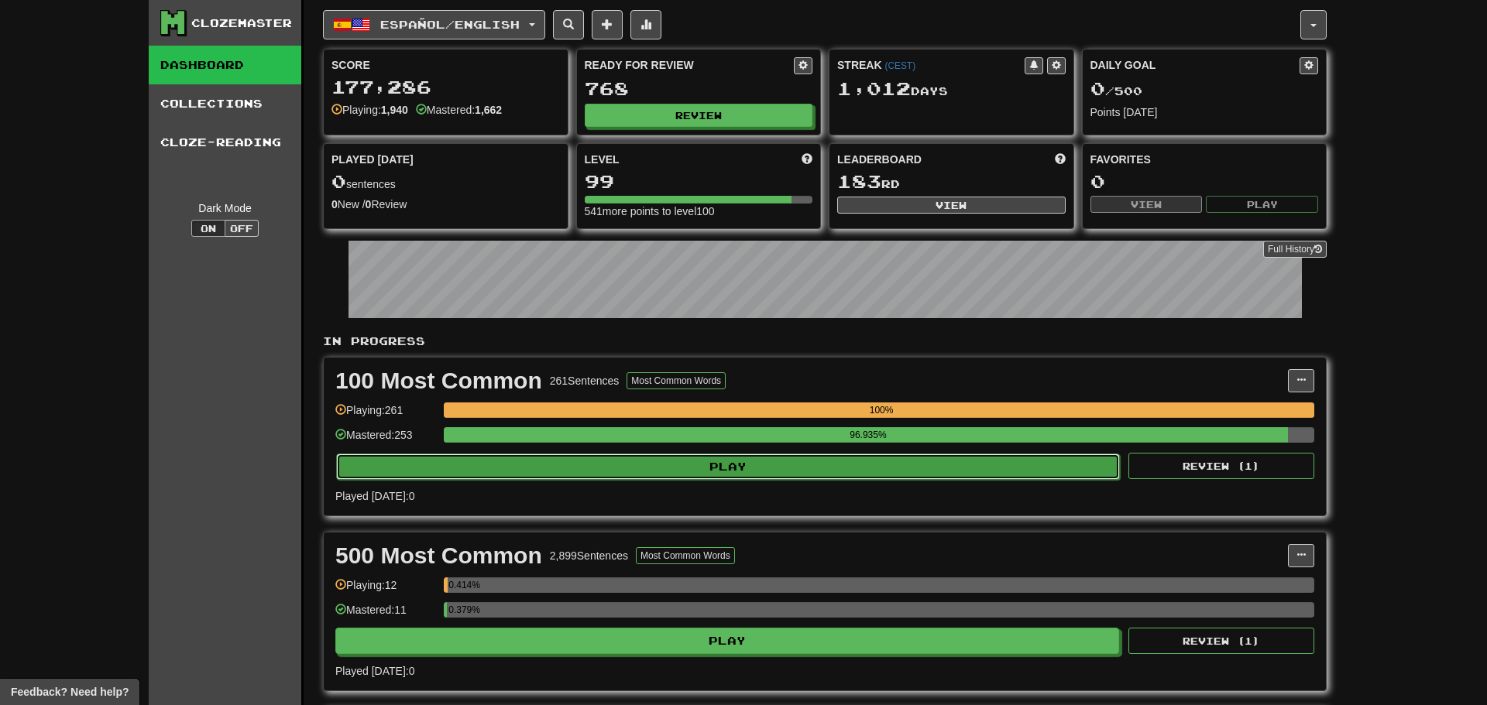
select select "********"
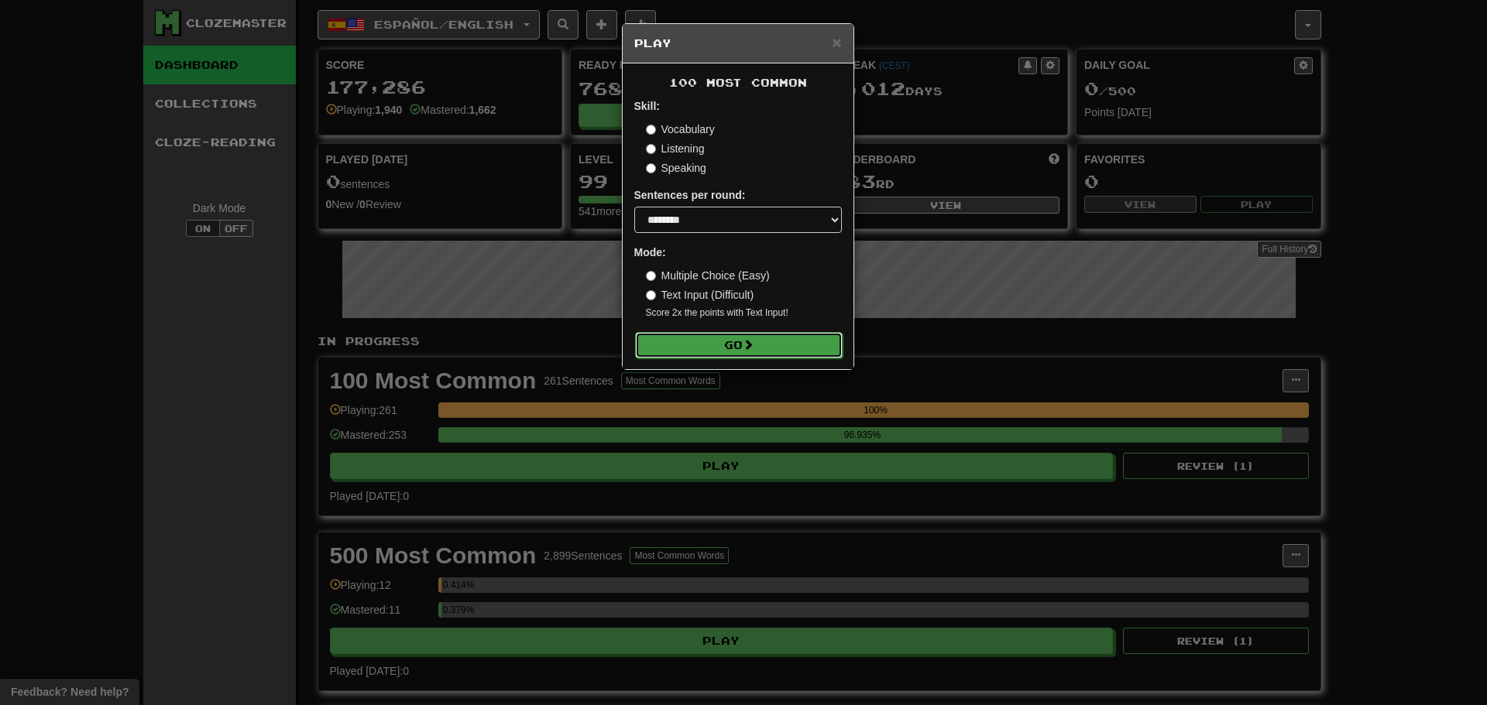
click at [766, 341] on button "Go" at bounding box center [739, 345] width 208 height 26
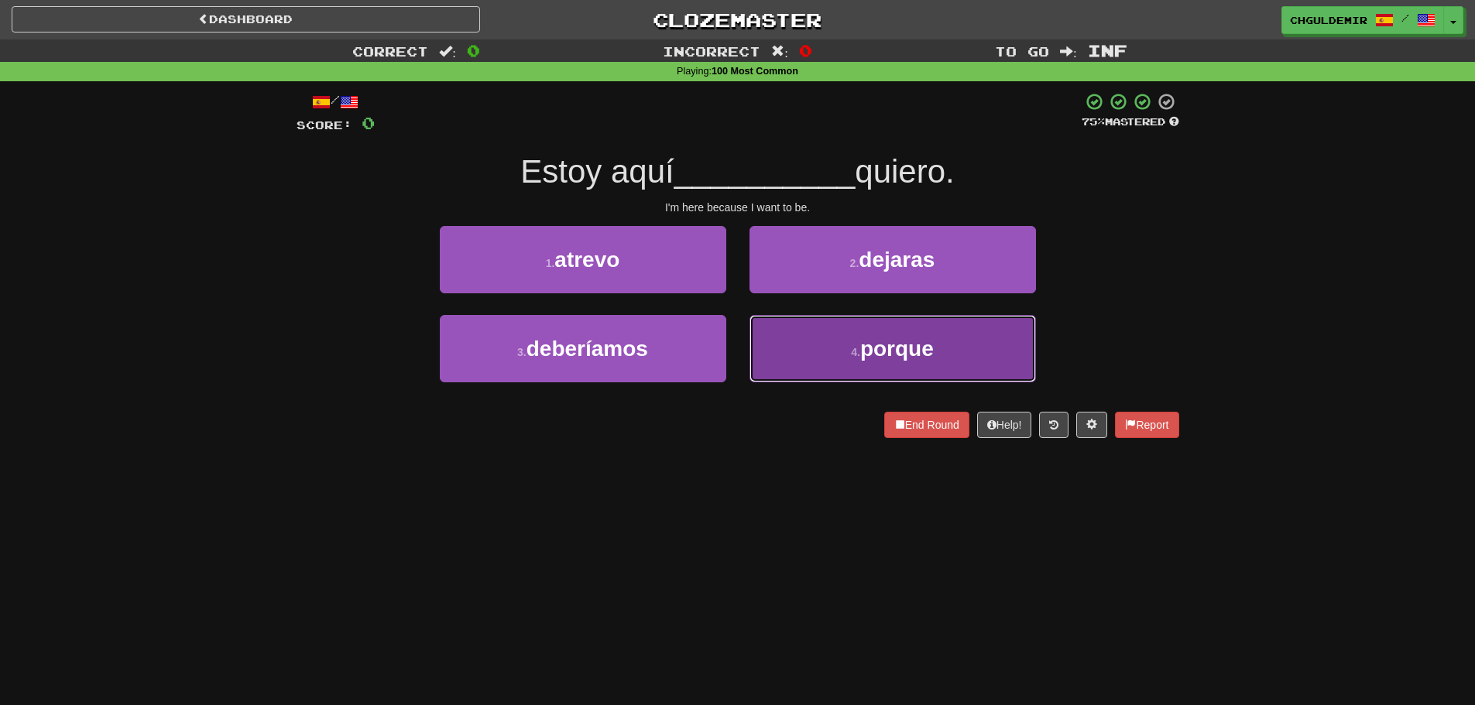
click at [784, 326] on button "4 . porque" at bounding box center [893, 348] width 286 height 67
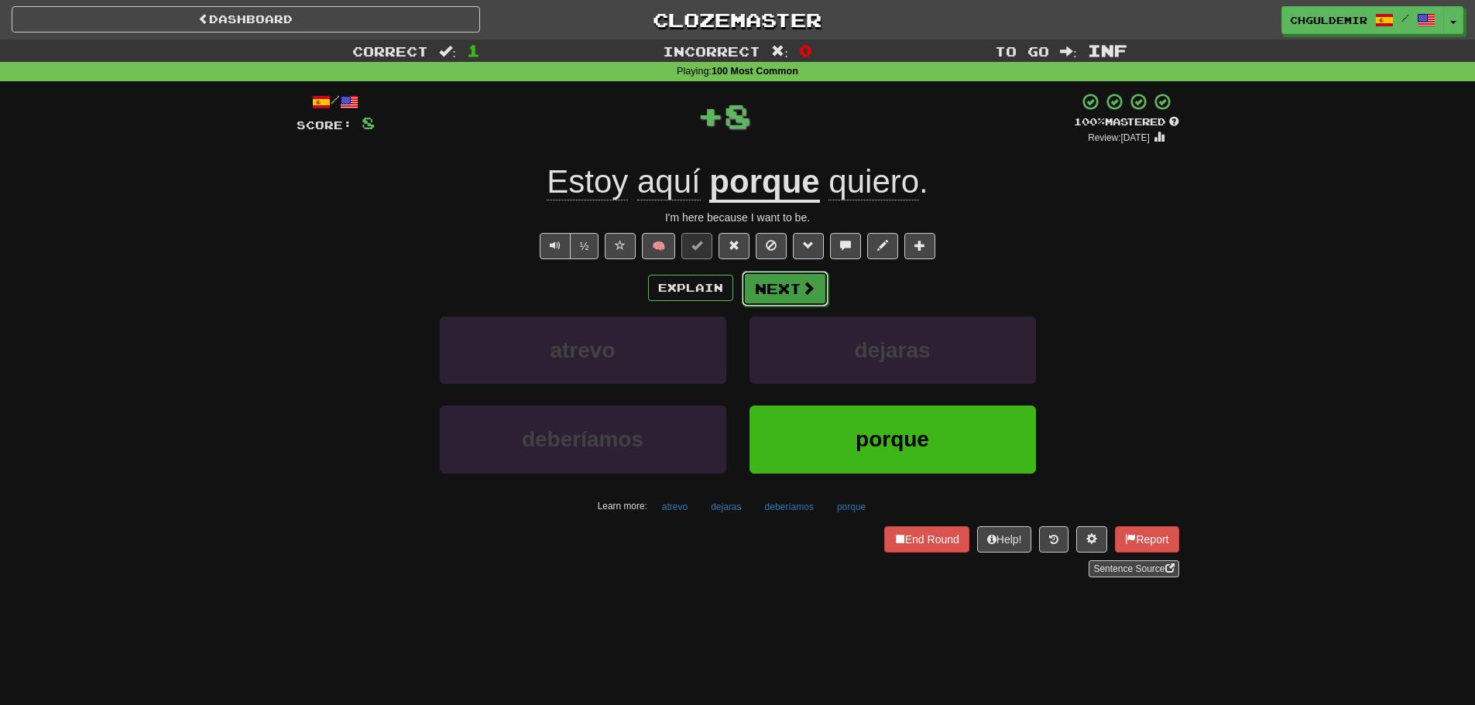
click at [767, 289] on button "Next" at bounding box center [785, 289] width 87 height 36
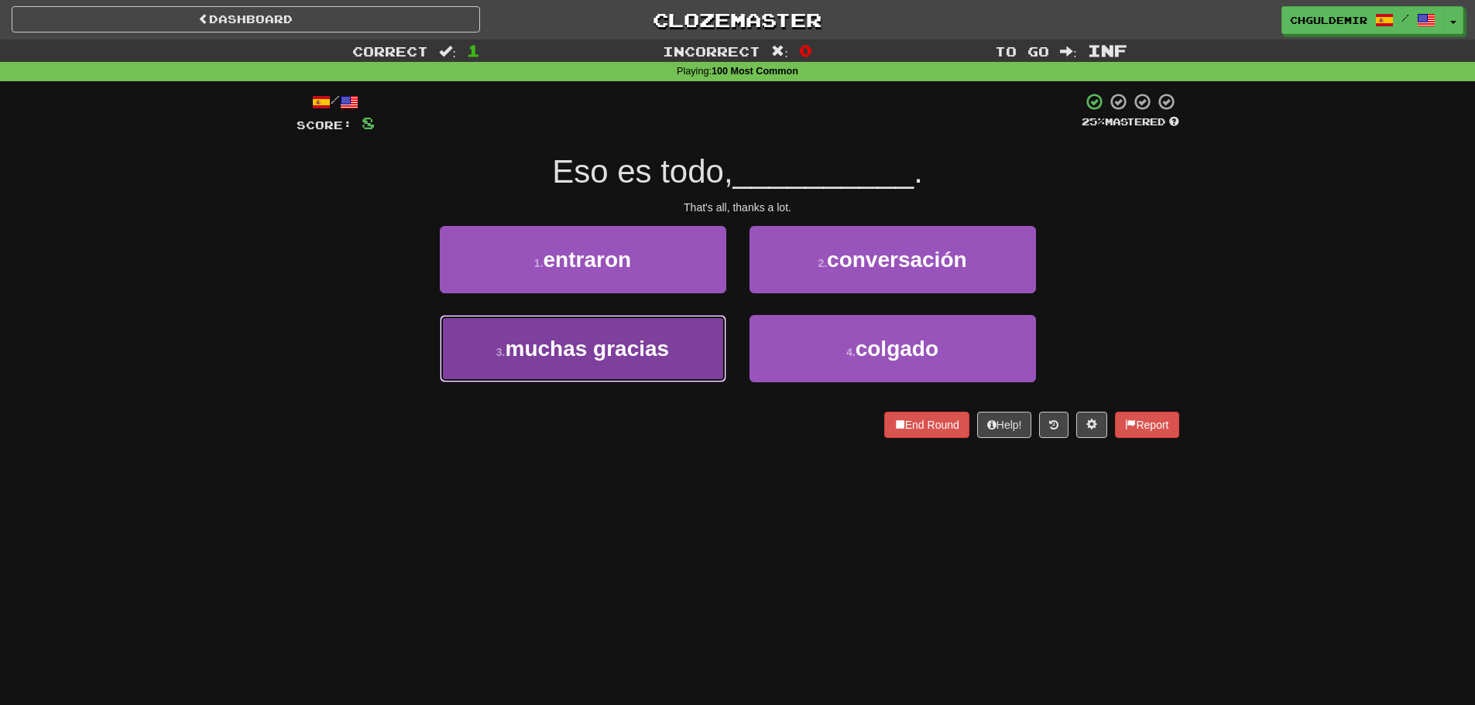
click at [643, 338] on span "muchas gracias" at bounding box center [588, 349] width 164 height 24
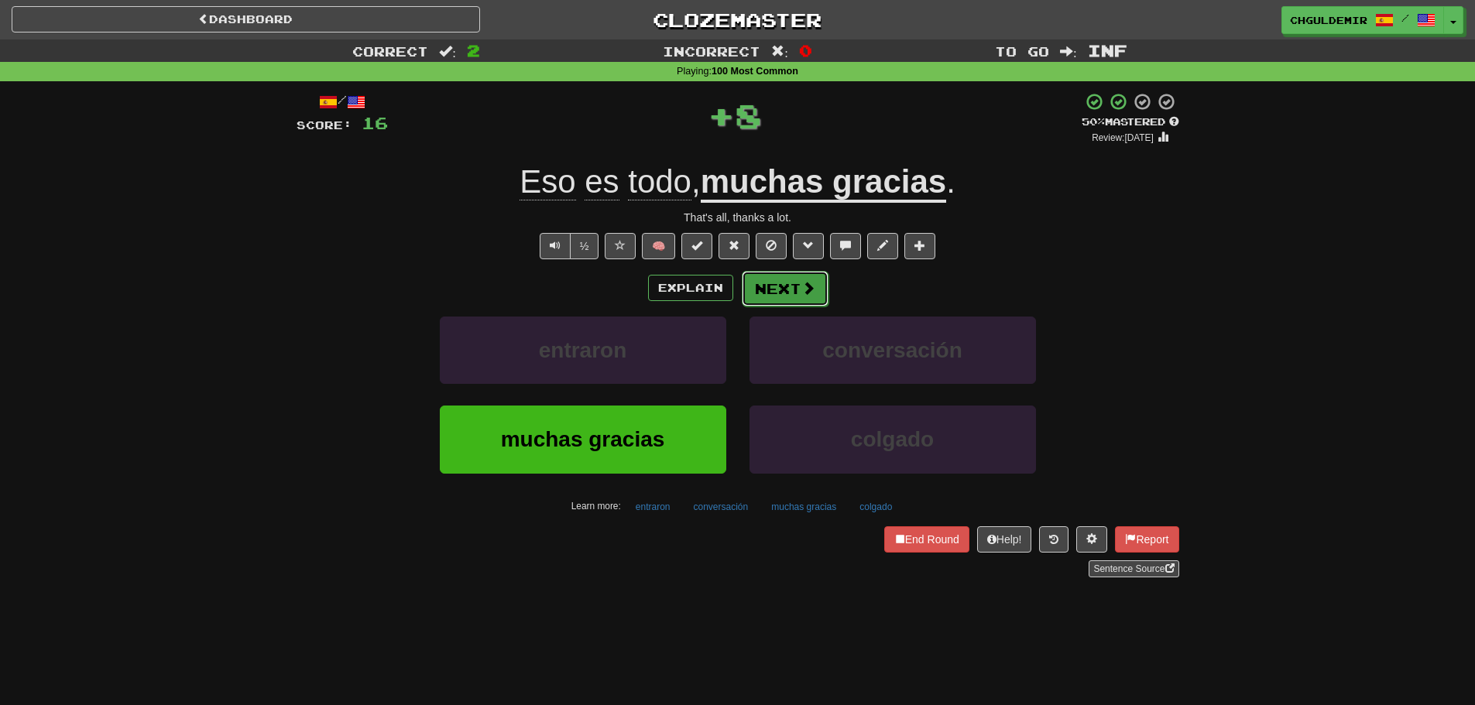
click at [769, 274] on button "Next" at bounding box center [785, 289] width 87 height 36
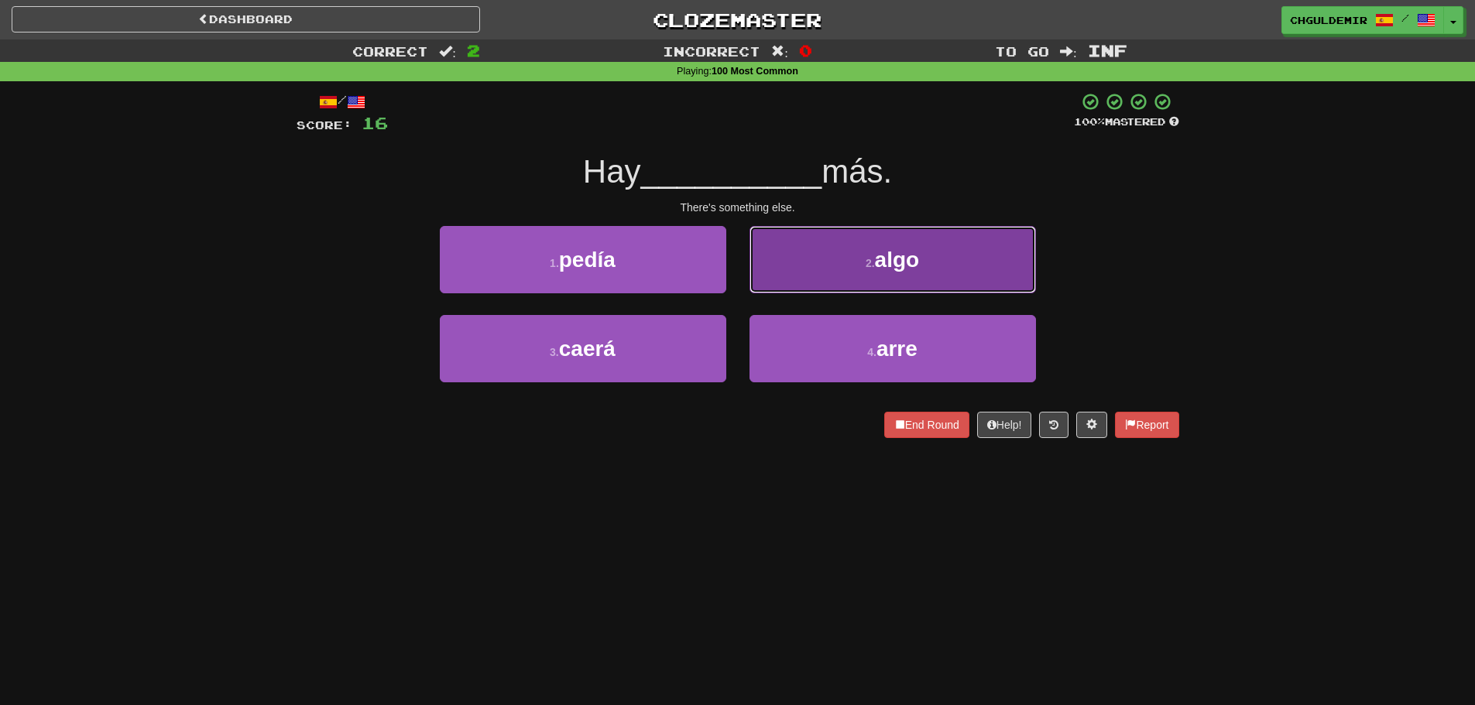
click at [815, 267] on button "2 . algo" at bounding box center [893, 259] width 286 height 67
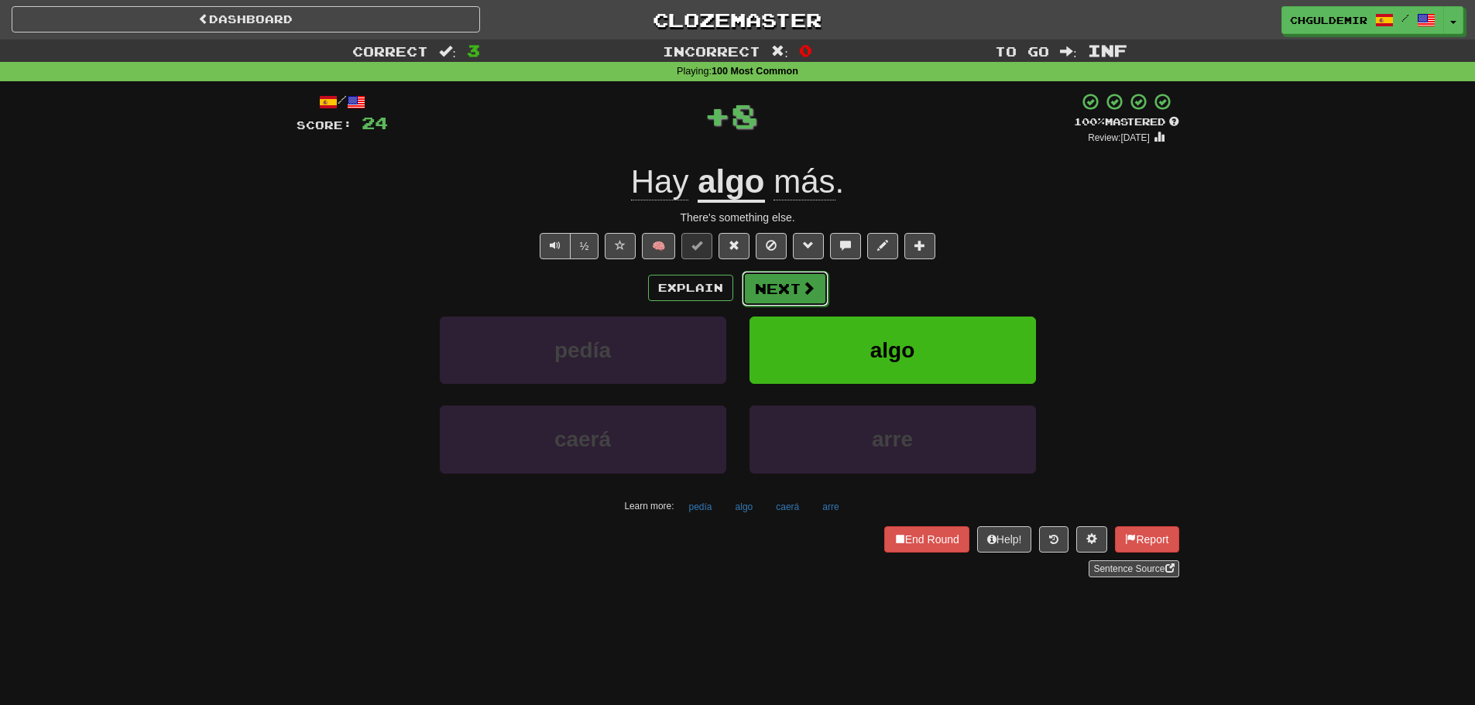
drag, startPoint x: 815, startPoint y: 267, endPoint x: 801, endPoint y: 280, distance: 18.6
click at [801, 281] on span at bounding box center [808, 288] width 14 height 14
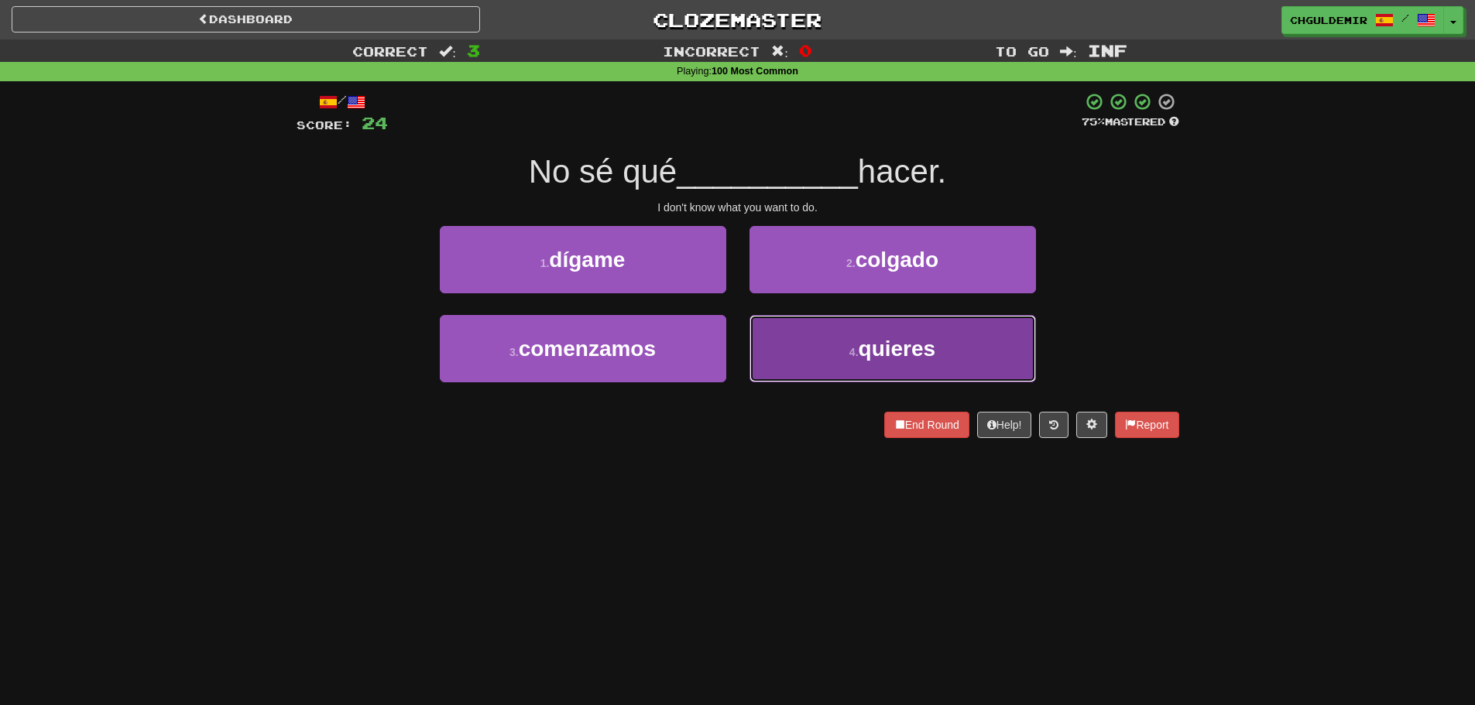
click at [770, 331] on button "4 . quieres" at bounding box center [893, 348] width 286 height 67
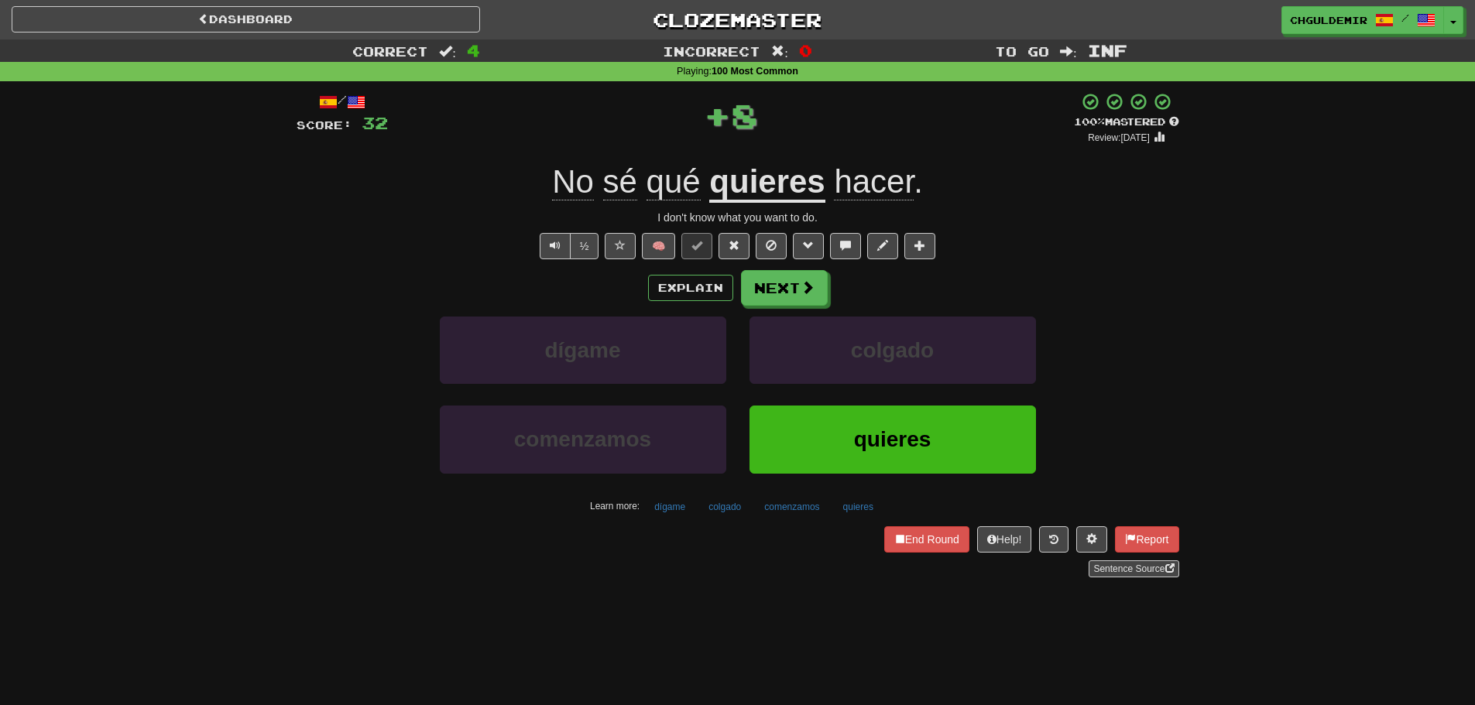
click at [781, 291] on button "Next" at bounding box center [784, 288] width 87 height 36
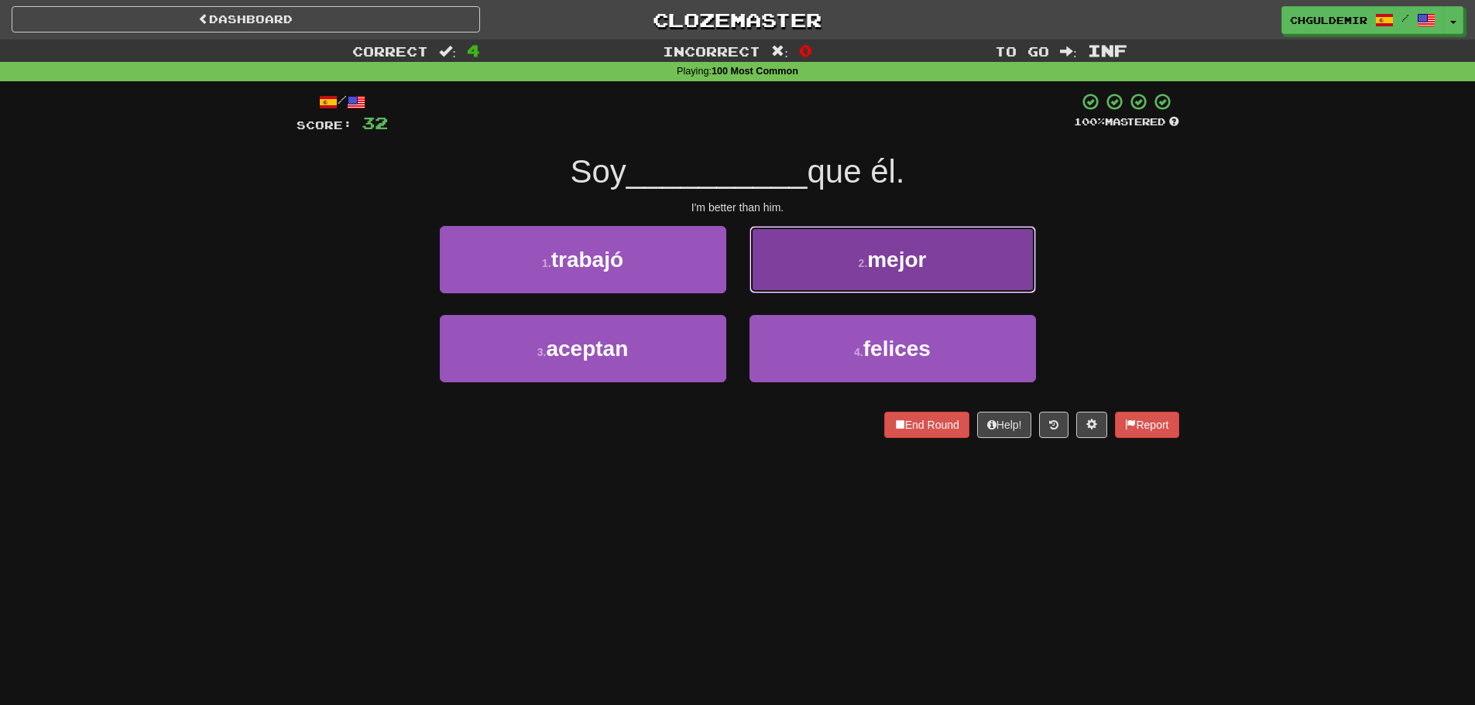
click at [801, 280] on button "2 . mejor" at bounding box center [893, 259] width 286 height 67
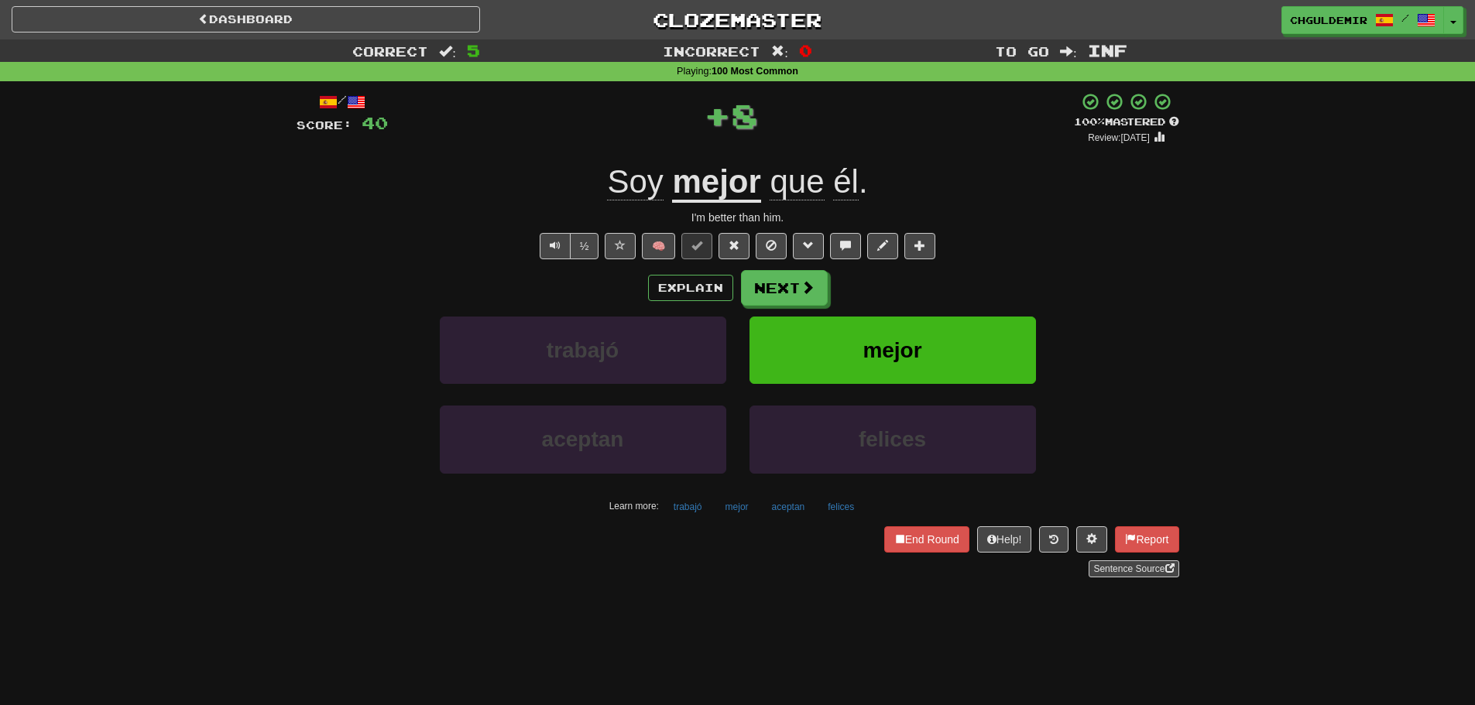
click at [801, 282] on span at bounding box center [808, 287] width 14 height 14
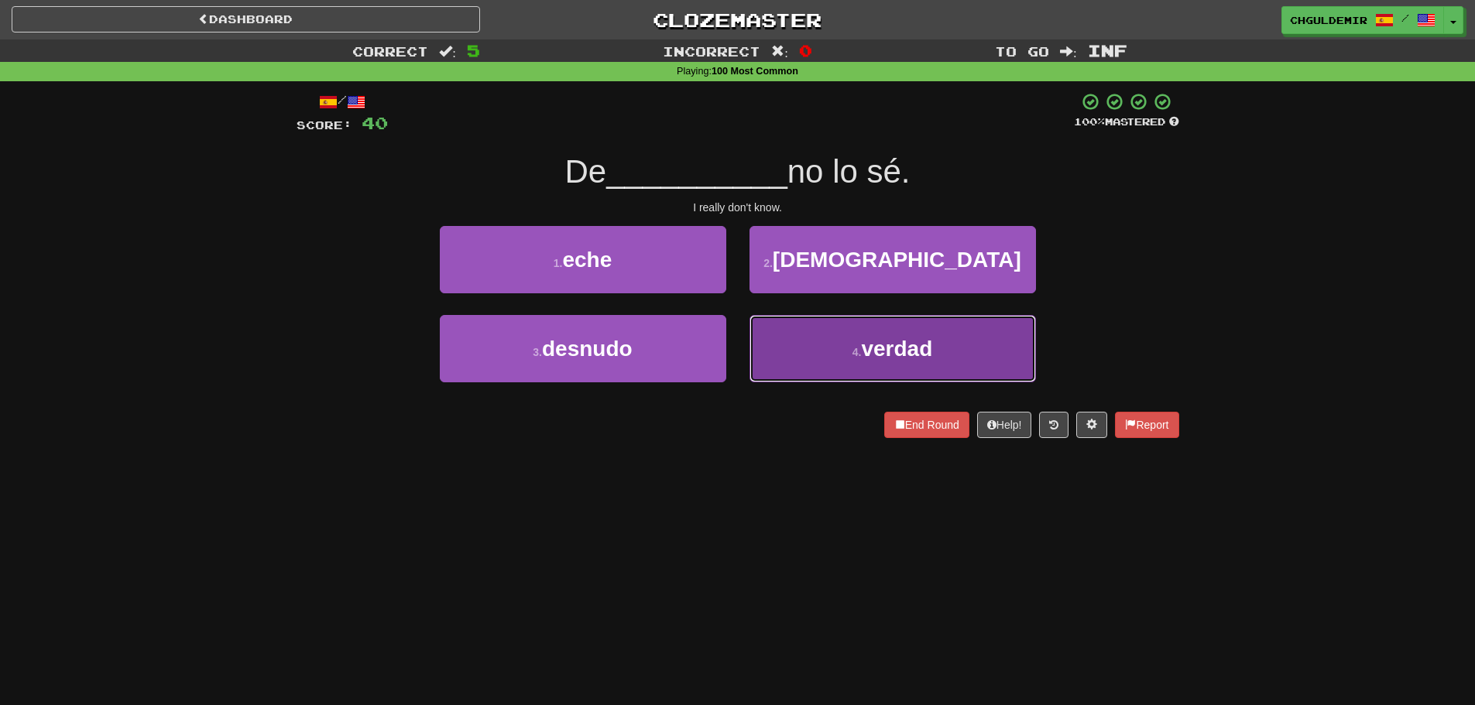
click at [838, 354] on button "4 . verdad" at bounding box center [893, 348] width 286 height 67
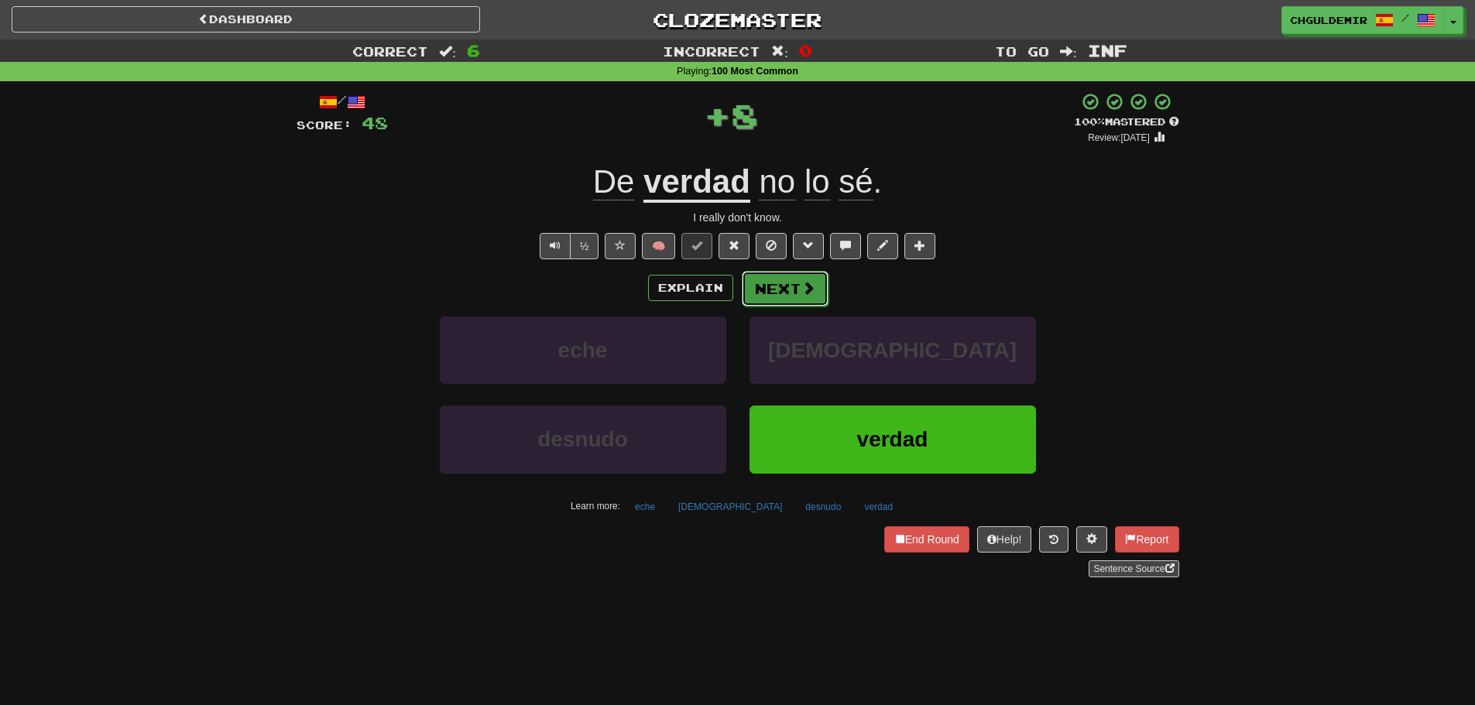
click at [801, 292] on span at bounding box center [808, 288] width 14 height 14
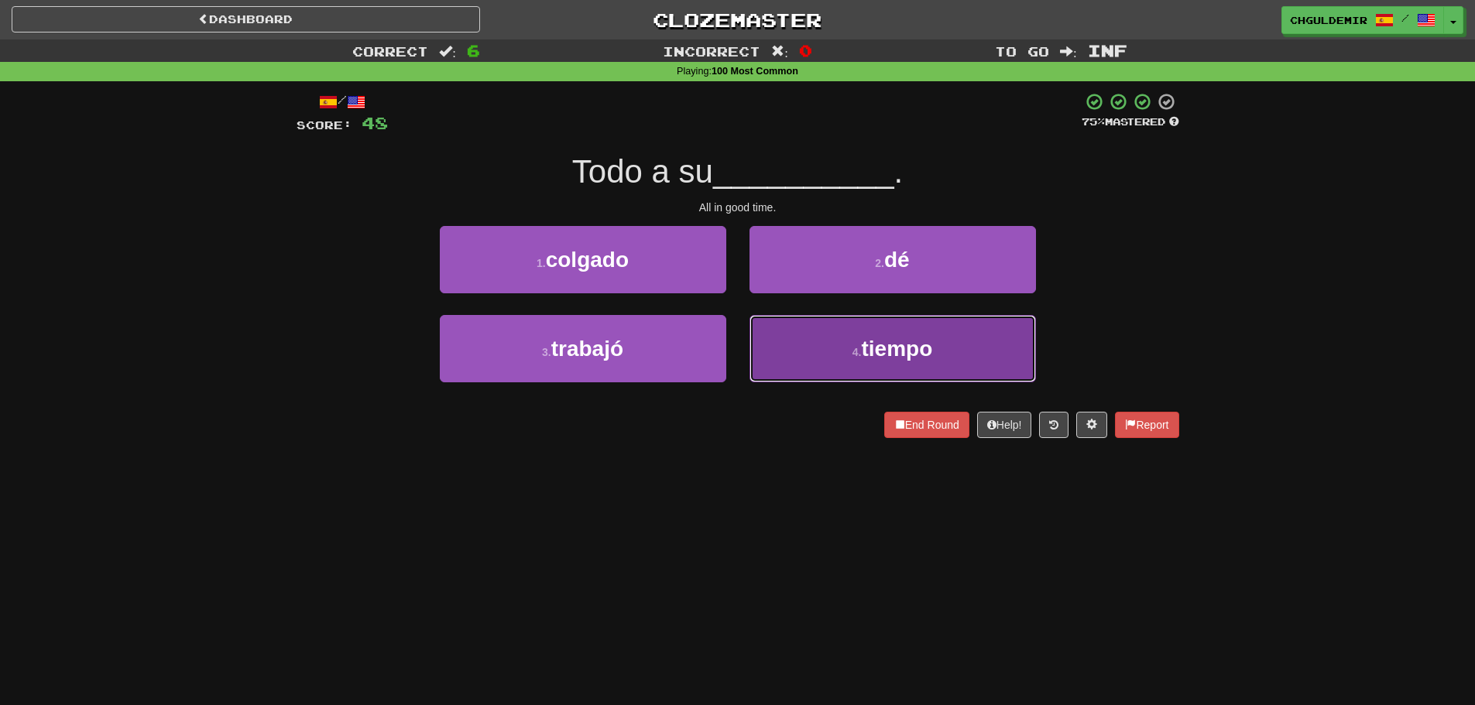
click at [815, 336] on button "4 . tiempo" at bounding box center [893, 348] width 286 height 67
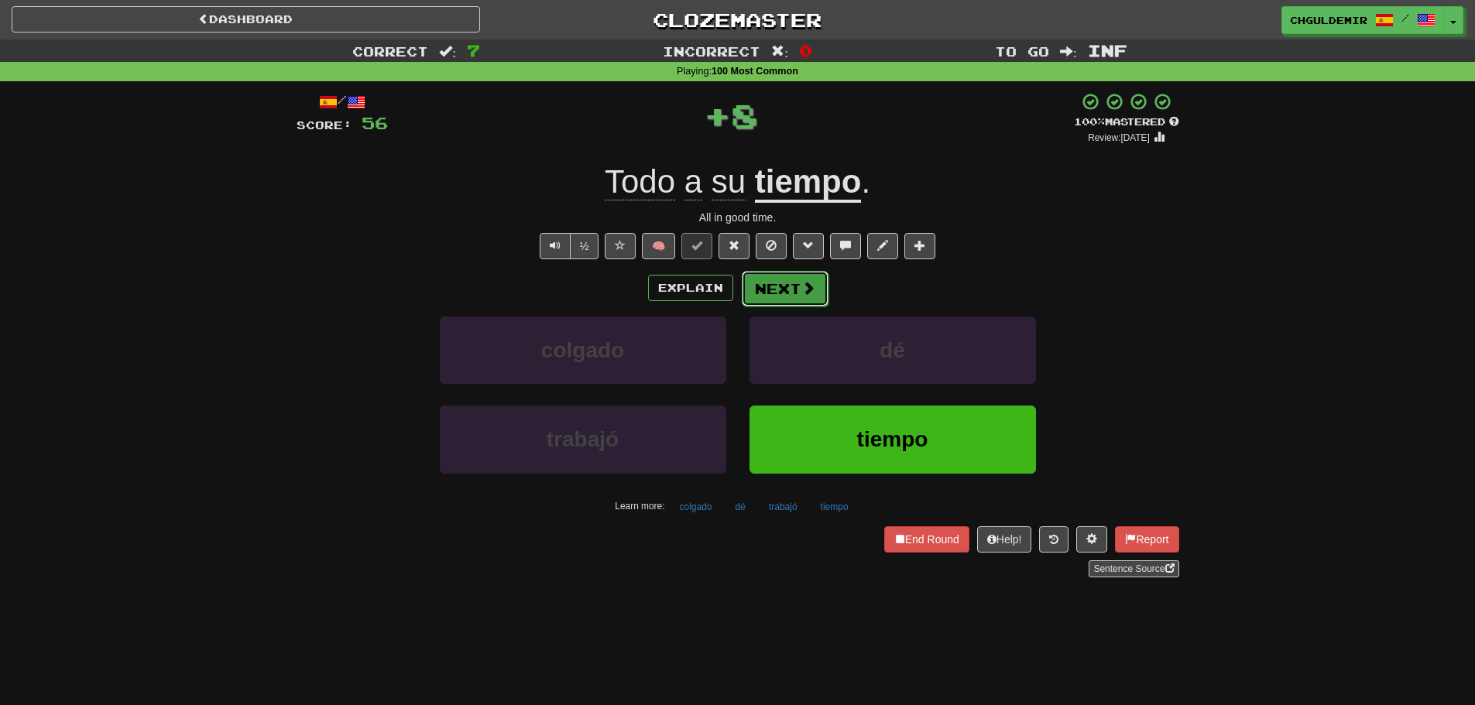
click at [788, 282] on button "Next" at bounding box center [785, 289] width 87 height 36
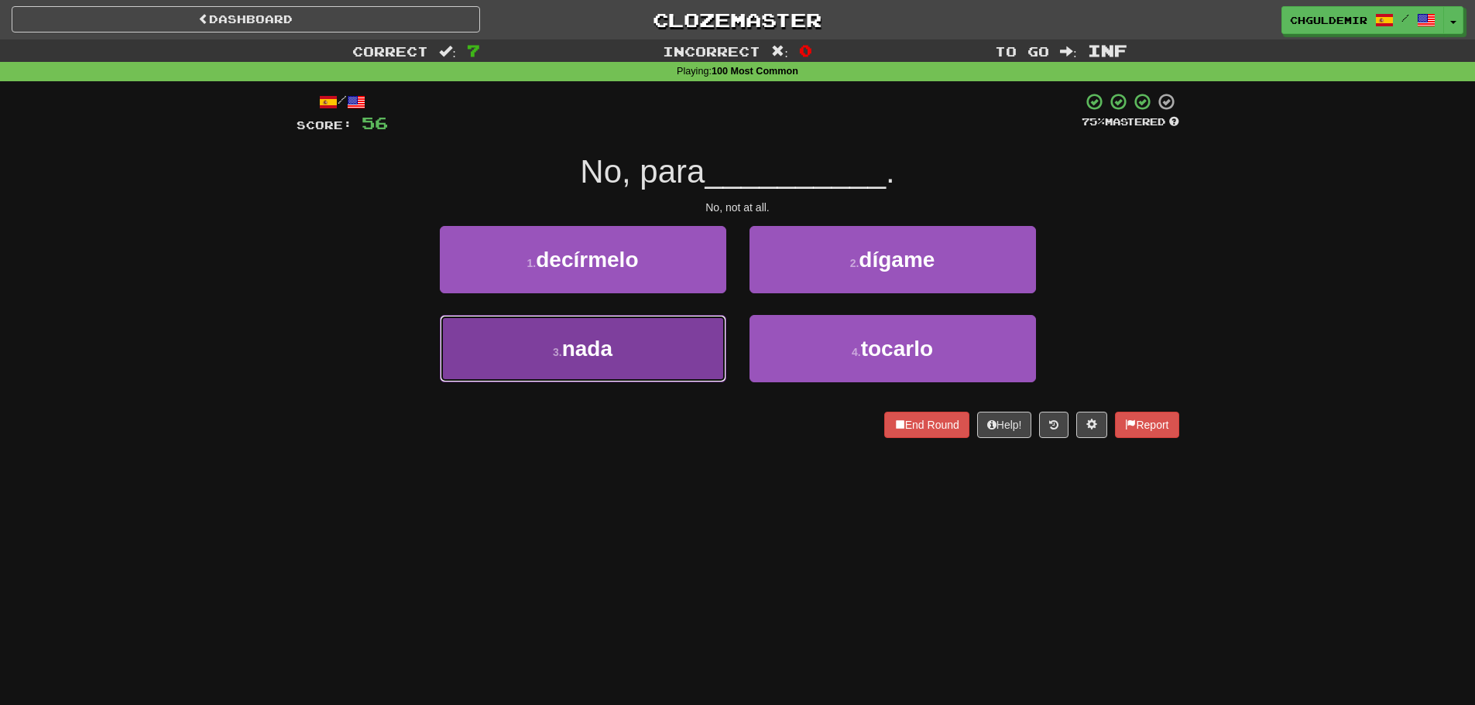
click at [681, 352] on button "3 . nada" at bounding box center [583, 348] width 286 height 67
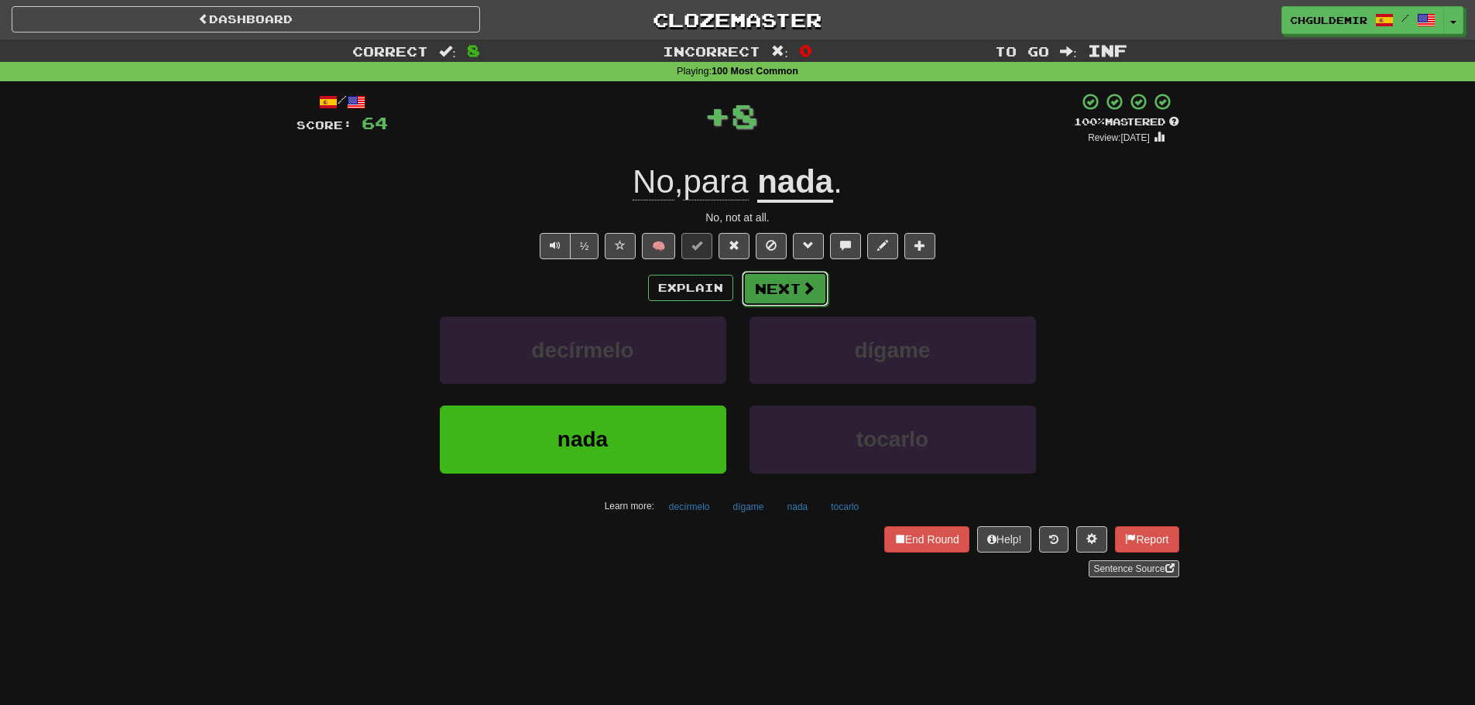
click at [774, 286] on button "Next" at bounding box center [785, 289] width 87 height 36
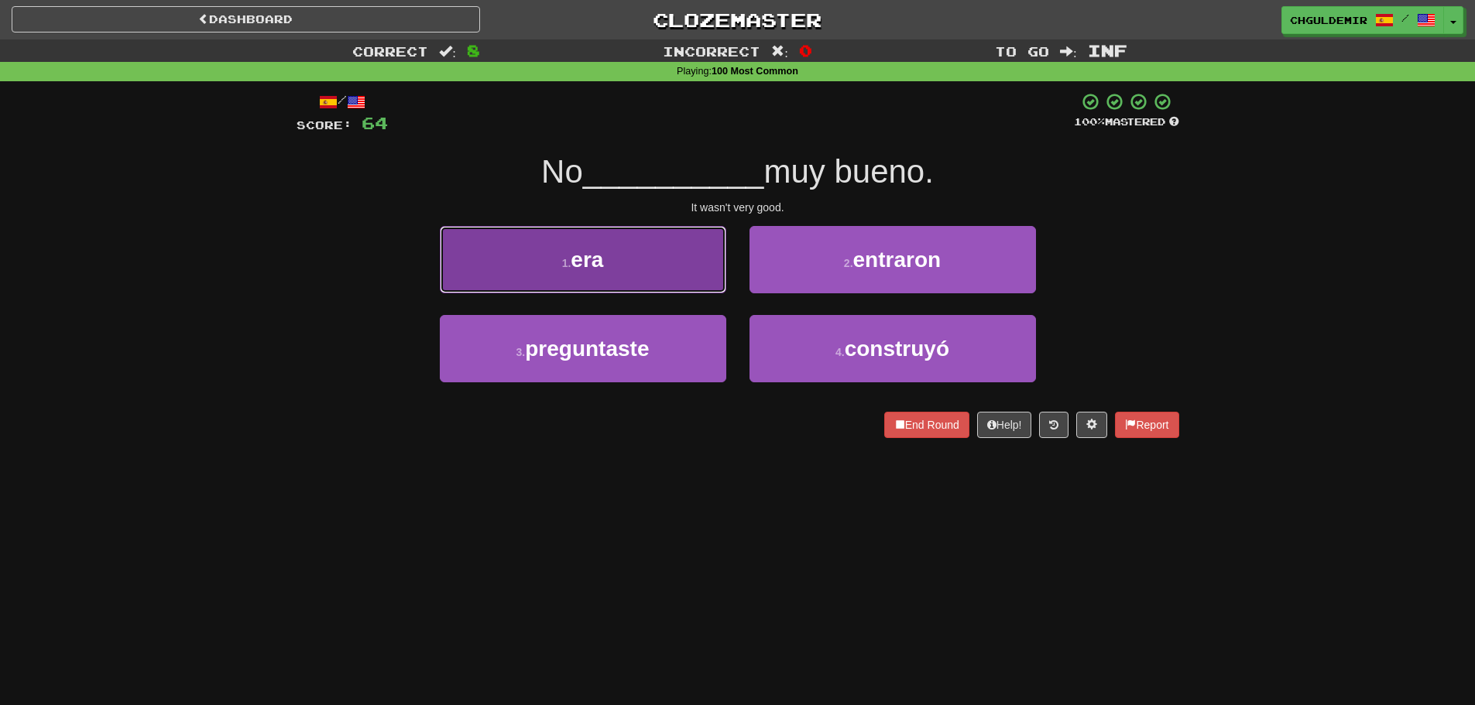
click at [691, 283] on button "1 . era" at bounding box center [583, 259] width 286 height 67
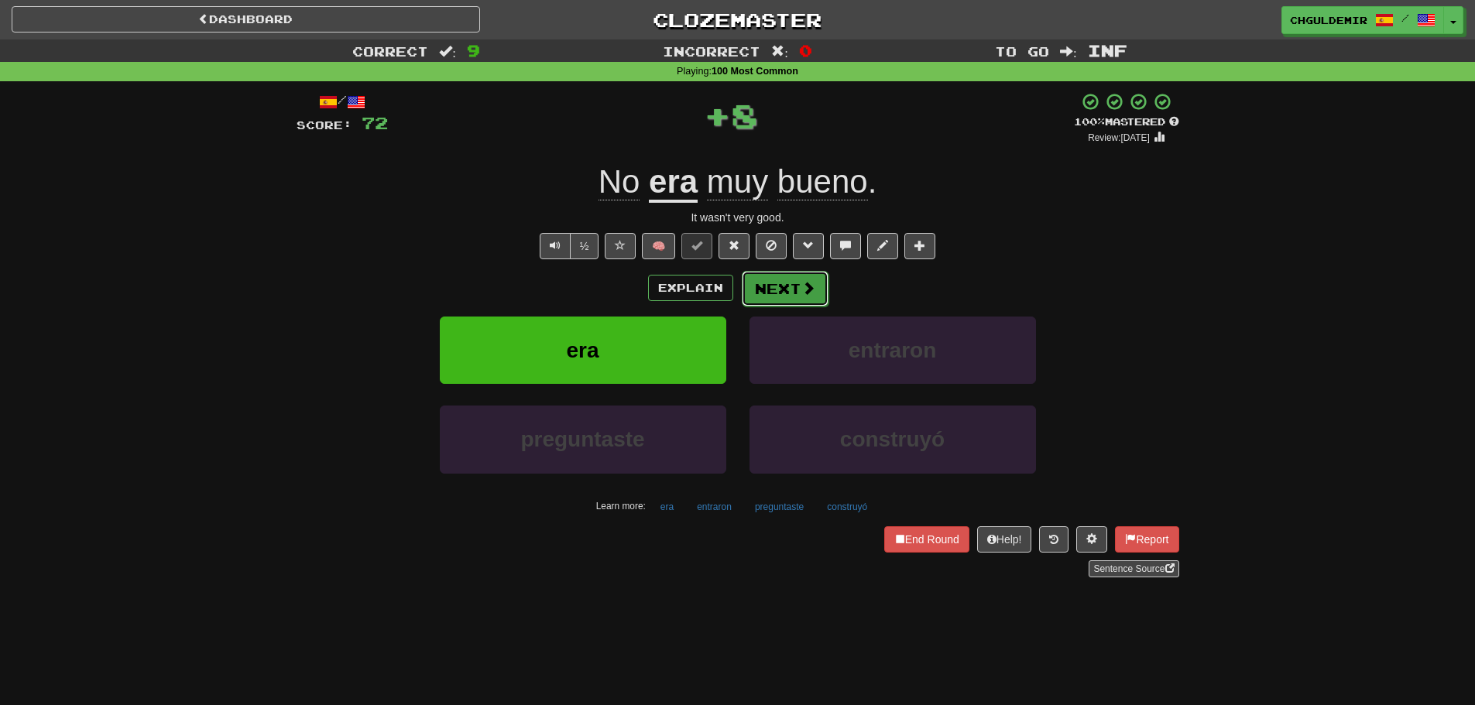
click at [780, 284] on button "Next" at bounding box center [785, 289] width 87 height 36
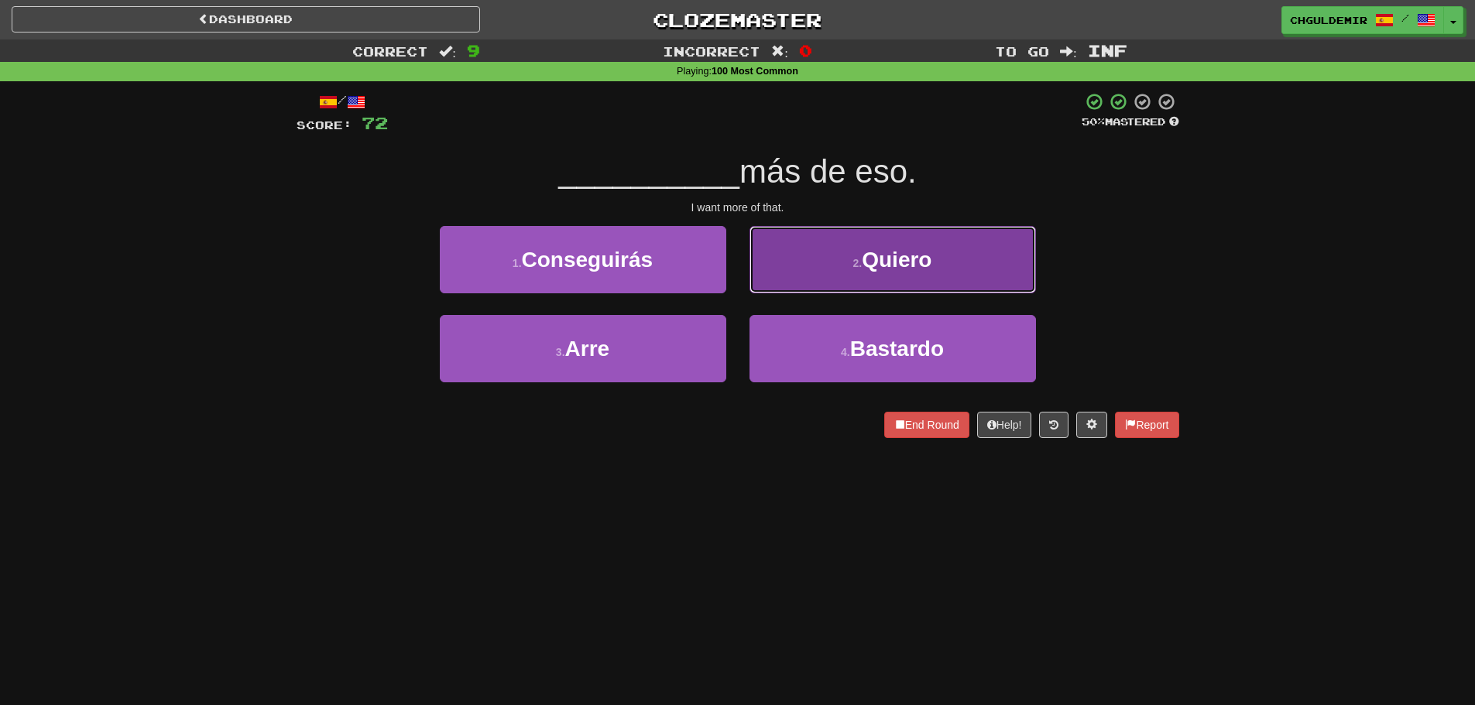
click at [784, 284] on button "2 . Quiero" at bounding box center [893, 259] width 286 height 67
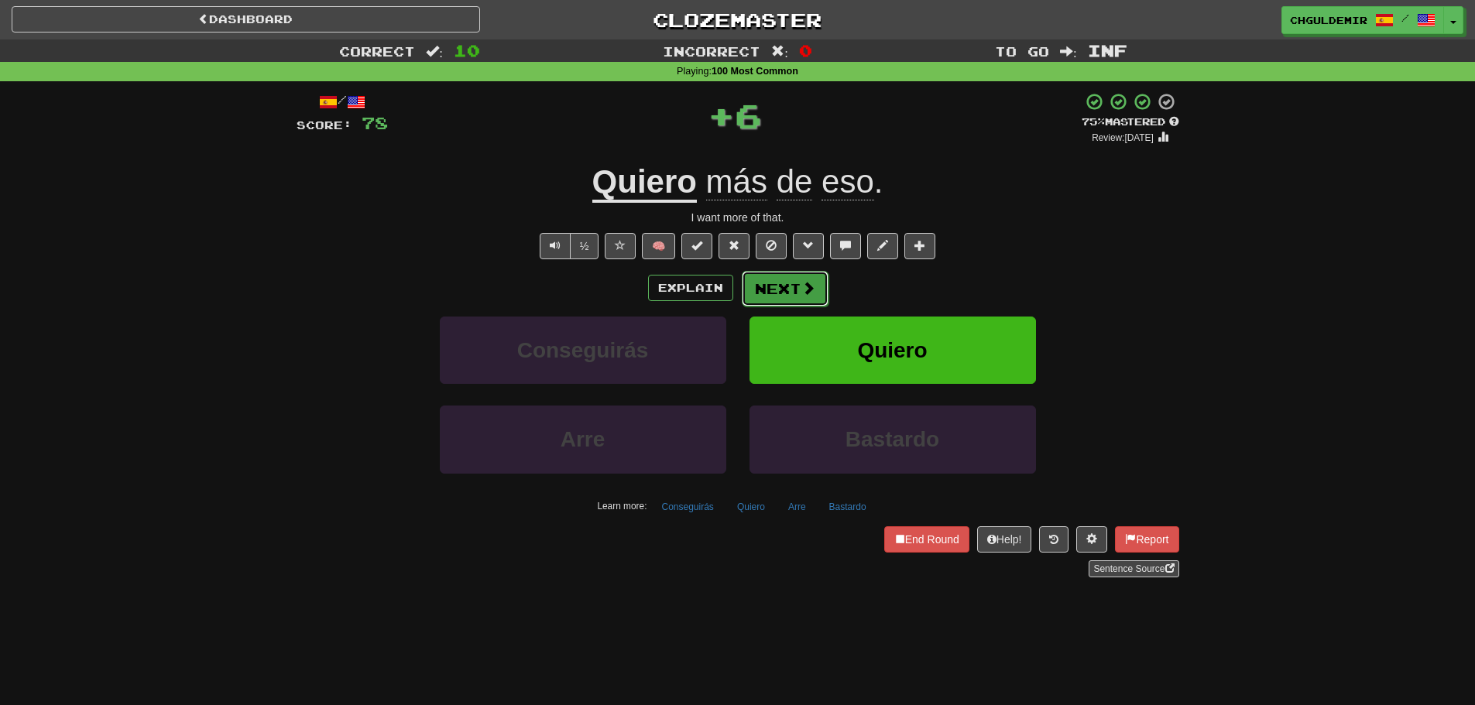
click at [780, 292] on button "Next" at bounding box center [785, 289] width 87 height 36
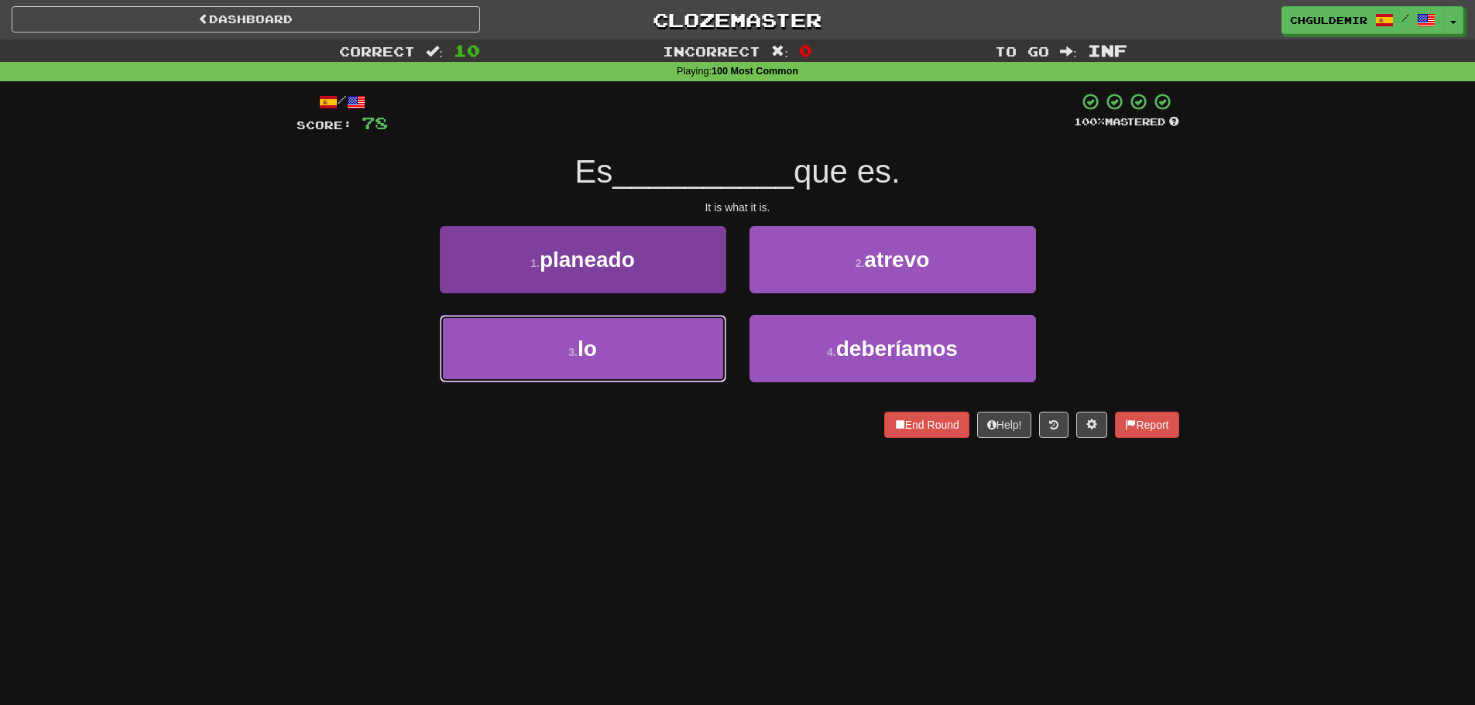
click at [701, 341] on button "3 . lo" at bounding box center [583, 348] width 286 height 67
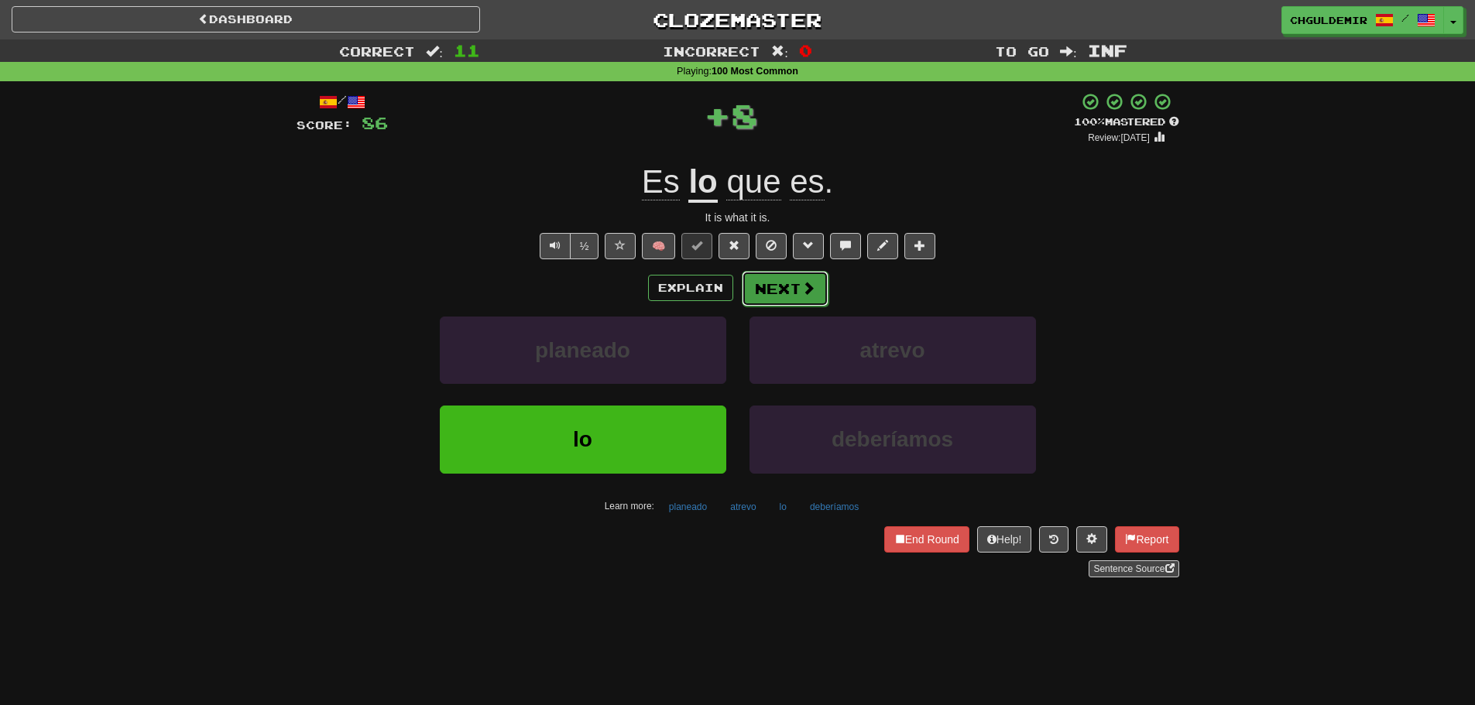
click at [812, 293] on span at bounding box center [808, 288] width 14 height 14
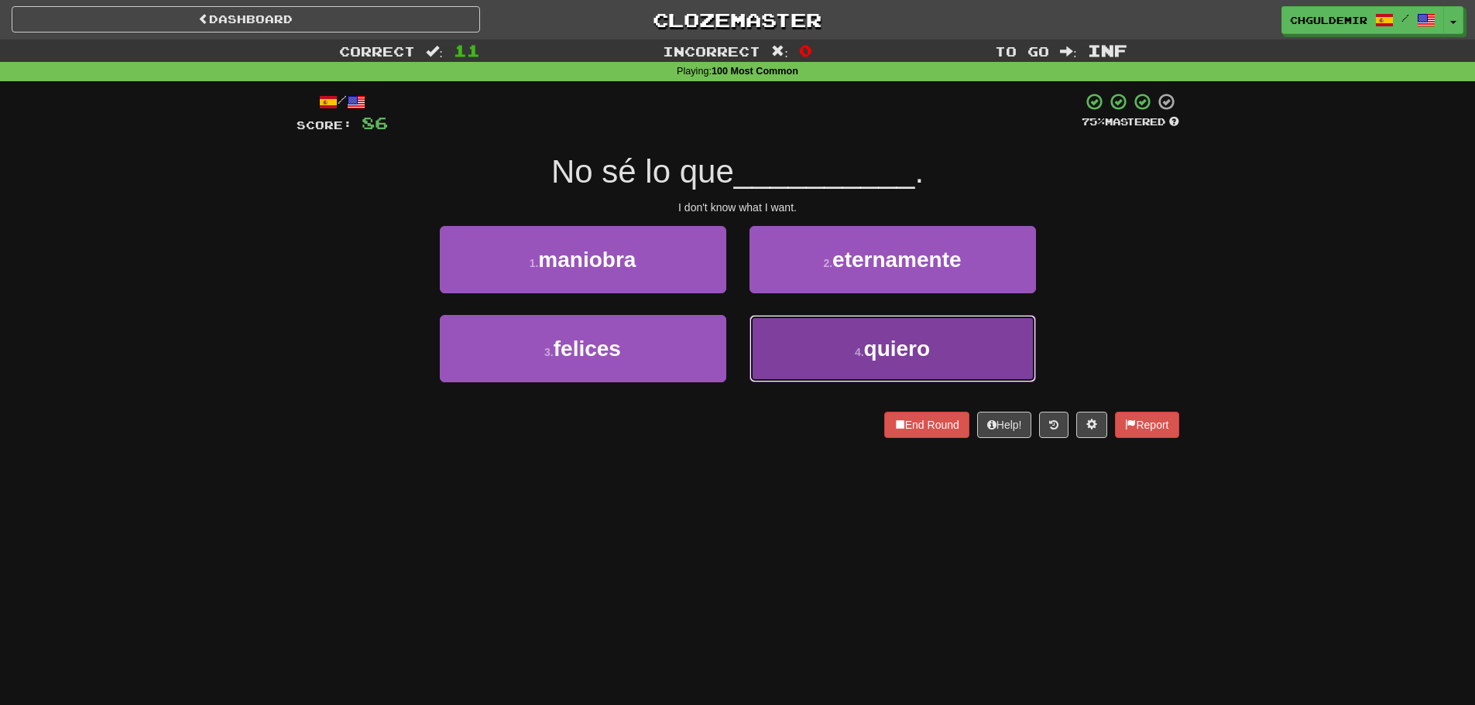
click at [837, 342] on button "4 . quiero" at bounding box center [893, 348] width 286 height 67
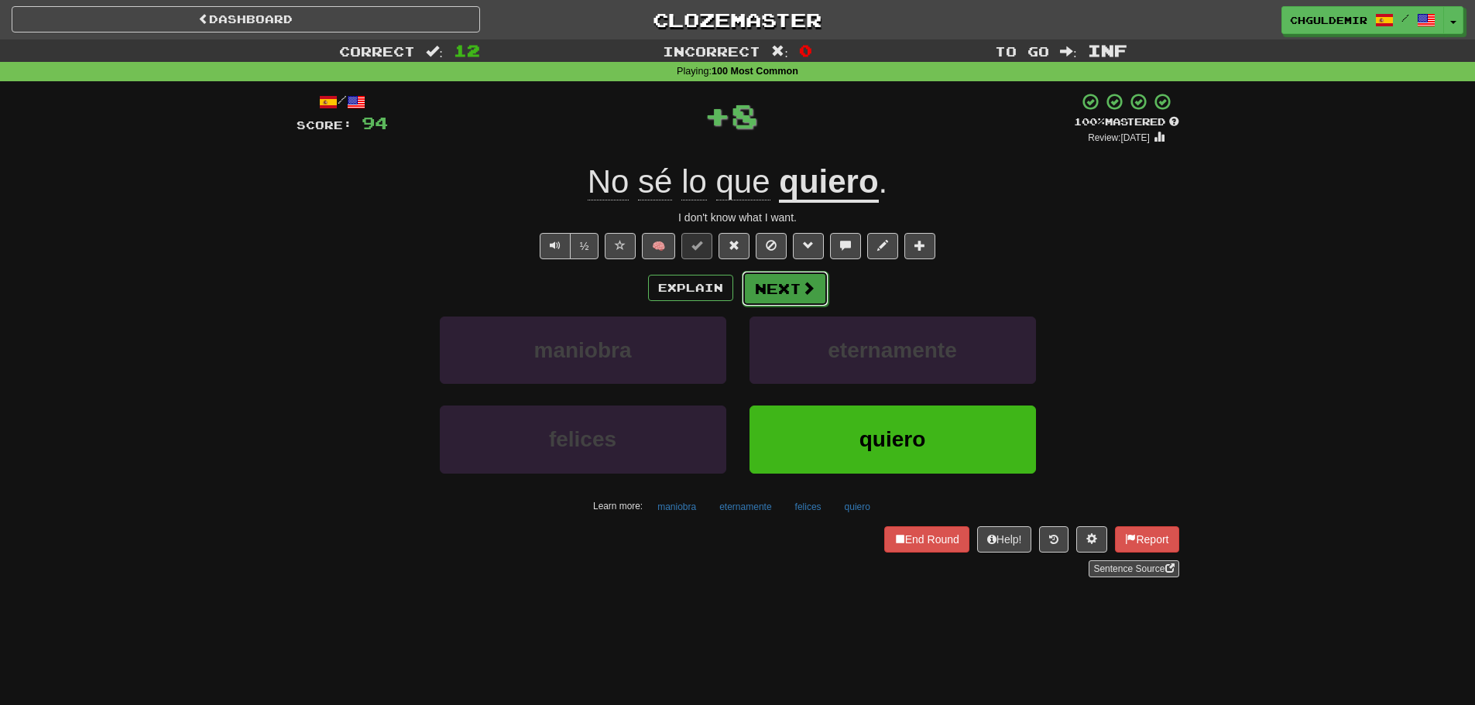
click at [814, 289] on button "Next" at bounding box center [785, 289] width 87 height 36
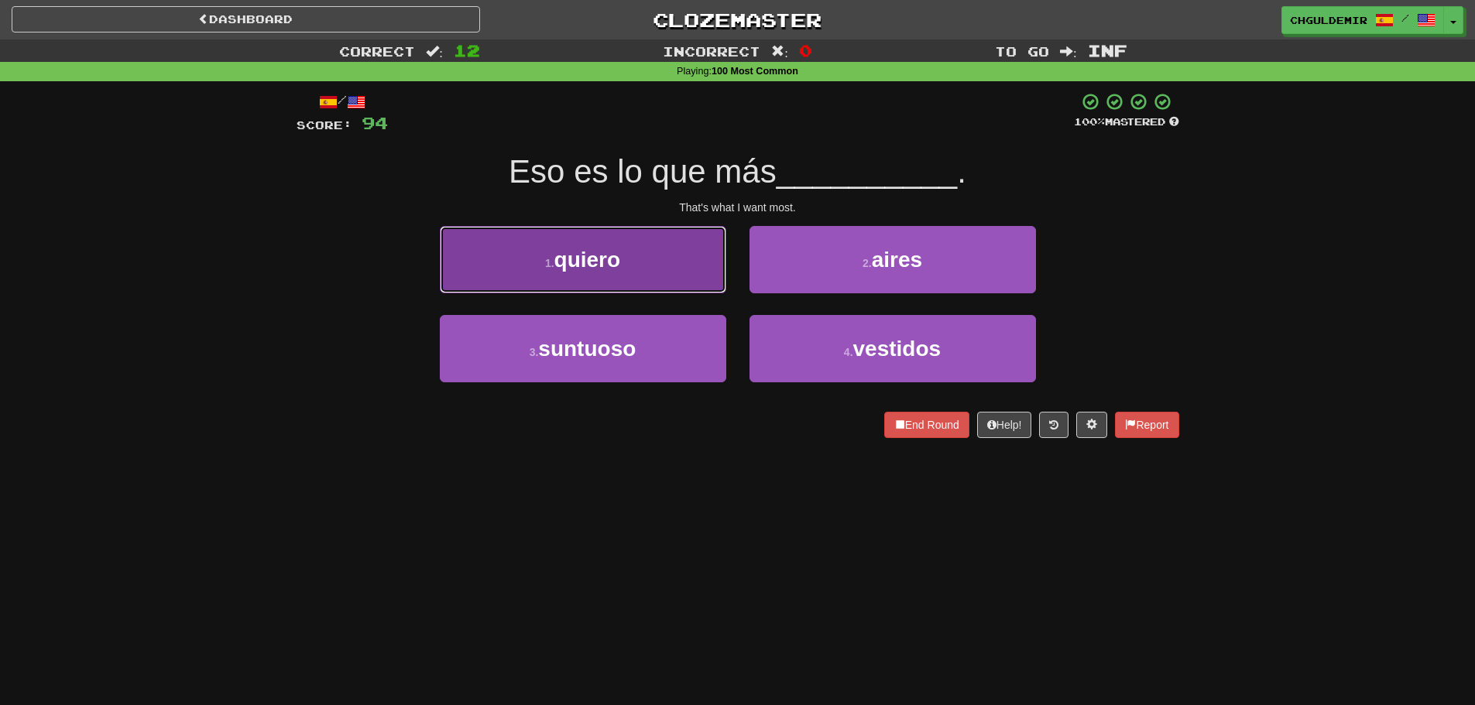
click at [685, 276] on button "1 . quiero" at bounding box center [583, 259] width 286 height 67
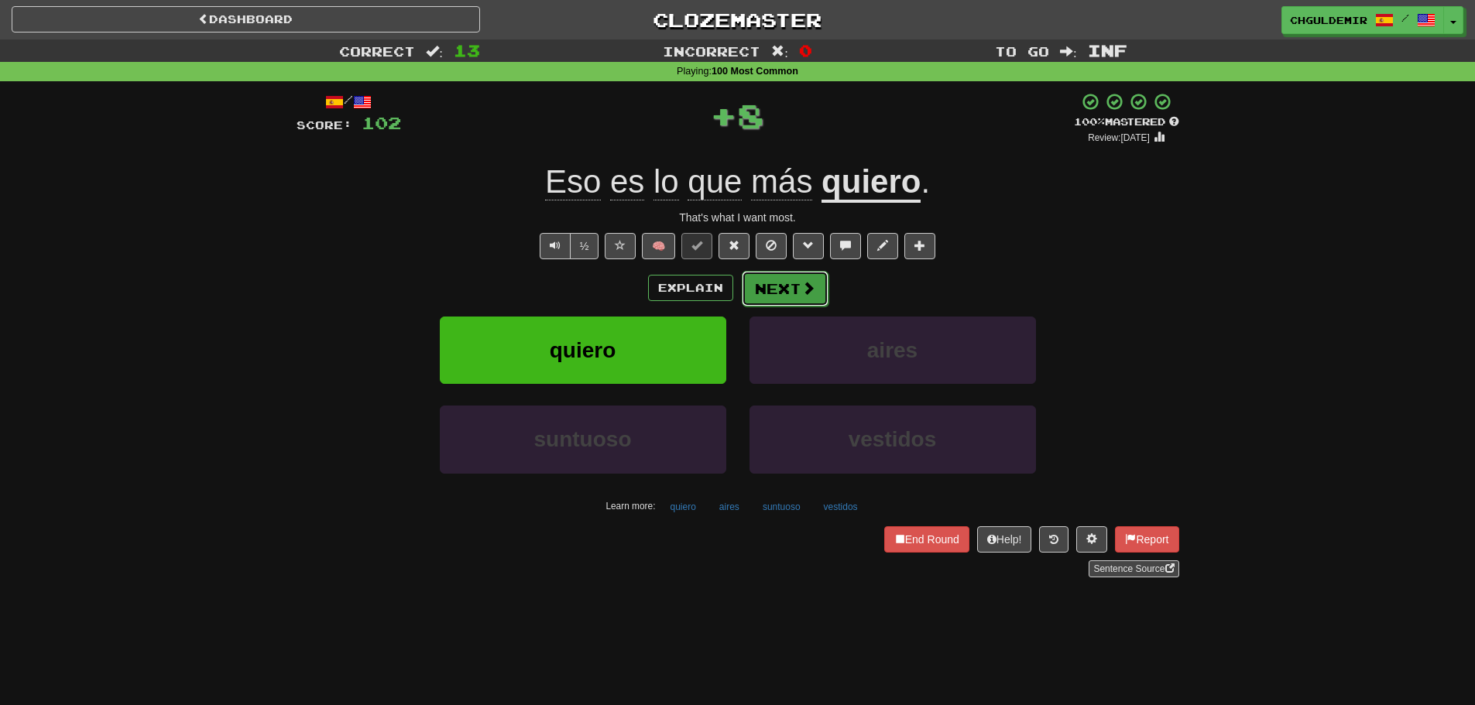
click at [799, 284] on button "Next" at bounding box center [785, 289] width 87 height 36
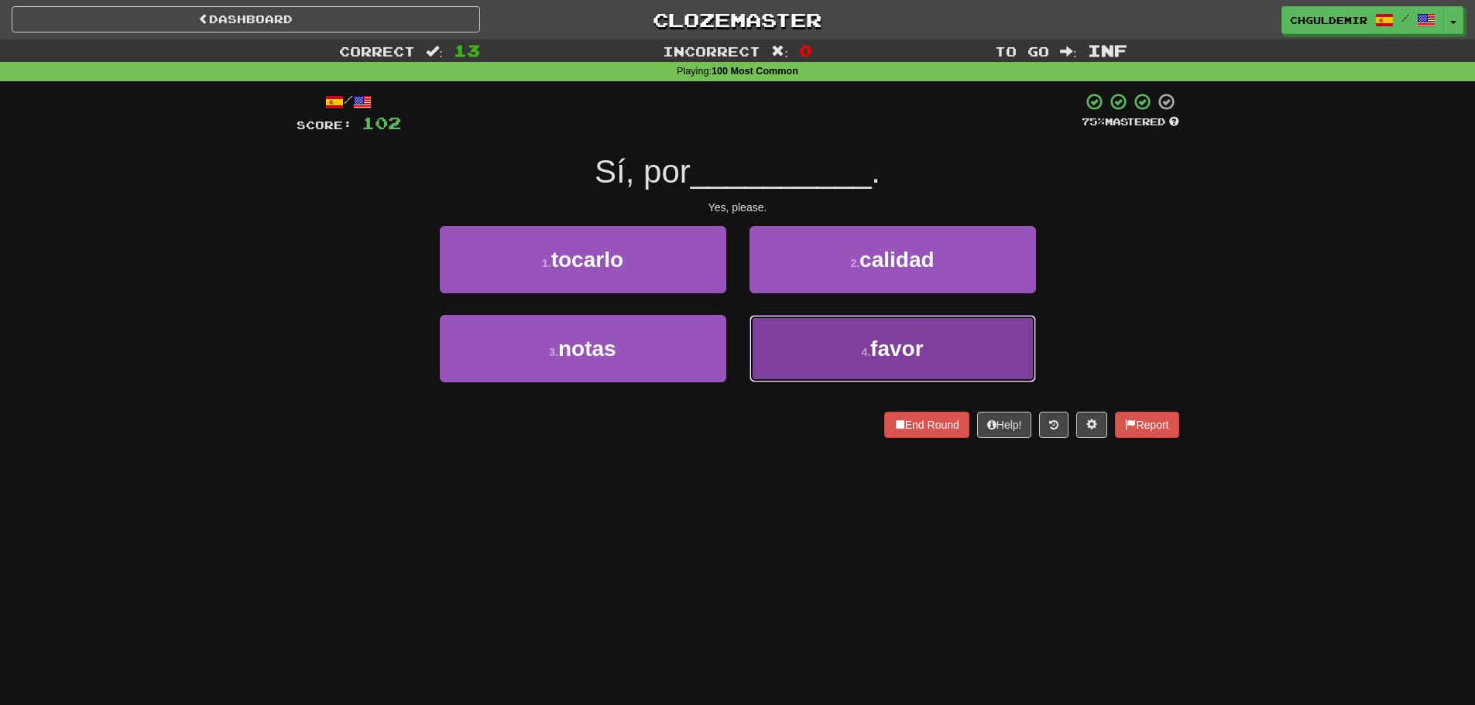
click at [862, 355] on small "4 ." at bounding box center [865, 352] width 9 height 12
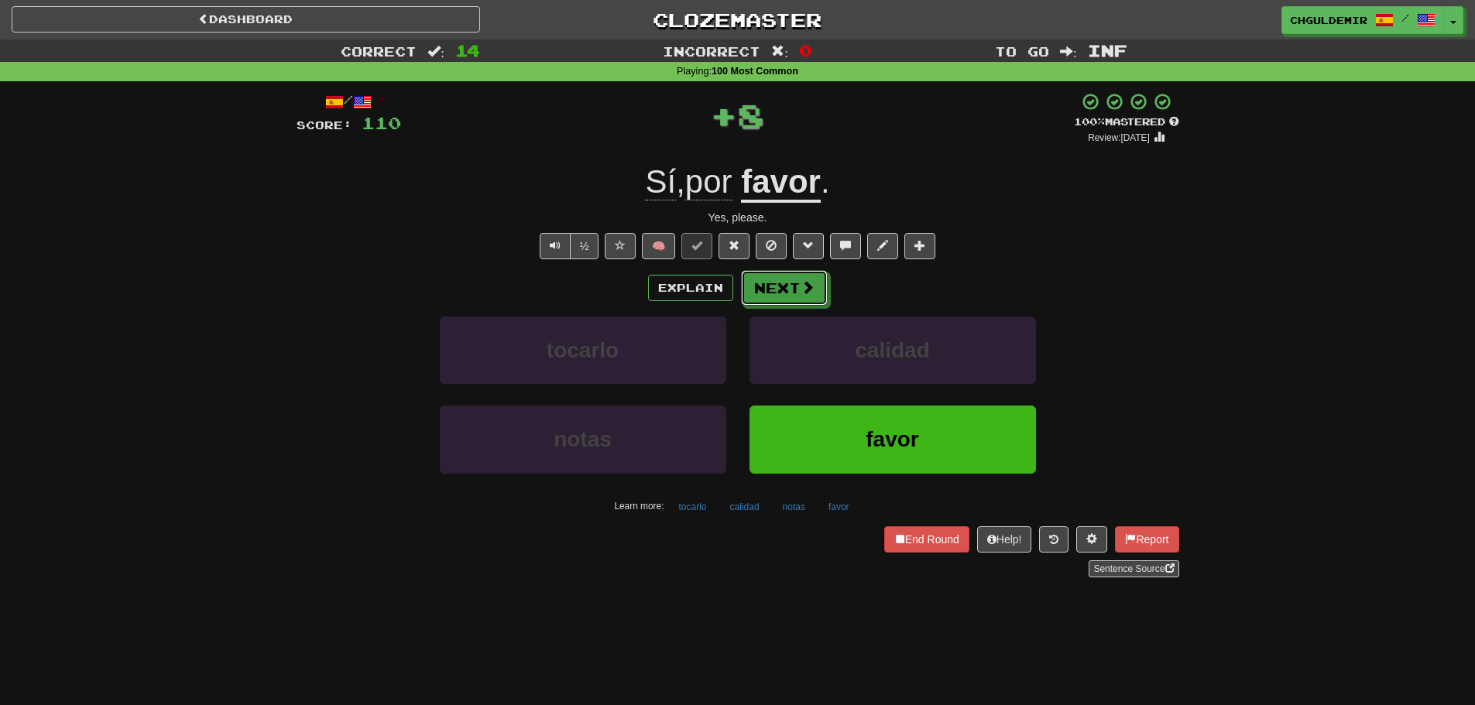
click at [801, 283] on span at bounding box center [808, 287] width 14 height 14
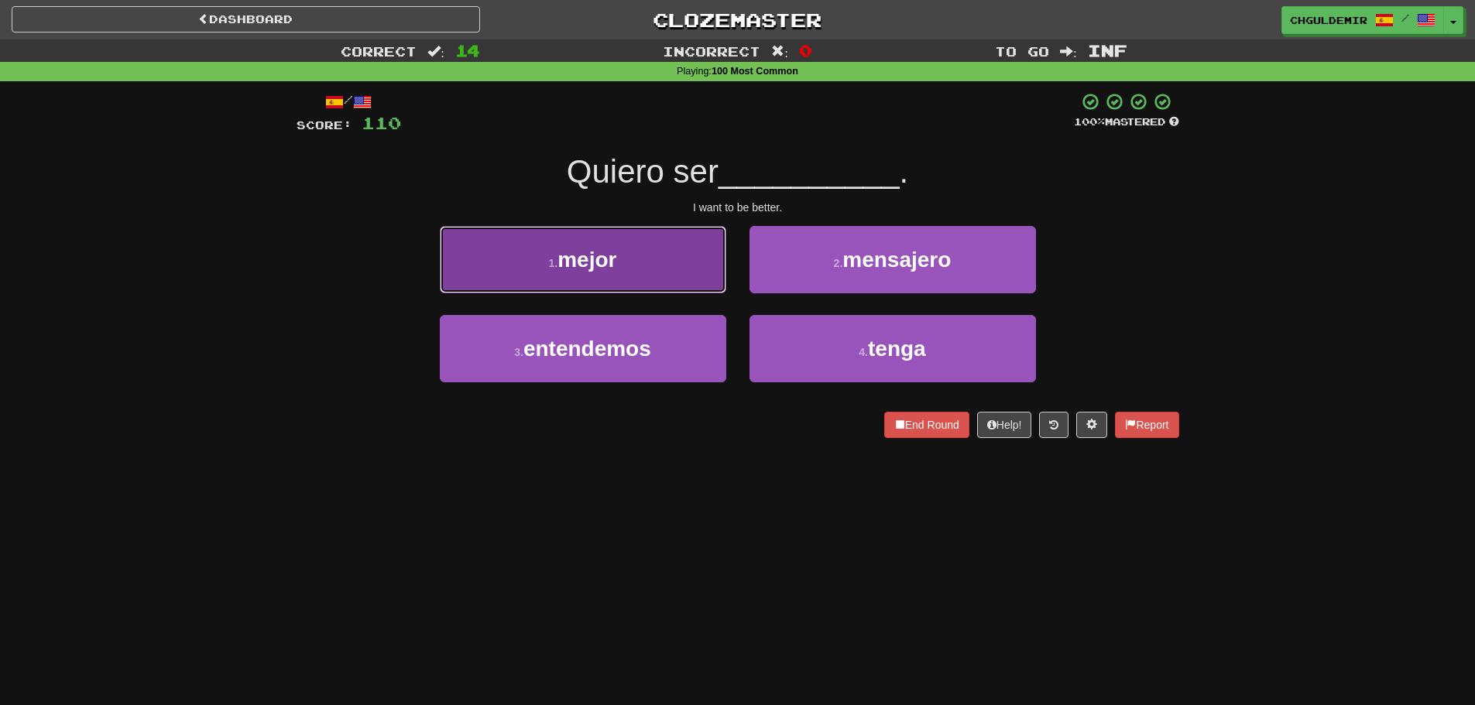
click at [695, 270] on button "1 . mejor" at bounding box center [583, 259] width 286 height 67
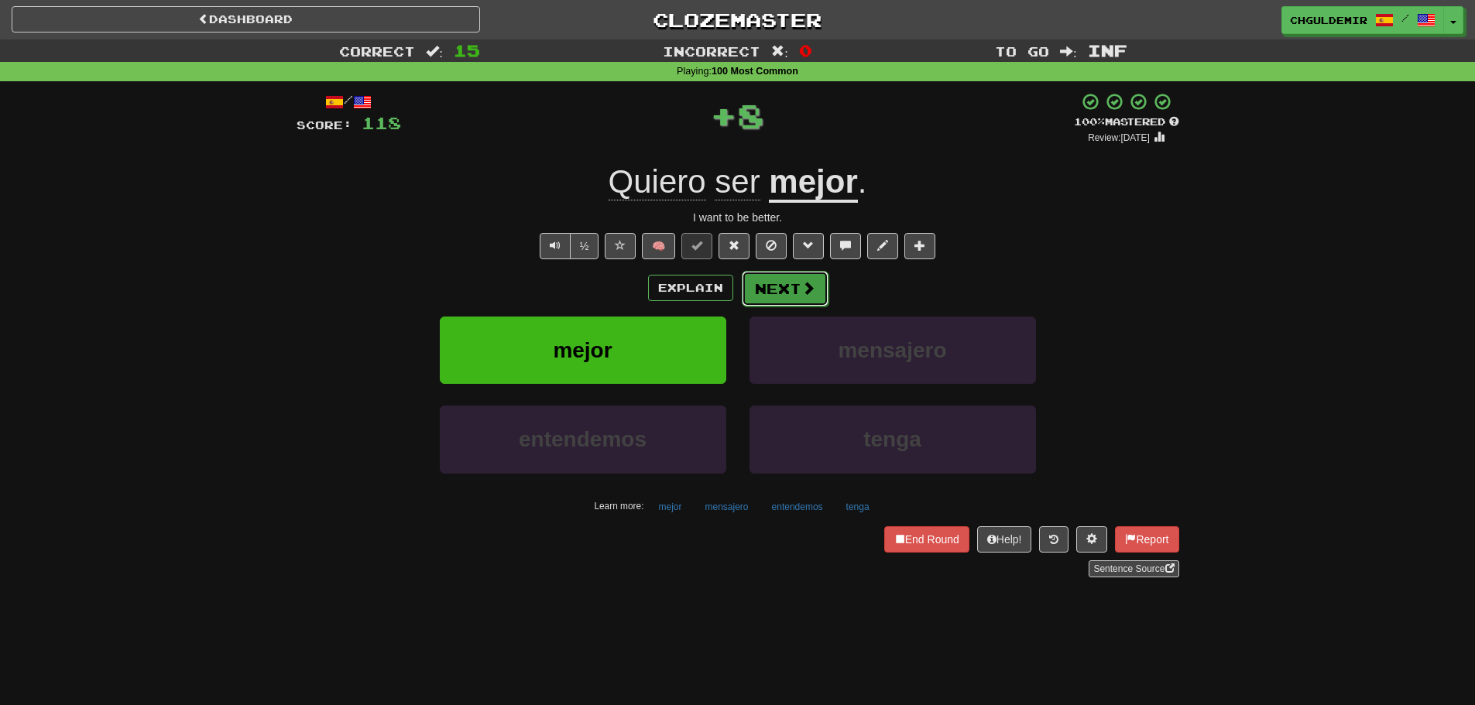
click at [791, 280] on button "Next" at bounding box center [785, 289] width 87 height 36
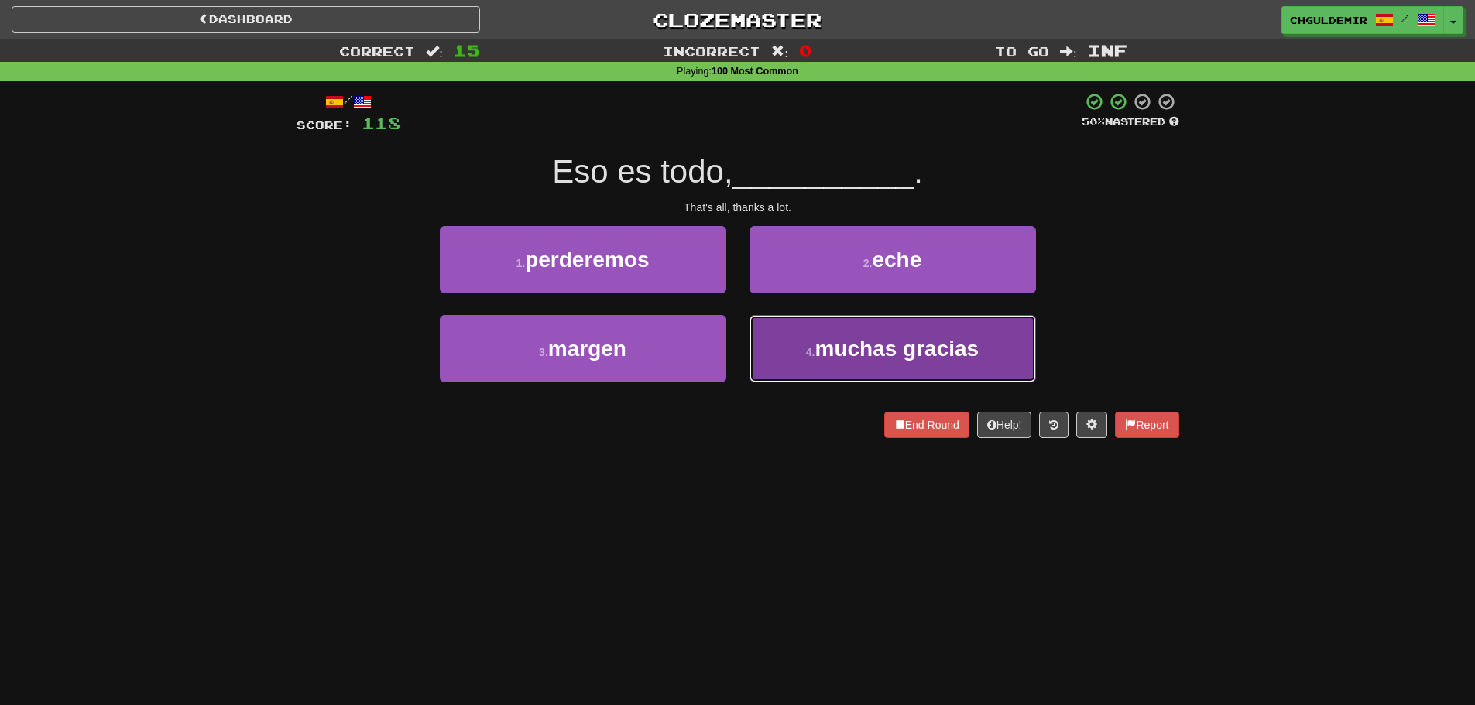
click at [835, 338] on span "muchas gracias" at bounding box center [897, 349] width 164 height 24
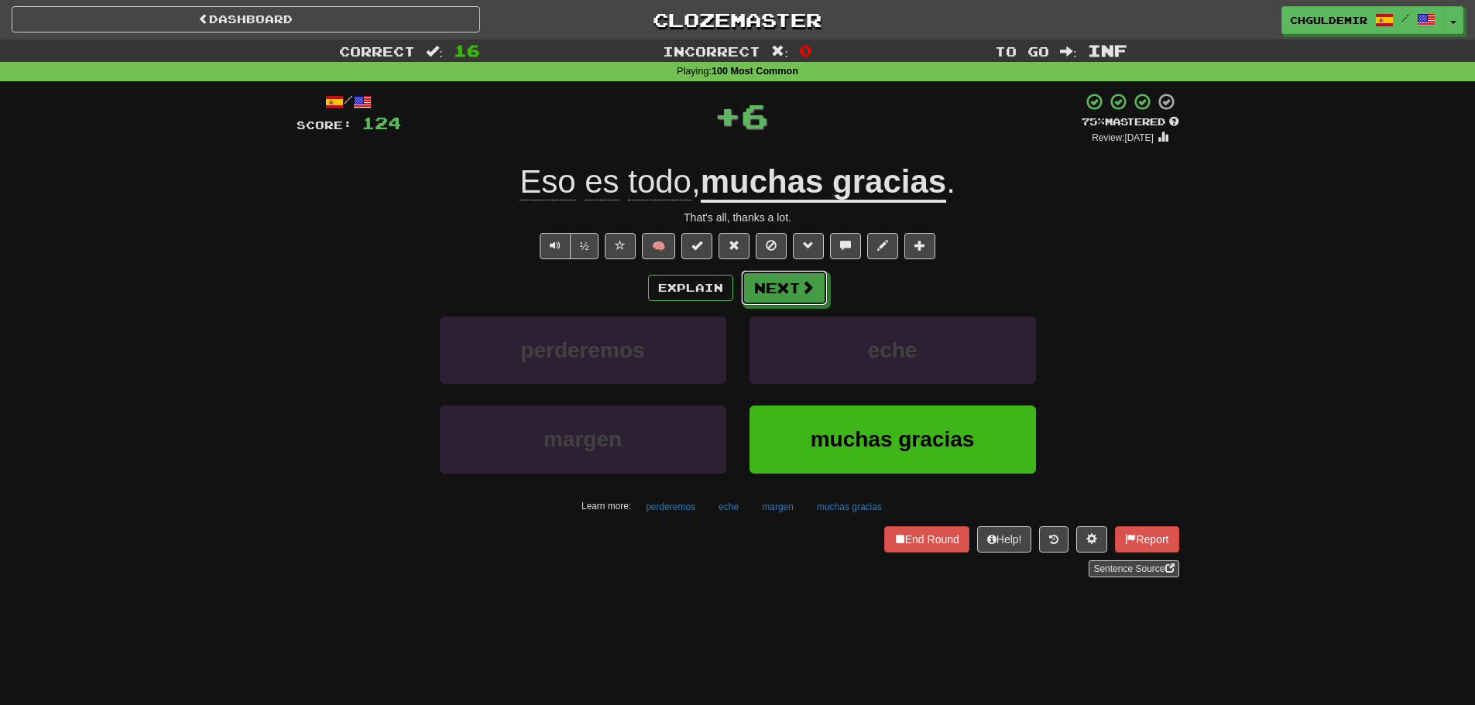
click at [801, 282] on span at bounding box center [808, 287] width 14 height 14
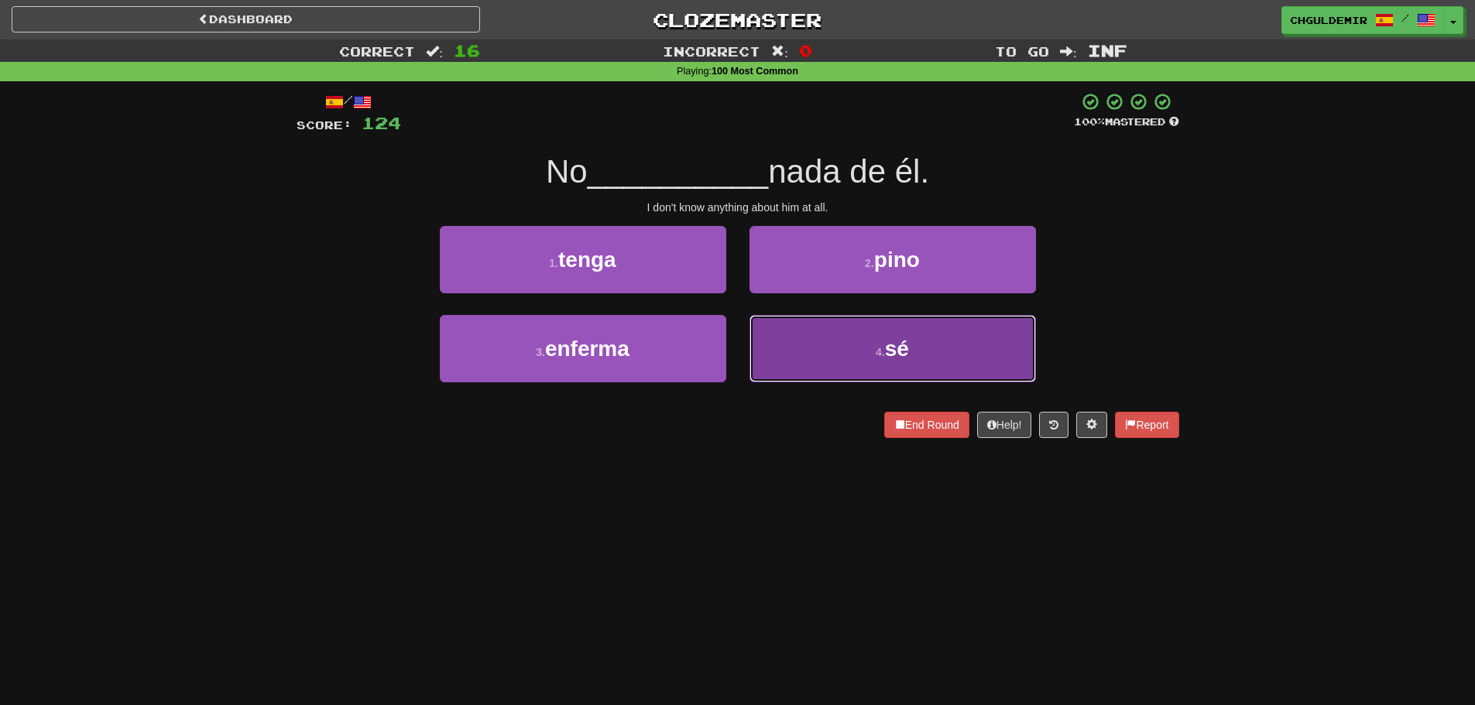
click at [818, 316] on button "4 . sé" at bounding box center [893, 348] width 286 height 67
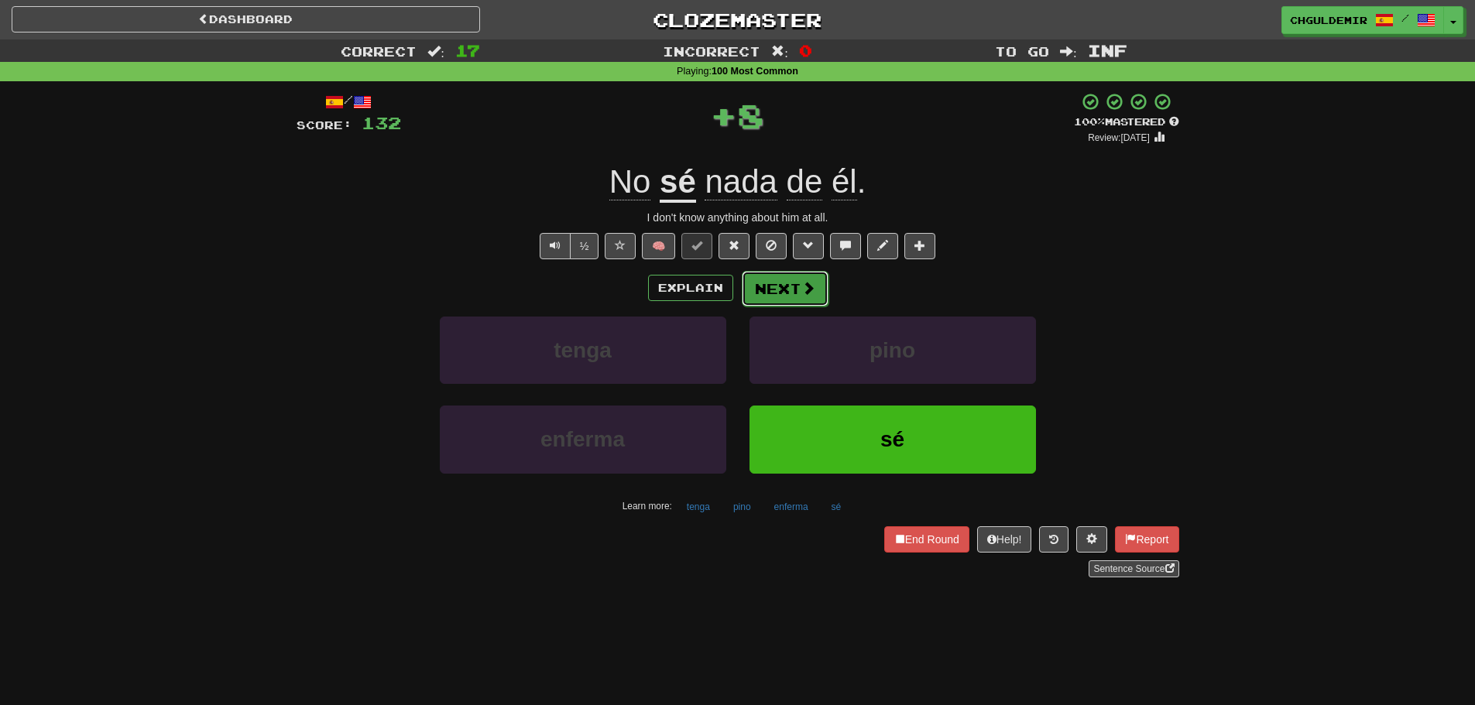
click at [795, 284] on button "Next" at bounding box center [785, 289] width 87 height 36
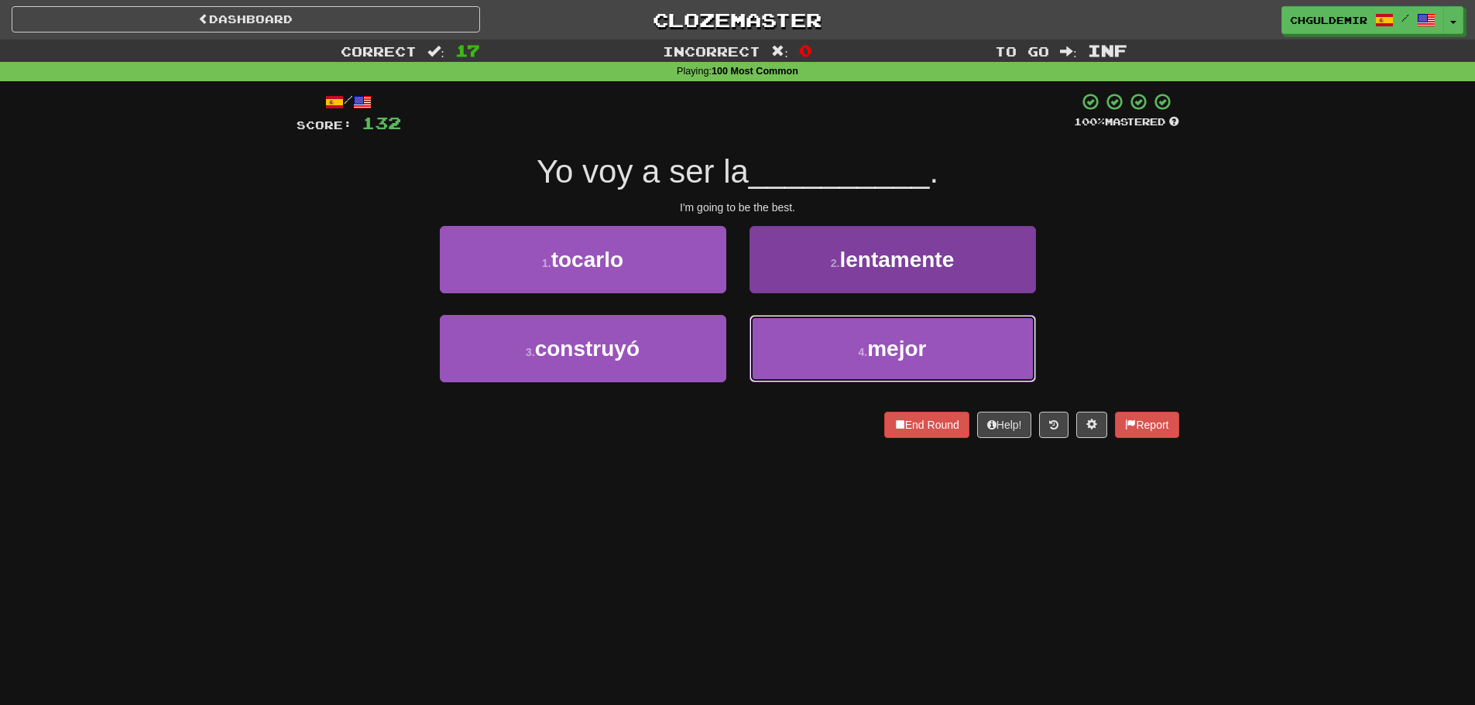
click at [804, 335] on button "4 . mejor" at bounding box center [893, 348] width 286 height 67
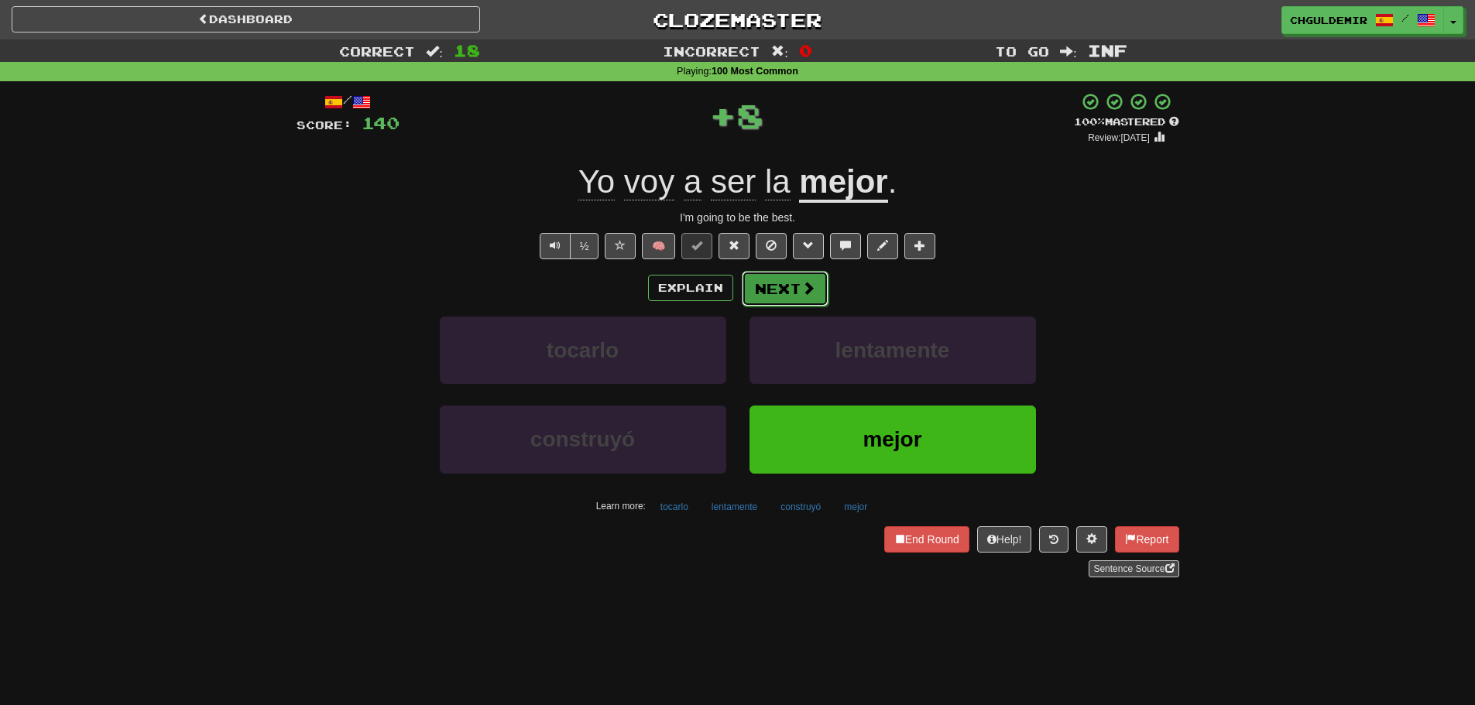
click at [797, 286] on button "Next" at bounding box center [785, 289] width 87 height 36
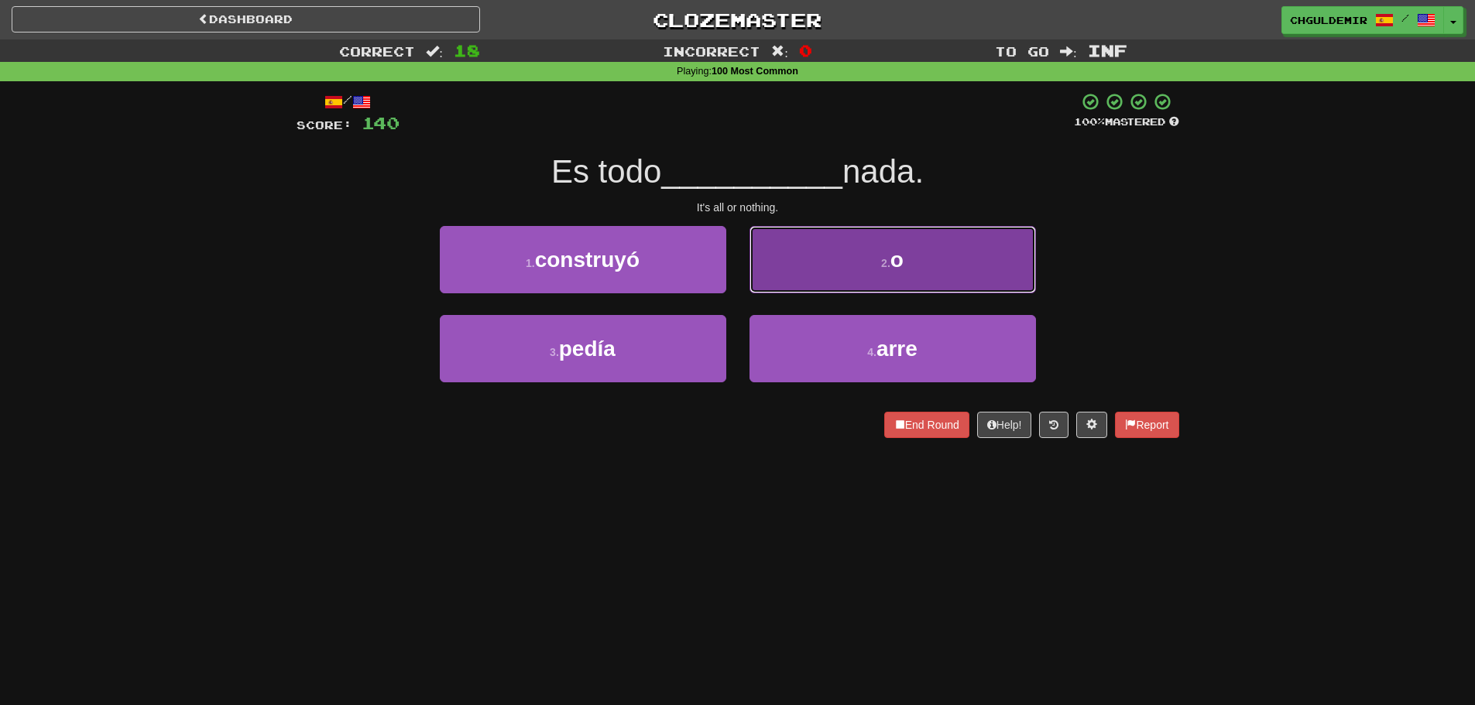
click at [815, 262] on button "2 . o" at bounding box center [893, 259] width 286 height 67
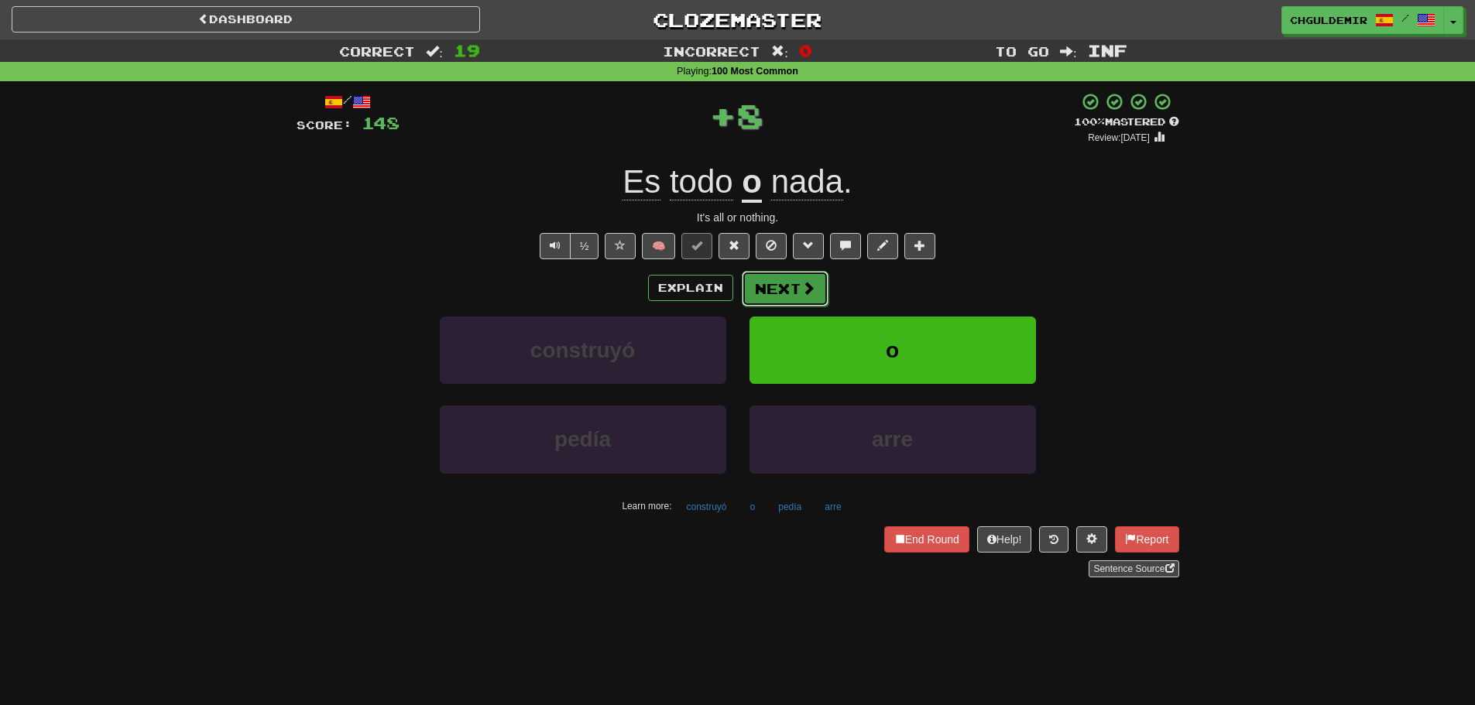
click at [786, 293] on button "Next" at bounding box center [785, 289] width 87 height 36
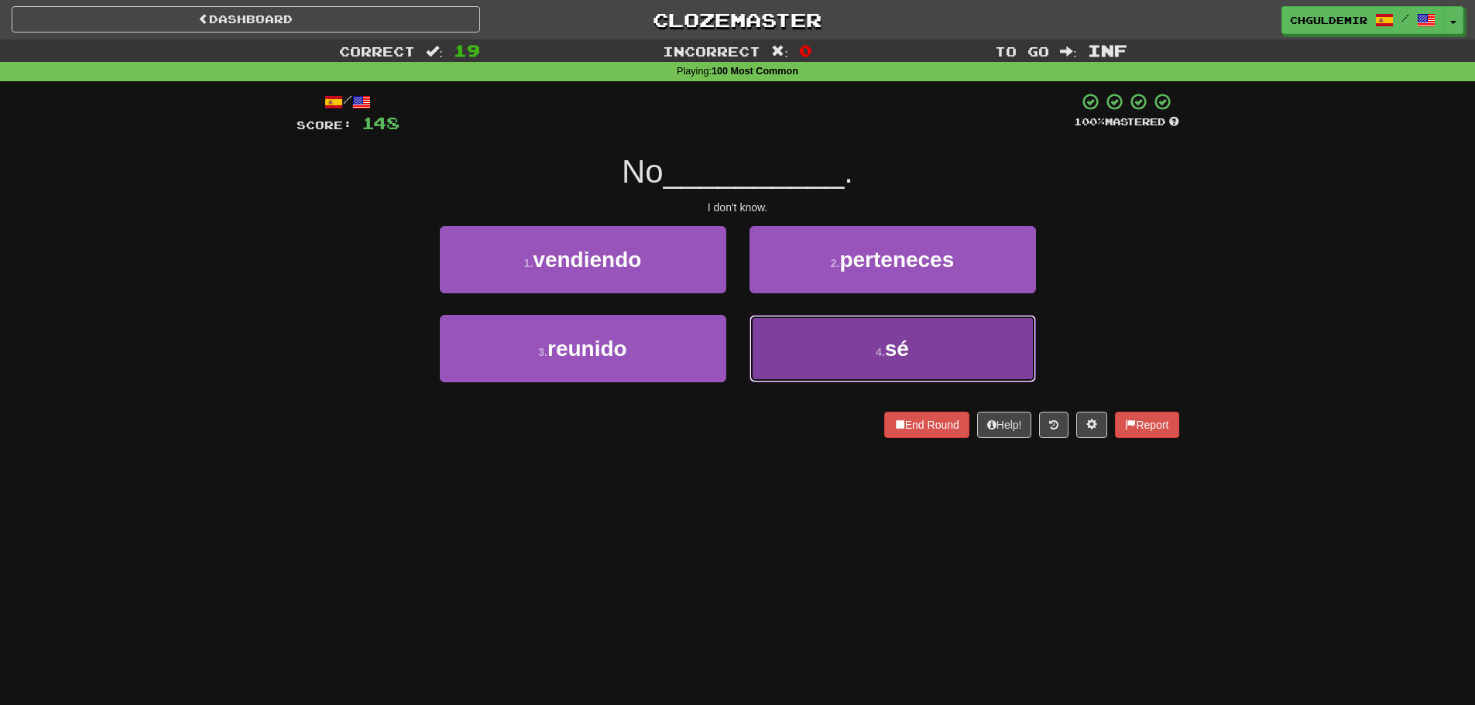
click at [821, 325] on button "4 . sé" at bounding box center [893, 348] width 286 height 67
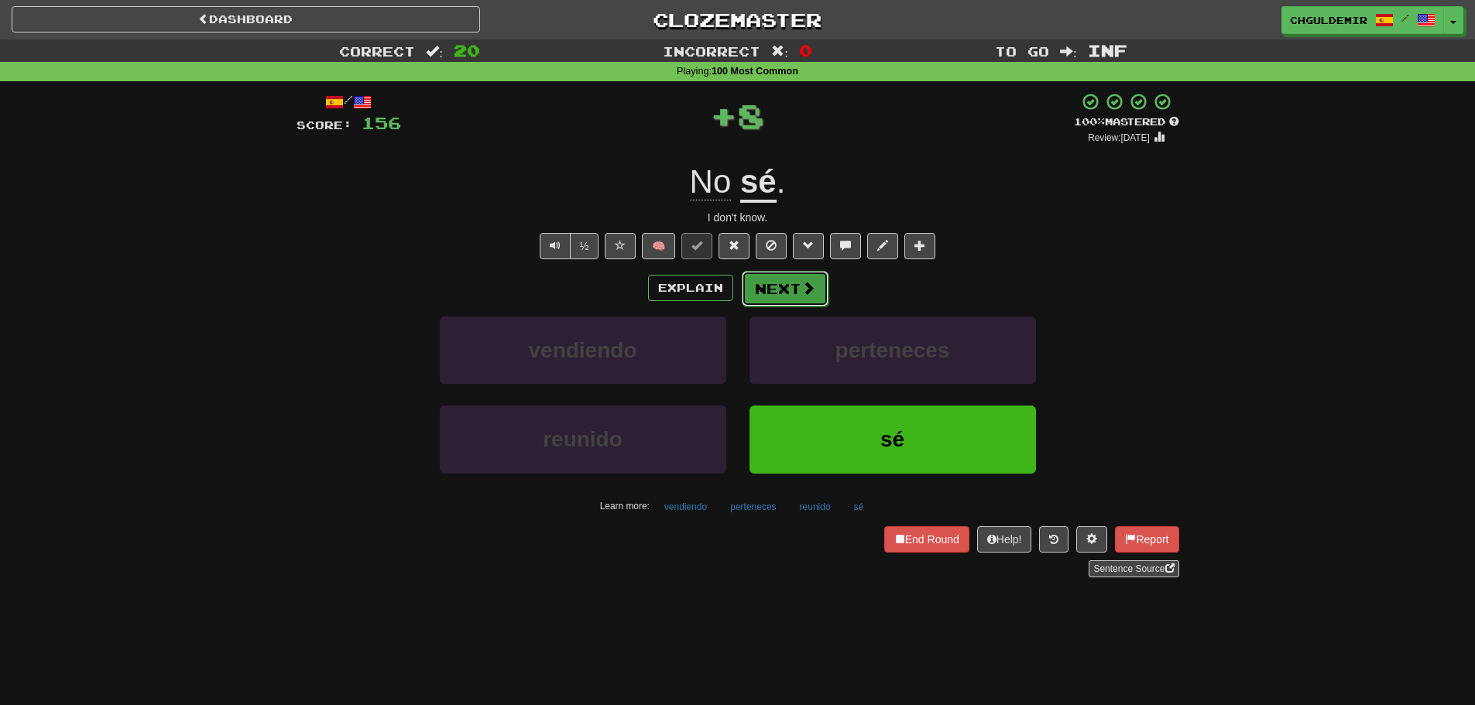
click at [787, 298] on button "Next" at bounding box center [785, 289] width 87 height 36
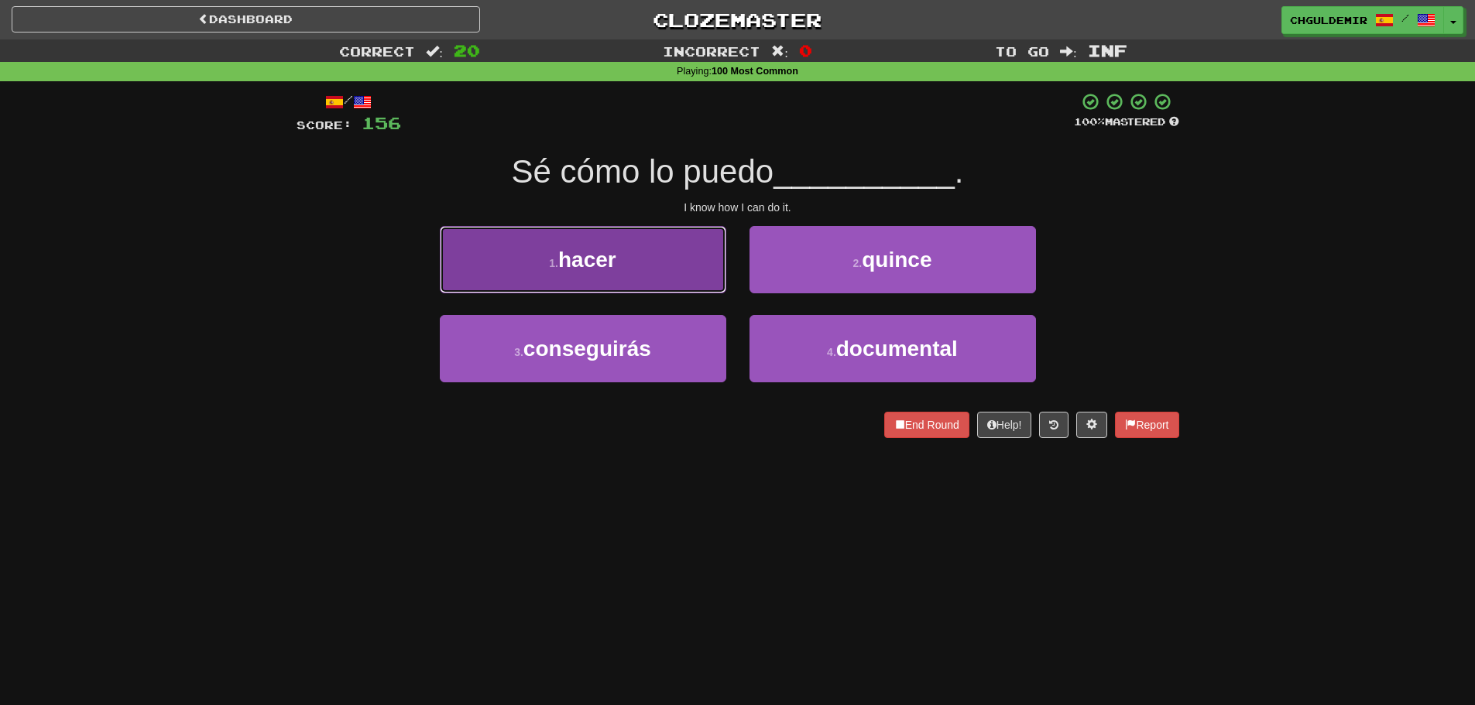
drag, startPoint x: 644, startPoint y: 259, endPoint x: 660, endPoint y: 266, distance: 17.0
click at [646, 260] on button "1 . hacer" at bounding box center [583, 259] width 286 height 67
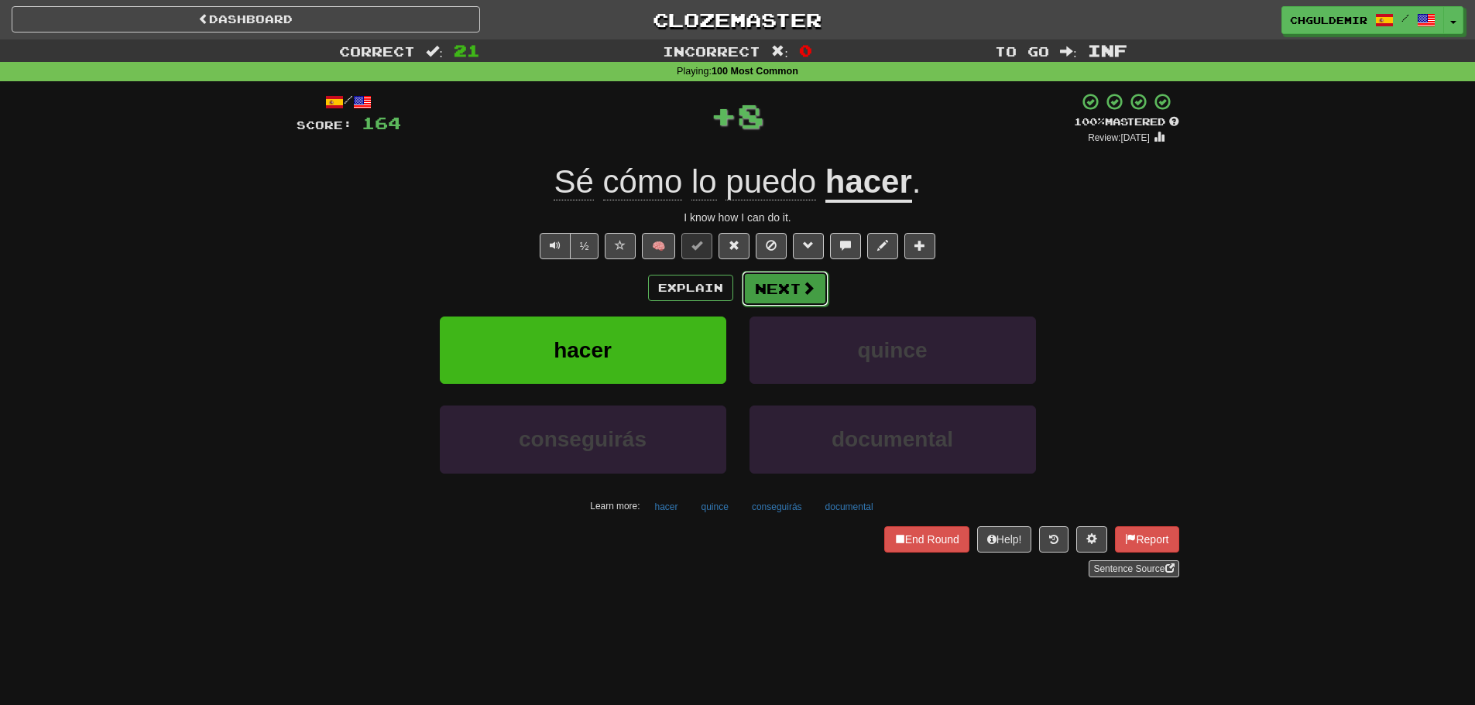
click at [787, 284] on button "Next" at bounding box center [785, 289] width 87 height 36
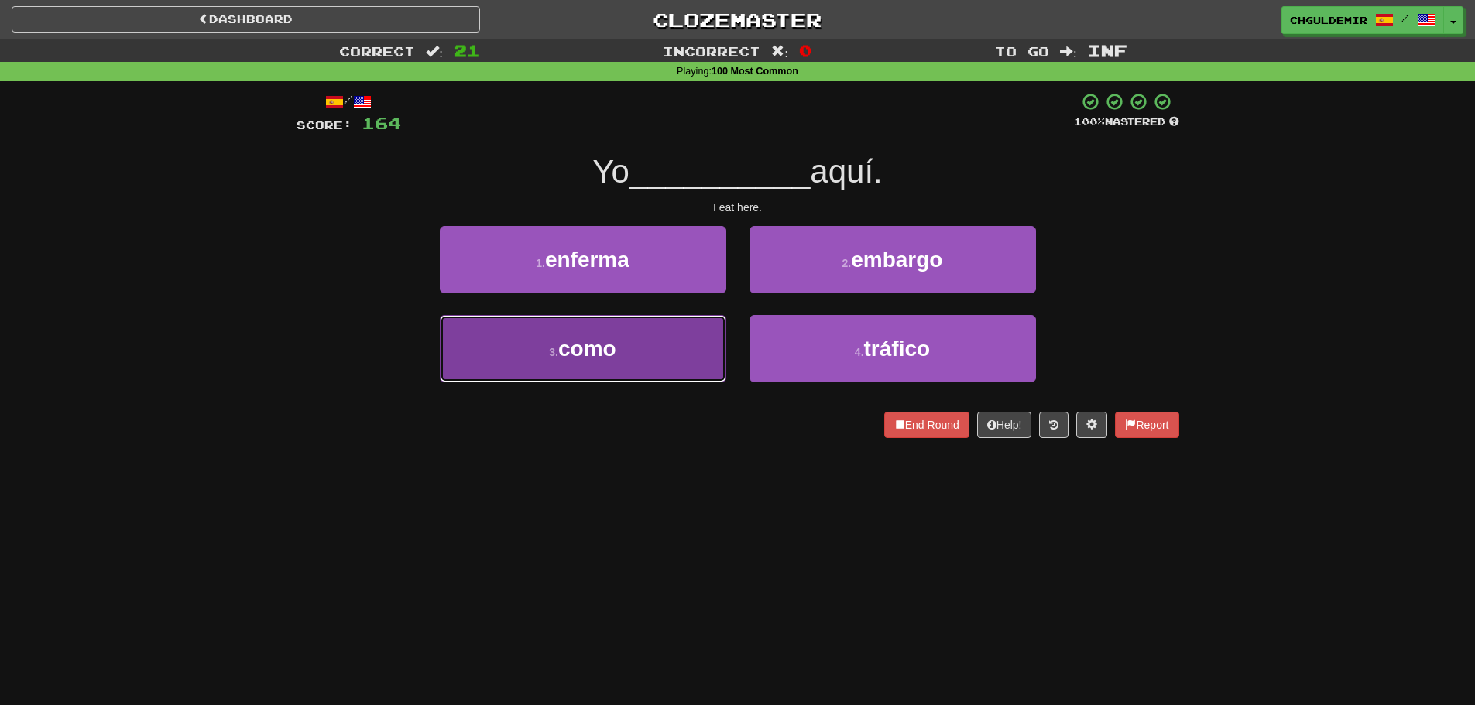
click at [650, 360] on button "3 . como" at bounding box center [583, 348] width 286 height 67
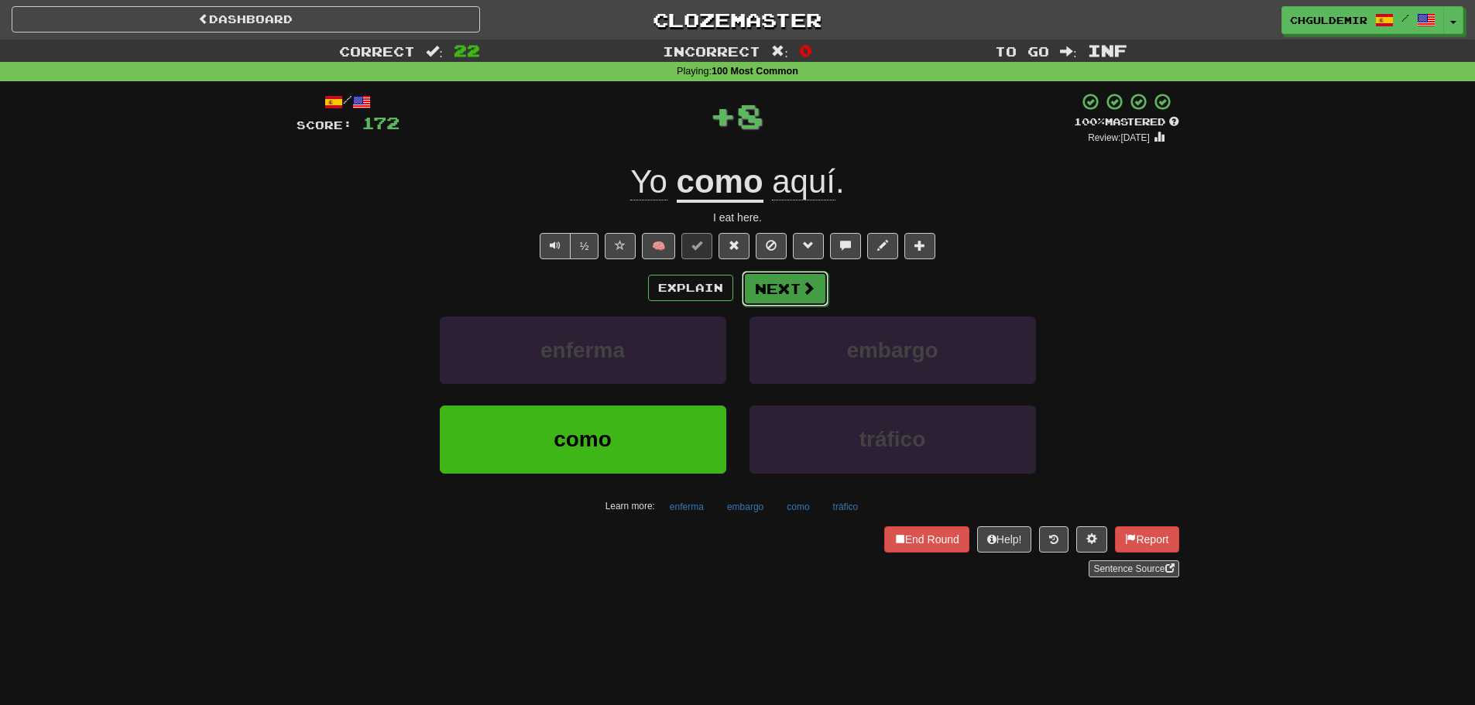
click at [775, 283] on button "Next" at bounding box center [785, 289] width 87 height 36
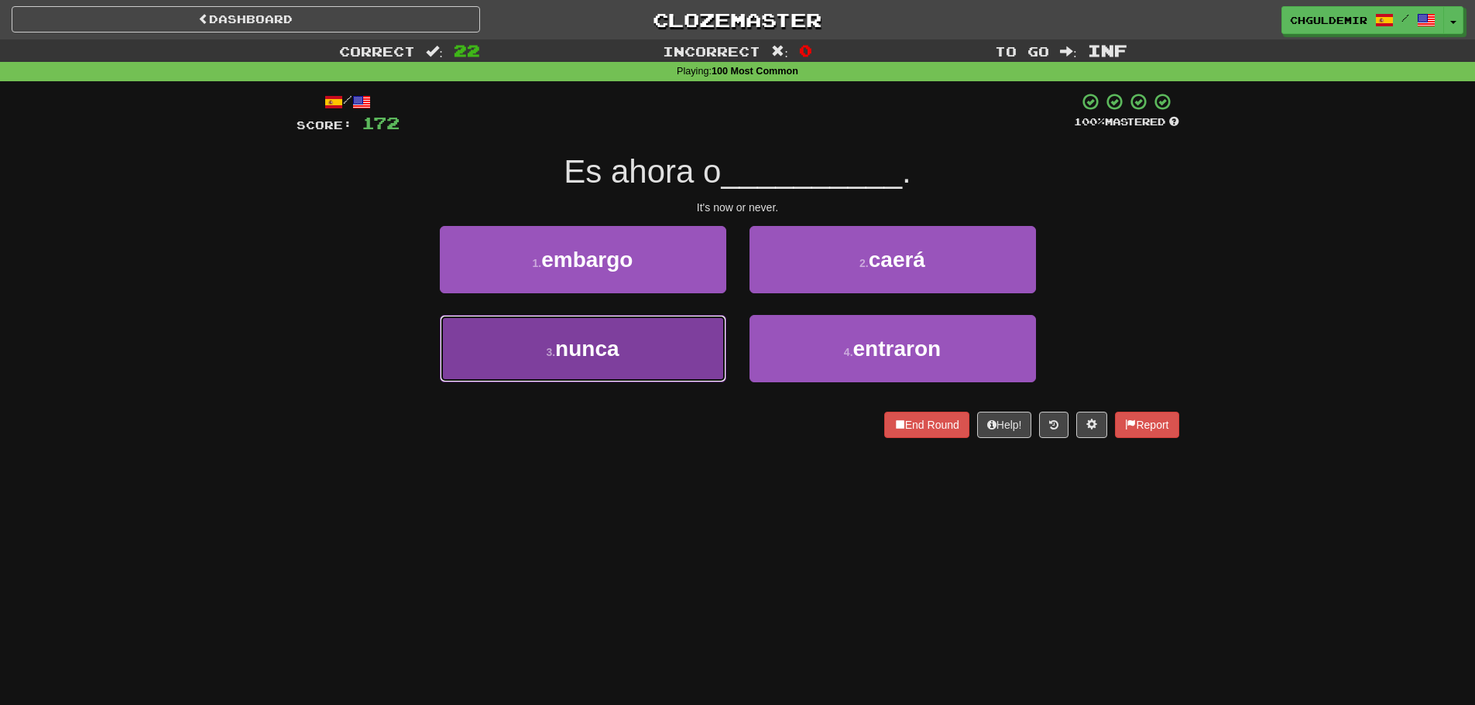
click at [683, 354] on button "3 . nunca" at bounding box center [583, 348] width 286 height 67
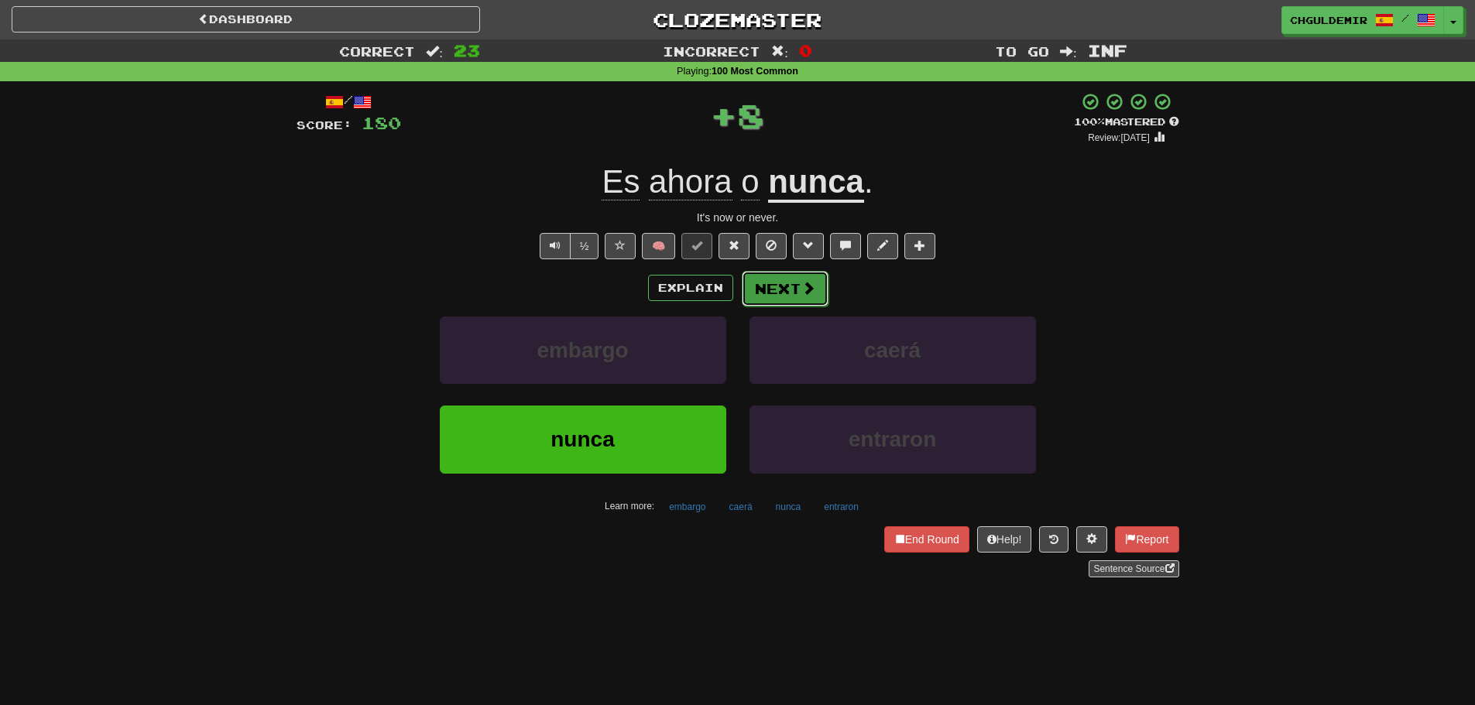
click at [768, 283] on button "Next" at bounding box center [785, 289] width 87 height 36
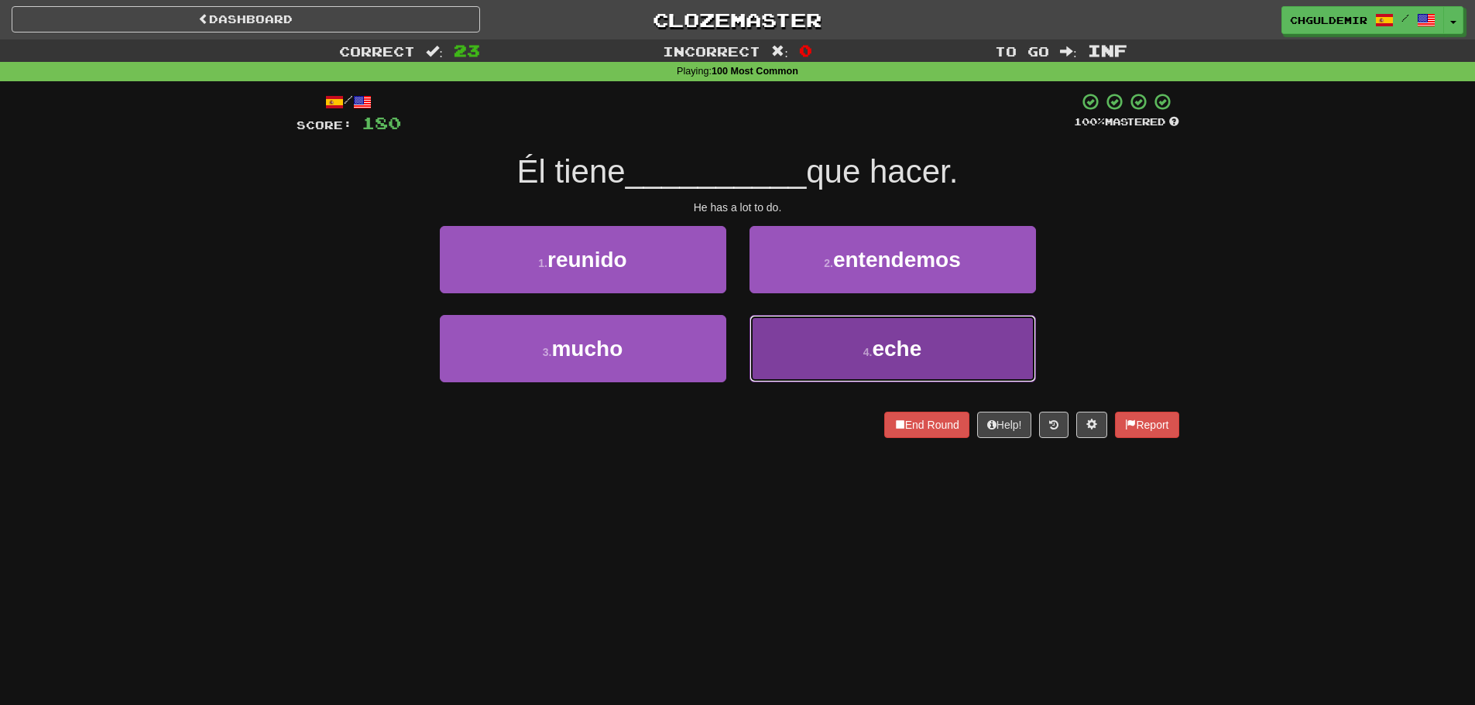
click at [782, 352] on button "4 . eche" at bounding box center [893, 348] width 286 height 67
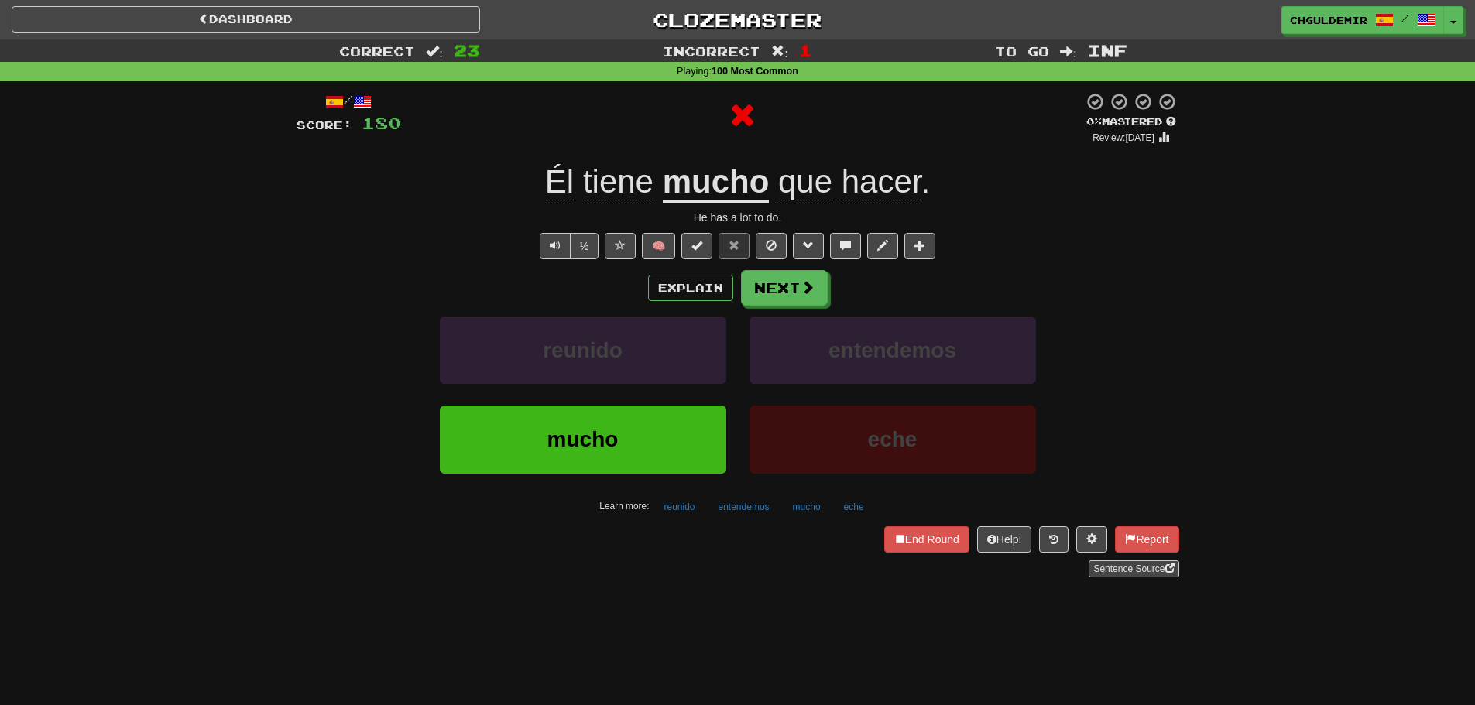
click at [783, 273] on button "Next" at bounding box center [784, 288] width 87 height 36
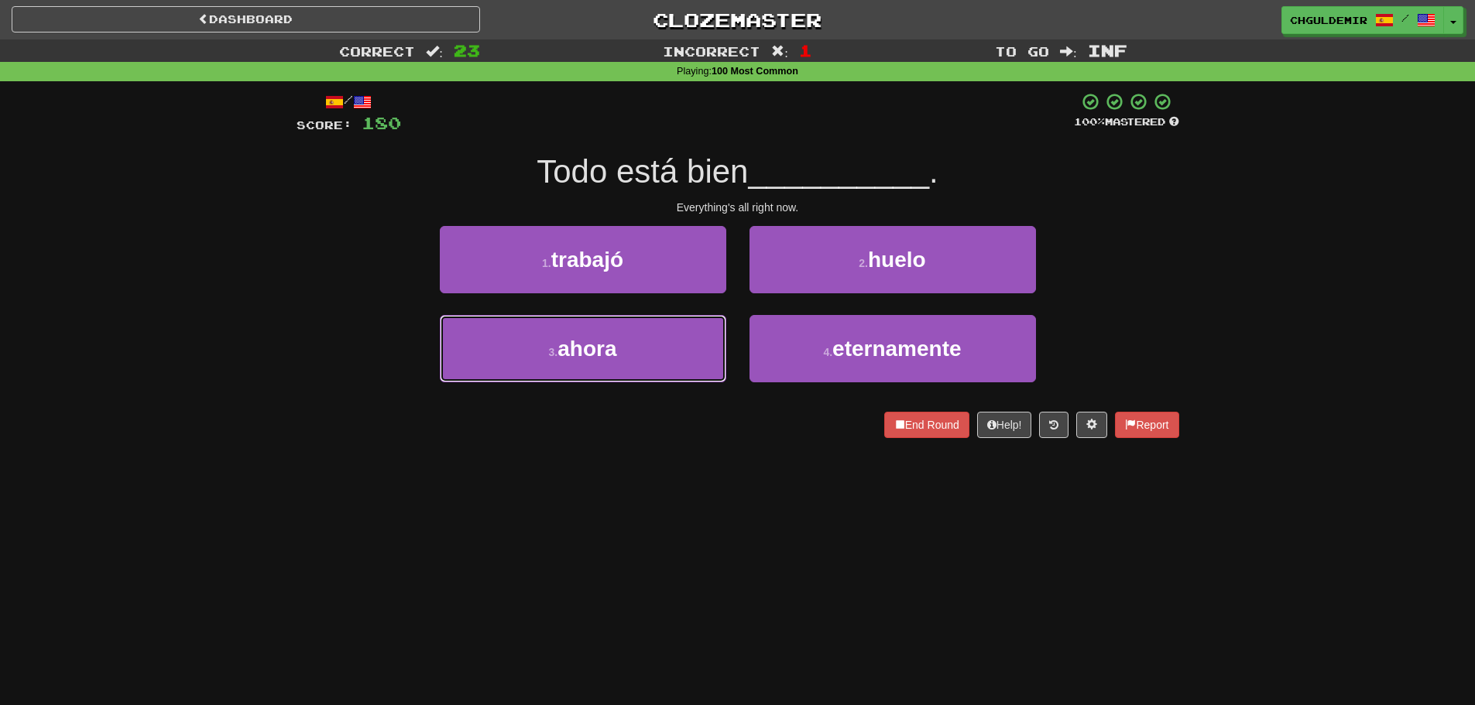
drag, startPoint x: 687, startPoint y: 329, endPoint x: 712, endPoint y: 310, distance: 32.1
click at [688, 329] on button "3 . ahora" at bounding box center [583, 348] width 286 height 67
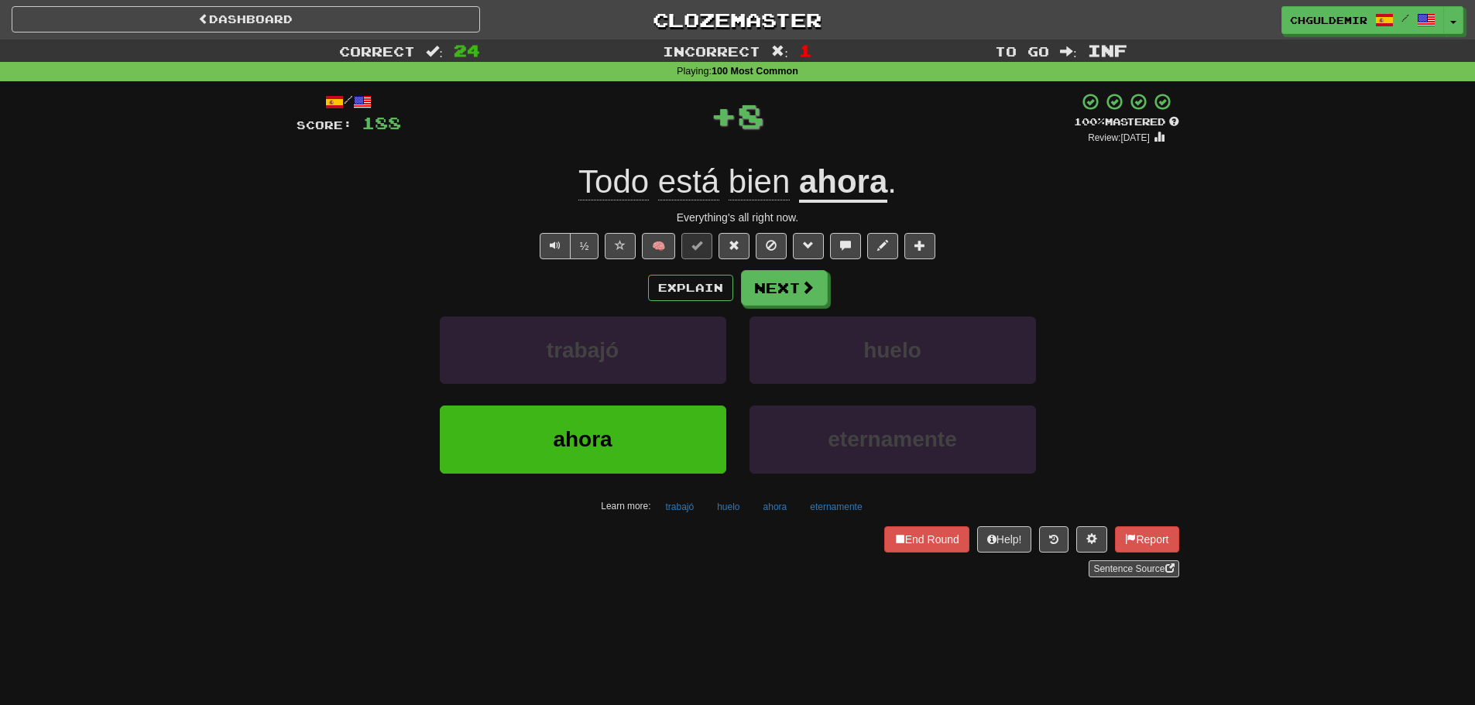
click at [780, 265] on div "/ Score: 188 + 8 100 % Mastered Review: 2026-03-18 Todo está bien ahora . Every…" at bounding box center [738, 334] width 883 height 485
click at [785, 283] on button "Next" at bounding box center [785, 289] width 87 height 36
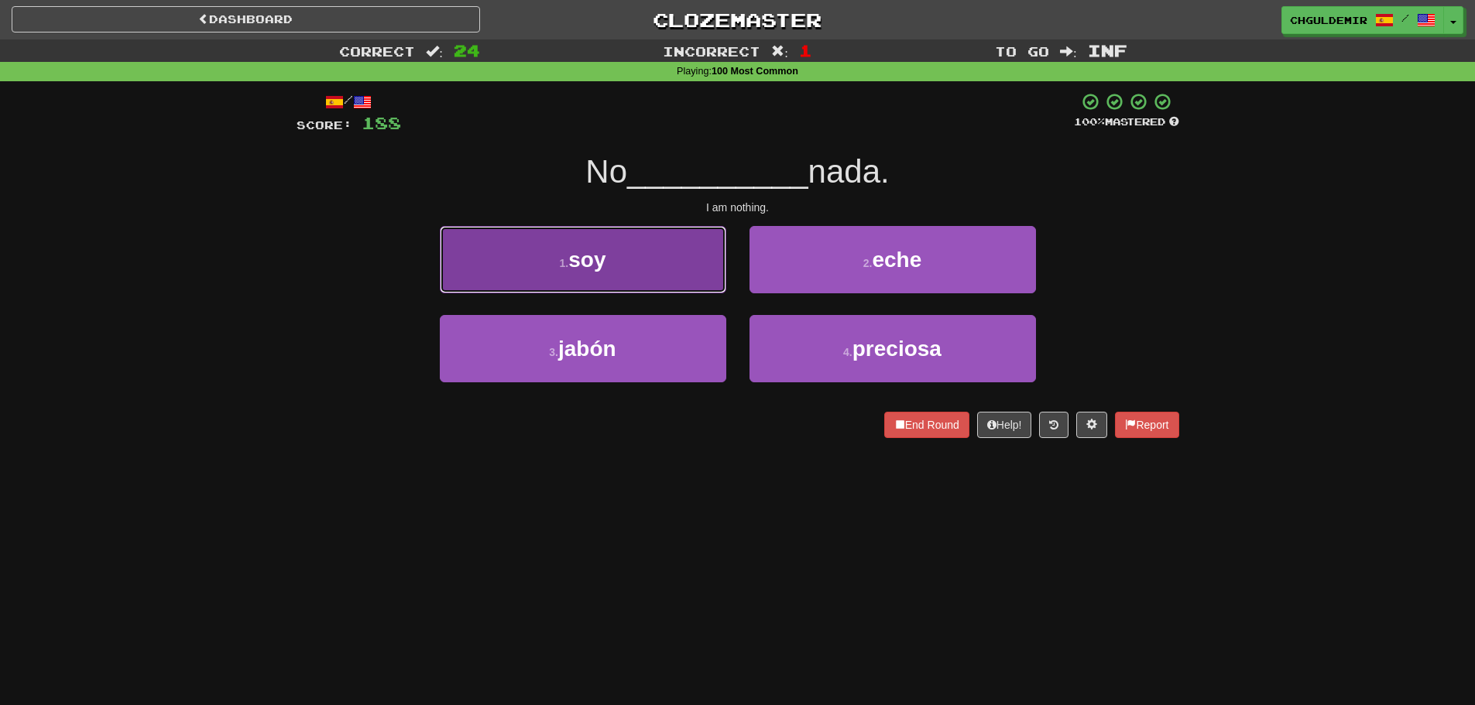
click at [684, 279] on button "1 . soy" at bounding box center [583, 259] width 286 height 67
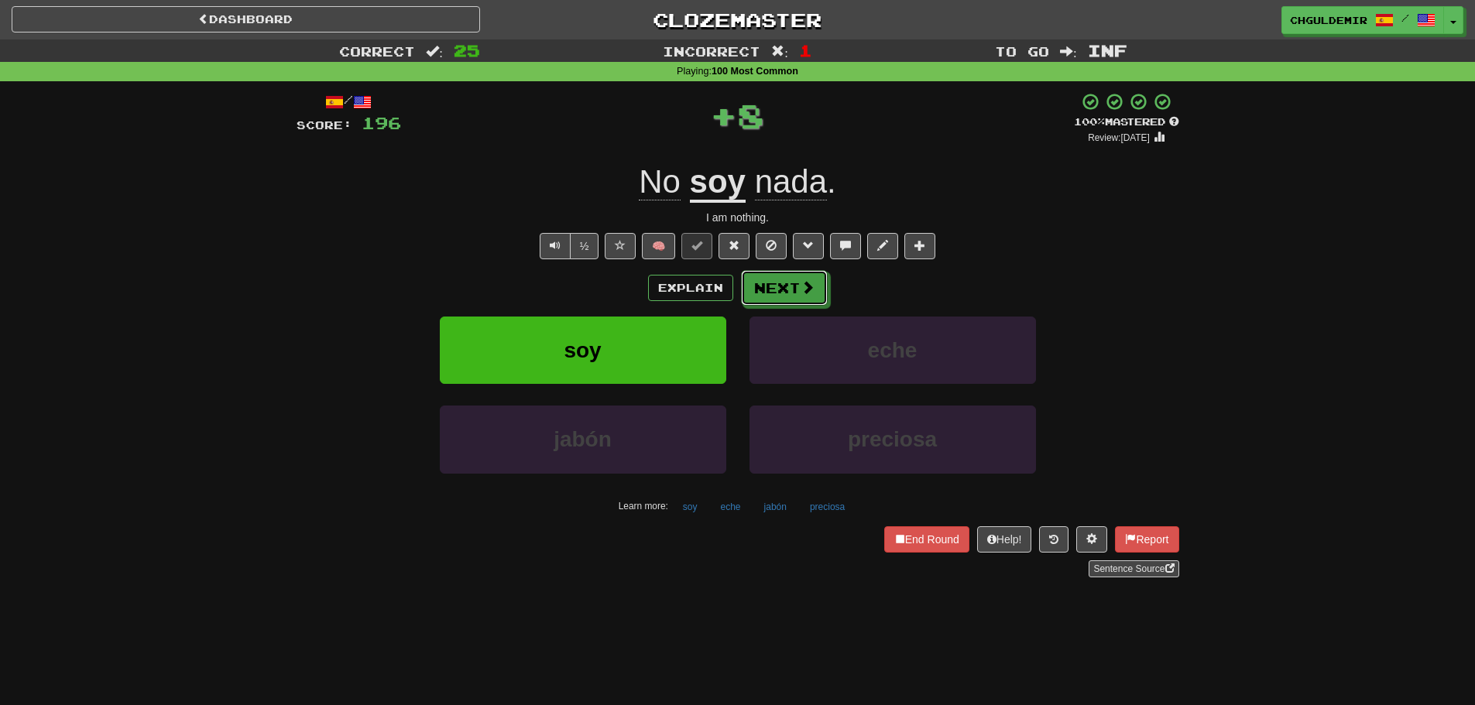
click at [782, 276] on button "Next" at bounding box center [784, 288] width 87 height 36
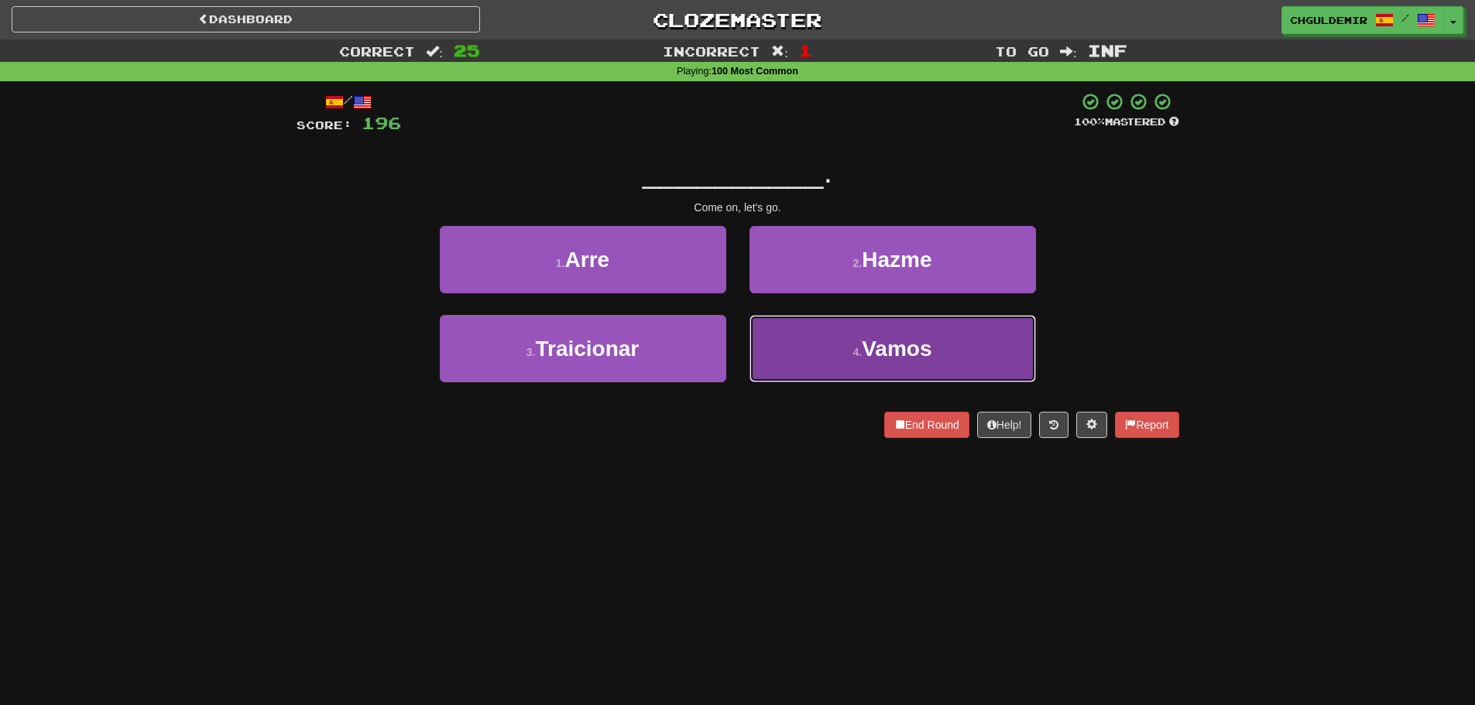
click at [847, 341] on button "4 . Vamos" at bounding box center [893, 348] width 286 height 67
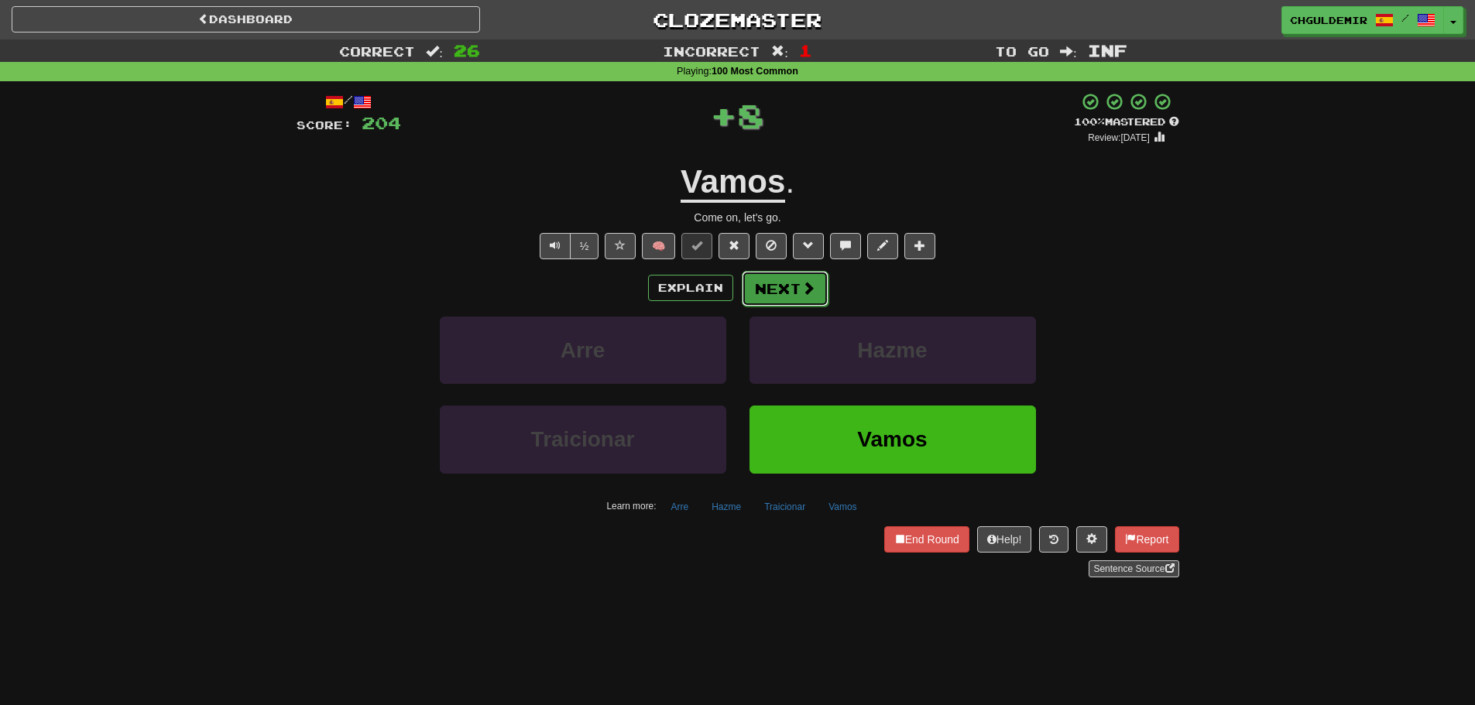
click at [801, 295] on span at bounding box center [808, 288] width 14 height 14
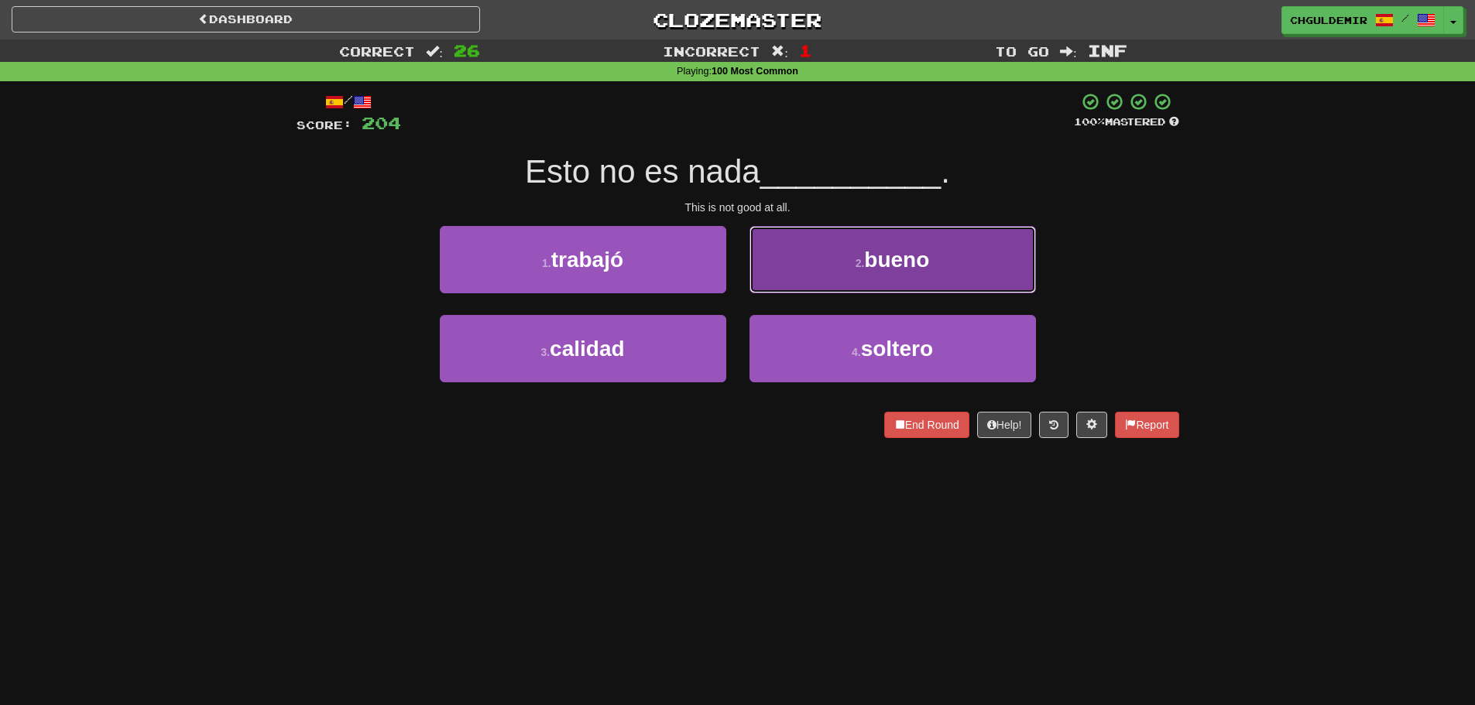
click at [825, 269] on button "2 . bueno" at bounding box center [893, 259] width 286 height 67
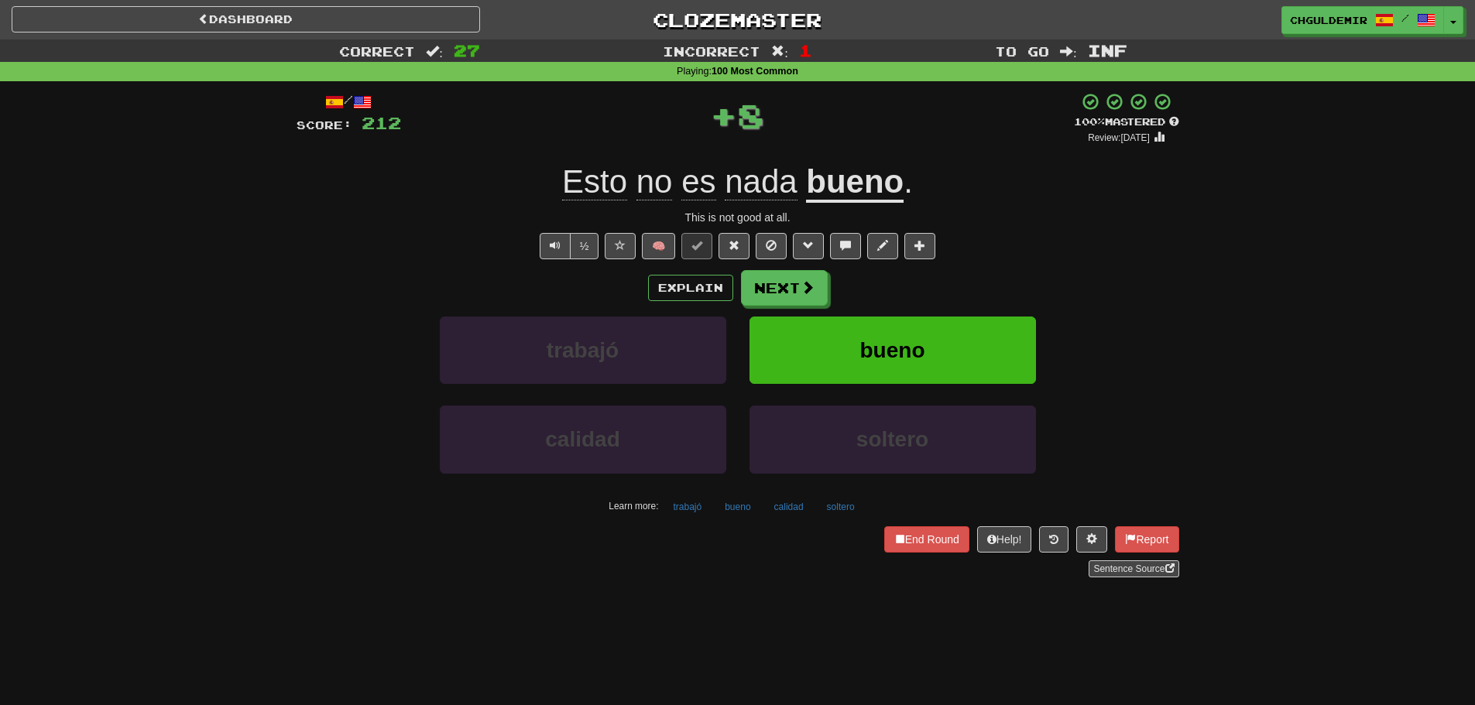
click at [789, 292] on button "Next" at bounding box center [784, 288] width 87 height 36
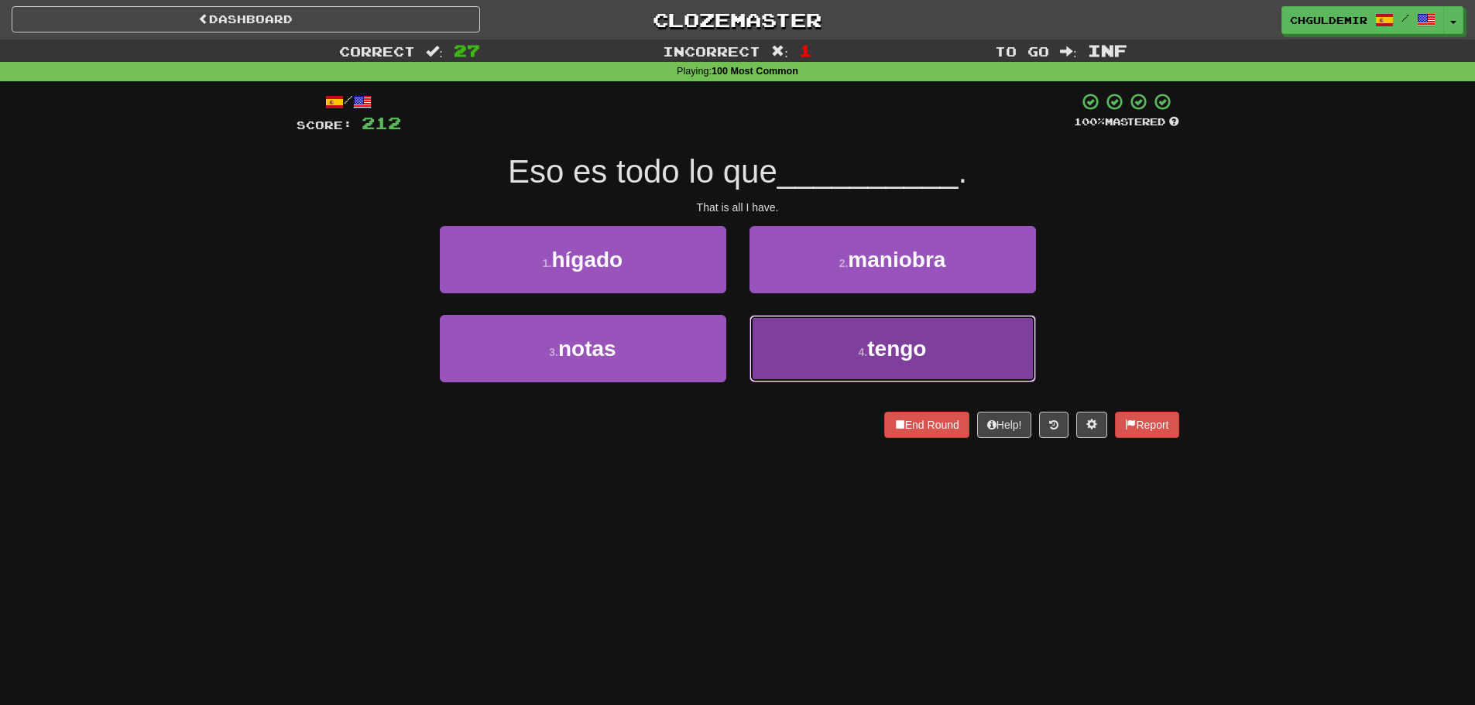
click at [829, 334] on button "4 . tengo" at bounding box center [893, 348] width 286 height 67
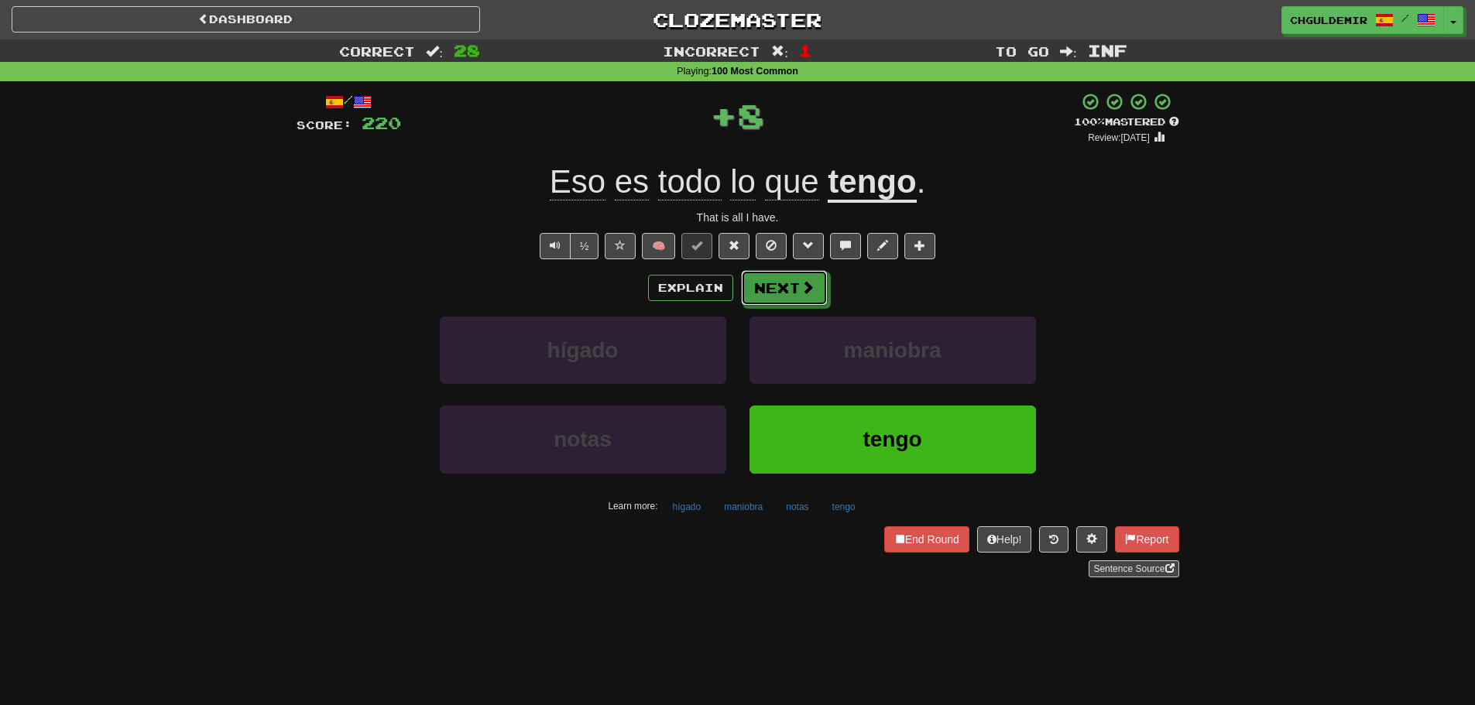
click at [793, 293] on button "Next" at bounding box center [784, 288] width 87 height 36
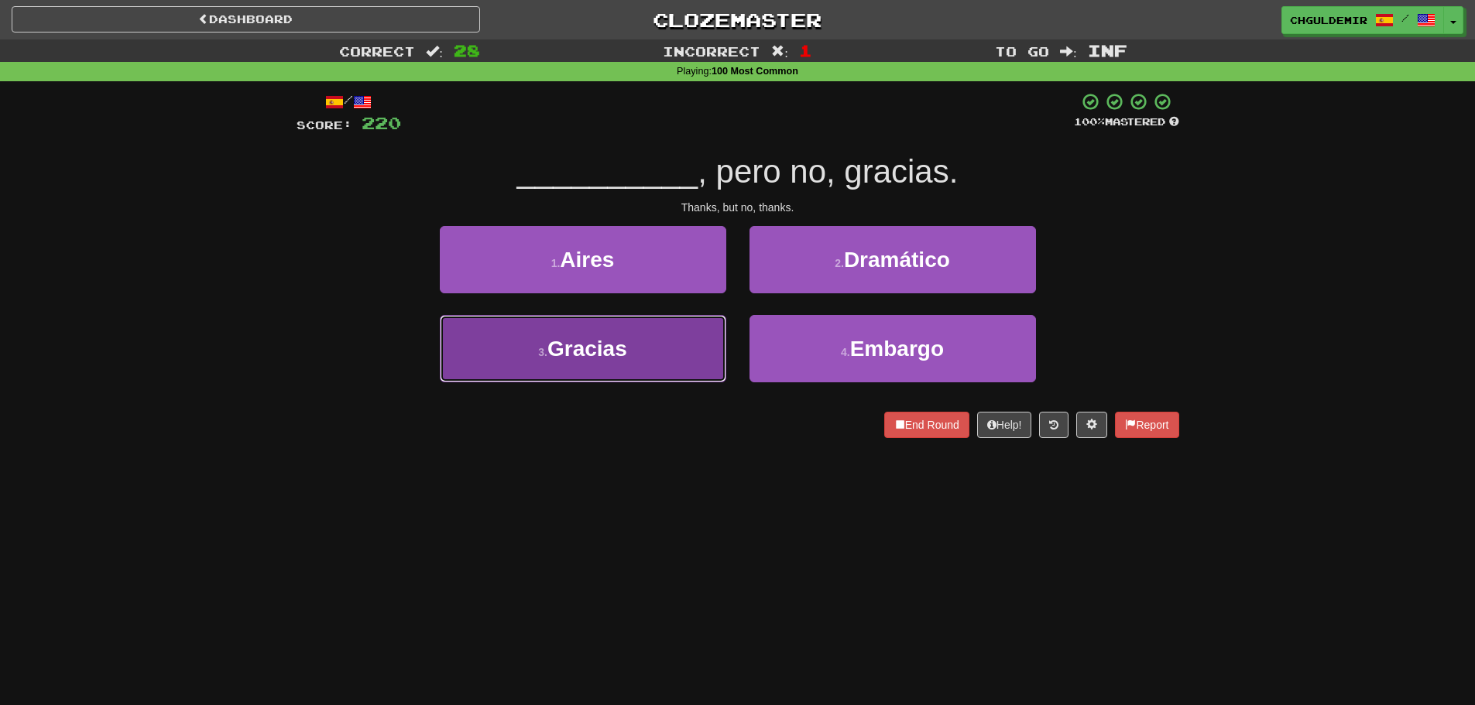
click at [708, 357] on button "3 . Gracias" at bounding box center [583, 348] width 286 height 67
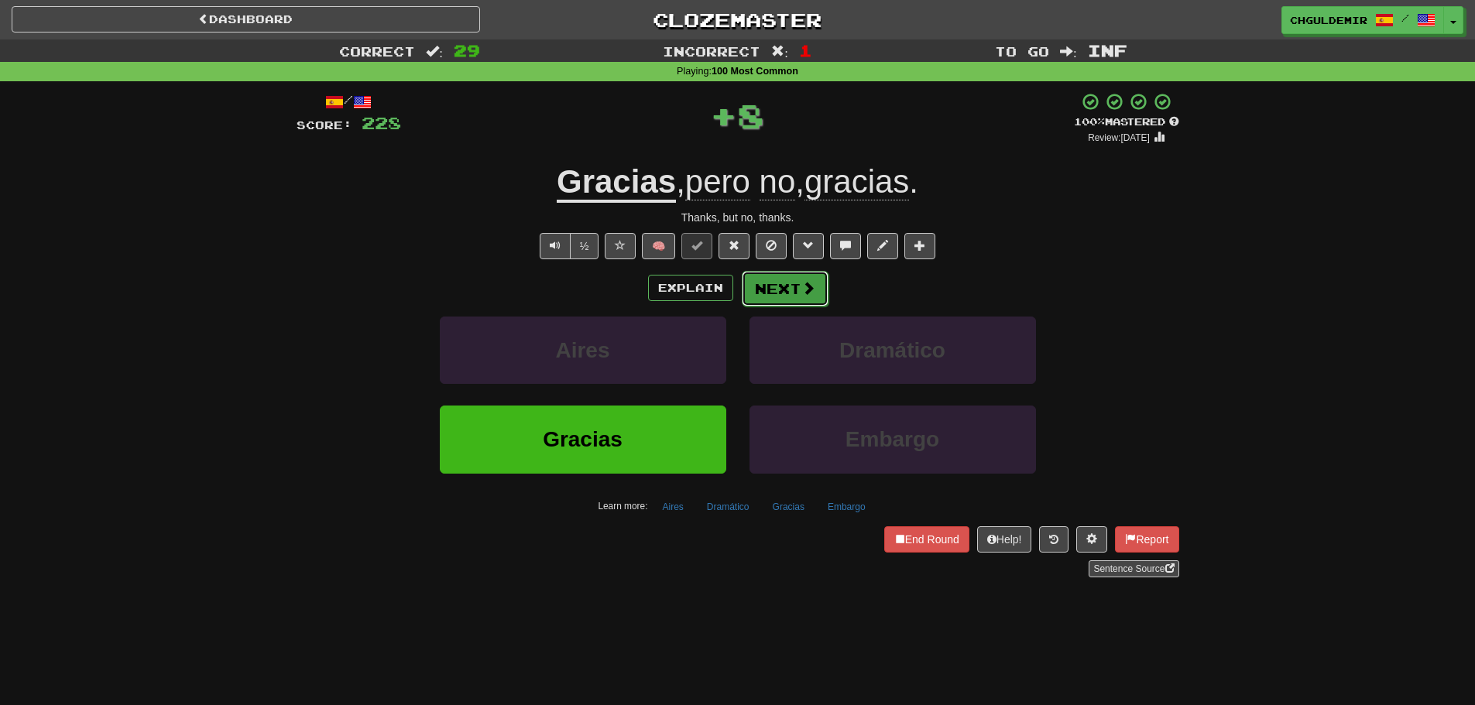
click at [802, 281] on span at bounding box center [808, 288] width 14 height 14
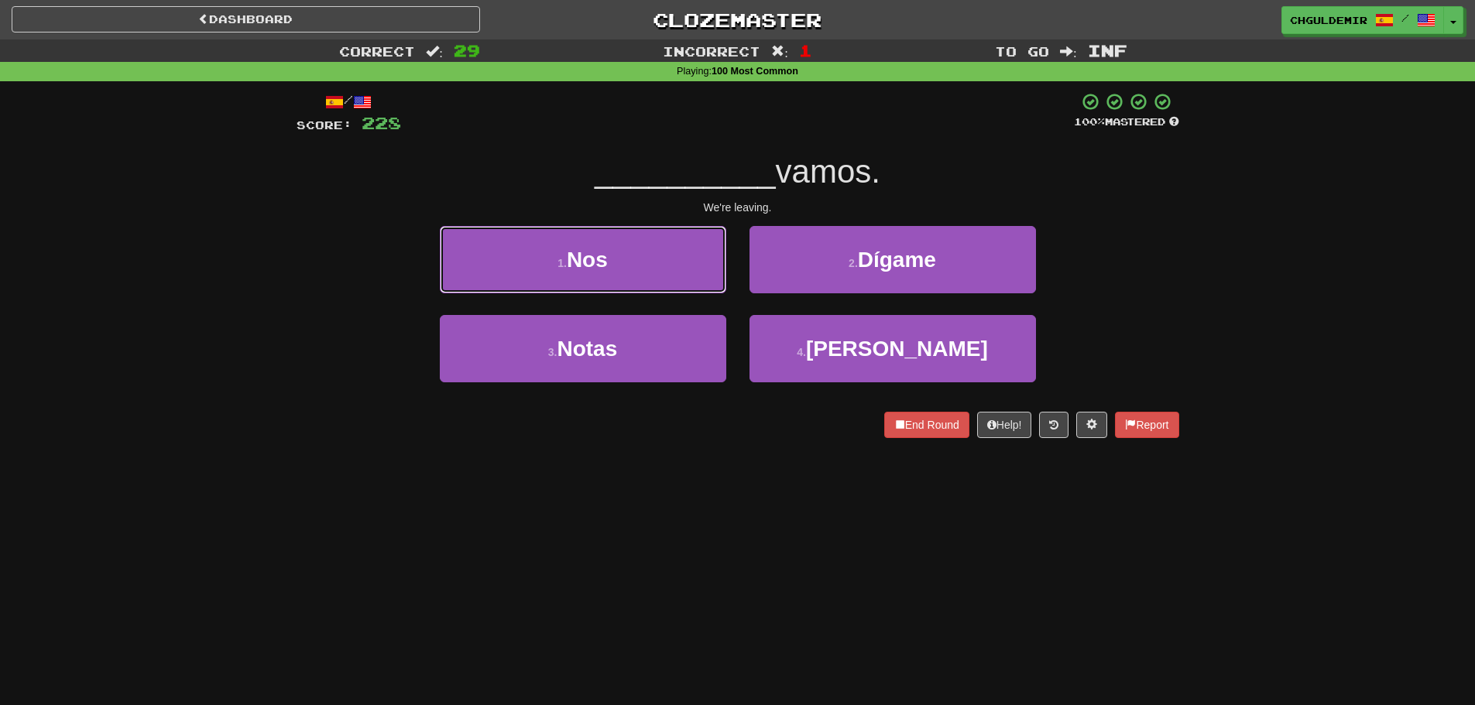
click at [685, 266] on button "1 . Nos" at bounding box center [583, 259] width 286 height 67
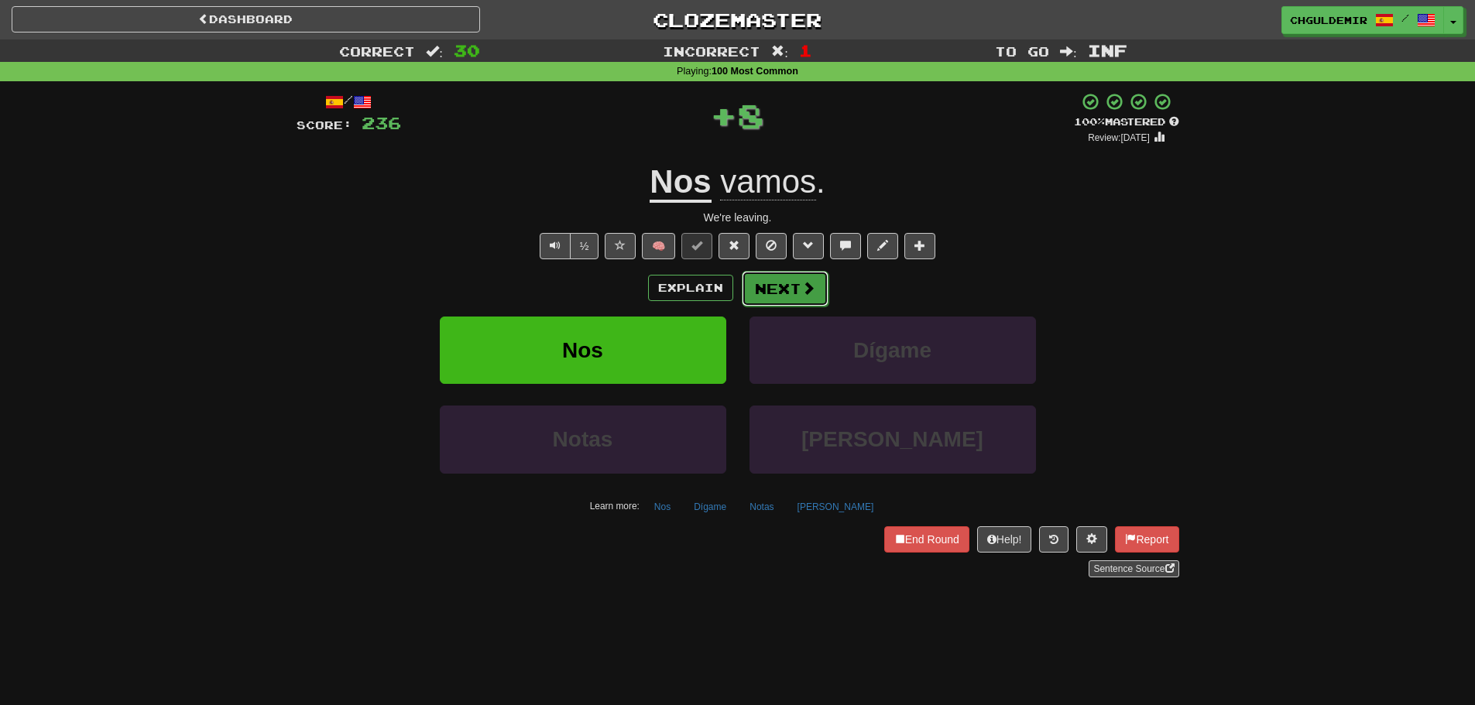
click at [795, 283] on button "Next" at bounding box center [785, 289] width 87 height 36
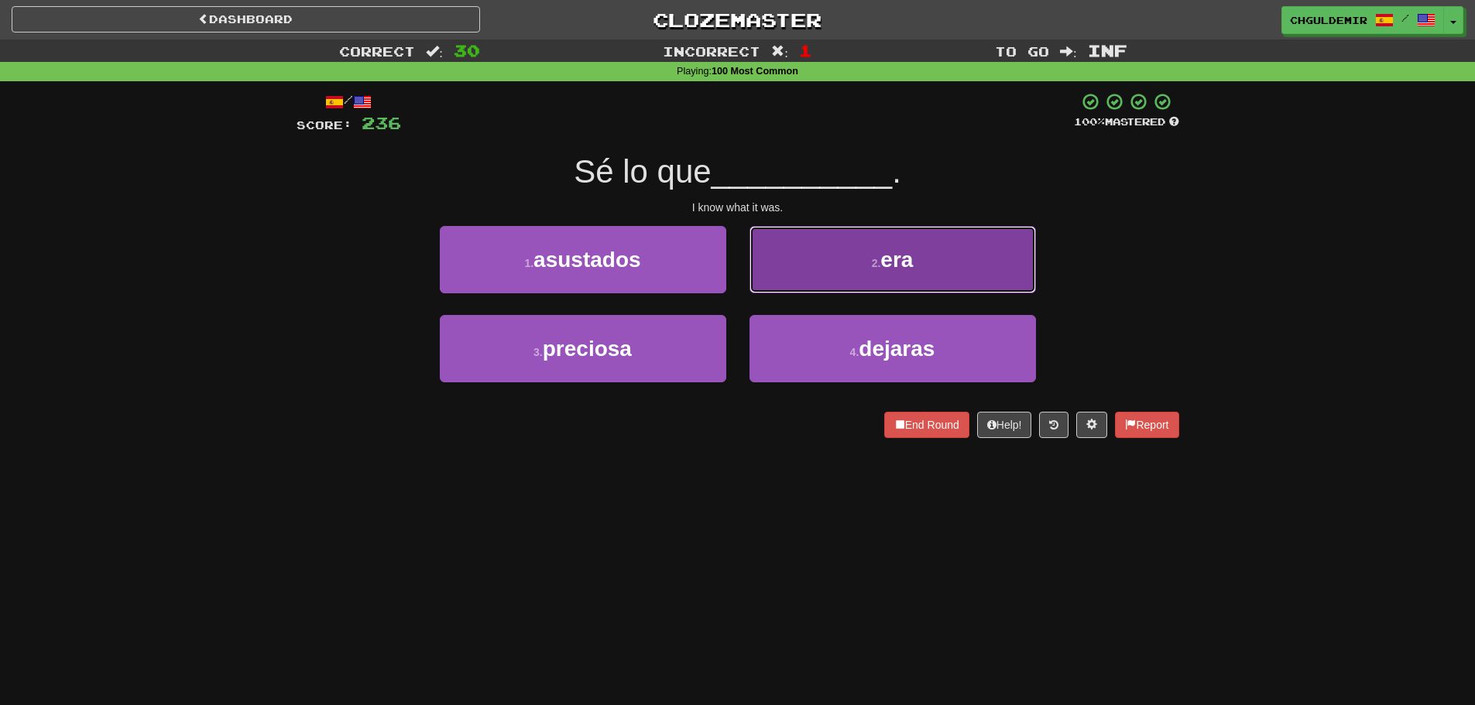
click at [804, 292] on button "2 . era" at bounding box center [893, 259] width 286 height 67
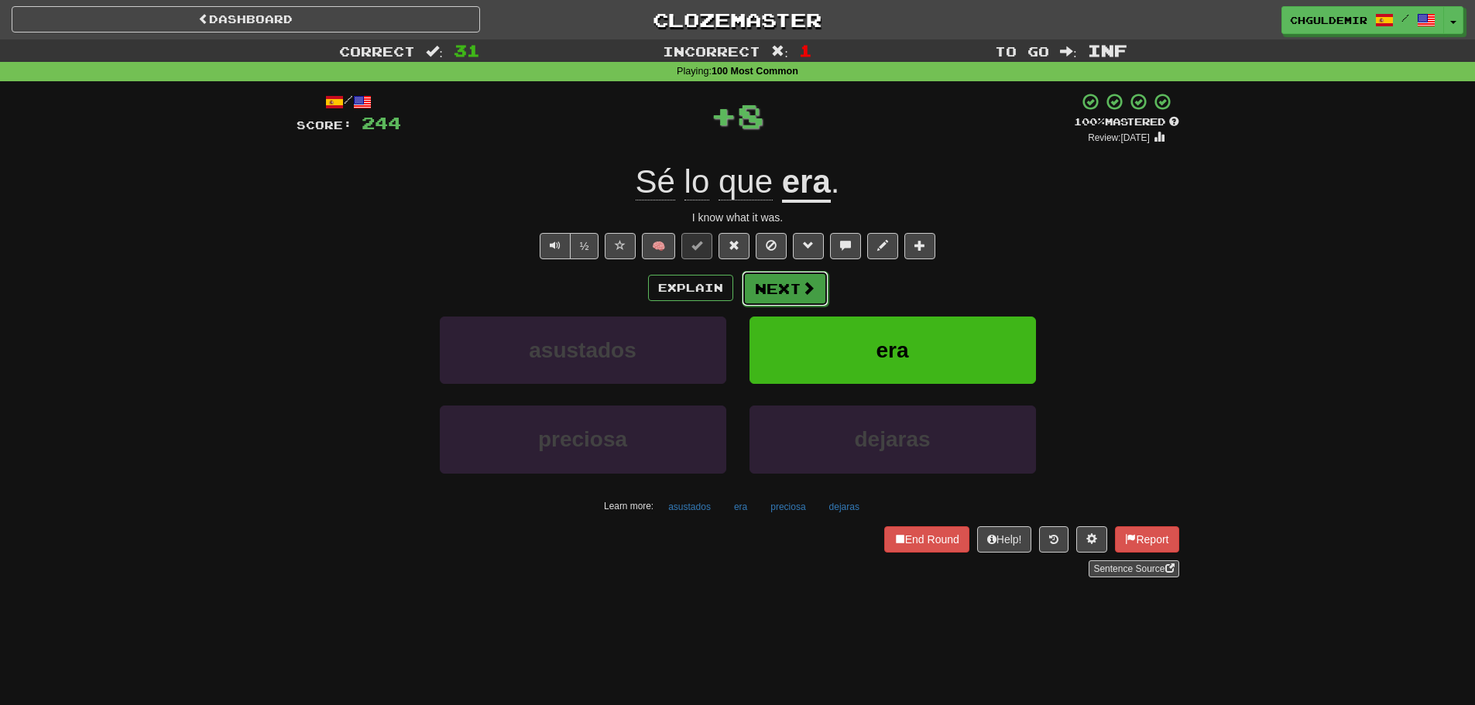
click at [774, 292] on button "Next" at bounding box center [785, 289] width 87 height 36
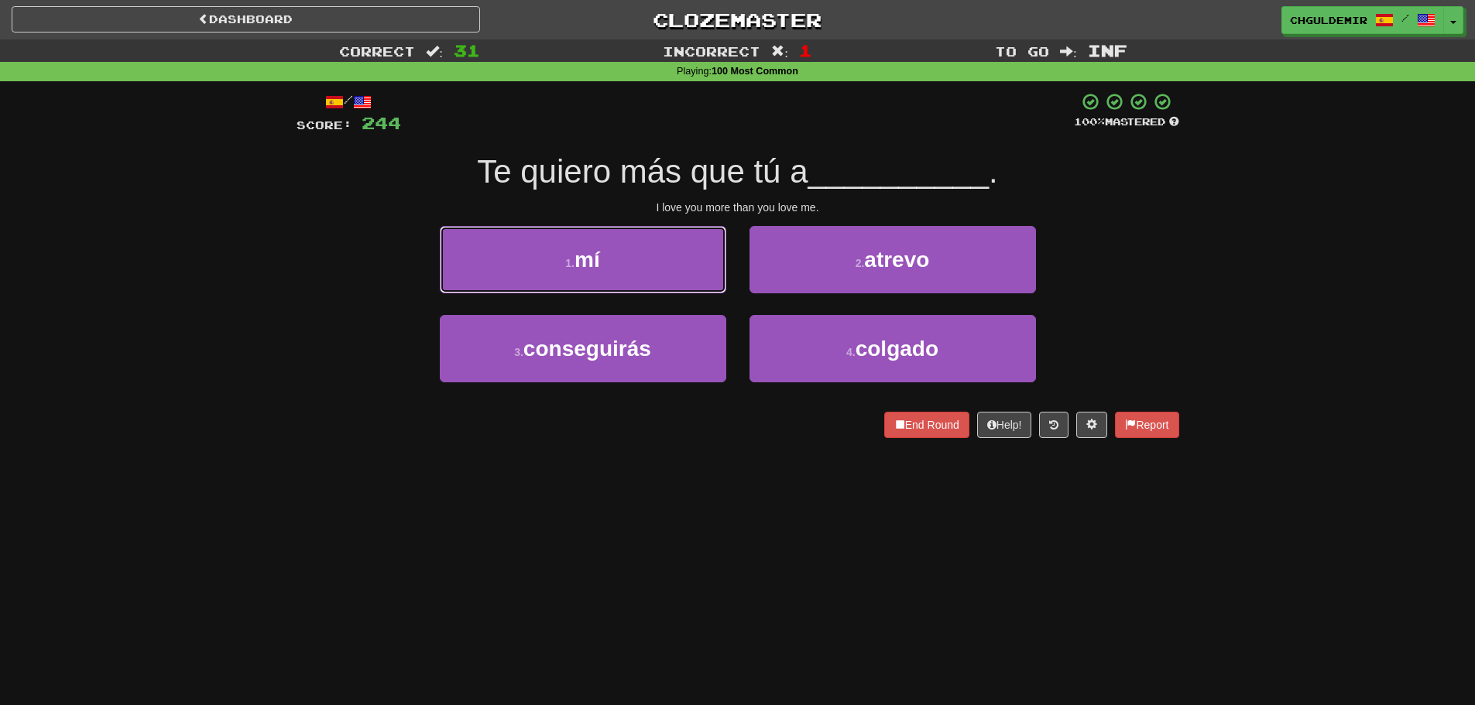
click at [687, 256] on button "1 . mí" at bounding box center [583, 259] width 286 height 67
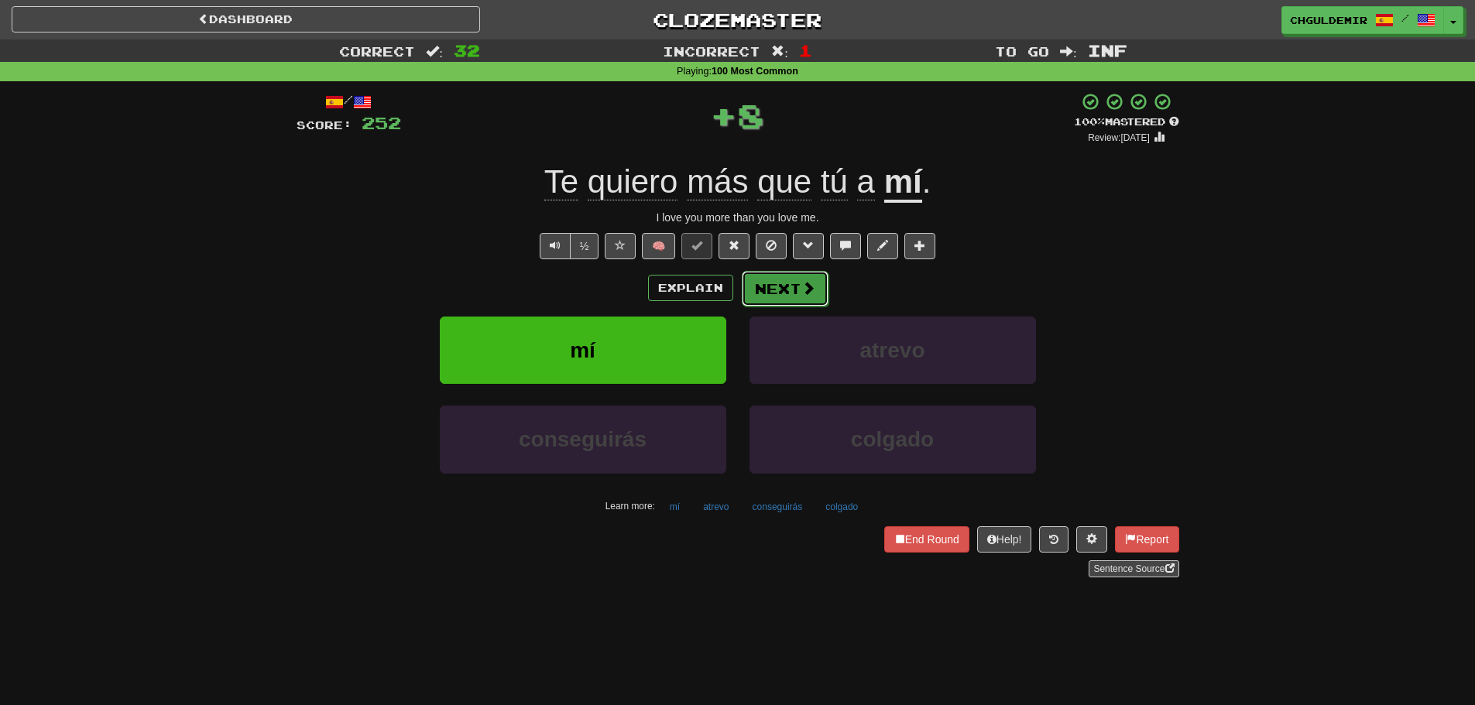
click at [749, 280] on button "Next" at bounding box center [785, 289] width 87 height 36
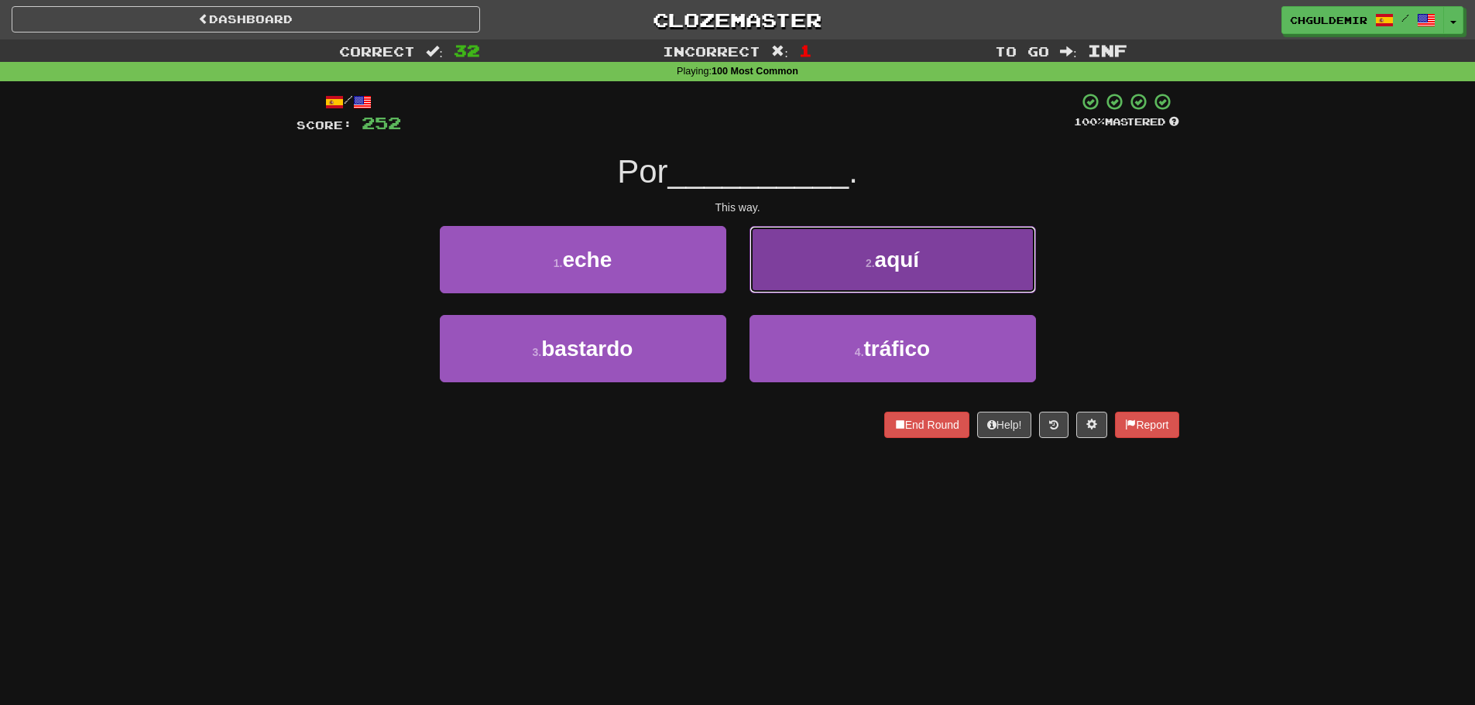
click at [763, 276] on button "2 . aquí" at bounding box center [893, 259] width 286 height 67
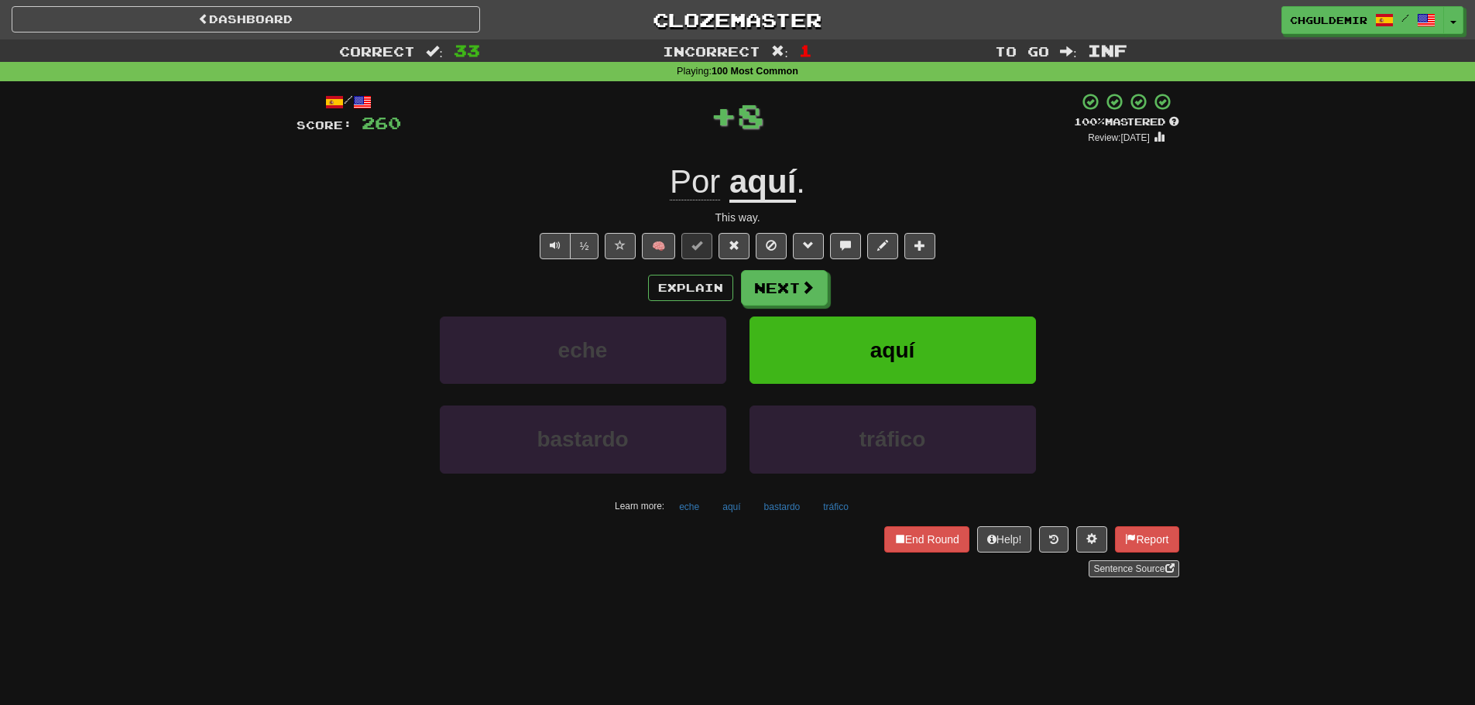
click at [763, 286] on button "Next" at bounding box center [784, 288] width 87 height 36
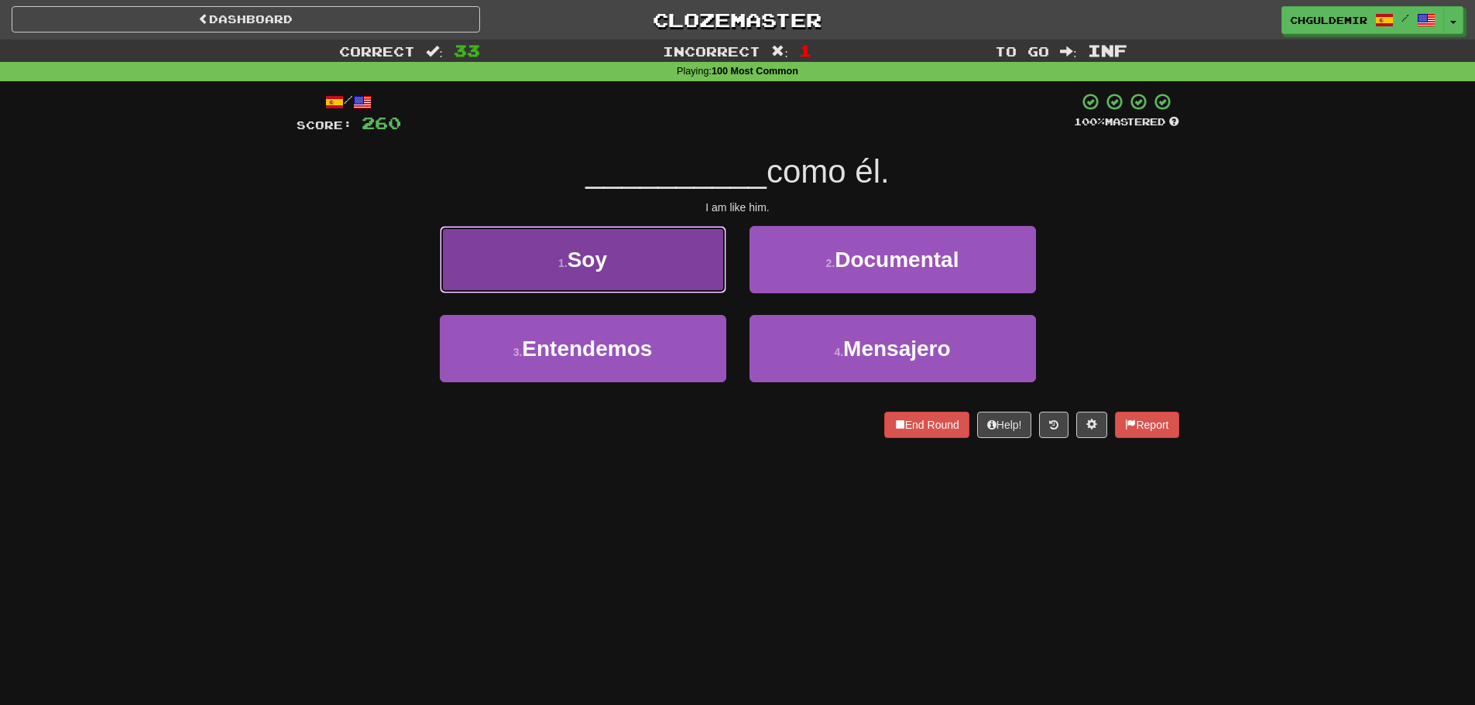
click at [691, 280] on button "1 . Soy" at bounding box center [583, 259] width 286 height 67
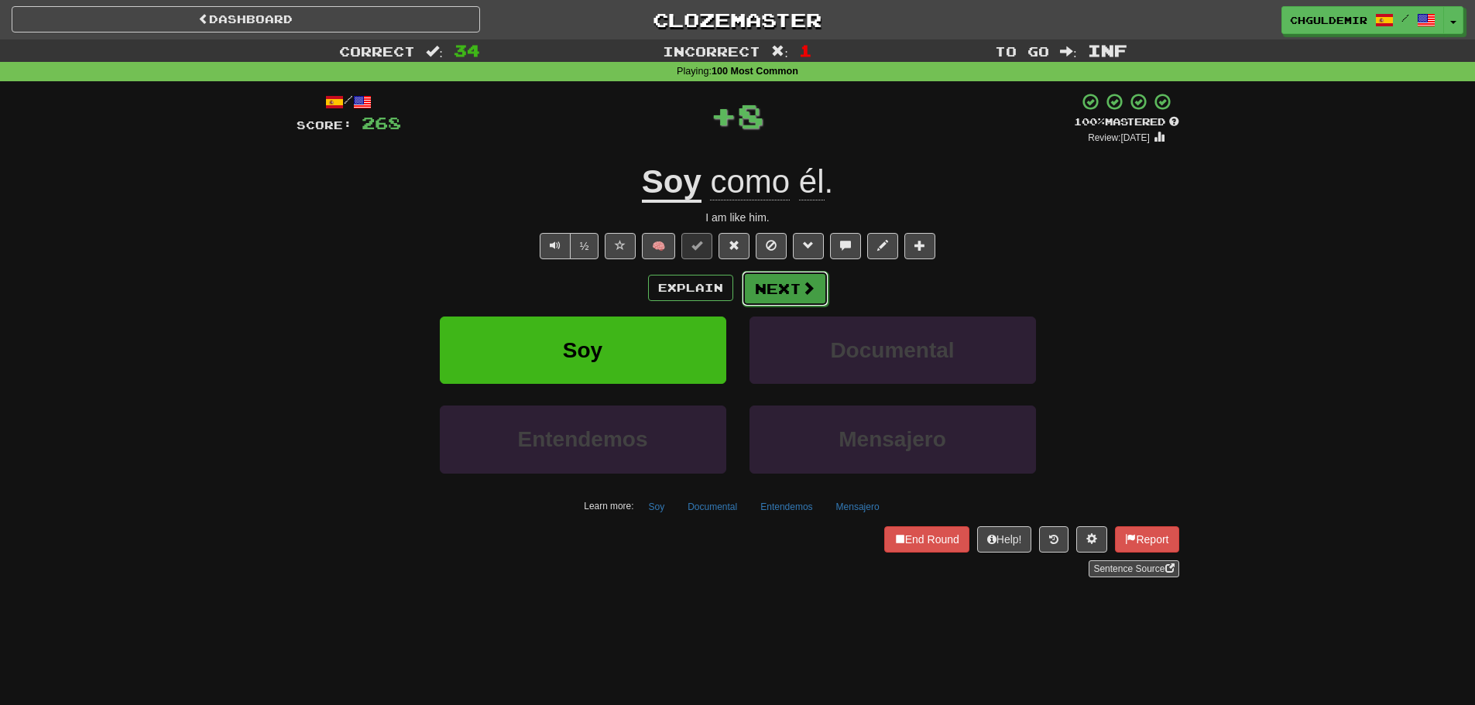
click at [812, 287] on span at bounding box center [808, 288] width 14 height 14
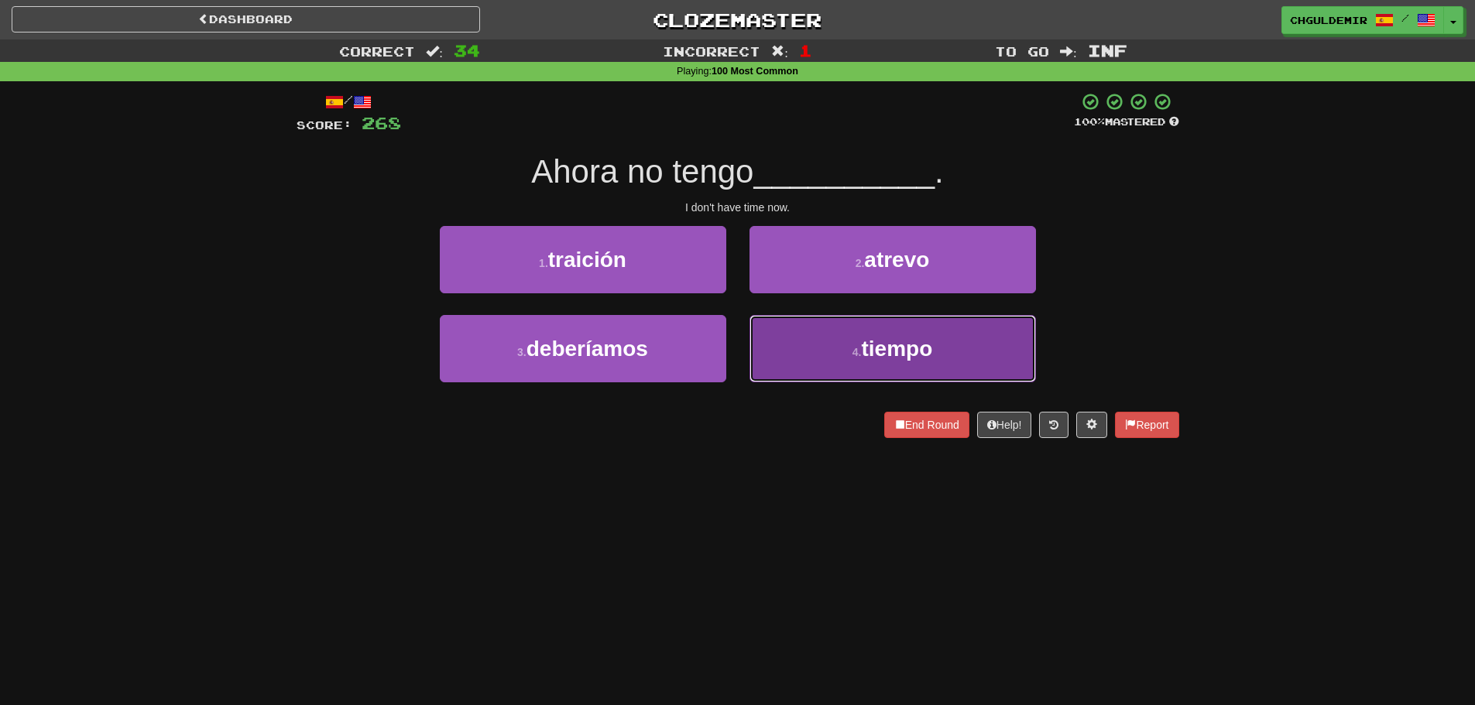
click at [801, 354] on button "4 . tiempo" at bounding box center [893, 348] width 286 height 67
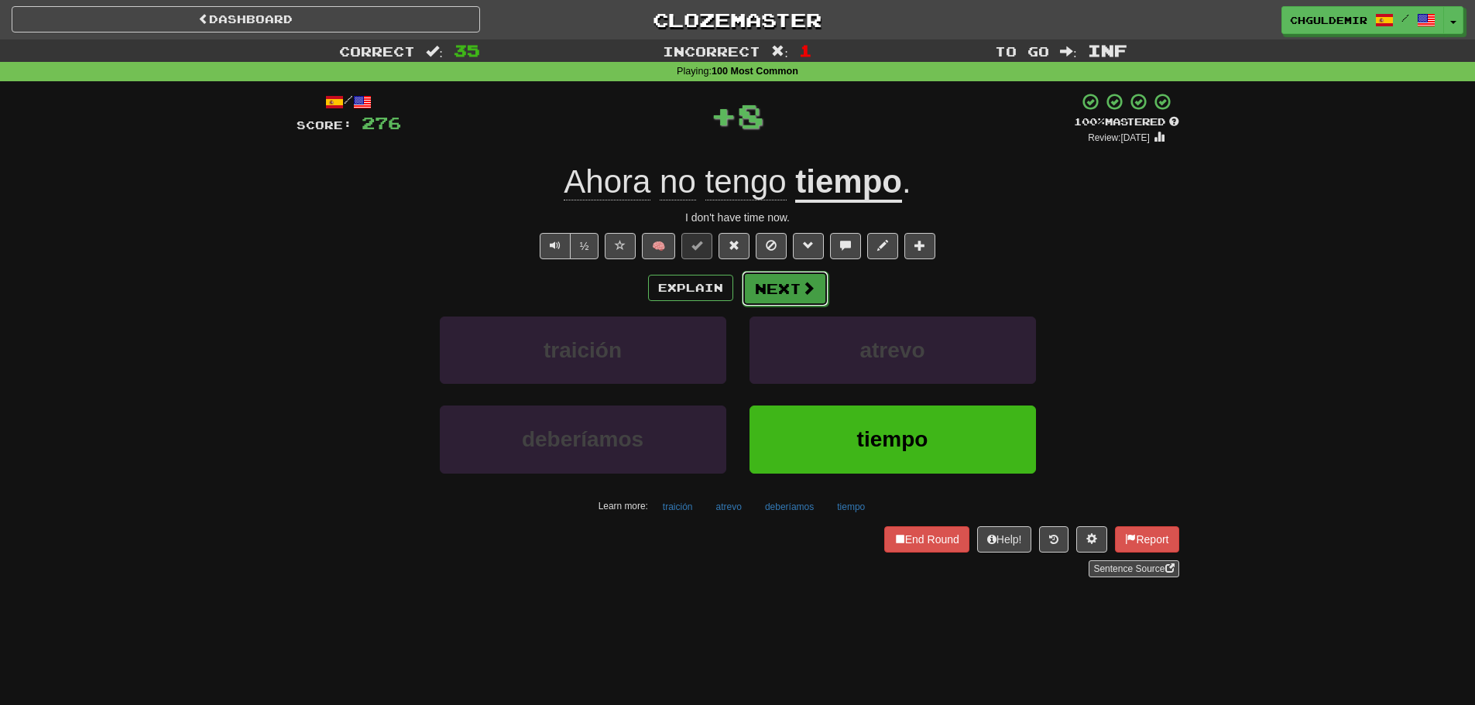
click at [791, 295] on button "Next" at bounding box center [785, 289] width 87 height 36
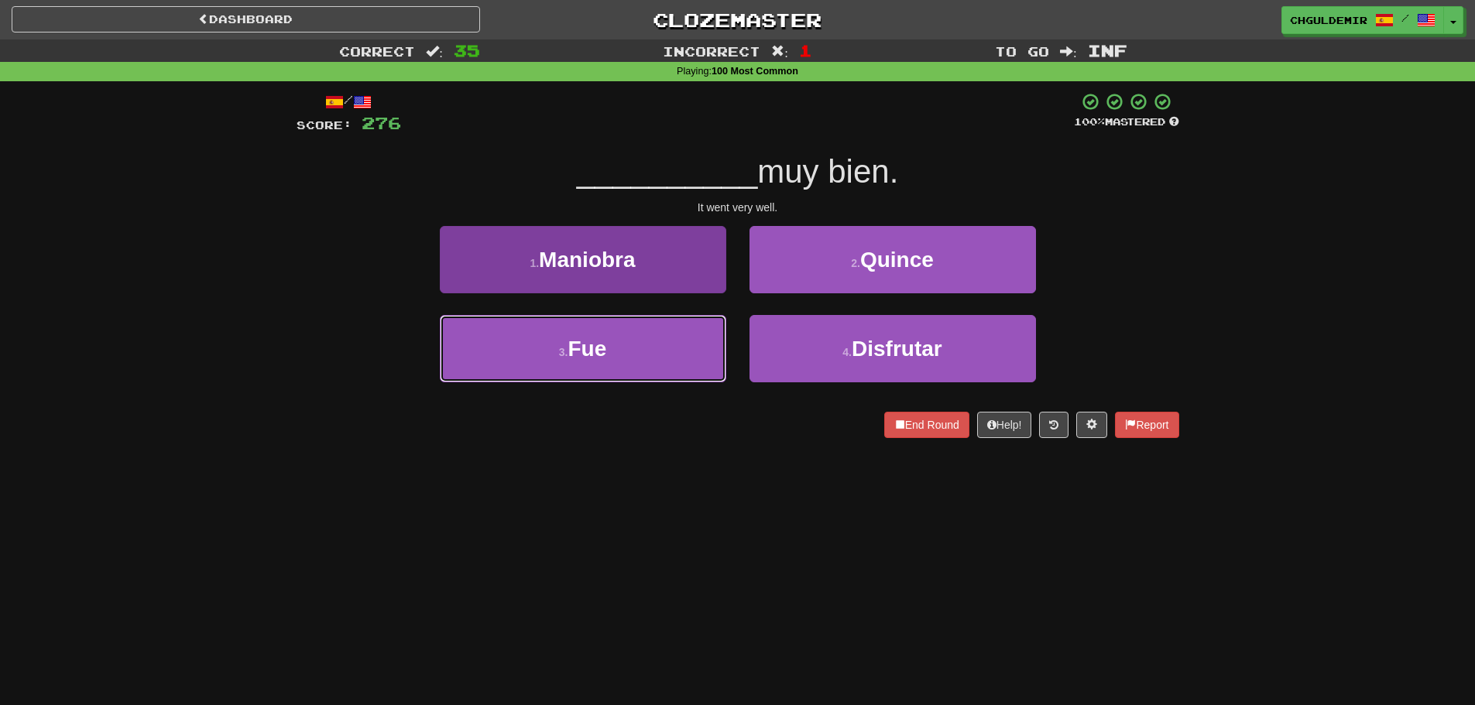
click at [654, 342] on button "3 . Fue" at bounding box center [583, 348] width 286 height 67
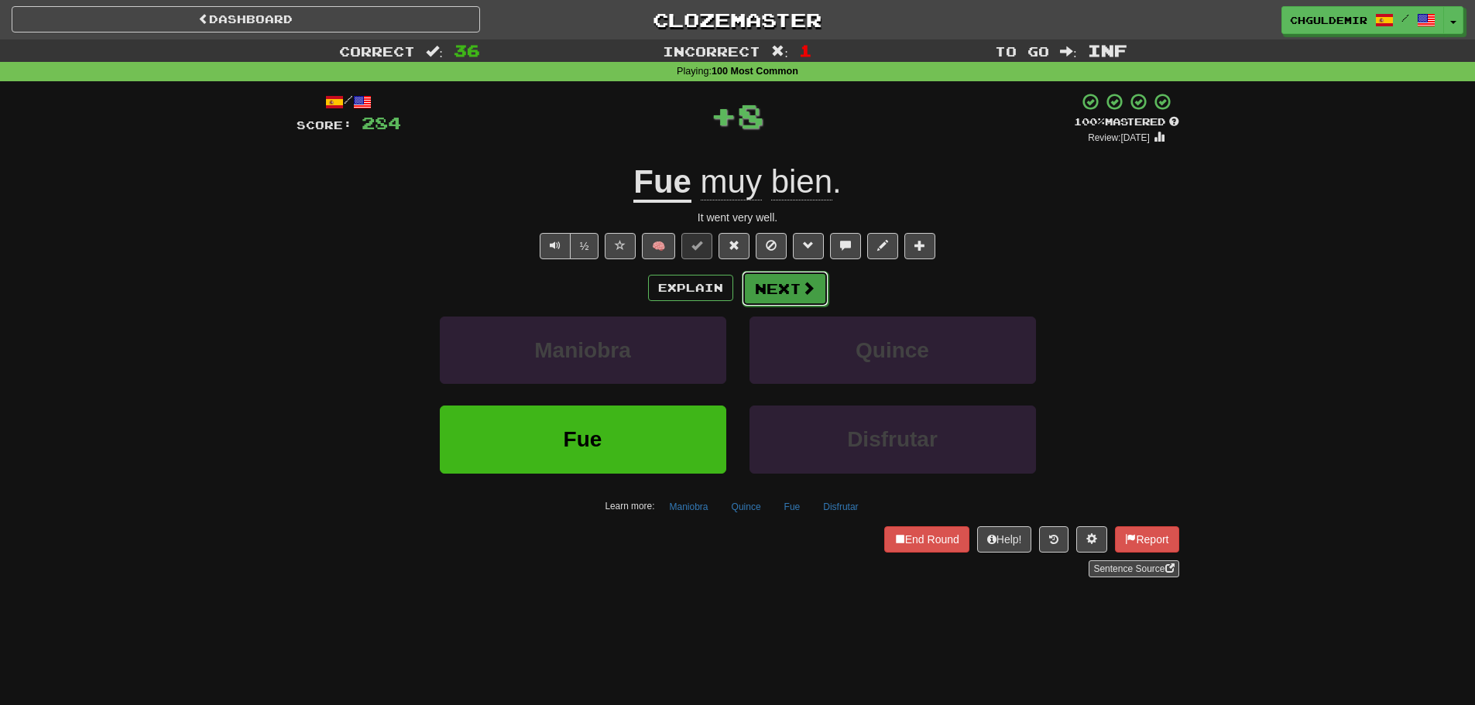
click at [784, 290] on button "Next" at bounding box center [785, 289] width 87 height 36
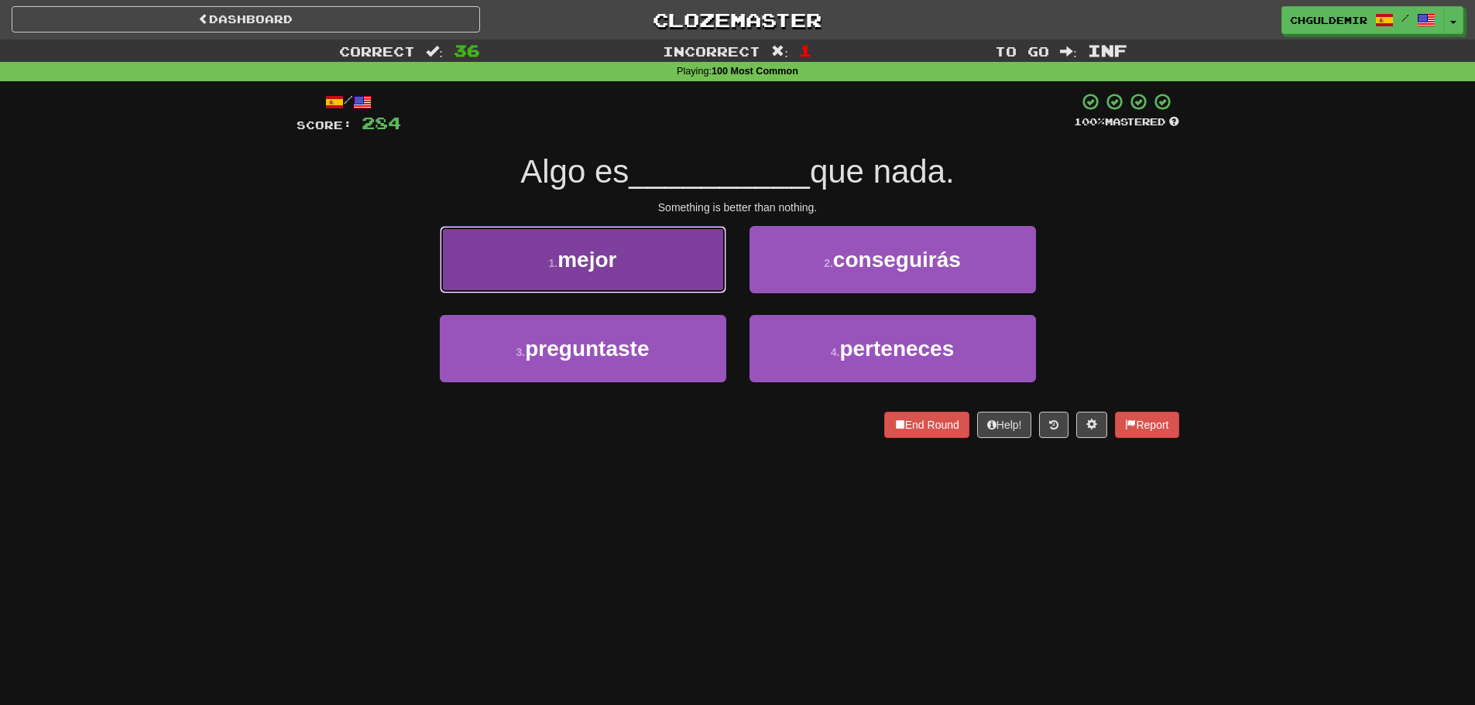
click at [705, 269] on button "1 . mejor" at bounding box center [583, 259] width 286 height 67
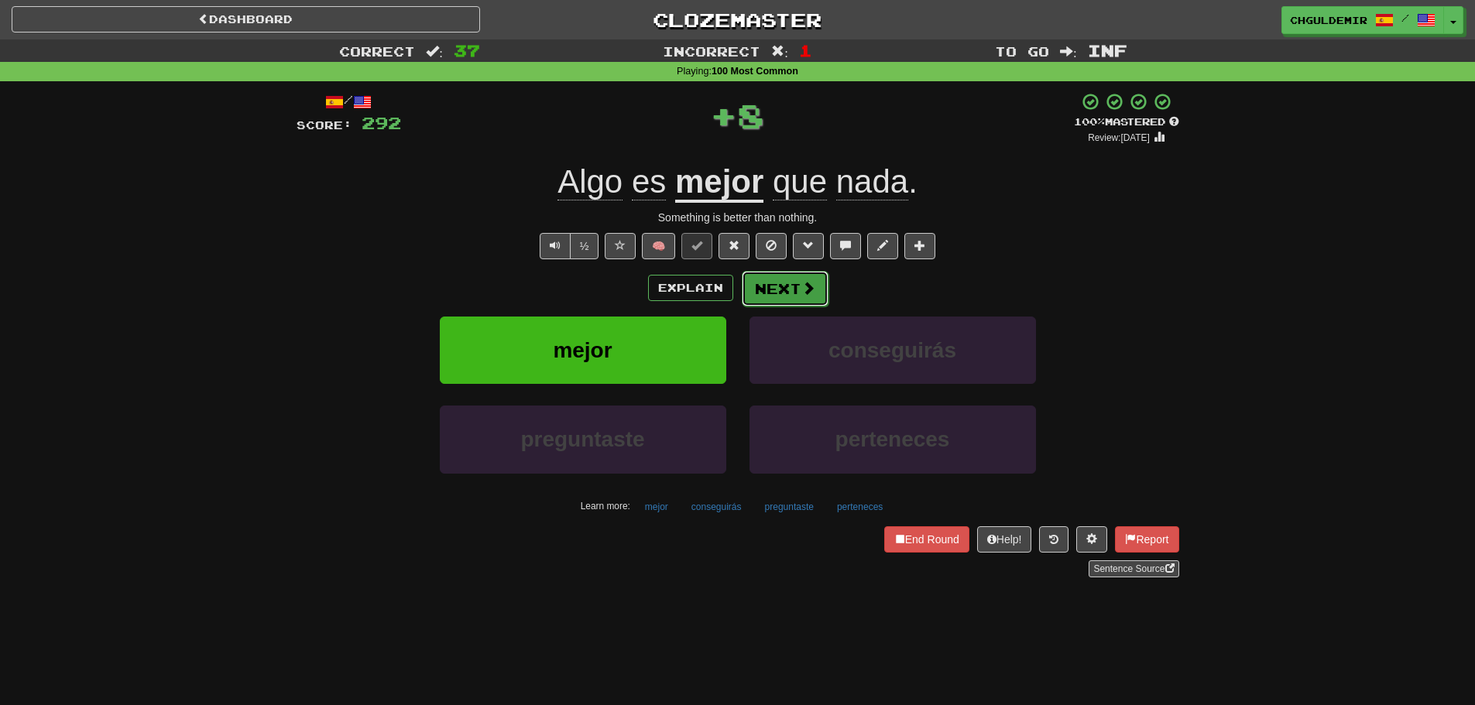
click at [763, 285] on button "Next" at bounding box center [785, 289] width 87 height 36
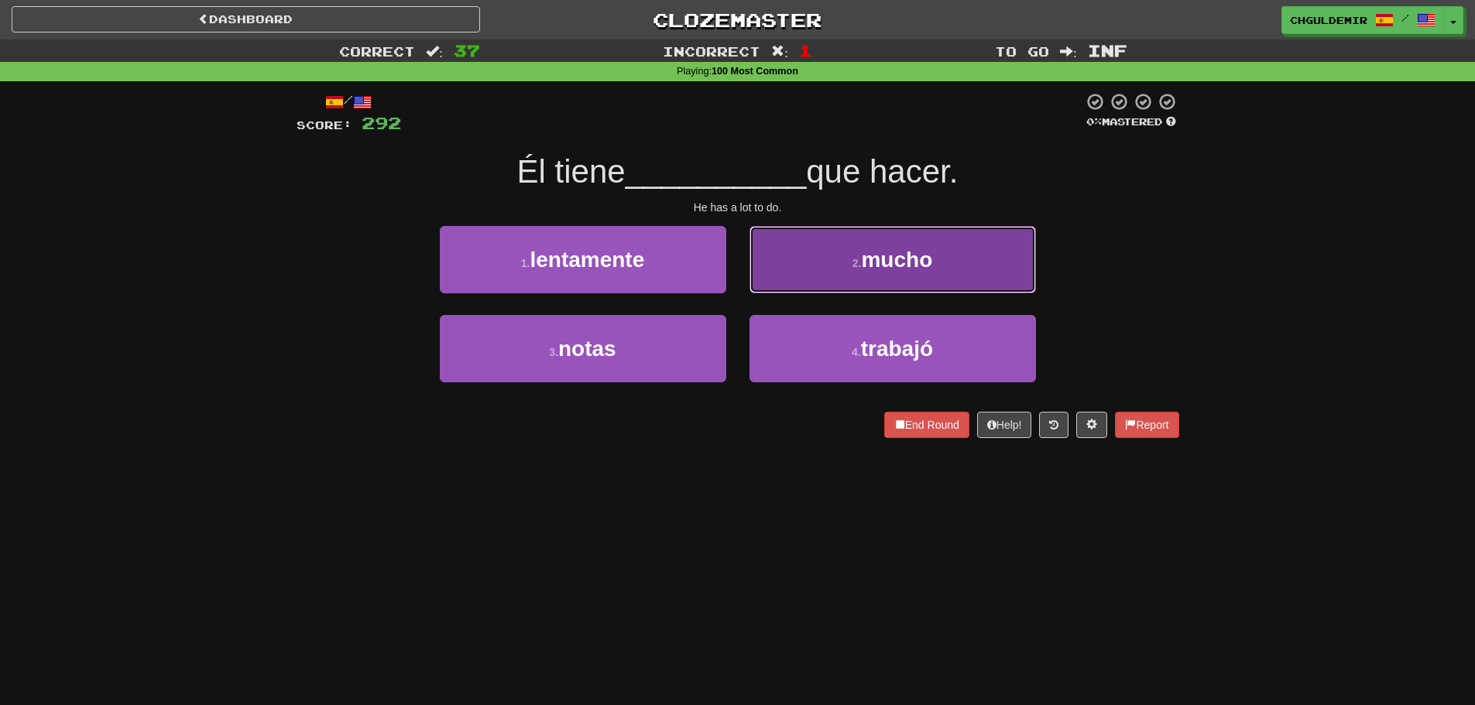
click at [789, 286] on button "2 . mucho" at bounding box center [893, 259] width 286 height 67
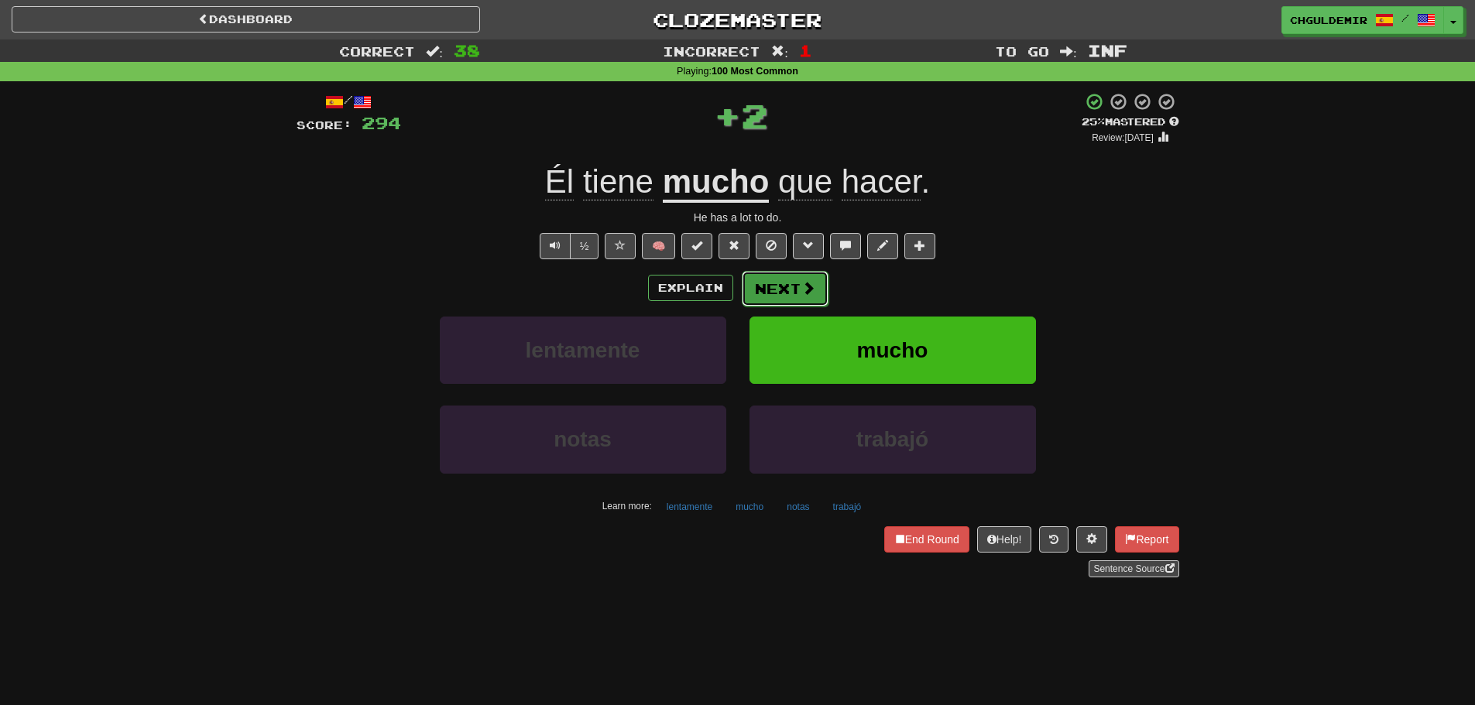
click at [783, 290] on button "Next" at bounding box center [785, 289] width 87 height 36
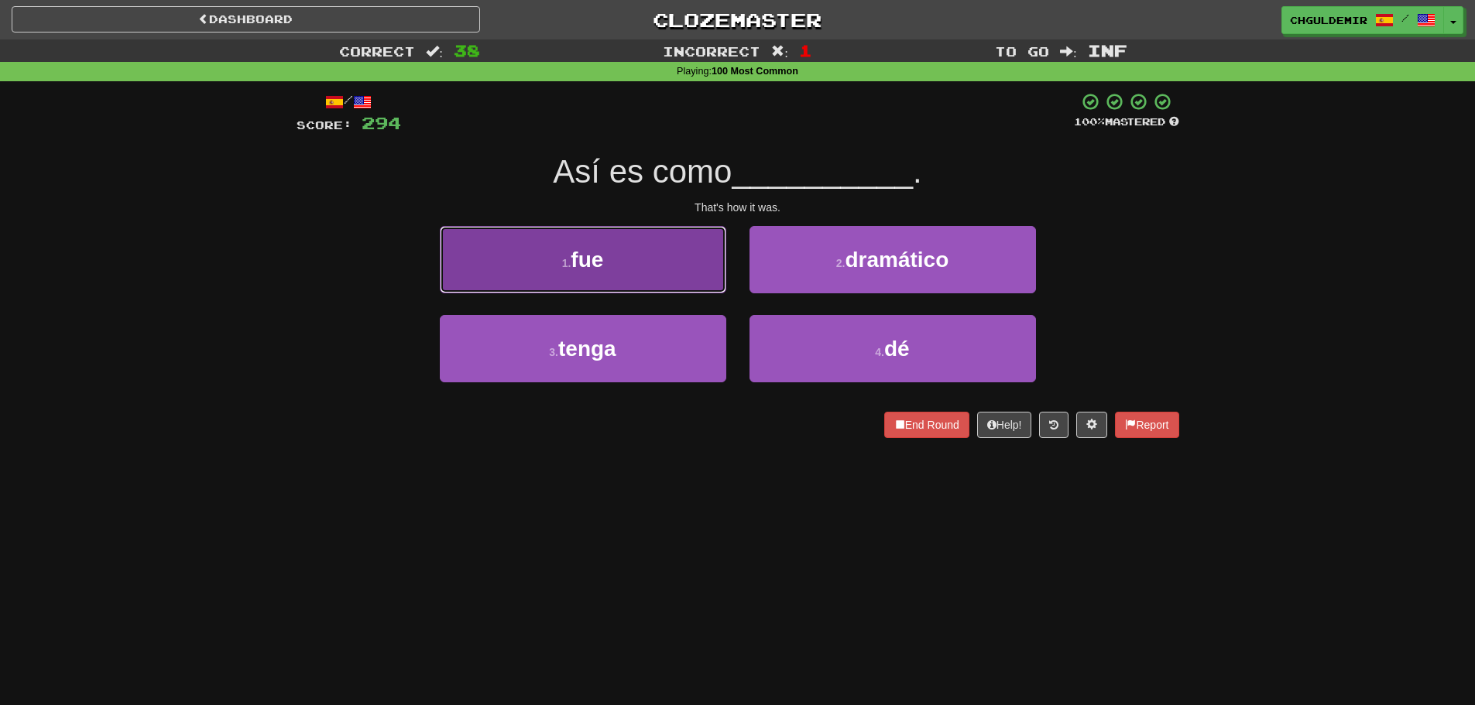
click at [658, 269] on button "1 . fue" at bounding box center [583, 259] width 286 height 67
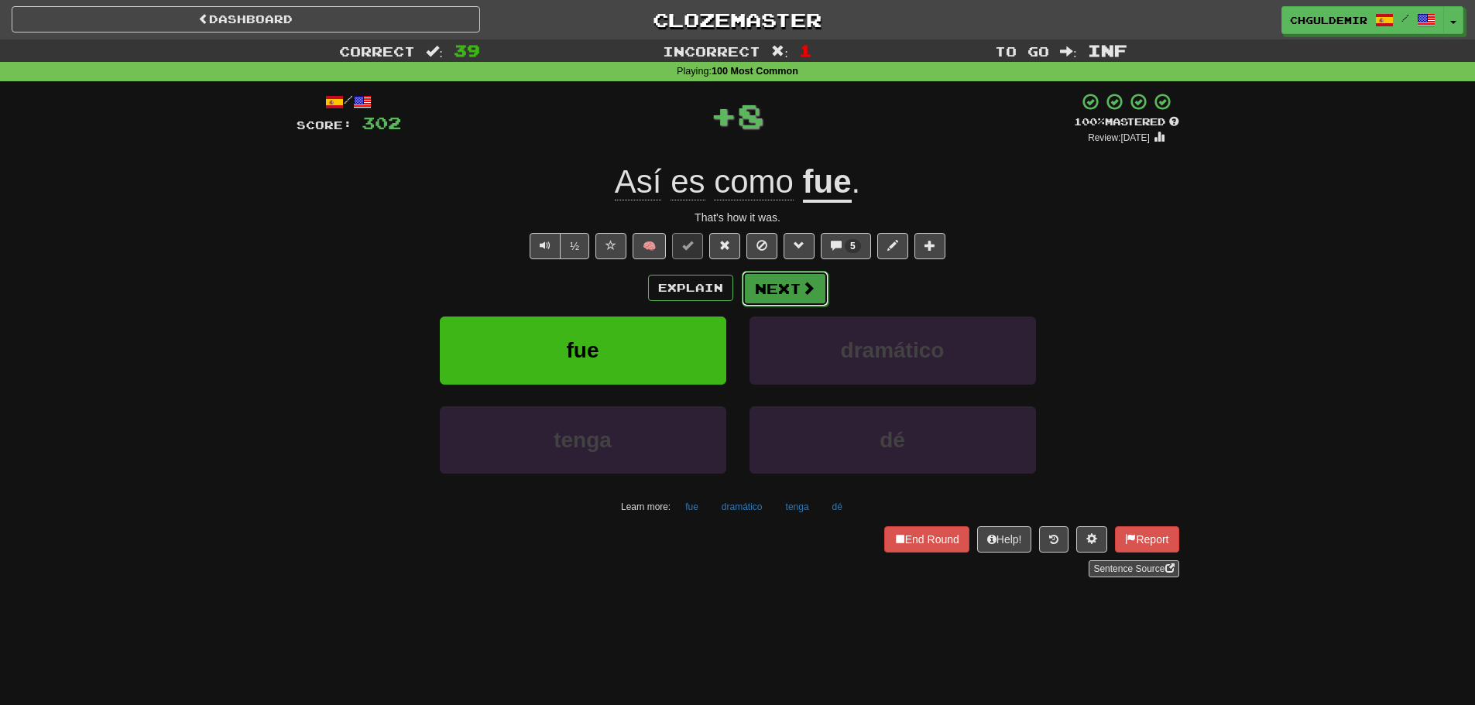
click at [789, 272] on button "Next" at bounding box center [785, 289] width 87 height 36
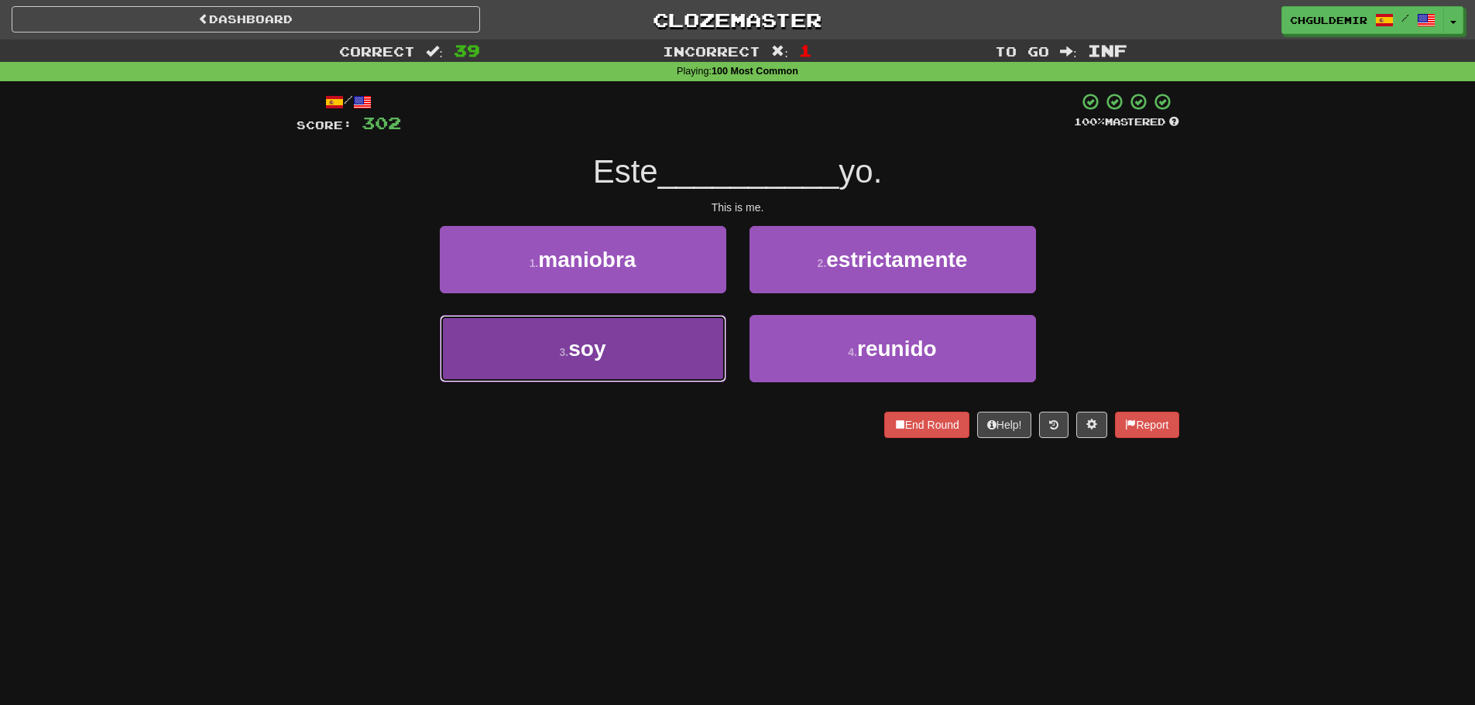
click at [636, 348] on button "3 . soy" at bounding box center [583, 348] width 286 height 67
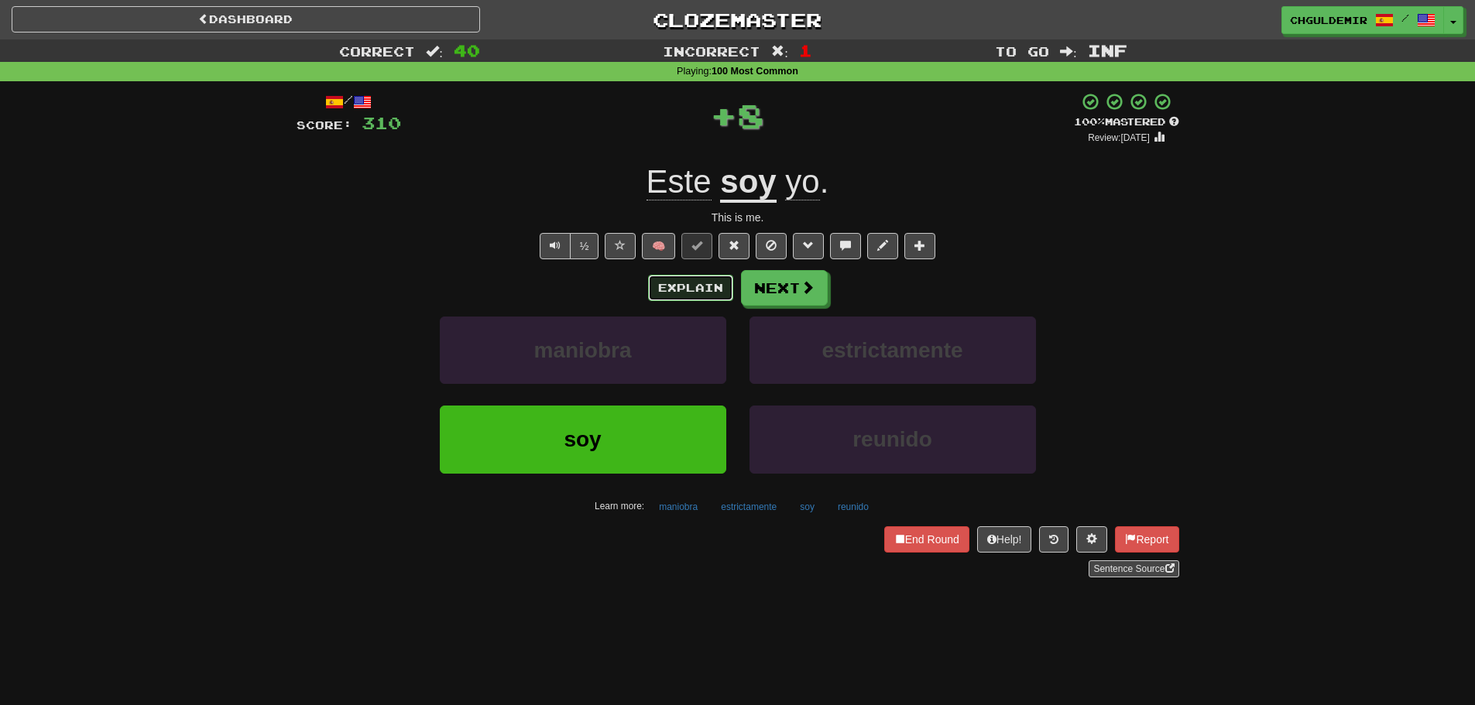
click at [729, 280] on button "Explain" at bounding box center [690, 288] width 85 height 26
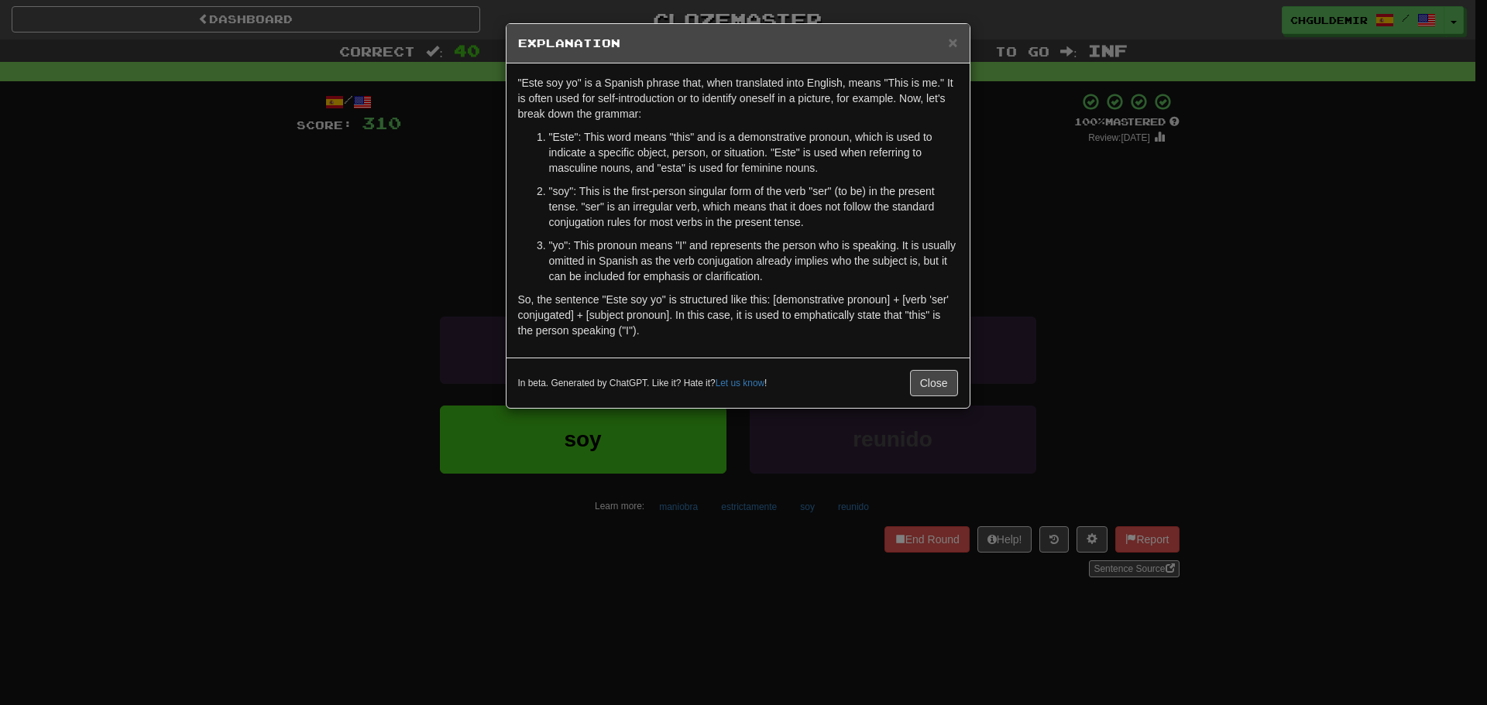
click at [1049, 283] on div "× Explanation "Este soy yo" is a Spanish phrase that, when translated into Engl…" at bounding box center [743, 352] width 1487 height 705
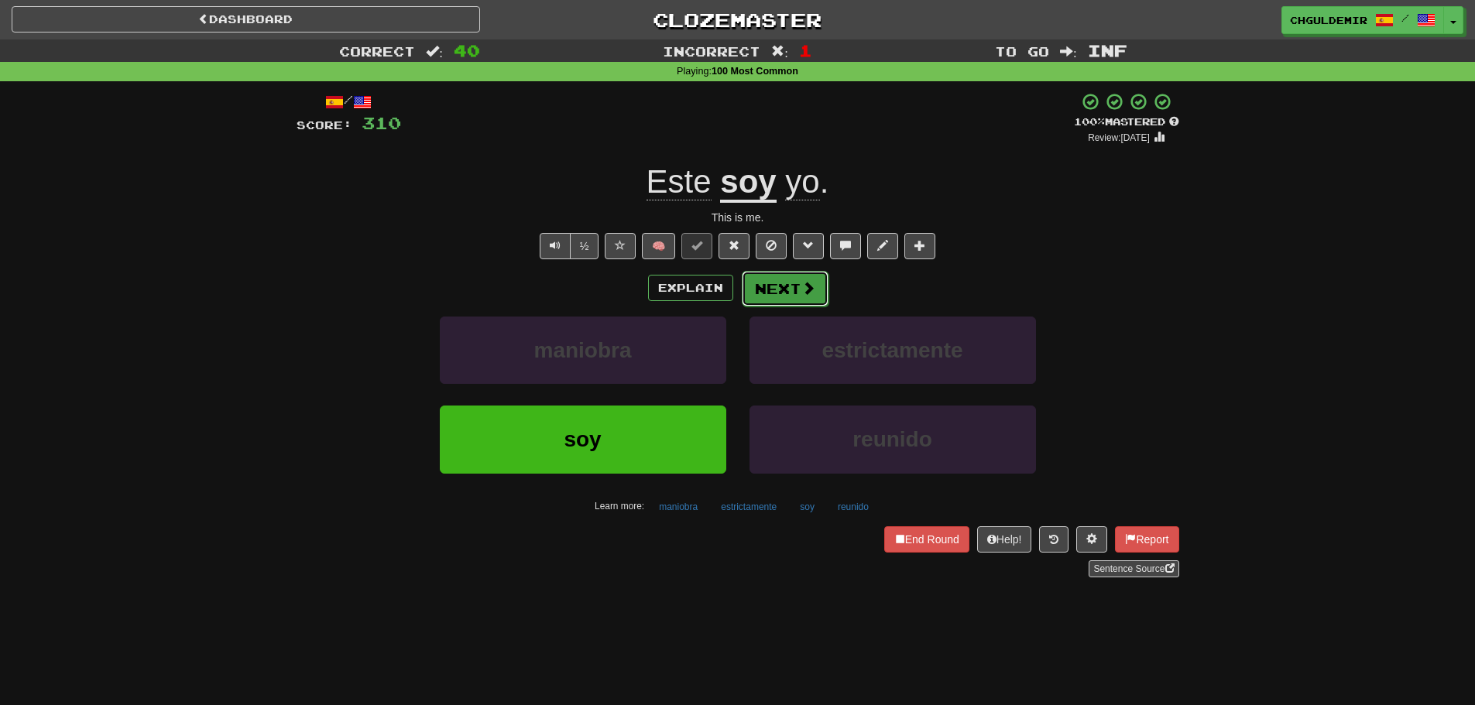
click at [775, 287] on button "Next" at bounding box center [785, 289] width 87 height 36
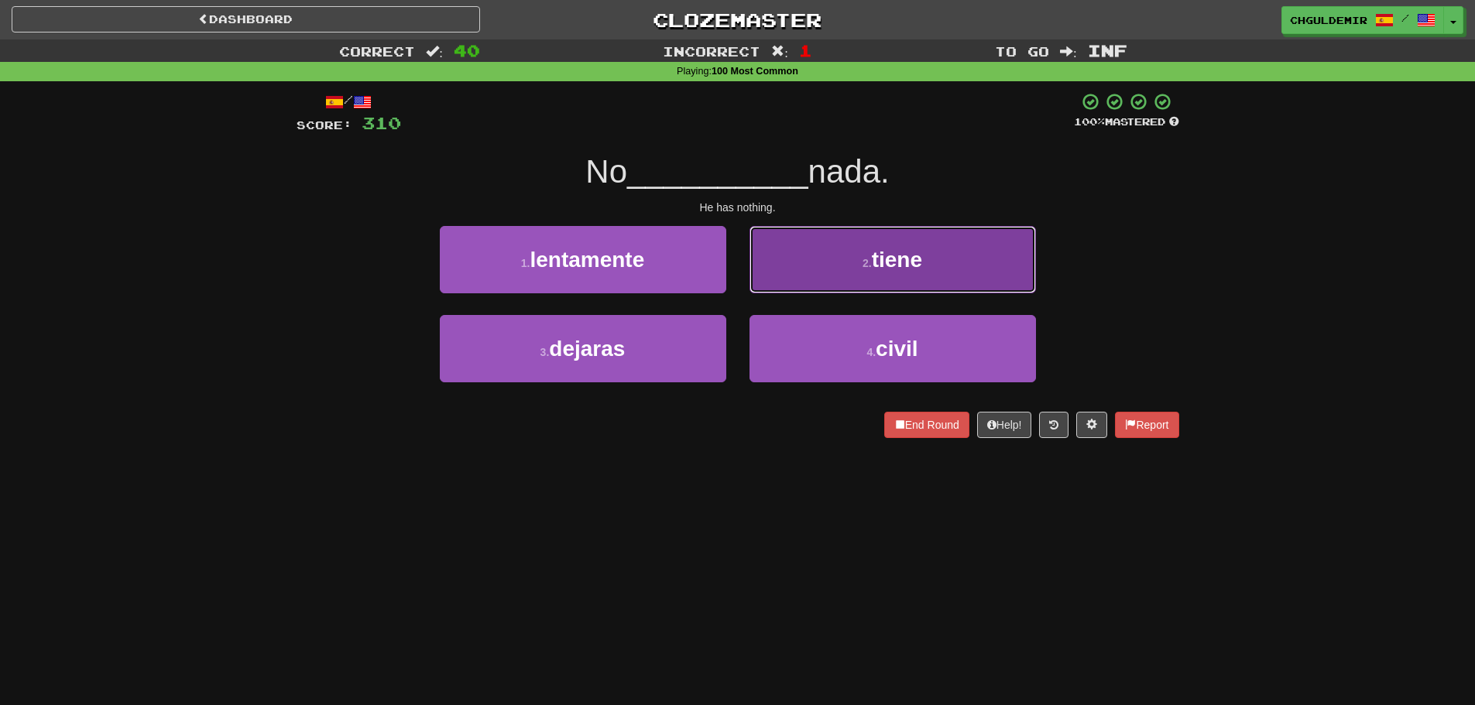
click at [896, 263] on span "tiene" at bounding box center [897, 260] width 50 height 24
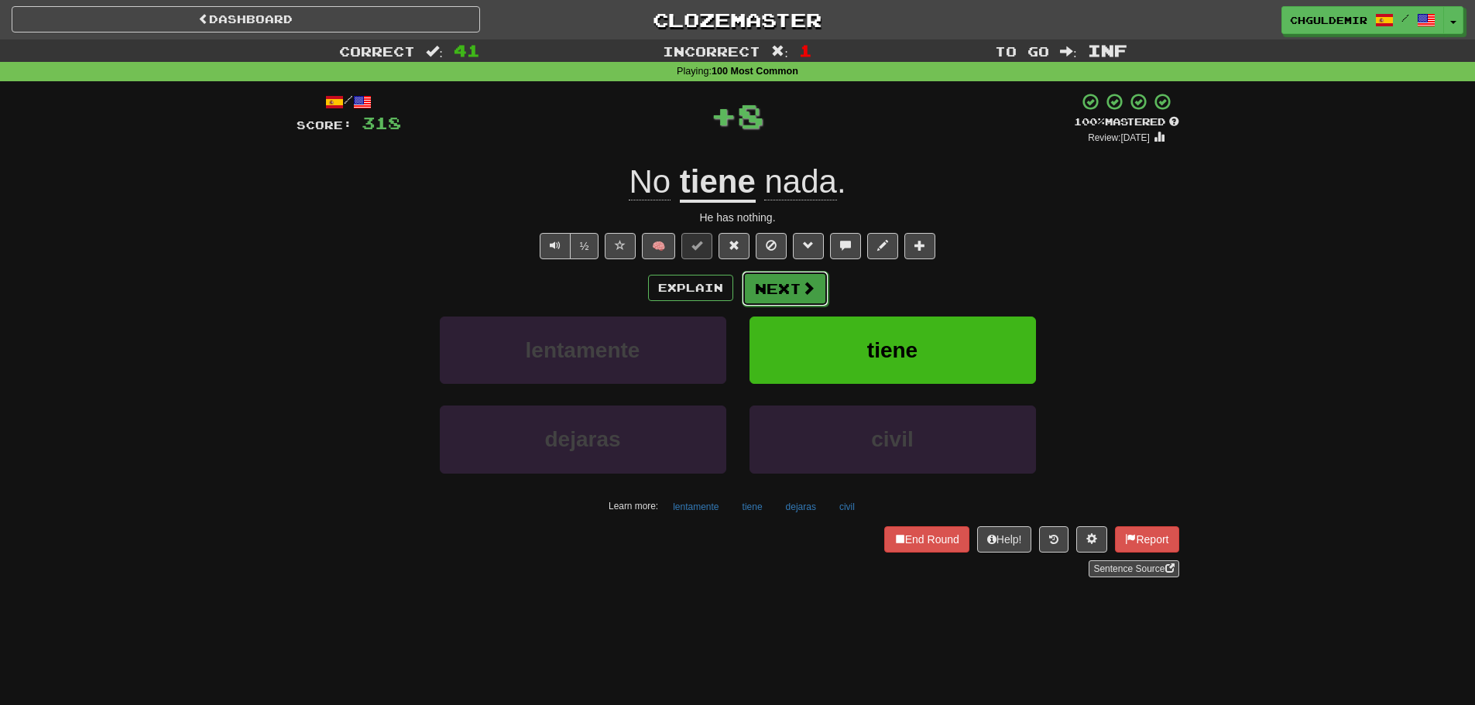
click at [769, 284] on button "Next" at bounding box center [785, 289] width 87 height 36
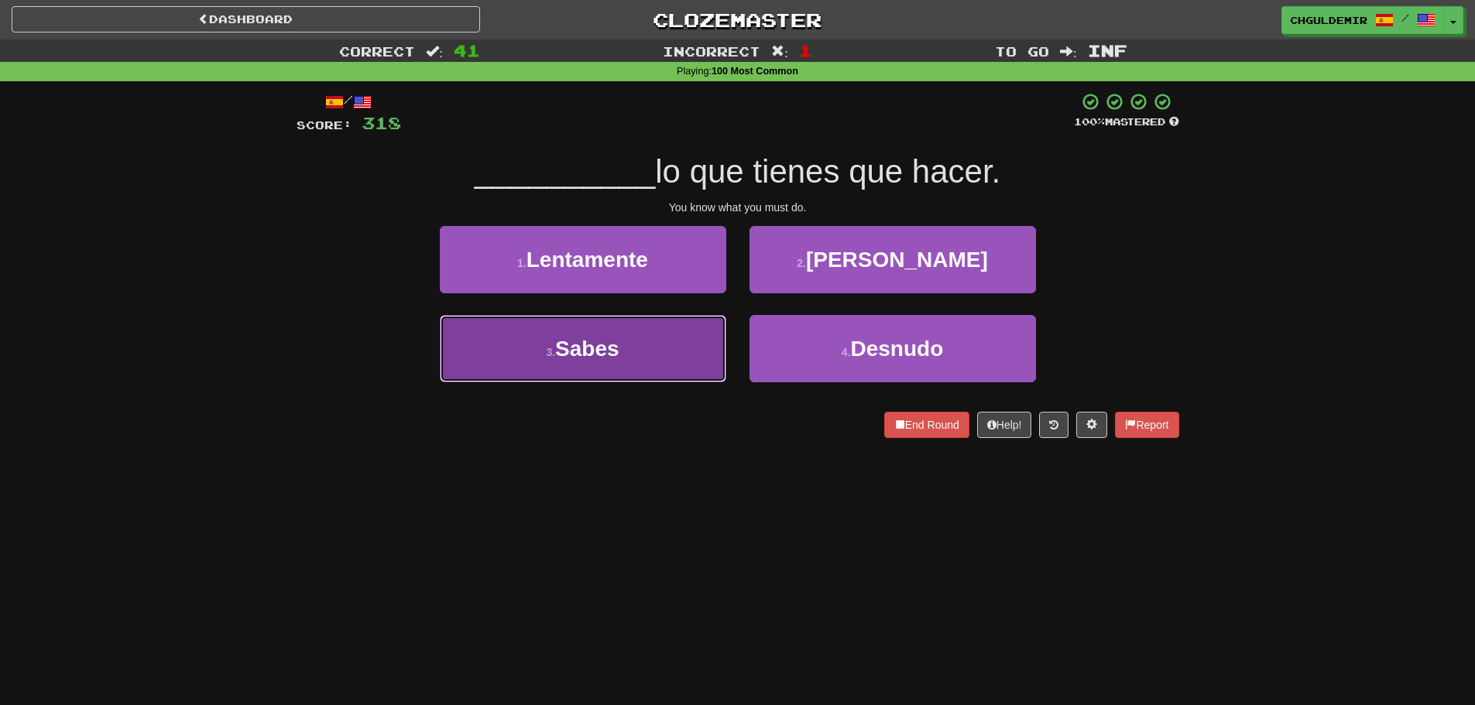
click at [713, 346] on button "3 . Sabes" at bounding box center [583, 348] width 286 height 67
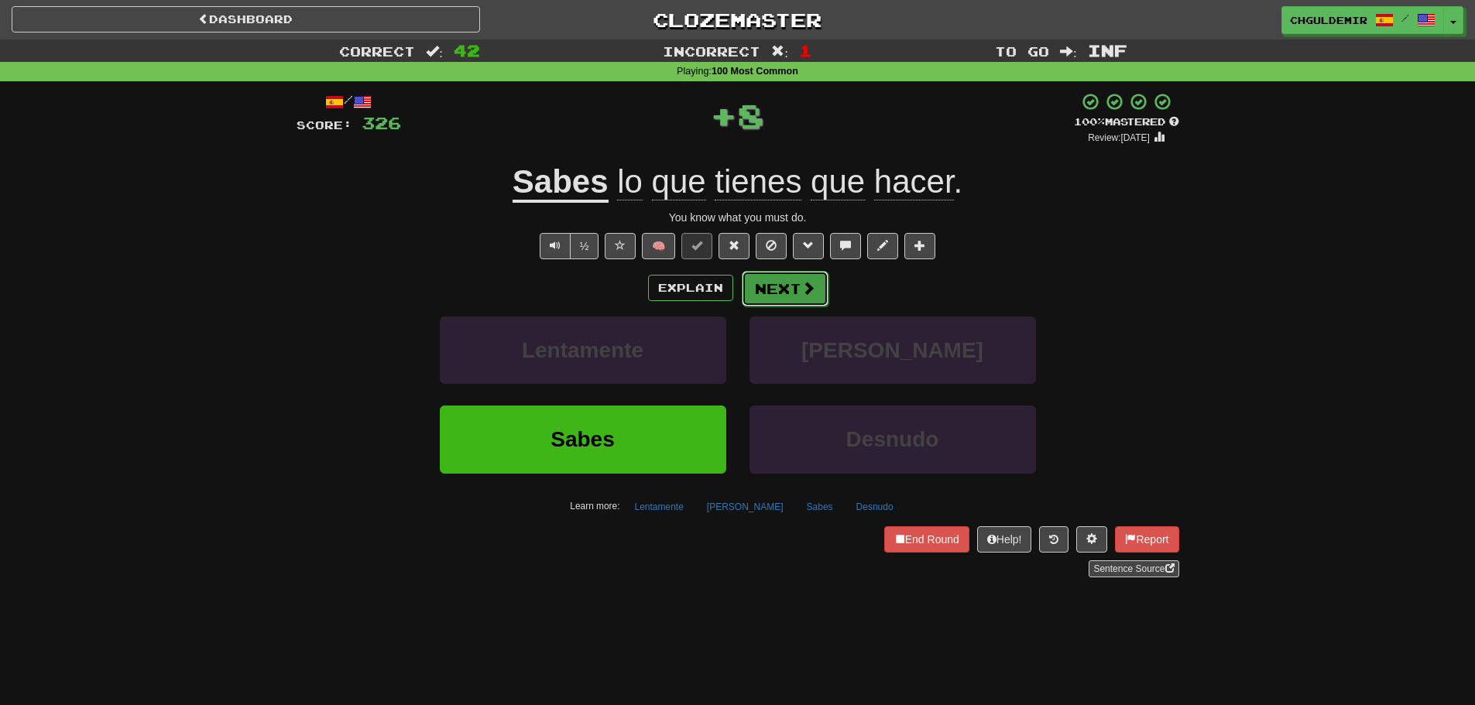
click at [794, 300] on button "Next" at bounding box center [785, 289] width 87 height 36
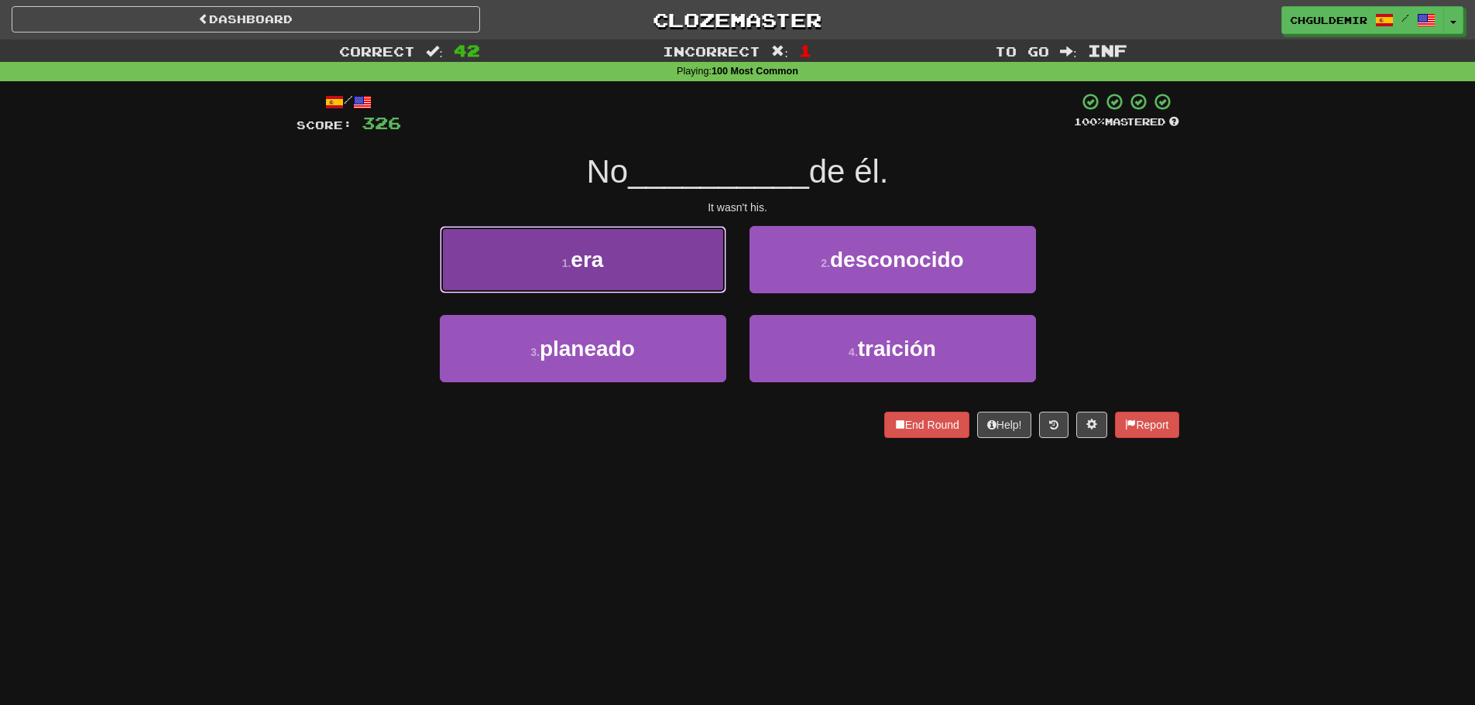
click at [702, 264] on button "1 . era" at bounding box center [583, 259] width 286 height 67
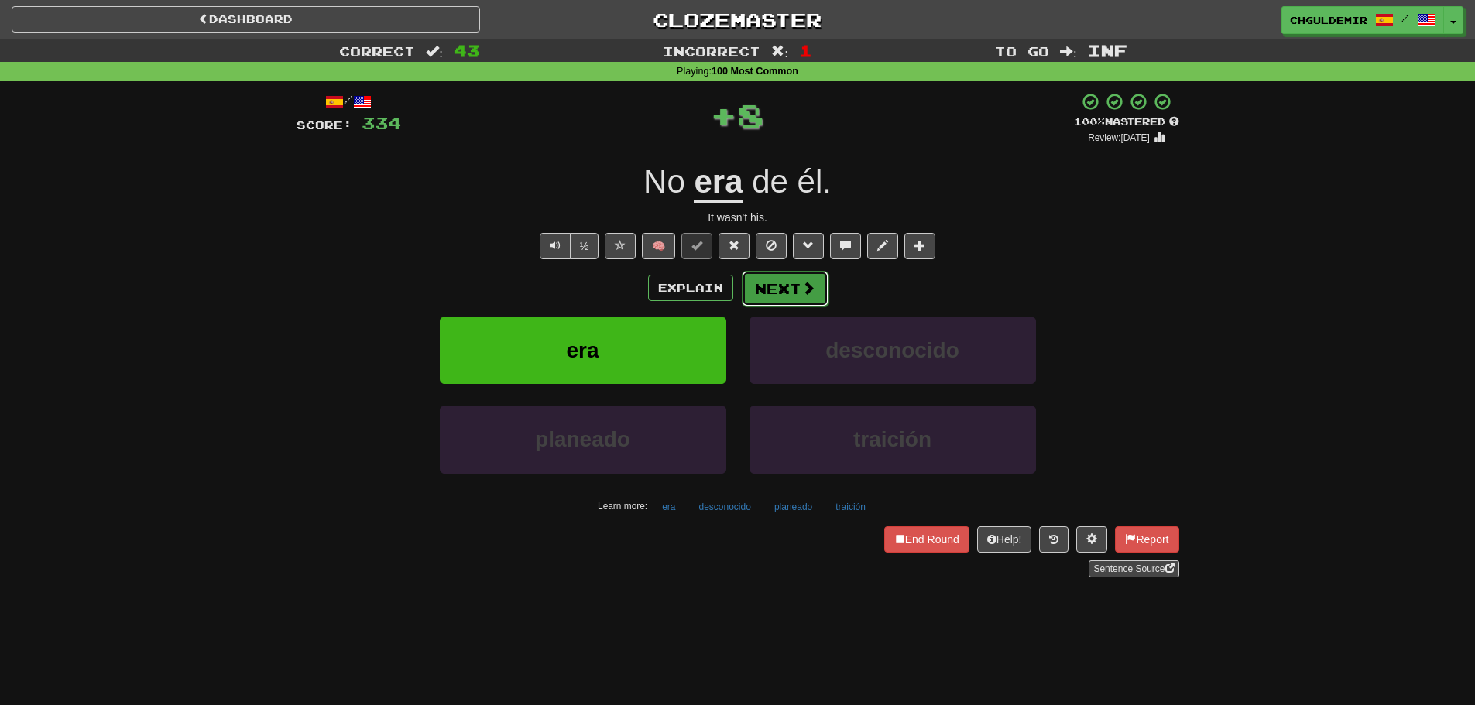
click at [783, 275] on button "Next" at bounding box center [785, 289] width 87 height 36
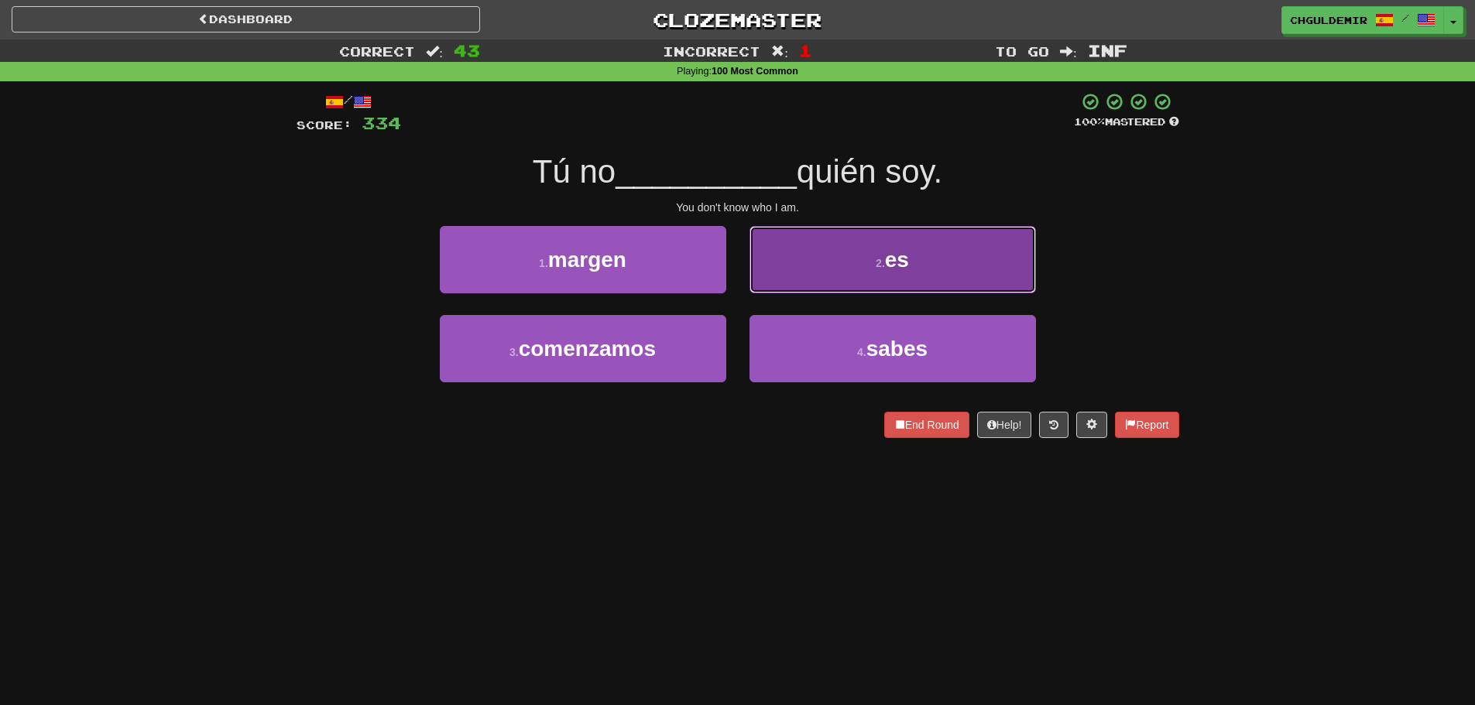
click at [819, 270] on button "2 . es" at bounding box center [893, 259] width 286 height 67
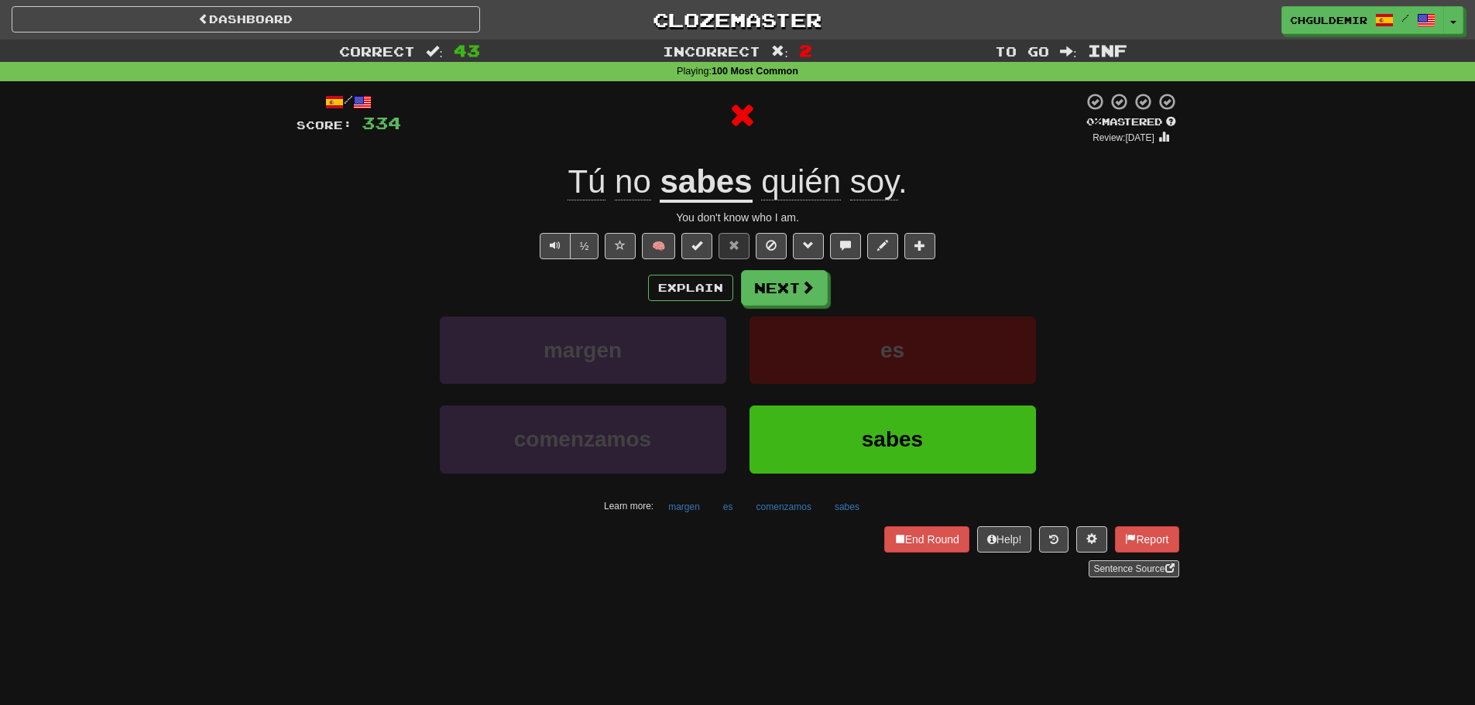
click at [794, 283] on button "Next" at bounding box center [784, 288] width 87 height 36
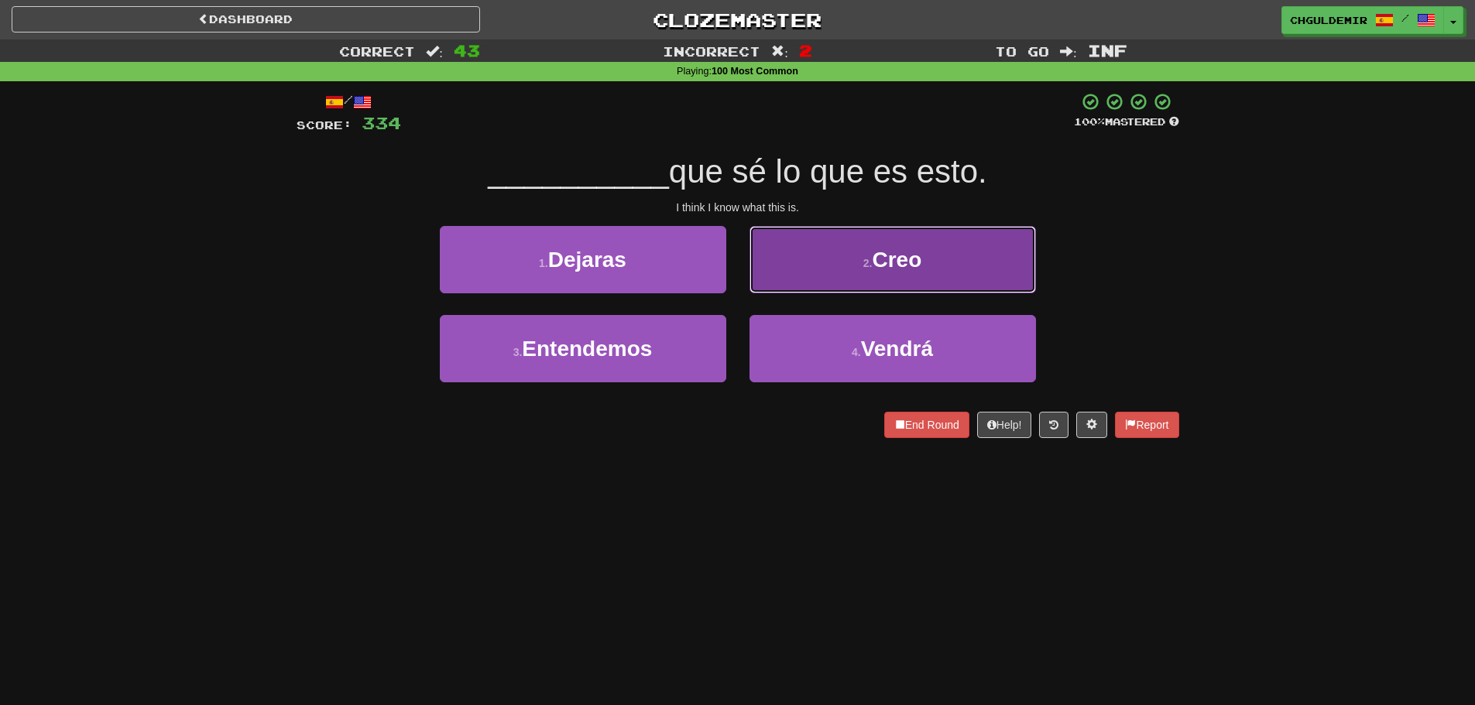
click at [825, 281] on button "2 . Creo" at bounding box center [893, 259] width 286 height 67
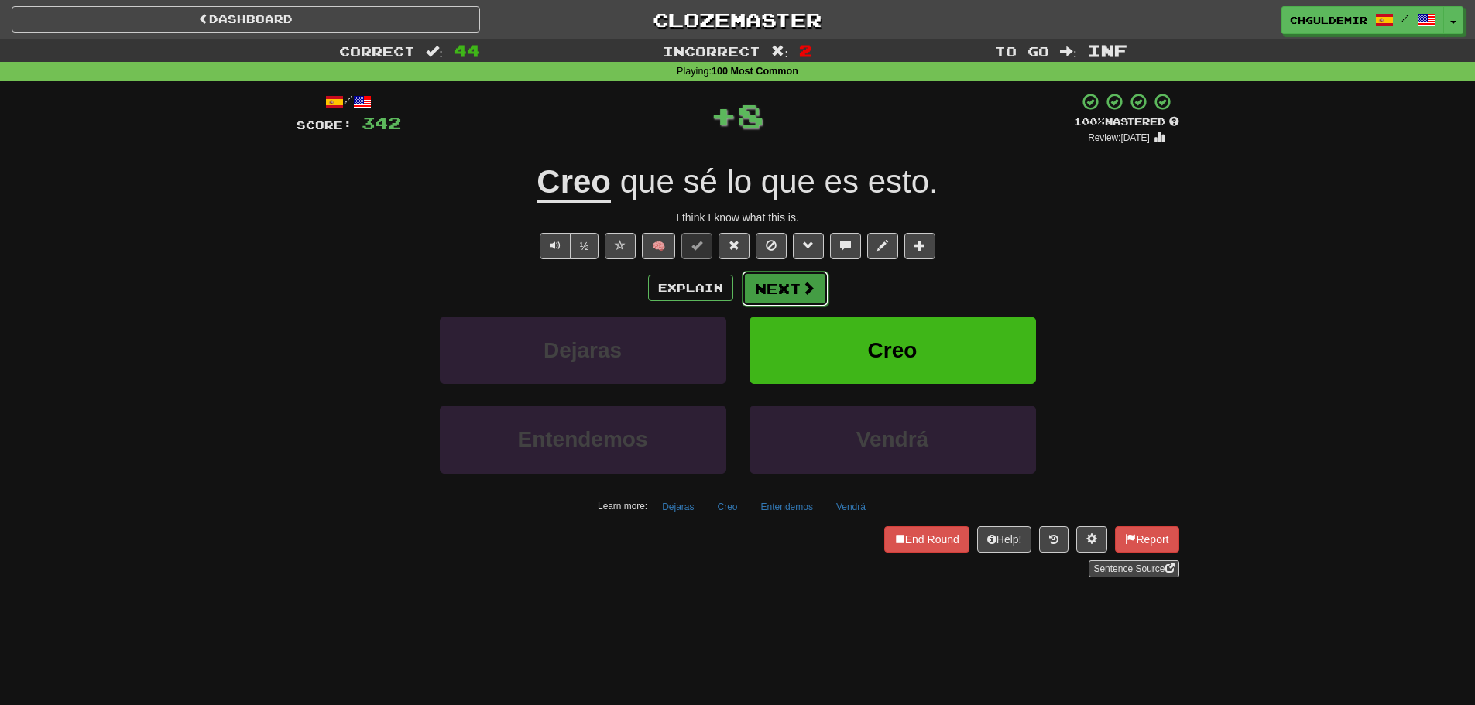
click at [801, 284] on span at bounding box center [808, 288] width 14 height 14
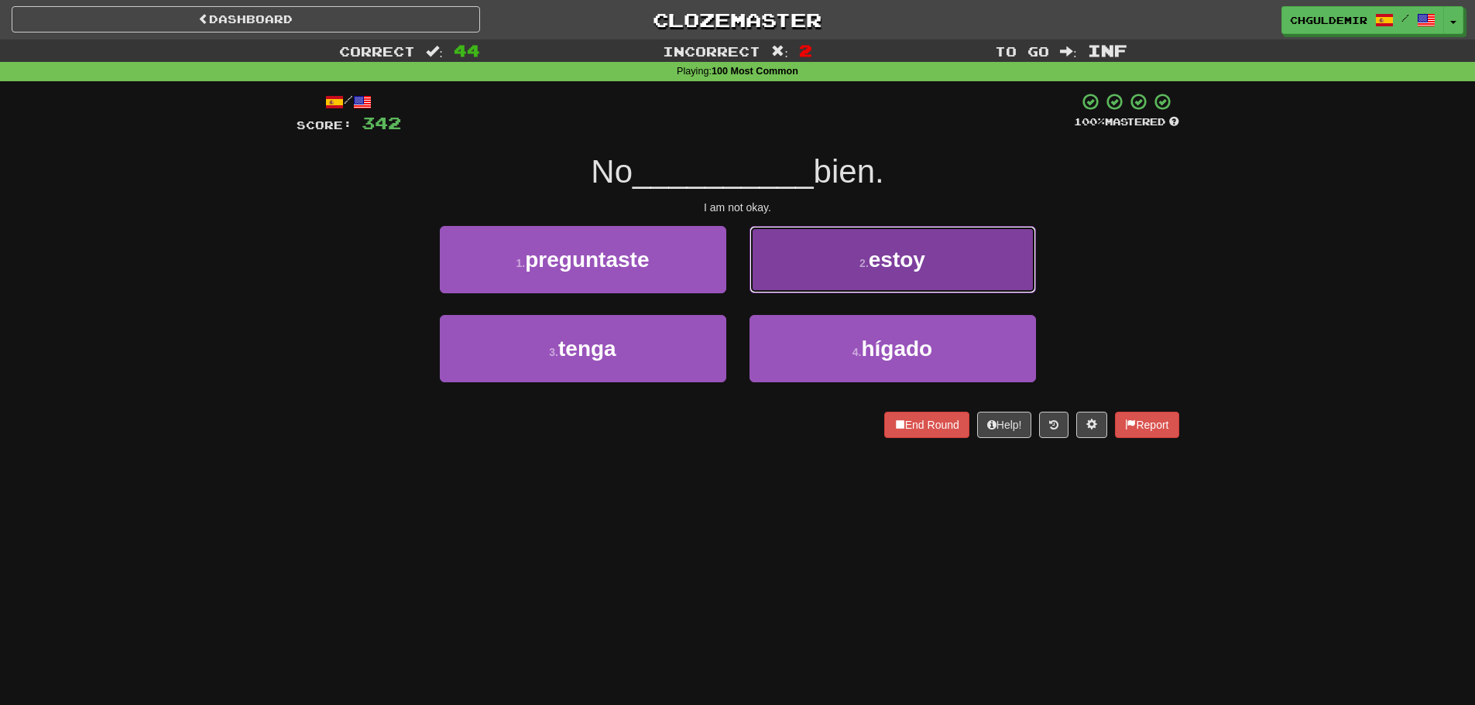
click at [799, 275] on button "2 . estoy" at bounding box center [893, 259] width 286 height 67
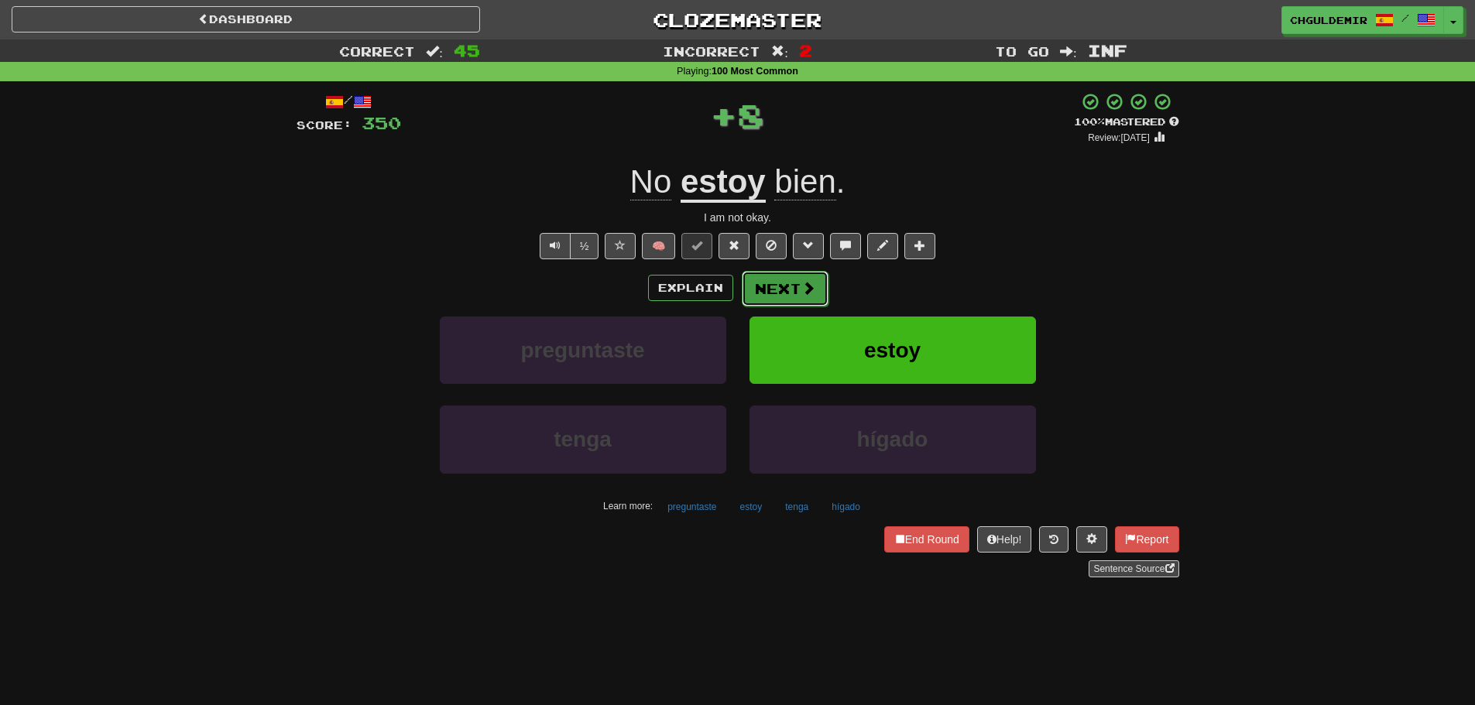
click at [784, 287] on button "Next" at bounding box center [785, 289] width 87 height 36
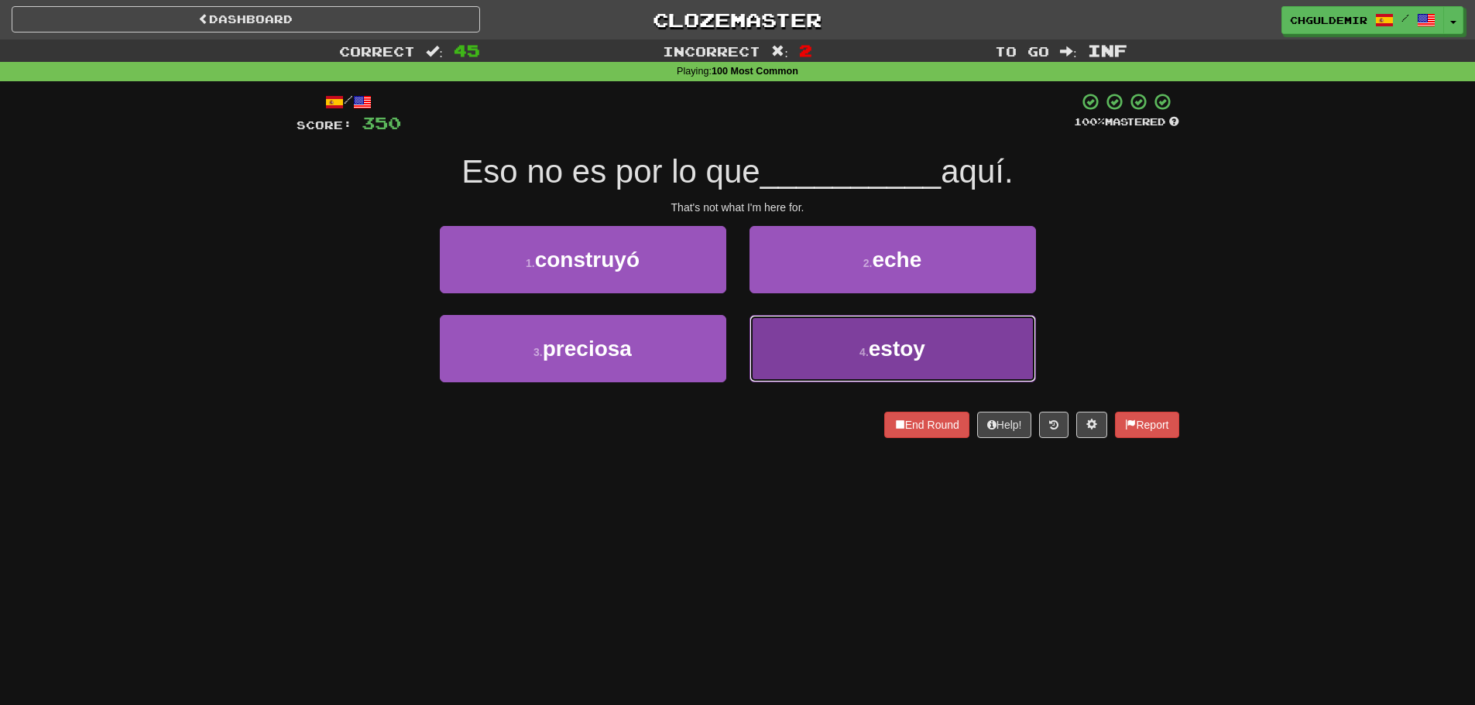
click at [809, 330] on button "4 . estoy" at bounding box center [893, 348] width 286 height 67
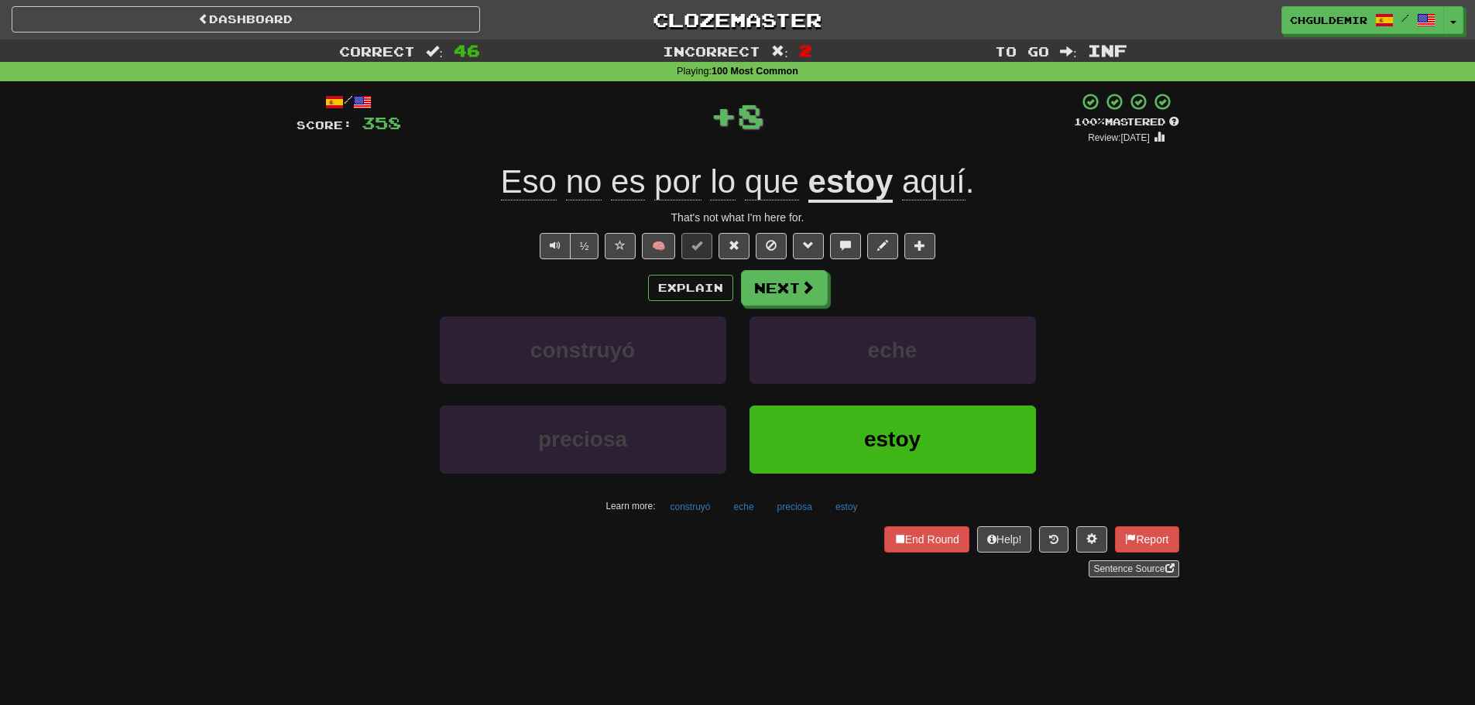
click at [783, 294] on button "Next" at bounding box center [784, 288] width 87 height 36
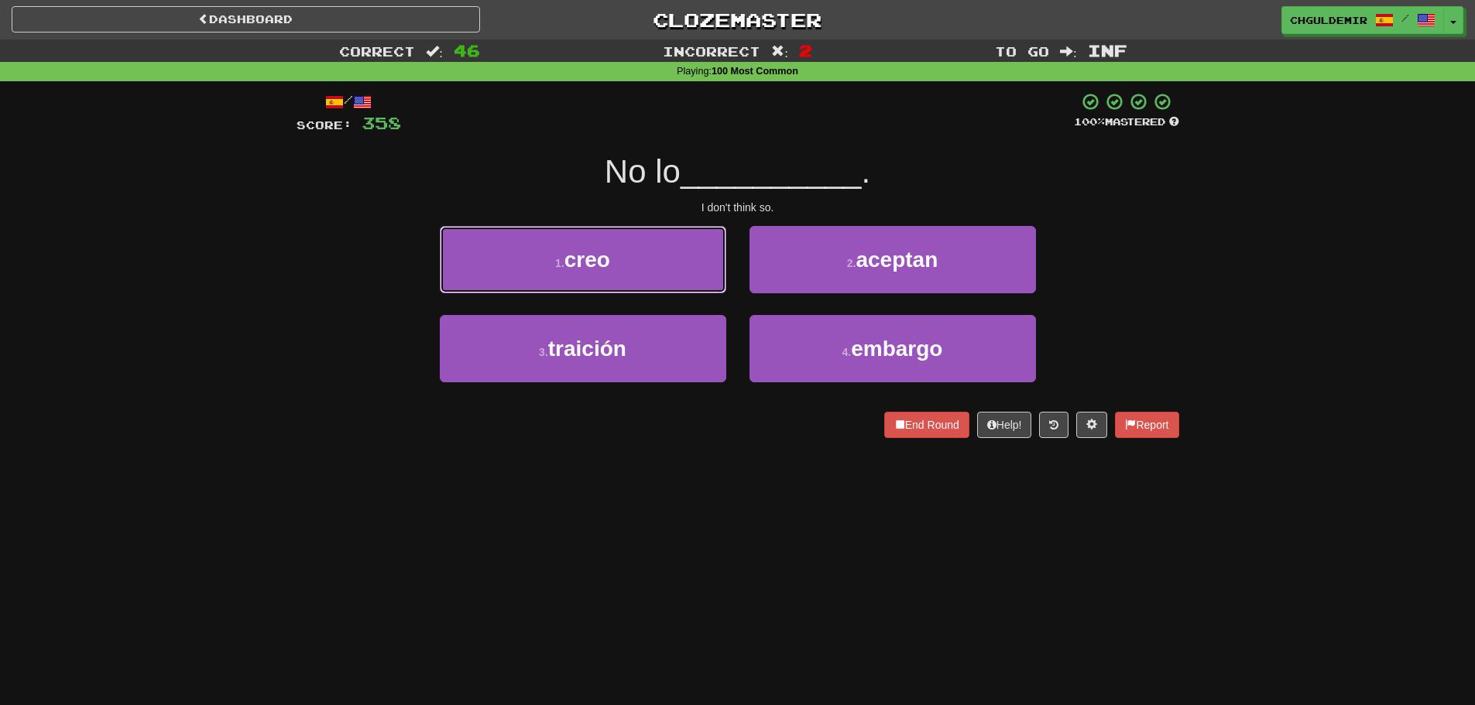
drag, startPoint x: 670, startPoint y: 262, endPoint x: 805, endPoint y: 269, distance: 135.6
click at [671, 263] on button "1 . creo" at bounding box center [583, 259] width 286 height 67
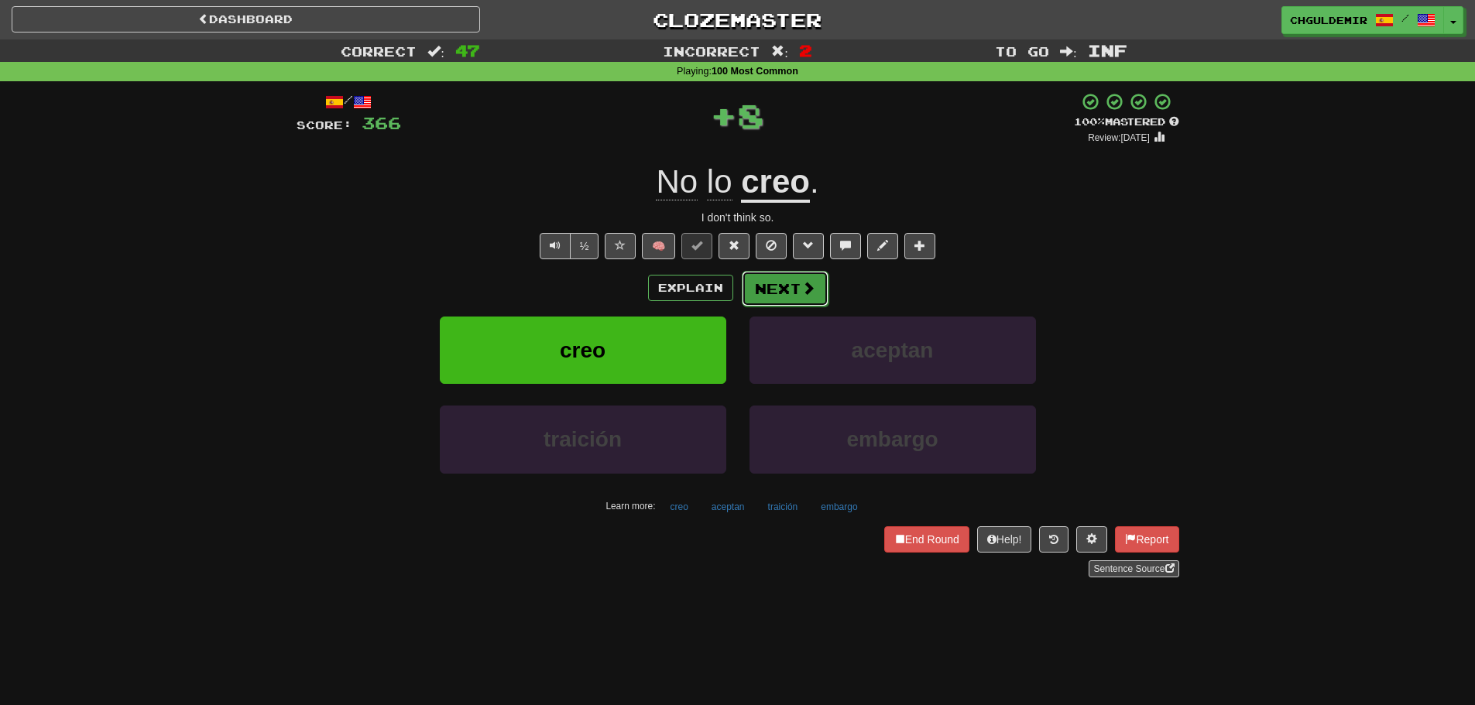
click at [823, 277] on button "Next" at bounding box center [785, 289] width 87 height 36
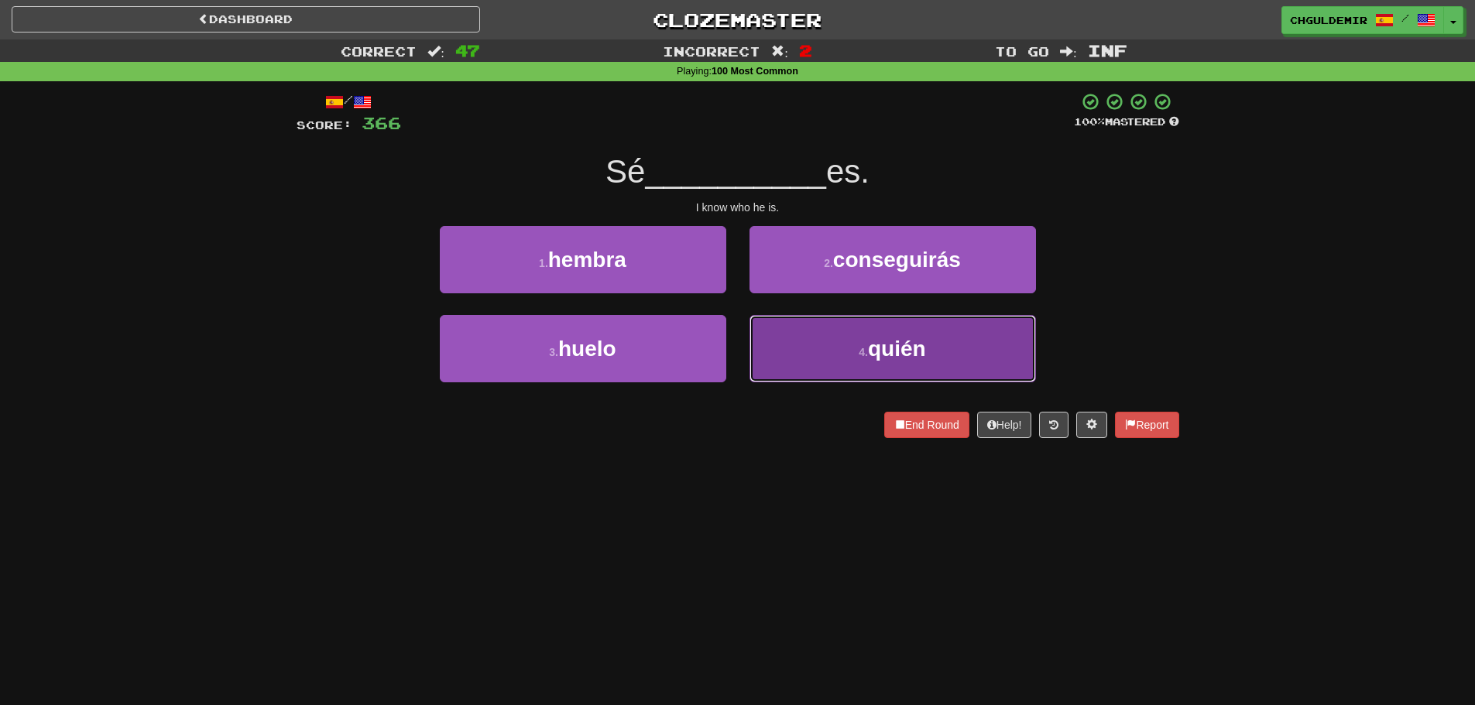
click at [845, 335] on button "4 . quién" at bounding box center [893, 348] width 286 height 67
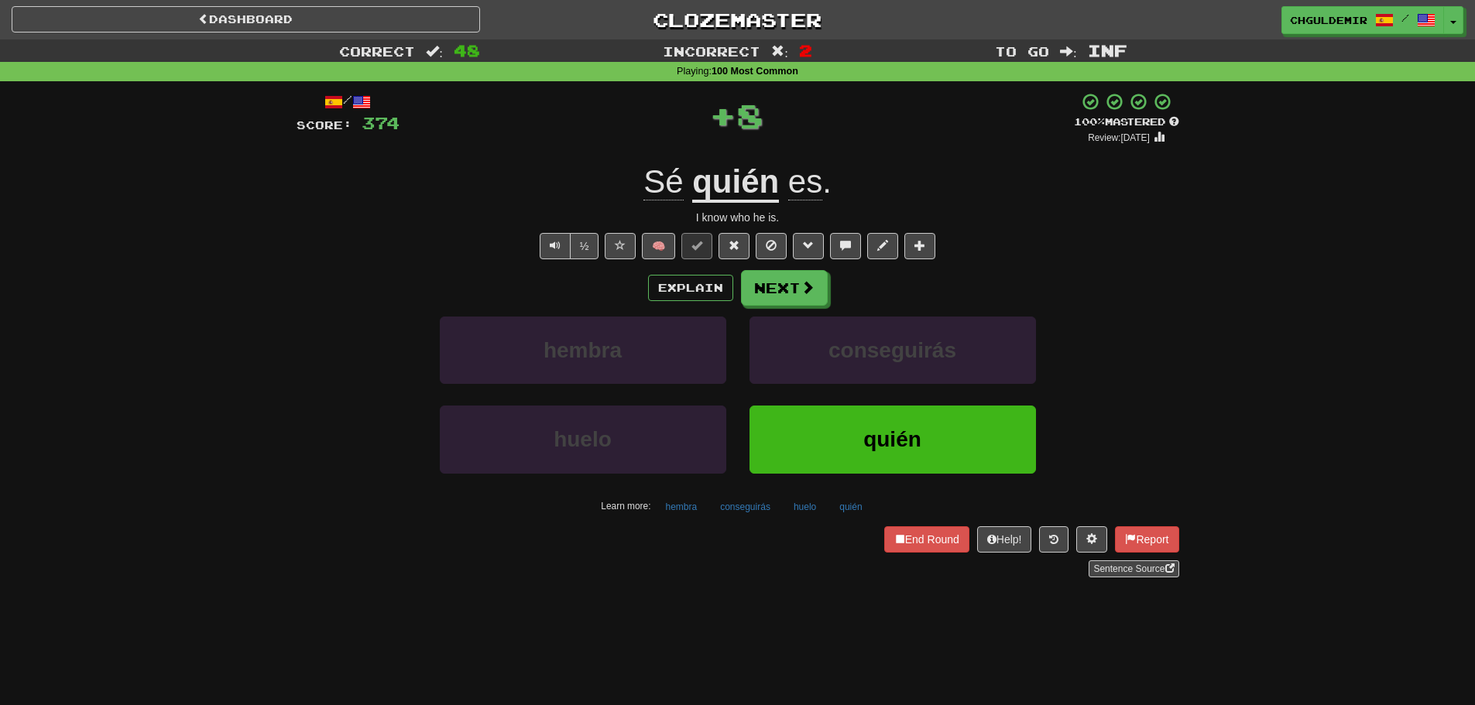
click at [746, 266] on div "/ Score: 374 + 8 100 % Mastered Review: 2026-03-18 Sé quién es . I know who he …" at bounding box center [738, 334] width 883 height 485
click at [778, 283] on button "Next" at bounding box center [785, 289] width 87 height 36
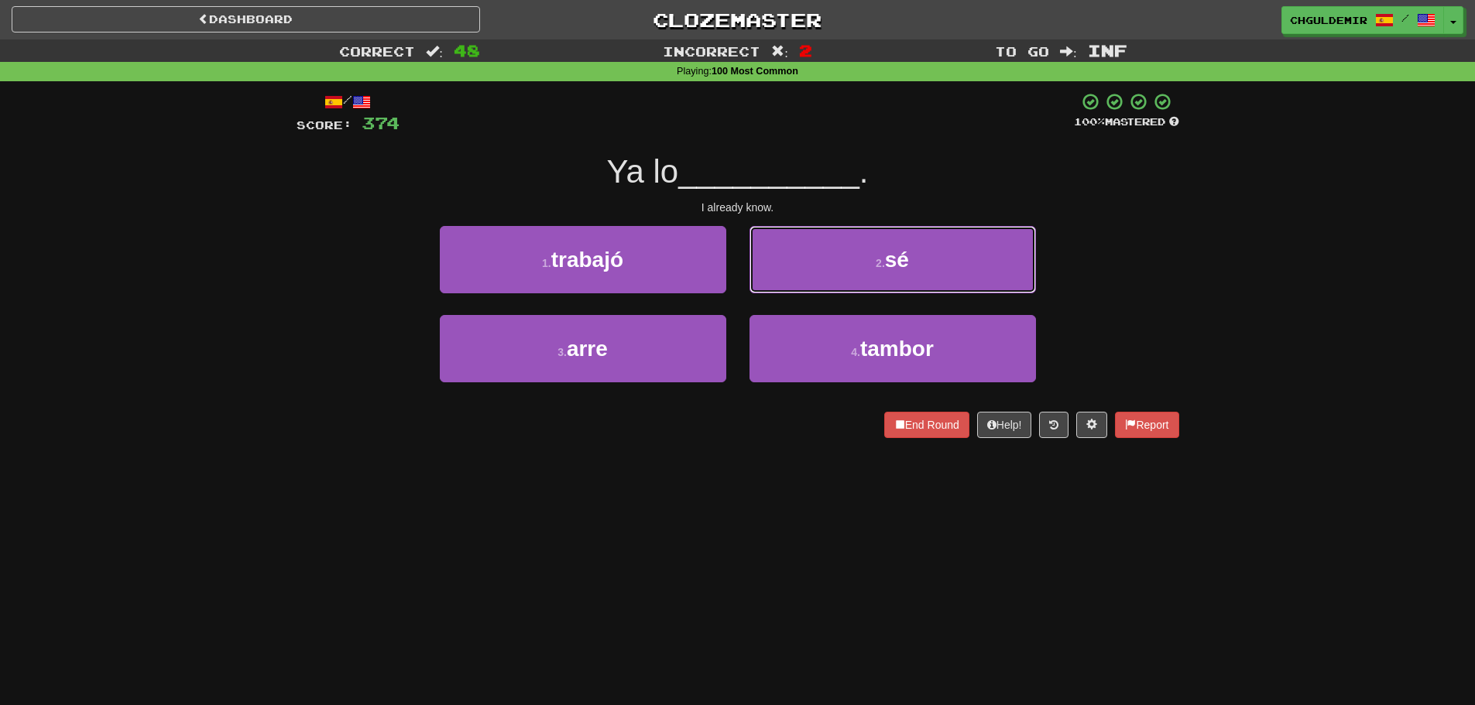
click at [808, 261] on button "2 . sé" at bounding box center [893, 259] width 286 height 67
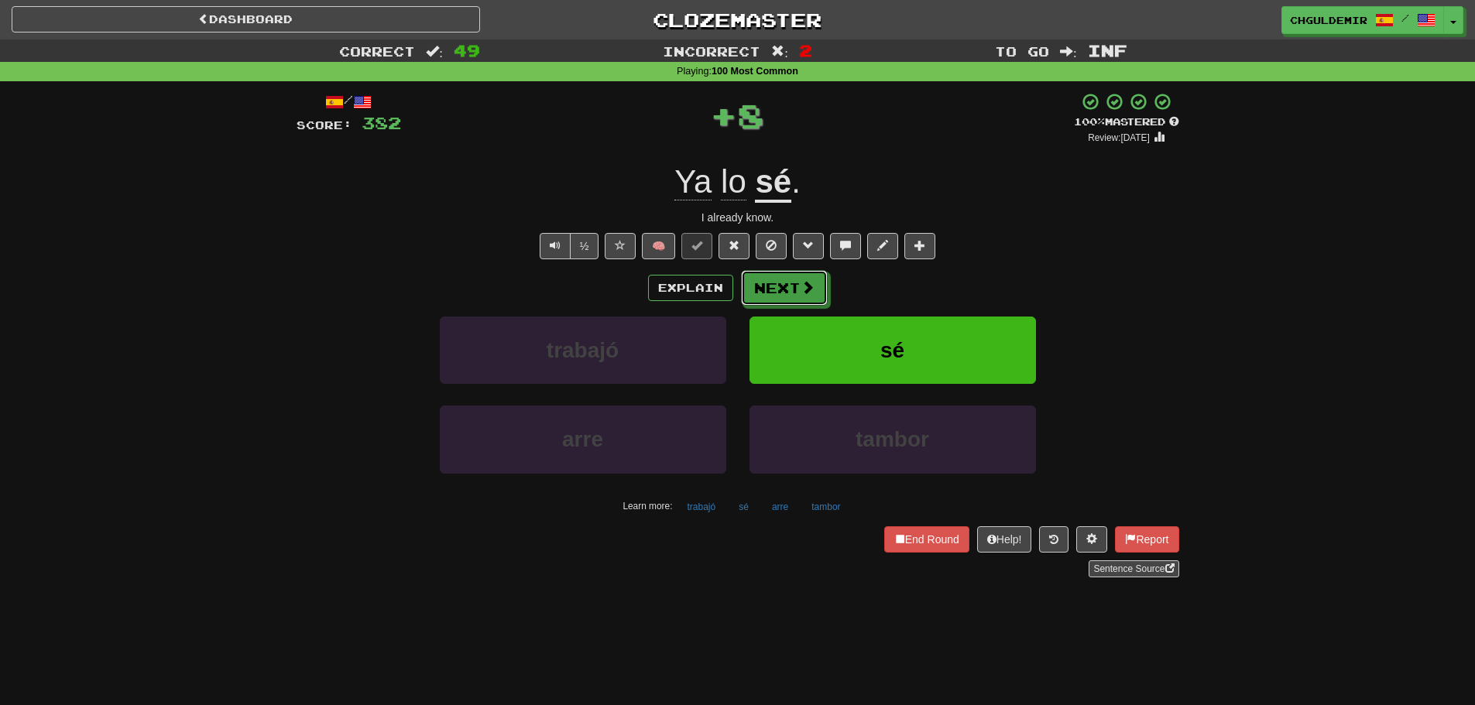
click at [778, 288] on button "Next" at bounding box center [784, 288] width 87 height 36
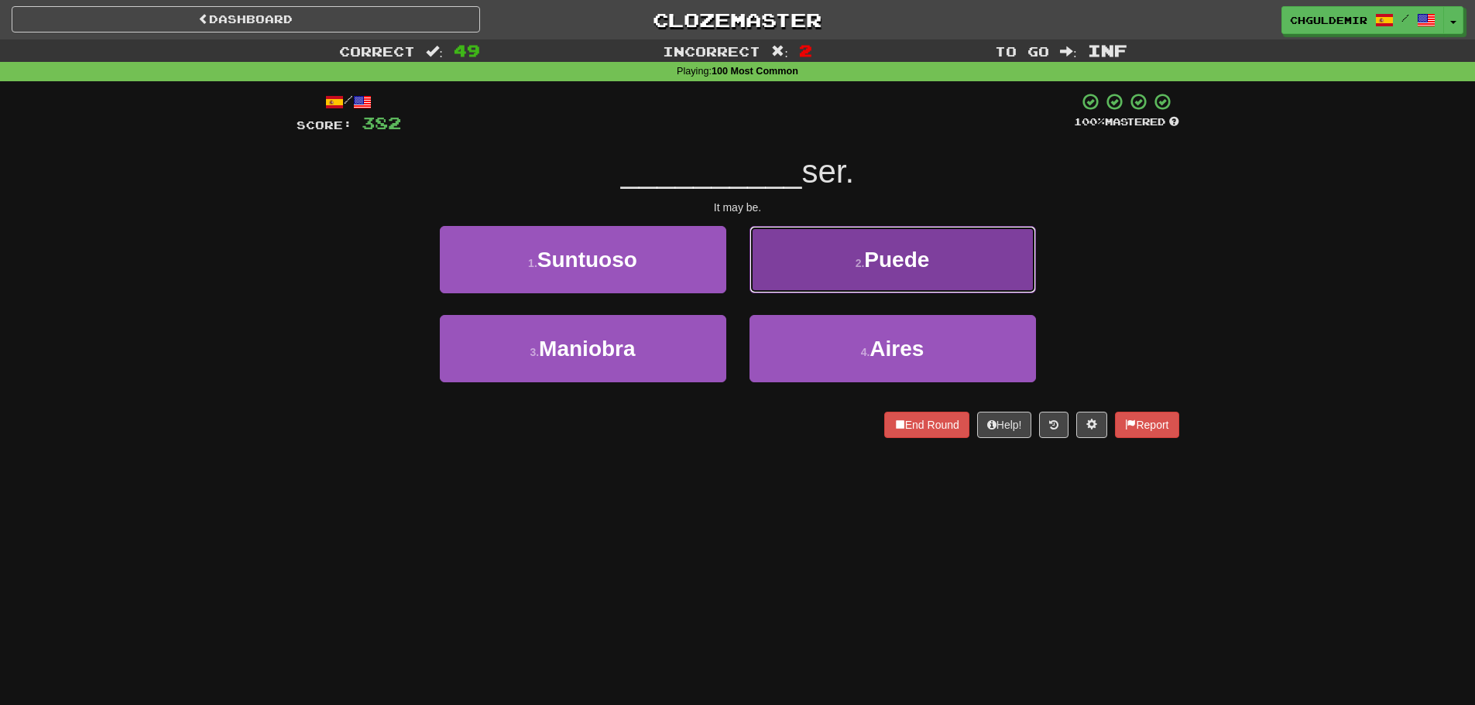
click at [812, 267] on button "2 . Puede" at bounding box center [893, 259] width 286 height 67
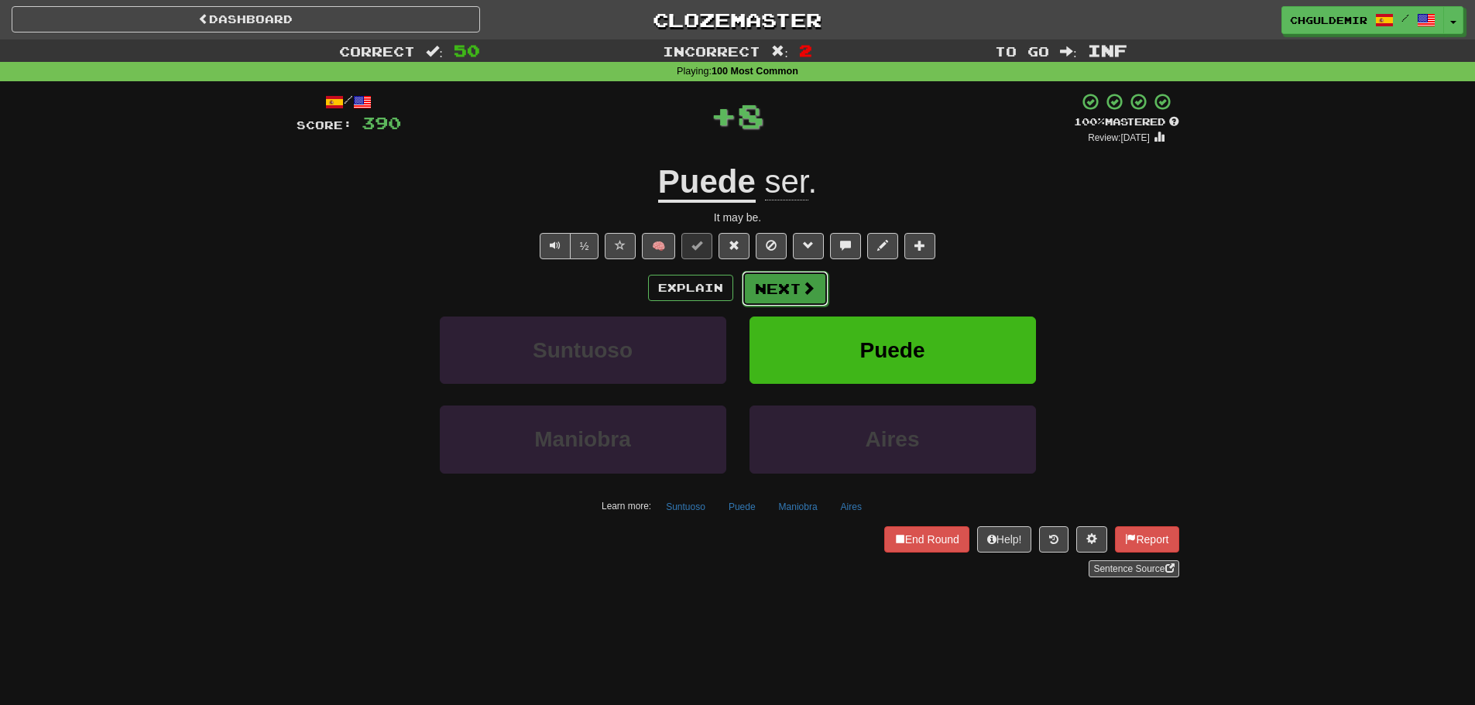
click at [780, 284] on button "Next" at bounding box center [785, 289] width 87 height 36
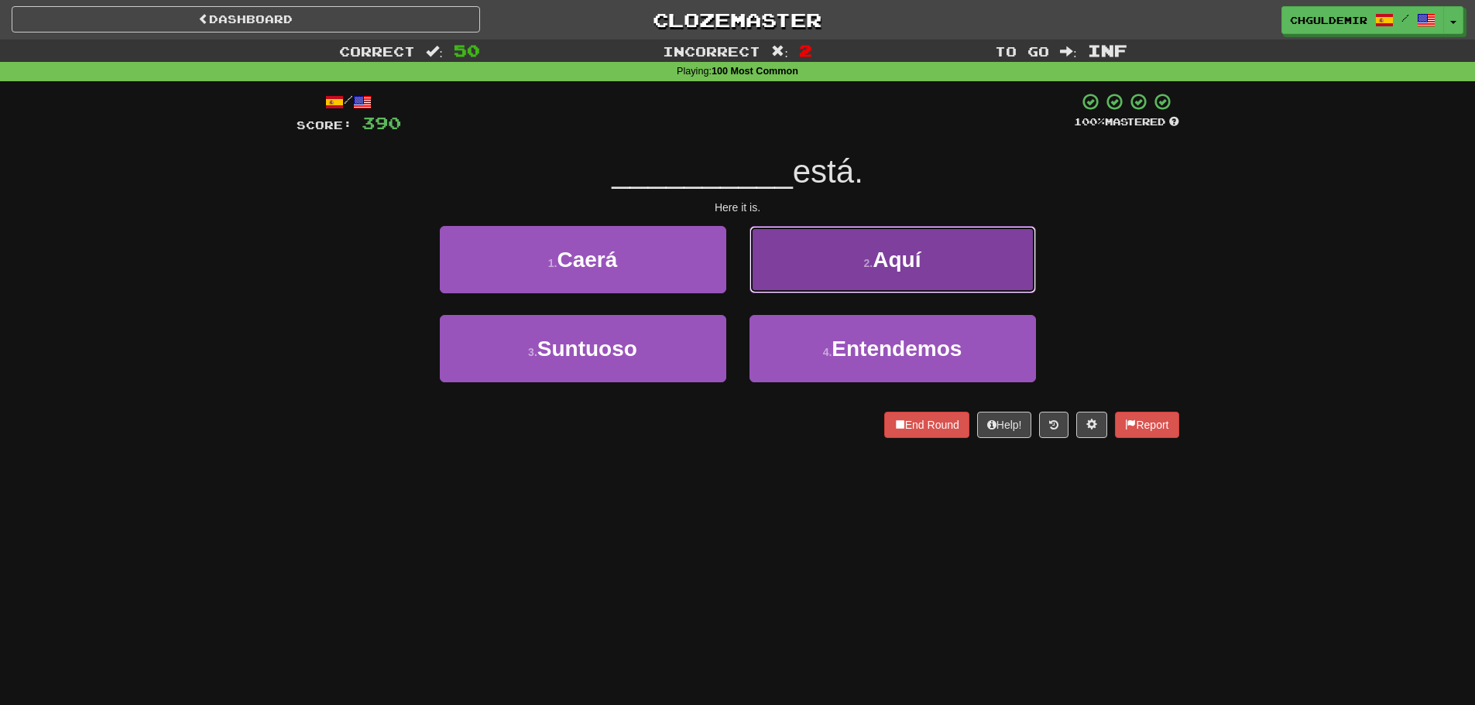
click at [821, 266] on button "2 . Aquí" at bounding box center [893, 259] width 286 height 67
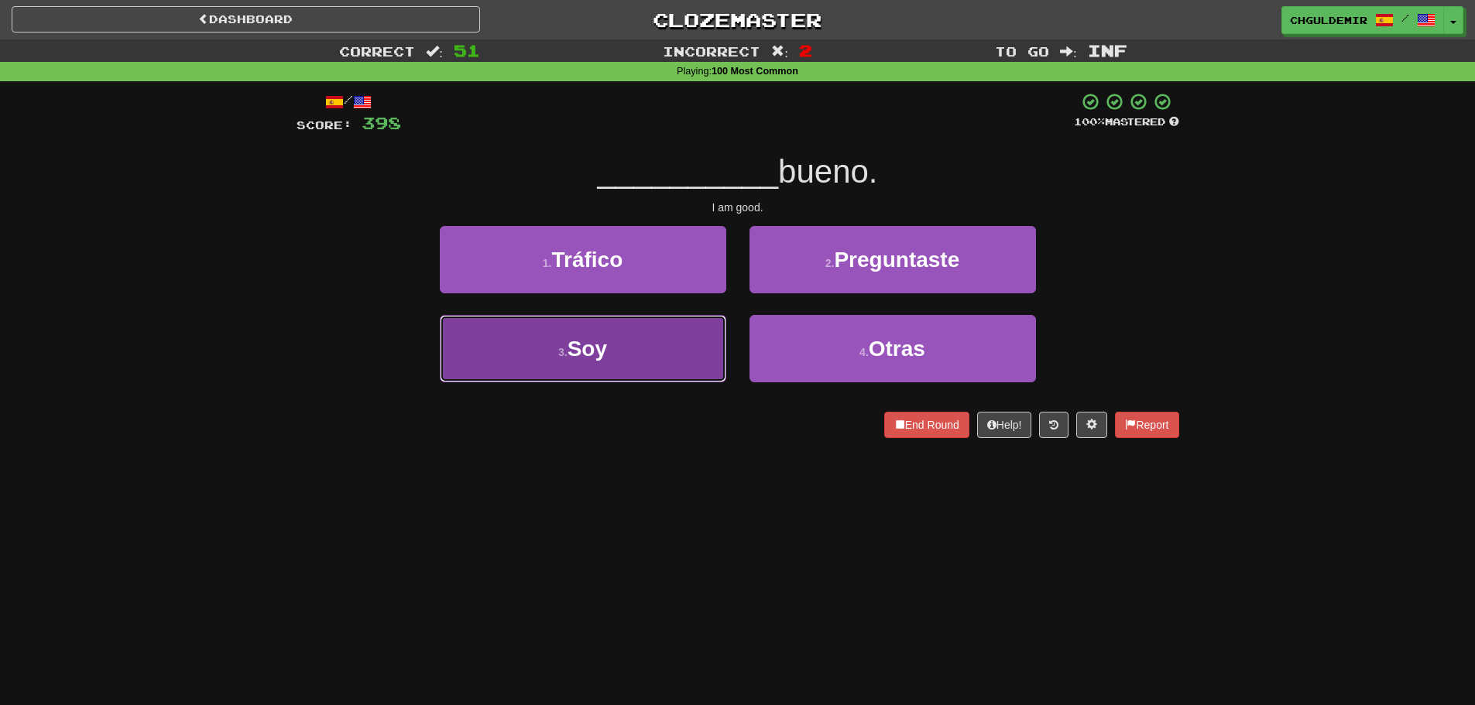
click at [673, 331] on button "3 . Soy" at bounding box center [583, 348] width 286 height 67
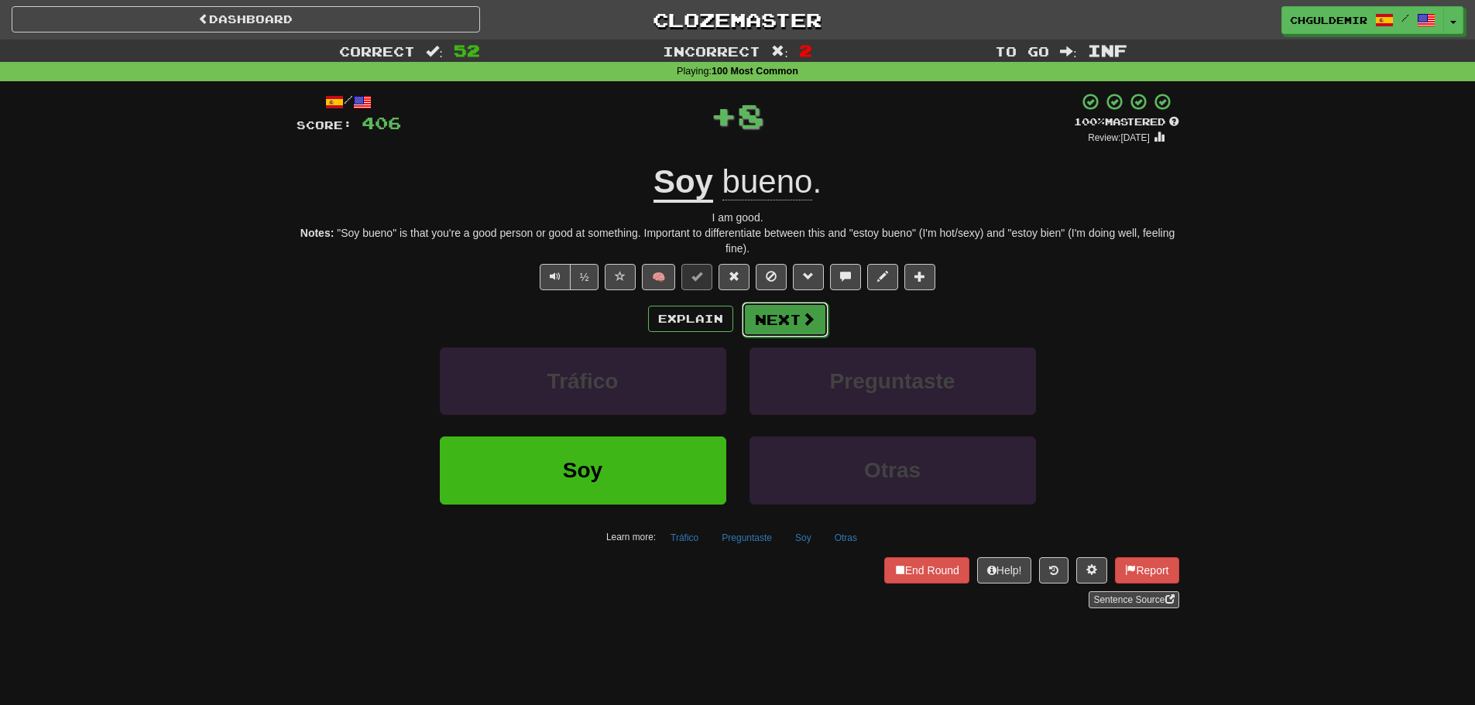
click at [802, 304] on button "Next" at bounding box center [785, 320] width 87 height 36
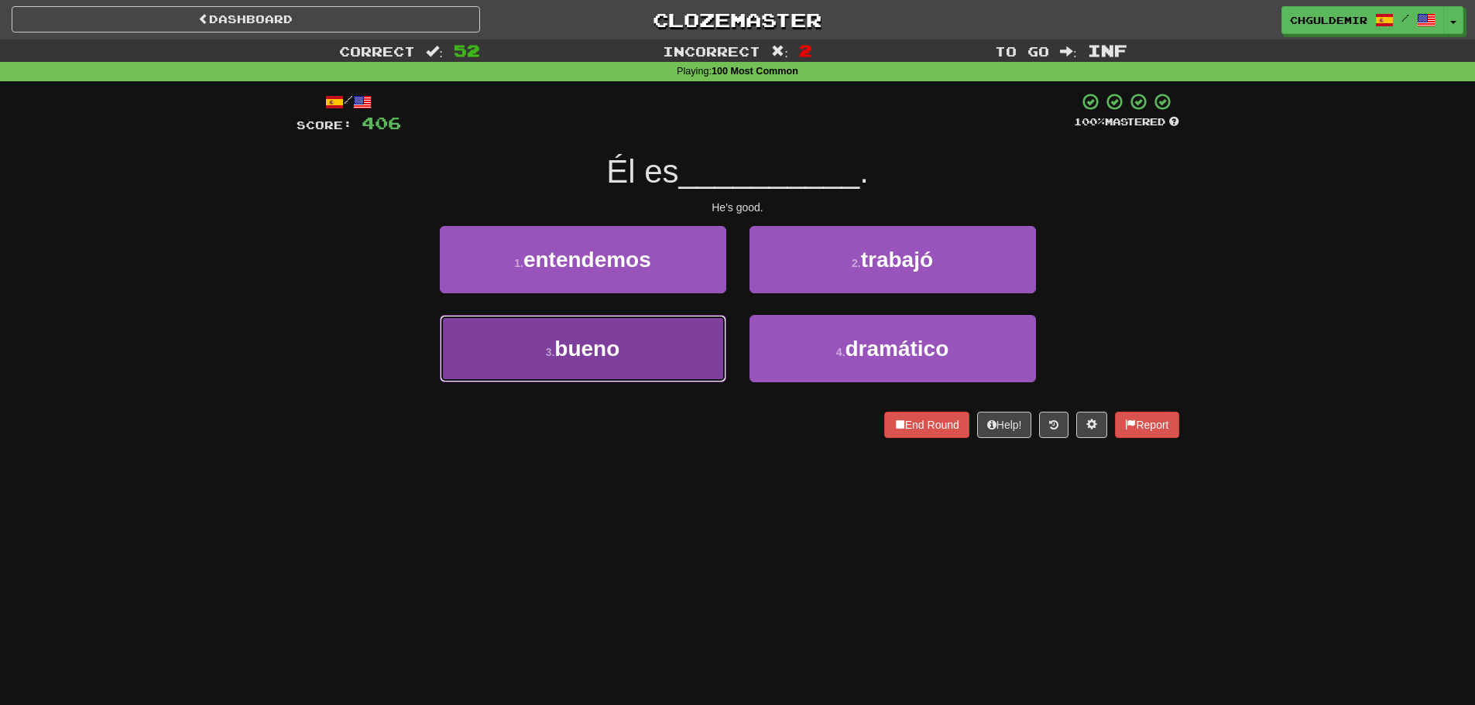
click at [678, 345] on button "3 . bueno" at bounding box center [583, 348] width 286 height 67
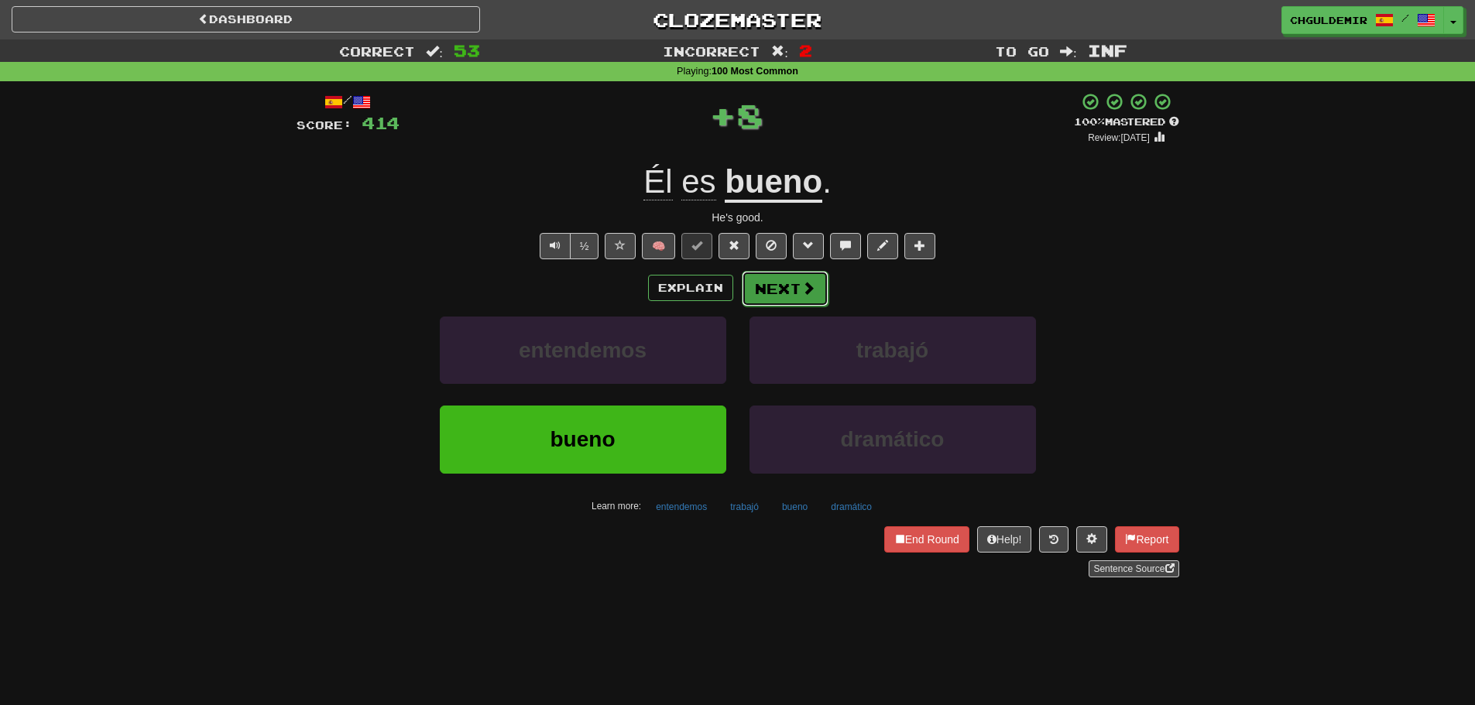
click at [769, 301] on button "Next" at bounding box center [785, 289] width 87 height 36
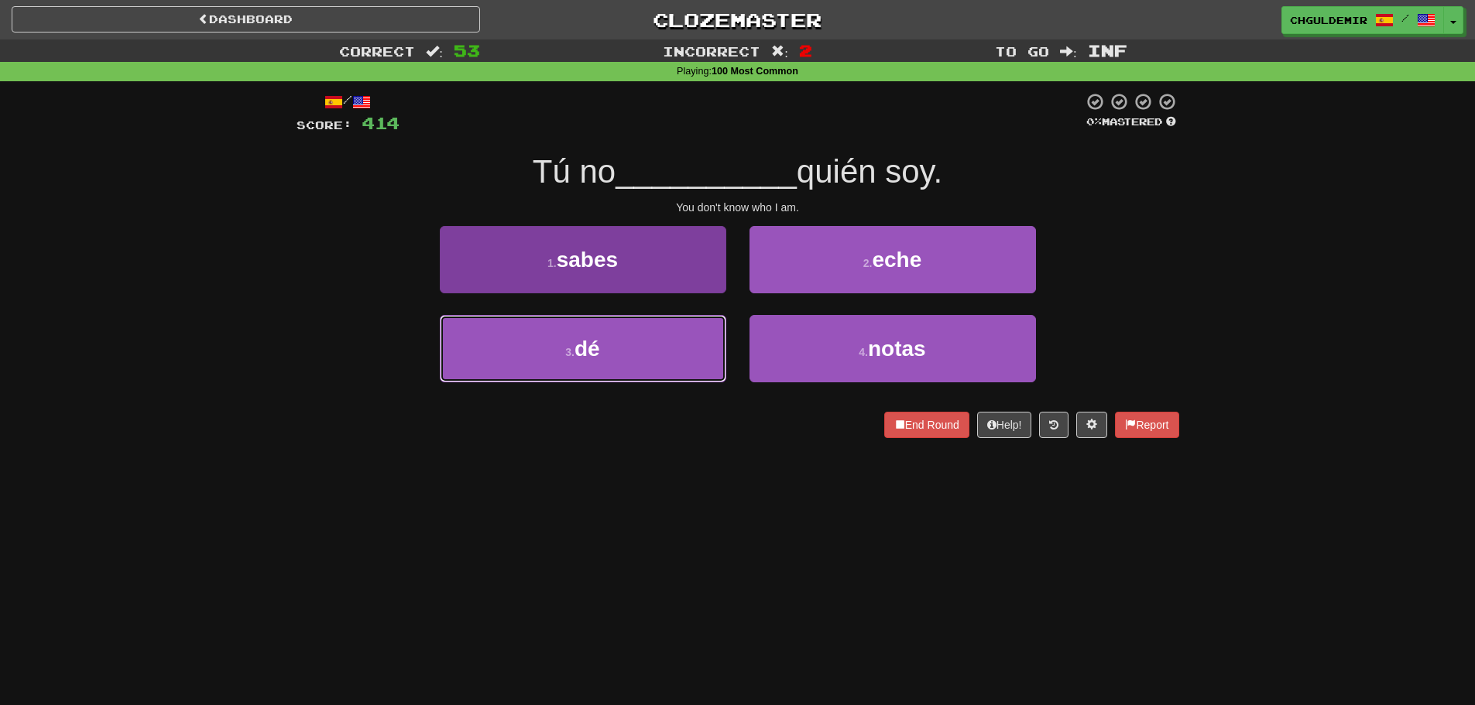
click at [692, 324] on button "3 . dé" at bounding box center [583, 348] width 286 height 67
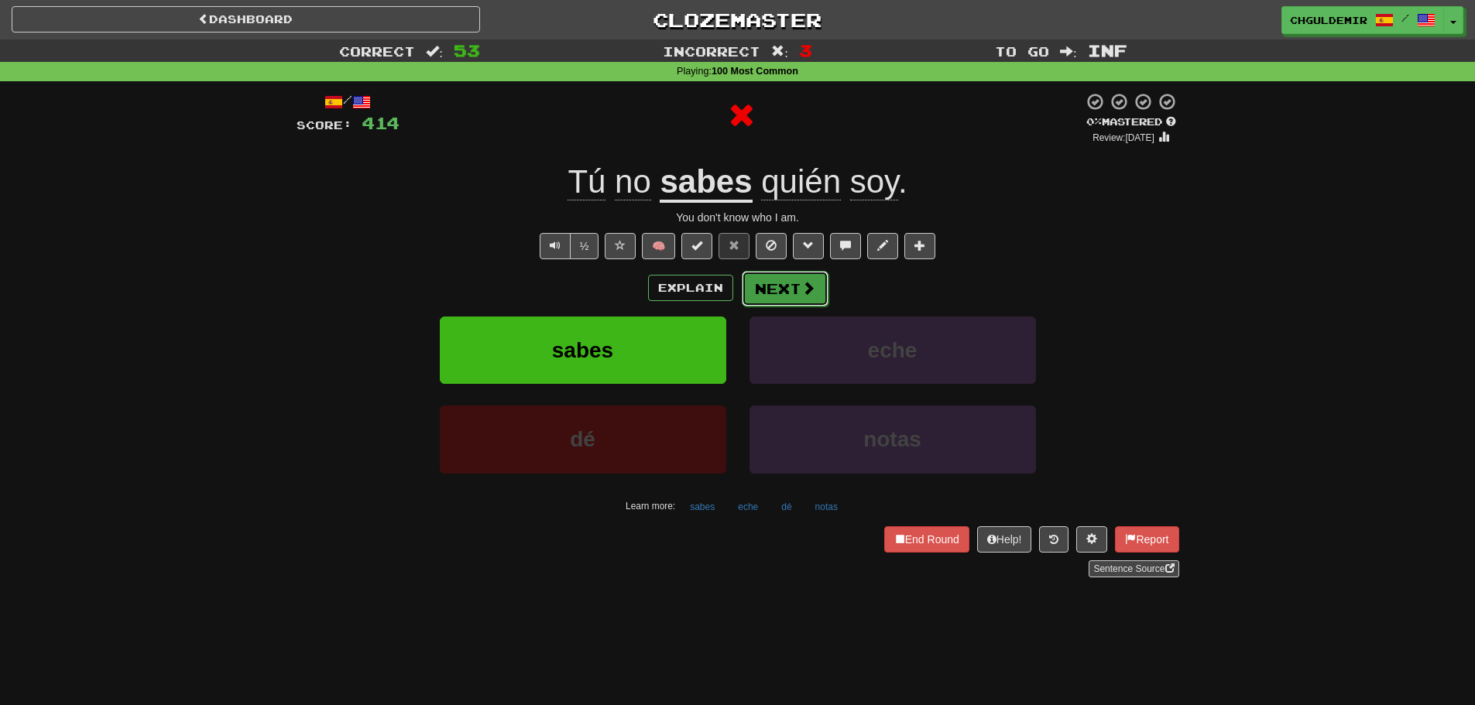
click at [764, 278] on button "Next" at bounding box center [785, 289] width 87 height 36
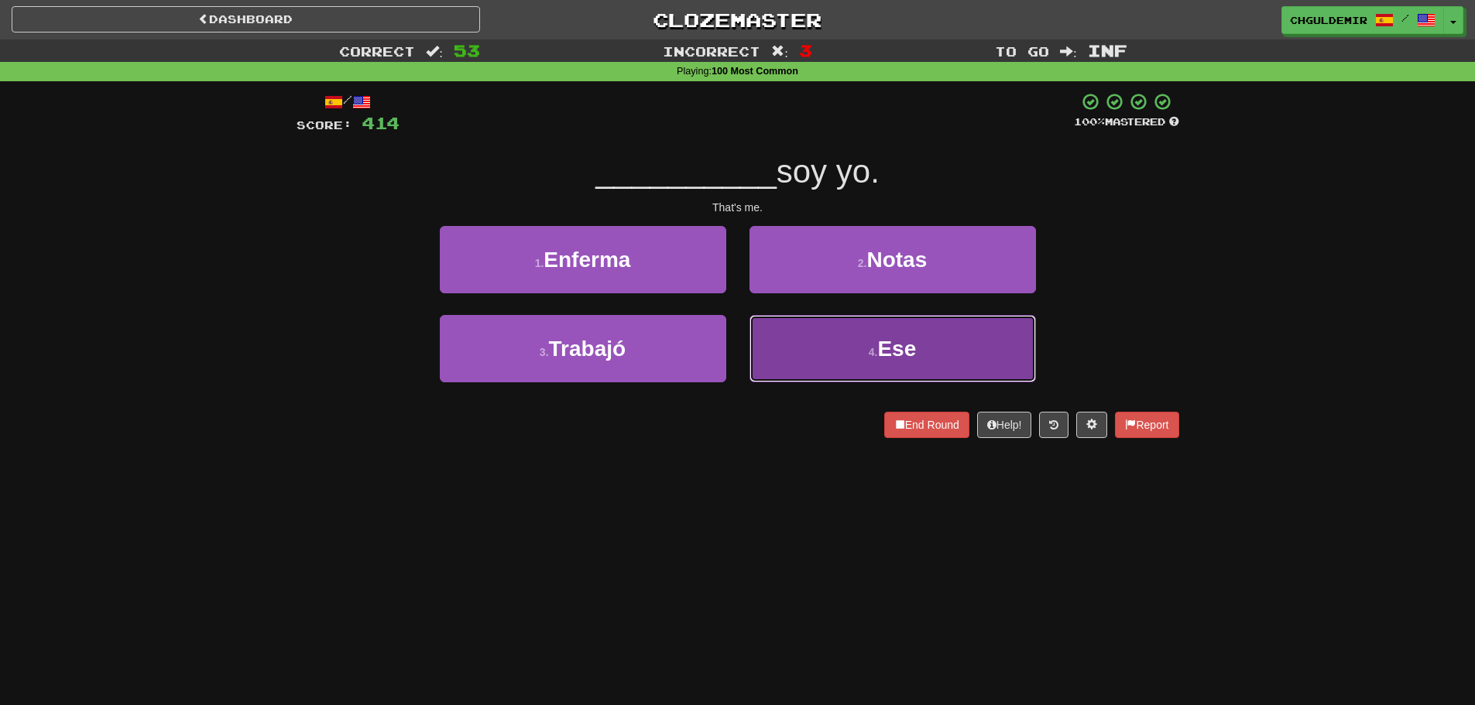
click at [801, 327] on button "4 . Ese" at bounding box center [893, 348] width 286 height 67
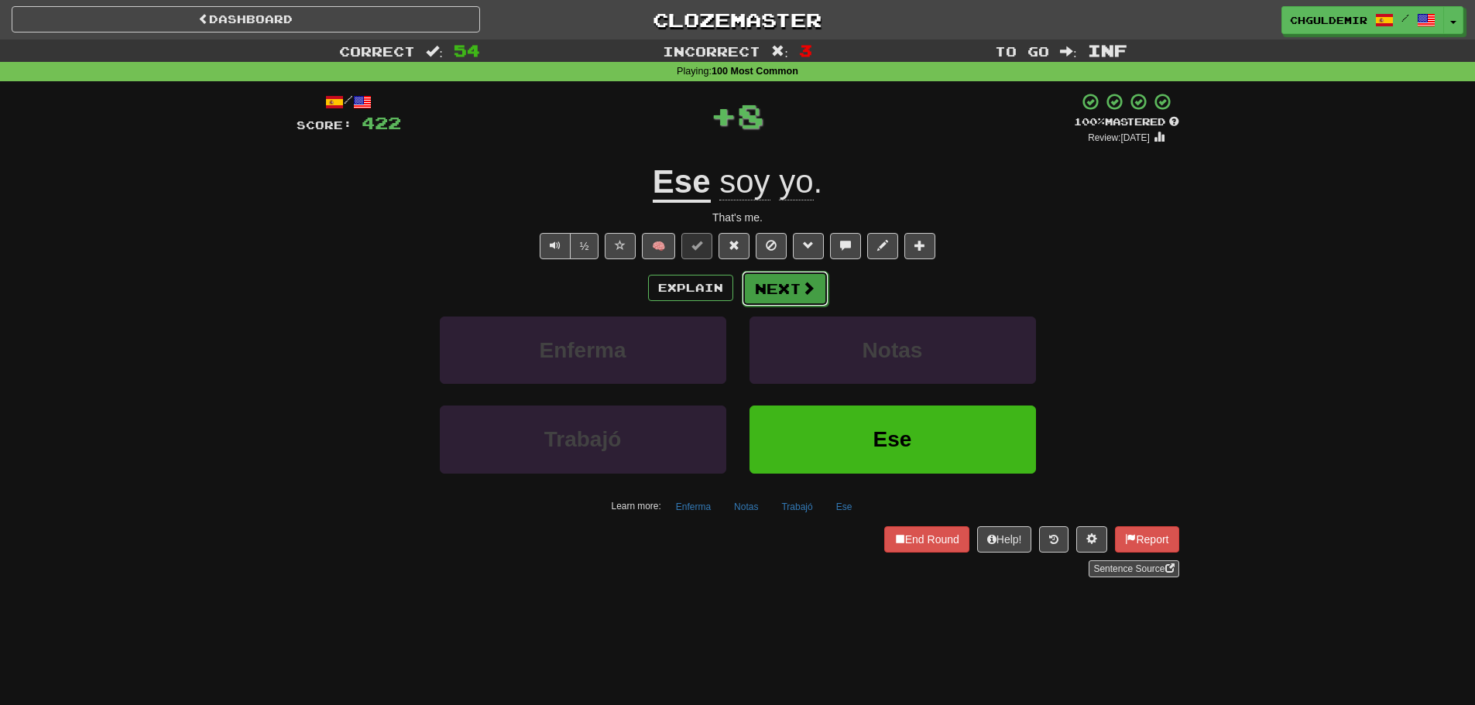
click at [774, 290] on button "Next" at bounding box center [785, 289] width 87 height 36
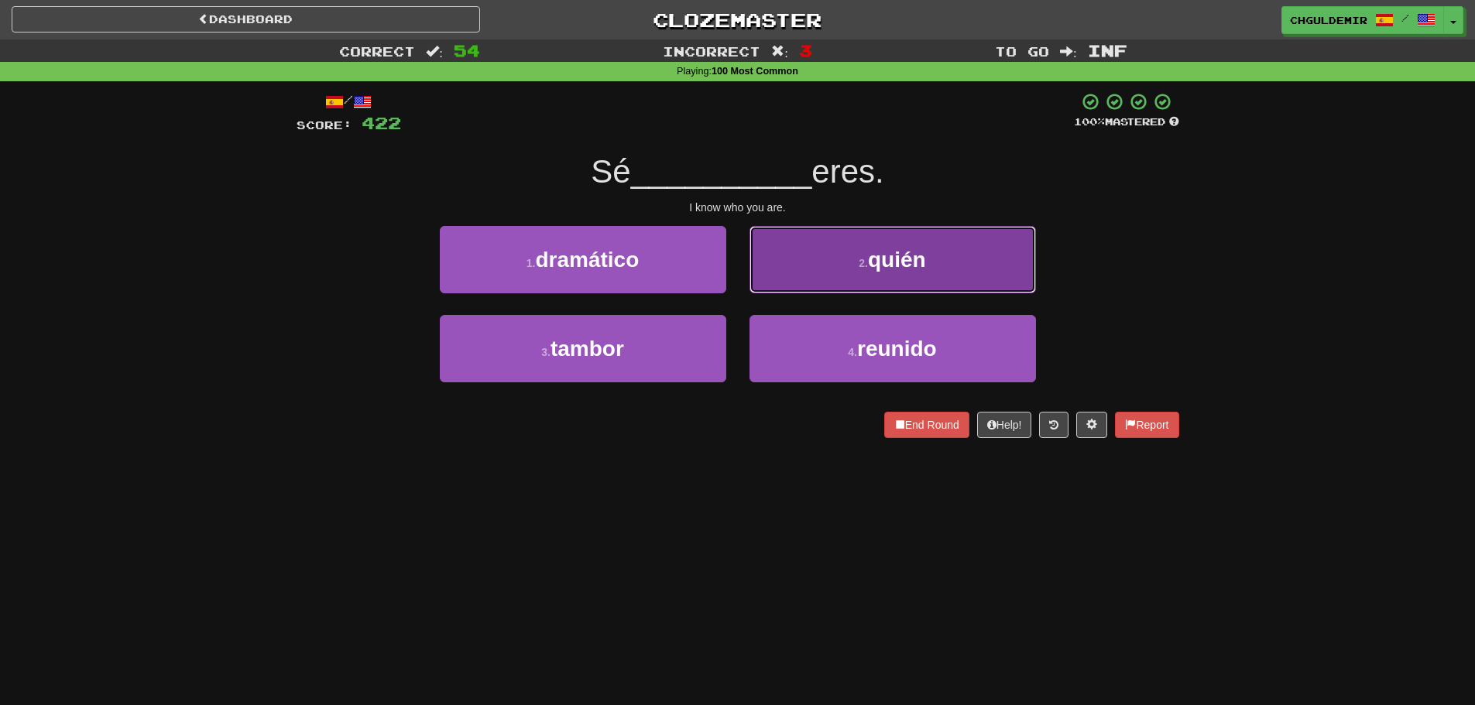
click at [832, 269] on button "2 . quién" at bounding box center [893, 259] width 286 height 67
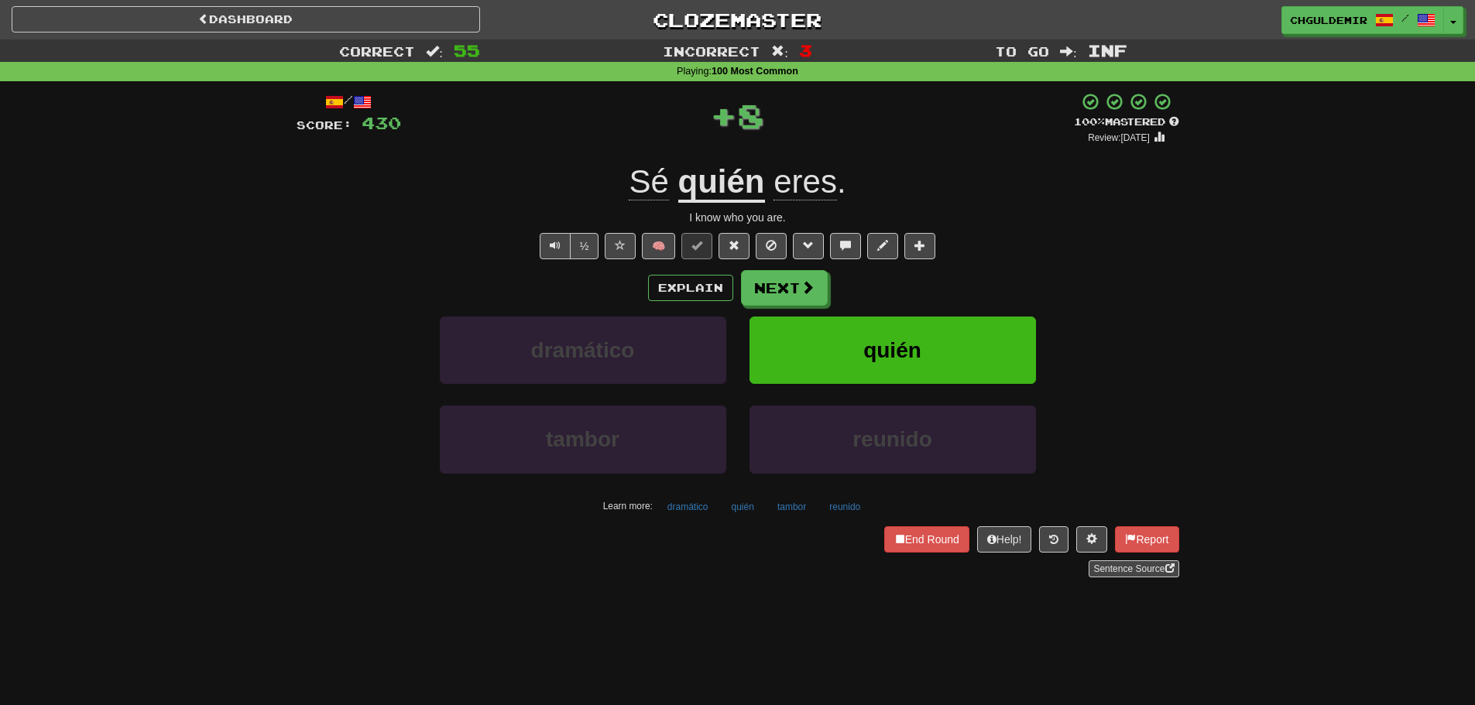
click at [767, 290] on button "Next" at bounding box center [784, 288] width 87 height 36
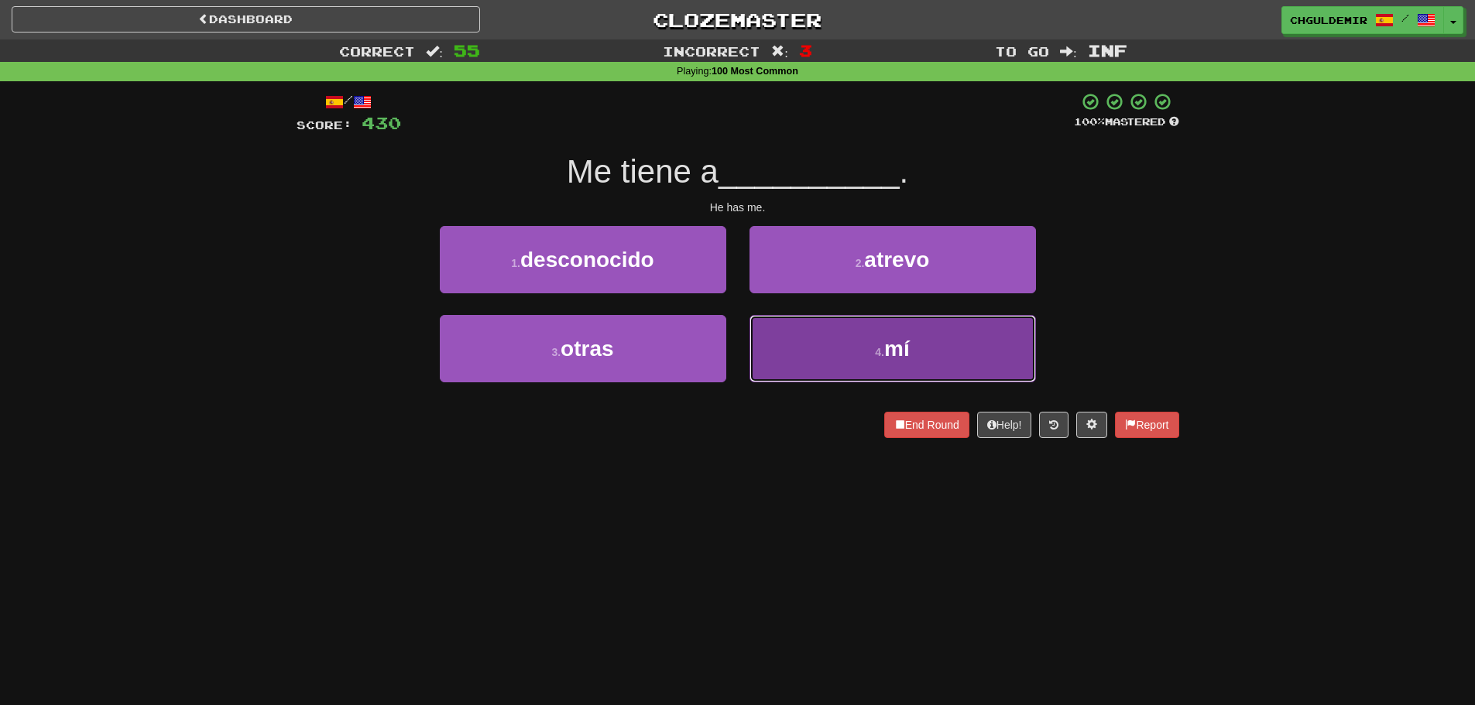
click at [783, 339] on button "4 . mí" at bounding box center [893, 348] width 286 height 67
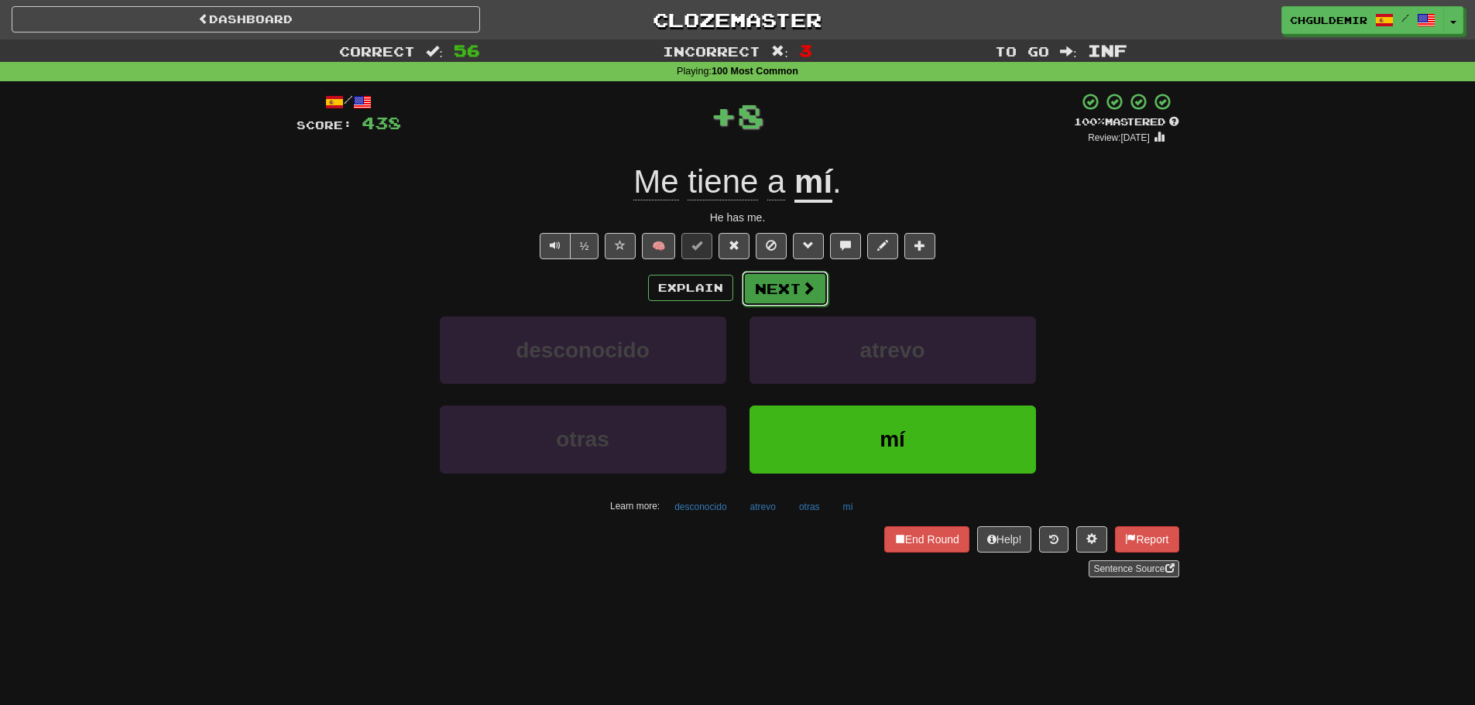
click at [767, 288] on button "Next" at bounding box center [785, 289] width 87 height 36
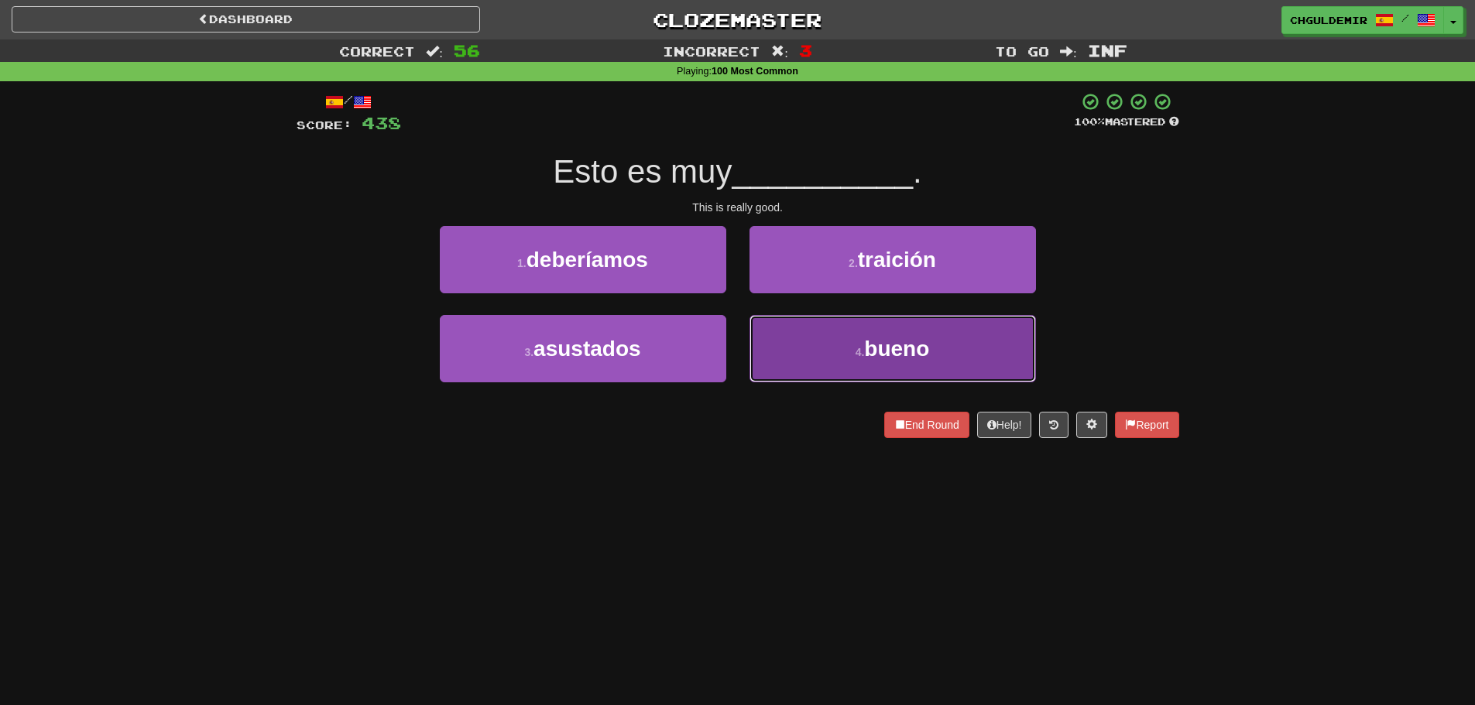
click at [788, 334] on button "4 . bueno" at bounding box center [893, 348] width 286 height 67
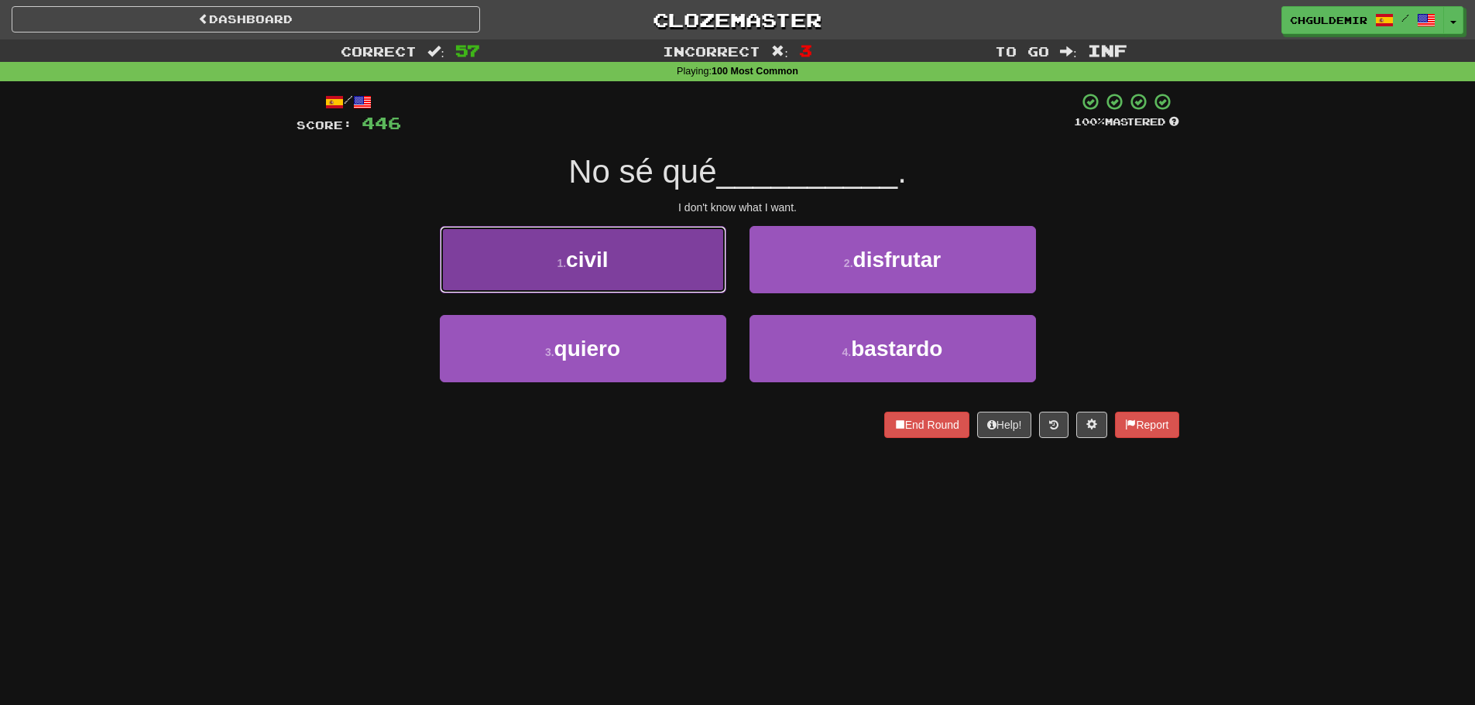
click at [675, 281] on button "1 . civil" at bounding box center [583, 259] width 286 height 67
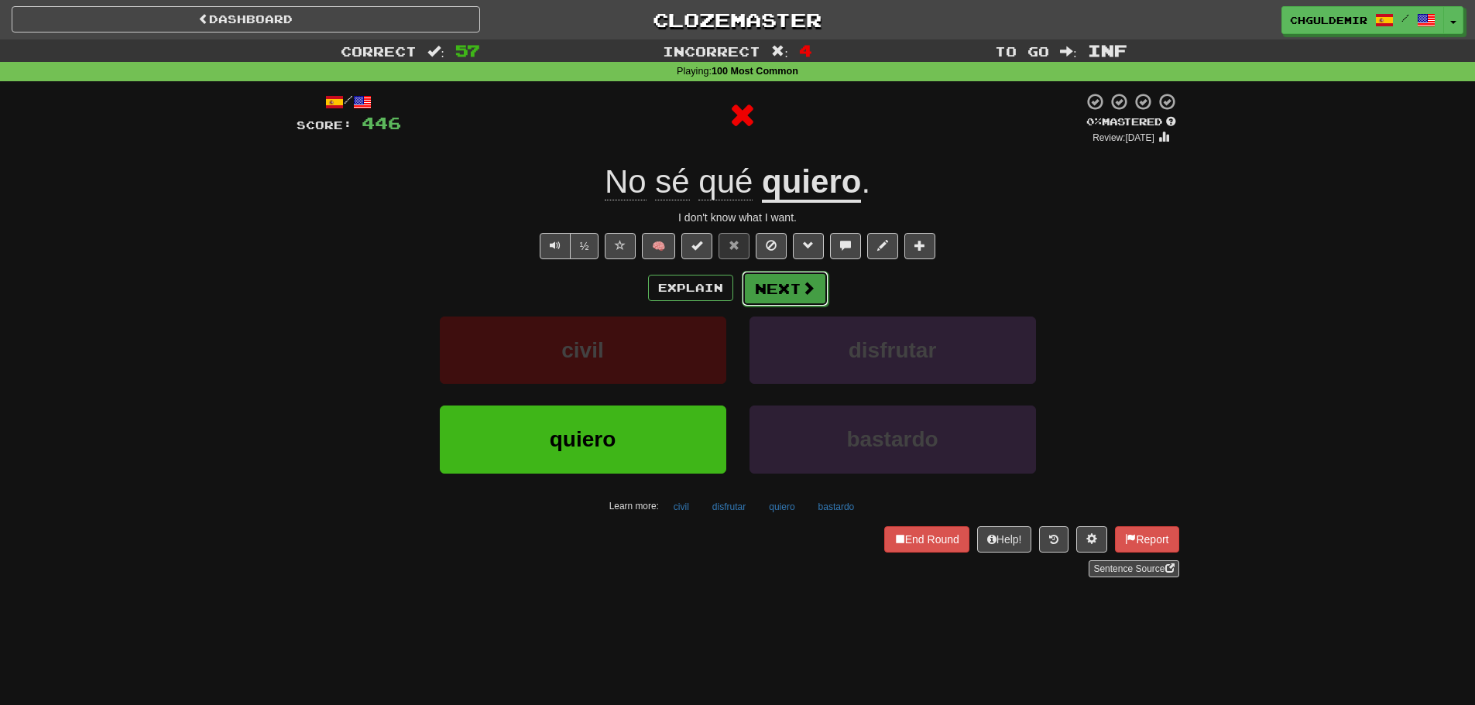
click at [798, 283] on button "Next" at bounding box center [785, 289] width 87 height 36
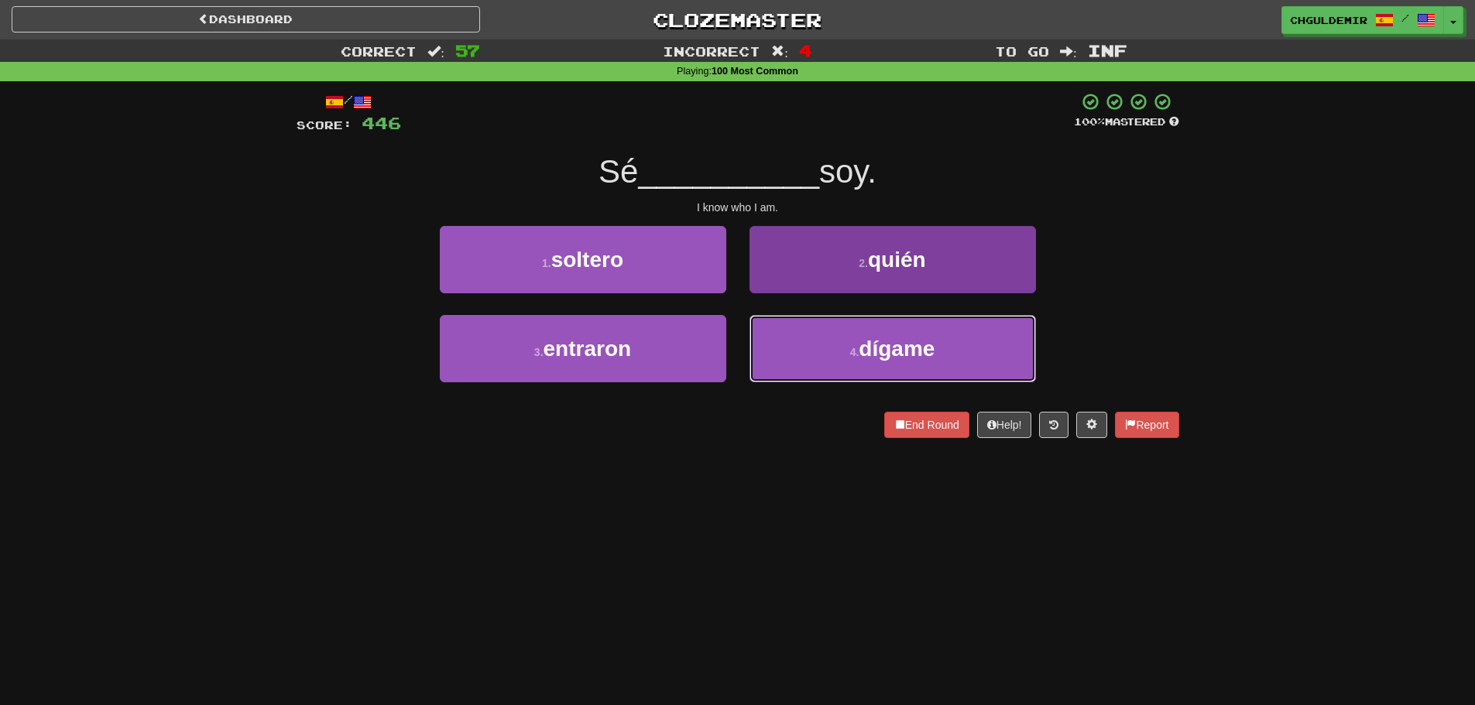
click at [854, 336] on button "4 . dígame" at bounding box center [893, 348] width 286 height 67
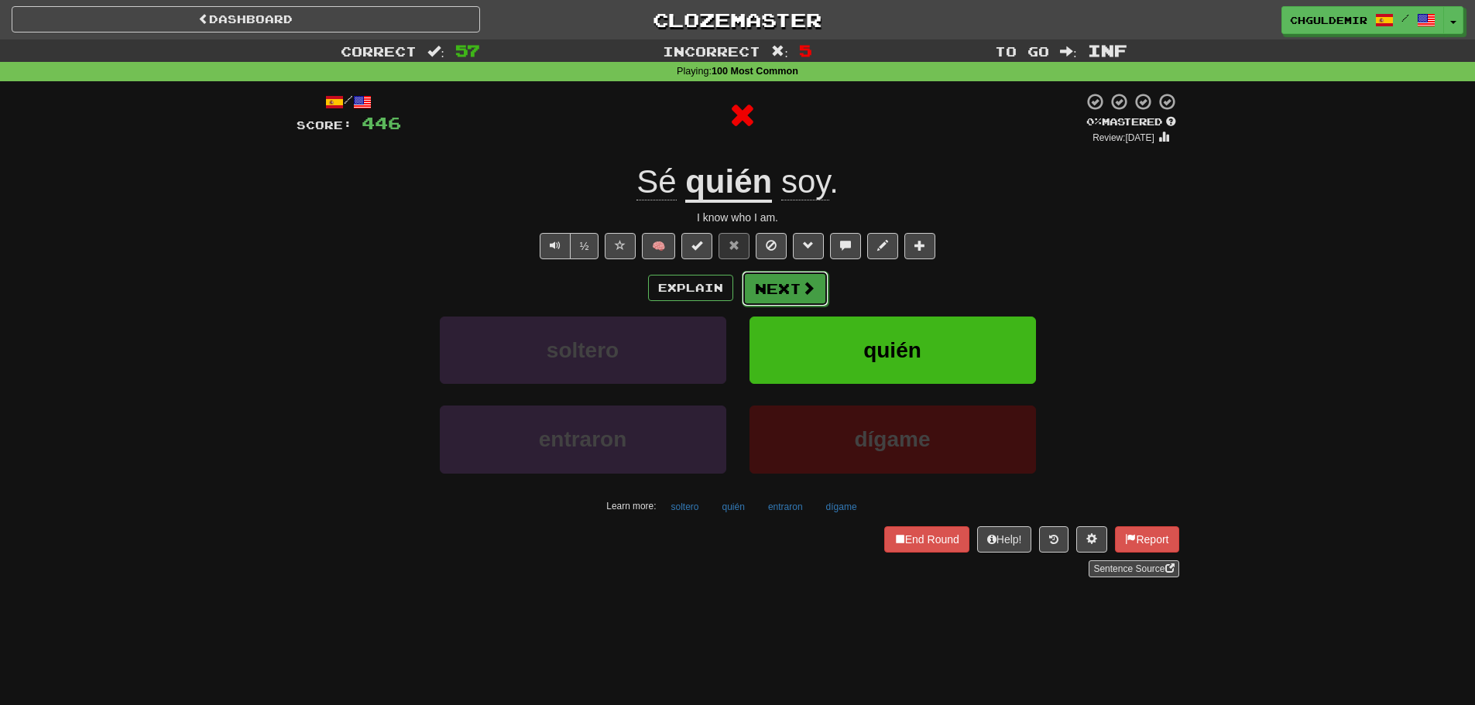
click at [749, 289] on button "Next" at bounding box center [785, 289] width 87 height 36
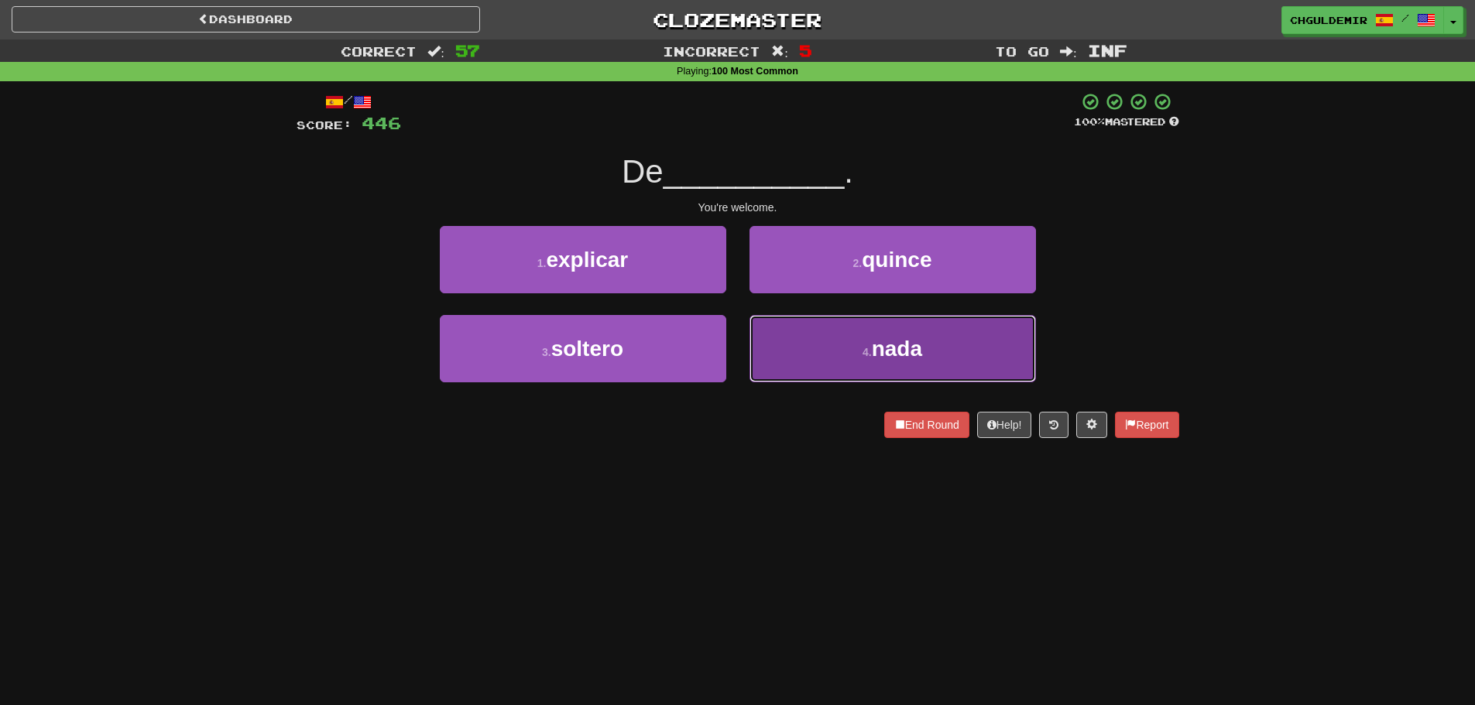
click at [812, 338] on button "4 . nada" at bounding box center [893, 348] width 286 height 67
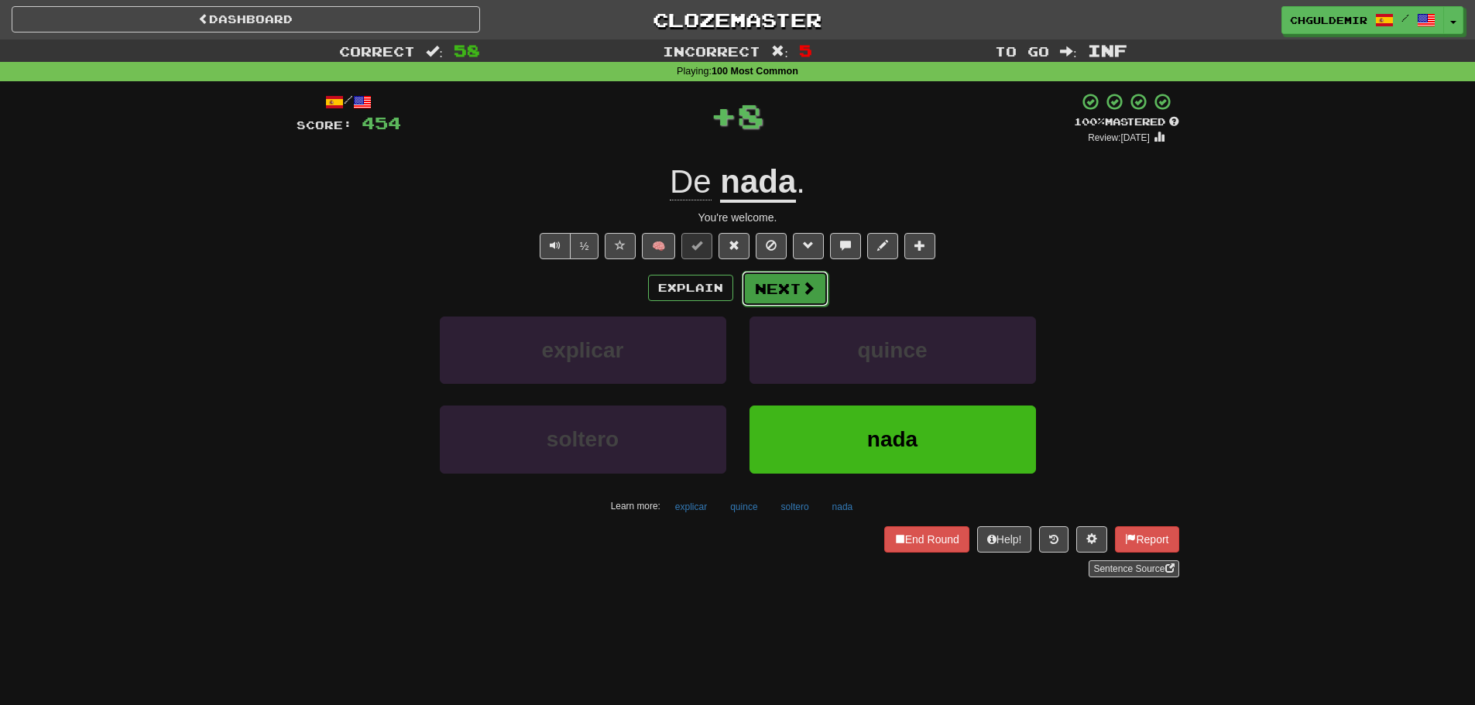
click at [796, 280] on button "Next" at bounding box center [785, 289] width 87 height 36
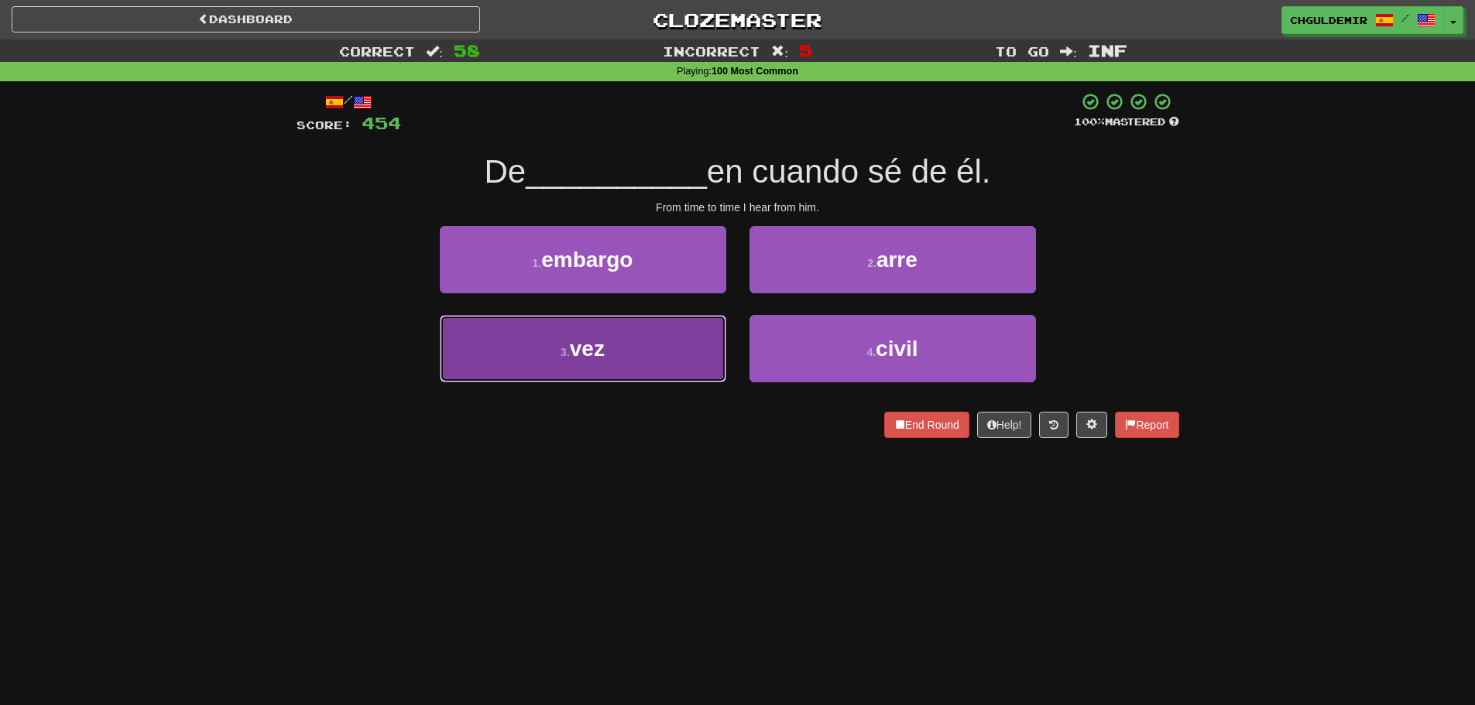
click at [670, 348] on button "3 . vez" at bounding box center [583, 348] width 286 height 67
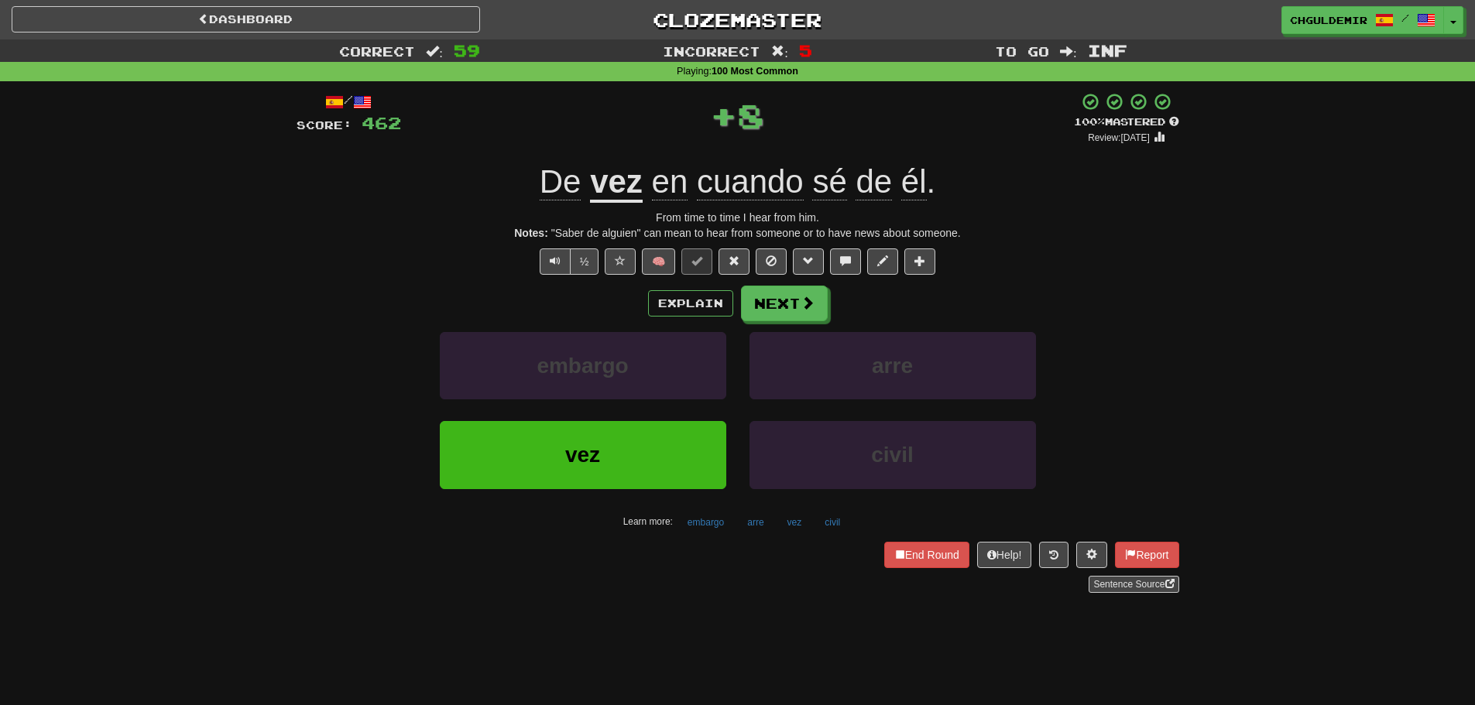
click at [799, 281] on div "/ Score: 462 + 8 100 % Mastered Review: 2026-03-18 De vez en cuando sé de él . …" at bounding box center [738, 342] width 883 height 501
click at [798, 307] on button "Next" at bounding box center [785, 304] width 87 height 36
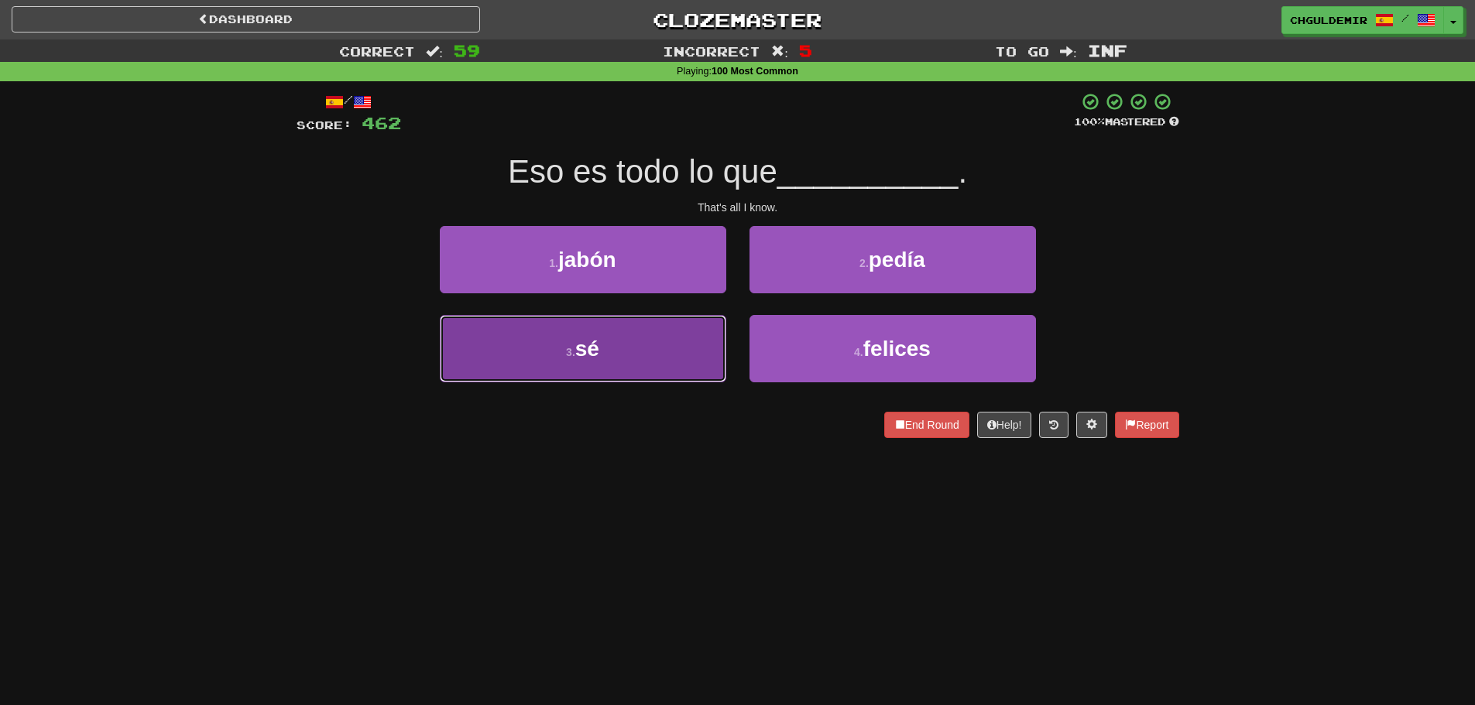
click at [664, 341] on button "3 . sé" at bounding box center [583, 348] width 286 height 67
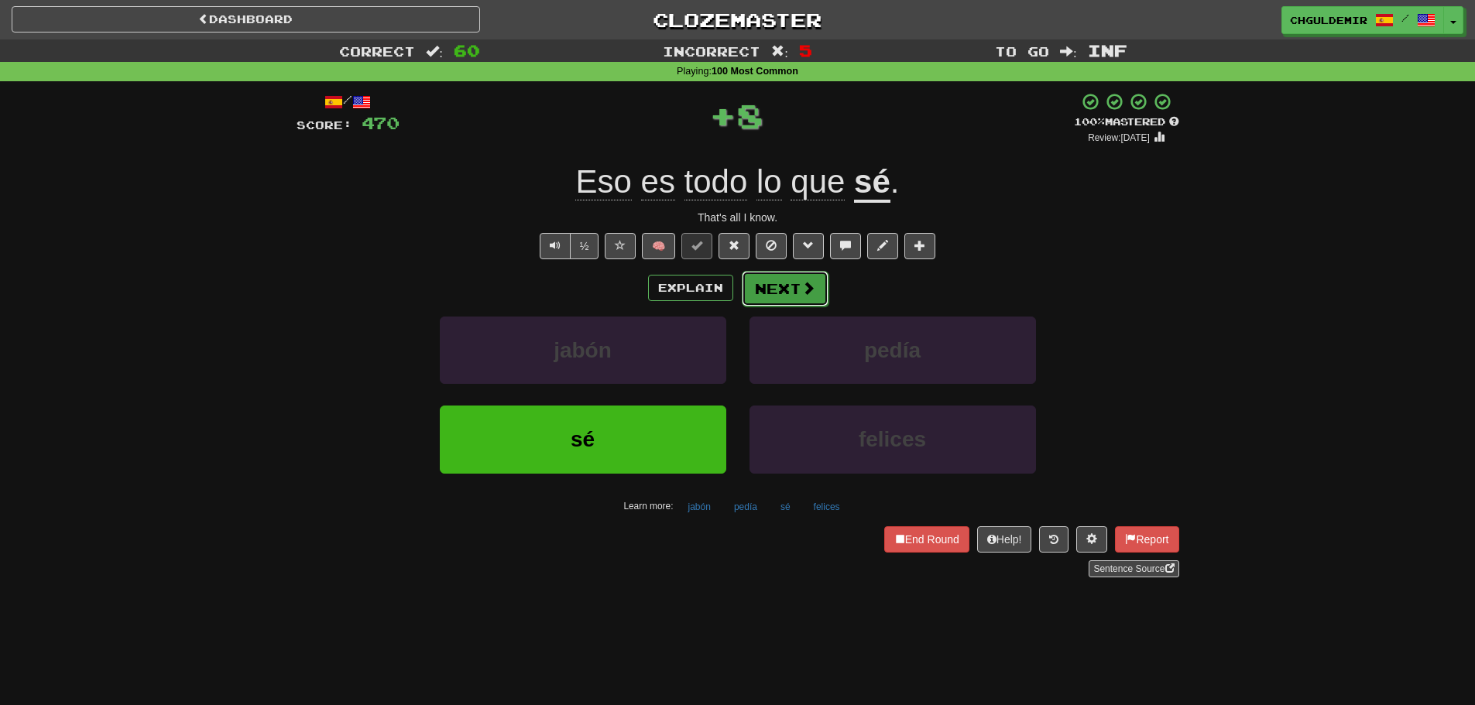
click at [799, 300] on button "Next" at bounding box center [785, 289] width 87 height 36
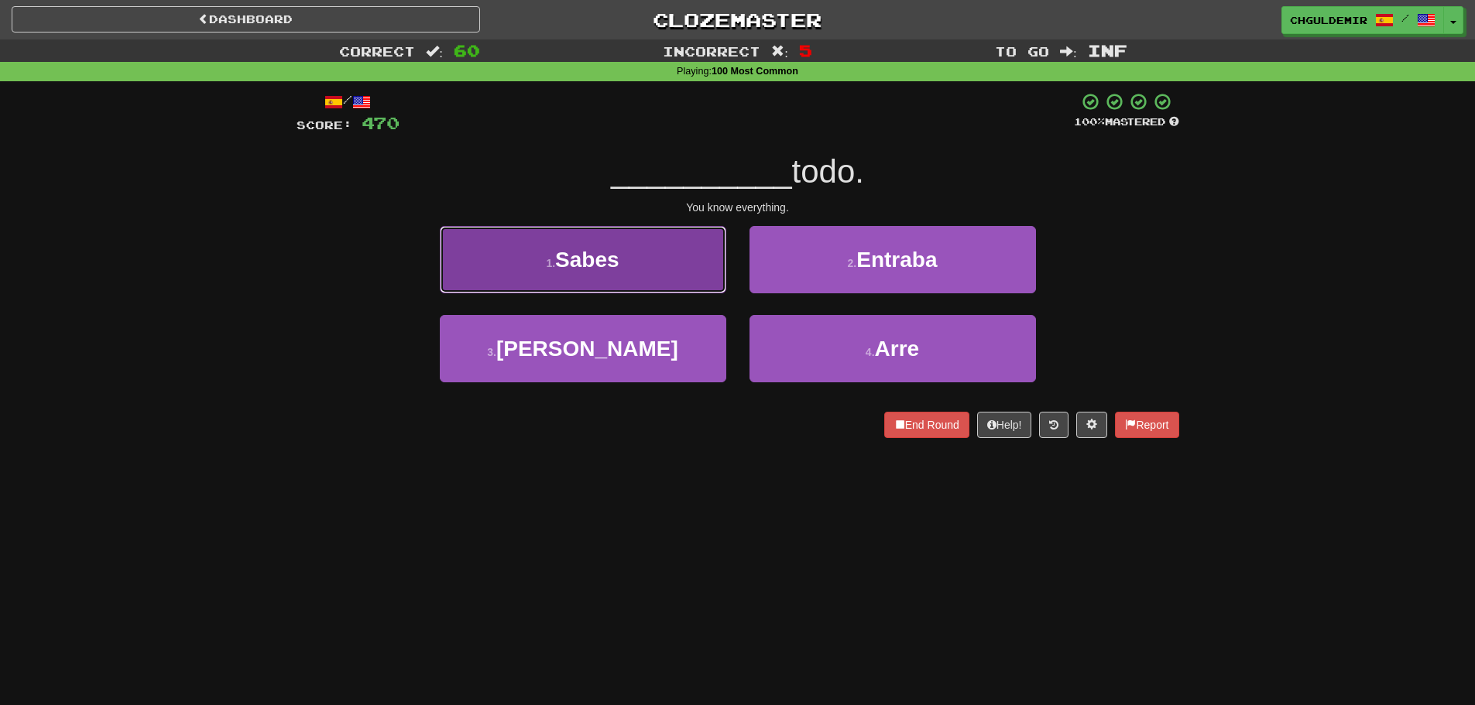
click at [668, 265] on button "1 . Sabes" at bounding box center [583, 259] width 286 height 67
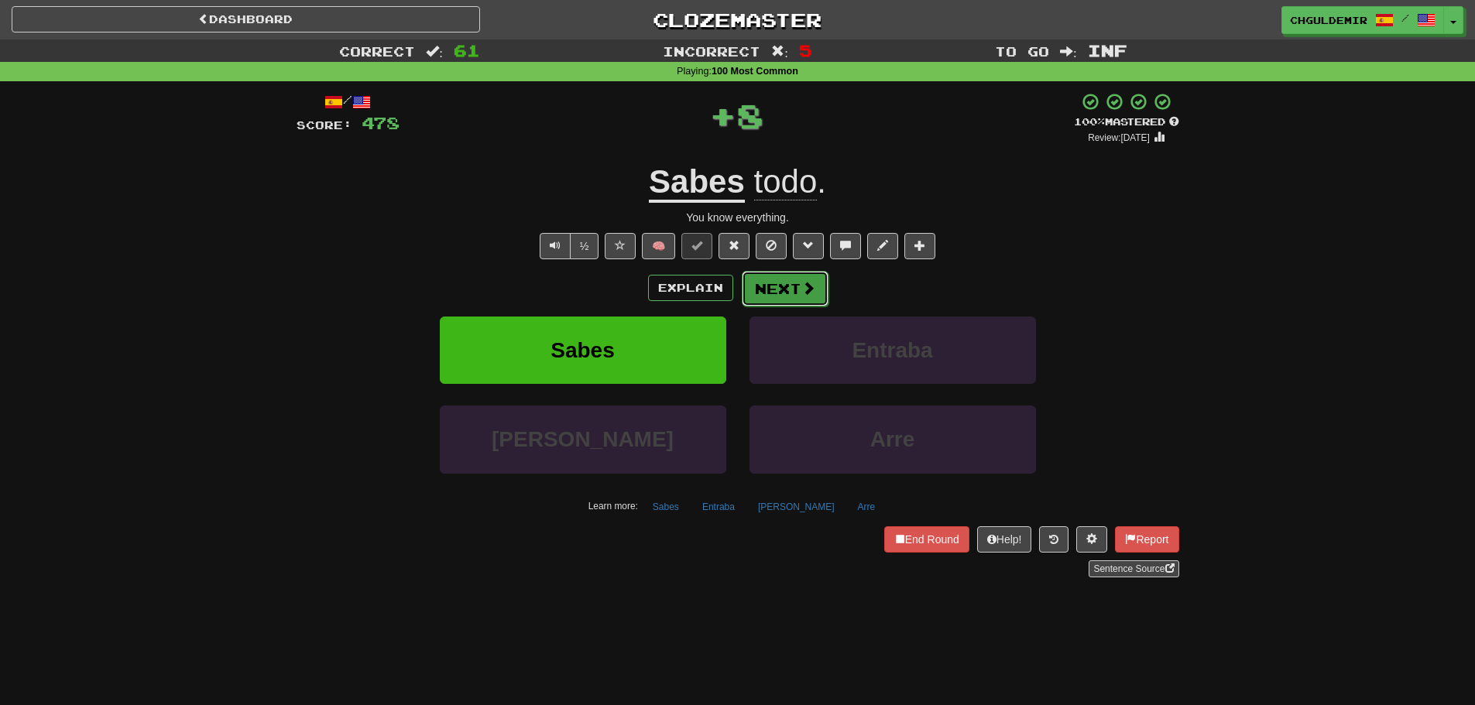
click at [806, 294] on span at bounding box center [808, 288] width 14 height 14
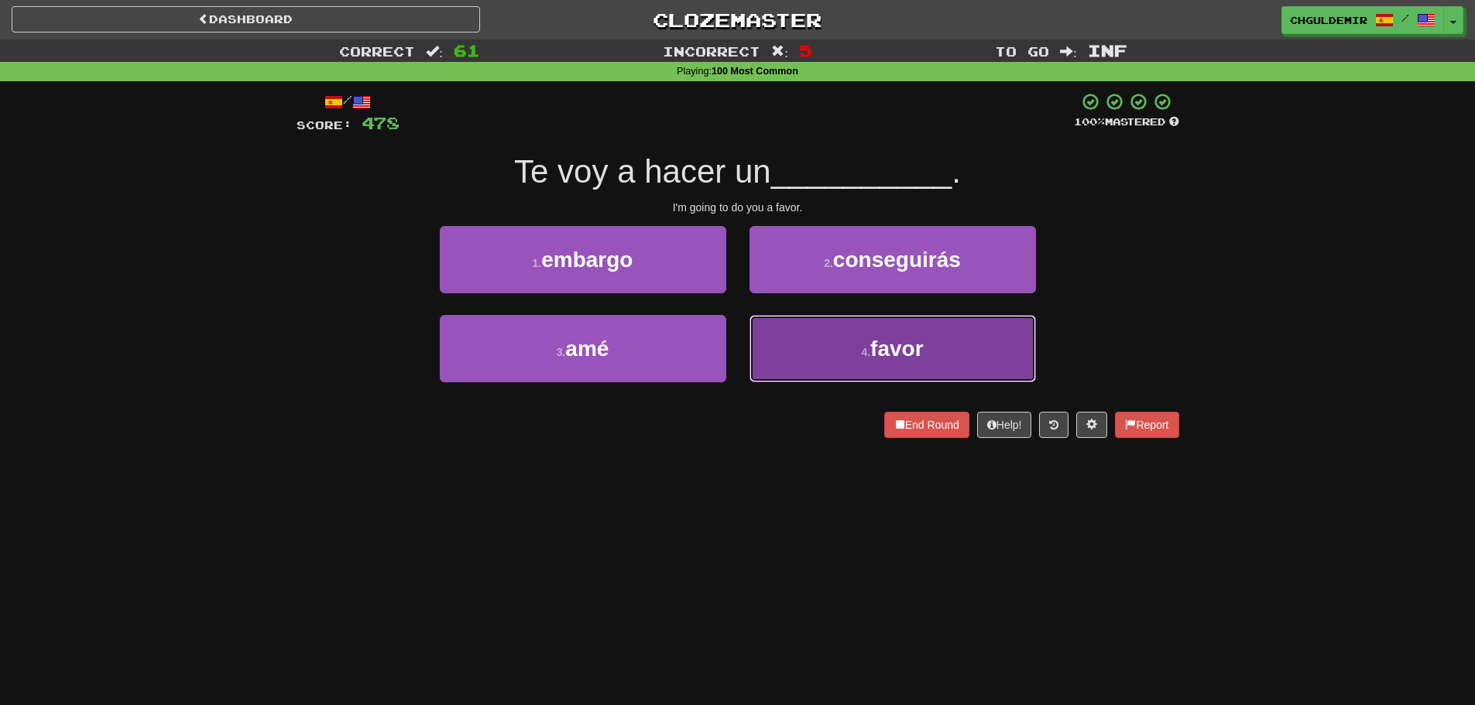
click at [826, 337] on button "4 . favor" at bounding box center [893, 348] width 286 height 67
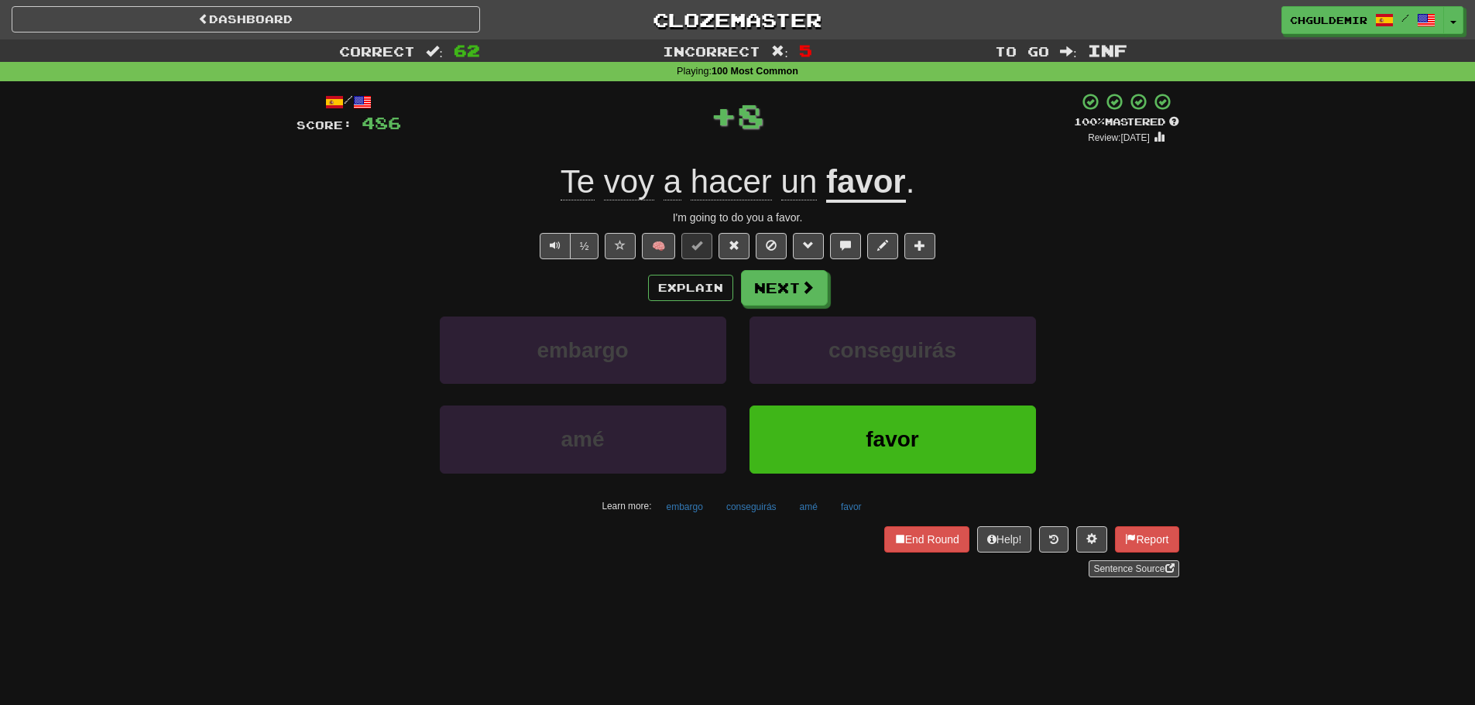
click at [776, 280] on button "Next" at bounding box center [784, 288] width 87 height 36
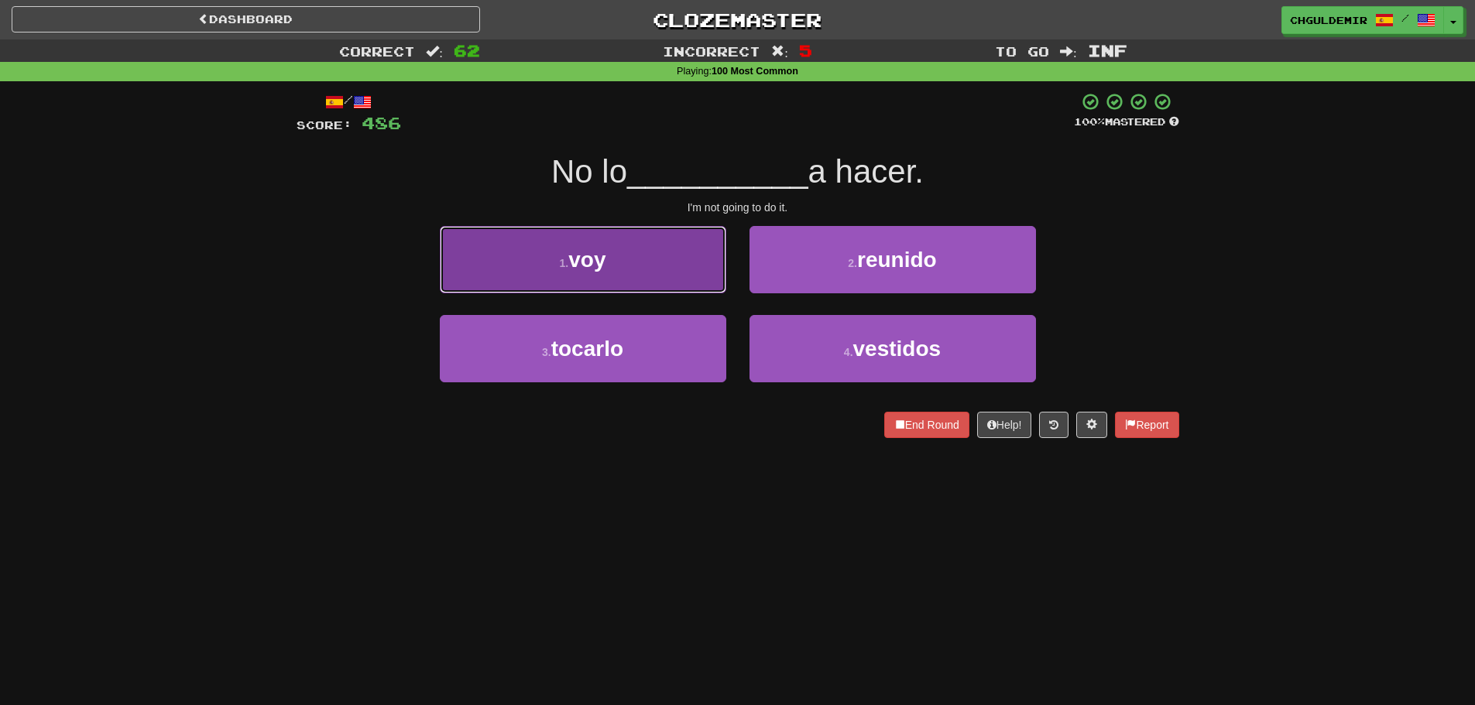
click at [671, 265] on button "1 . voy" at bounding box center [583, 259] width 286 height 67
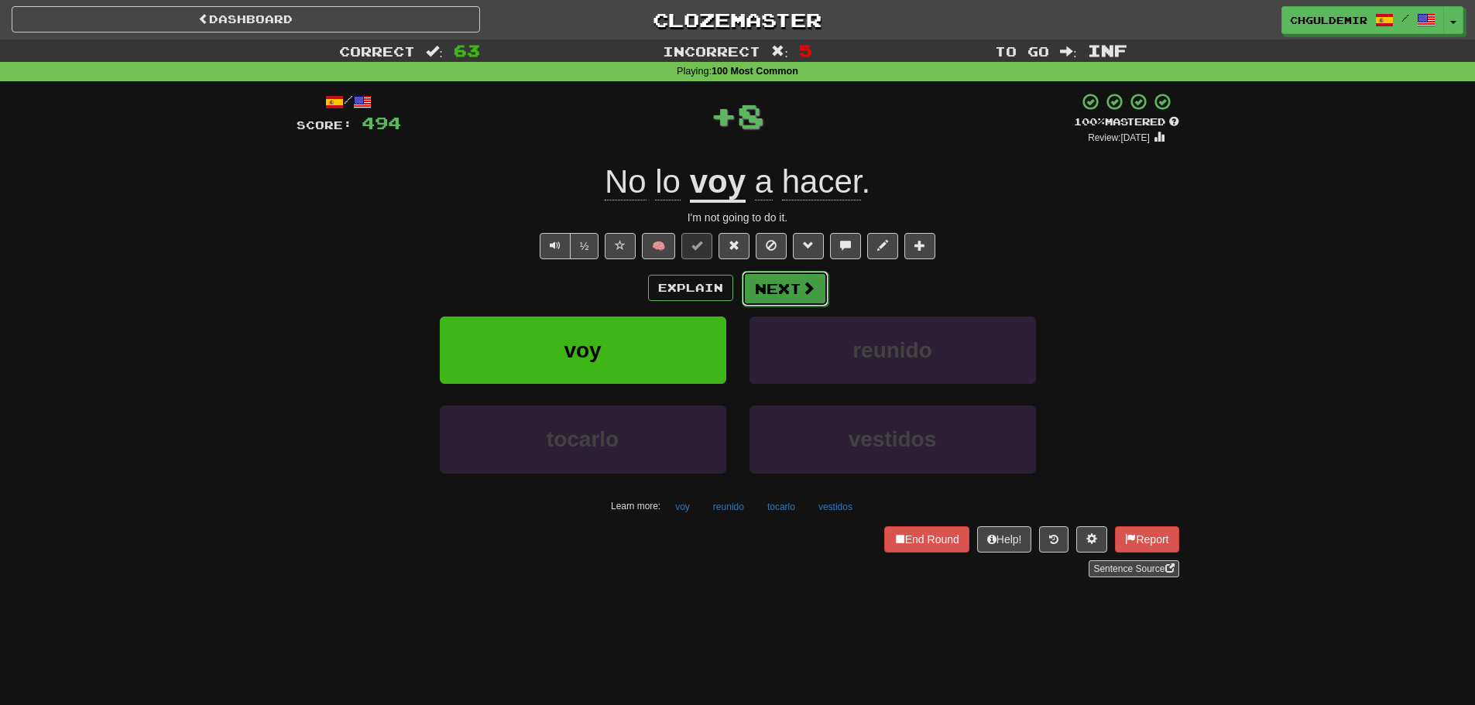
click at [769, 272] on button "Next" at bounding box center [785, 289] width 87 height 36
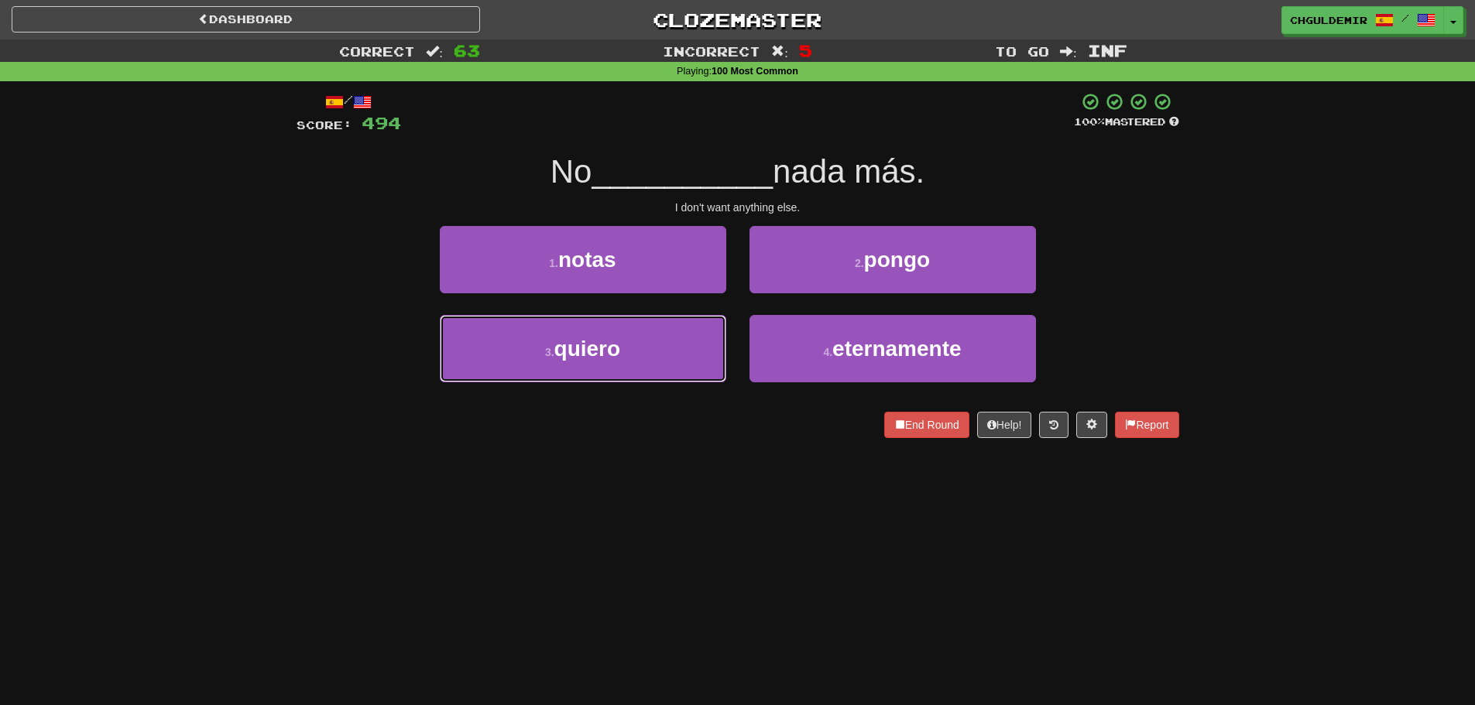
drag, startPoint x: 654, startPoint y: 350, endPoint x: 698, endPoint y: 315, distance: 56.2
click at [655, 350] on button "3 . quiero" at bounding box center [583, 348] width 286 height 67
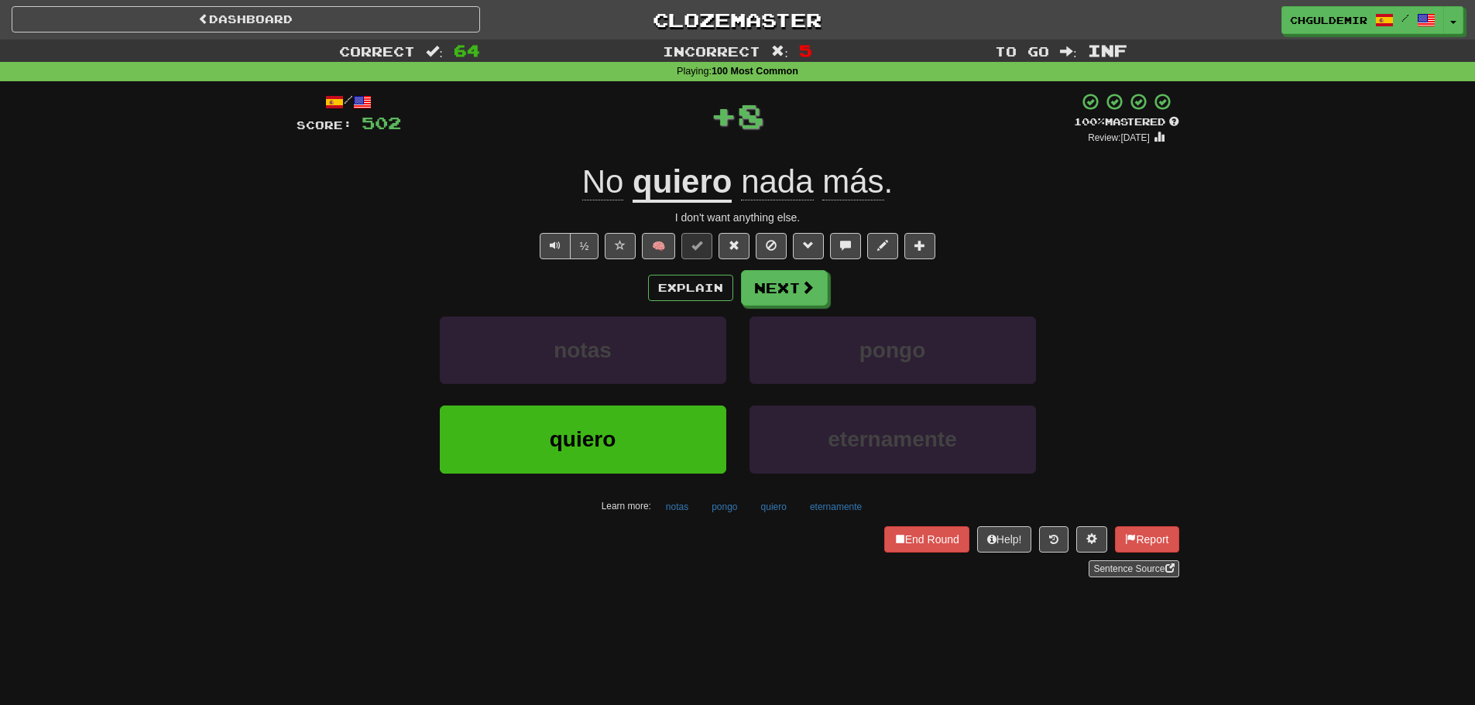
click at [736, 293] on div "Explain Next" at bounding box center [738, 288] width 883 height 36
click at [759, 292] on button "Next" at bounding box center [785, 289] width 87 height 36
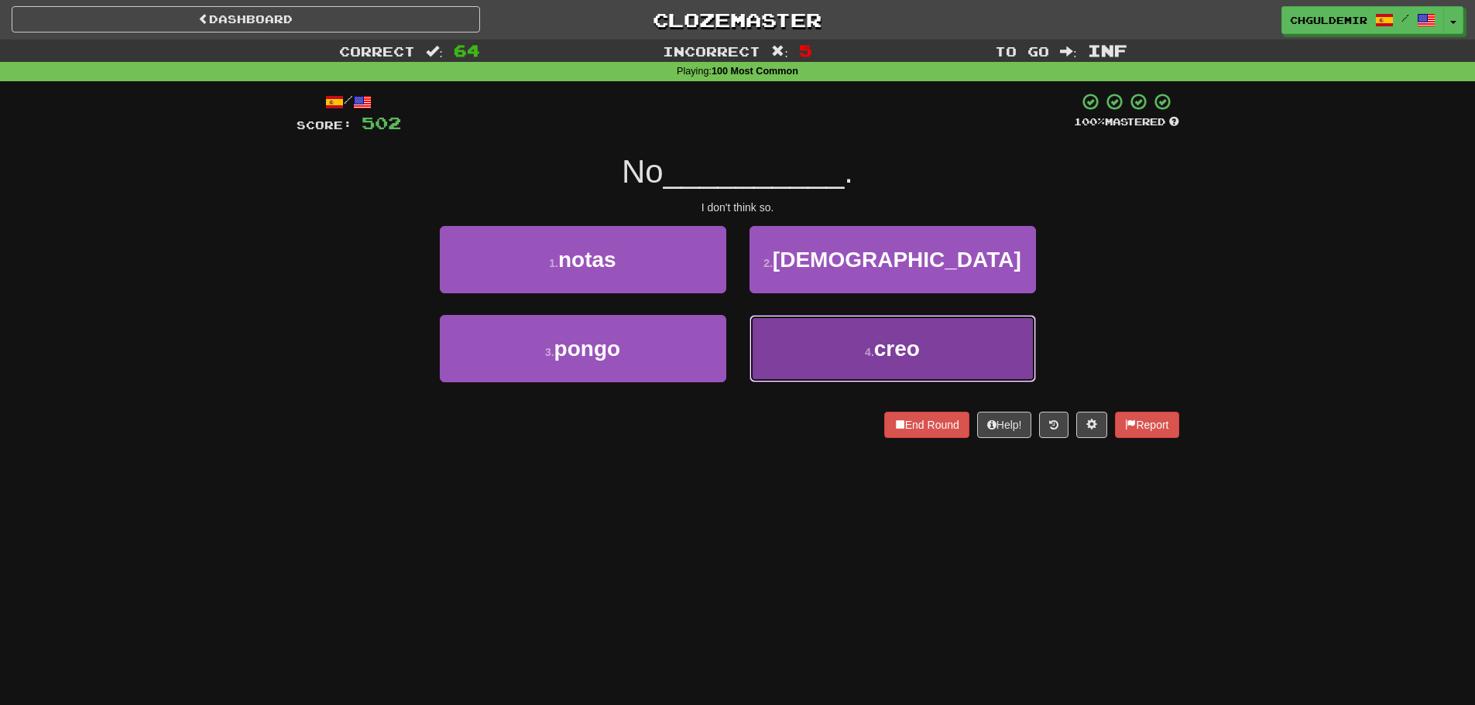
click at [814, 341] on button "4 . creo" at bounding box center [893, 348] width 286 height 67
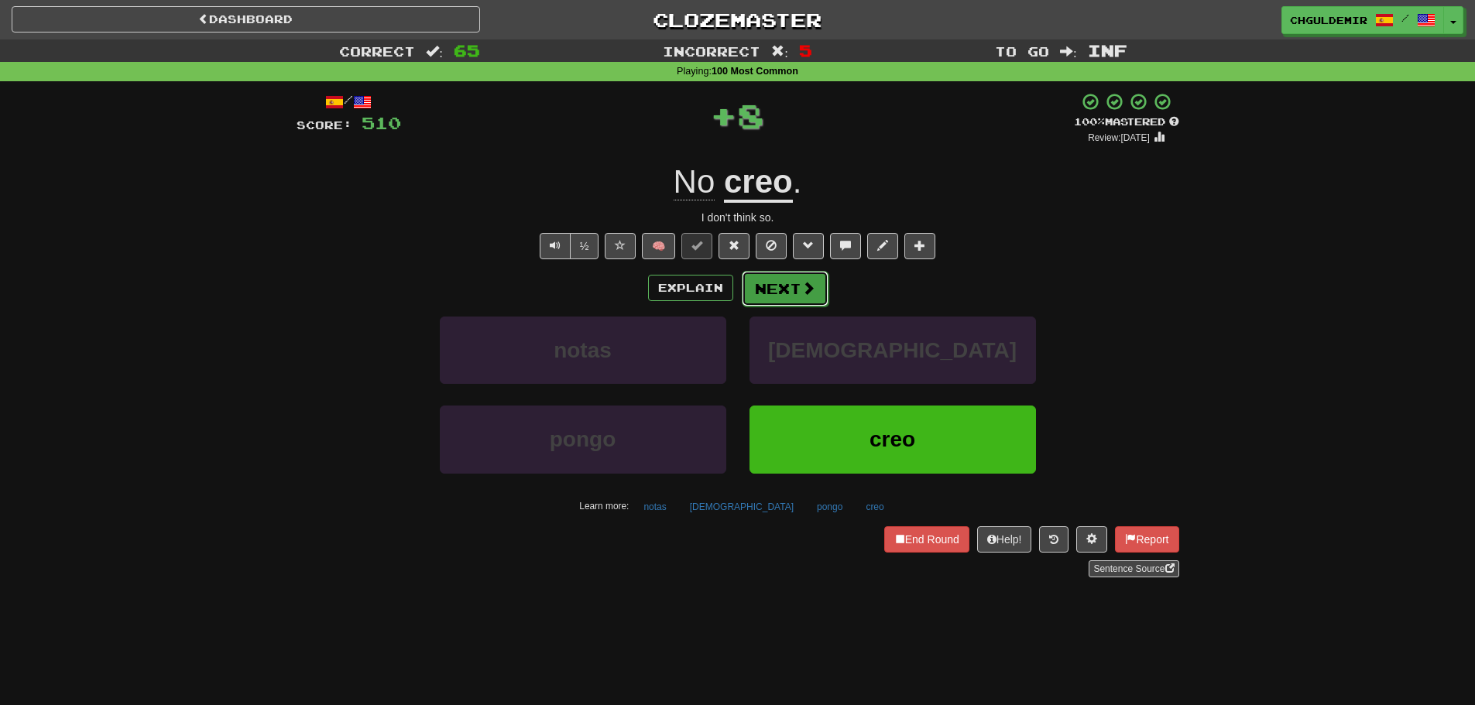
click at [794, 294] on button "Next" at bounding box center [785, 289] width 87 height 36
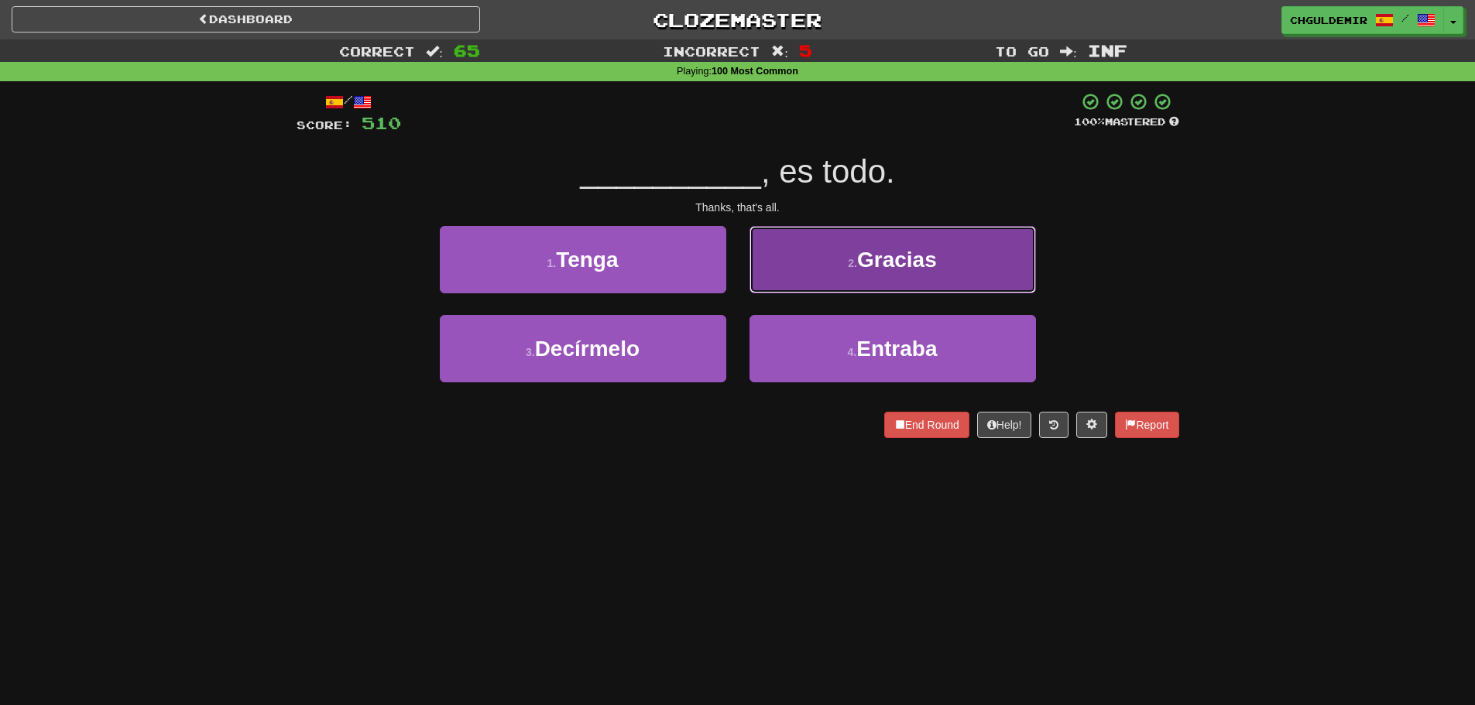
click at [784, 280] on button "2 . Gracias" at bounding box center [893, 259] width 286 height 67
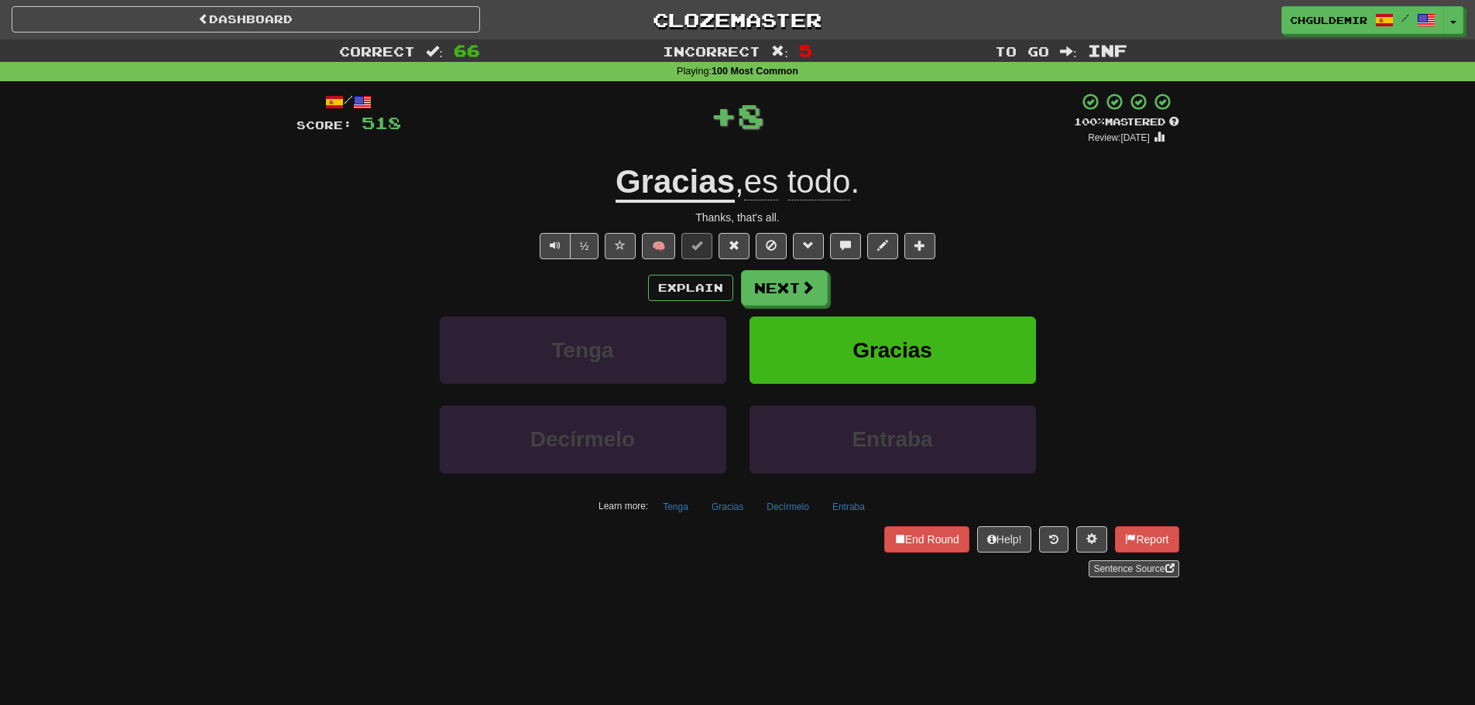
click at [779, 285] on button "Next" at bounding box center [784, 288] width 87 height 36
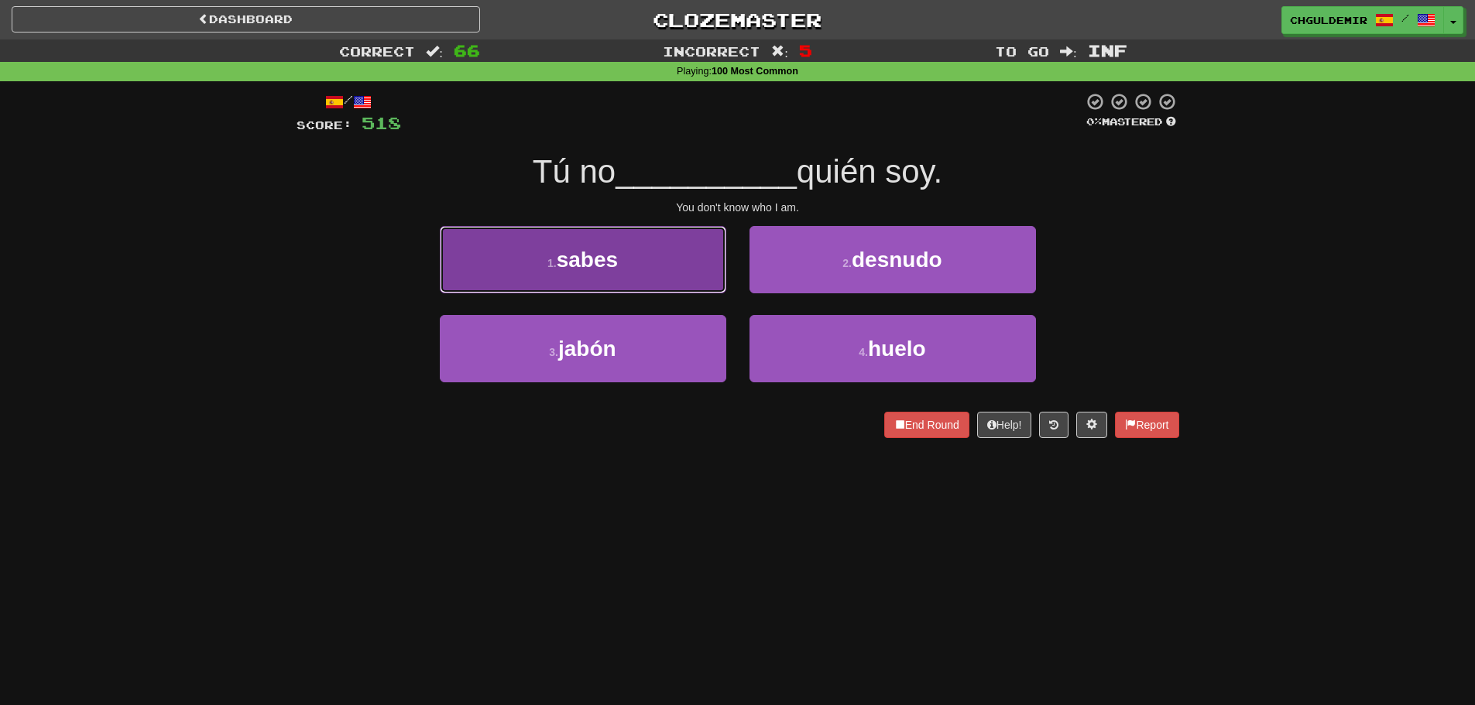
click at [690, 271] on button "1 . sabes" at bounding box center [583, 259] width 286 height 67
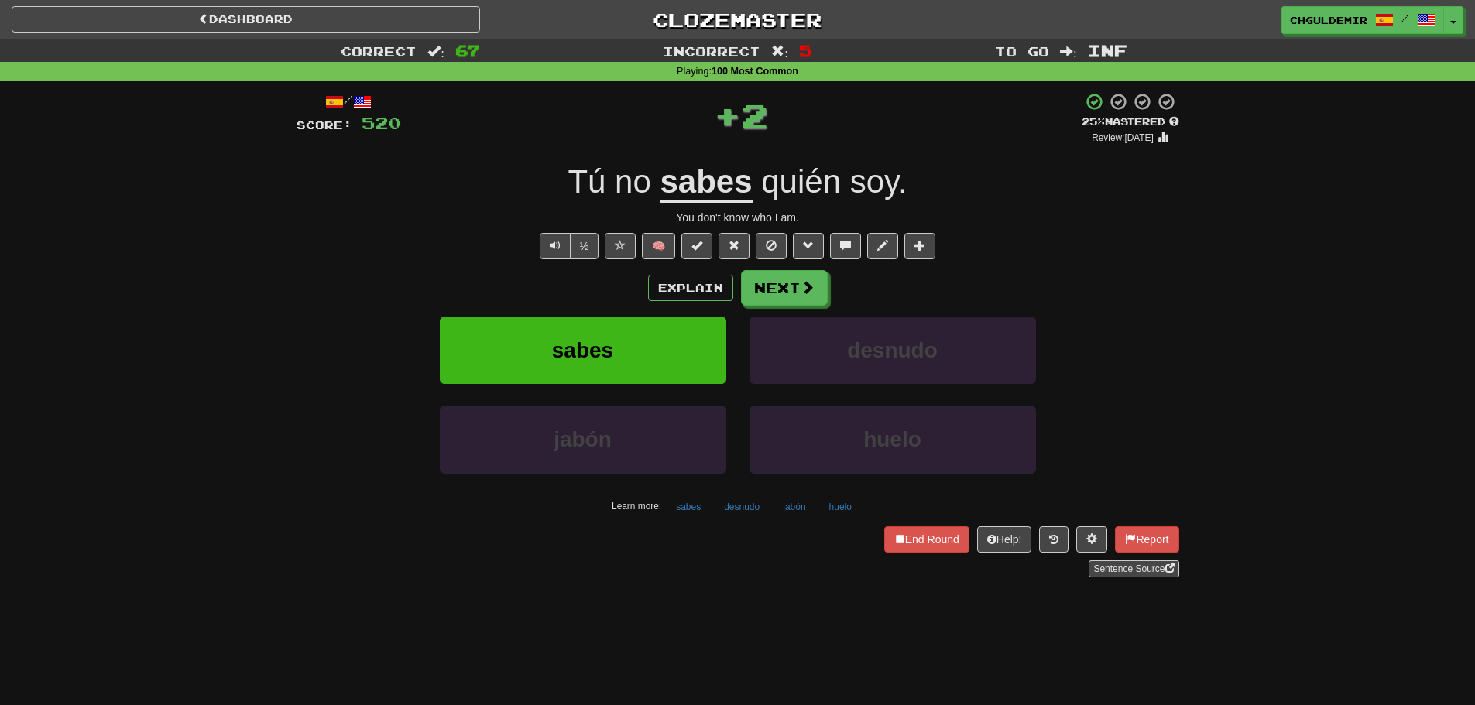
click at [809, 288] on span at bounding box center [808, 287] width 14 height 14
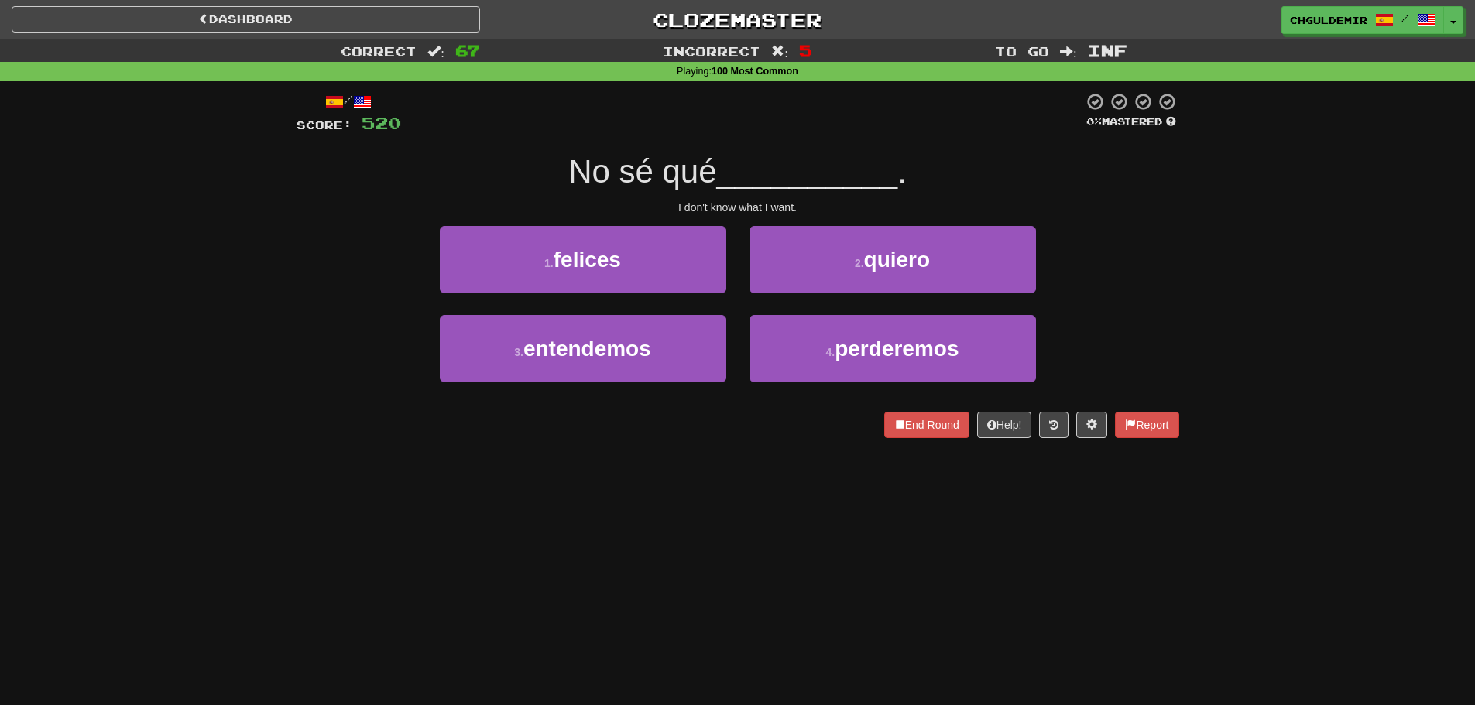
click at [887, 409] on div "/ Score: 520 0 % Mastered No sé qué __________ . I don't know what I want. 1 . …" at bounding box center [738, 265] width 883 height 346
click at [894, 423] on span at bounding box center [899, 424] width 11 height 11
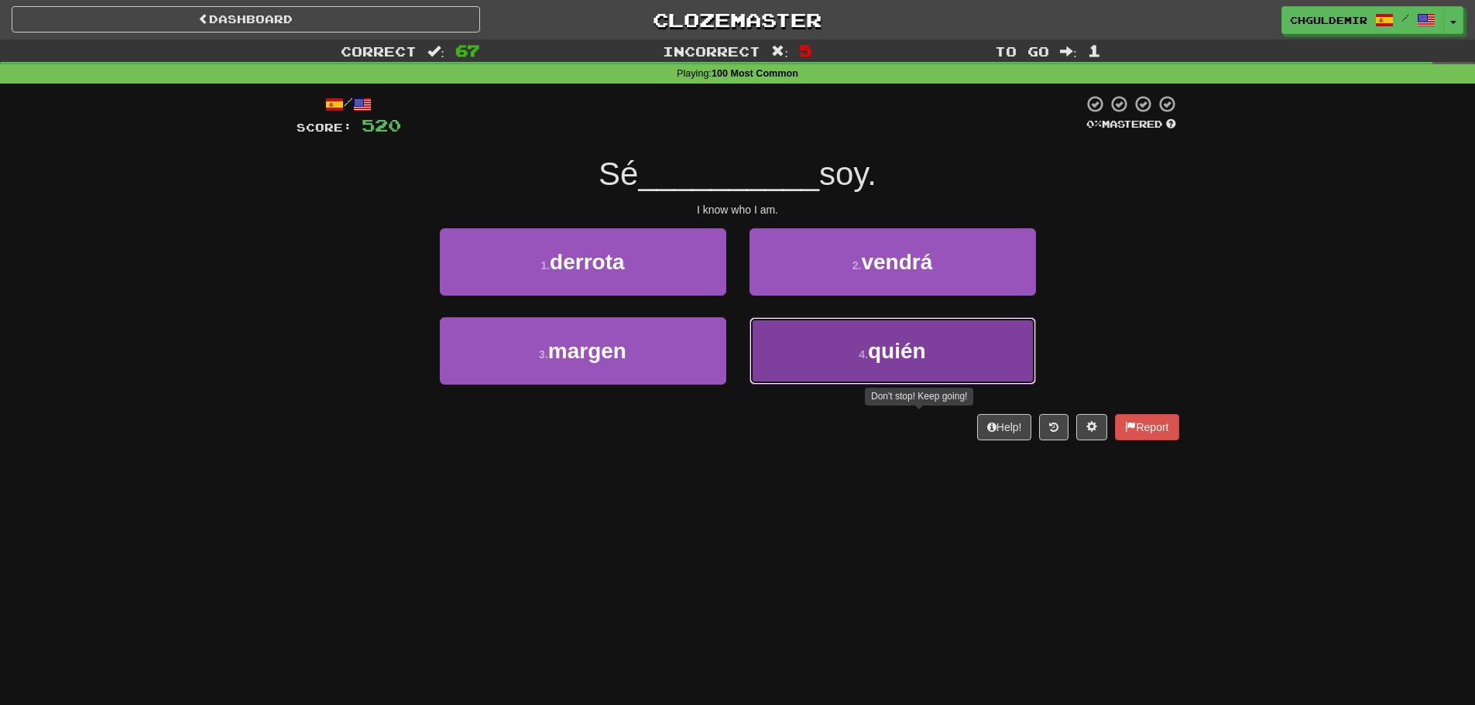
click at [812, 360] on button "4 . quién" at bounding box center [893, 350] width 286 height 67
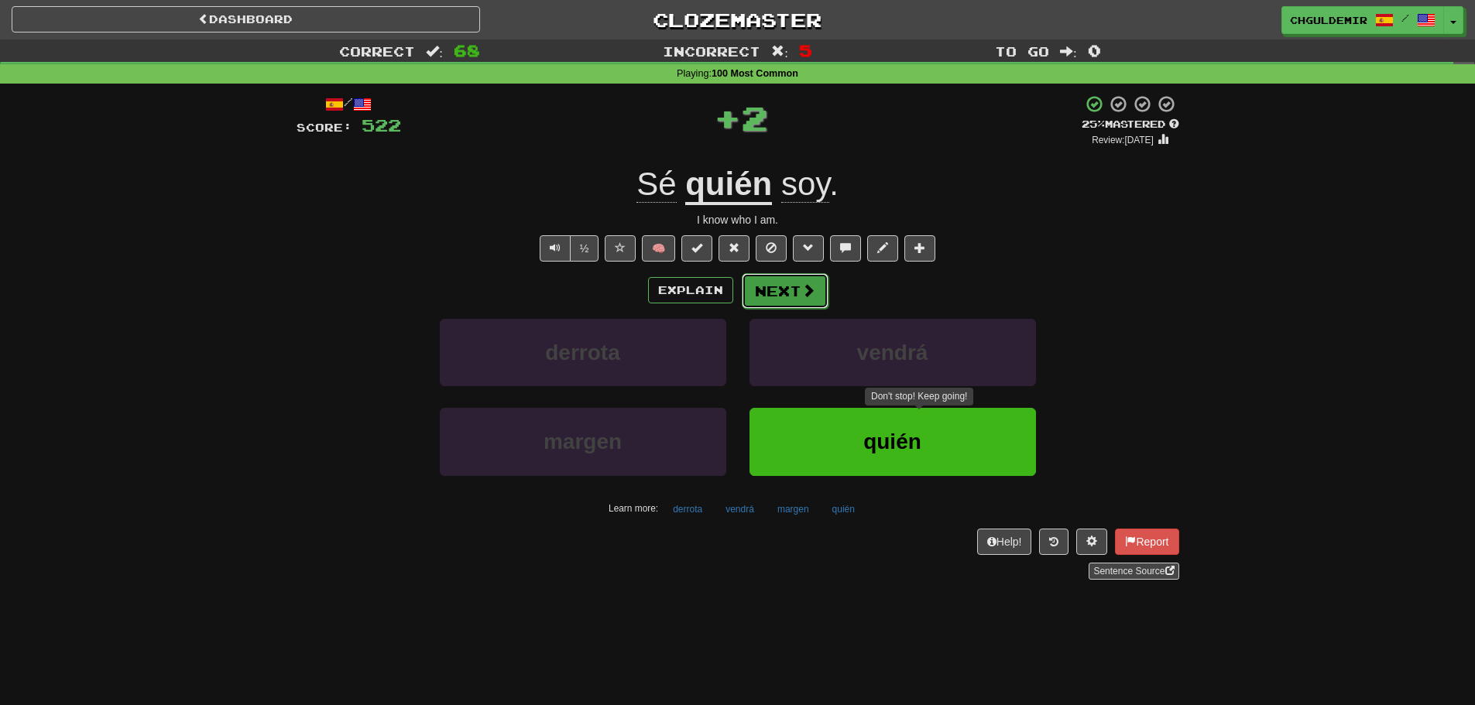
click at [774, 295] on button "Next" at bounding box center [785, 291] width 87 height 36
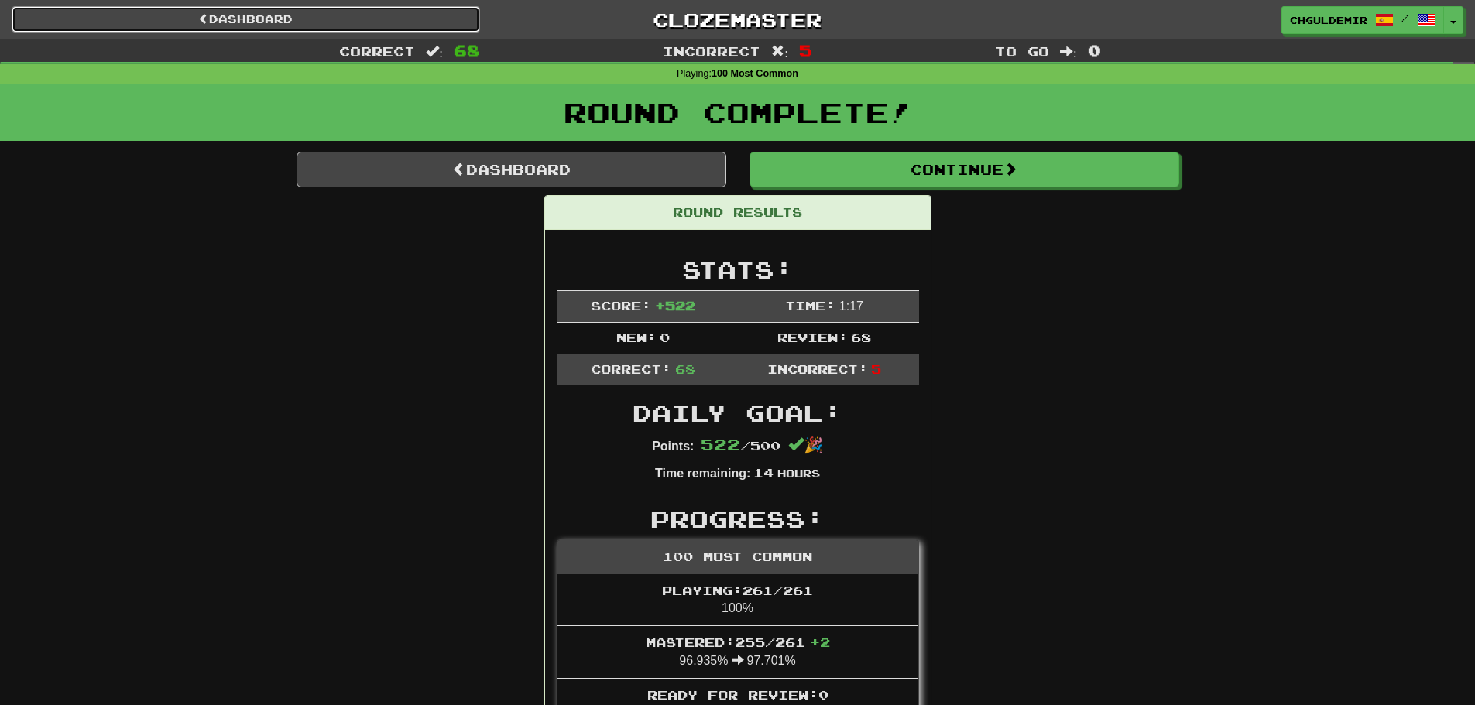
drag, startPoint x: 189, startPoint y: 24, endPoint x: 652, endPoint y: 54, distance: 464.0
click at [189, 24] on link "Dashboard" at bounding box center [246, 19] width 468 height 26
